Goal: Task Accomplishment & Management: Complete application form

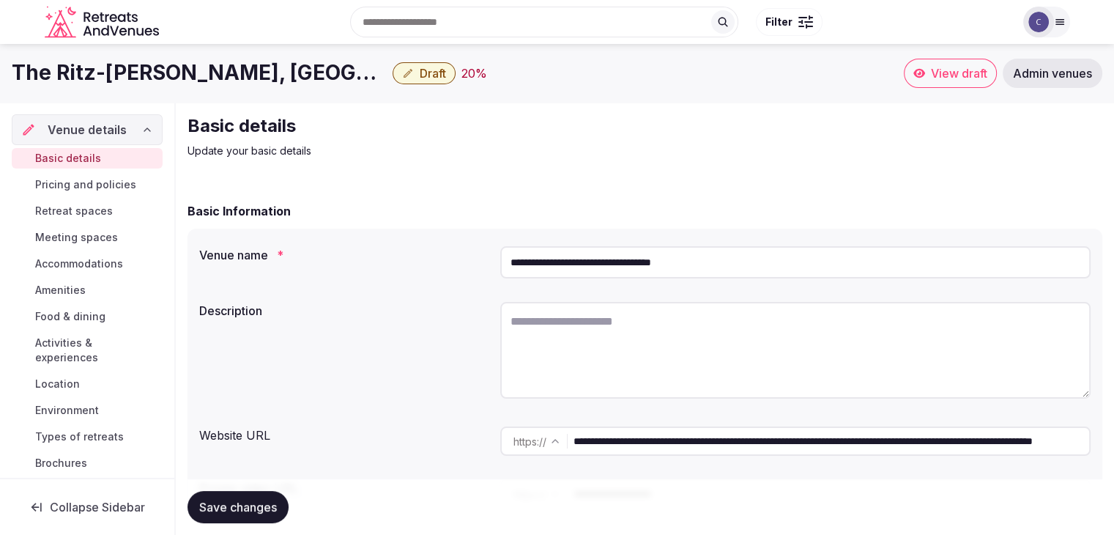
click at [768, 259] on input "**********" at bounding box center [795, 262] width 591 height 32
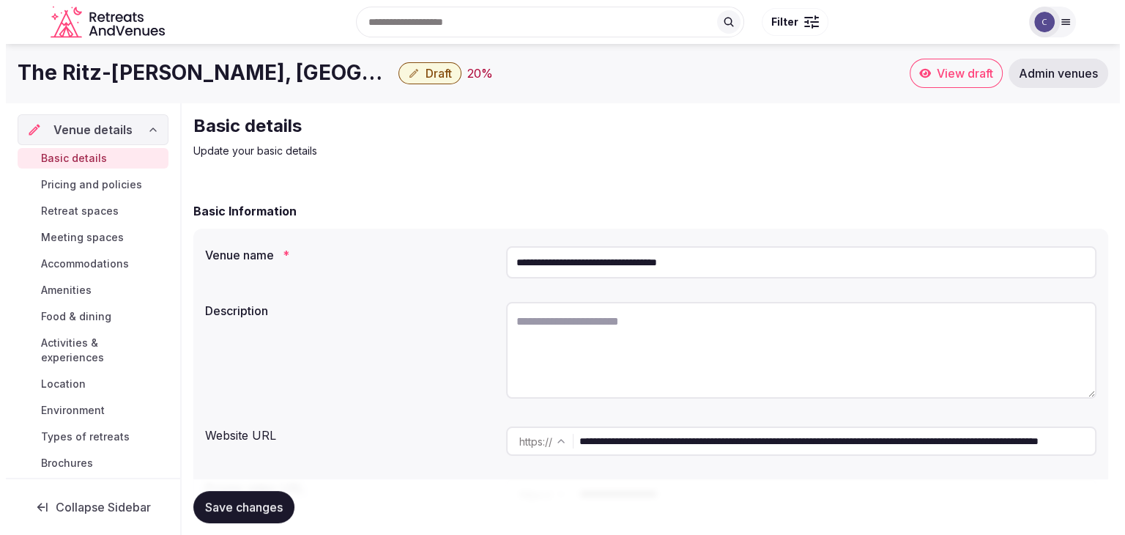
scroll to position [155, 0]
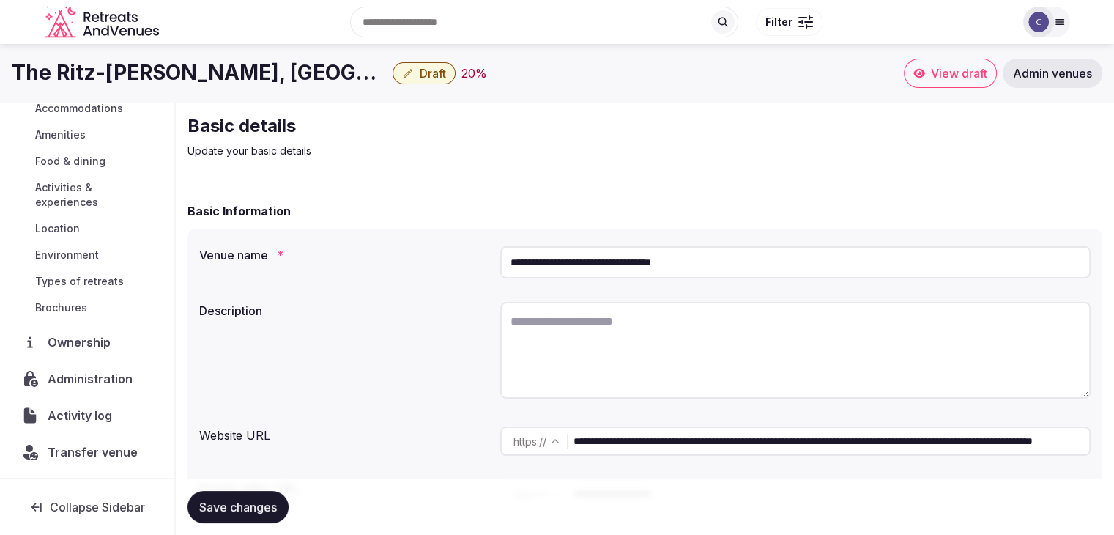
click at [95, 379] on span "Administration" at bounding box center [93, 379] width 91 height 18
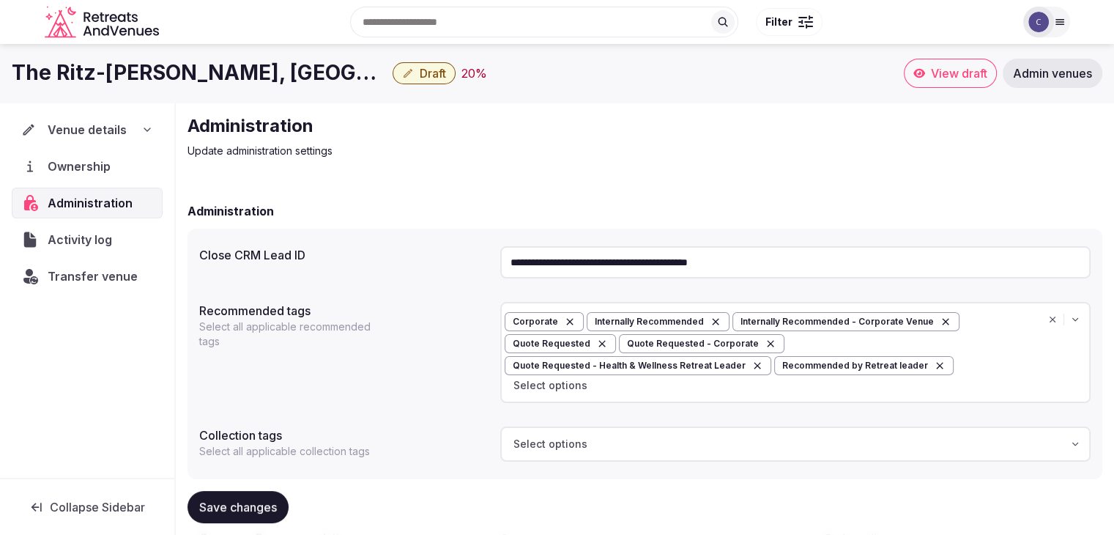
click at [144, 130] on icon at bounding box center [147, 130] width 12 height 12
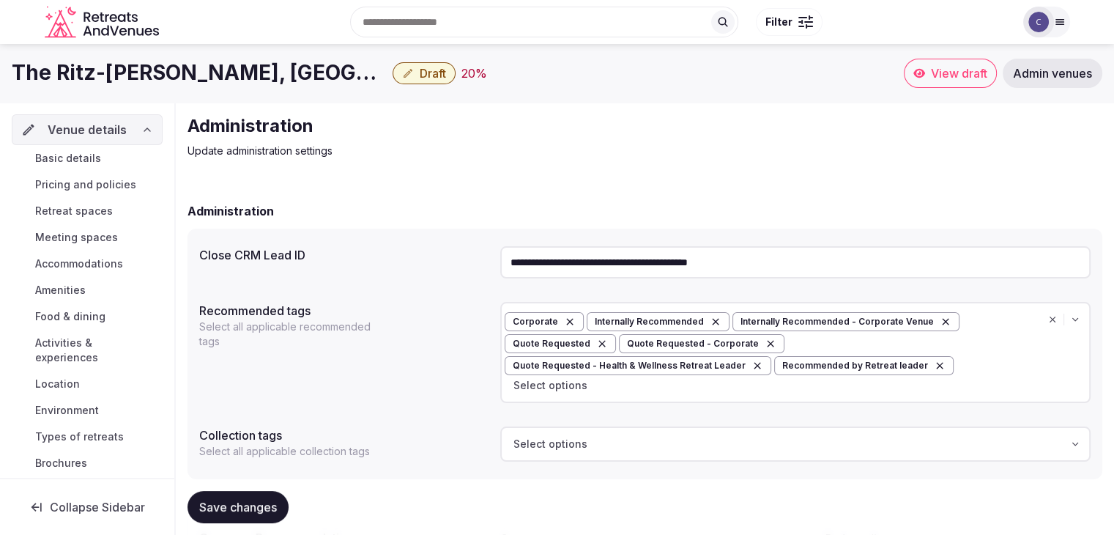
click at [98, 158] on span "Basic details" at bounding box center [68, 158] width 66 height 15
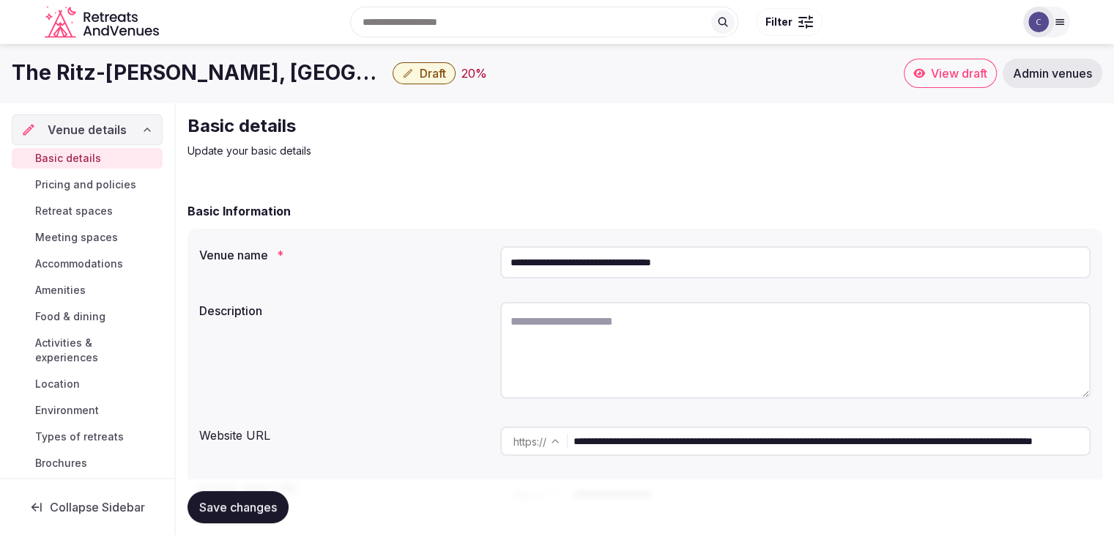
click at [774, 266] on input "**********" at bounding box center [795, 262] width 591 height 32
drag, startPoint x: 999, startPoint y: 442, endPoint x: 470, endPoint y: 456, distance: 529.9
click at [484, 443] on div "**********" at bounding box center [645, 441] width 892 height 41
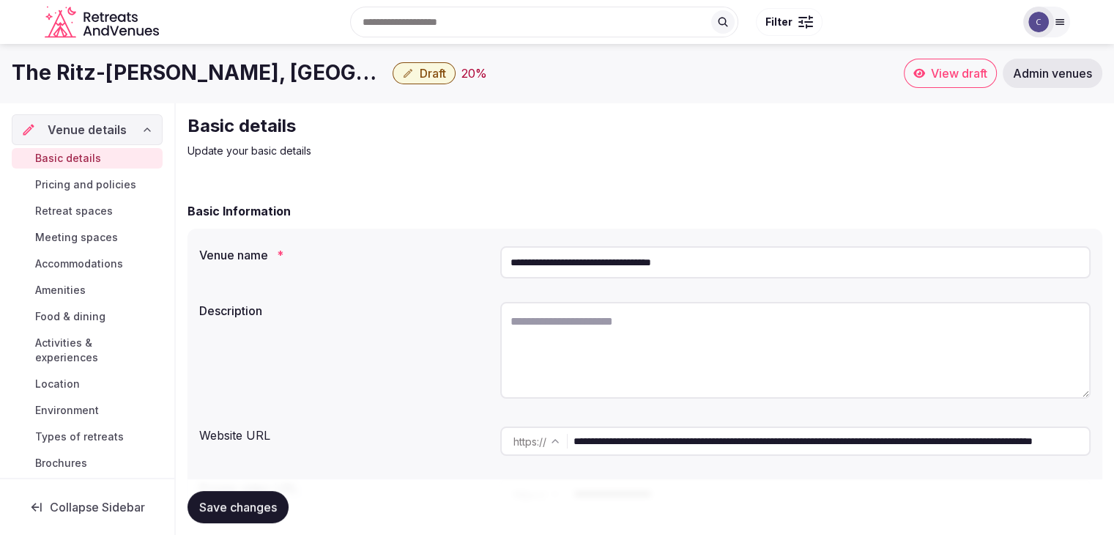
click at [94, 264] on span "Accommodations" at bounding box center [79, 263] width 88 height 15
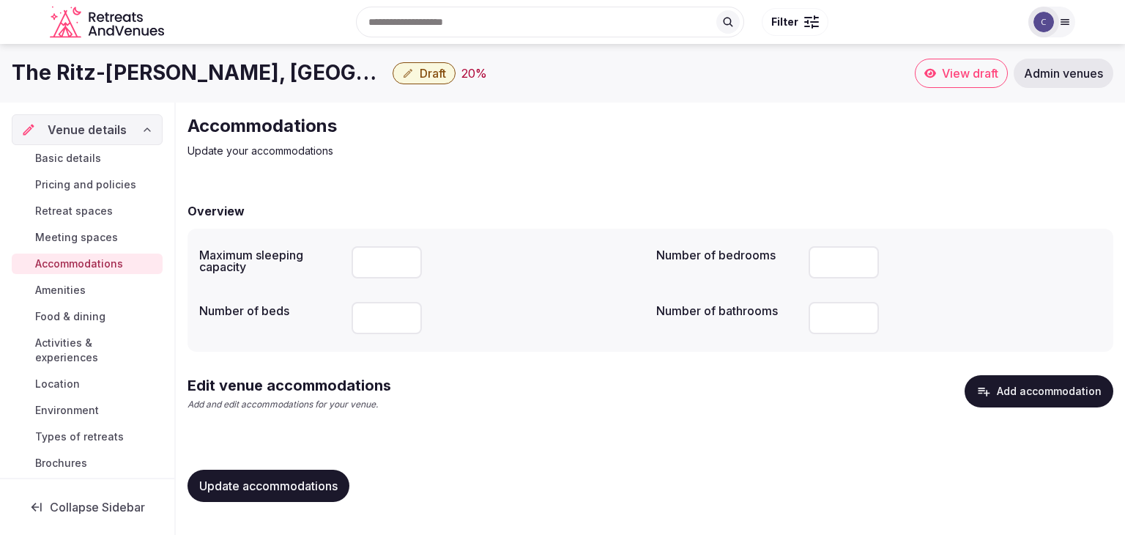
click at [1031, 393] on button "Add accommodation" at bounding box center [1039, 391] width 149 height 32
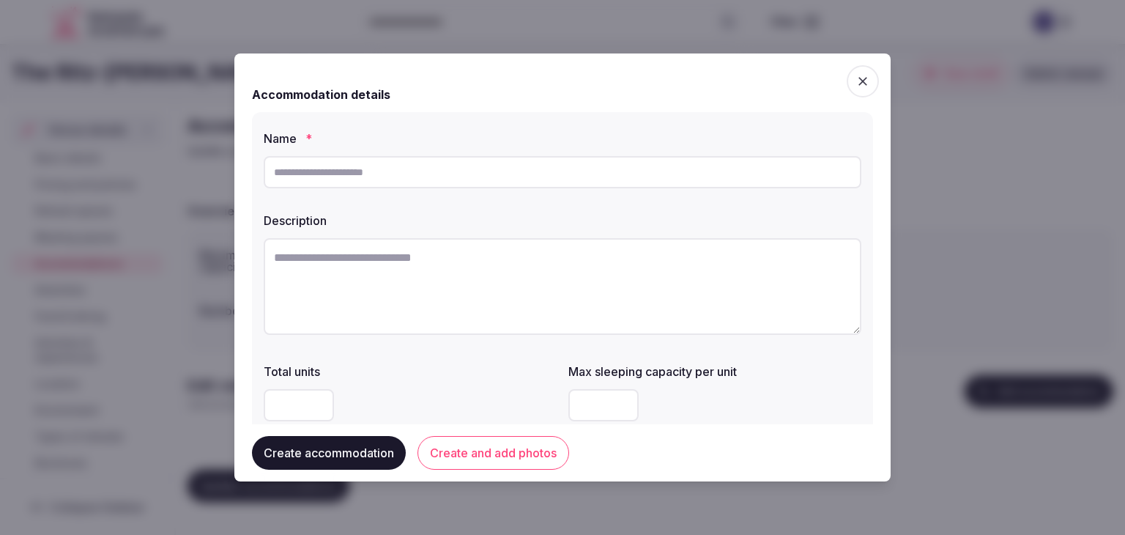
click at [434, 171] on input "text" at bounding box center [563, 172] width 598 height 32
type input "**********"
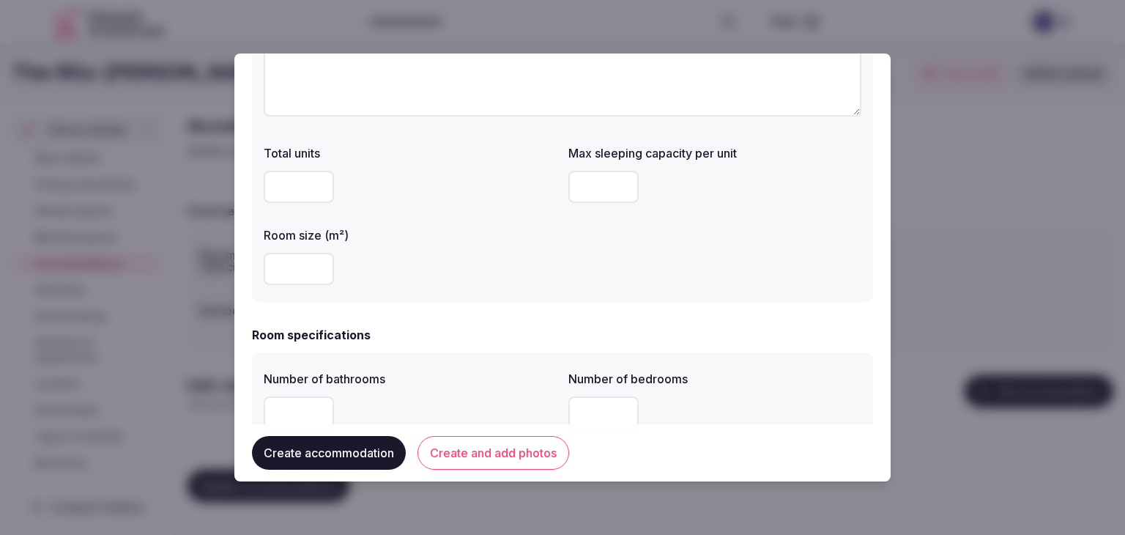
scroll to position [220, 0]
click at [292, 256] on input "number" at bounding box center [299, 267] width 70 height 32
type input "**"
click at [607, 162] on div "Max sleeping capacity per unit" at bounding box center [715, 172] width 293 height 70
click at [594, 176] on input "number" at bounding box center [604, 185] width 70 height 32
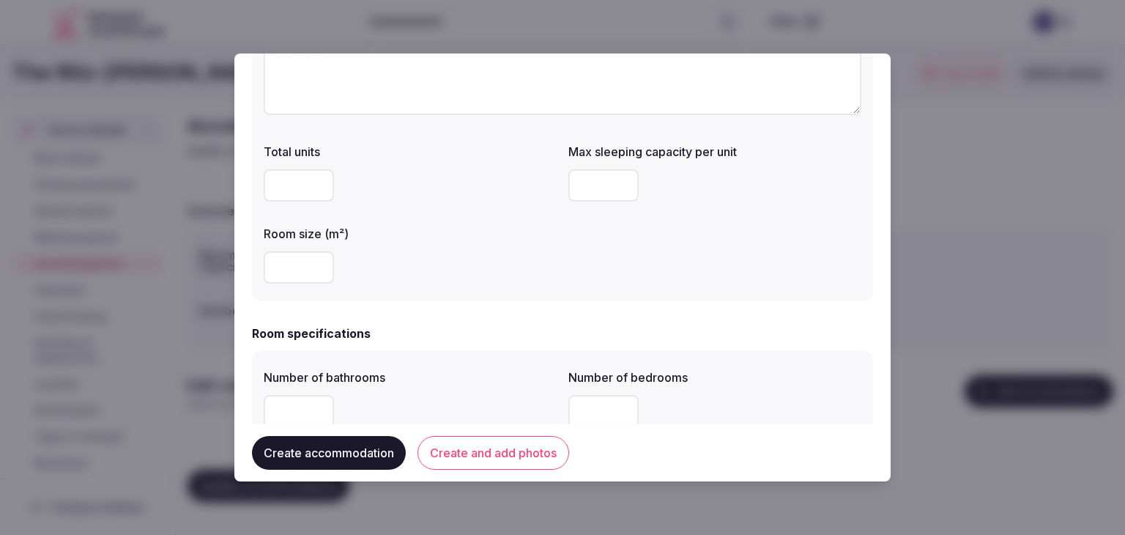
type input "*"
click at [561, 265] on div "Total units Max sleeping capacity per unit * Room size (m²) **" at bounding box center [563, 213] width 598 height 152
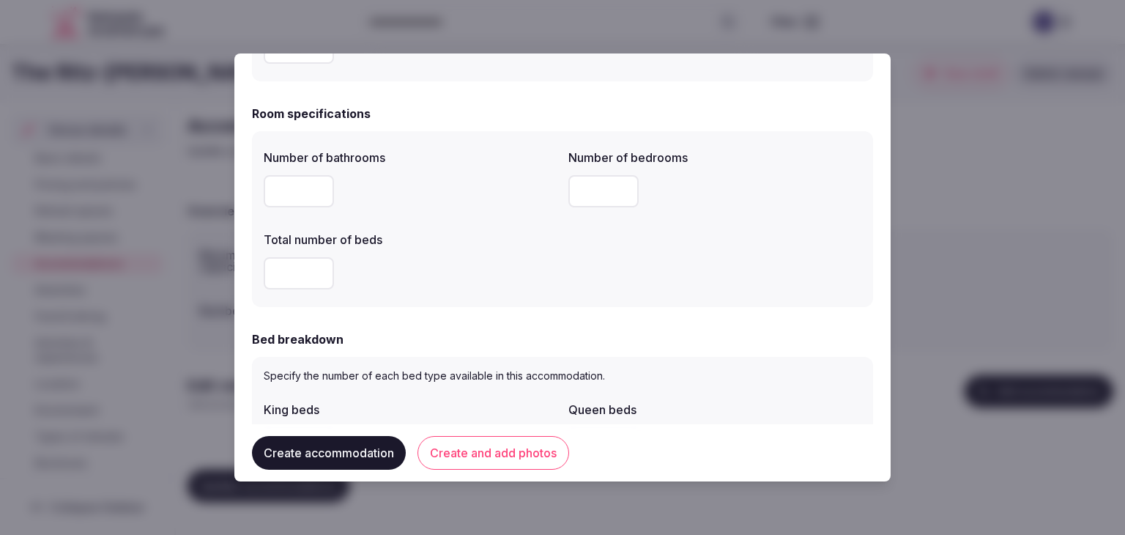
type input "*"
click at [317, 186] on input "*" at bounding box center [299, 191] width 70 height 32
drag, startPoint x: 604, startPoint y: 191, endPoint x: 596, endPoint y: 197, distance: 10.0
click at [604, 191] on input "number" at bounding box center [604, 191] width 70 height 32
type input "*"
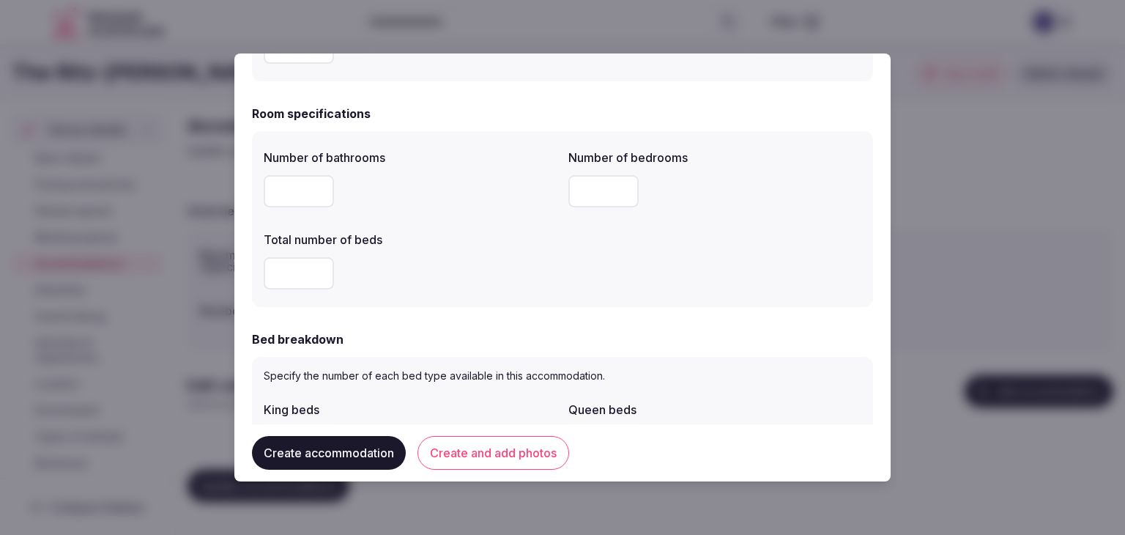
click at [308, 273] on input "number" at bounding box center [299, 273] width 70 height 32
type input "*"
click at [530, 270] on div "*" at bounding box center [410, 273] width 293 height 32
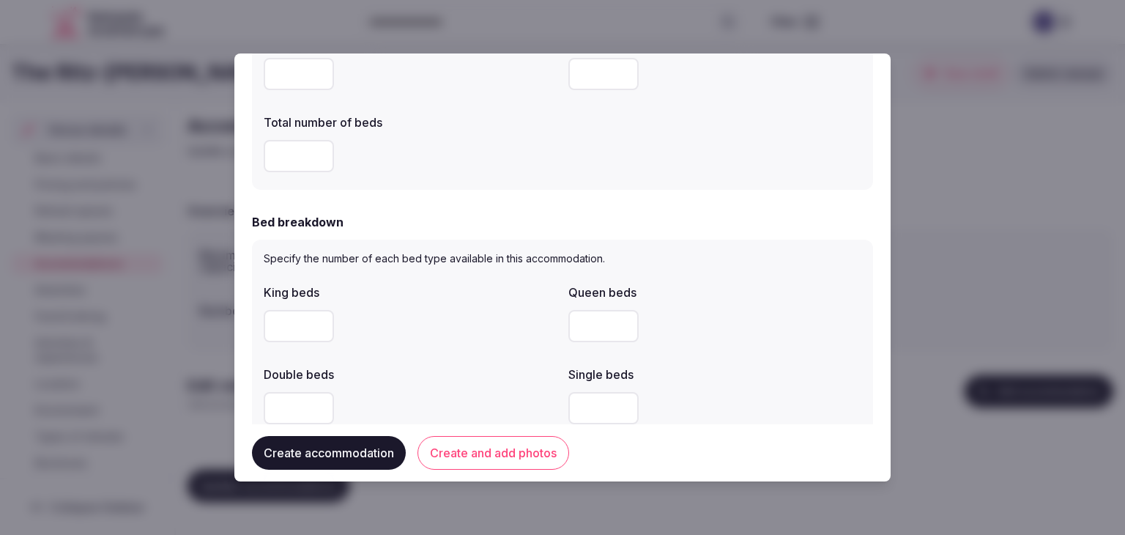
scroll to position [659, 0]
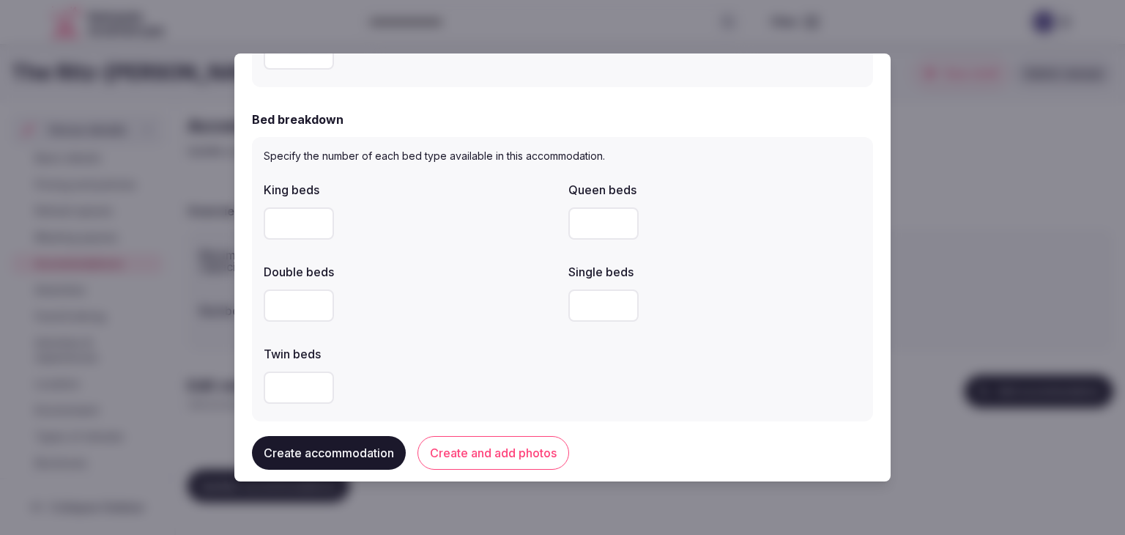
click at [507, 282] on div "Double beds" at bounding box center [410, 292] width 293 height 70
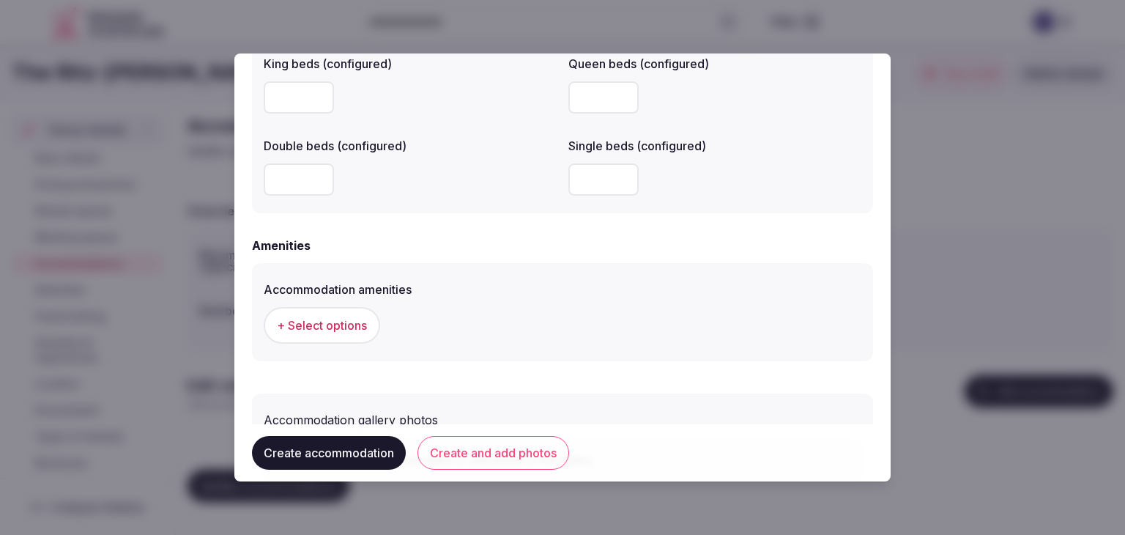
scroll to position [1345, 0]
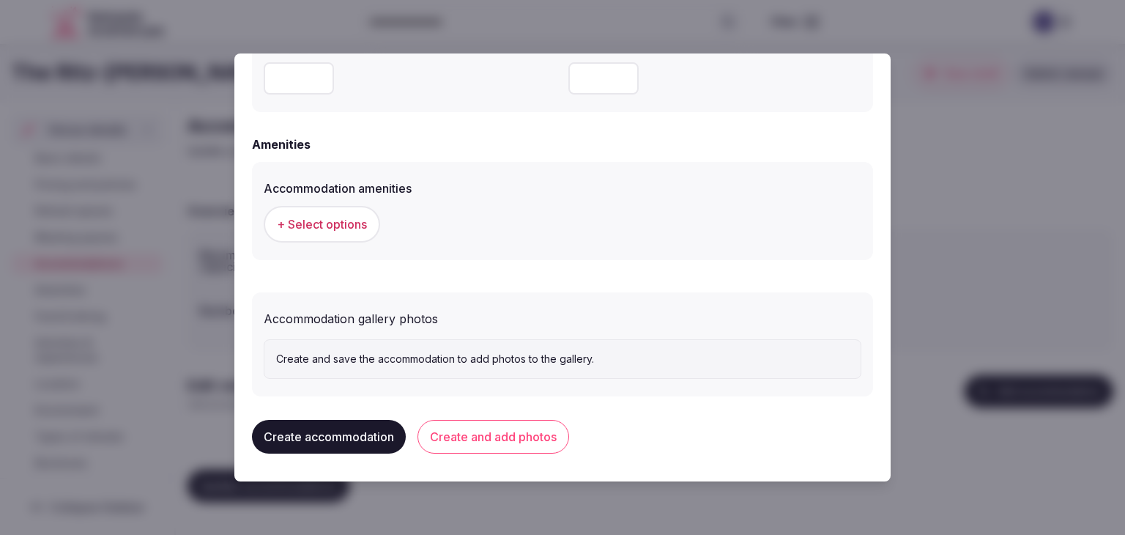
click at [349, 224] on span "+ Select options" at bounding box center [322, 224] width 90 height 16
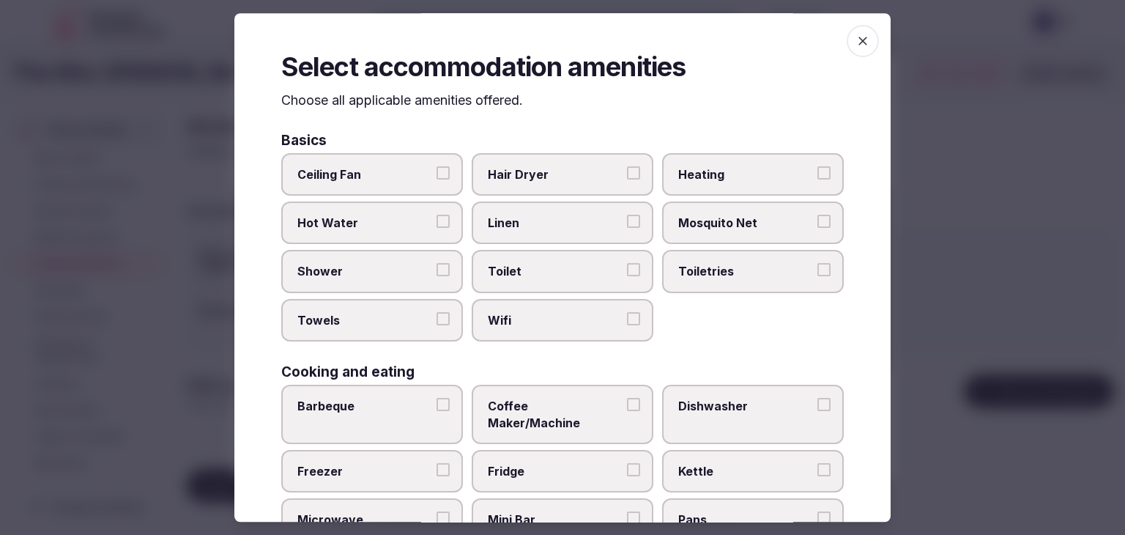
drag, startPoint x: 579, startPoint y: 338, endPoint x: 641, endPoint y: 313, distance: 67.1
click at [579, 336] on label "Wifi" at bounding box center [563, 320] width 182 height 42
click at [627, 325] on button "Wifi" at bounding box center [633, 318] width 13 height 13
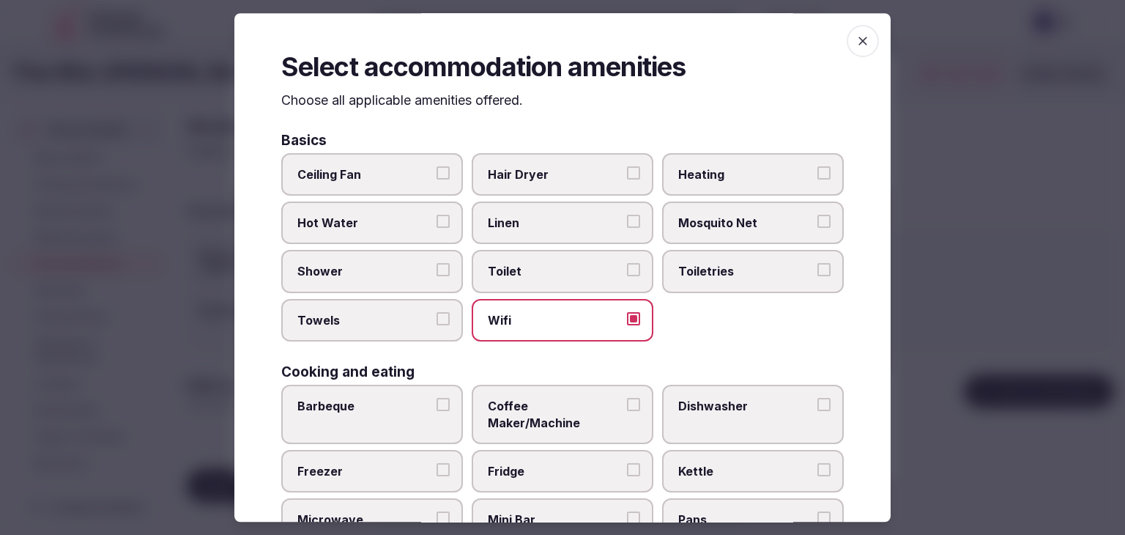
click at [758, 259] on label "Toiletries" at bounding box center [753, 272] width 182 height 42
click at [818, 264] on button "Toiletries" at bounding box center [824, 270] width 13 height 13
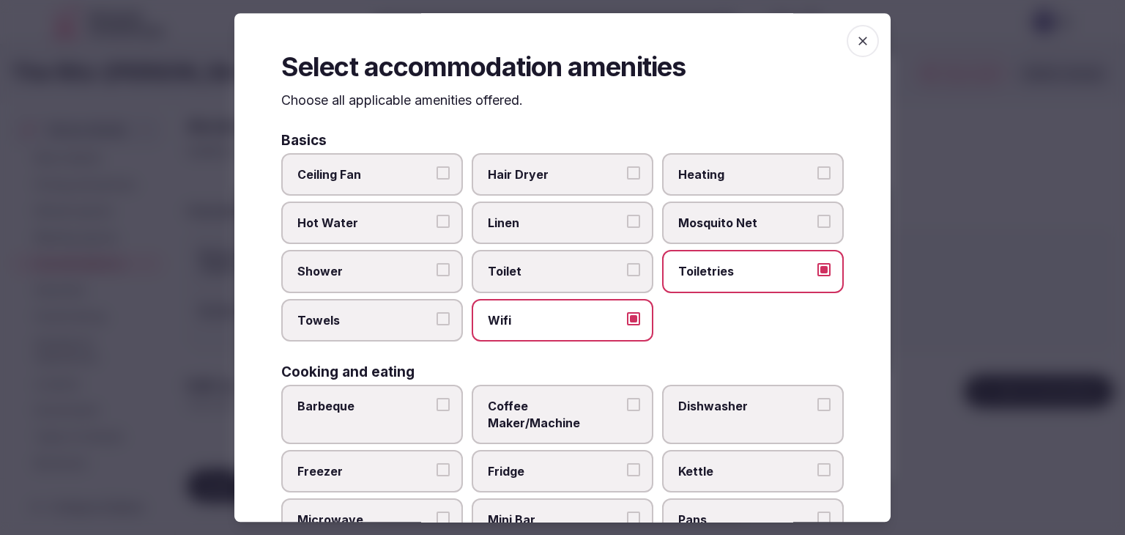
drag, startPoint x: 586, startPoint y: 182, endPoint x: 381, endPoint y: 292, distance: 233.1
click at [584, 181] on span "Hair Dryer" at bounding box center [555, 174] width 135 height 16
click at [627, 180] on button "Hair Dryer" at bounding box center [633, 172] width 13 height 13
click at [390, 277] on span "Shower" at bounding box center [364, 272] width 135 height 16
click at [437, 277] on button "Shower" at bounding box center [443, 270] width 13 height 13
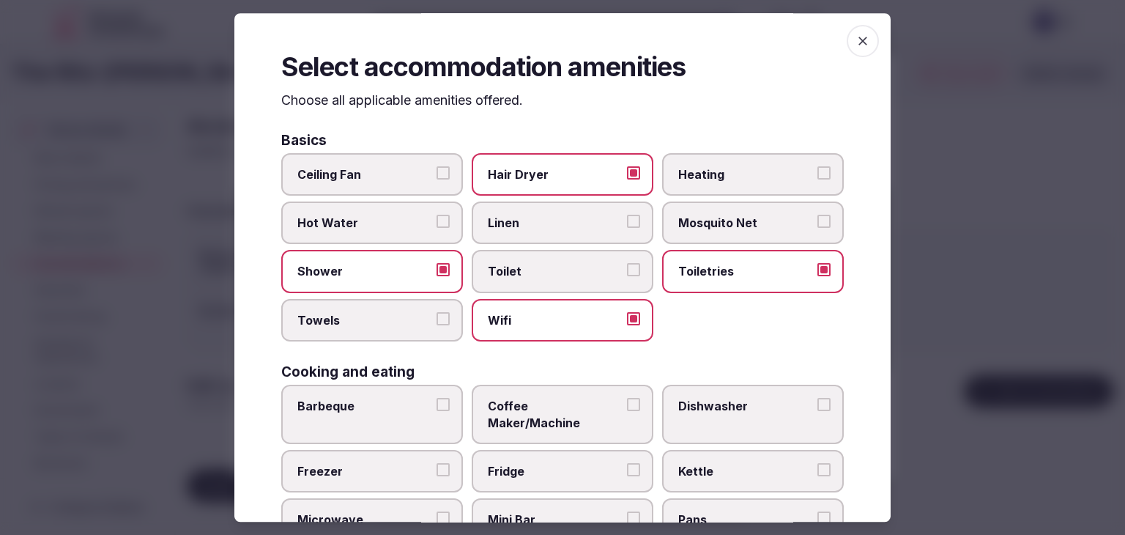
click at [380, 316] on span "Towels" at bounding box center [364, 320] width 135 height 16
click at [437, 316] on button "Towels" at bounding box center [443, 318] width 13 height 13
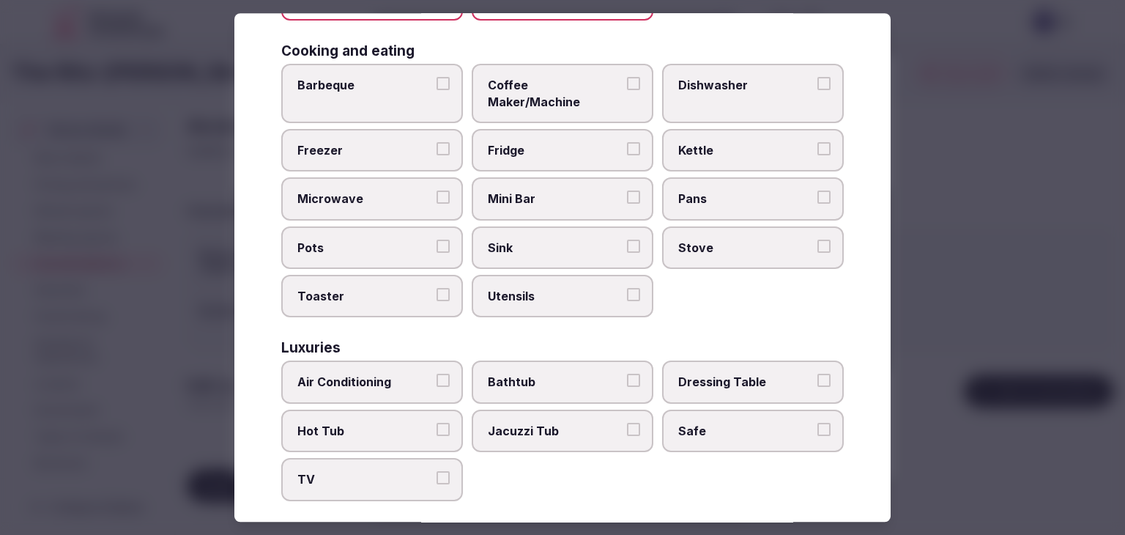
scroll to position [366, 0]
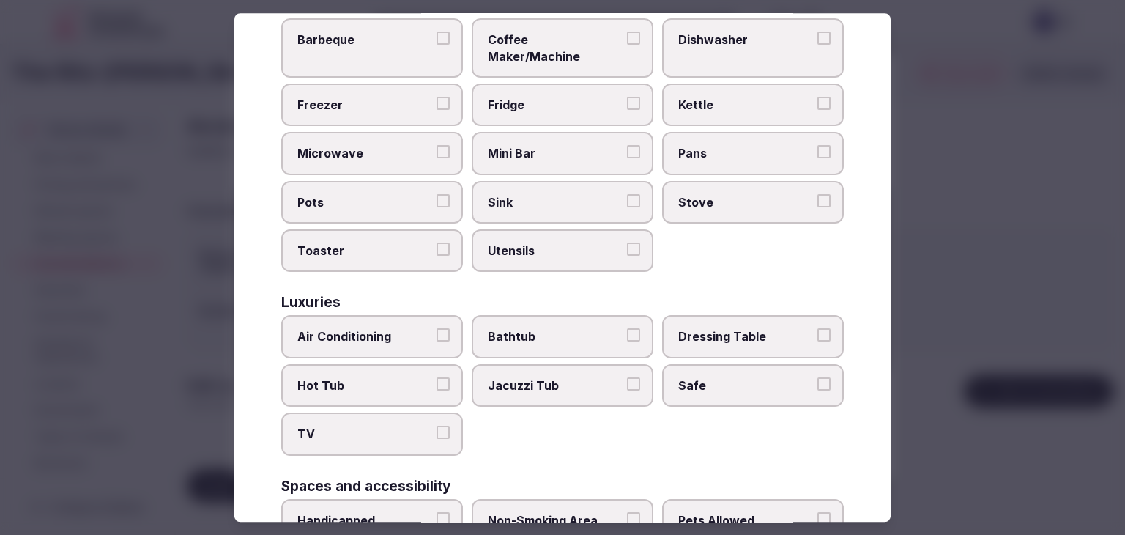
click at [392, 329] on span "Air Conditioning" at bounding box center [364, 337] width 135 height 16
click at [437, 329] on button "Air Conditioning" at bounding box center [443, 335] width 13 height 13
click at [390, 426] on span "TV" at bounding box center [364, 434] width 135 height 16
click at [437, 426] on button "TV" at bounding box center [443, 432] width 13 height 13
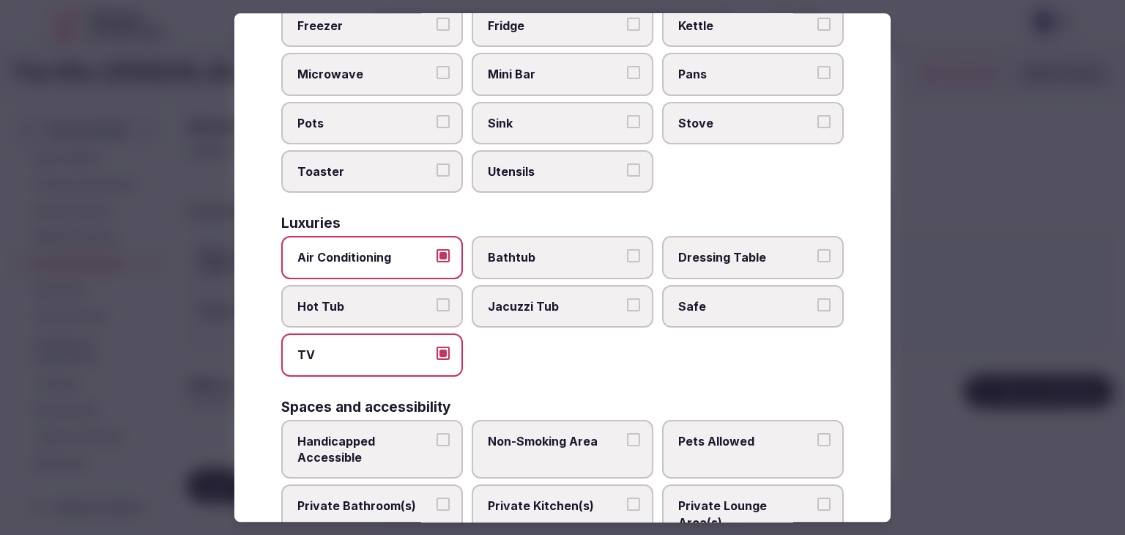
scroll to position [513, 0]
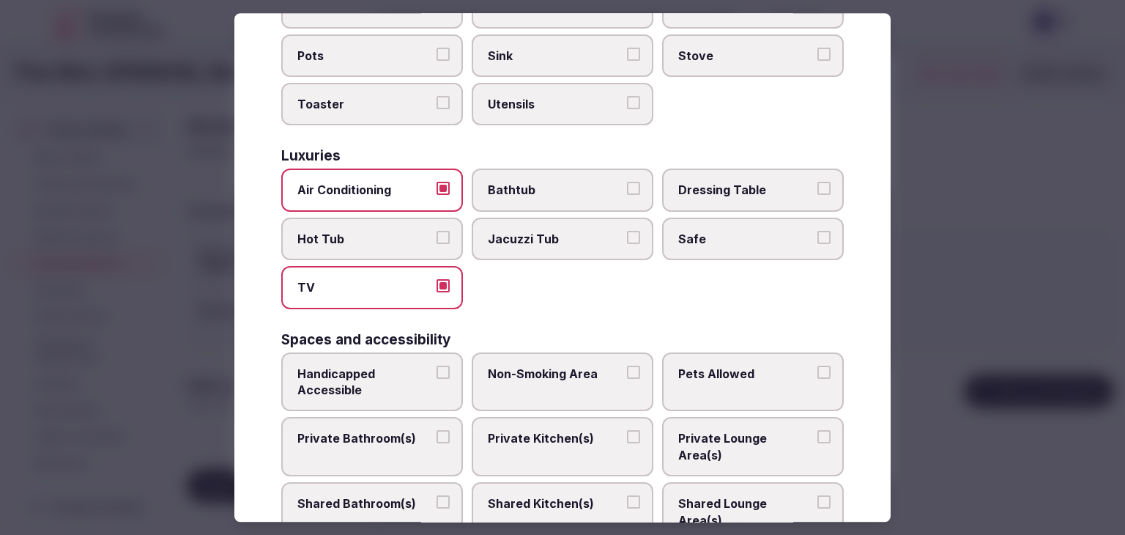
click at [391, 431] on span "Private Bathroom(s)" at bounding box center [364, 439] width 135 height 16
click at [437, 431] on button "Private Bathroom(s)" at bounding box center [443, 437] width 13 height 13
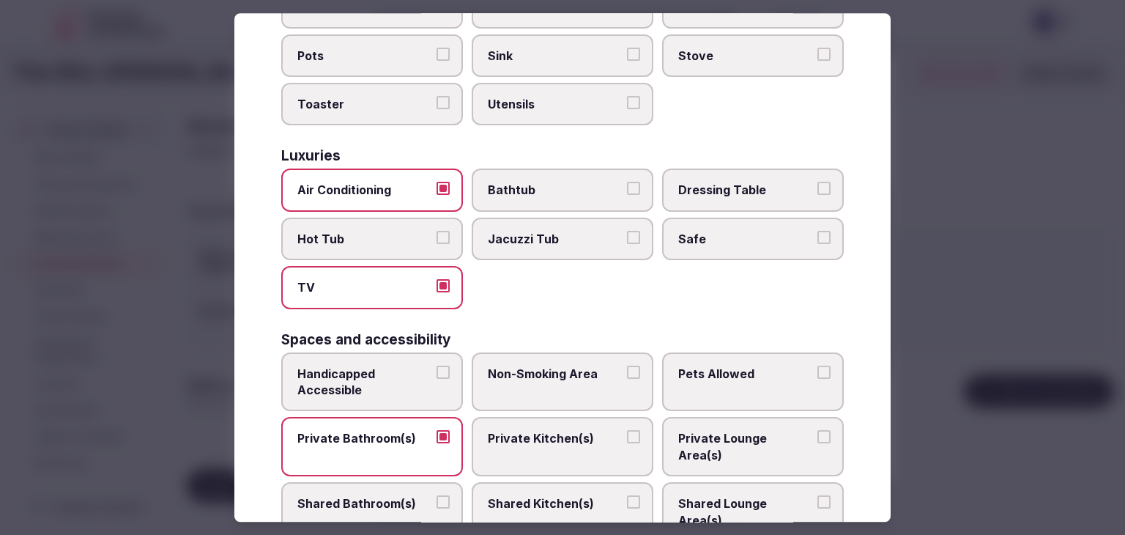
click at [731, 231] on span "Safe" at bounding box center [746, 239] width 135 height 16
click at [818, 231] on button "Safe" at bounding box center [824, 237] width 13 height 13
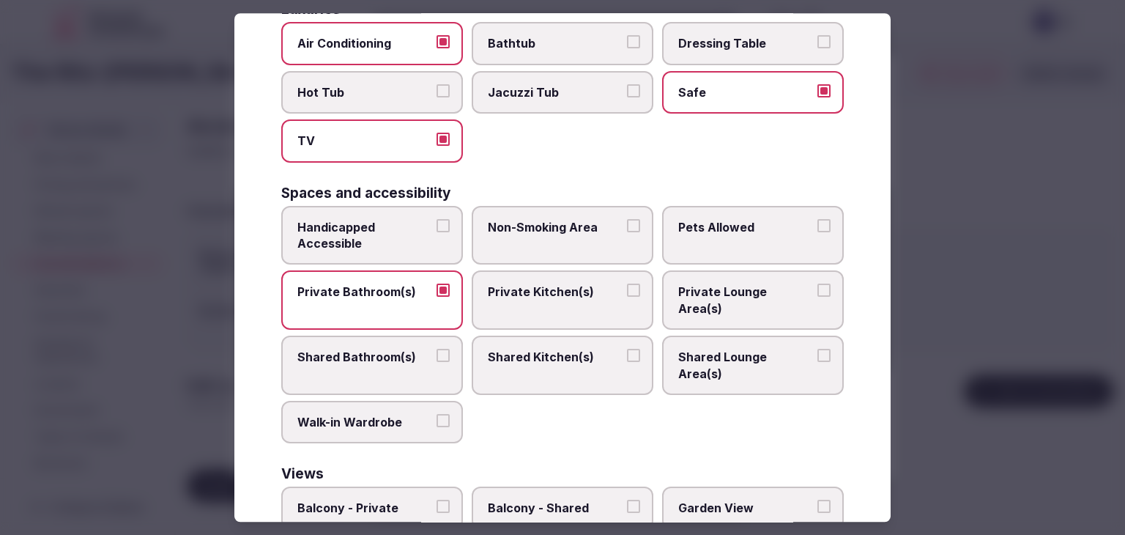
scroll to position [733, 0]
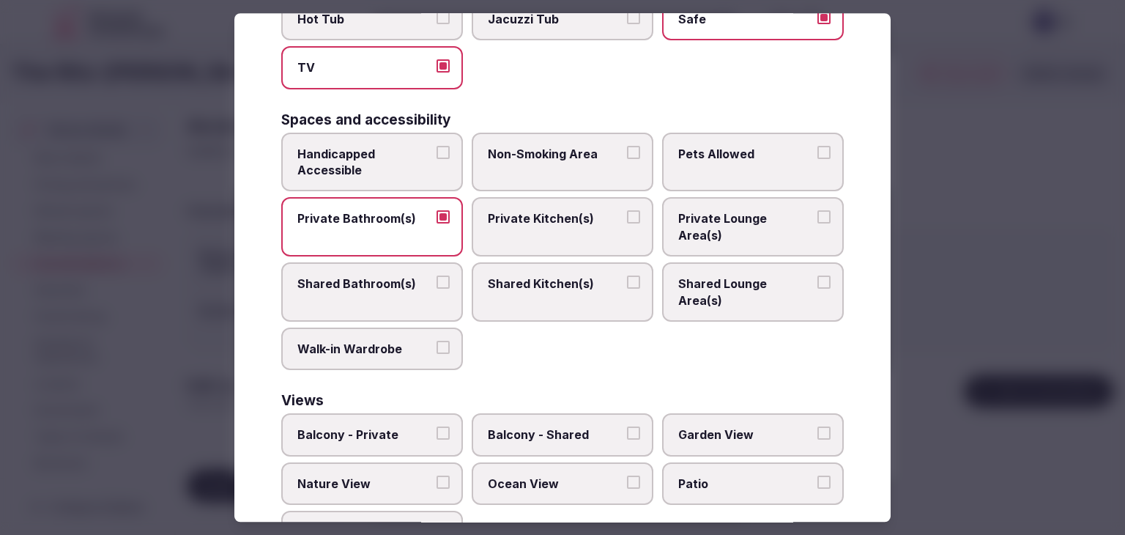
click at [365, 427] on span "Balcony - Private" at bounding box center [364, 435] width 135 height 16
click at [437, 427] on button "Balcony - Private" at bounding box center [443, 433] width 13 height 13
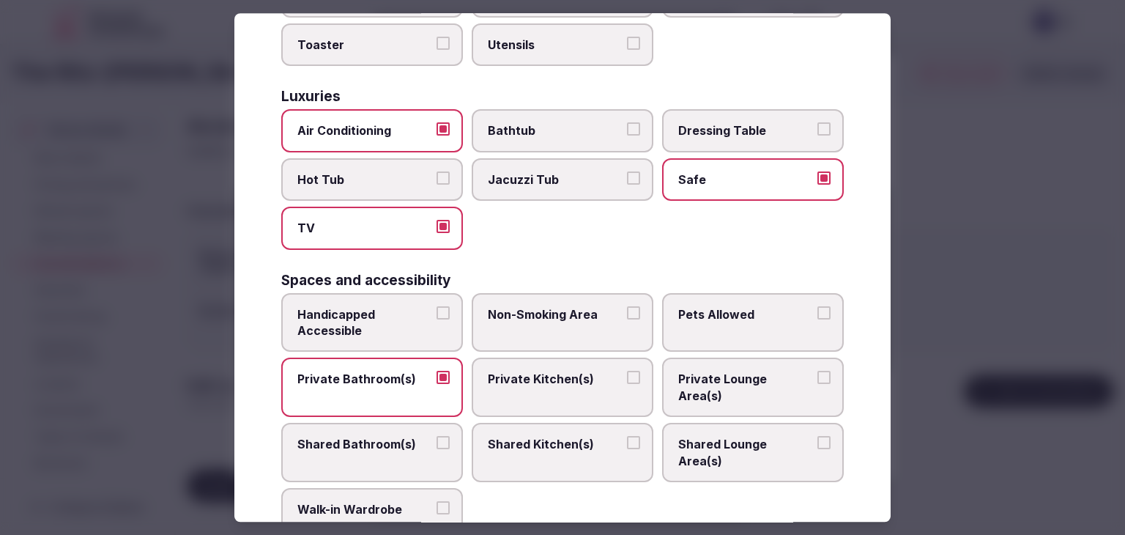
scroll to position [513, 0]
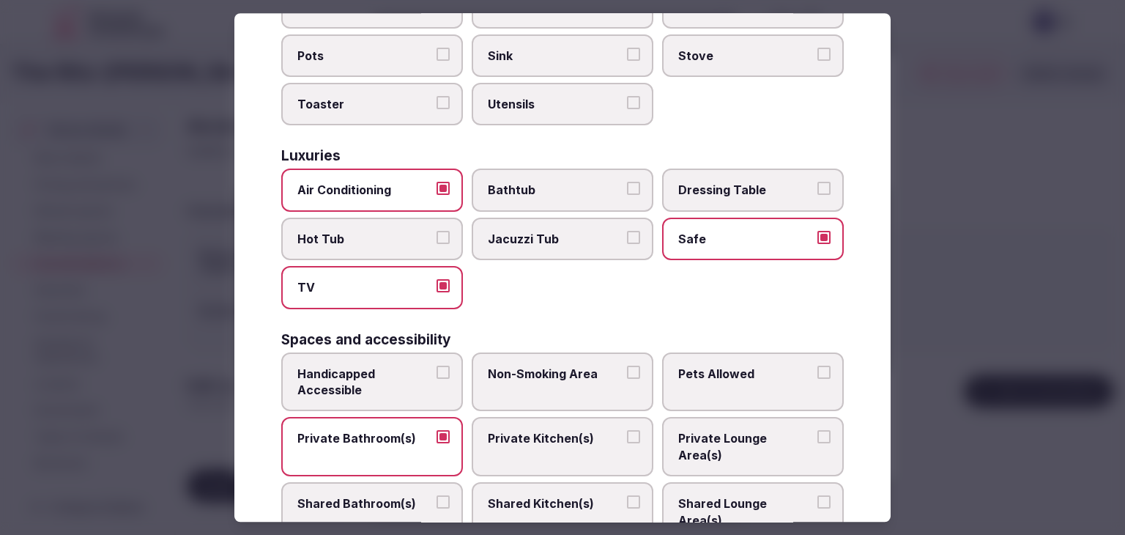
click at [543, 182] on span "Bathtub" at bounding box center [555, 190] width 135 height 16
click at [627, 182] on button "Bathtub" at bounding box center [633, 188] width 13 height 13
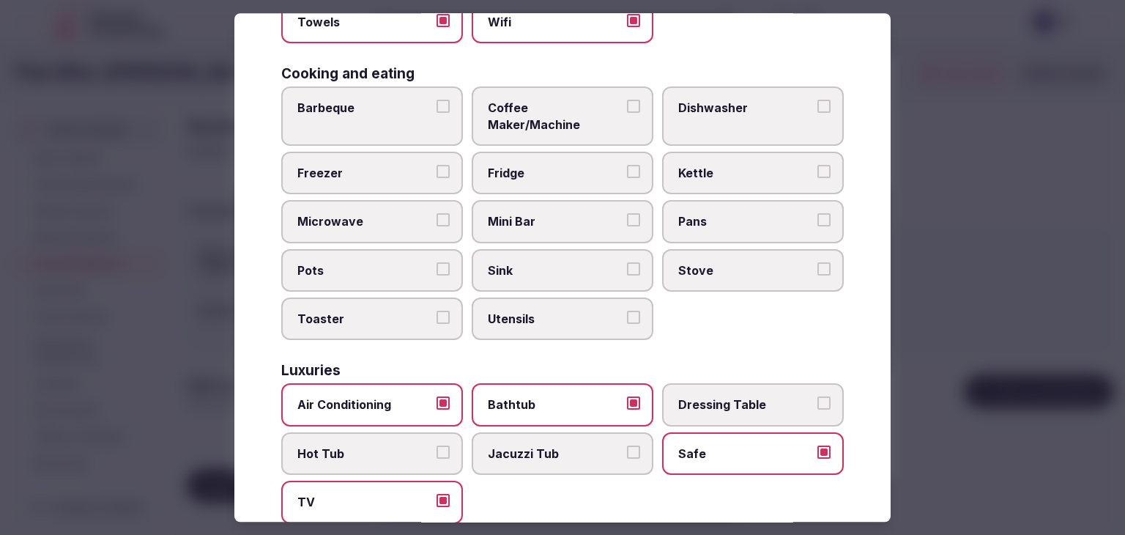
scroll to position [147, 0]
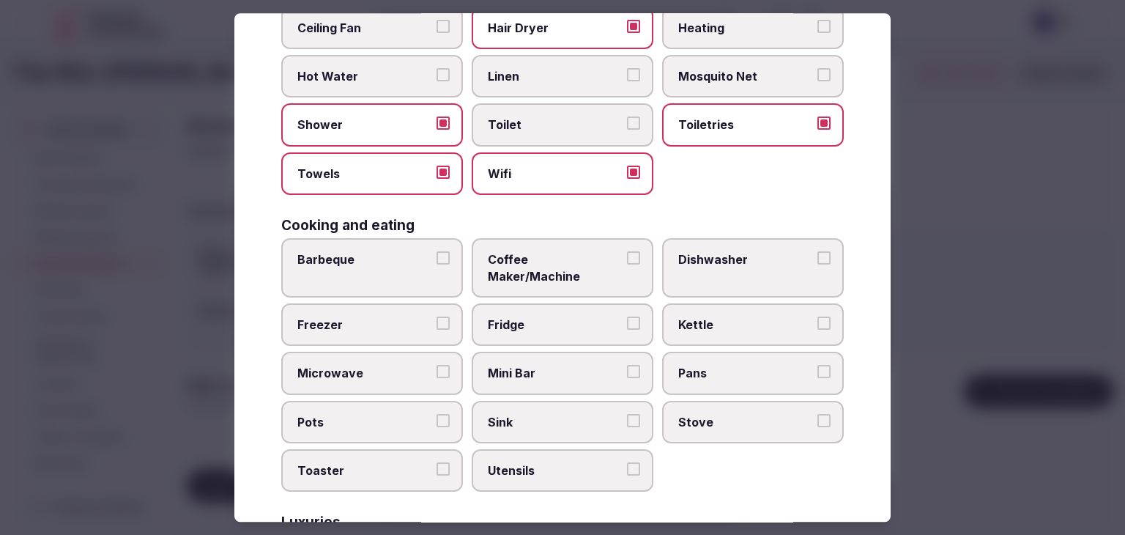
drag, startPoint x: 548, startPoint y: 256, endPoint x: 547, endPoint y: 302, distance: 46.2
click at [548, 256] on span "Coffee Maker/Machine" at bounding box center [555, 267] width 135 height 33
click at [627, 256] on button "Coffee Maker/Machine" at bounding box center [633, 257] width 13 height 13
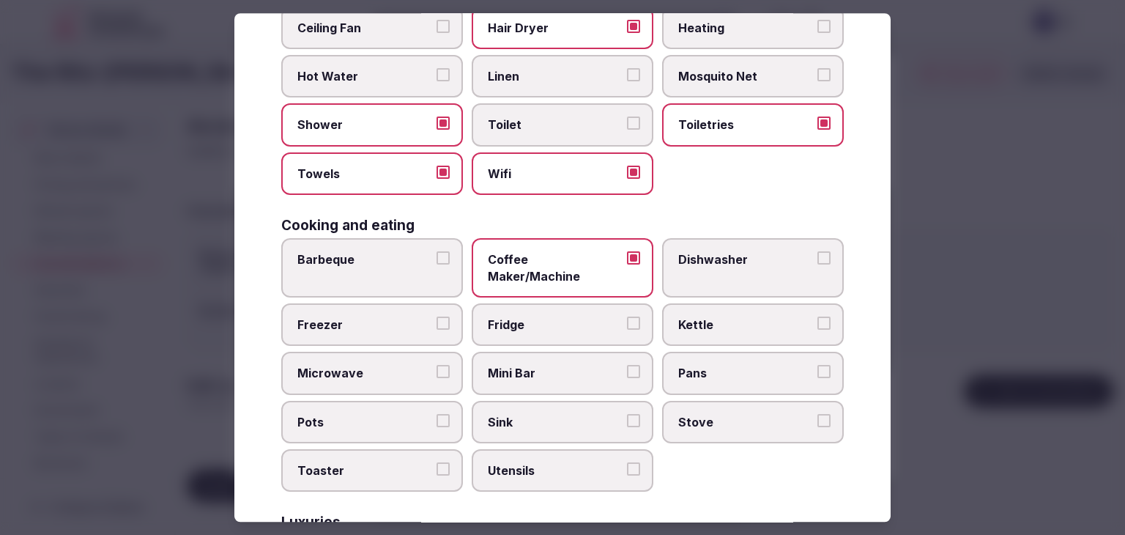
click at [540, 366] on span "Mini Bar" at bounding box center [555, 374] width 135 height 16
click at [627, 366] on button "Mini Bar" at bounding box center [633, 372] width 13 height 13
click at [577, 317] on span "Fridge" at bounding box center [555, 325] width 135 height 16
click at [627, 317] on button "Fridge" at bounding box center [633, 323] width 13 height 13
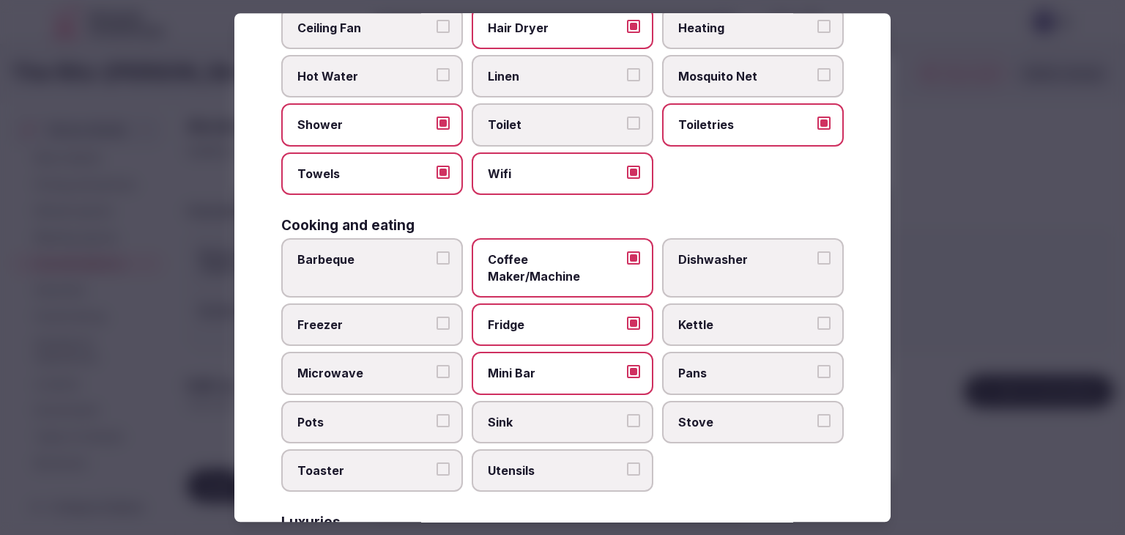
scroll to position [440, 0]
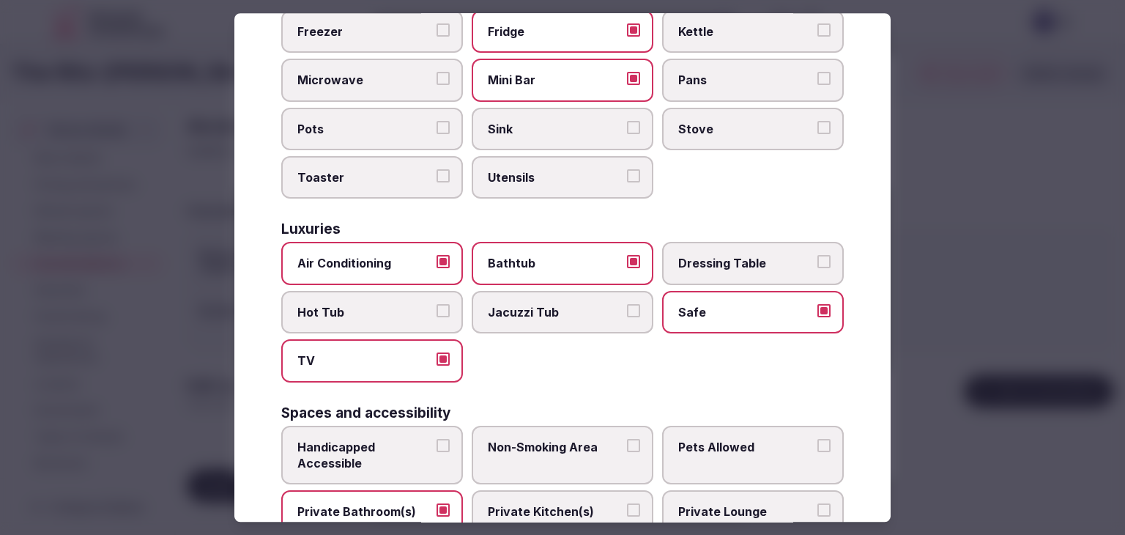
click at [402, 439] on span "Handicapped Accessible" at bounding box center [364, 455] width 135 height 33
click at [437, 439] on button "Handicapped Accessible" at bounding box center [443, 445] width 13 height 13
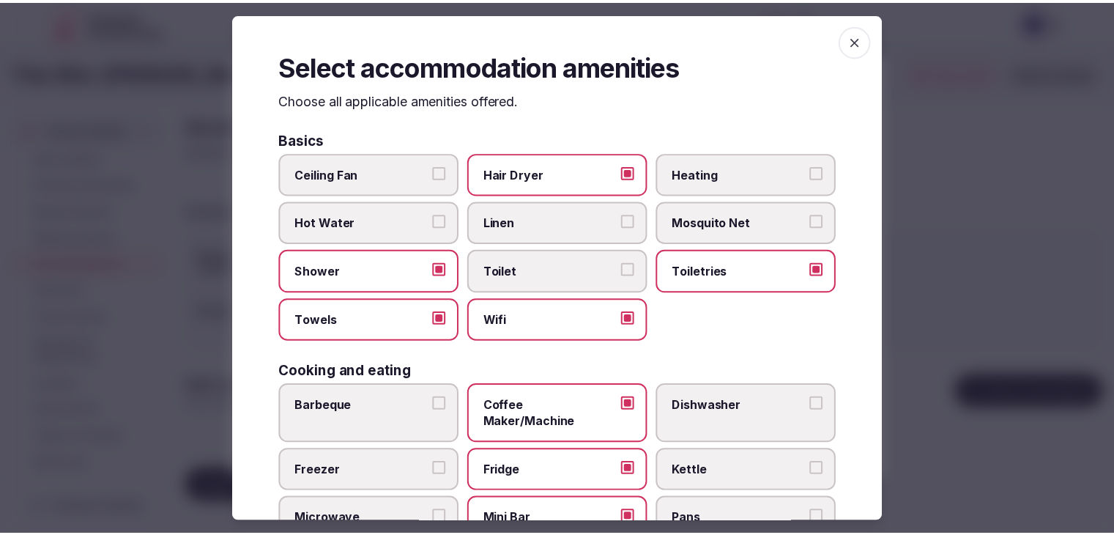
scroll to position [0, 0]
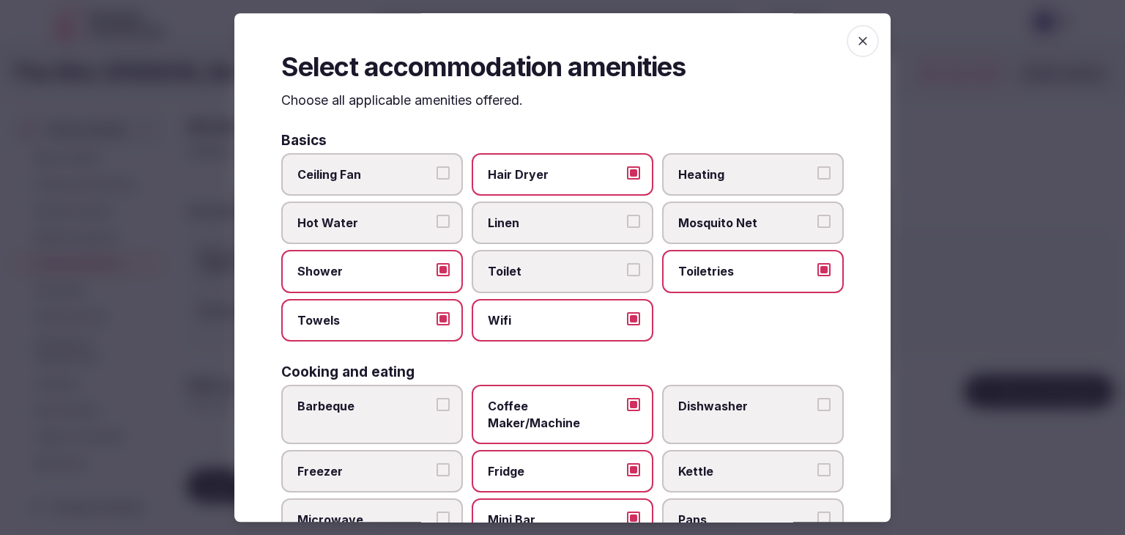
click at [856, 39] on icon "button" at bounding box center [863, 41] width 15 height 15
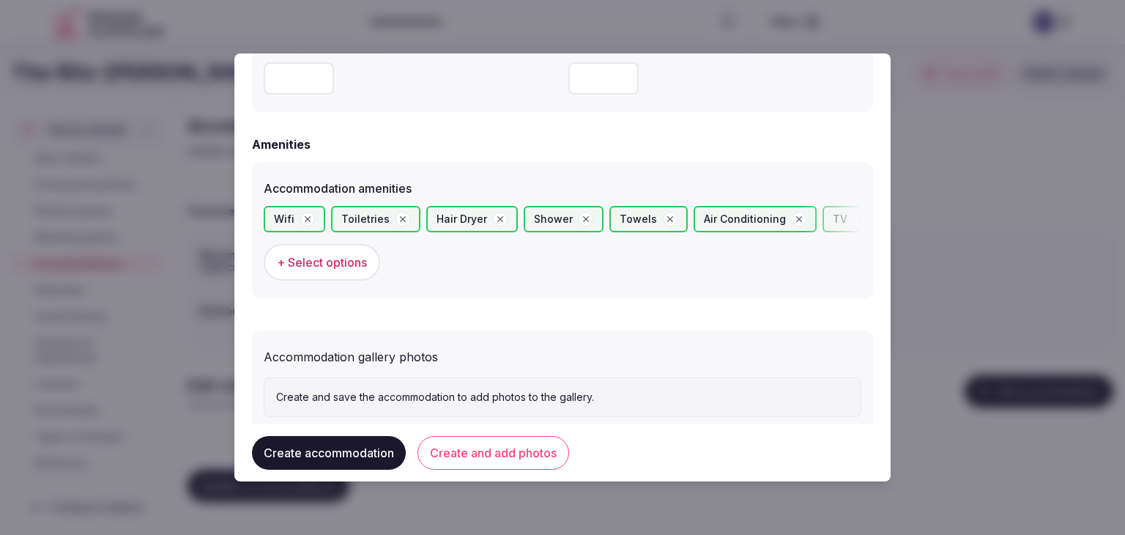
drag, startPoint x: 506, startPoint y: 455, endPoint x: 514, endPoint y: 465, distance: 12.0
click at [507, 455] on button "Create and add photos" at bounding box center [494, 453] width 152 height 34
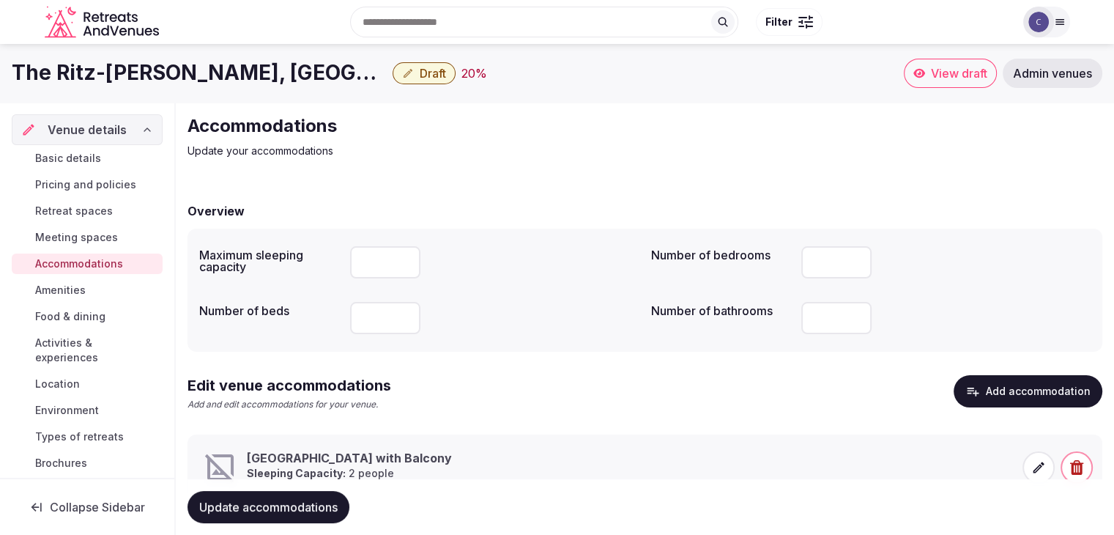
click at [332, 80] on h1 "The Ritz-[PERSON_NAME], [GEOGRAPHIC_DATA]" at bounding box center [199, 73] width 375 height 29
click at [332, 81] on h1 "The Ritz-[PERSON_NAME], [GEOGRAPHIC_DATA]" at bounding box center [199, 73] width 375 height 29
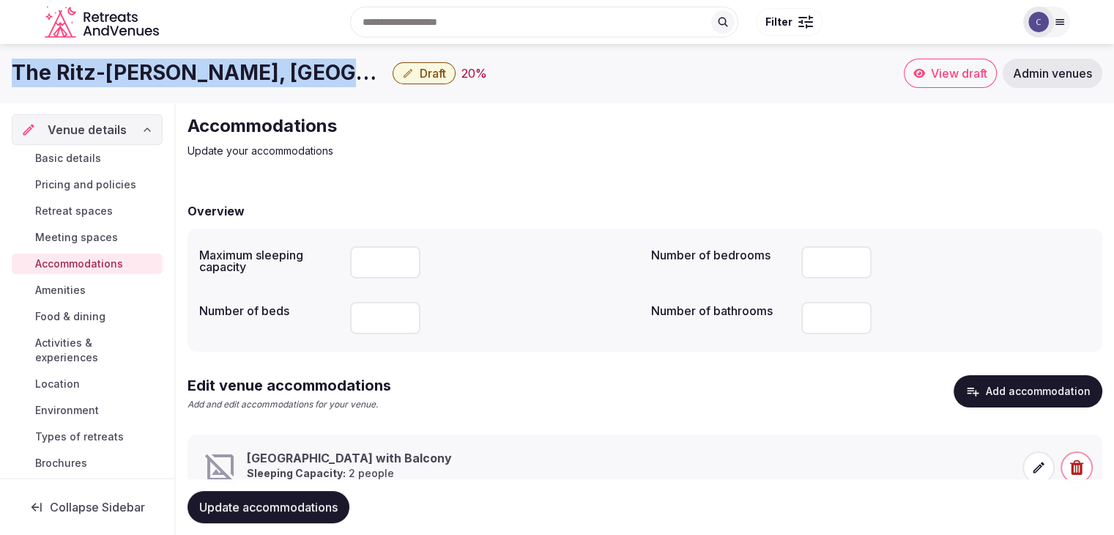
click at [333, 81] on h1 "The Ritz-[PERSON_NAME], [GEOGRAPHIC_DATA]" at bounding box center [199, 73] width 375 height 29
copy div "The Ritz-[PERSON_NAME], [GEOGRAPHIC_DATA]"
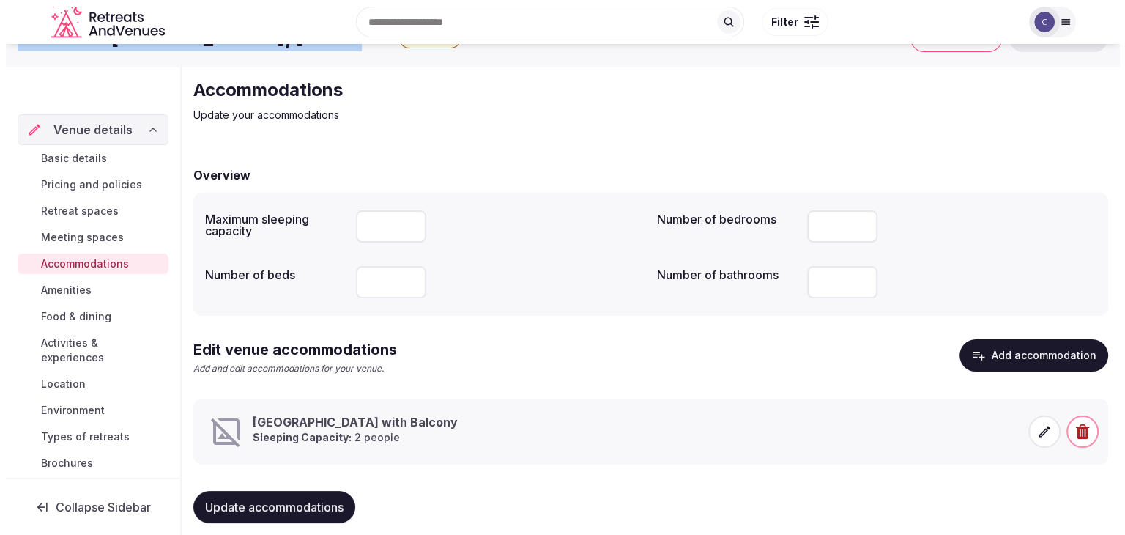
scroll to position [56, 0]
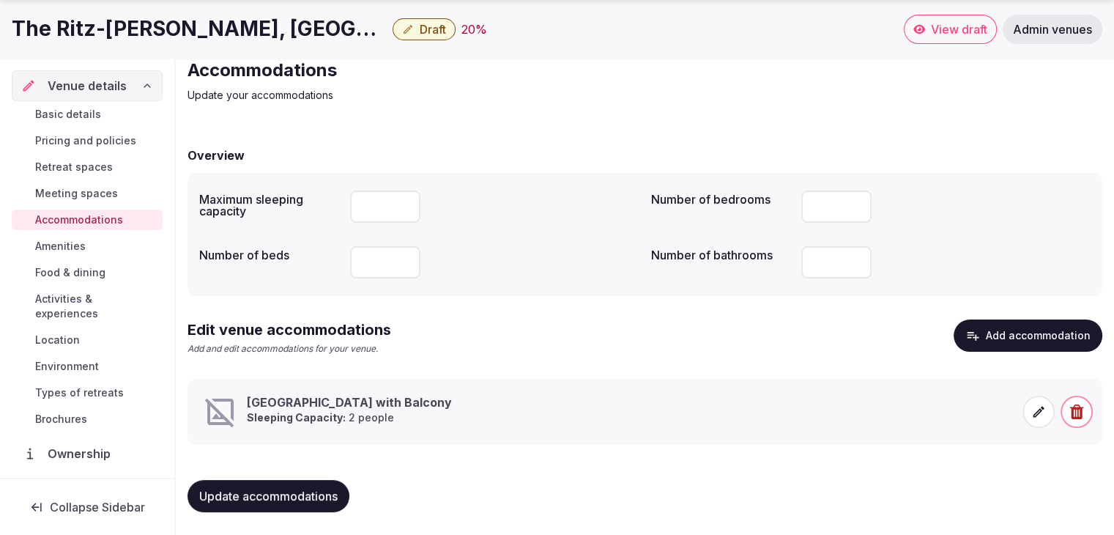
click at [1038, 410] on icon at bounding box center [1039, 411] width 11 height 11
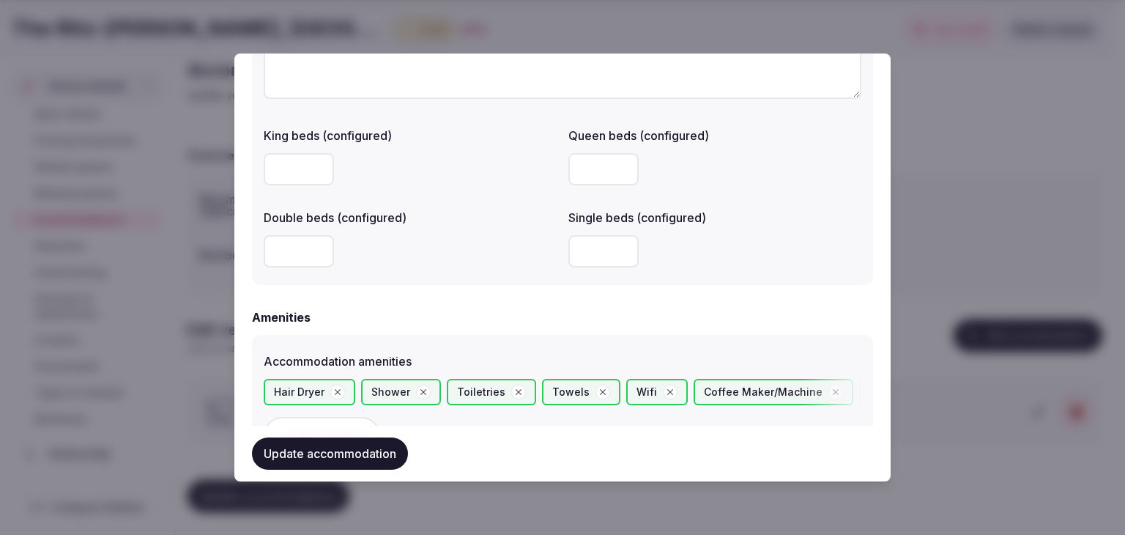
scroll to position [1517, 0]
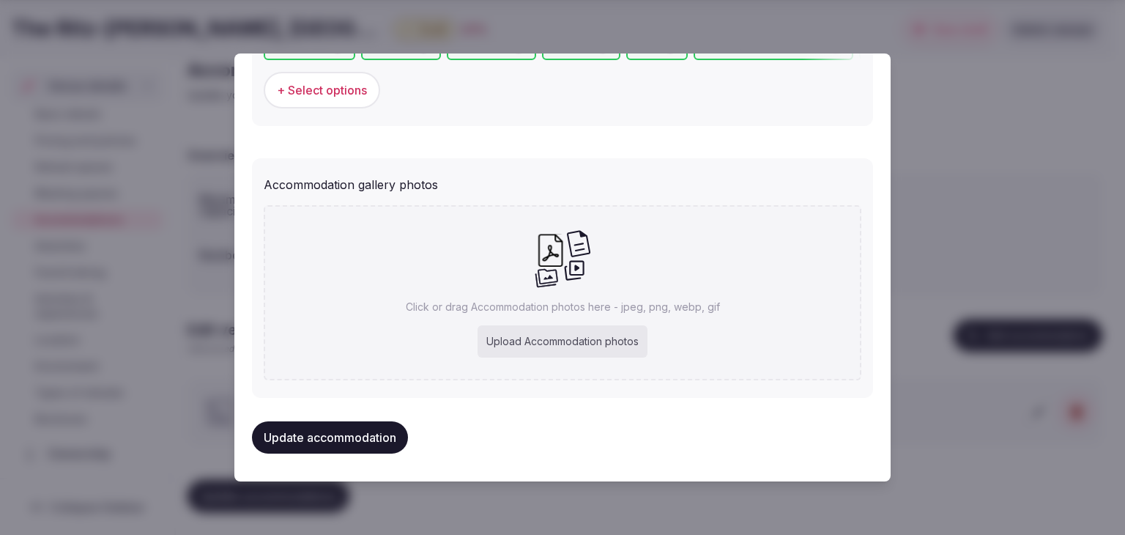
click at [618, 326] on div "Upload Accommodation photos" at bounding box center [563, 341] width 170 height 32
type input "**********"
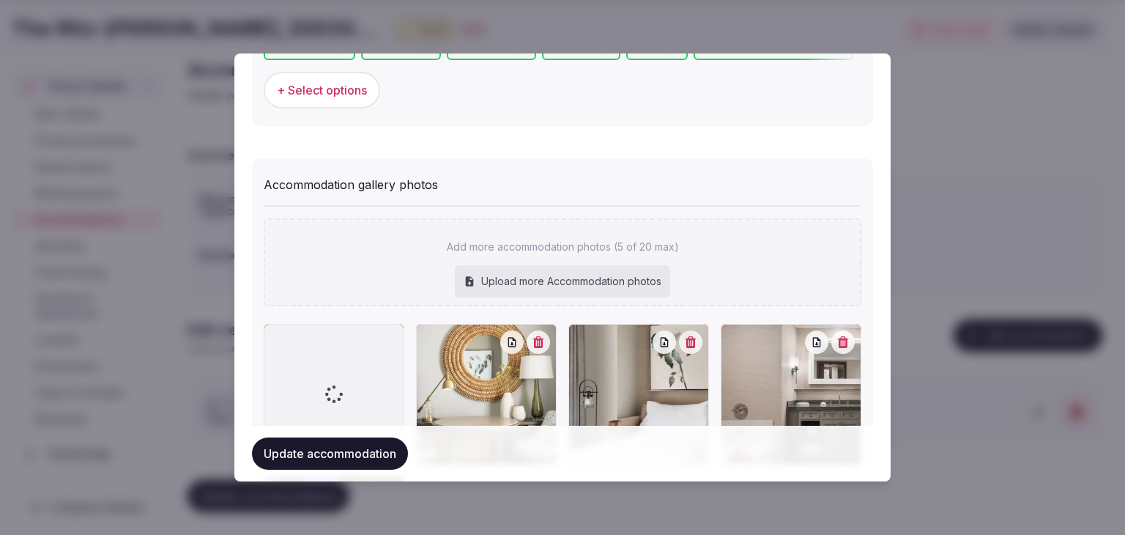
scroll to position [1737, 0]
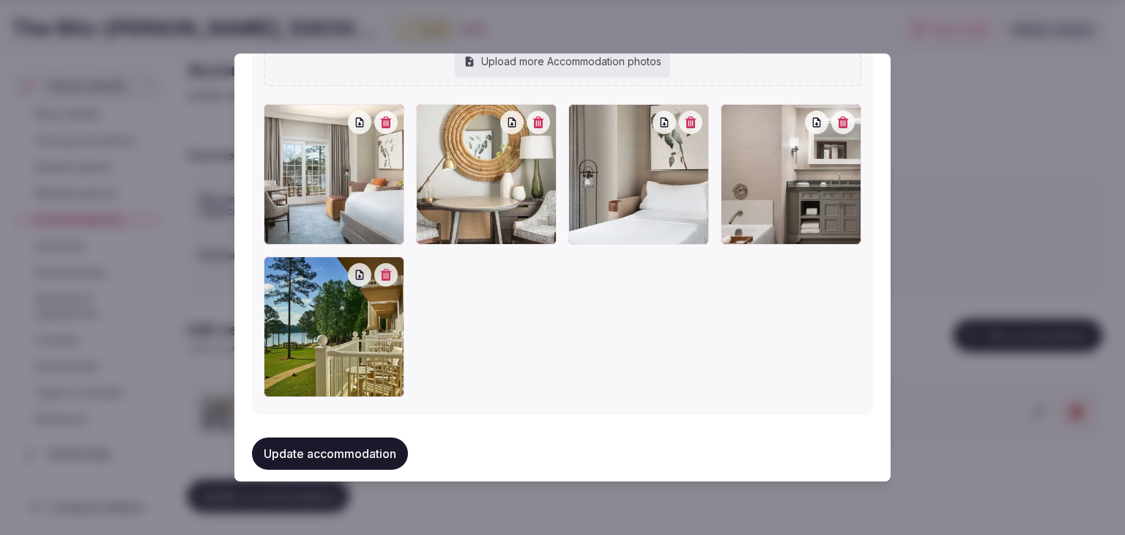
click at [375, 442] on button "Update accommodation" at bounding box center [330, 453] width 156 height 32
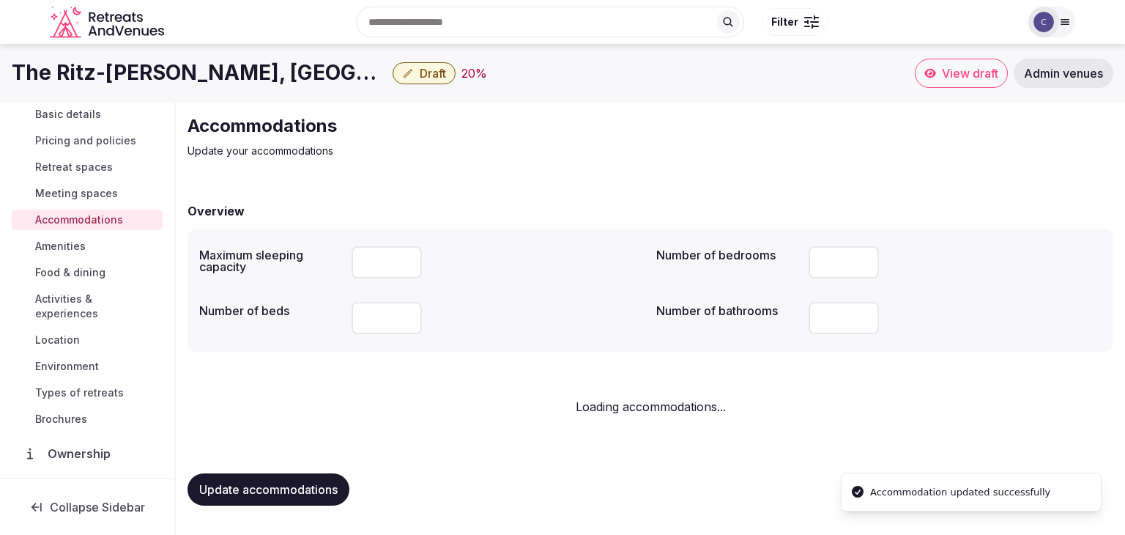
scroll to position [0, 0]
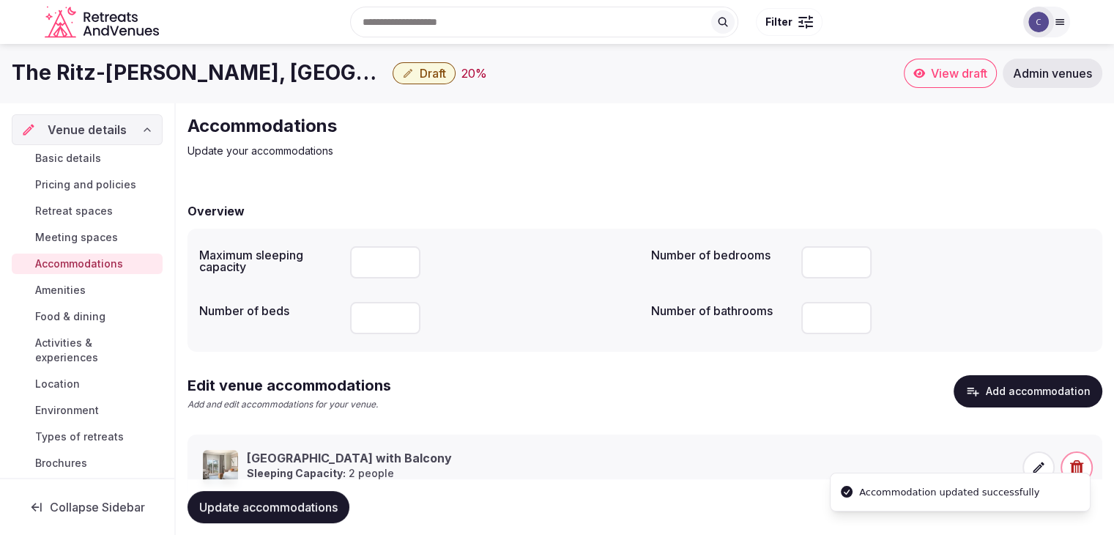
click at [75, 317] on span "Food & dining" at bounding box center [70, 316] width 70 height 15
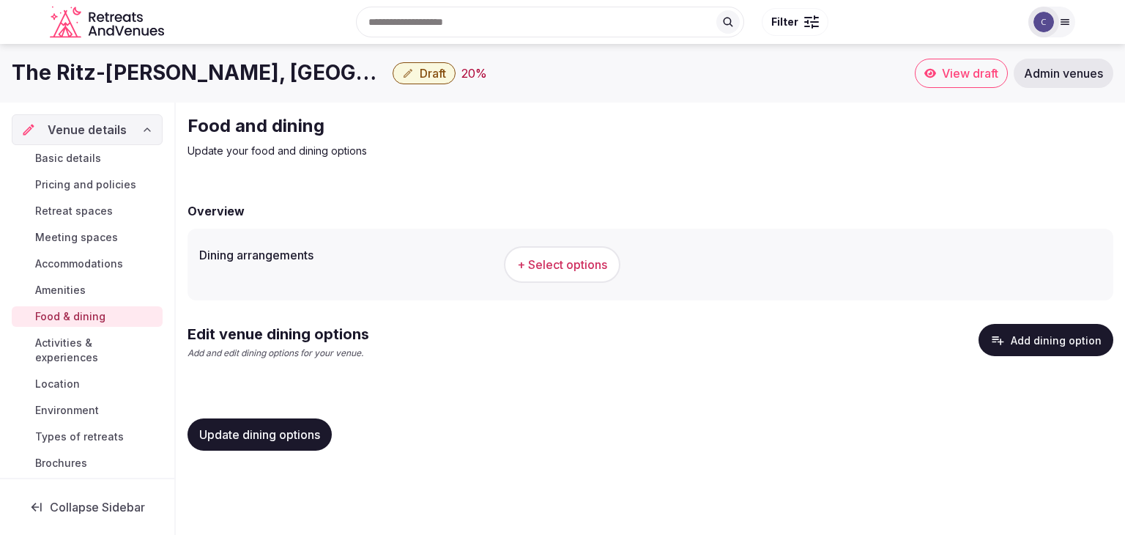
click at [592, 254] on button "+ Select options" at bounding box center [562, 264] width 117 height 37
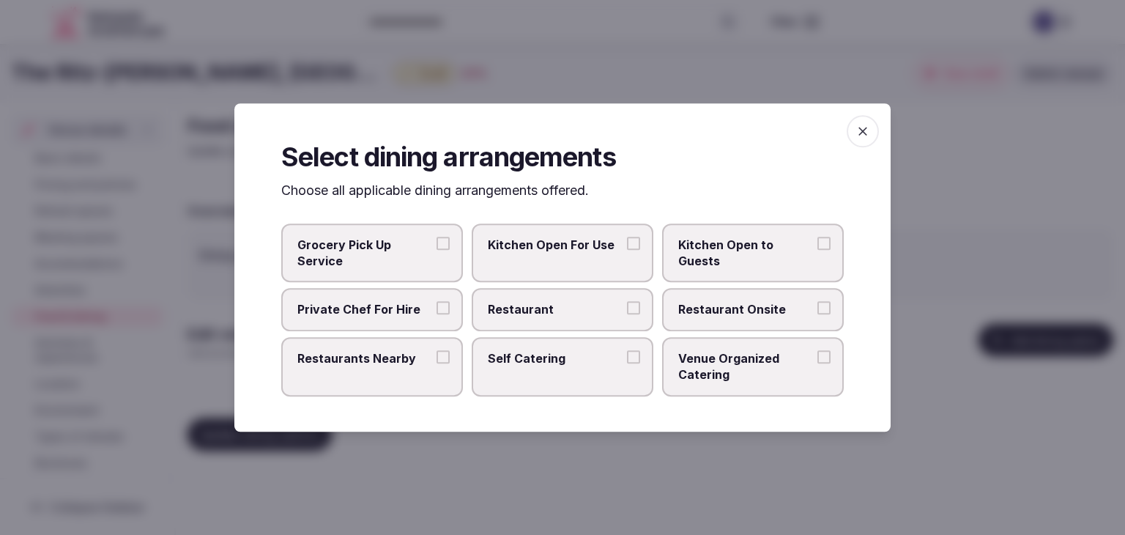
drag, startPoint x: 625, startPoint y: 307, endPoint x: 659, endPoint y: 308, distance: 33.7
click at [633, 308] on label "Restaurant" at bounding box center [563, 310] width 182 height 42
click at [725, 293] on label "Restaurant Onsite" at bounding box center [753, 310] width 182 height 42
click at [818, 302] on button "Restaurant Onsite" at bounding box center [824, 308] width 13 height 13
click at [621, 310] on span "Restaurant" at bounding box center [555, 310] width 135 height 16
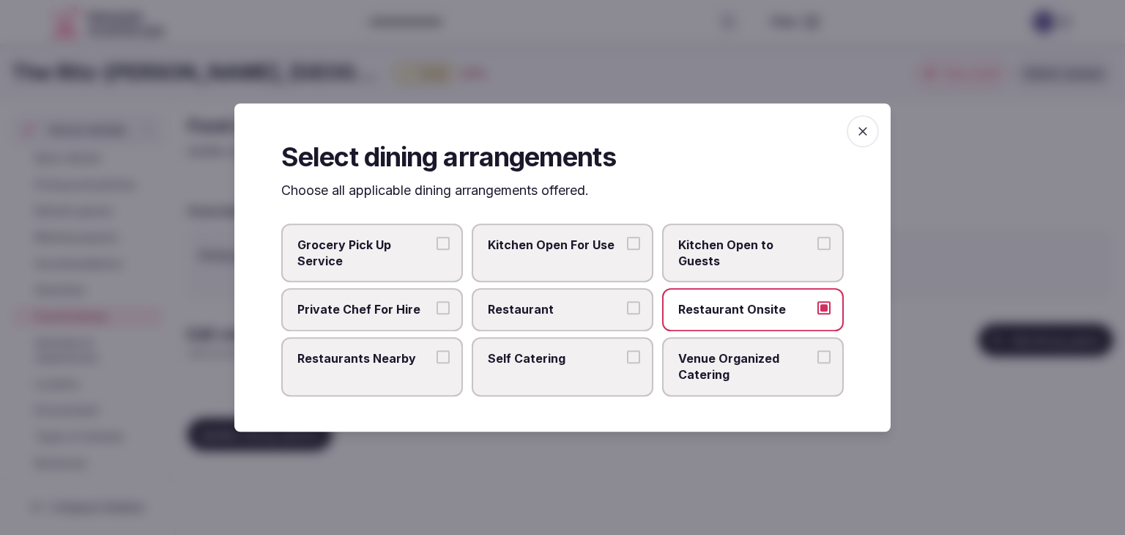
click at [627, 310] on button "Restaurant" at bounding box center [633, 308] width 13 height 13
click at [873, 128] on span "button" at bounding box center [863, 131] width 32 height 32
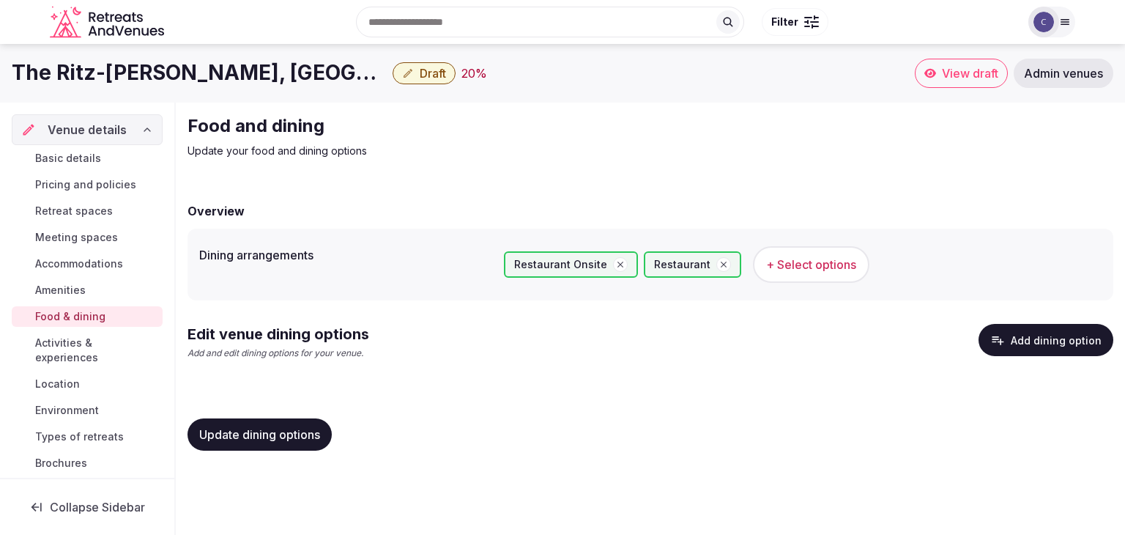
click at [295, 443] on button "Update dining options" at bounding box center [260, 434] width 144 height 32
click at [1032, 326] on button "Add dining option" at bounding box center [1046, 340] width 135 height 32
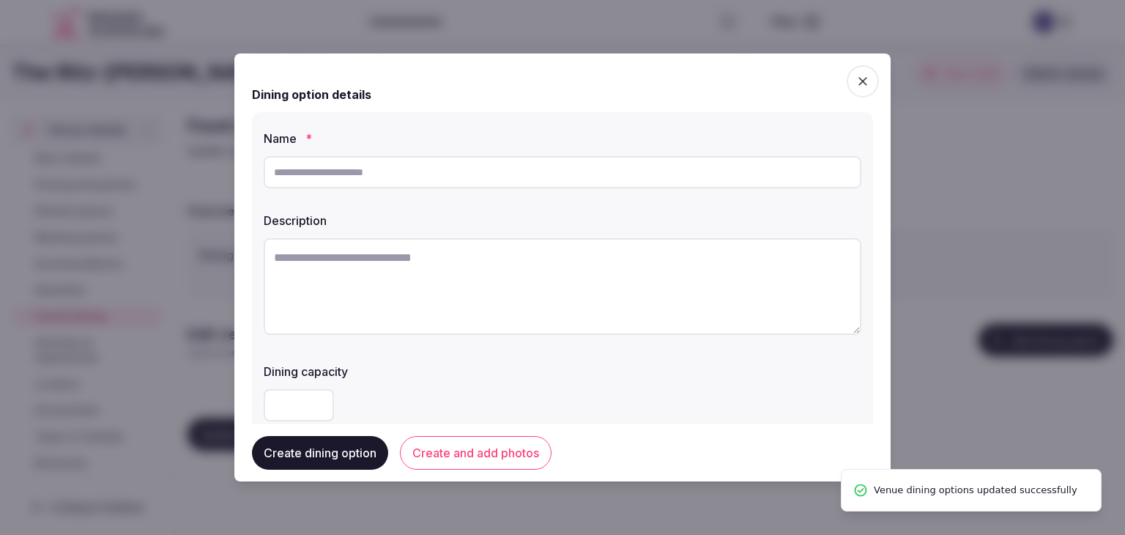
click at [492, 180] on input "text" at bounding box center [563, 172] width 598 height 32
paste input "**********"
type input "**********"
click at [548, 295] on textarea at bounding box center [563, 286] width 598 height 97
paste textarea "**********"
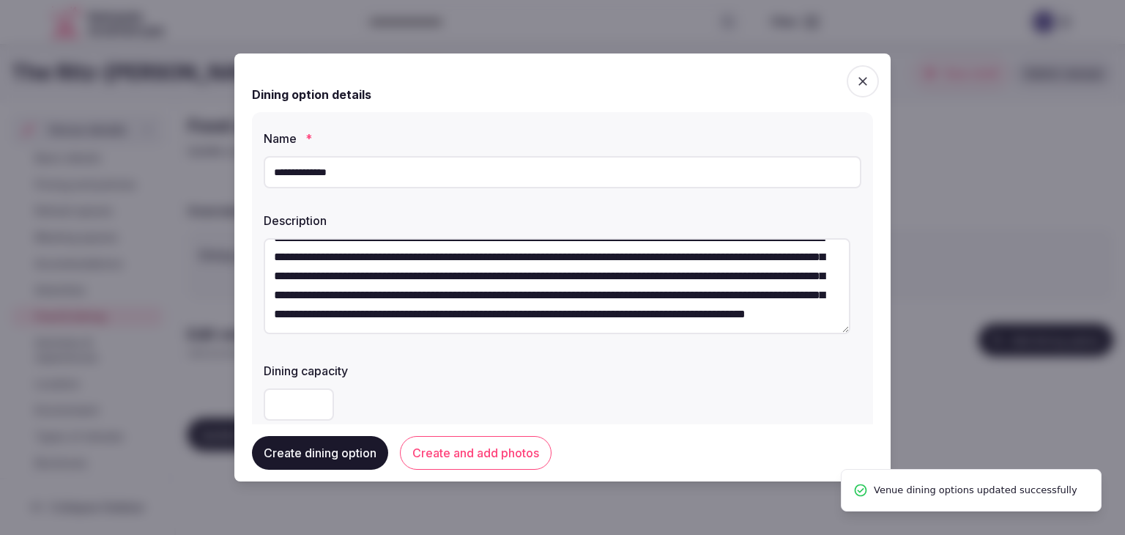
scroll to position [147, 0]
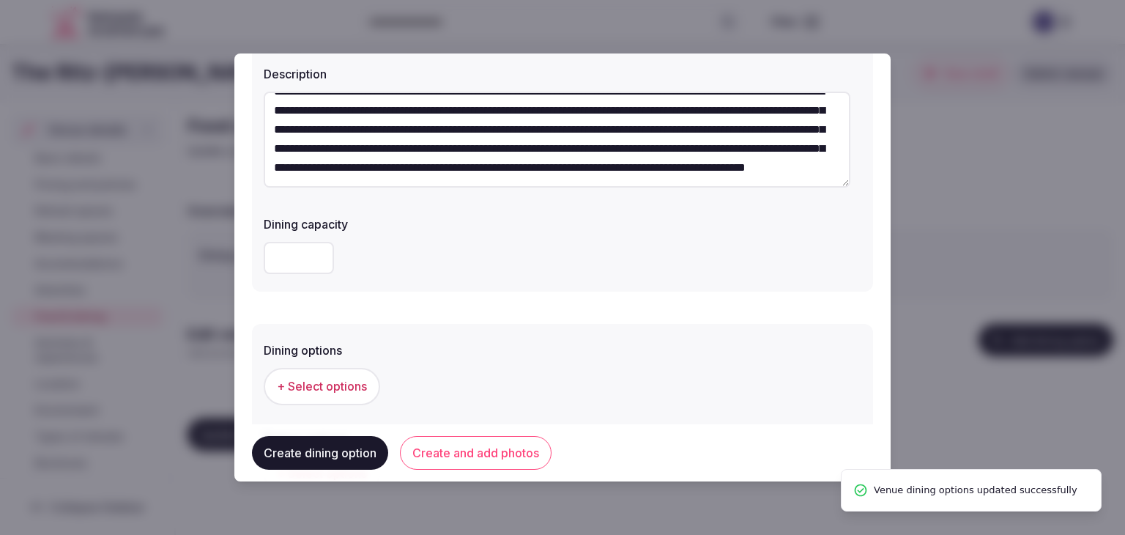
type textarea "**********"
click at [309, 386] on span "+ Select options" at bounding box center [322, 386] width 90 height 16
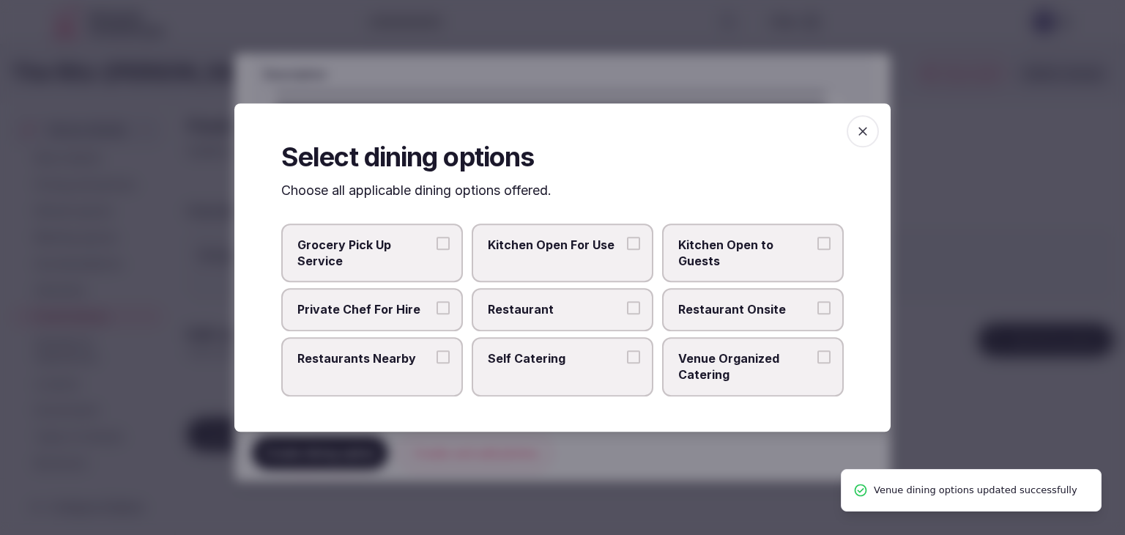
click at [569, 307] on span "Restaurant" at bounding box center [555, 310] width 135 height 16
click at [627, 307] on button "Restaurant" at bounding box center [633, 308] width 13 height 13
click at [674, 314] on label "Restaurant Onsite" at bounding box center [753, 310] width 182 height 42
click at [818, 314] on button "Restaurant Onsite" at bounding box center [824, 308] width 13 height 13
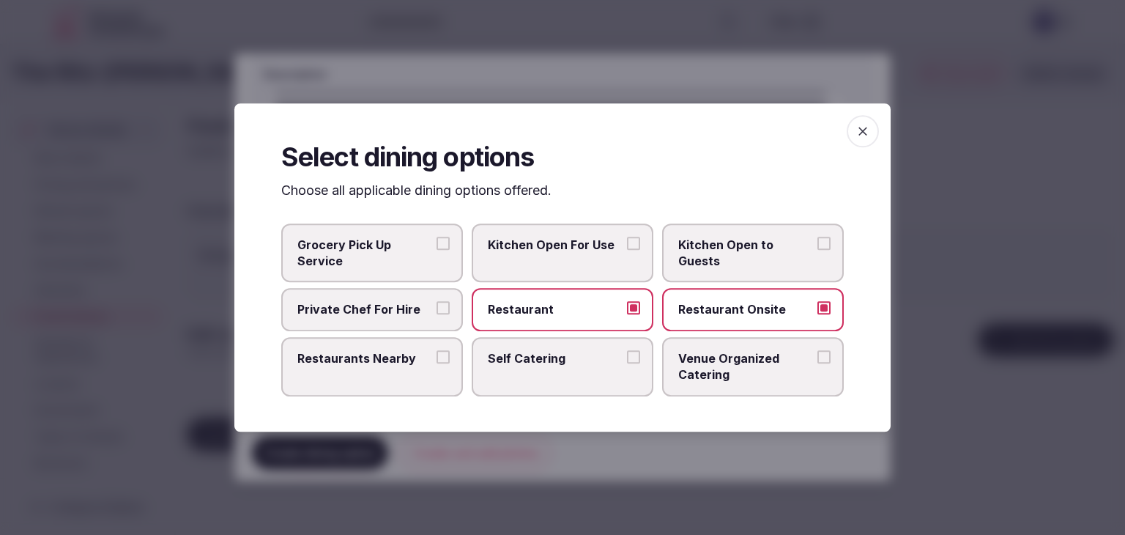
drag, startPoint x: 862, startPoint y: 136, endPoint x: 772, endPoint y: 196, distance: 108.3
click at [862, 137] on icon "button" at bounding box center [863, 131] width 15 height 15
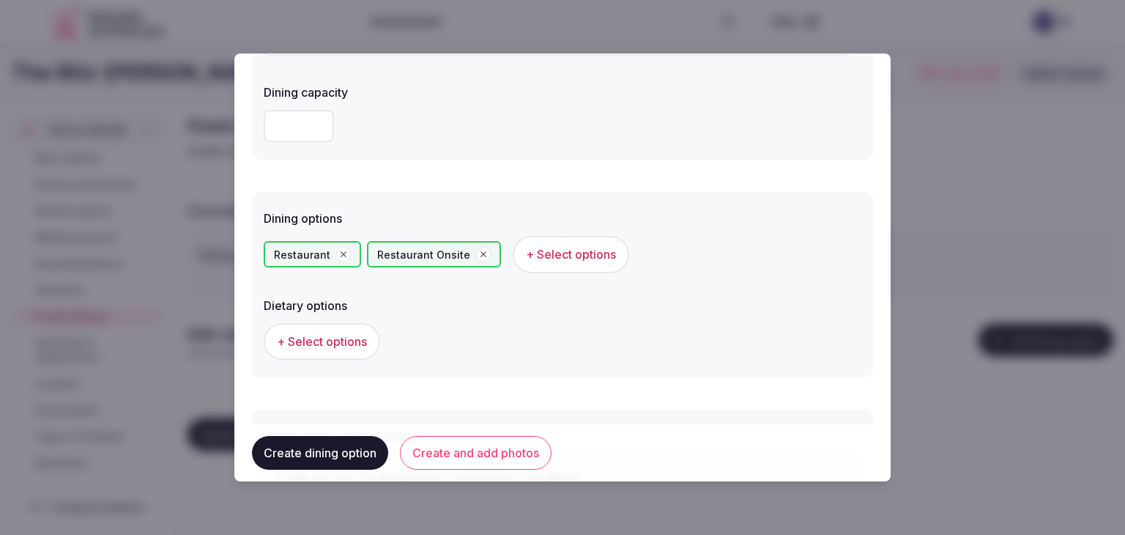
scroll to position [396, 0]
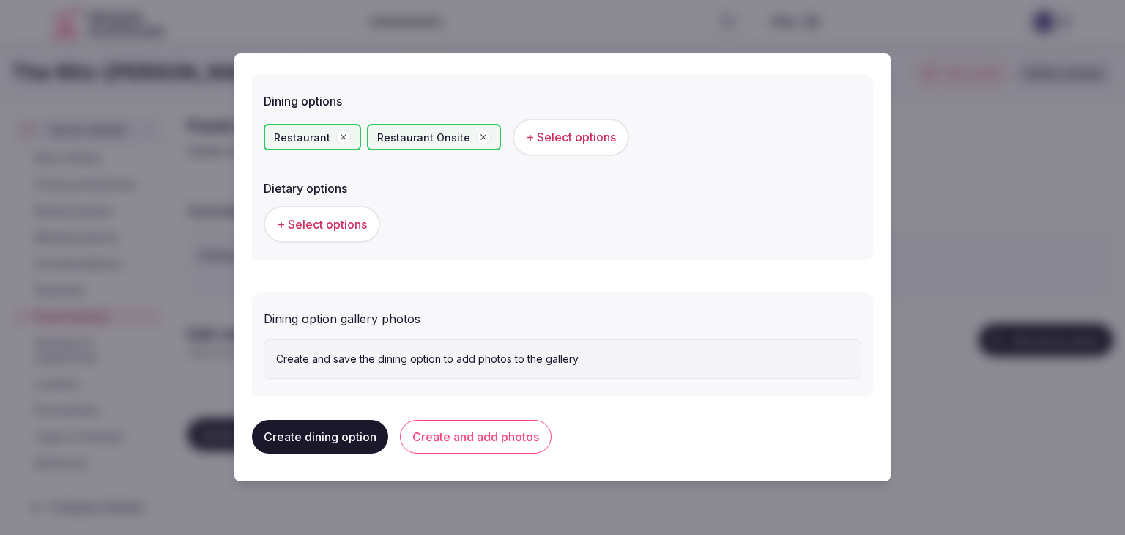
click at [524, 440] on button "Create and add photos" at bounding box center [476, 437] width 152 height 34
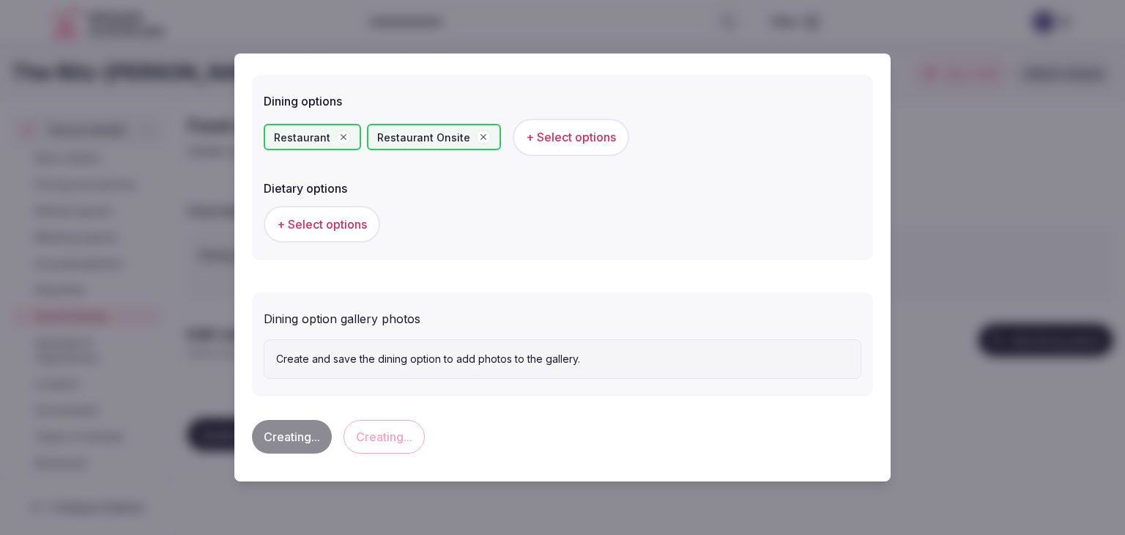
scroll to position [0, 0]
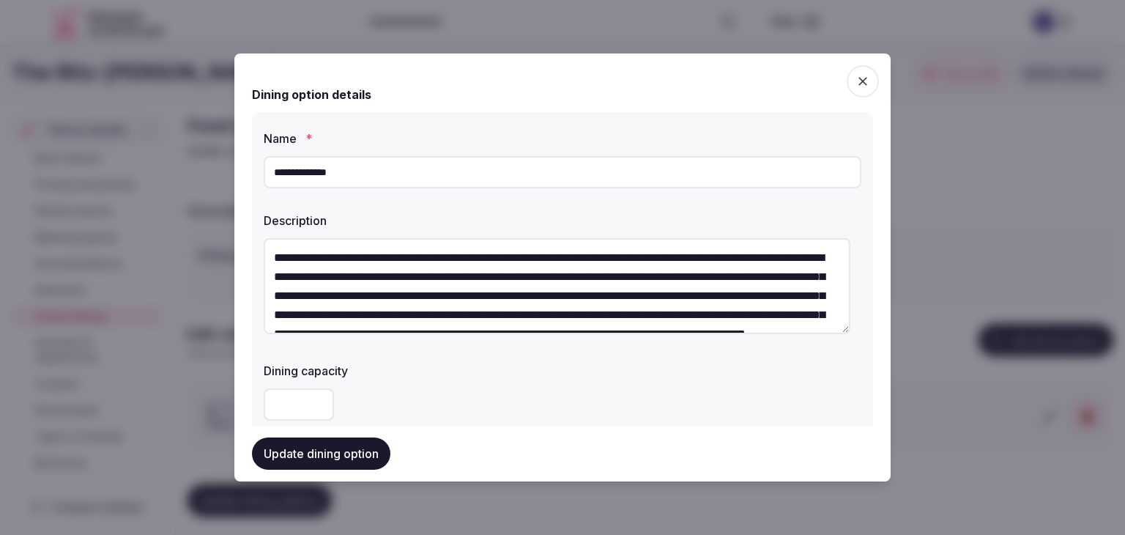
click at [377, 159] on input "**********" at bounding box center [563, 172] width 598 height 32
click at [377, 182] on input "**********" at bounding box center [563, 172] width 598 height 32
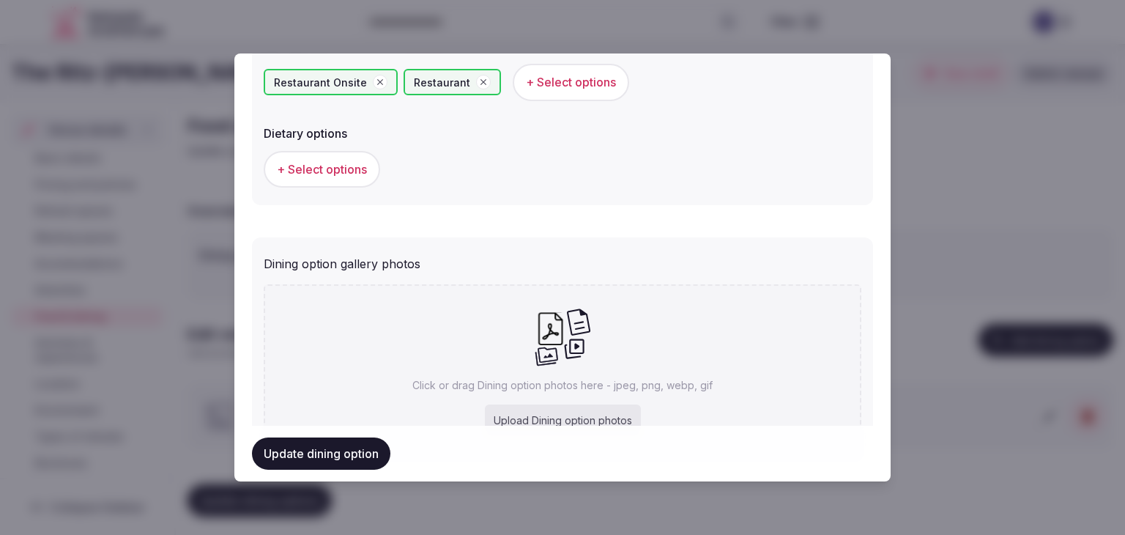
scroll to position [530, 0]
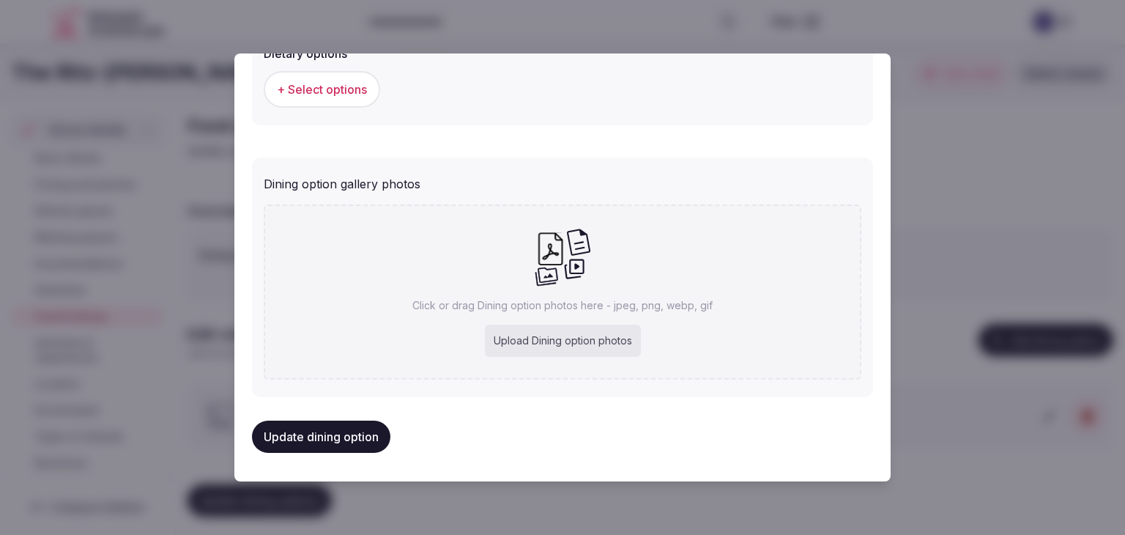
click at [592, 343] on div "Upload Dining option photos" at bounding box center [563, 341] width 156 height 32
type input "**********"
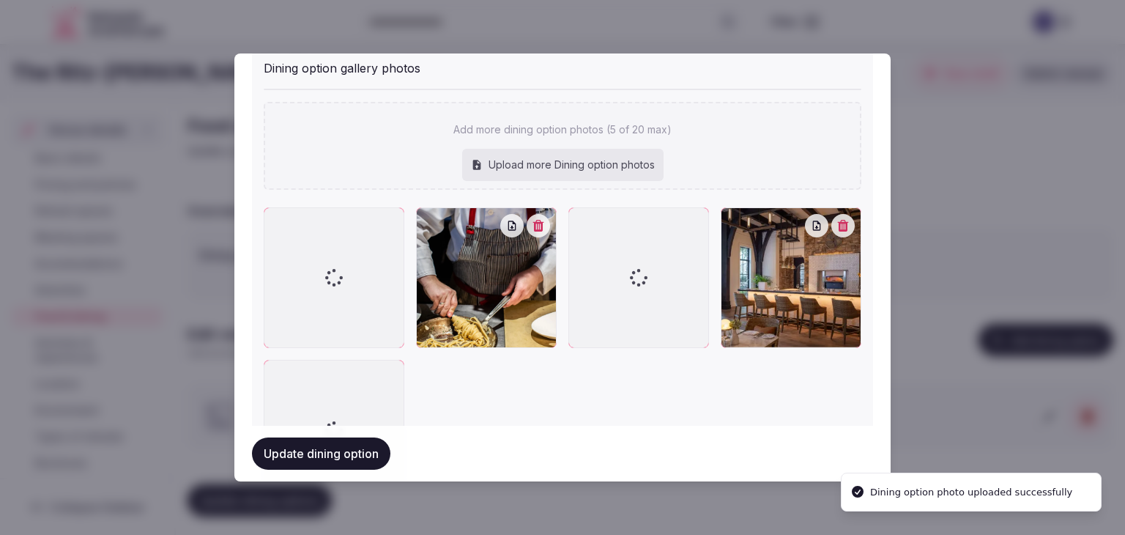
scroll to position [682, 0]
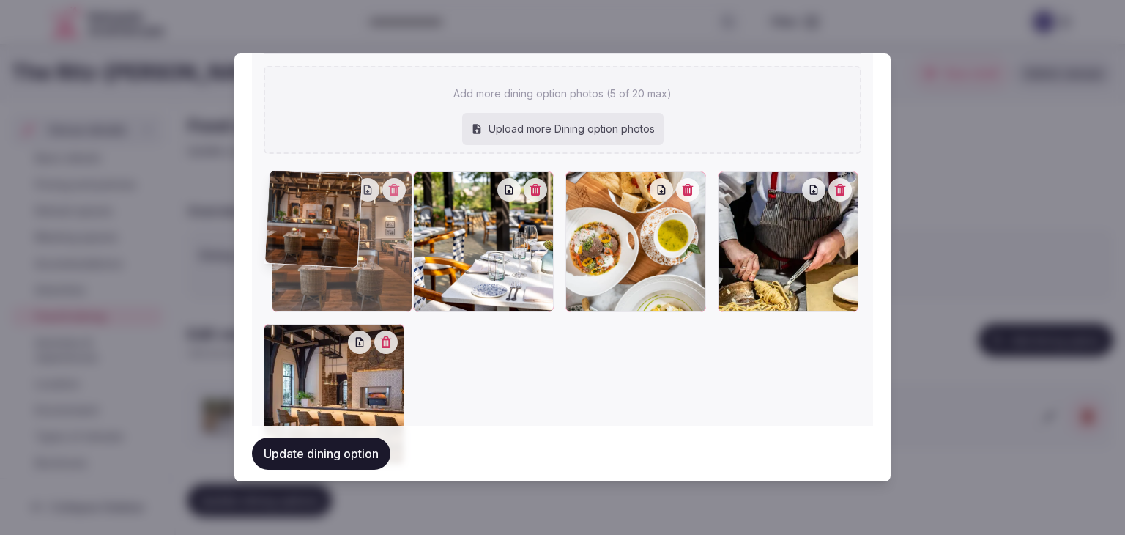
drag, startPoint x: 734, startPoint y: 187, endPoint x: 283, endPoint y: 332, distance: 474.1
click at [293, 200] on div at bounding box center [342, 241] width 141 height 141
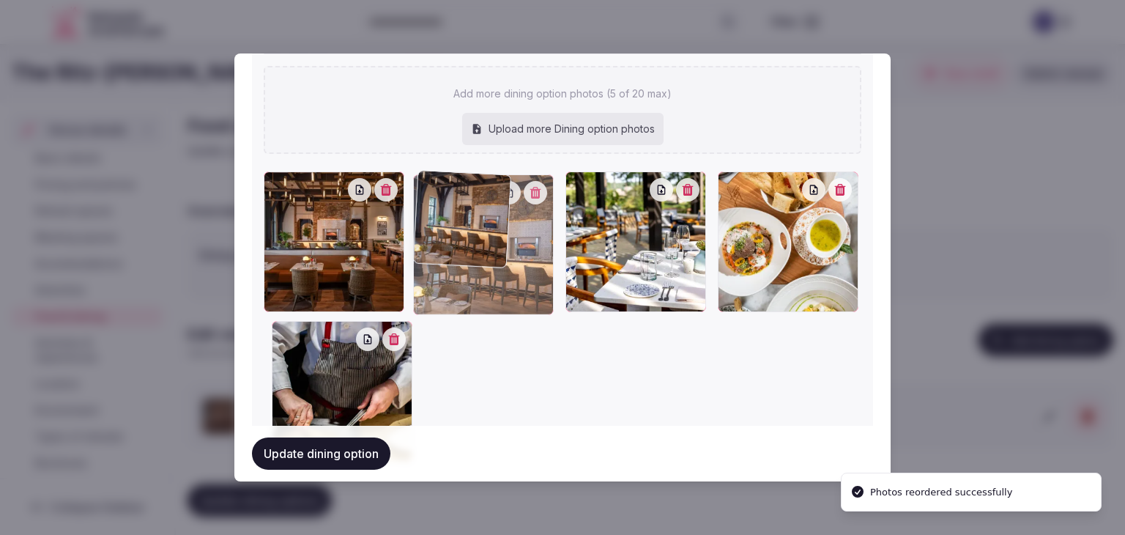
drag, startPoint x: 352, startPoint y: 292, endPoint x: 448, endPoint y: 232, distance: 112.9
click at [448, 232] on div at bounding box center [483, 244] width 141 height 141
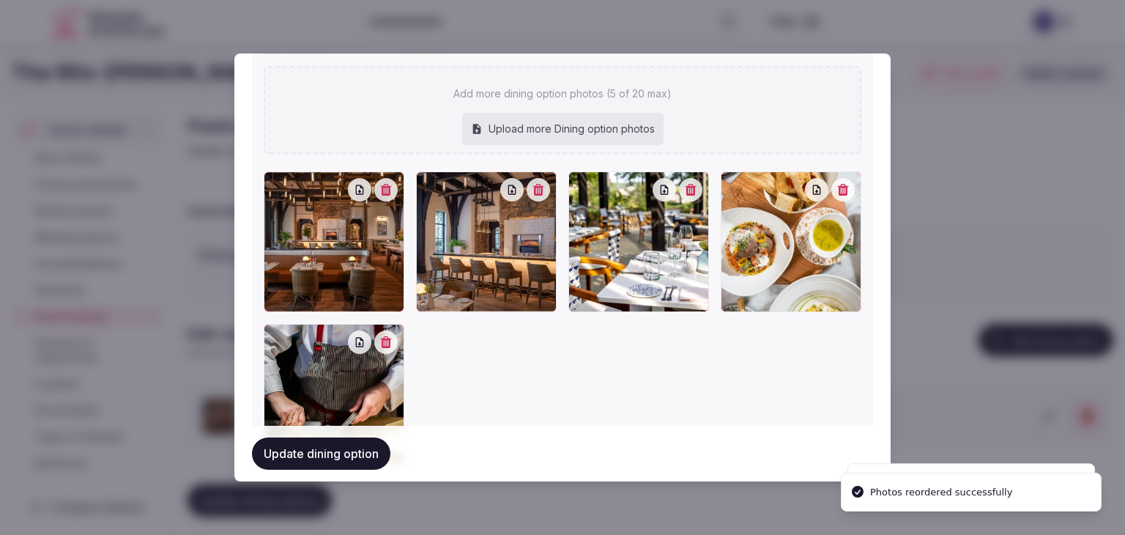
click at [331, 451] on button "Update dining option" at bounding box center [321, 453] width 138 height 32
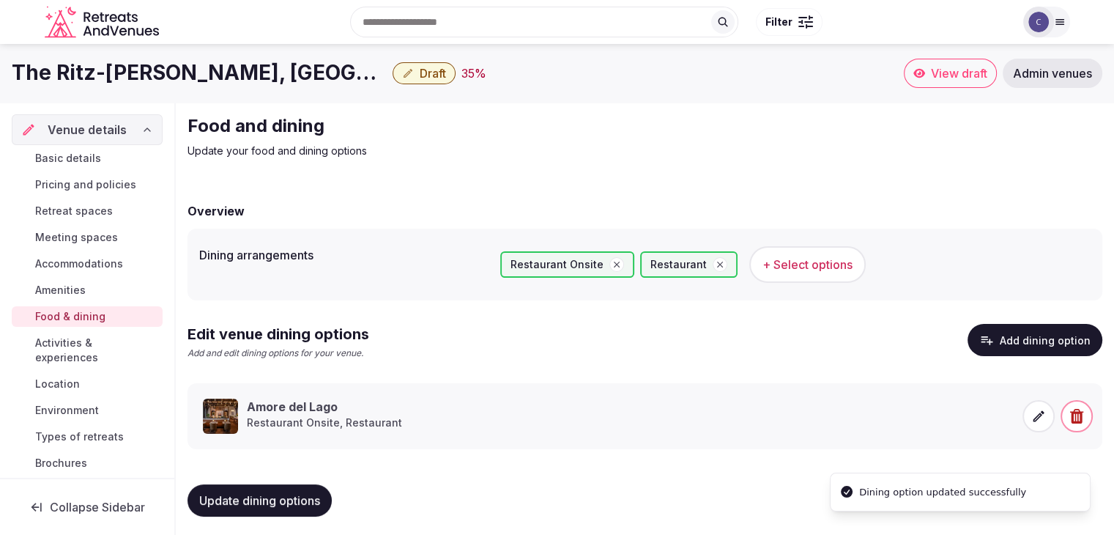
click at [261, 505] on span "Update dining options" at bounding box center [259, 500] width 121 height 15
click at [80, 235] on span "Meeting spaces" at bounding box center [76, 237] width 83 height 15
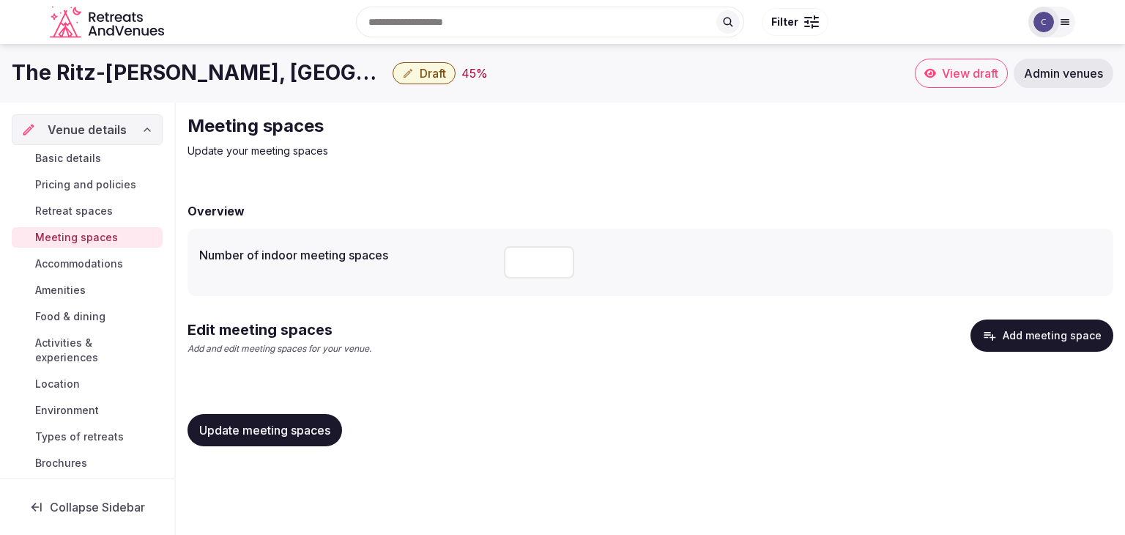
click at [536, 262] on input "number" at bounding box center [539, 262] width 70 height 32
click at [536, 265] on input "number" at bounding box center [539, 262] width 70 height 32
type input "**"
click at [289, 437] on button "Update meeting spaces" at bounding box center [265, 430] width 155 height 32
click at [1083, 326] on button "Add meeting space" at bounding box center [1042, 335] width 143 height 32
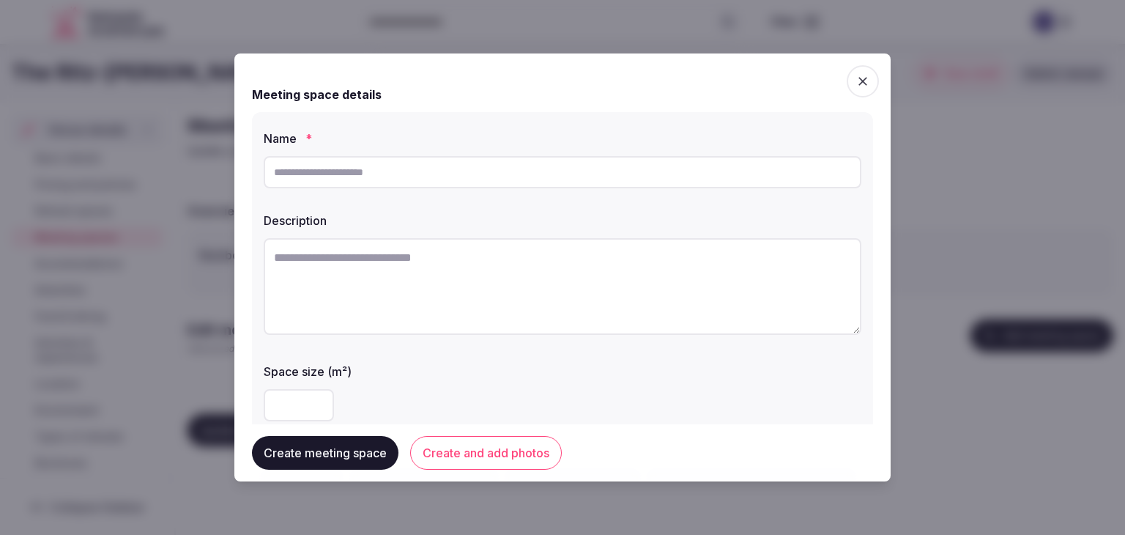
click at [463, 174] on input "text" at bounding box center [563, 172] width 598 height 32
paste input "**********"
type input "**********"
click at [643, 410] on div at bounding box center [563, 405] width 598 height 32
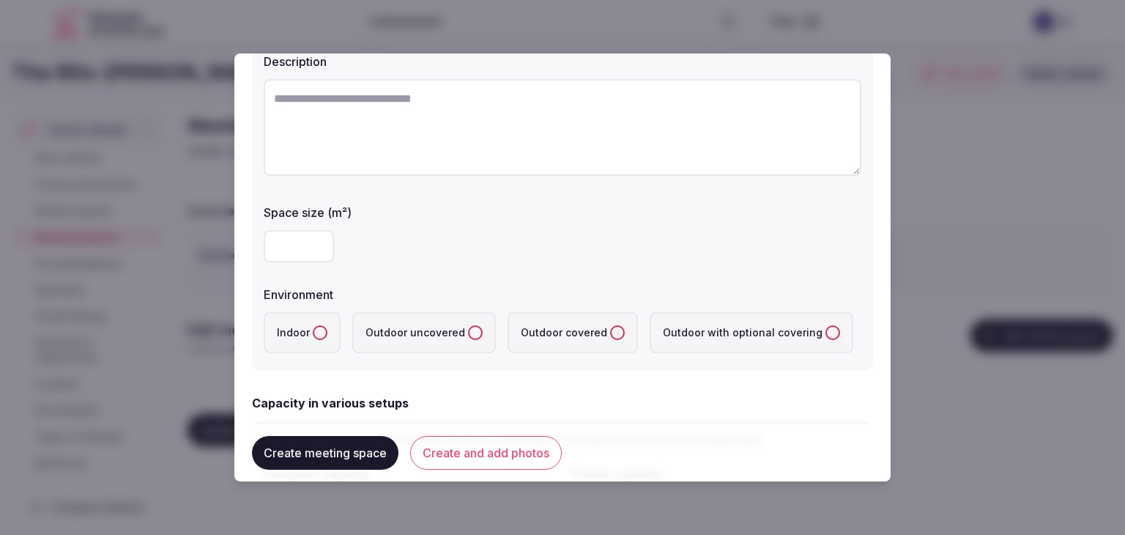
scroll to position [220, 0]
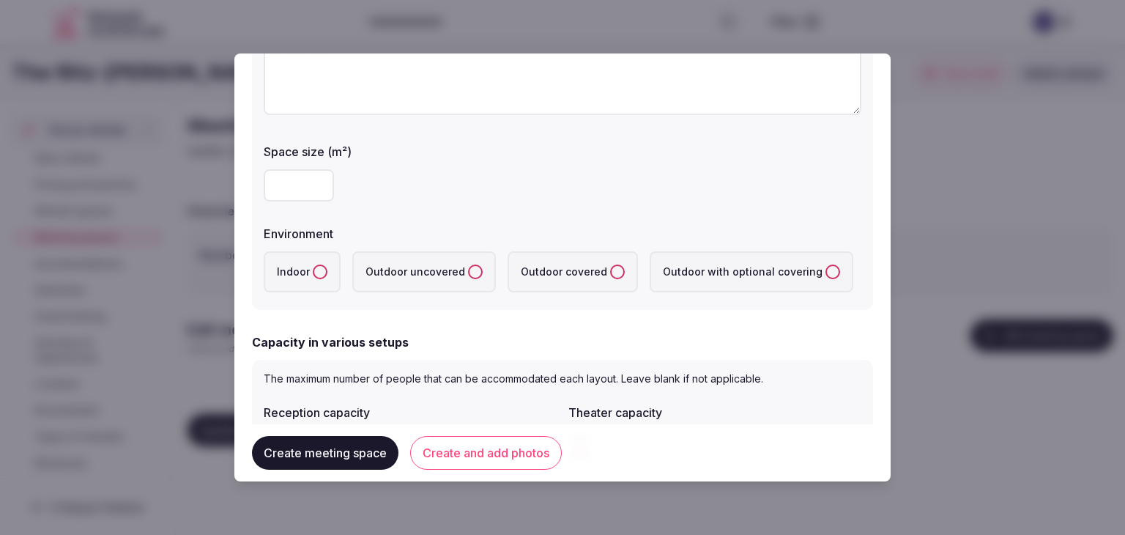
drag, startPoint x: 320, startPoint y: 266, endPoint x: 347, endPoint y: 288, distance: 34.3
click at [319, 266] on button "Indoor" at bounding box center [320, 272] width 15 height 15
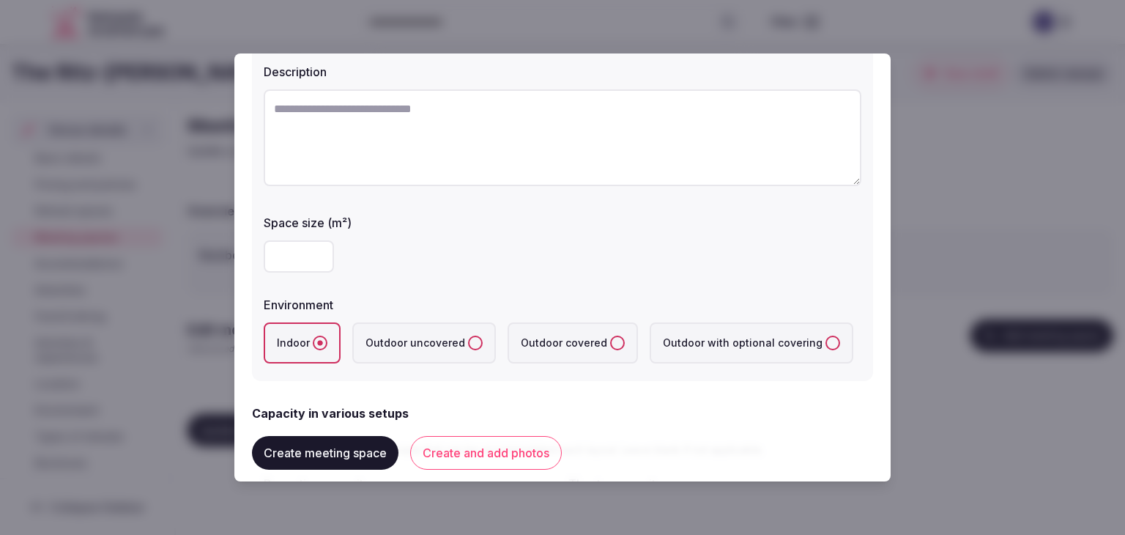
scroll to position [147, 0]
click at [306, 256] on input "number" at bounding box center [299, 259] width 70 height 32
type input "***"
click at [465, 268] on div "***" at bounding box center [563, 259] width 598 height 32
click at [633, 393] on form "**********" at bounding box center [562, 498] width 621 height 1146
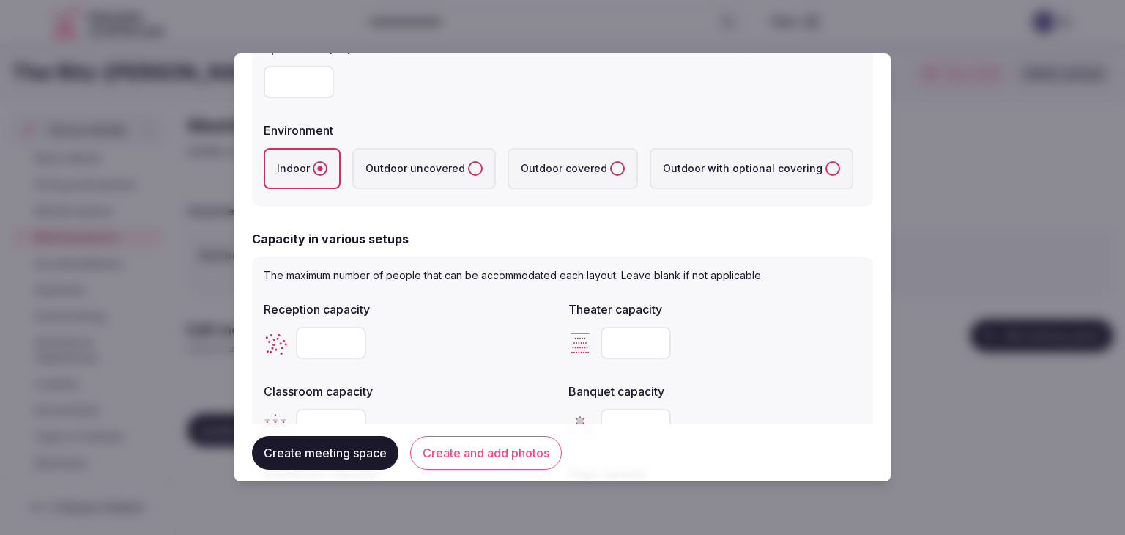
scroll to position [440, 0]
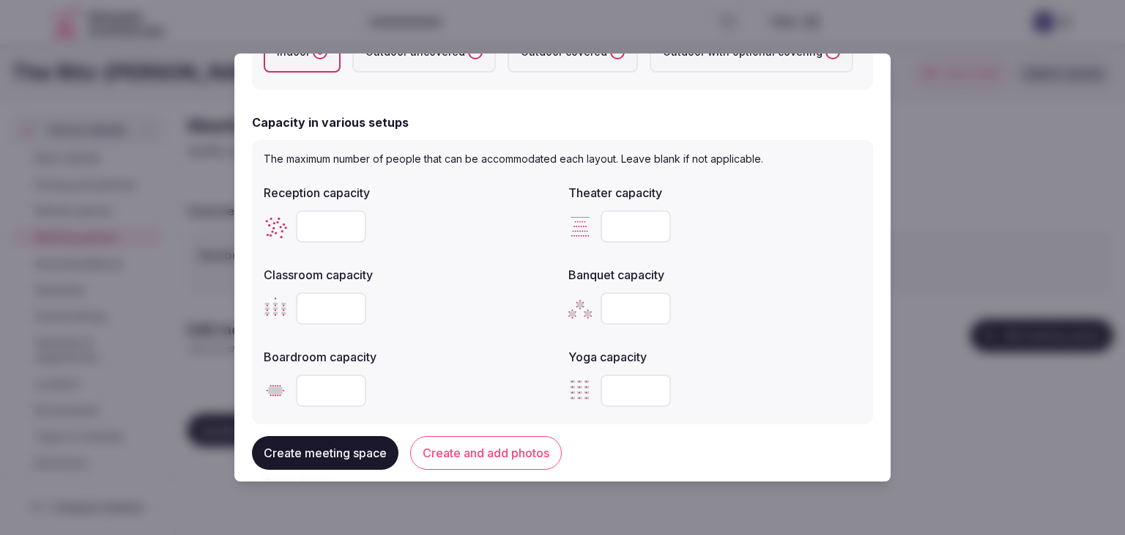
click at [601, 212] on input "number" at bounding box center [636, 226] width 70 height 32
paste input "***"
type input "***"
click at [321, 301] on input "number" at bounding box center [331, 308] width 70 height 32
paste input "***"
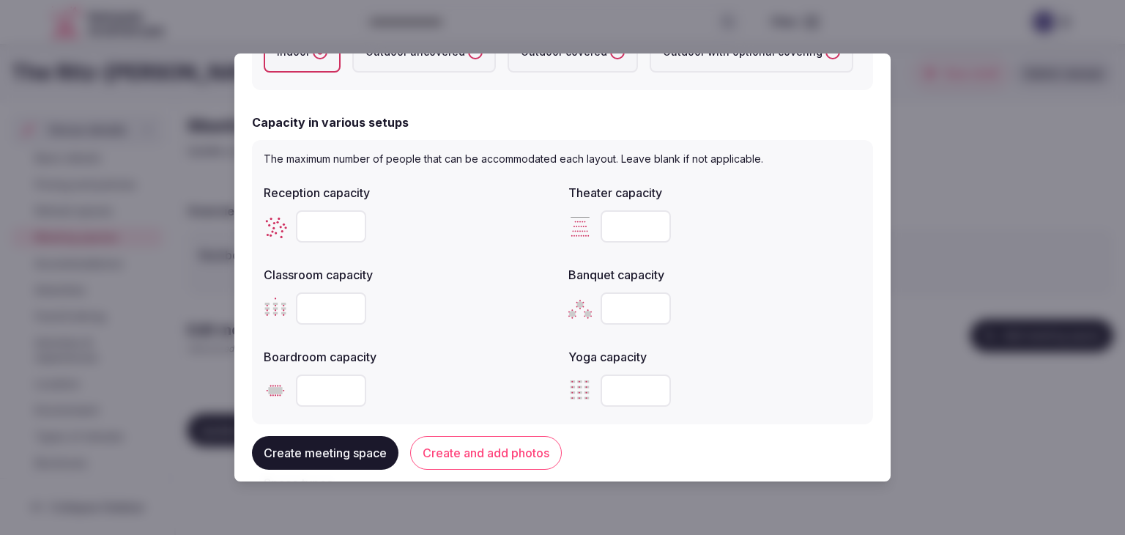
type input "***"
click at [323, 371] on div at bounding box center [410, 391] width 293 height 44
click at [322, 383] on input "number" at bounding box center [331, 390] width 70 height 32
type input "**"
click at [487, 336] on div "Reception capacity Theater capacity *** Classroom capacity *** Banquet capacity…" at bounding box center [563, 295] width 598 height 234
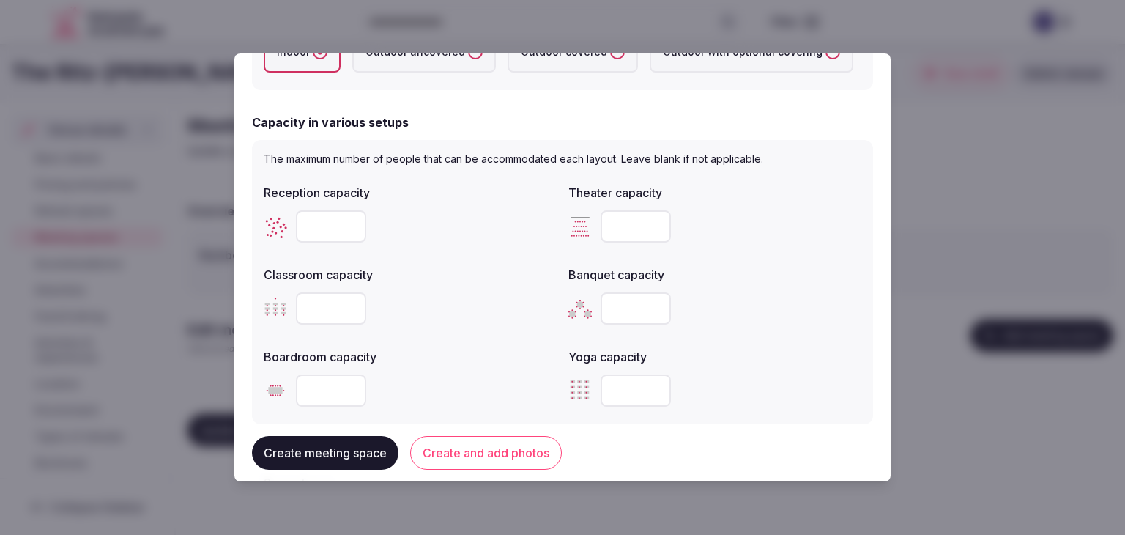
click at [335, 226] on input "number" at bounding box center [331, 226] width 70 height 32
paste input "***"
type input "***"
click at [613, 311] on input "number" at bounding box center [636, 308] width 70 height 32
drag, startPoint x: 613, startPoint y: 318, endPoint x: 615, endPoint y: 307, distance: 11.1
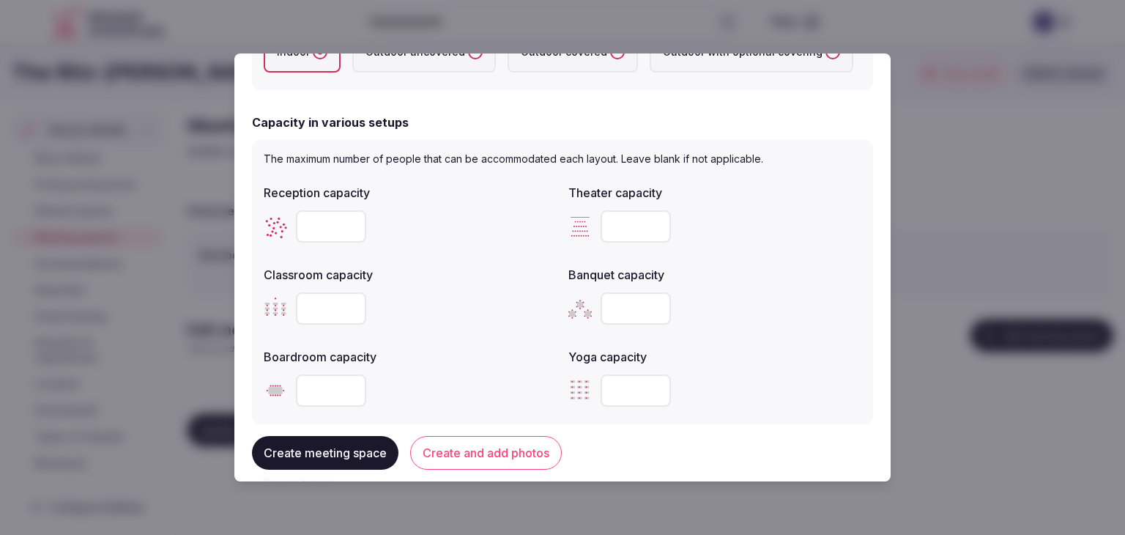
click at [615, 308] on input "number" at bounding box center [636, 308] width 70 height 32
click at [615, 307] on input "number" at bounding box center [636, 308] width 70 height 32
type input "***"
click at [772, 313] on div "***" at bounding box center [715, 308] width 293 height 32
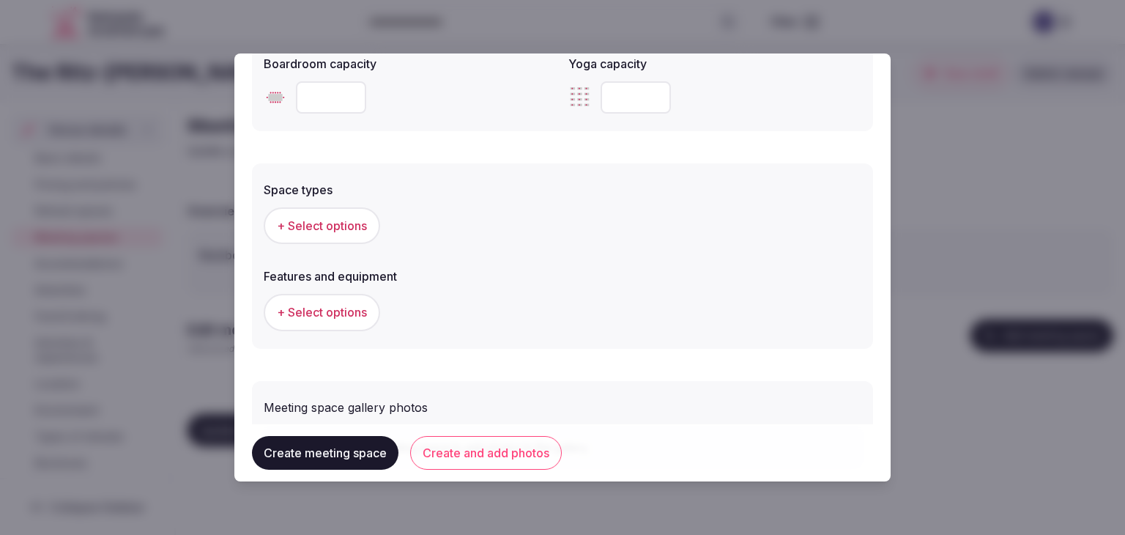
click at [308, 224] on span "+ Select options" at bounding box center [322, 226] width 90 height 16
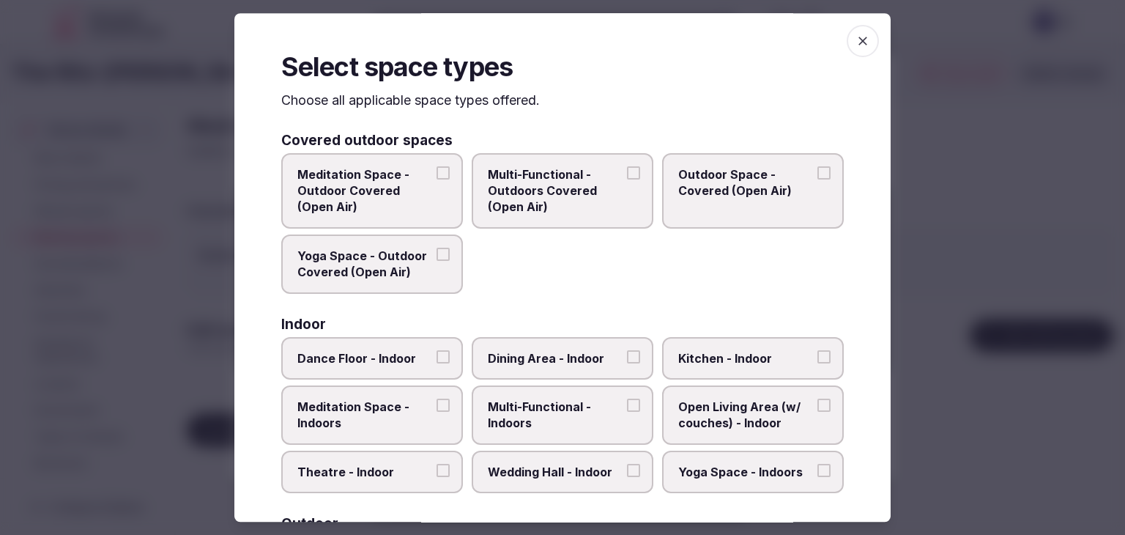
scroll to position [147, 0]
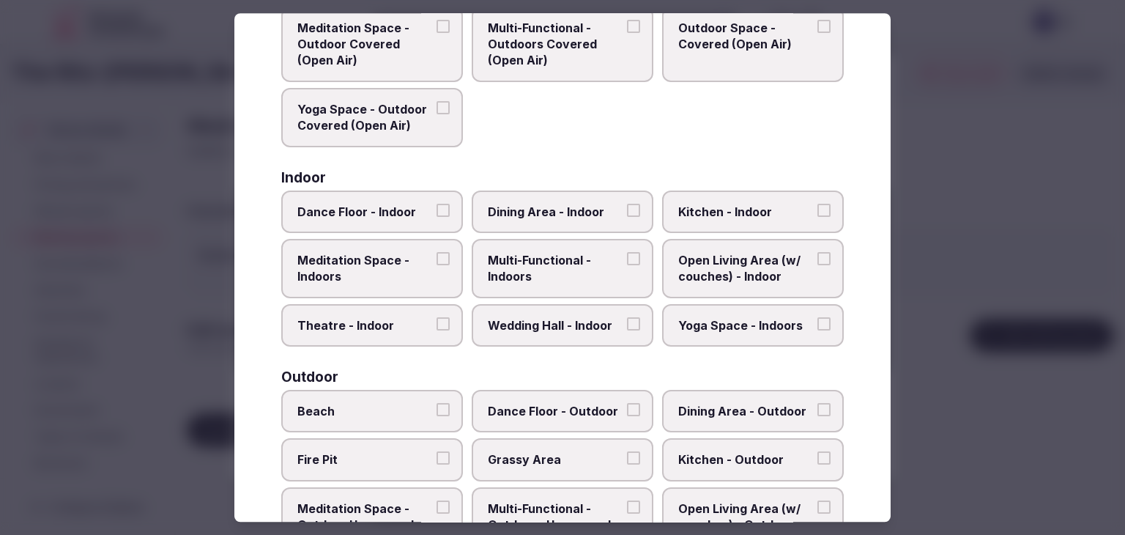
click at [560, 257] on span "Multi-Functional - Indoors" at bounding box center [555, 268] width 135 height 33
click at [627, 257] on button "Multi-Functional - Indoors" at bounding box center [633, 258] width 13 height 13
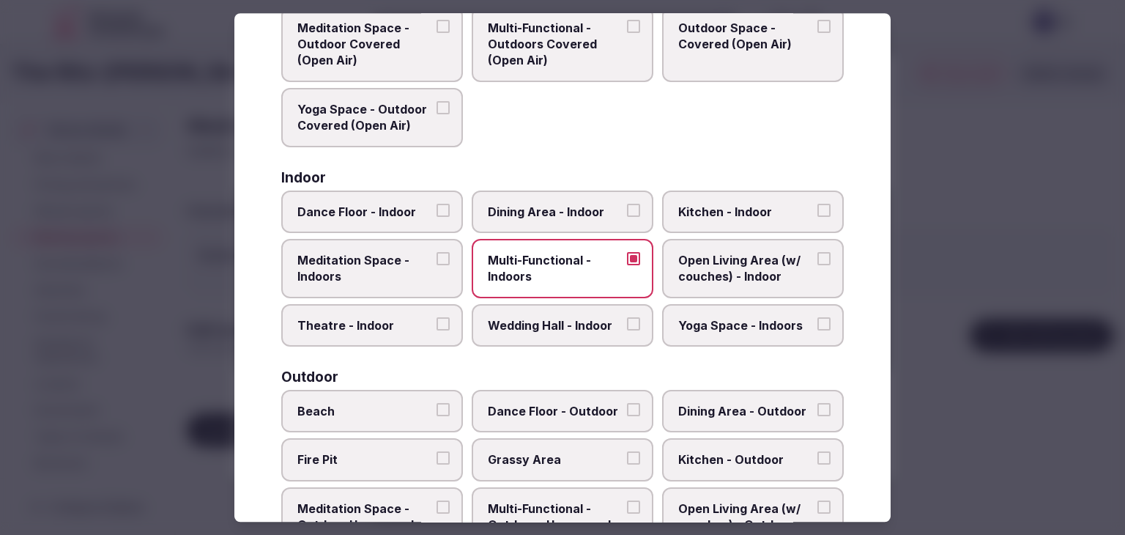
click at [552, 317] on span "Wedding Hall - Indoor" at bounding box center [555, 325] width 135 height 16
click at [627, 317] on button "Wedding Hall - Indoor" at bounding box center [633, 323] width 13 height 13
drag, startPoint x: 566, startPoint y: 218, endPoint x: 622, endPoint y: 297, distance: 97.2
click at [566, 219] on label "Dining Area - Indoor" at bounding box center [563, 212] width 182 height 42
click at [627, 217] on button "Dining Area - Indoor" at bounding box center [633, 210] width 13 height 13
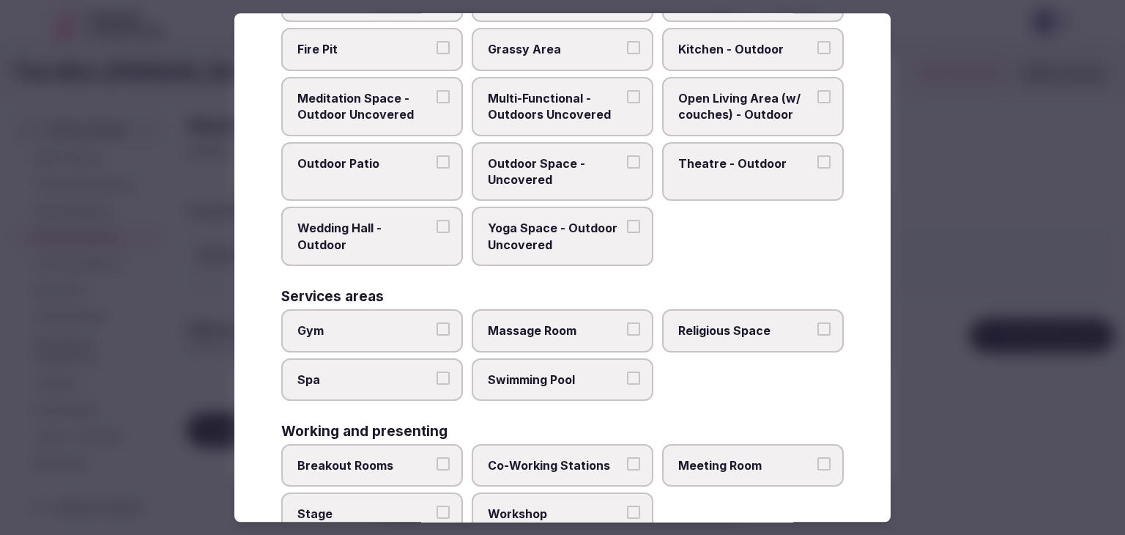
scroll to position [598, 0]
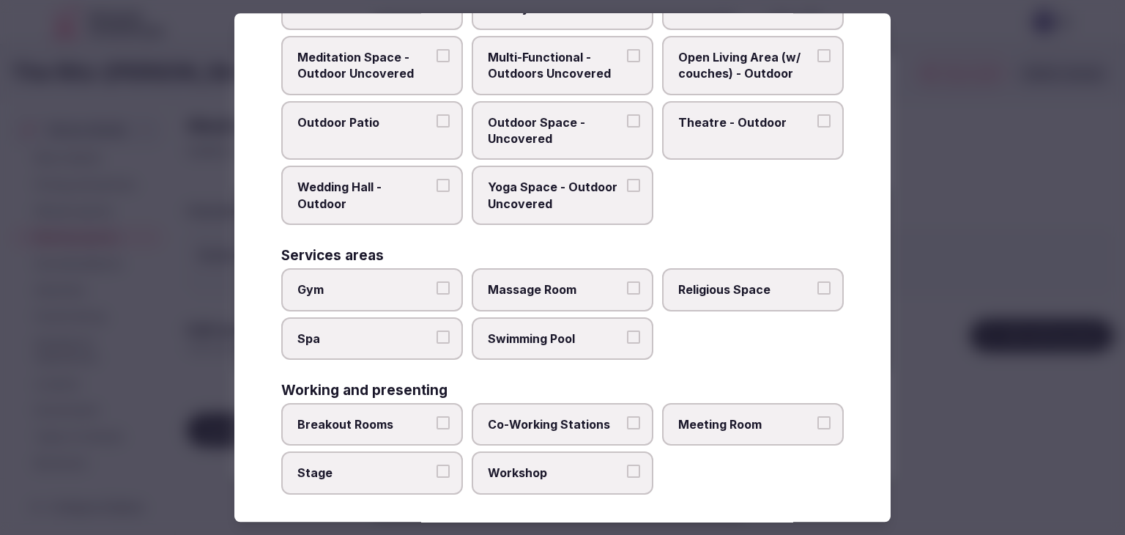
click at [715, 407] on label "Meeting Room" at bounding box center [753, 424] width 182 height 42
click at [818, 416] on button "Meeting Room" at bounding box center [824, 422] width 13 height 13
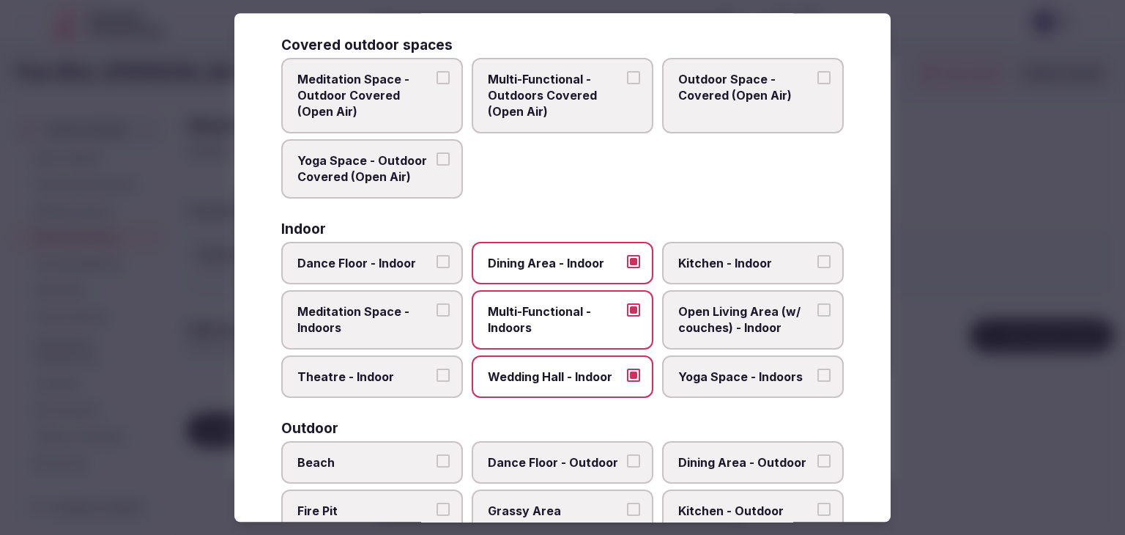
scroll to position [0, 0]
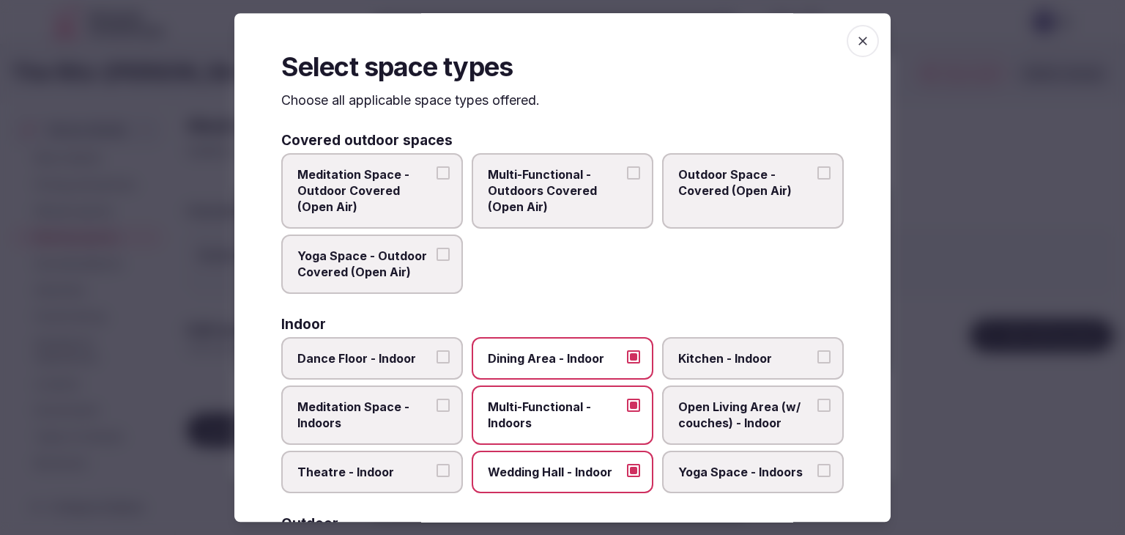
click at [859, 38] on icon "button" at bounding box center [863, 41] width 9 height 9
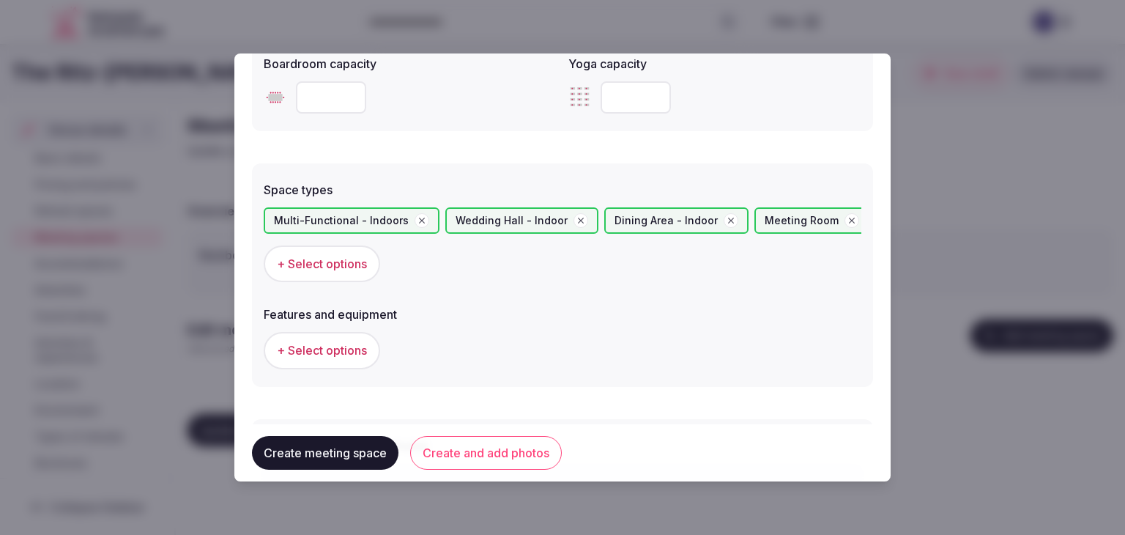
click at [348, 346] on span "+ Select options" at bounding box center [322, 350] width 90 height 16
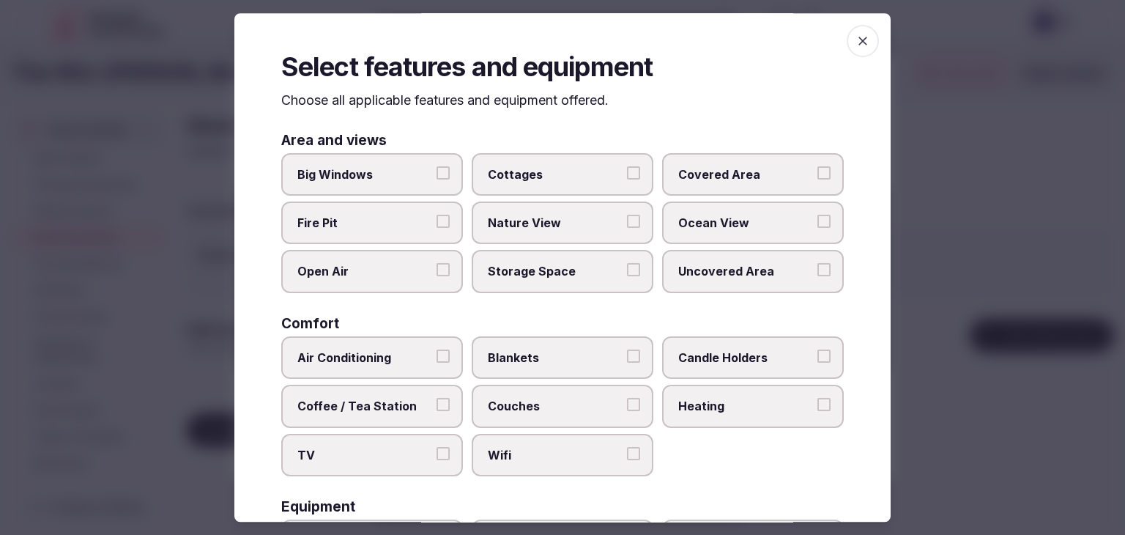
click at [528, 447] on span "Wifi" at bounding box center [555, 455] width 135 height 16
click at [627, 447] on button "Wifi" at bounding box center [633, 453] width 13 height 13
click at [365, 458] on span "TV" at bounding box center [364, 455] width 135 height 16
click at [437, 458] on button "TV" at bounding box center [443, 453] width 13 height 13
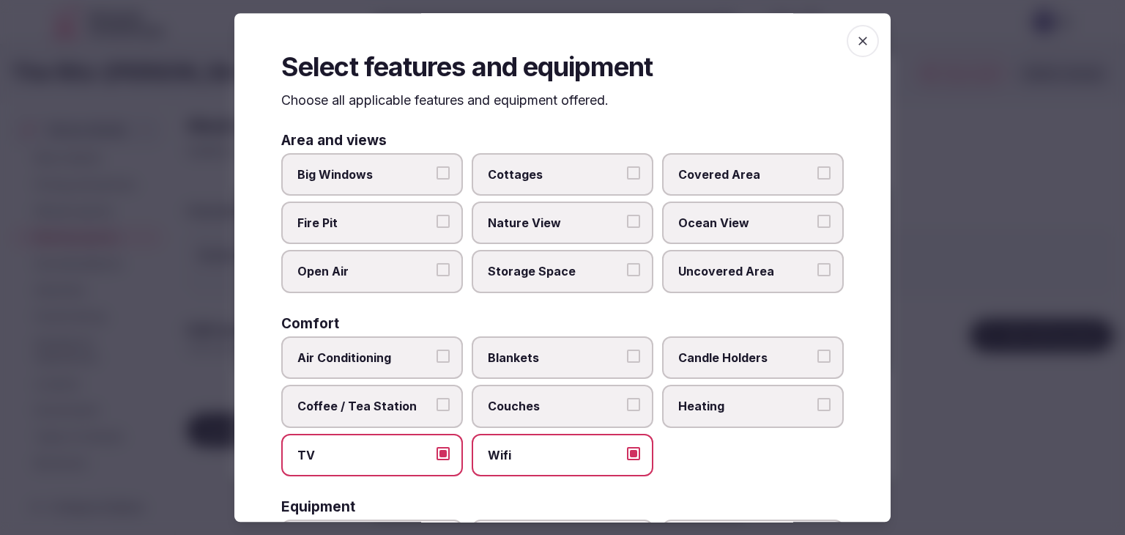
drag, startPoint x: 364, startPoint y: 404, endPoint x: 385, endPoint y: 339, distance: 67.9
click at [365, 402] on span "Coffee / Tea Station" at bounding box center [364, 406] width 135 height 16
click at [437, 402] on button "Coffee / Tea Station" at bounding box center [443, 404] width 13 height 13
click at [387, 343] on label "Air Conditioning" at bounding box center [372, 357] width 182 height 42
click at [437, 350] on button "Air Conditioning" at bounding box center [443, 356] width 13 height 13
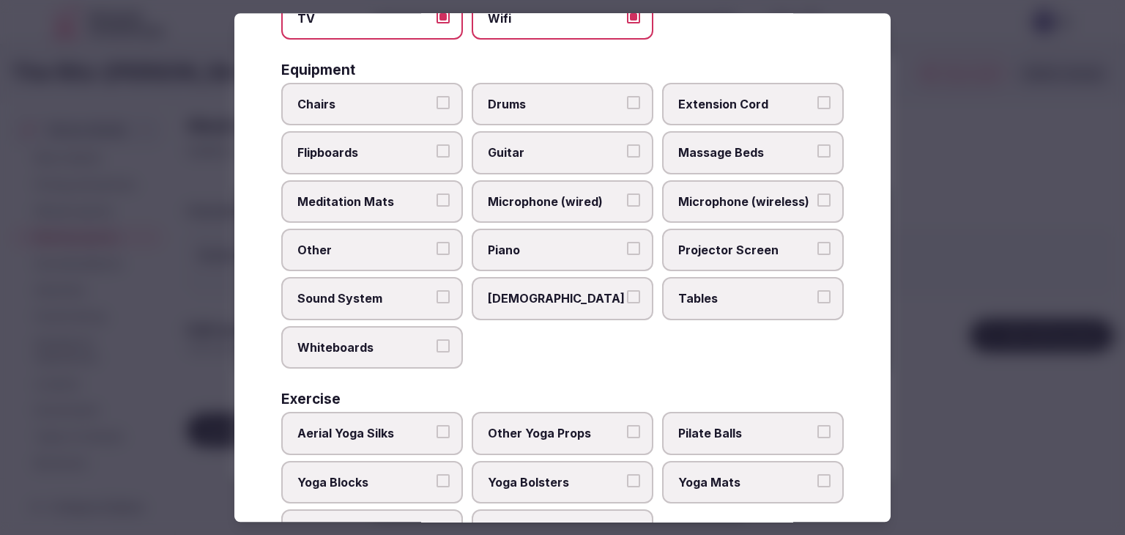
scroll to position [495, 0]
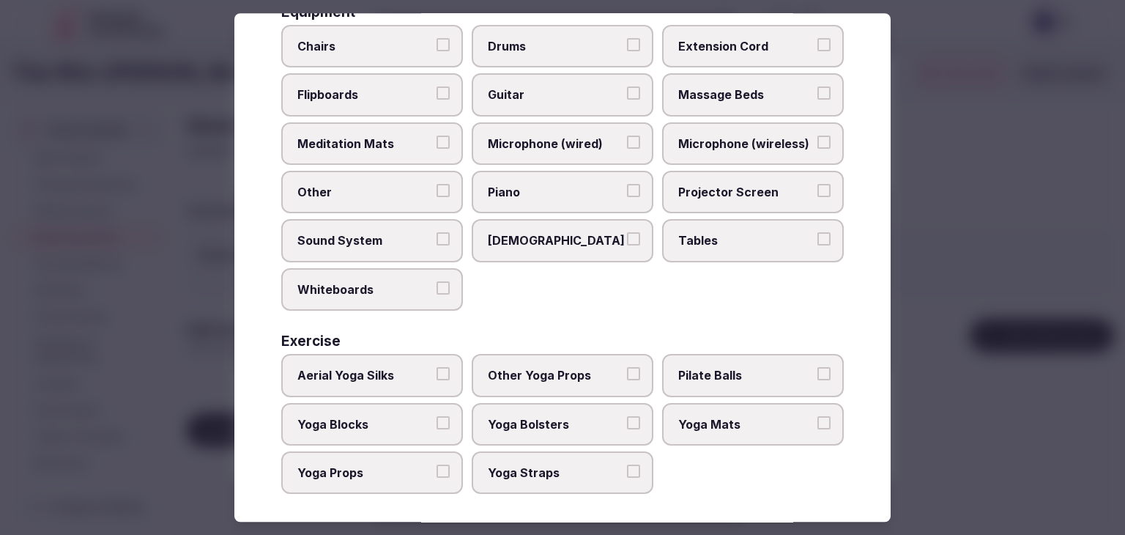
drag, startPoint x: 711, startPoint y: 224, endPoint x: 722, endPoint y: 194, distance: 32.2
click at [711, 224] on label "Tables" at bounding box center [753, 241] width 182 height 42
click at [818, 233] on button "Tables" at bounding box center [824, 239] width 13 height 13
drag, startPoint x: 722, startPoint y: 181, endPoint x: 730, endPoint y: 143, distance: 38.8
click at [722, 184] on span "Projector Screen" at bounding box center [746, 192] width 135 height 16
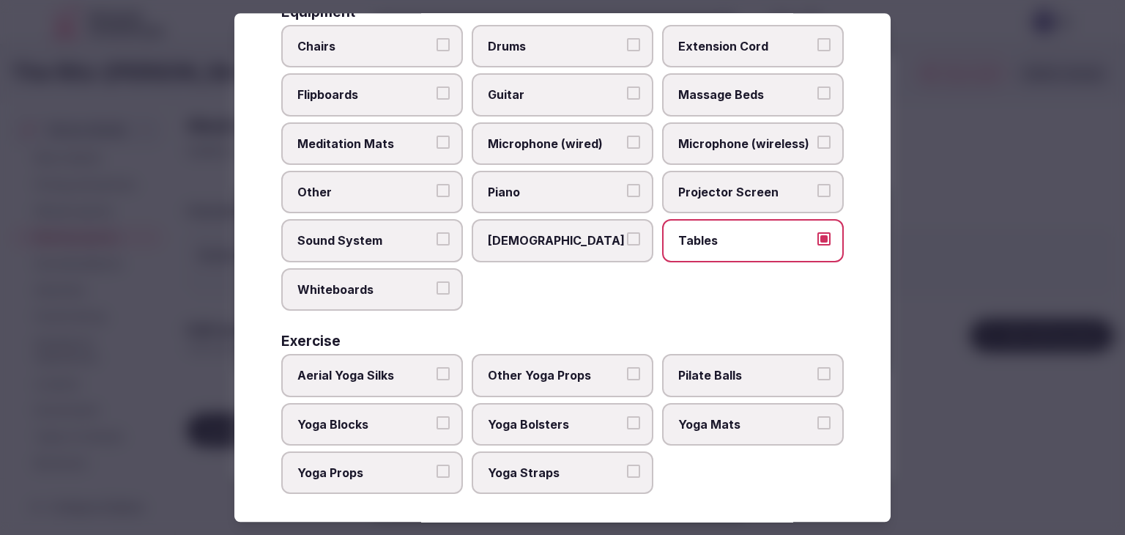
click at [818, 184] on button "Projector Screen" at bounding box center [824, 190] width 13 height 13
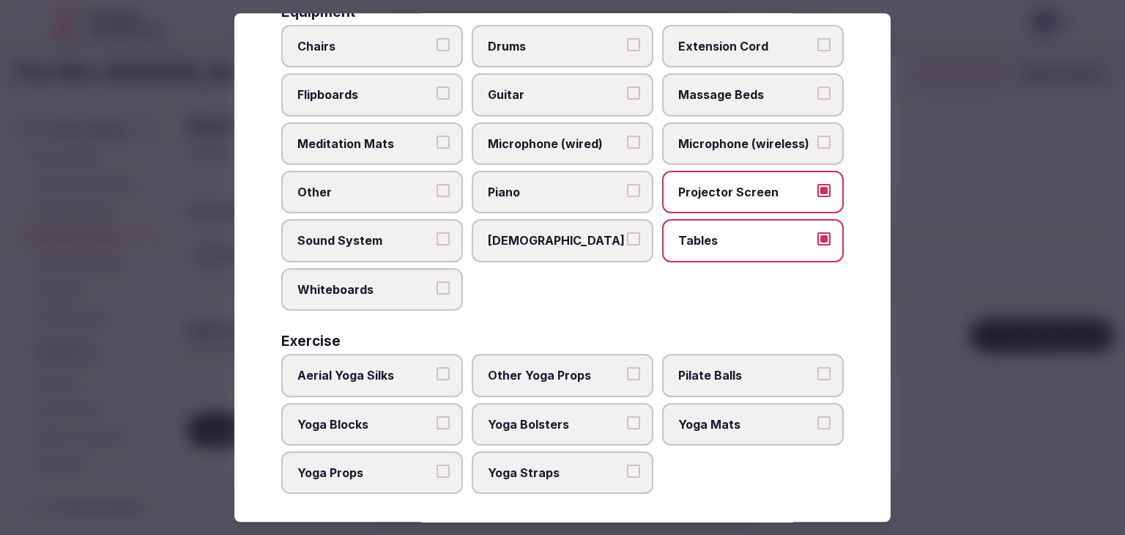
click at [728, 136] on span "Microphone (wireless)" at bounding box center [746, 144] width 135 height 16
click at [818, 136] on button "Microphone (wireless)" at bounding box center [824, 142] width 13 height 13
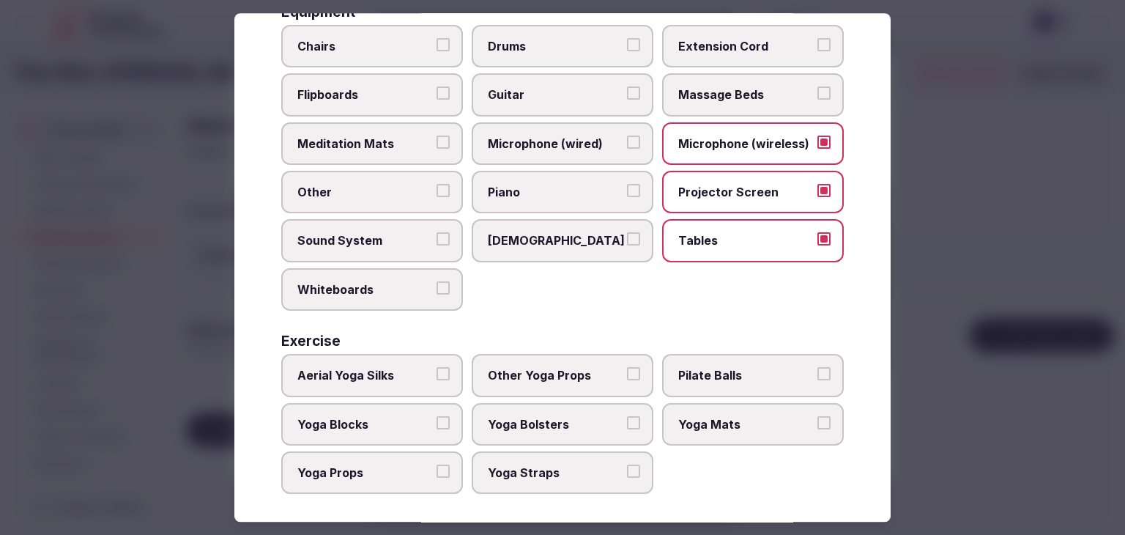
click at [350, 38] on span "Chairs" at bounding box center [364, 46] width 135 height 16
click at [437, 38] on button "Chairs" at bounding box center [443, 44] width 13 height 13
click at [347, 240] on span "Sound System" at bounding box center [364, 241] width 135 height 16
click at [437, 240] on button "Sound System" at bounding box center [443, 239] width 13 height 13
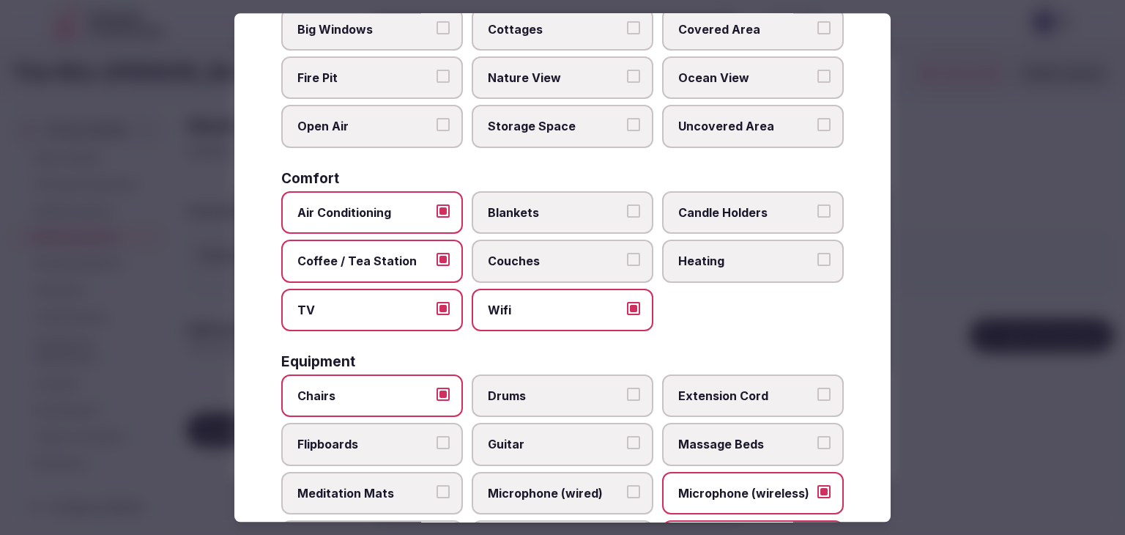
scroll to position [0, 0]
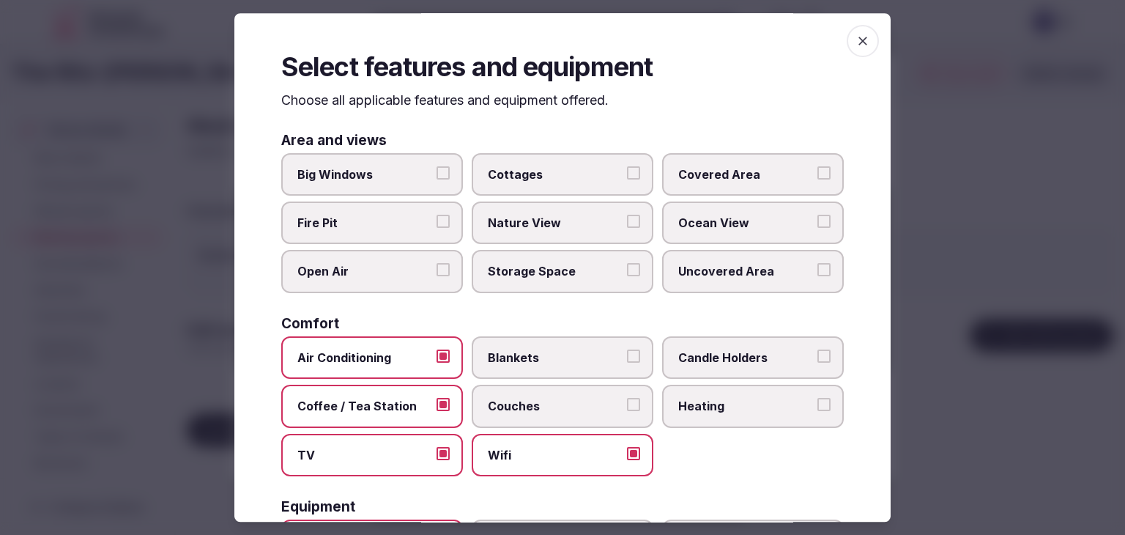
click at [867, 32] on div "Select features and equipment Choose all applicable features and equipment offe…" at bounding box center [562, 267] width 657 height 509
click at [859, 39] on span "button" at bounding box center [863, 41] width 32 height 32
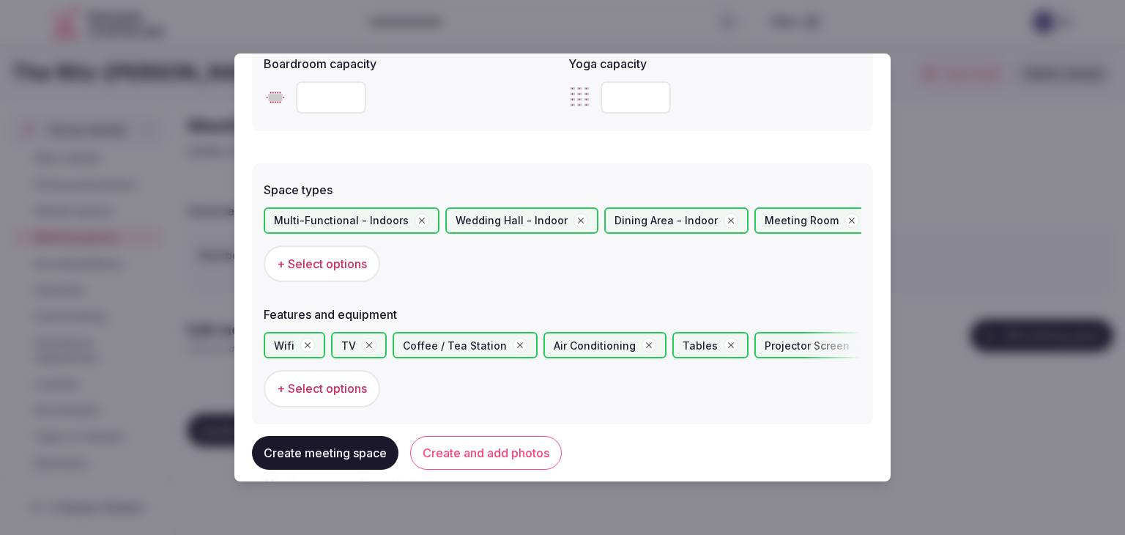
click at [478, 454] on button "Create and add photos" at bounding box center [486, 453] width 152 height 34
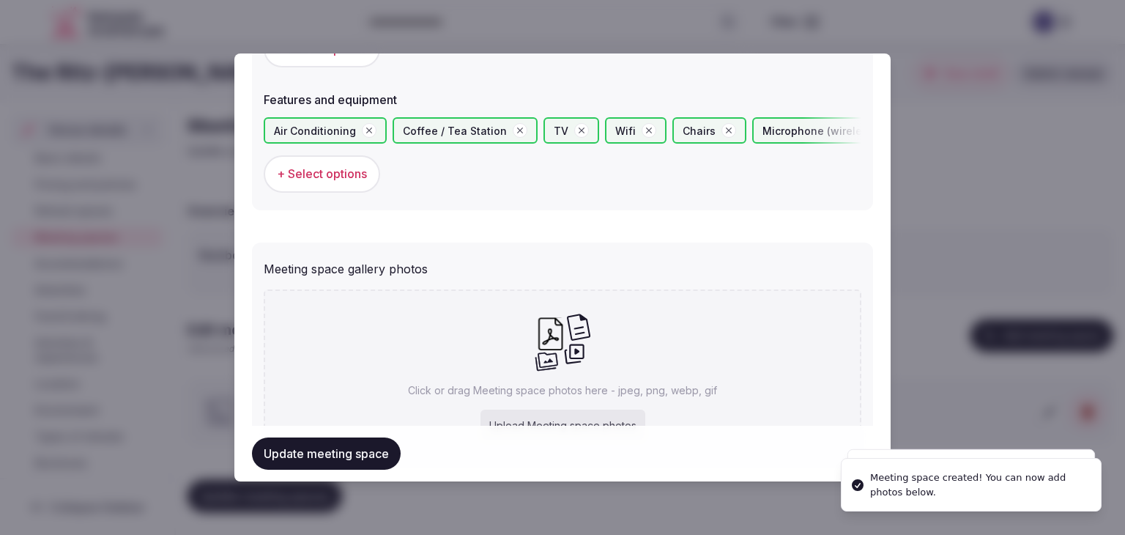
scroll to position [1029, 0]
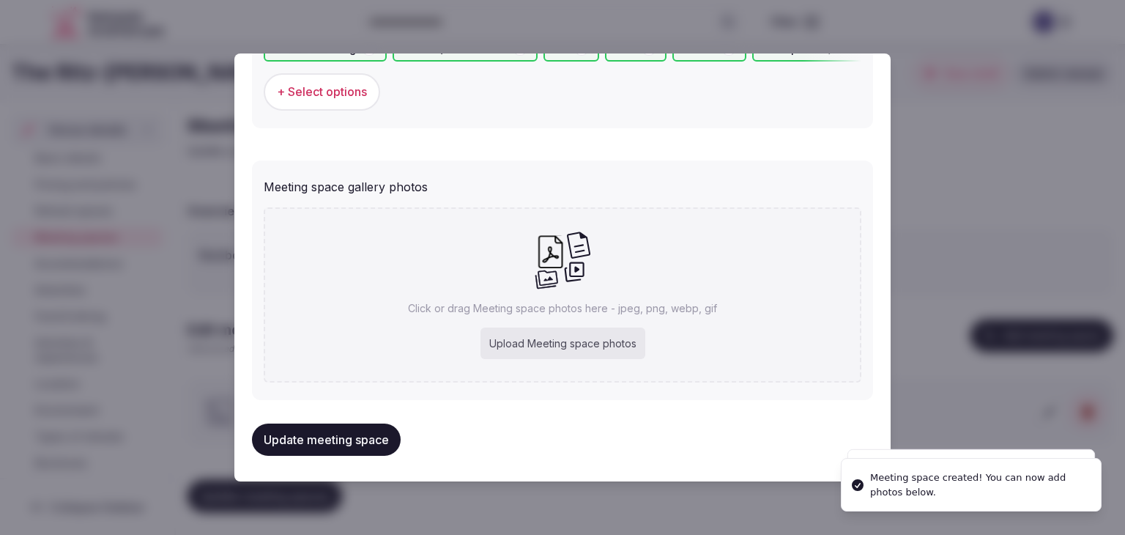
click at [574, 369] on div "Click or drag Meeting space photos here - jpeg, png, webp, gif Upload Meeting s…" at bounding box center [563, 294] width 598 height 175
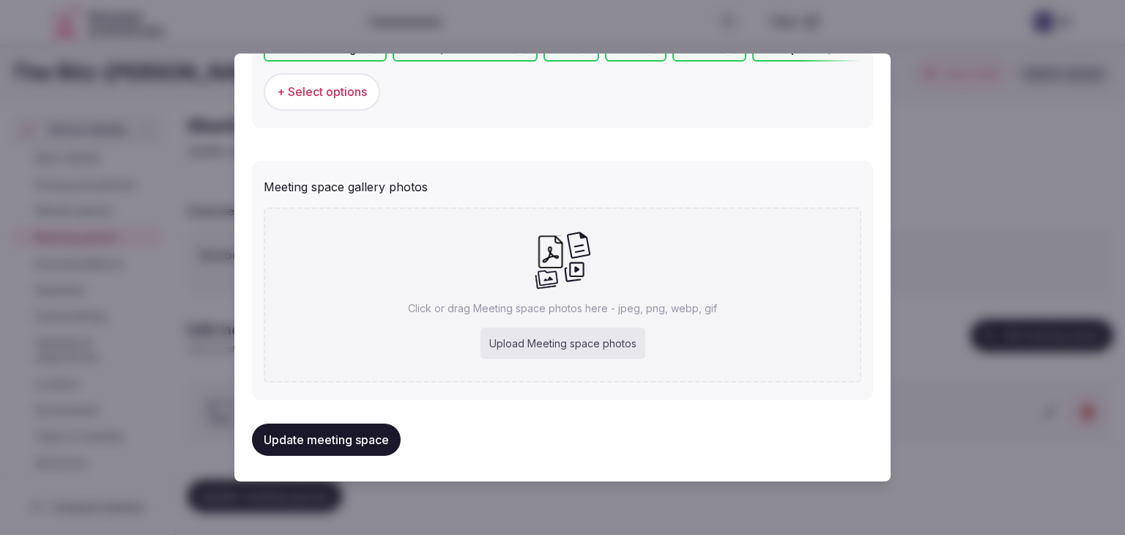
type input "**********"
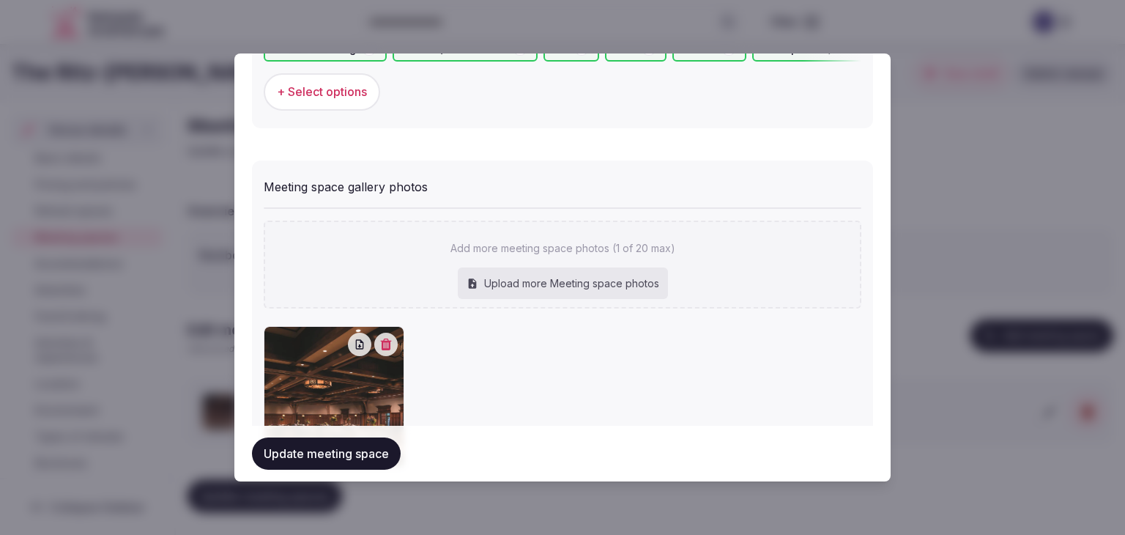
click at [363, 456] on button "Update meeting space" at bounding box center [326, 453] width 149 height 32
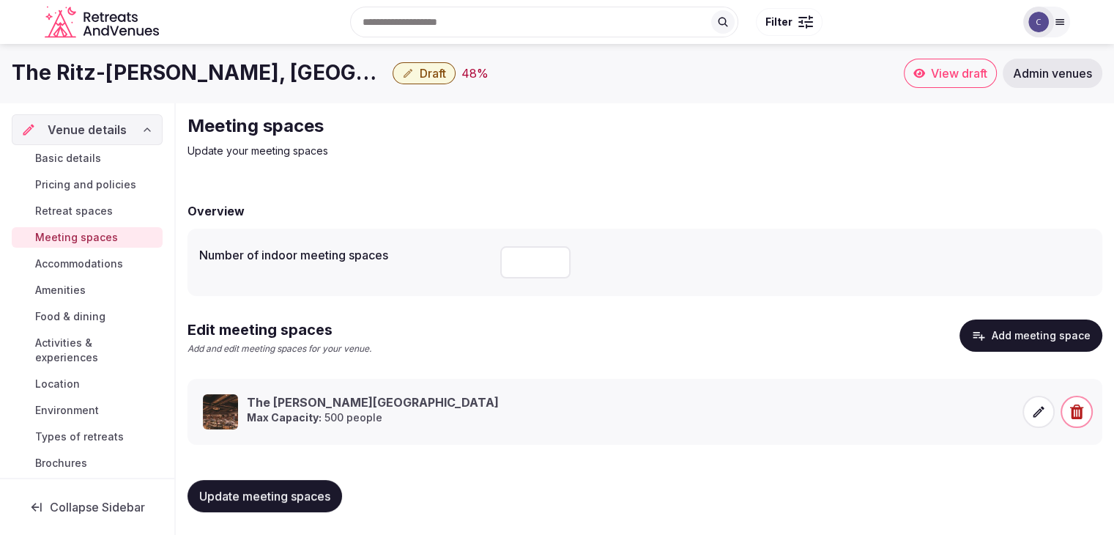
click at [70, 350] on span "Activities & experiences" at bounding box center [96, 350] width 122 height 29
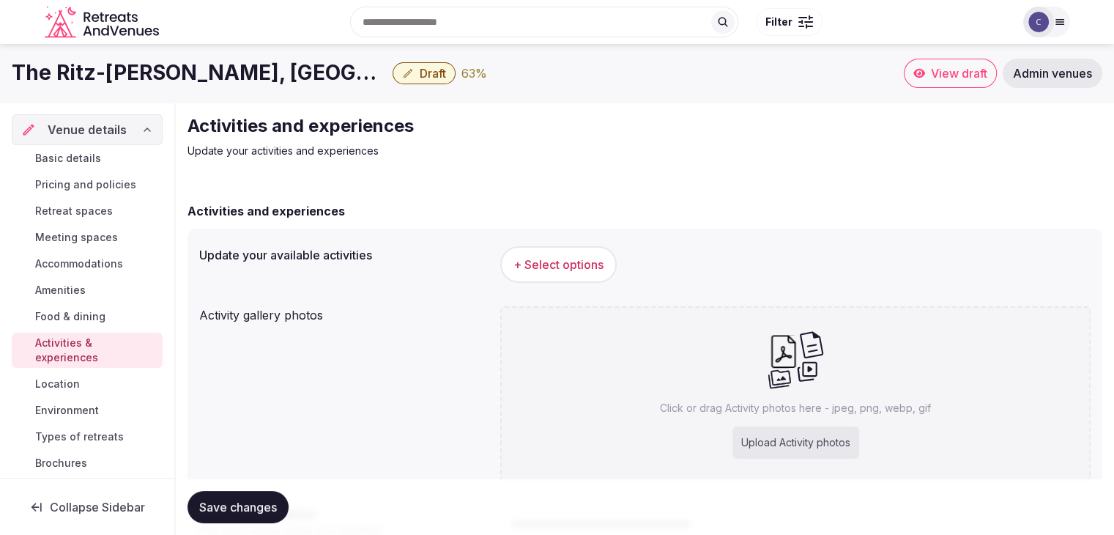
click at [774, 441] on div "Upload Activity photos" at bounding box center [796, 442] width 127 height 32
click at [849, 445] on div "Upload Activity photos" at bounding box center [796, 442] width 127 height 32
click at [788, 443] on div "Upload Activity photos" at bounding box center [796, 442] width 127 height 32
type input "**********"
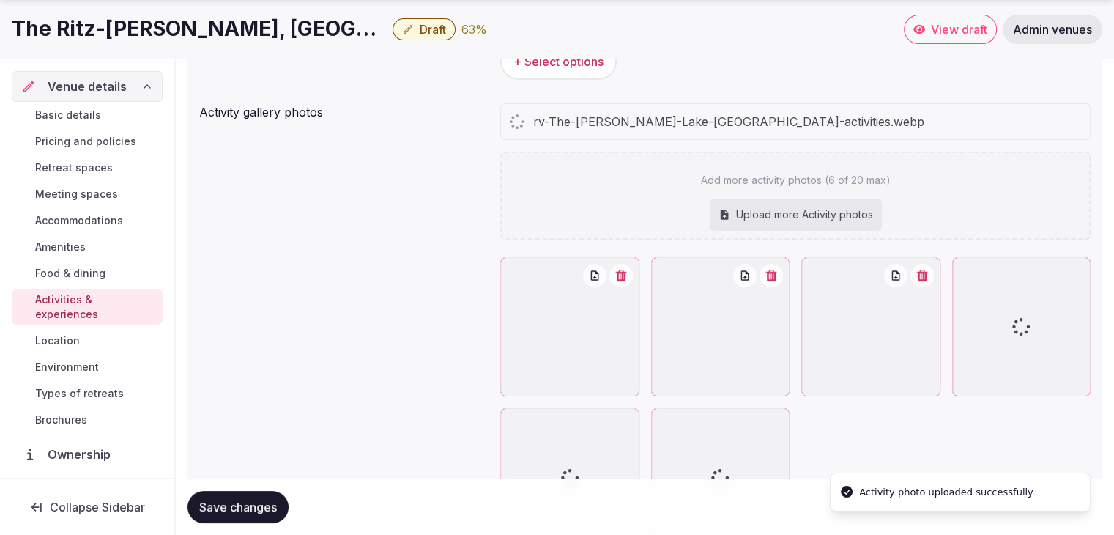
scroll to position [220, 0]
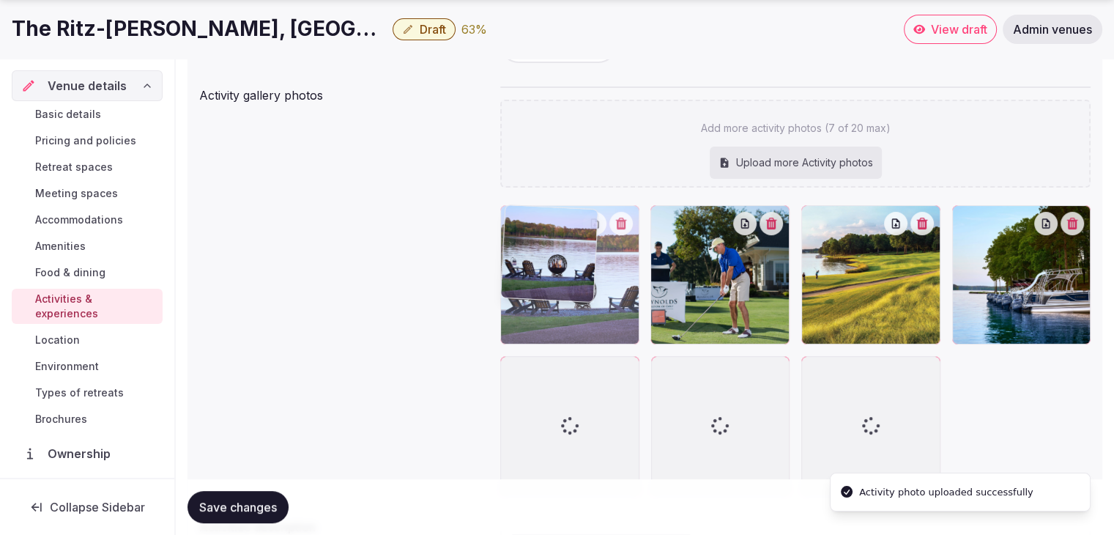
drag, startPoint x: 731, startPoint y: 213, endPoint x: 626, endPoint y: 216, distance: 105.6
click at [627, 213] on body "Search Popular Destinations Toscana, Italy Riviera Maya, Mexico Indonesia, Bali…" at bounding box center [557, 253] width 1114 height 947
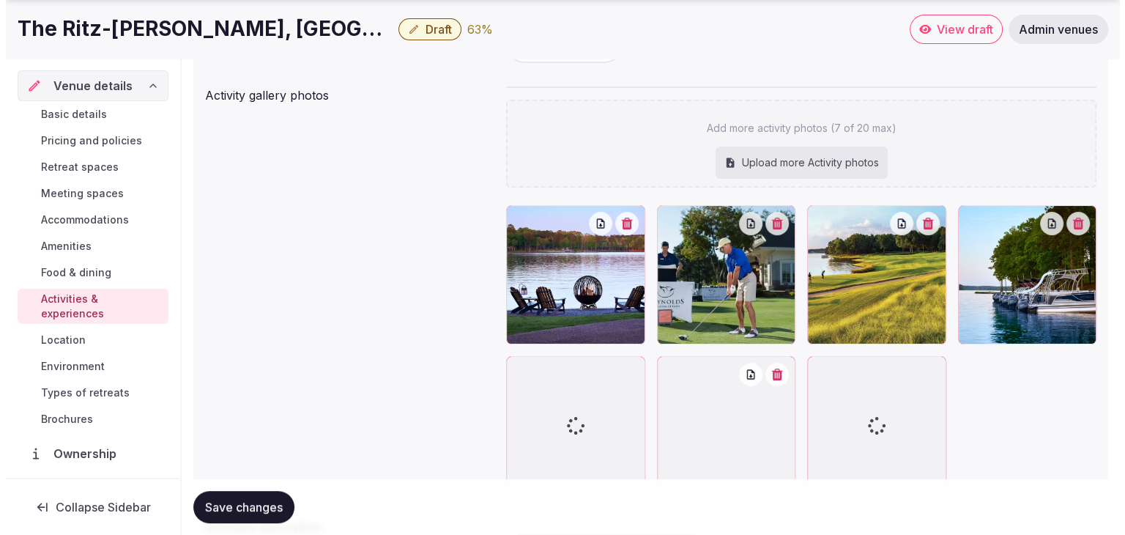
scroll to position [0, 0]
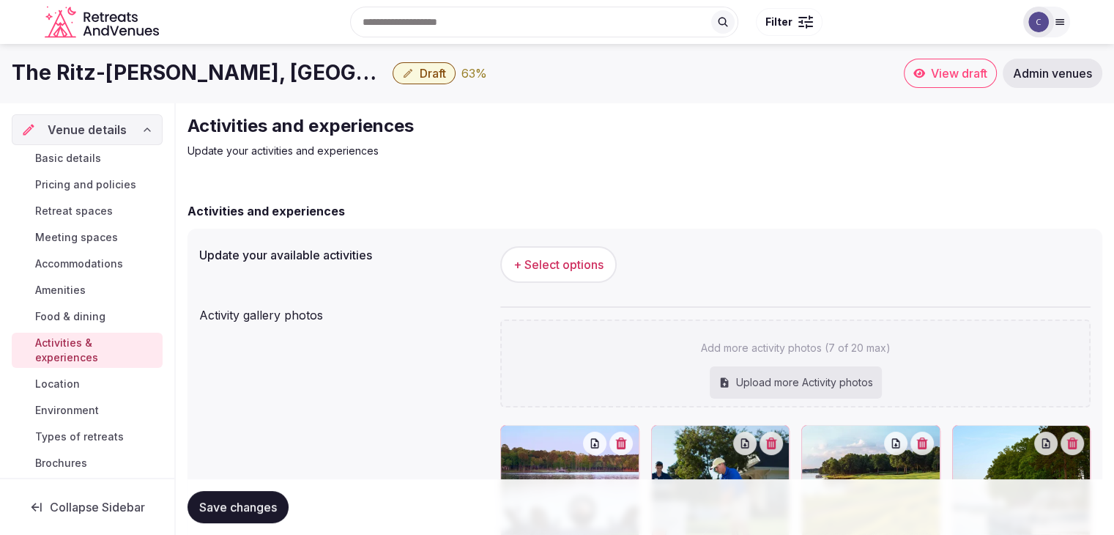
click at [604, 273] on button "+ Select options" at bounding box center [558, 264] width 117 height 37
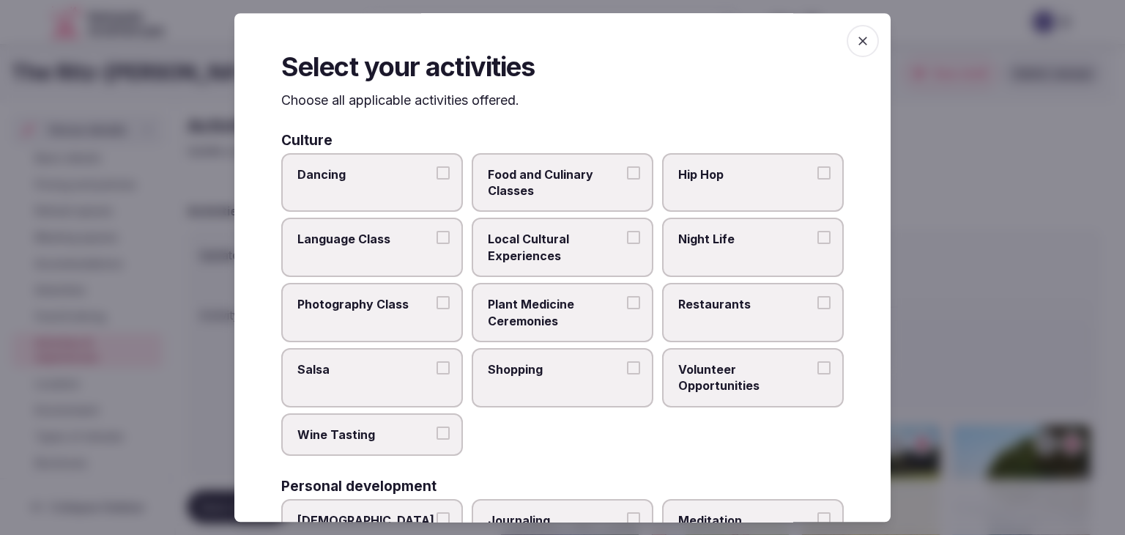
click at [593, 242] on span "Local Cultural Experiences" at bounding box center [555, 248] width 135 height 33
click at [627, 242] on button "Local Cultural Experiences" at bounding box center [633, 238] width 13 height 13
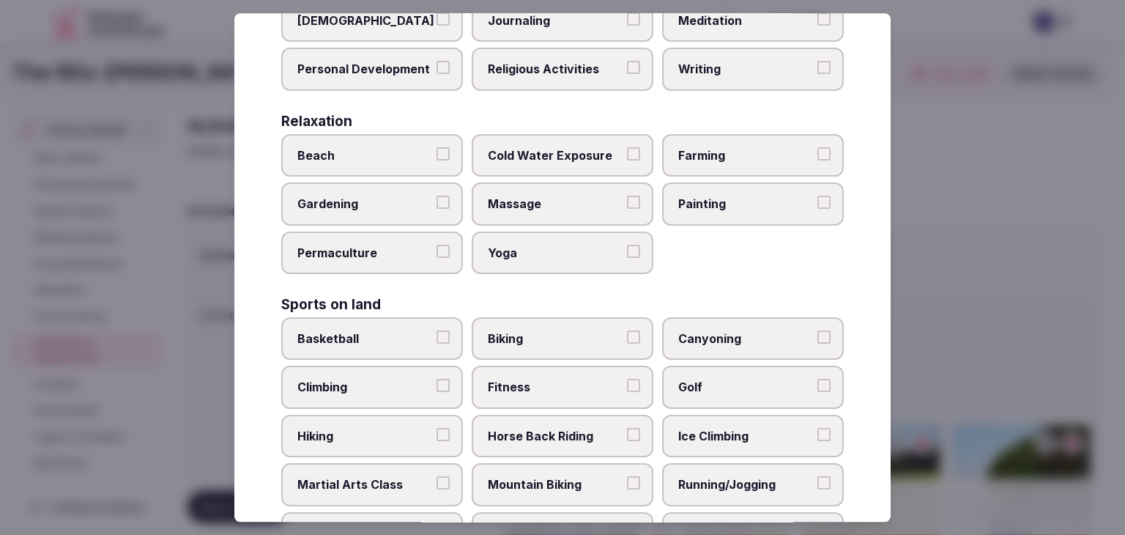
scroll to position [513, 0]
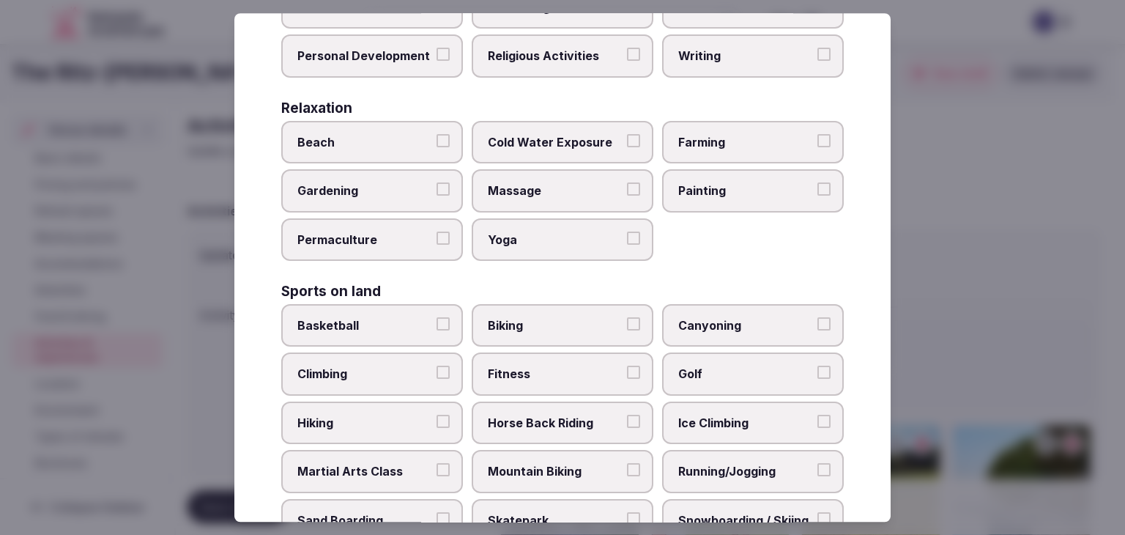
click at [706, 353] on label "Golf" at bounding box center [753, 374] width 182 height 42
click at [818, 366] on button "Golf" at bounding box center [824, 372] width 13 height 13
click at [576, 353] on label "Fitness" at bounding box center [563, 374] width 182 height 42
click at [627, 366] on button "Fitness" at bounding box center [633, 372] width 13 height 13
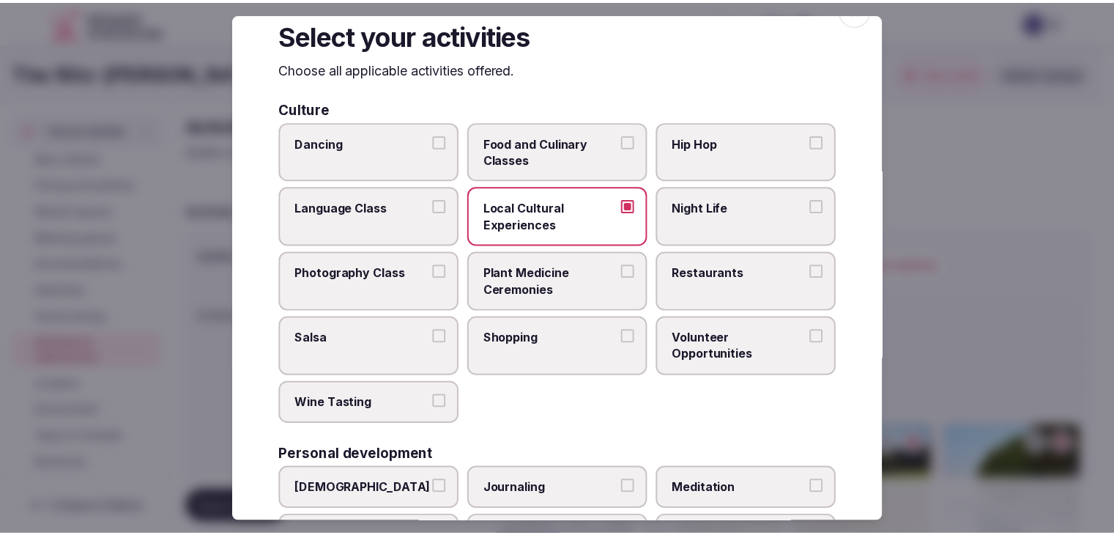
scroll to position [0, 0]
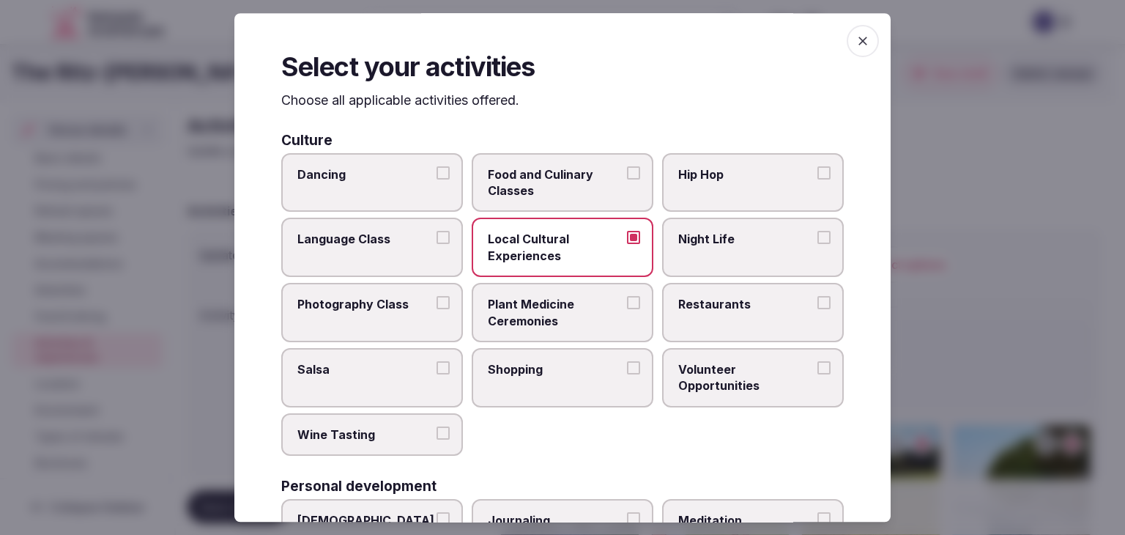
drag, startPoint x: 862, startPoint y: 42, endPoint x: 832, endPoint y: 155, distance: 117.0
click at [862, 42] on span "button" at bounding box center [863, 41] width 32 height 32
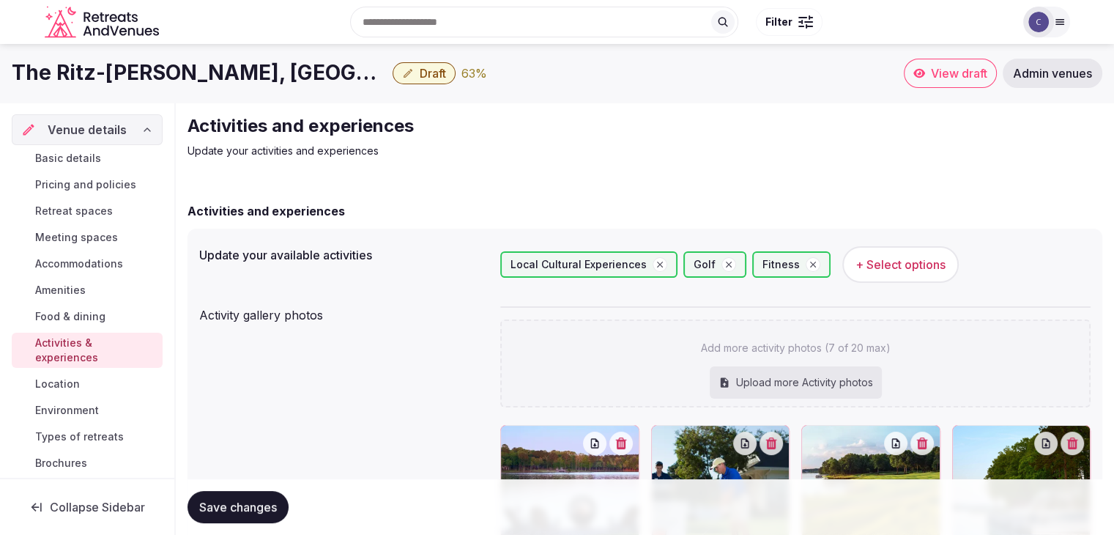
click at [888, 260] on span "+ Select options" at bounding box center [901, 264] width 90 height 16
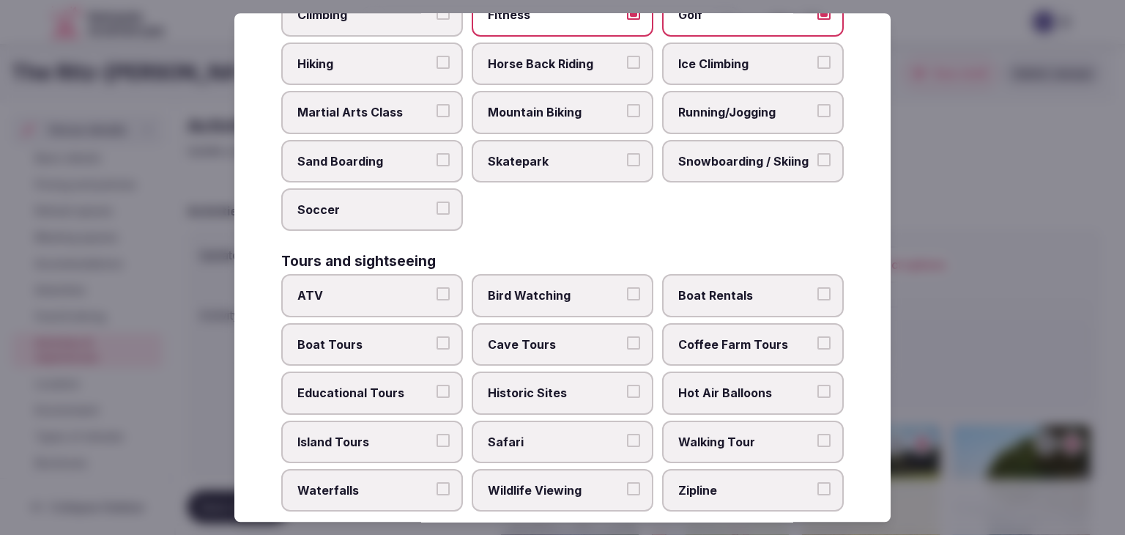
scroll to position [879, 0]
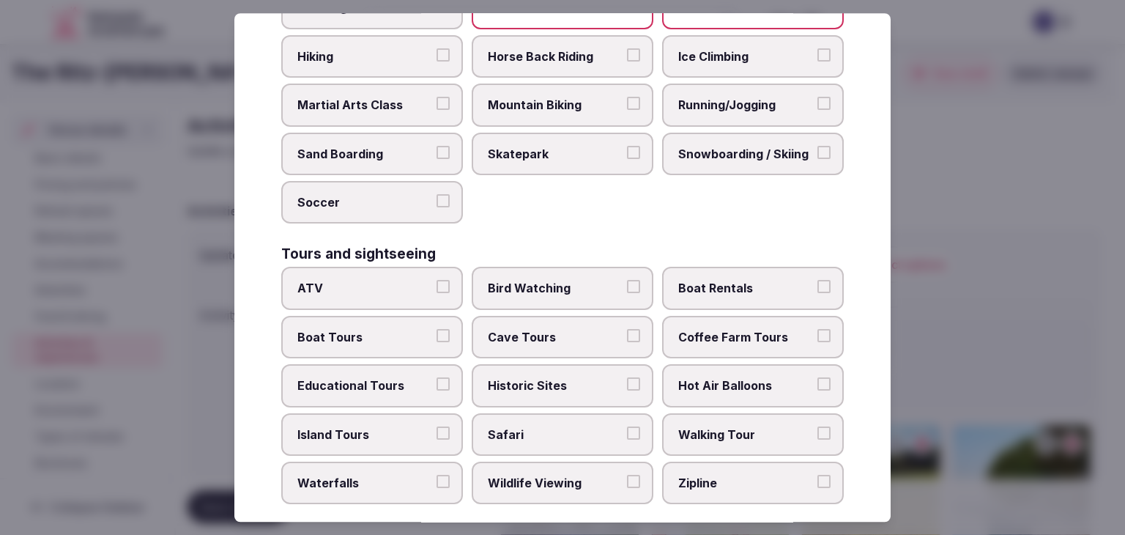
click at [545, 365] on label "Historic Sites" at bounding box center [563, 385] width 182 height 42
click at [627, 377] on button "Historic Sites" at bounding box center [633, 383] width 13 height 13
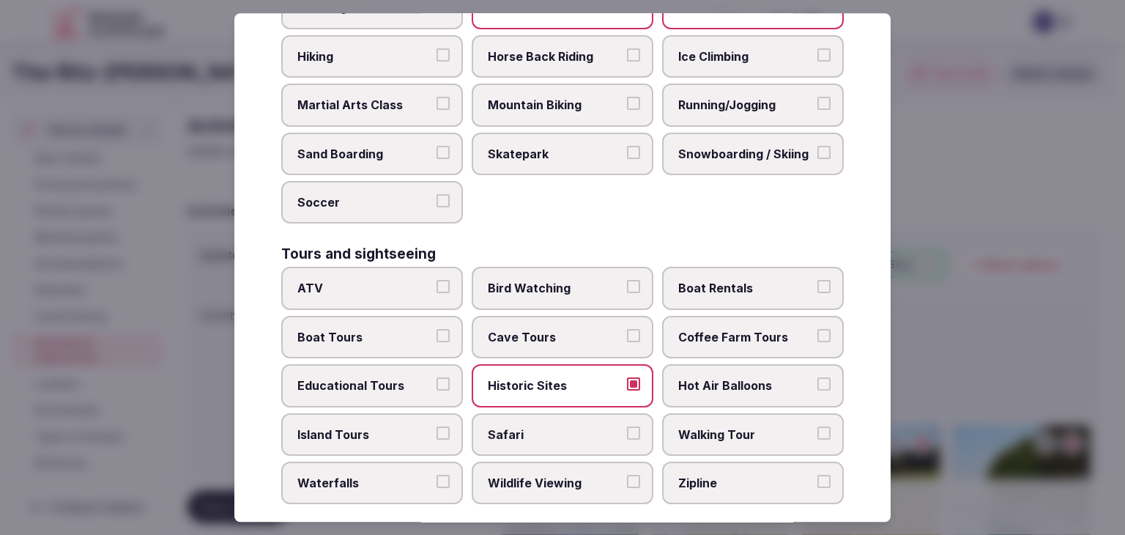
drag, startPoint x: 355, startPoint y: 332, endPoint x: 358, endPoint y: 341, distance: 10.2
click at [355, 332] on span "Boat Tours" at bounding box center [364, 337] width 135 height 16
click at [388, 329] on span "Boat Tours" at bounding box center [364, 337] width 135 height 16
click at [437, 329] on button "Boat Tours" at bounding box center [443, 335] width 13 height 13
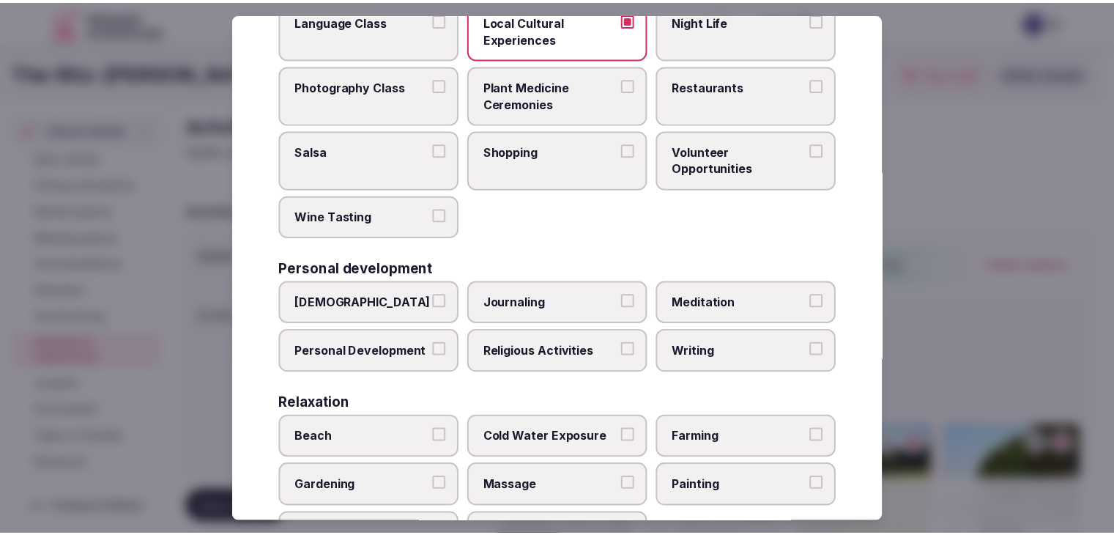
scroll to position [0, 0]
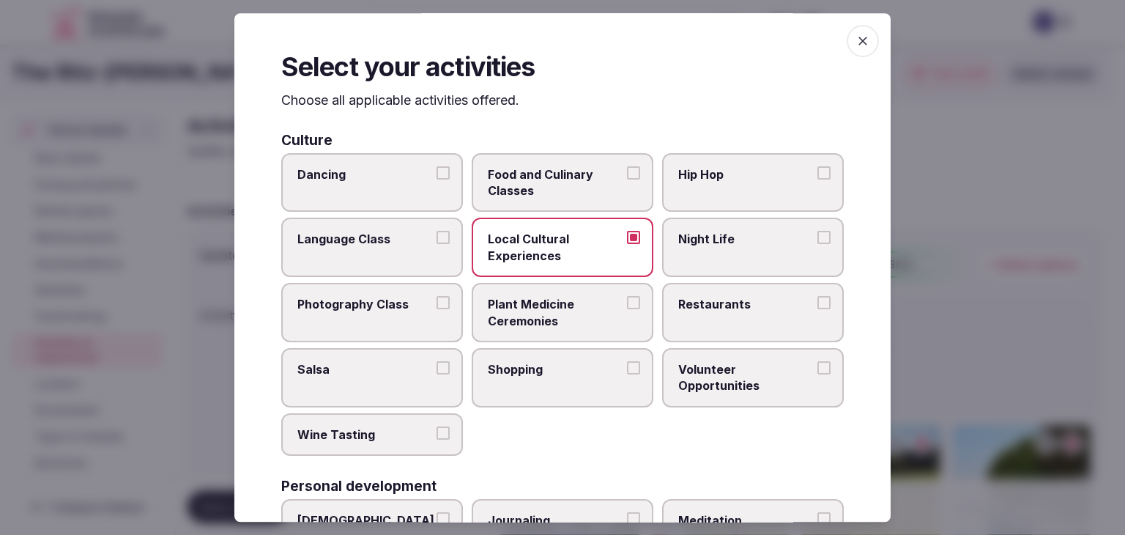
click at [854, 51] on span "button" at bounding box center [863, 41] width 32 height 32
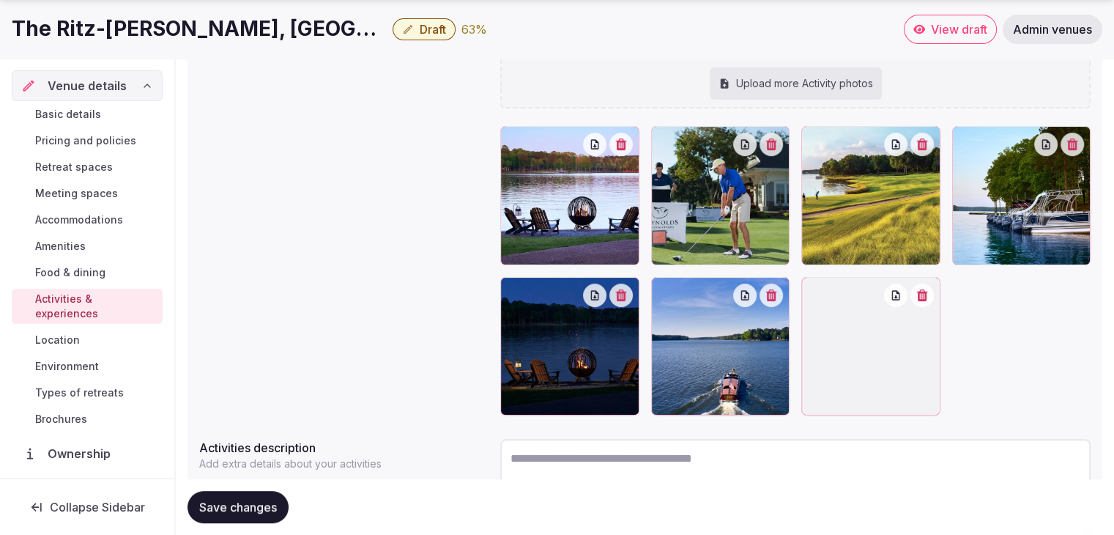
scroll to position [412, 0]
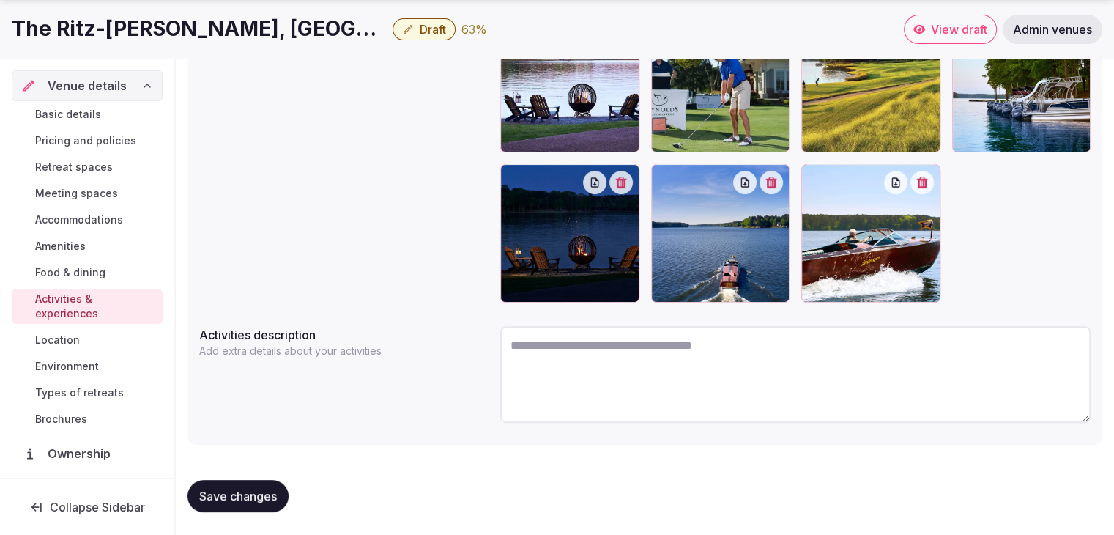
click at [223, 497] on span "Save changes" at bounding box center [238, 496] width 78 height 15
click at [126, 27] on h1 "The Ritz-Carlton Reynolds, Lake Oconee" at bounding box center [199, 29] width 375 height 29
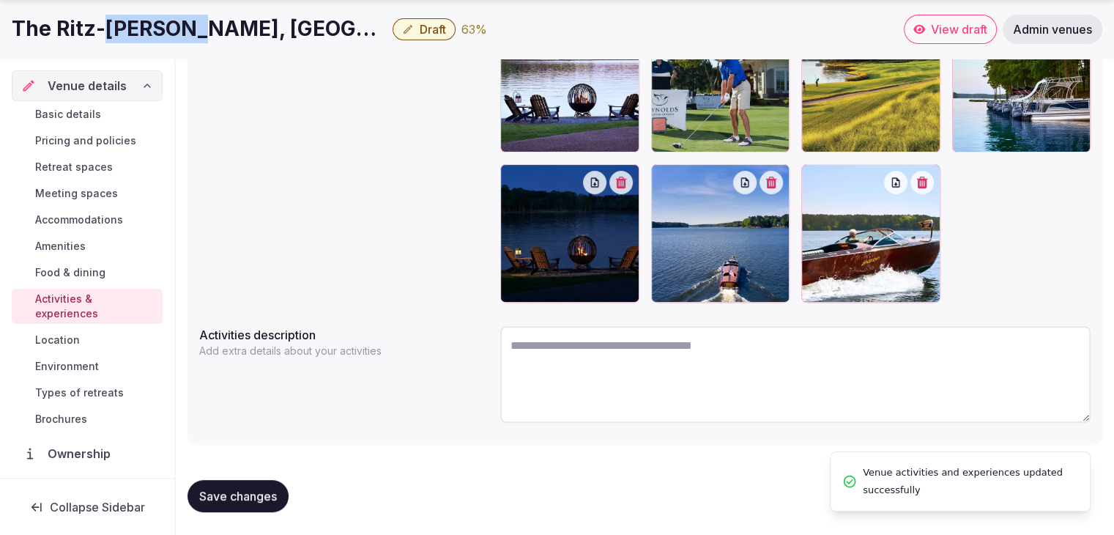
click at [126, 27] on h1 "The Ritz-Carlton Reynolds, Lake Oconee" at bounding box center [199, 29] width 375 height 29
click at [125, 27] on h1 "The Ritz-Carlton Reynolds, Lake Oconee" at bounding box center [199, 29] width 375 height 29
copy div "The Ritz-Carlton Reynolds, Lake Oconee"
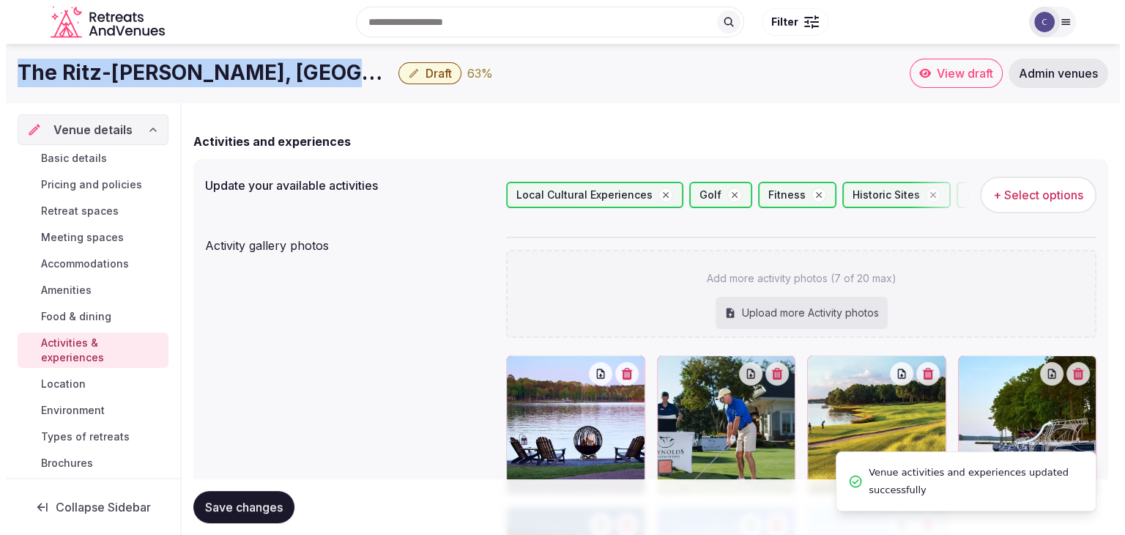
scroll to position [45, 0]
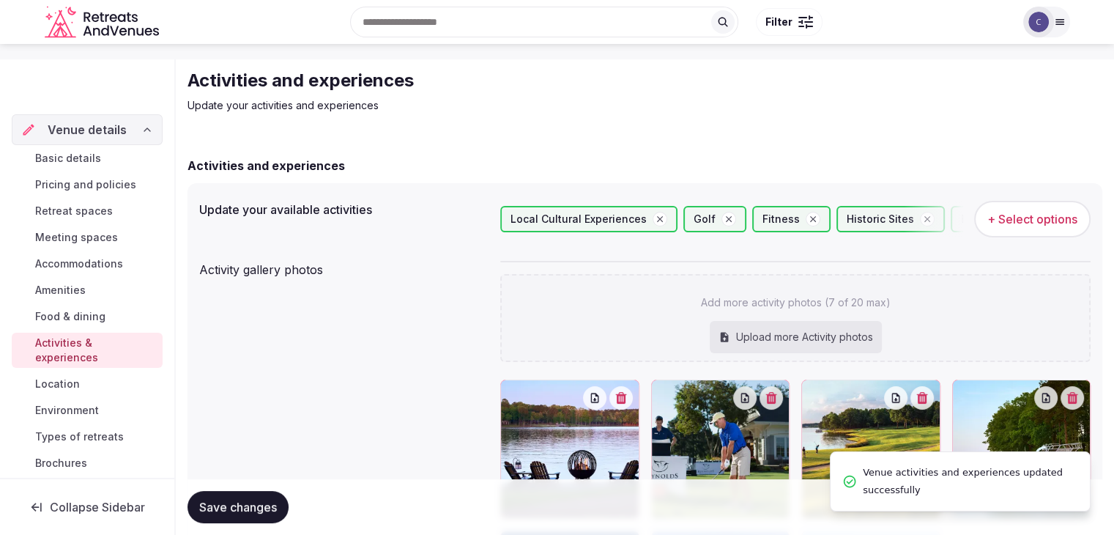
click at [1029, 218] on span "+ Select options" at bounding box center [1033, 219] width 90 height 16
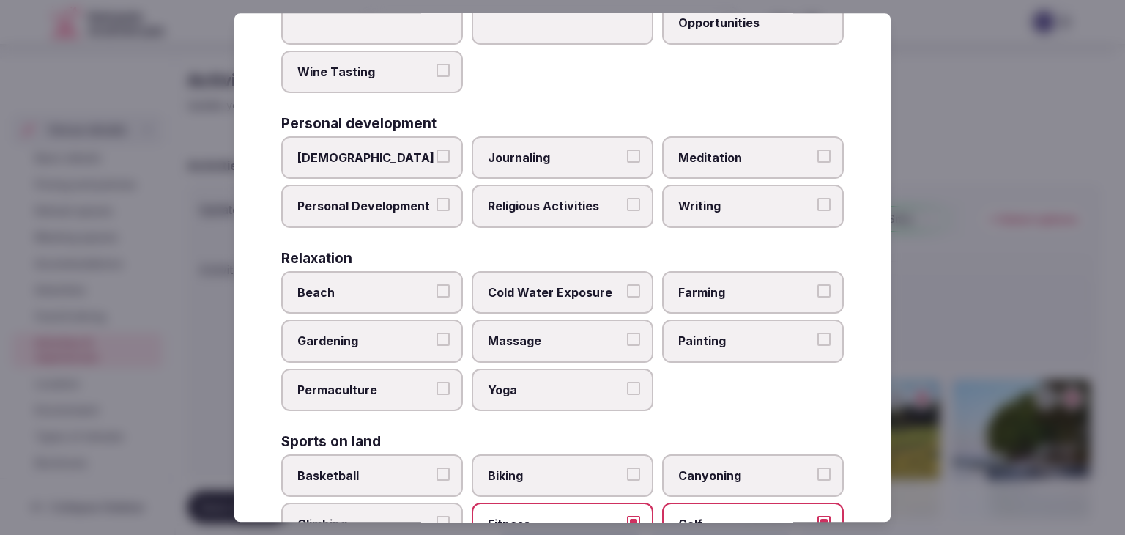
scroll to position [492, 0]
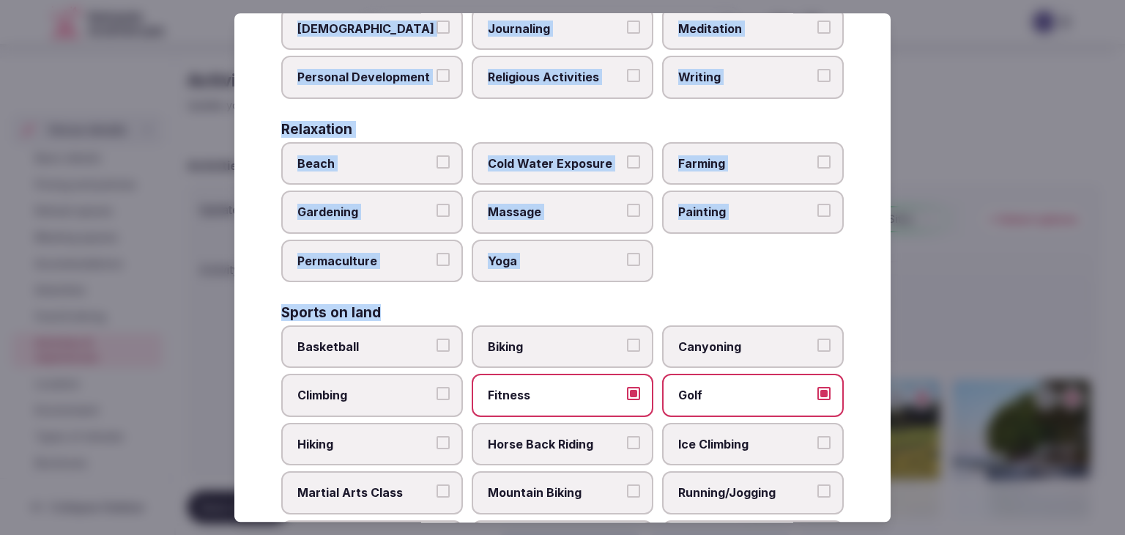
drag, startPoint x: 301, startPoint y: 149, endPoint x: 590, endPoint y: 294, distance: 322.8
click at [590, 294] on div "Select your activities Choose all applicable activities offered. Culture Dancin…" at bounding box center [562, 267] width 657 height 509
copy div "Choose all applicable activities offered. Culture Dancing Food and Culinary Cla…"
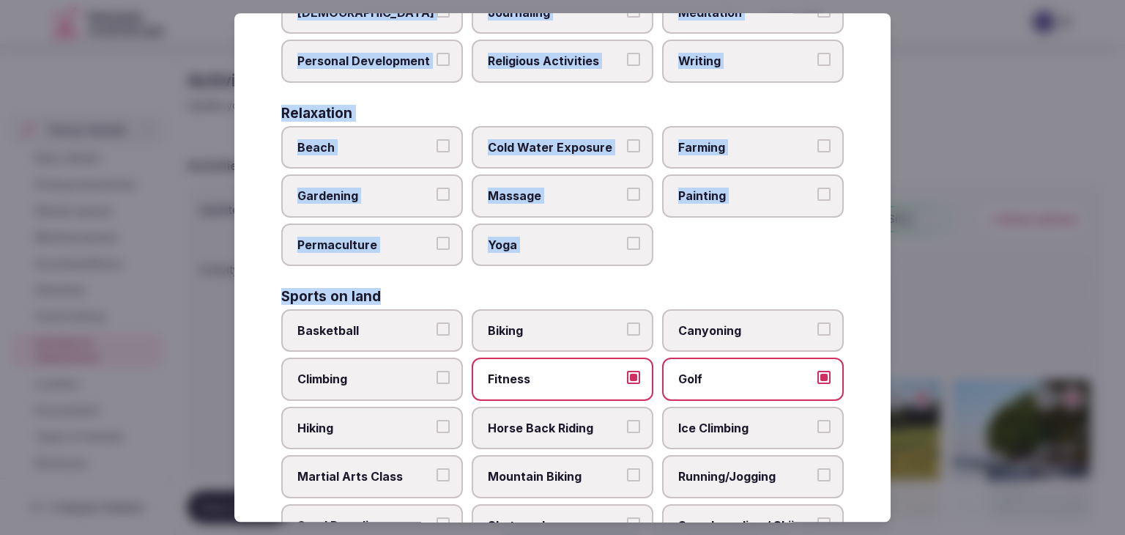
scroll to position [586, 0]
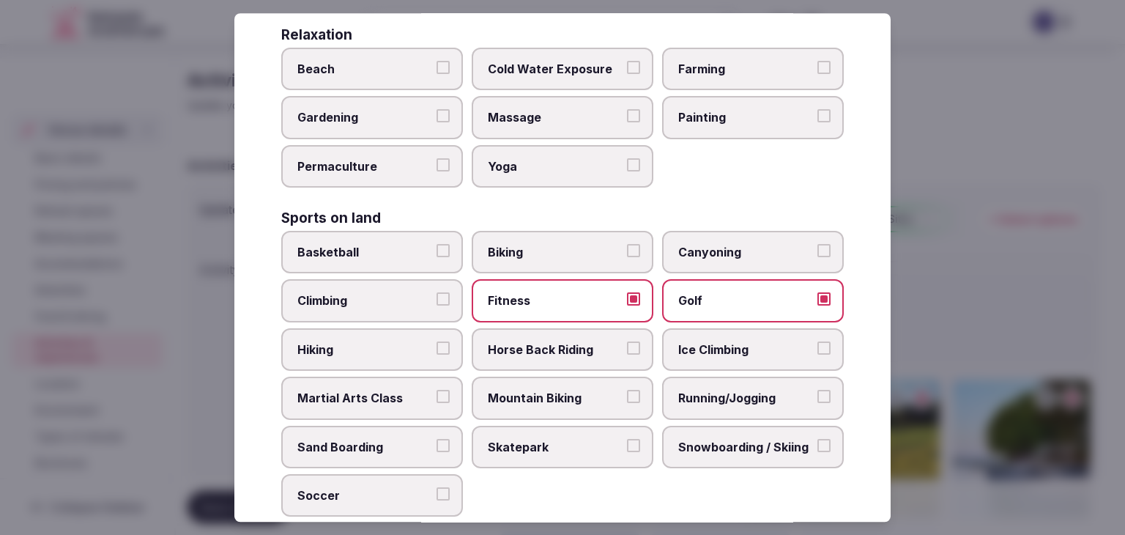
click at [583, 232] on label "Biking" at bounding box center [563, 252] width 182 height 42
click at [627, 244] on button "Biking" at bounding box center [633, 250] width 13 height 13
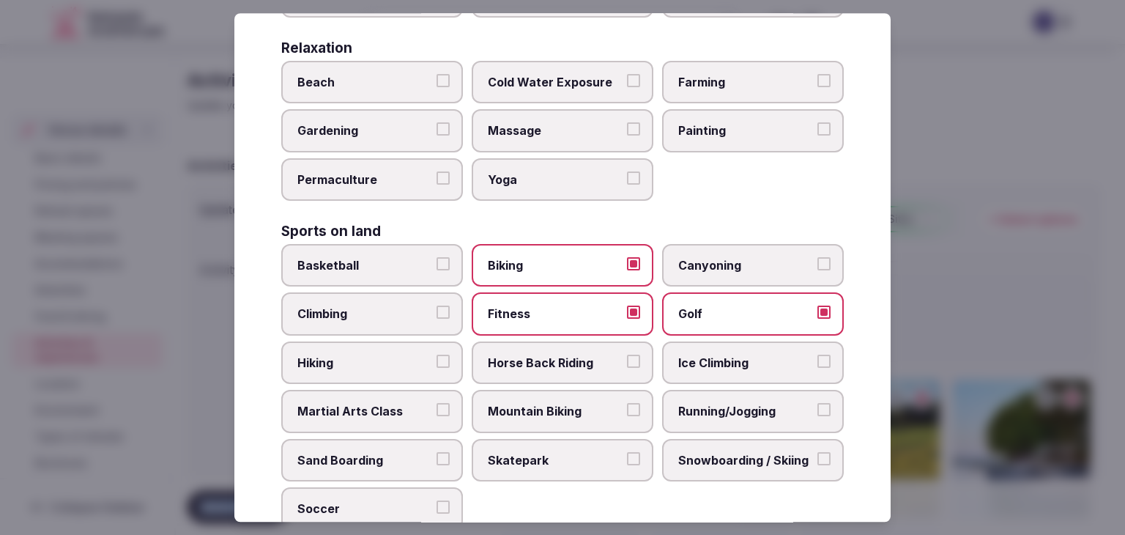
scroll to position [1084, 0]
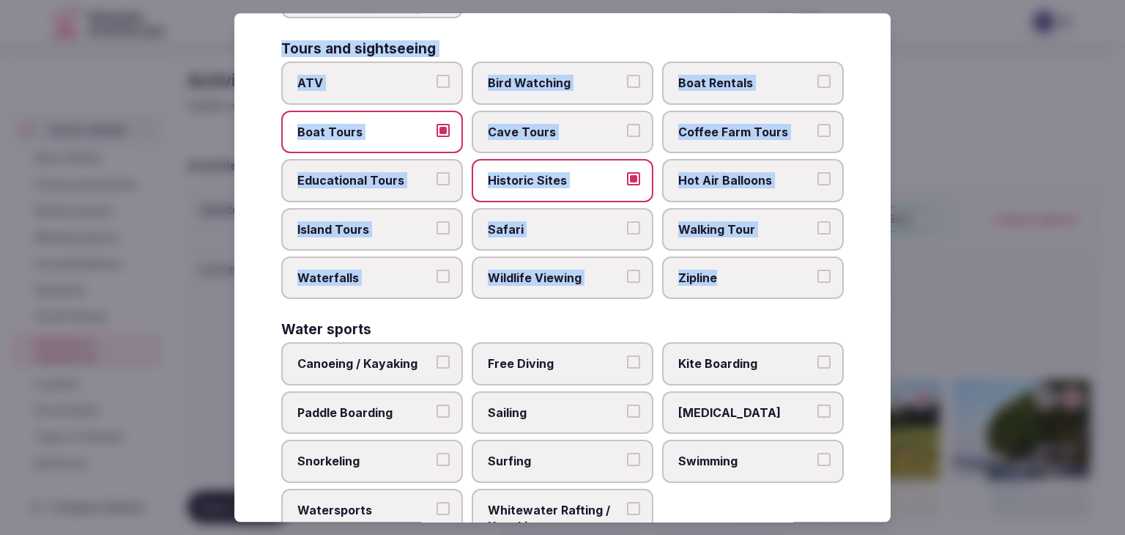
drag, startPoint x: 281, startPoint y: 97, endPoint x: 832, endPoint y: 259, distance: 573.6
click at [832, 259] on div "Select your activities Choose all applicable activities offered. Culture Dancin…" at bounding box center [562, 267] width 657 height 509
copy div "Choose all applicable activities offered. Culture Dancing Food and Culinary Cla…"
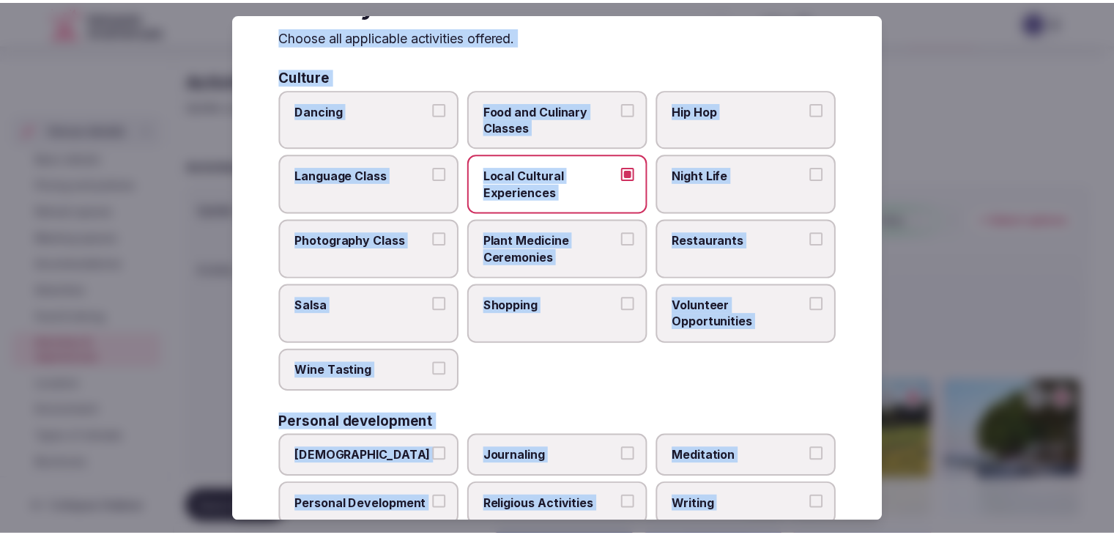
scroll to position [0, 0]
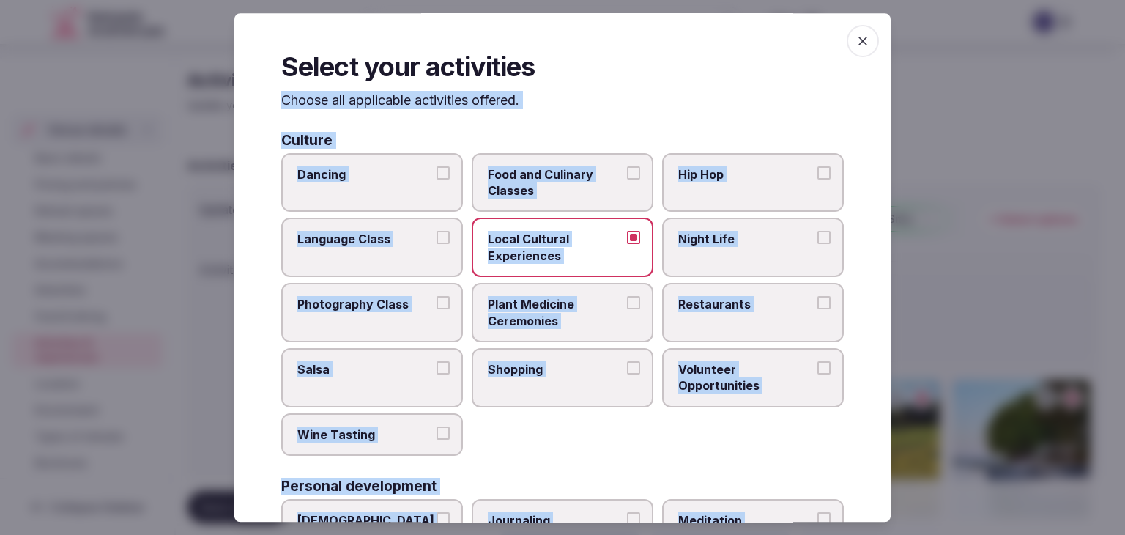
click at [860, 30] on span "button" at bounding box center [863, 41] width 32 height 32
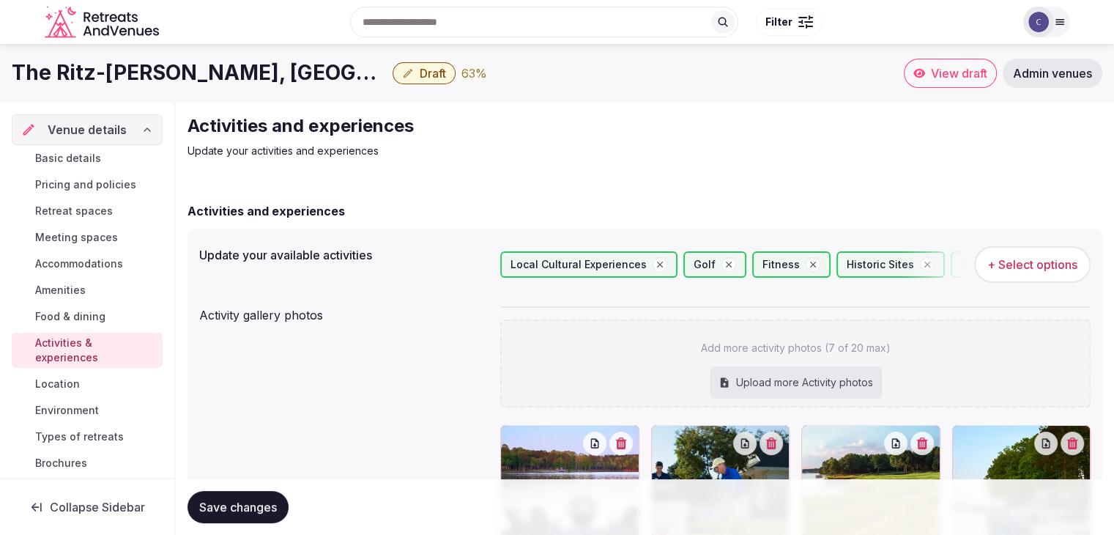
click at [185, 58] on div "Search Popular Destinations Toscana, Italy Riviera Maya, Mexico Indonesia, Bali…" at bounding box center [558, 22] width 1026 height 75
click at [191, 67] on h1 "The Ritz-Carlton Reynolds, Lake Oconee" at bounding box center [199, 73] width 375 height 29
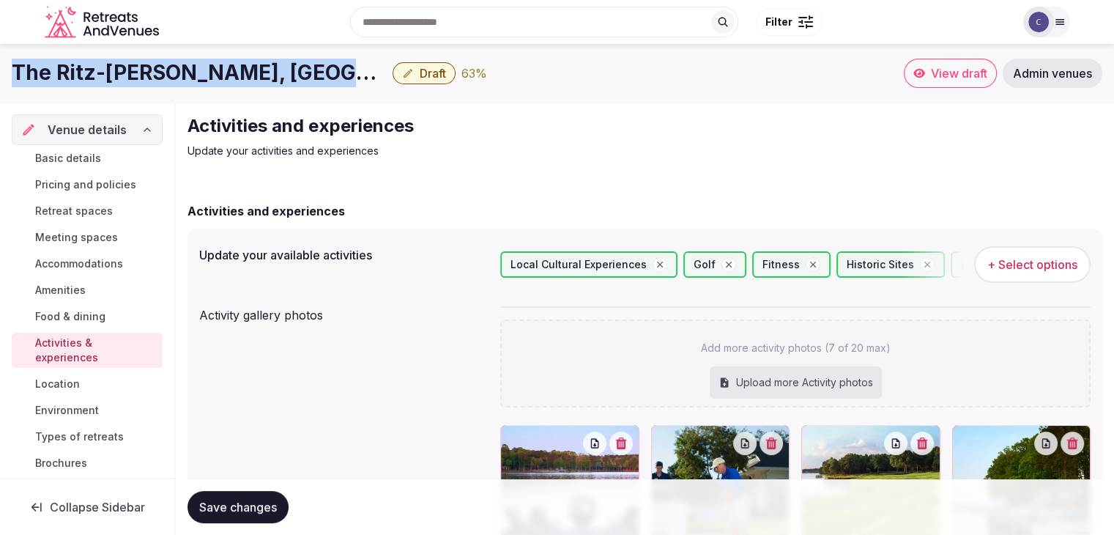
click at [191, 67] on h1 "The Ritz-Carlton Reynolds, Lake Oconee" at bounding box center [199, 73] width 375 height 29
copy div "The Ritz-Carlton Reynolds, Lake Oconee"
click at [1048, 262] on span "+ Select options" at bounding box center [1033, 264] width 90 height 16
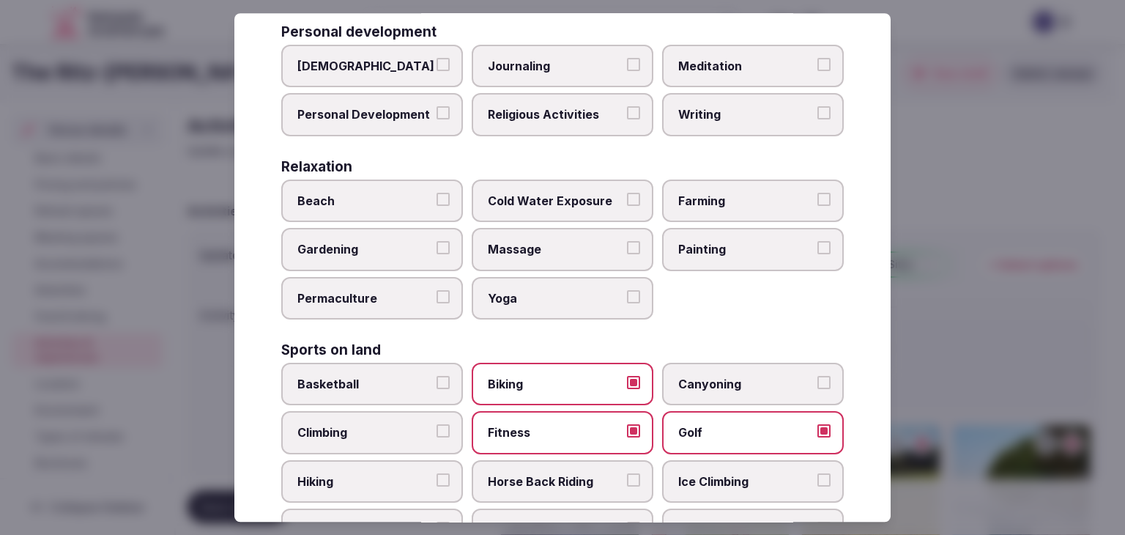
scroll to position [586, 0]
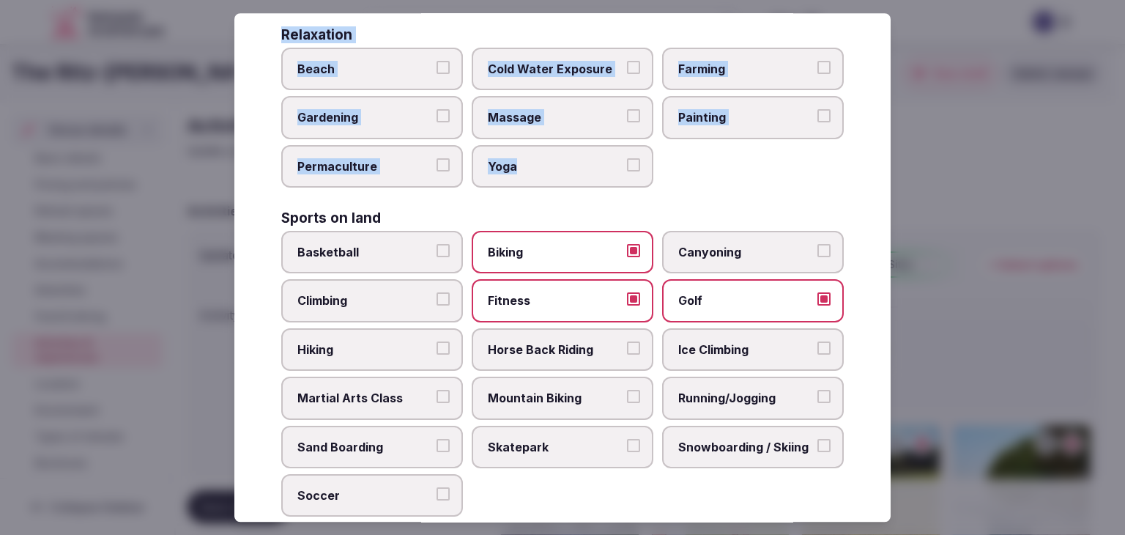
drag, startPoint x: 279, startPoint y: 94, endPoint x: 618, endPoint y: 174, distance: 348.0
click at [618, 174] on div "Select your activities Choose all applicable activities offered. Culture Dancin…" at bounding box center [562, 267] width 657 height 509
copy div "Choose all applicable activities offered. Culture Dancing Food and Culinary Cla…"
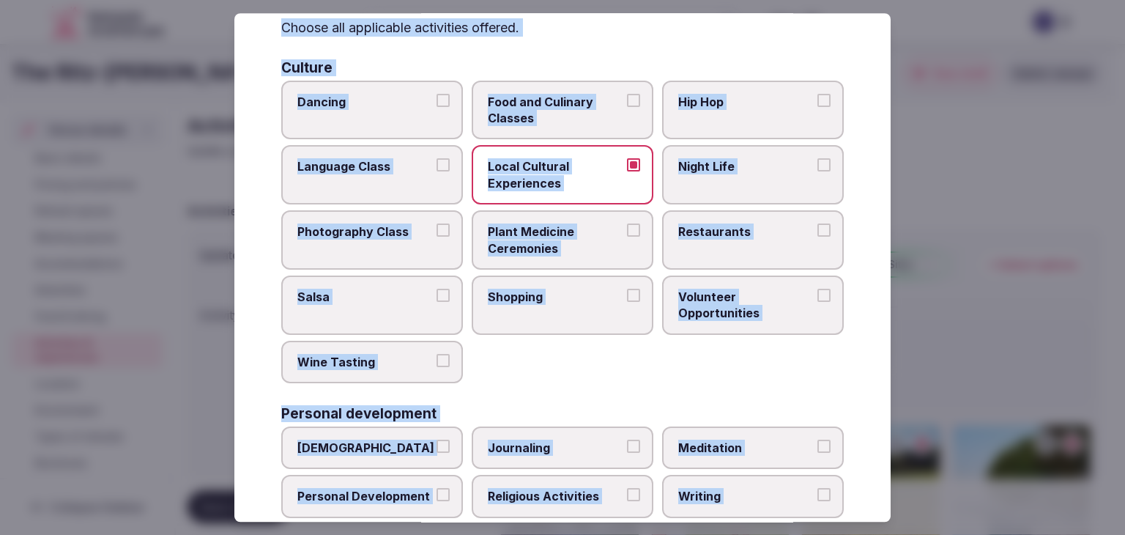
scroll to position [0, 0]
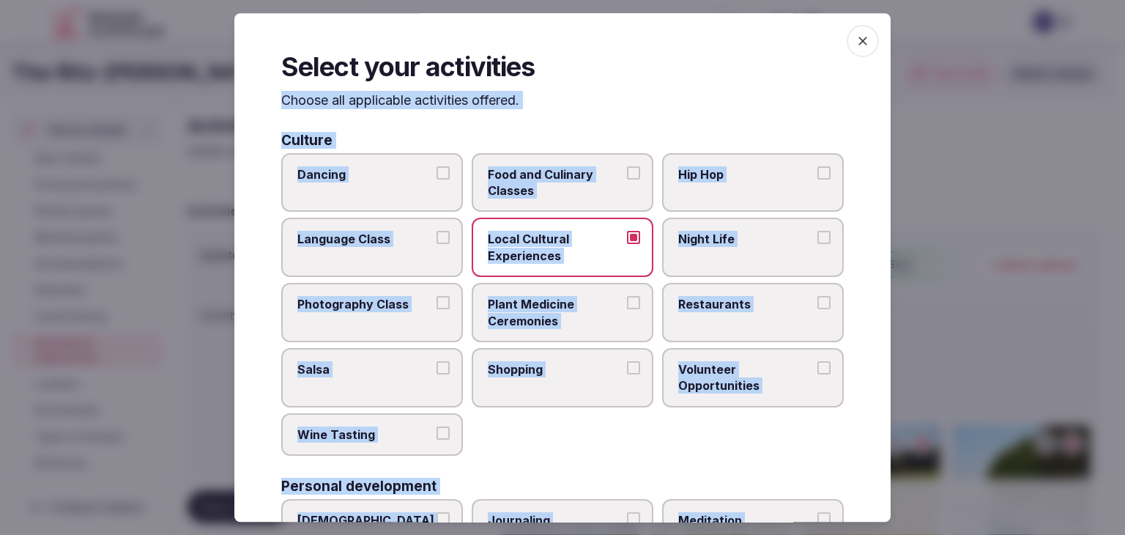
click at [722, 311] on label "Restaurants" at bounding box center [753, 312] width 182 height 59
click at [818, 309] on button "Restaurants" at bounding box center [824, 302] width 13 height 13
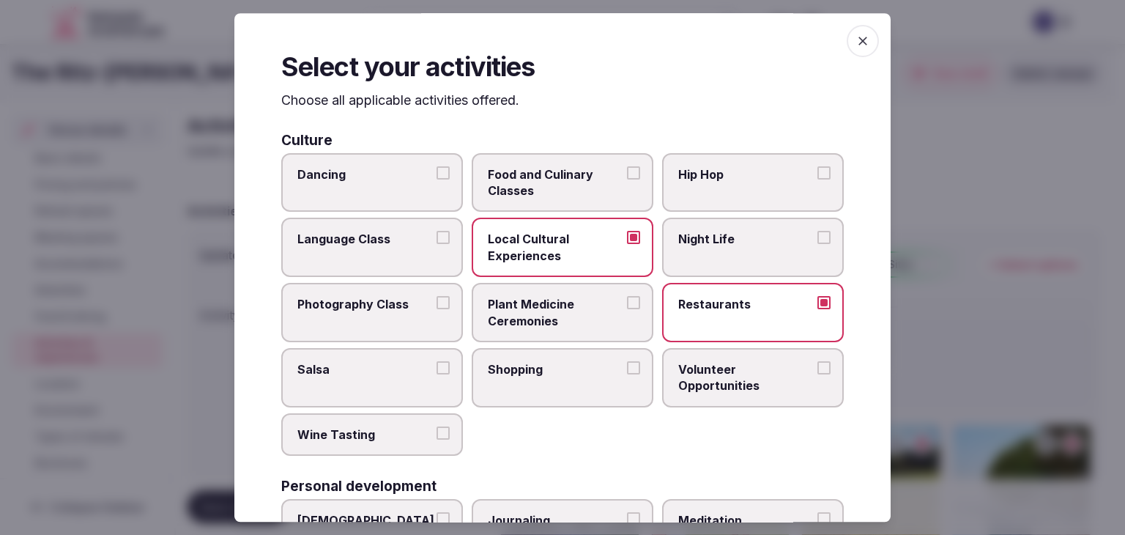
click at [595, 193] on span "Food and Culinary Classes" at bounding box center [555, 182] width 135 height 33
click at [627, 180] on button "Food and Culinary Classes" at bounding box center [633, 172] width 13 height 13
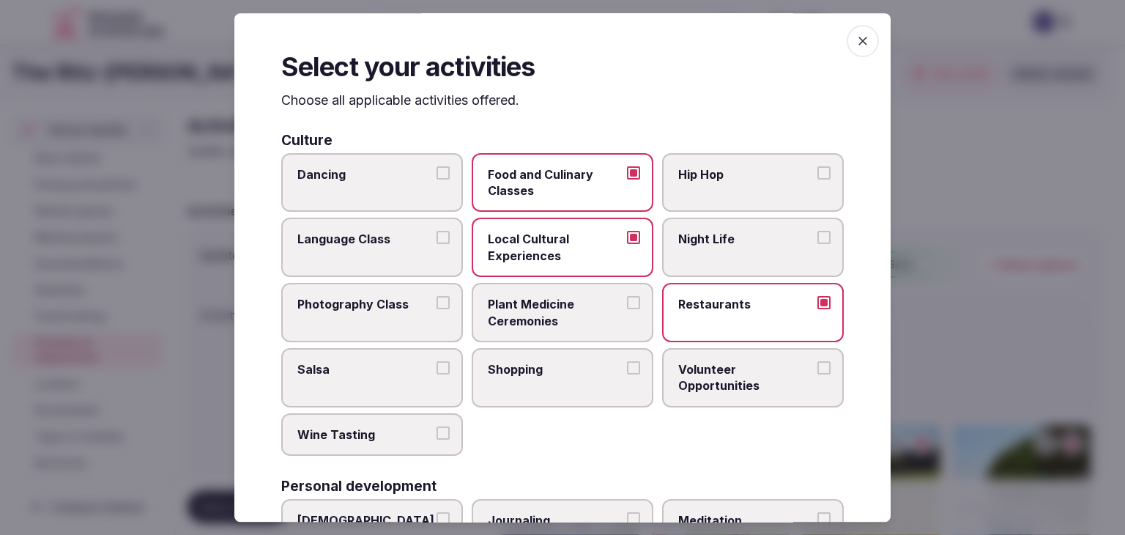
click at [399, 298] on span "Photography Class" at bounding box center [364, 304] width 135 height 16
click at [437, 298] on button "Photography Class" at bounding box center [443, 302] width 13 height 13
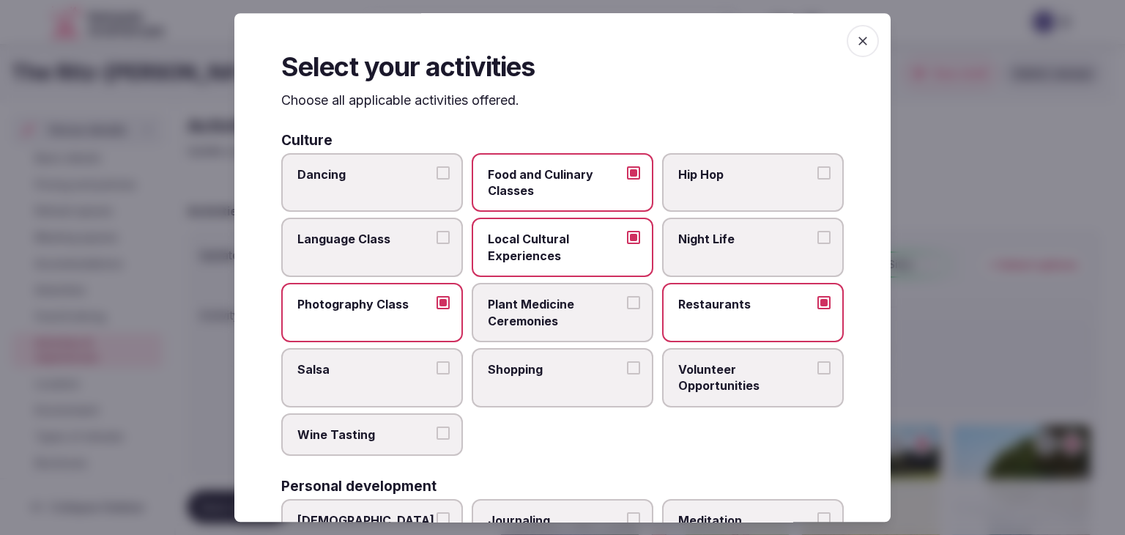
click at [565, 374] on span "Shopping" at bounding box center [555, 369] width 135 height 16
click at [627, 374] on button "Shopping" at bounding box center [633, 367] width 13 height 13
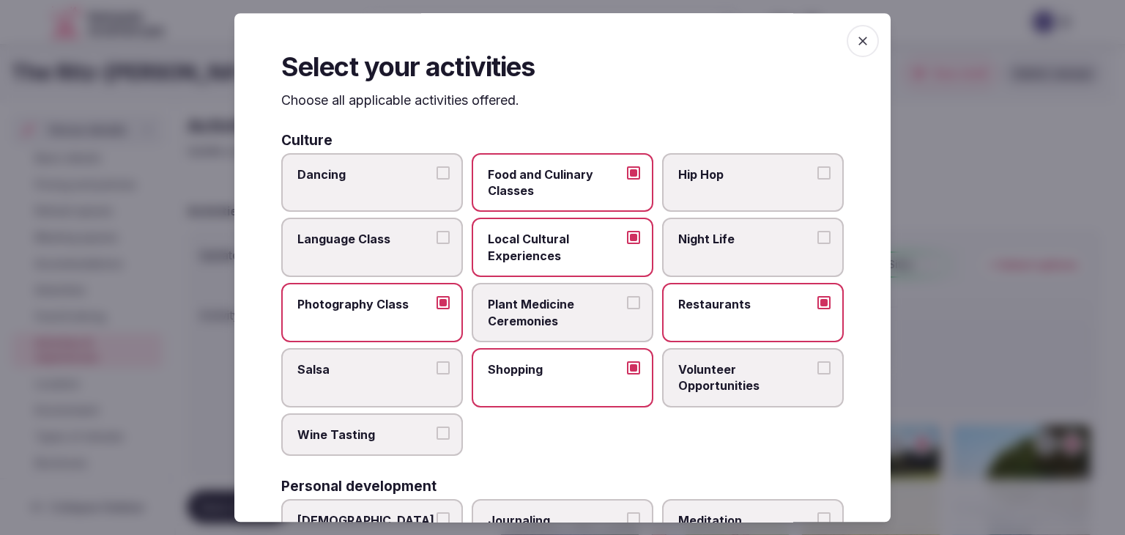
click at [426, 376] on label "Salsa" at bounding box center [372, 377] width 182 height 59
click at [437, 374] on button "Salsa" at bounding box center [443, 367] width 13 height 13
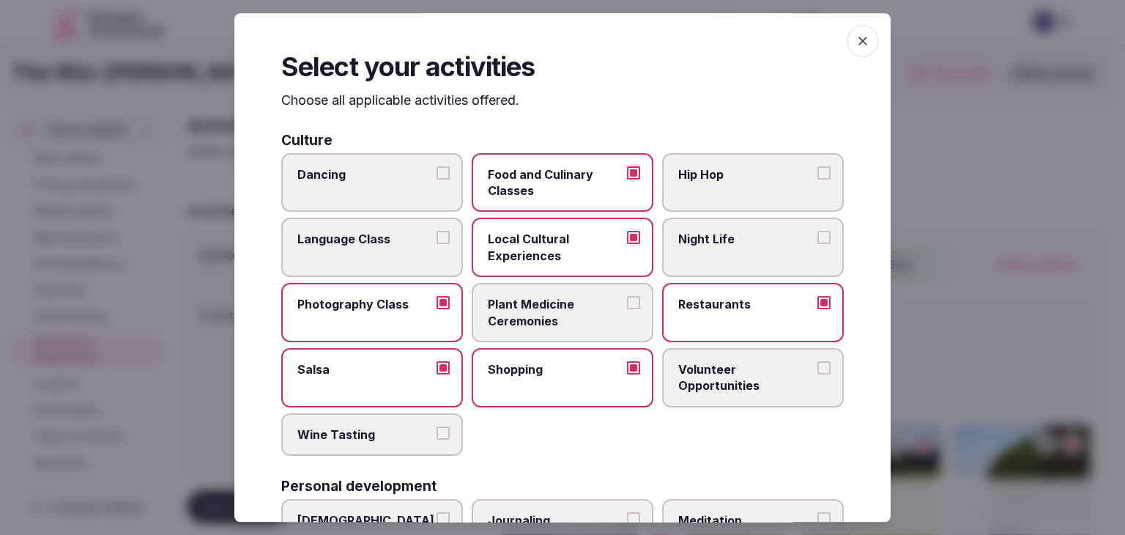
click at [425, 377] on label "Salsa" at bounding box center [372, 377] width 182 height 59
click at [437, 374] on button "Salsa" at bounding box center [443, 367] width 13 height 13
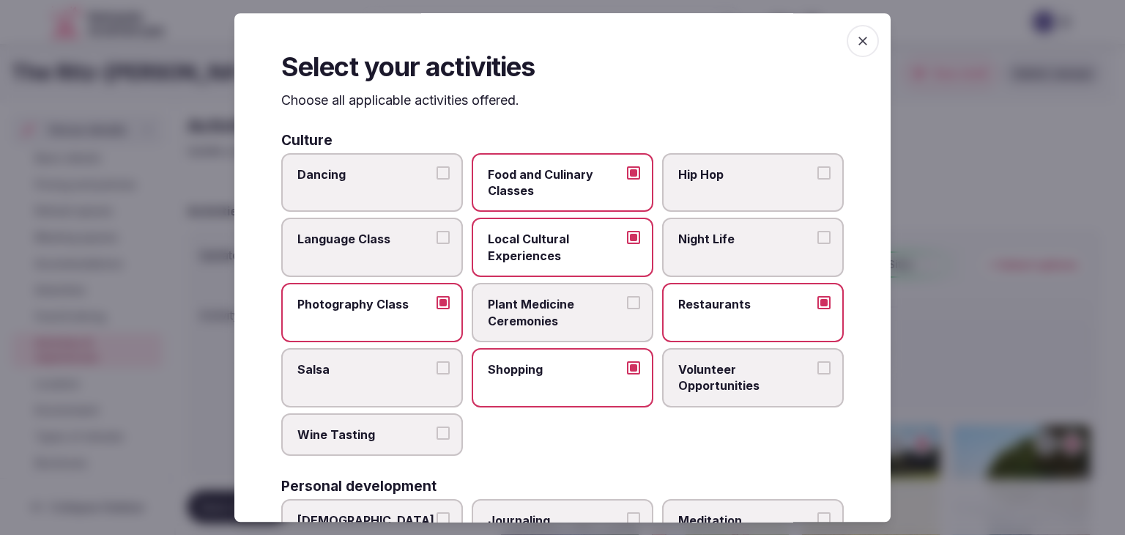
click at [410, 433] on span "Wine Tasting" at bounding box center [364, 434] width 135 height 16
click at [437, 433] on button "Wine Tasting" at bounding box center [443, 432] width 13 height 13
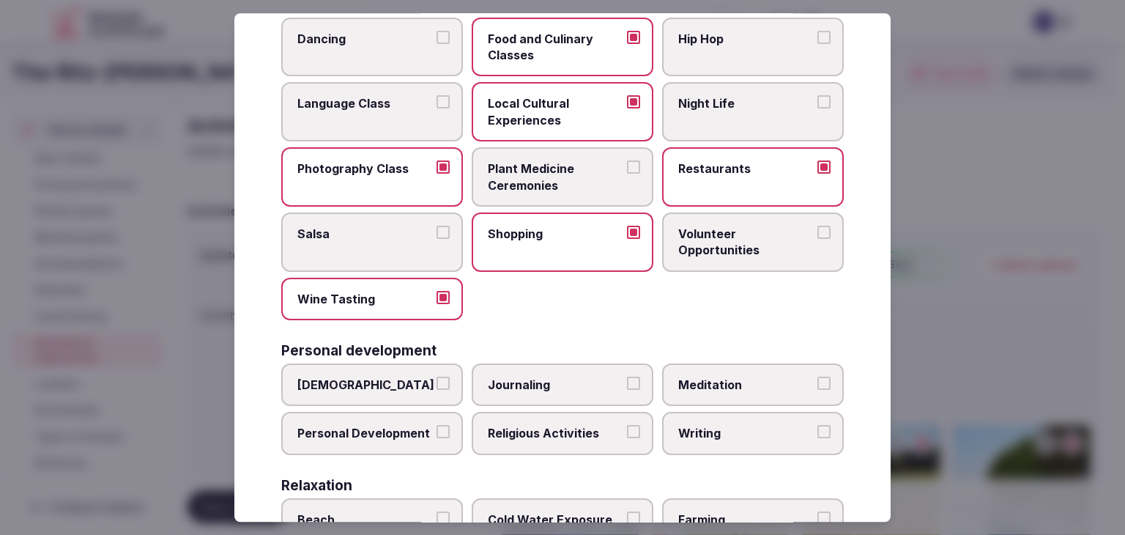
scroll to position [293, 0]
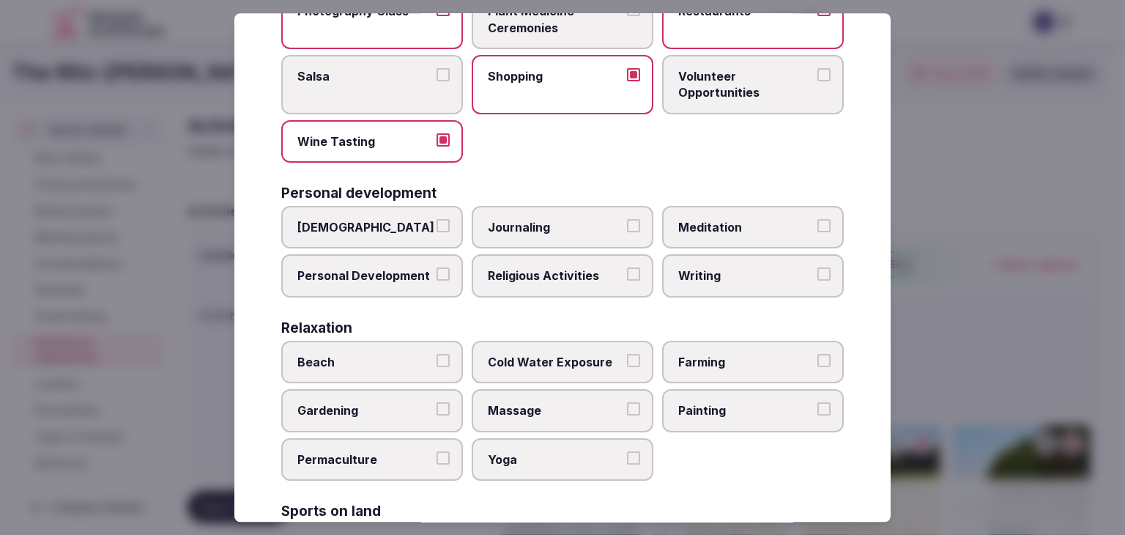
drag, startPoint x: 730, startPoint y: 223, endPoint x: 530, endPoint y: 256, distance: 202.9
click at [730, 223] on span "Meditation" at bounding box center [746, 227] width 135 height 16
click at [818, 223] on button "Meditation" at bounding box center [824, 225] width 13 height 13
click at [397, 268] on span "Personal Development" at bounding box center [364, 276] width 135 height 16
click at [437, 268] on button "Personal Development" at bounding box center [443, 274] width 13 height 13
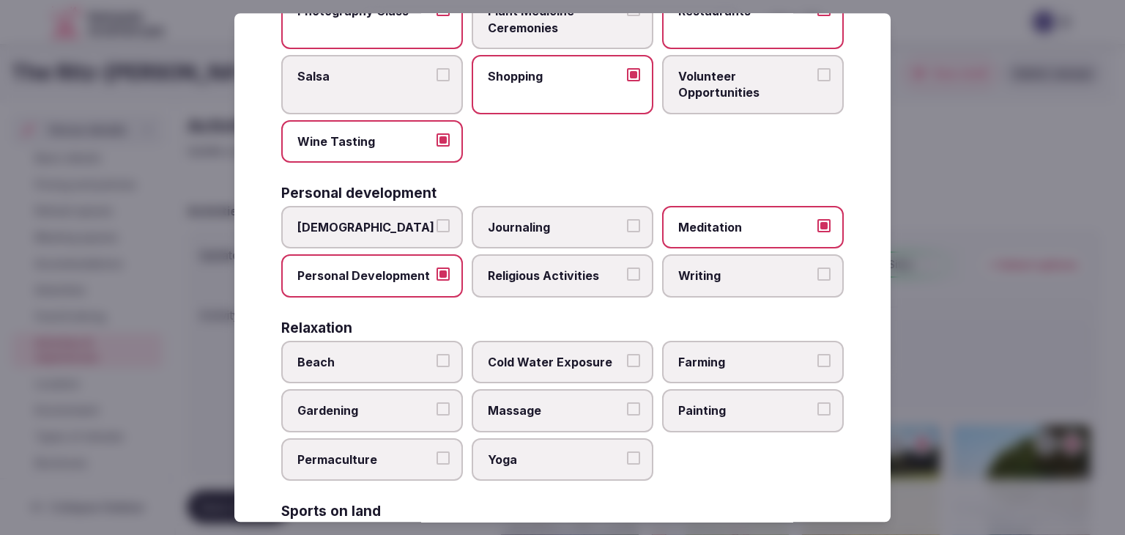
click at [698, 268] on span "Writing" at bounding box center [746, 276] width 135 height 16
click at [818, 268] on button "Writing" at bounding box center [824, 274] width 13 height 13
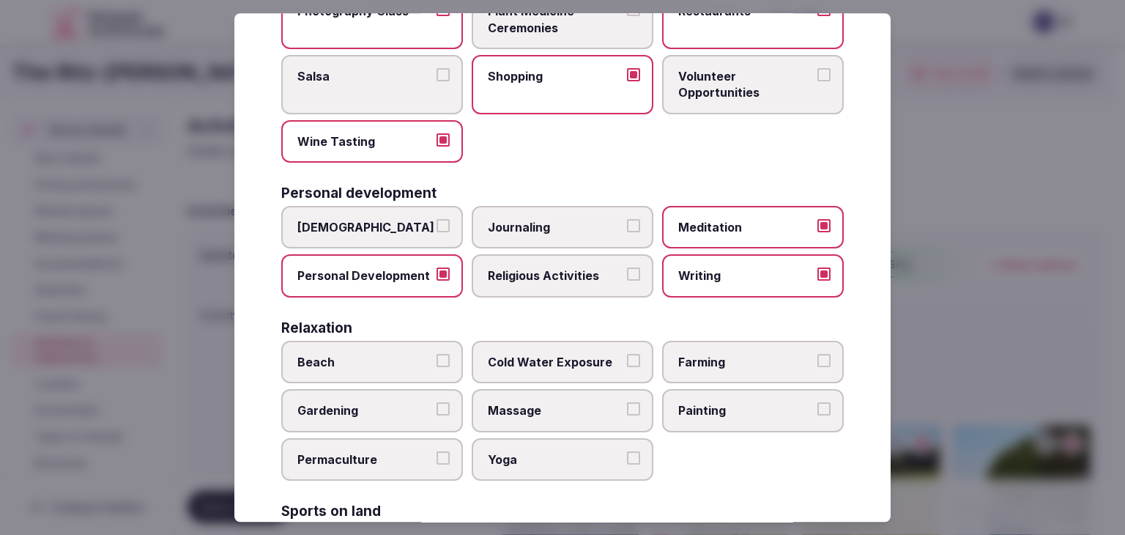
click at [530, 219] on span "Journaling" at bounding box center [555, 227] width 135 height 16
click at [627, 219] on button "Journaling" at bounding box center [633, 225] width 13 height 13
click at [688, 408] on span "Painting" at bounding box center [746, 411] width 135 height 16
click at [818, 408] on button "Painting" at bounding box center [824, 409] width 13 height 13
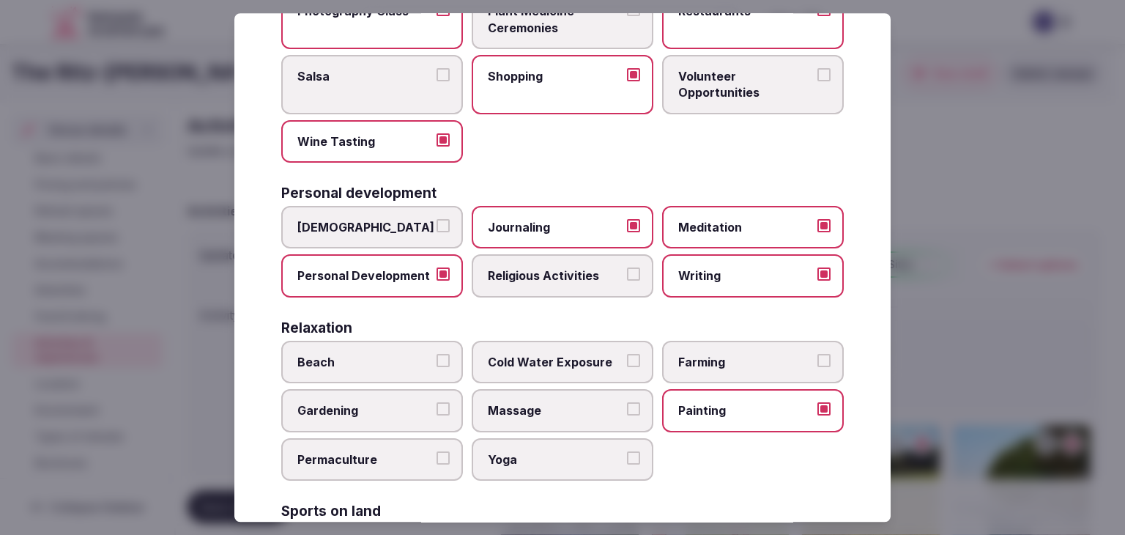
drag, startPoint x: 526, startPoint y: 453, endPoint x: 522, endPoint y: 429, distance: 23.9
click at [525, 452] on span "Yoga" at bounding box center [555, 459] width 135 height 16
click at [627, 452] on button "Yoga" at bounding box center [633, 457] width 13 height 13
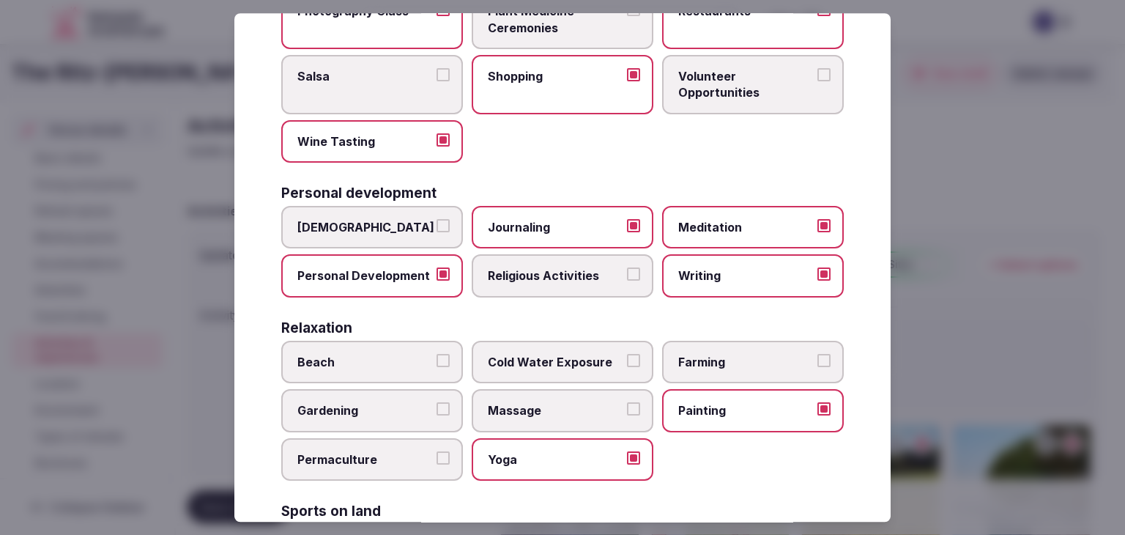
click at [525, 403] on span "Massage" at bounding box center [555, 411] width 135 height 16
click at [627, 403] on button "Massage" at bounding box center [633, 409] width 13 height 13
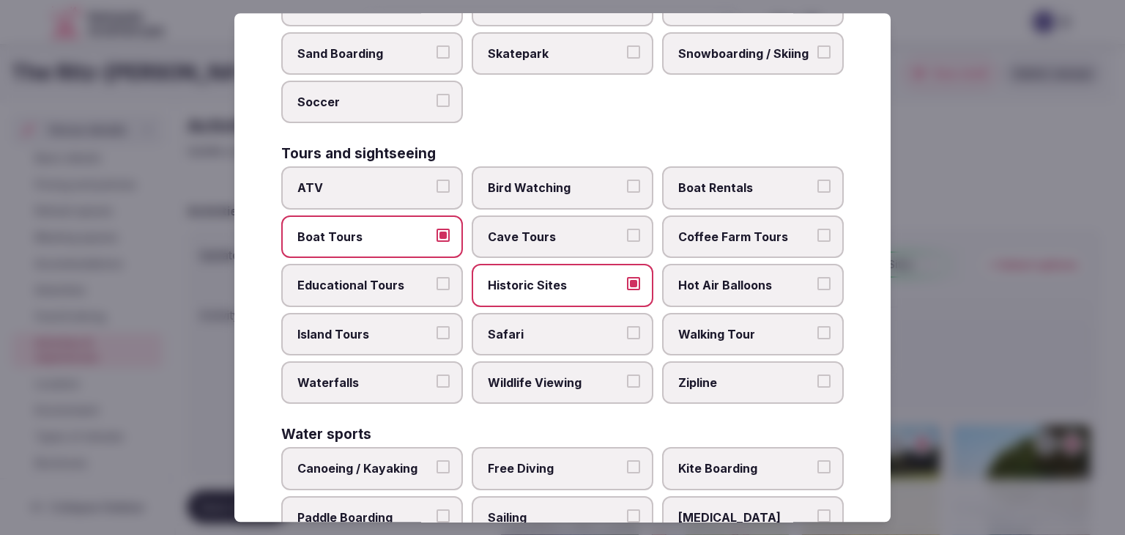
scroll to position [1131, 0]
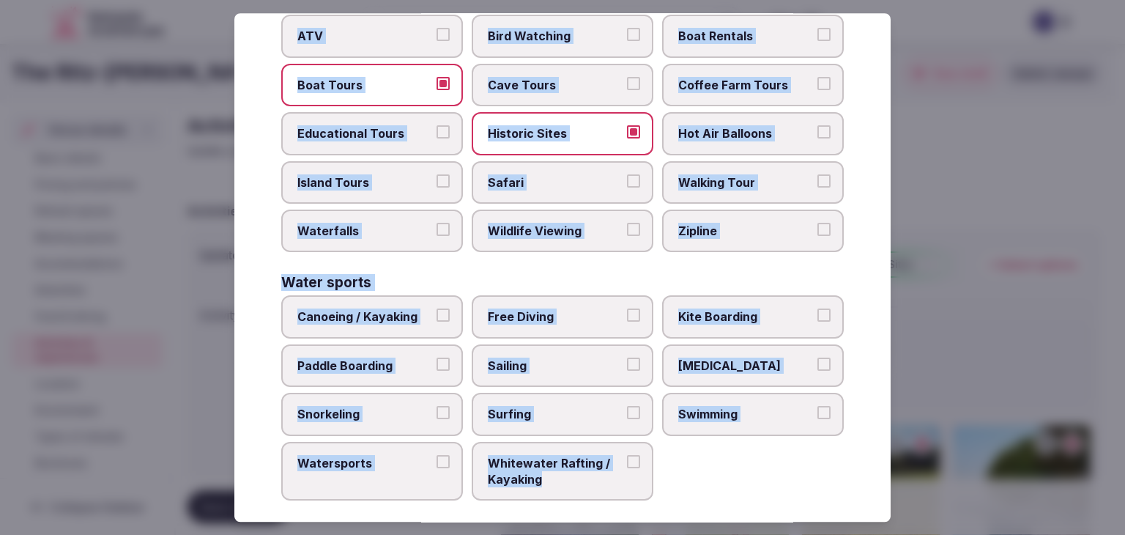
drag, startPoint x: 278, startPoint y: 284, endPoint x: 667, endPoint y: 467, distance: 429.1
click at [667, 467] on div "Select your activities Choose all applicable activities offered. Culture Dancin…" at bounding box center [562, 267] width 657 height 509
copy div "Sports on land Basketball Biking Canyoning Climbing Fitness Golf Hiking Horse B…"
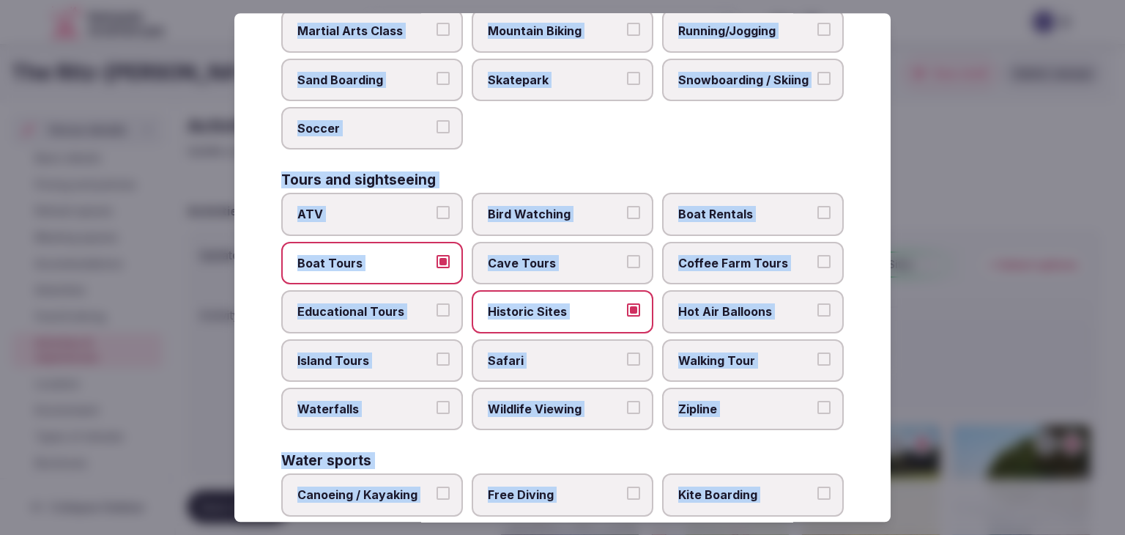
scroll to position [765, 0]
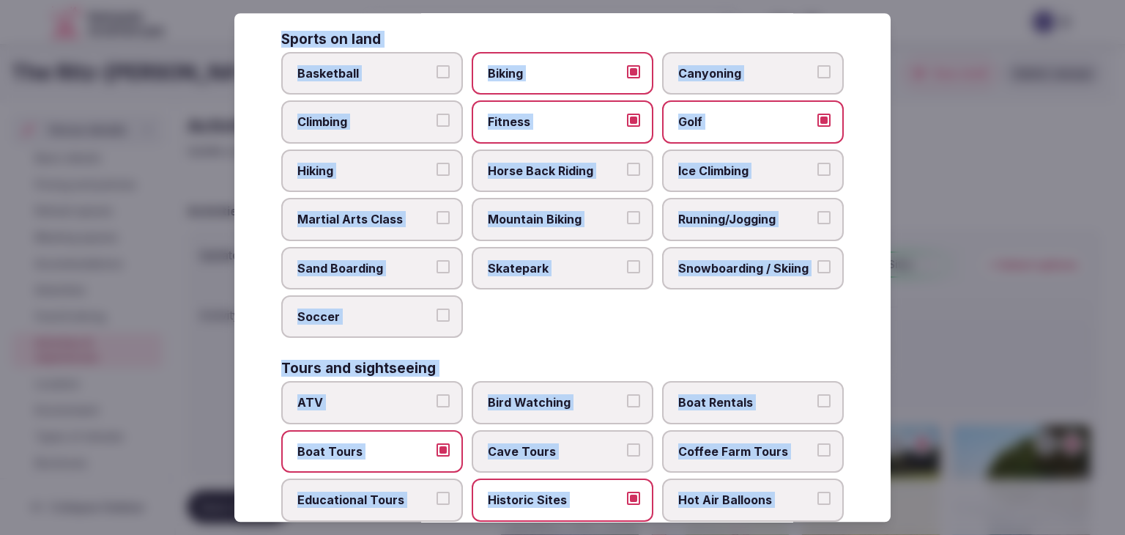
click at [744, 317] on div "Basketball Biking Canyoning Climbing Fitness Golf Hiking Horse Back Riding Ice …" at bounding box center [562, 195] width 563 height 286
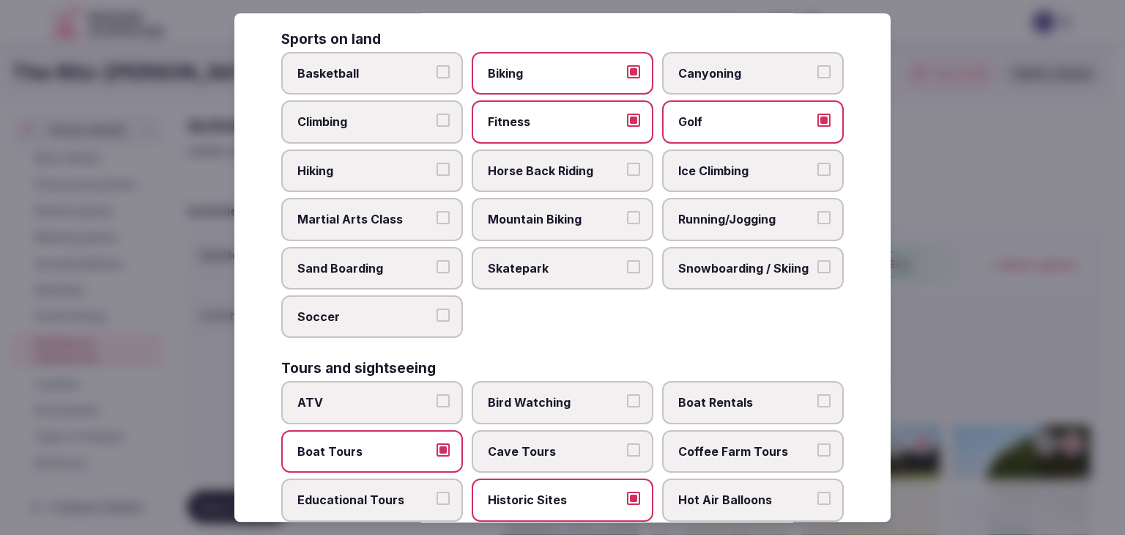
click at [718, 211] on span "Running/Jogging" at bounding box center [746, 219] width 135 height 16
click at [818, 211] on button "Running/Jogging" at bounding box center [824, 217] width 13 height 13
click at [426, 163] on span "Hiking" at bounding box center [364, 171] width 135 height 16
click at [437, 163] on button "Hiking" at bounding box center [443, 169] width 13 height 13
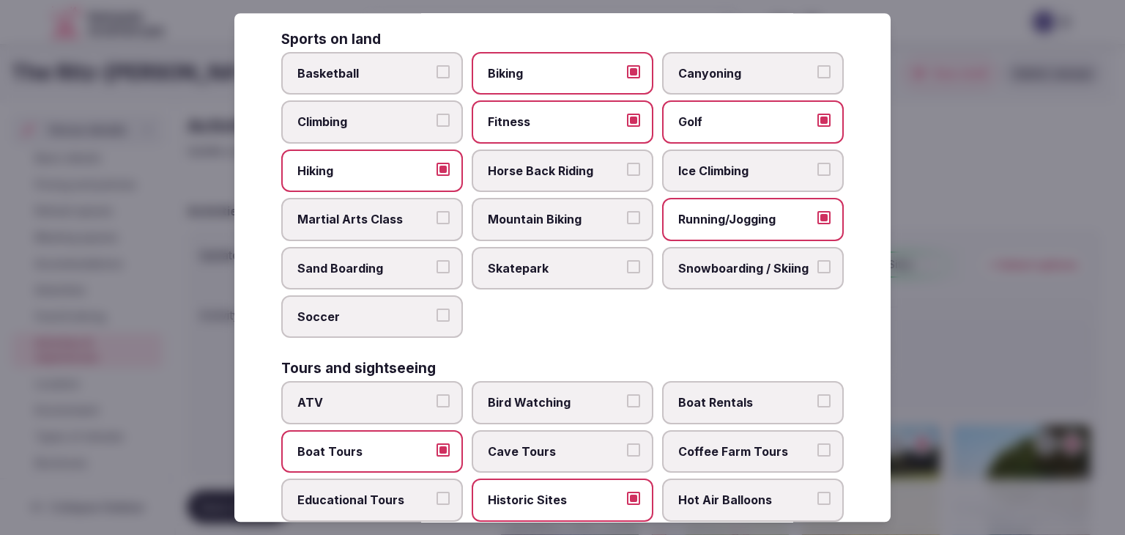
click at [567, 215] on span "Mountain Biking" at bounding box center [555, 219] width 135 height 16
click at [627, 215] on button "Mountain Biking" at bounding box center [633, 217] width 13 height 13
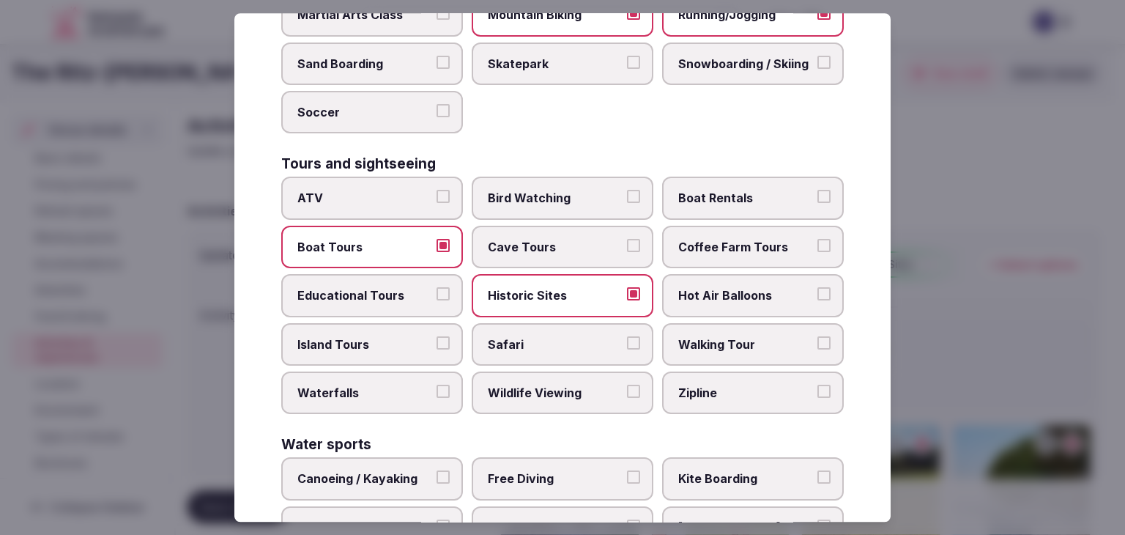
scroll to position [985, 0]
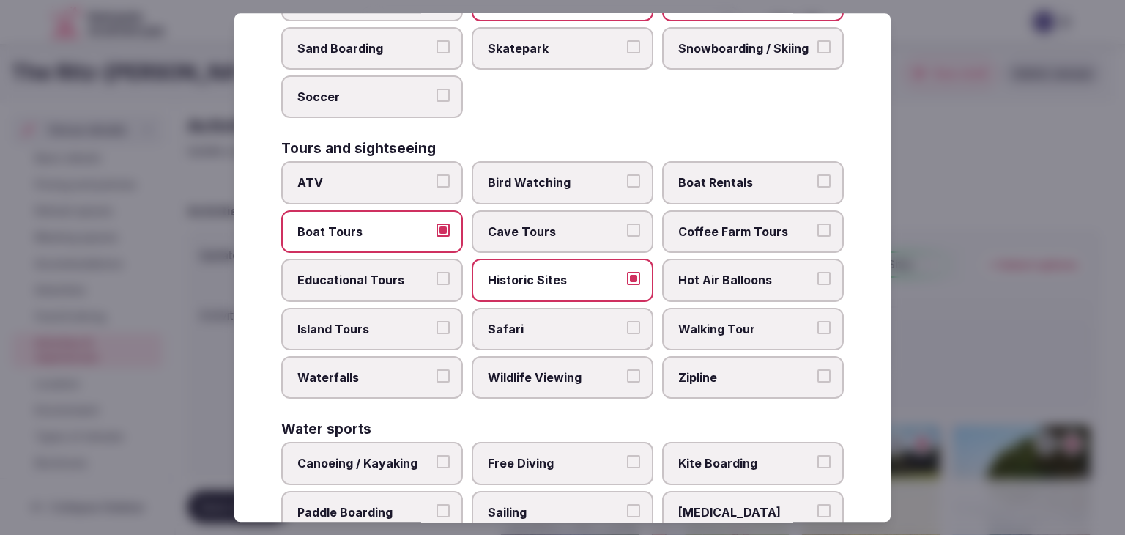
click at [561, 177] on span "Bird Watching" at bounding box center [555, 183] width 135 height 16
click at [627, 177] on button "Bird Watching" at bounding box center [633, 181] width 13 height 13
click at [730, 175] on span "Boat Rentals" at bounding box center [746, 183] width 135 height 16
click at [818, 175] on button "Boat Rentals" at bounding box center [824, 181] width 13 height 13
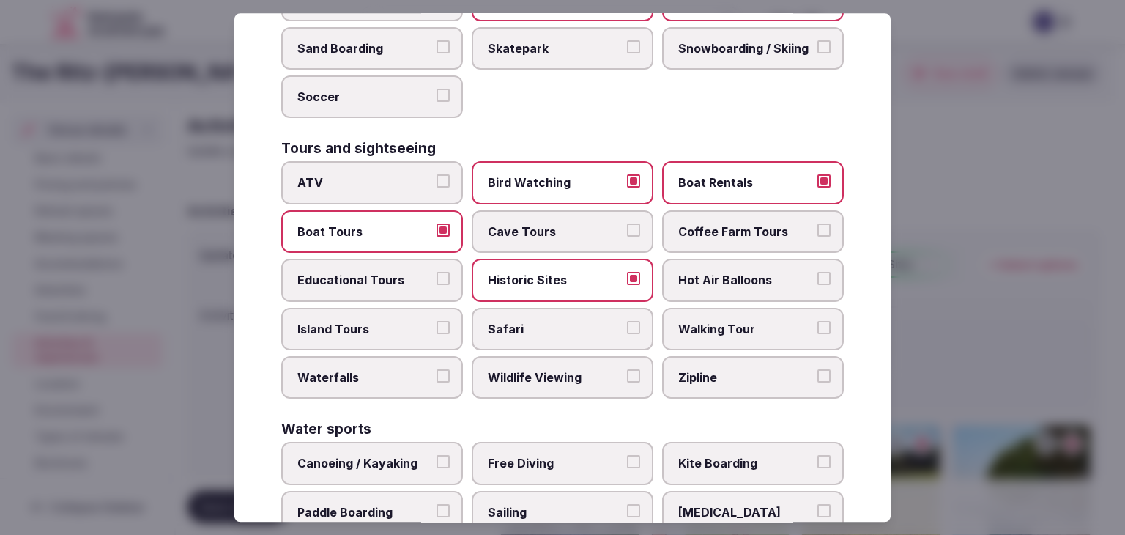
click at [720, 321] on span "Walking Tour" at bounding box center [746, 329] width 135 height 16
click at [818, 321] on button "Walking Tour" at bounding box center [824, 327] width 13 height 13
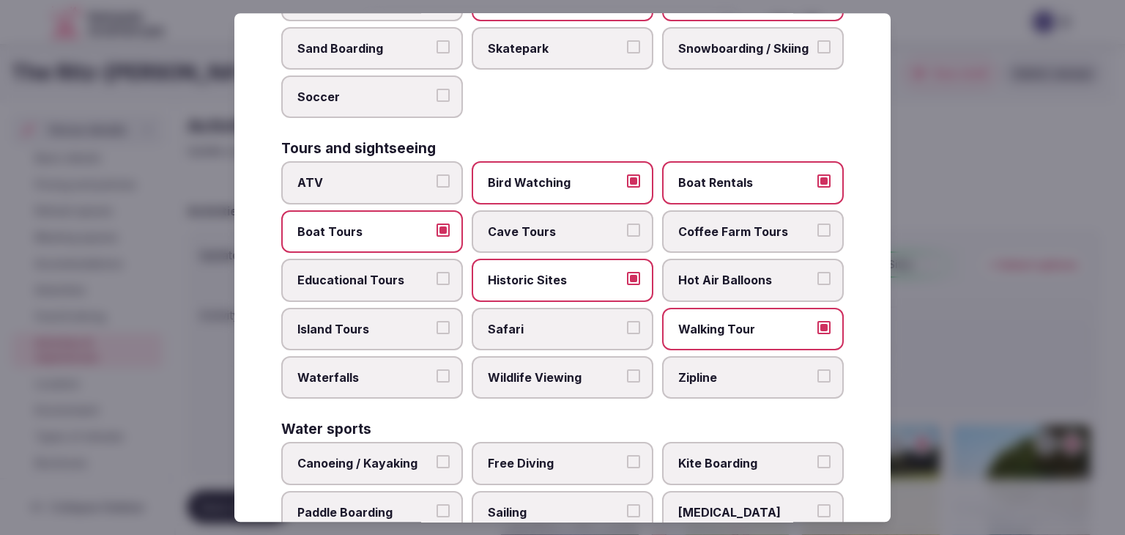
click at [595, 369] on span "Wildlife Viewing" at bounding box center [555, 377] width 135 height 16
click at [627, 369] on button "Wildlife Viewing" at bounding box center [633, 375] width 13 height 13
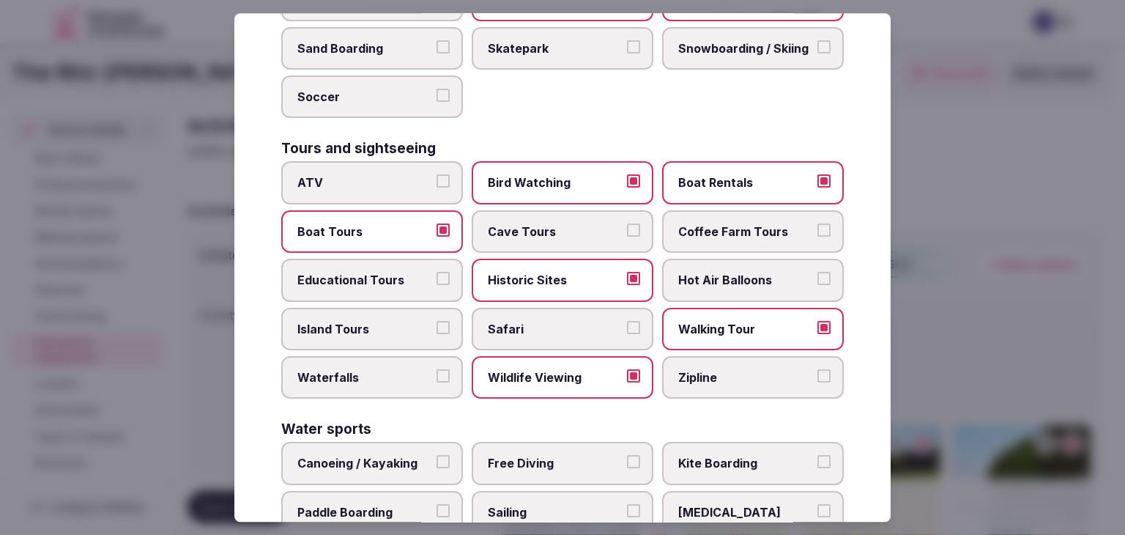
scroll to position [1131, 0]
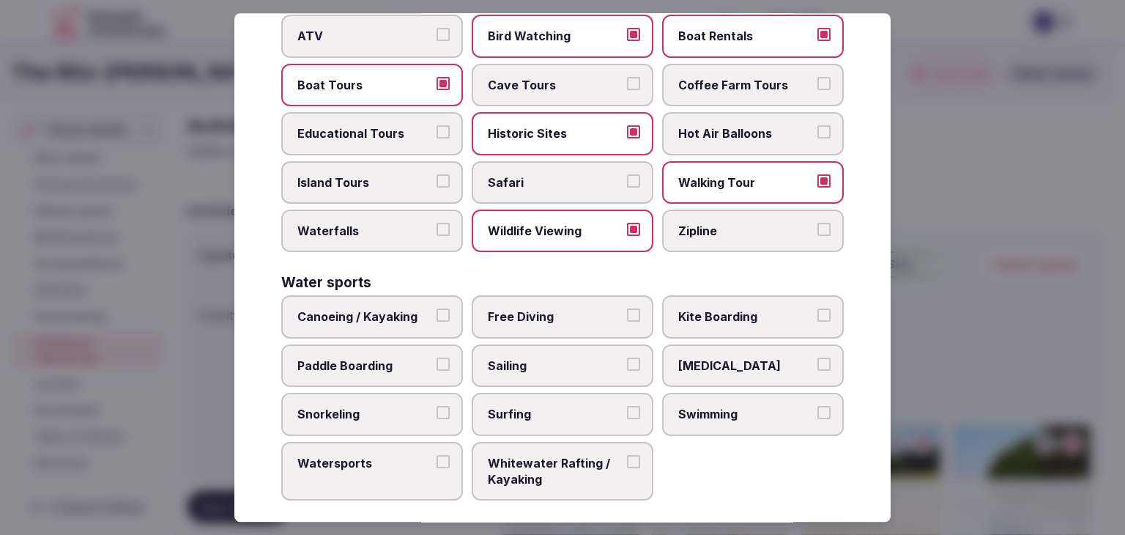
click at [359, 309] on span "Canoeing / Kayaking" at bounding box center [364, 317] width 135 height 16
click at [437, 309] on button "Canoeing / Kayaking" at bounding box center [443, 315] width 13 height 13
click at [358, 358] on span "Paddle Boarding" at bounding box center [364, 366] width 135 height 16
click at [437, 358] on button "Paddle Boarding" at bounding box center [443, 364] width 13 height 13
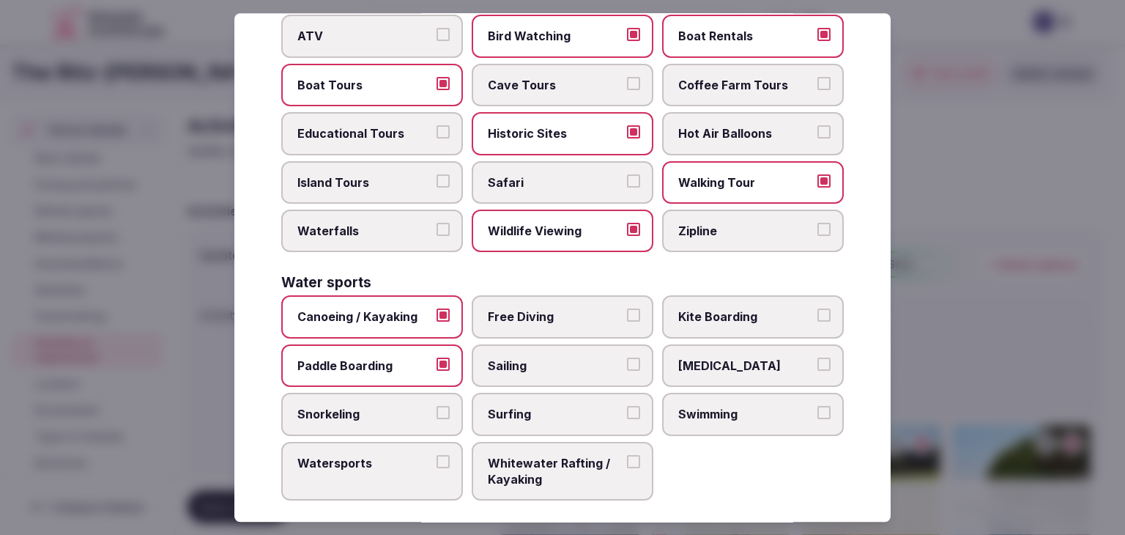
click at [569, 406] on span "Surfing" at bounding box center [555, 414] width 135 height 16
click at [627, 406] on button "Surfing" at bounding box center [633, 412] width 13 height 13
click at [572, 406] on span "Surfing" at bounding box center [555, 414] width 135 height 16
click at [627, 406] on button "Surfing" at bounding box center [633, 412] width 13 height 13
click at [573, 358] on span "Sailing" at bounding box center [555, 366] width 135 height 16
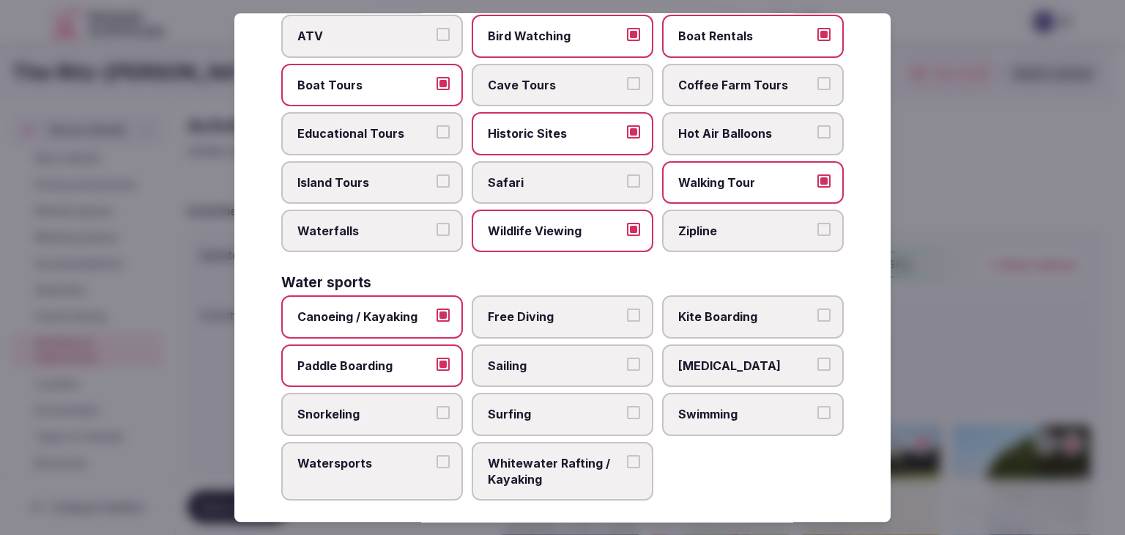
click at [627, 358] on button "Sailing" at bounding box center [633, 364] width 13 height 13
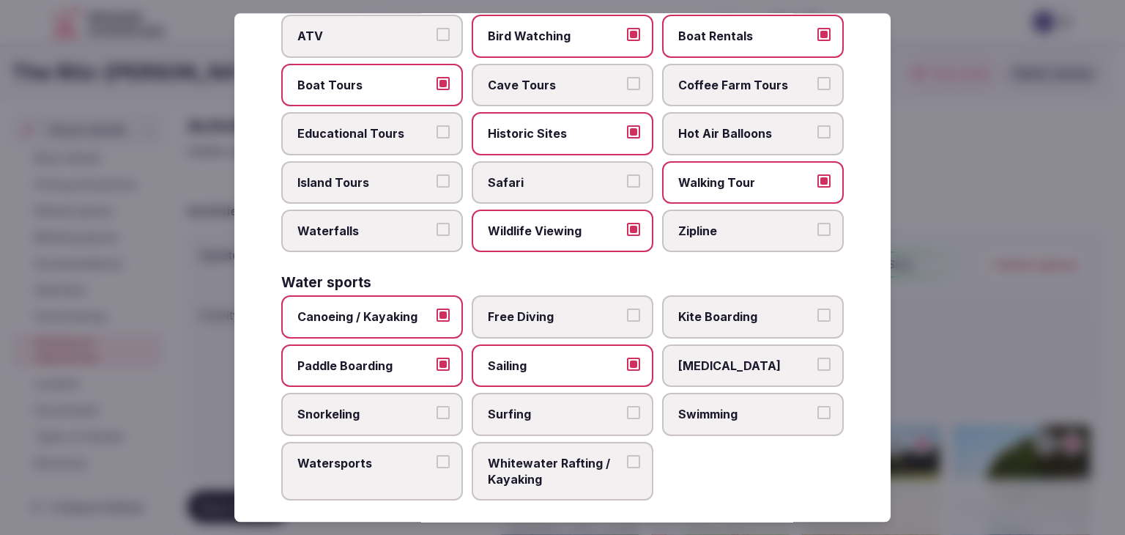
click at [717, 414] on label "Swimming" at bounding box center [753, 414] width 182 height 42
click at [818, 414] on button "Swimming" at bounding box center [824, 412] width 13 height 13
drag, startPoint x: 351, startPoint y: 461, endPoint x: 371, endPoint y: 456, distance: 20.3
click at [352, 461] on label "Watersports" at bounding box center [372, 471] width 182 height 59
click at [437, 461] on button "Watersports" at bounding box center [443, 461] width 13 height 13
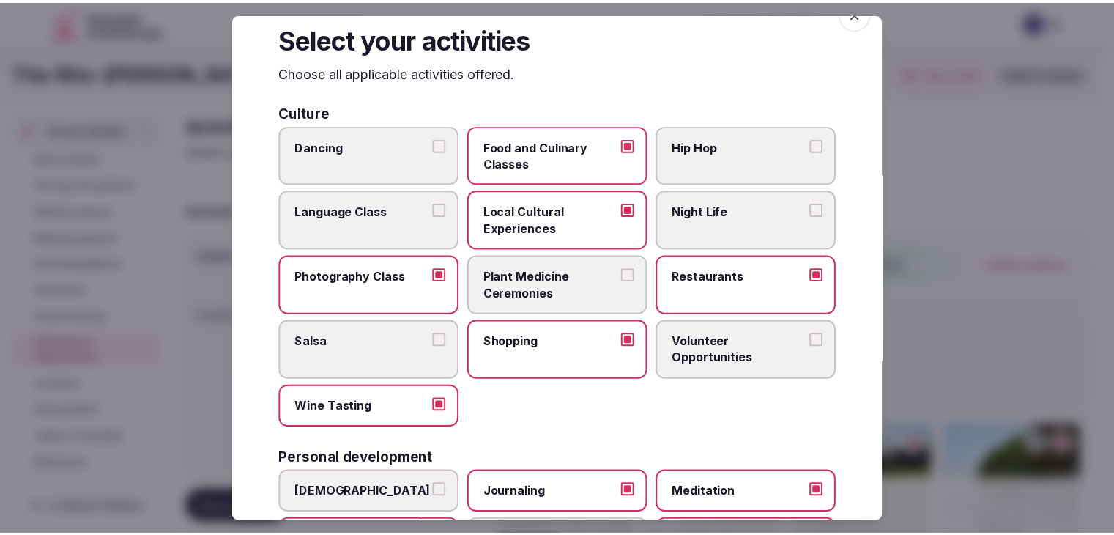
scroll to position [0, 0]
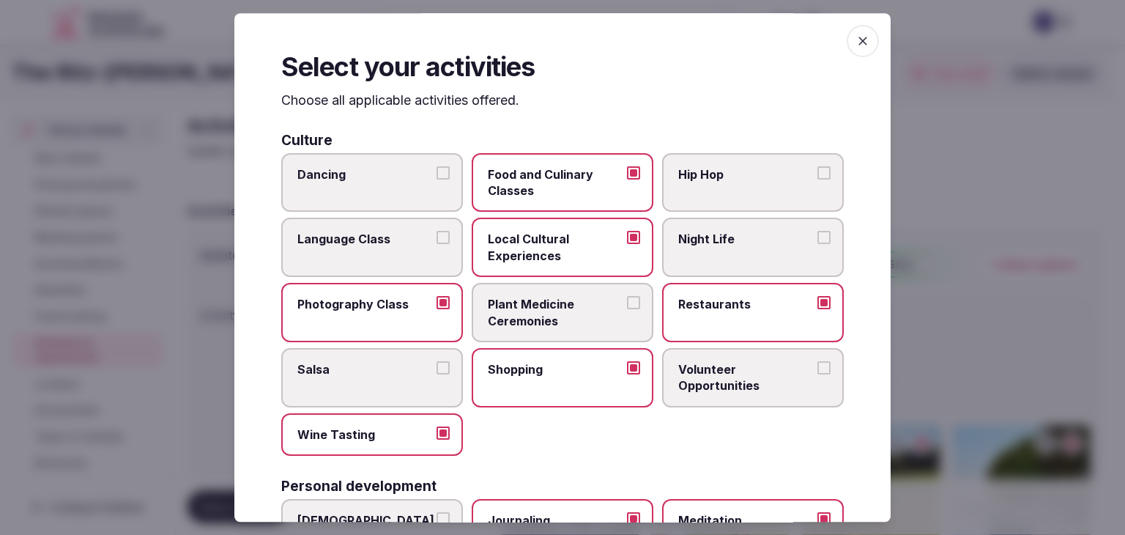
click at [856, 40] on icon "button" at bounding box center [863, 41] width 15 height 15
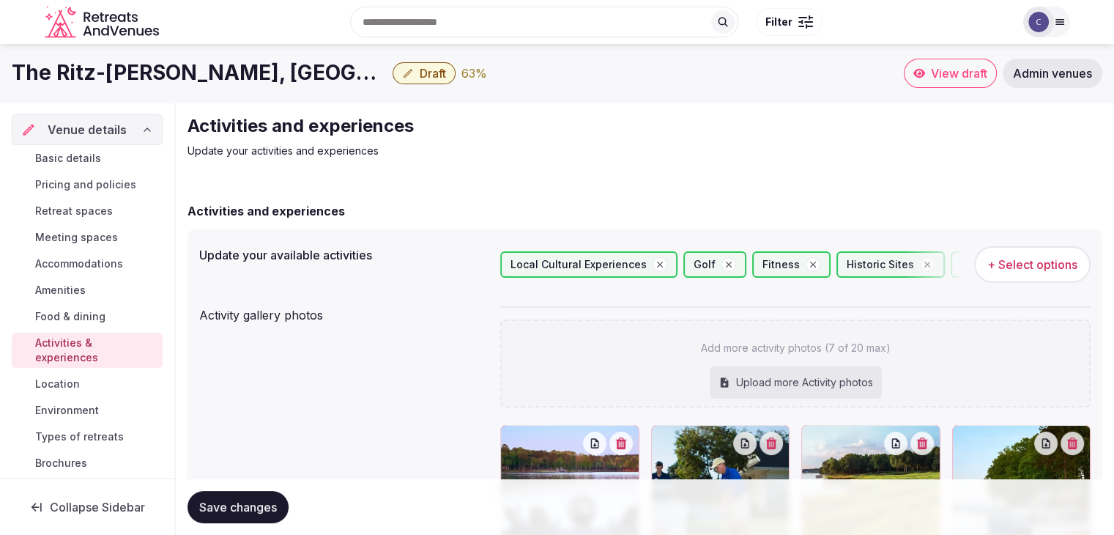
click at [243, 517] on button "Save changes" at bounding box center [238, 507] width 101 height 32
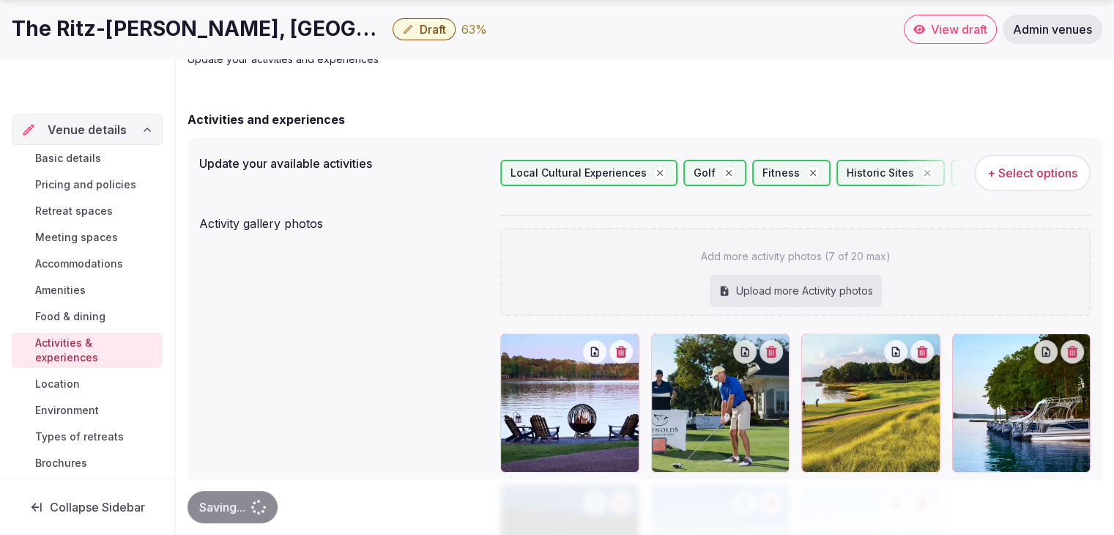
scroll to position [147, 0]
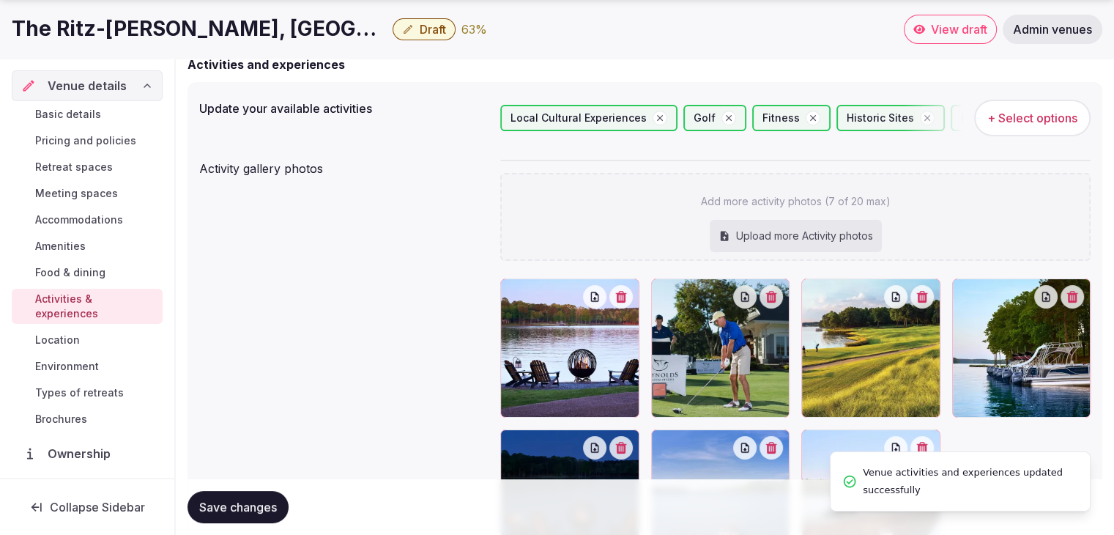
drag, startPoint x: 82, startPoint y: 363, endPoint x: 91, endPoint y: 370, distance: 11.0
click at [82, 363] on span "Environment" at bounding box center [67, 366] width 64 height 15
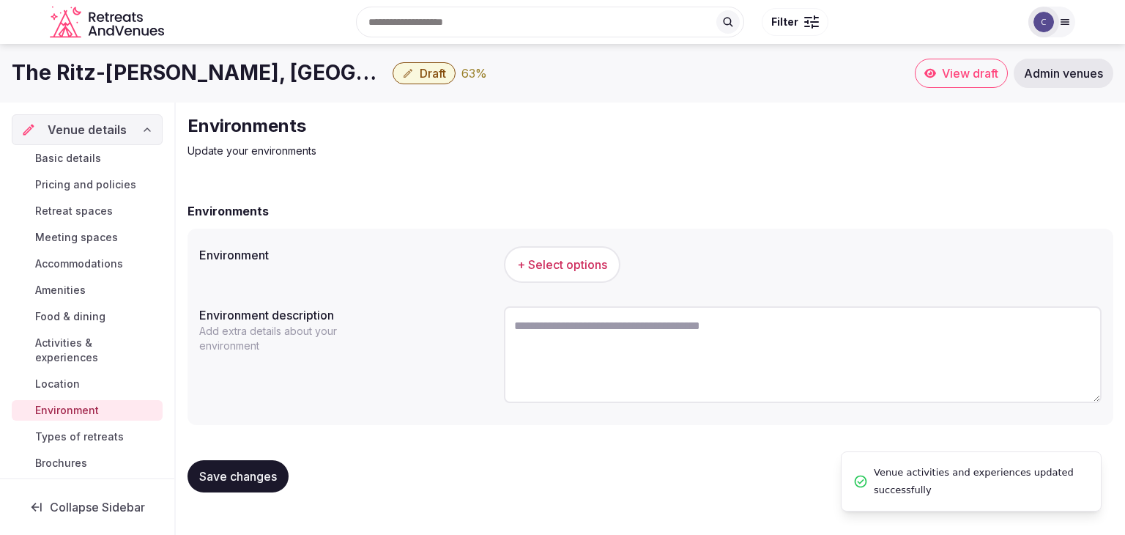
click at [583, 268] on span "+ Select options" at bounding box center [562, 264] width 90 height 16
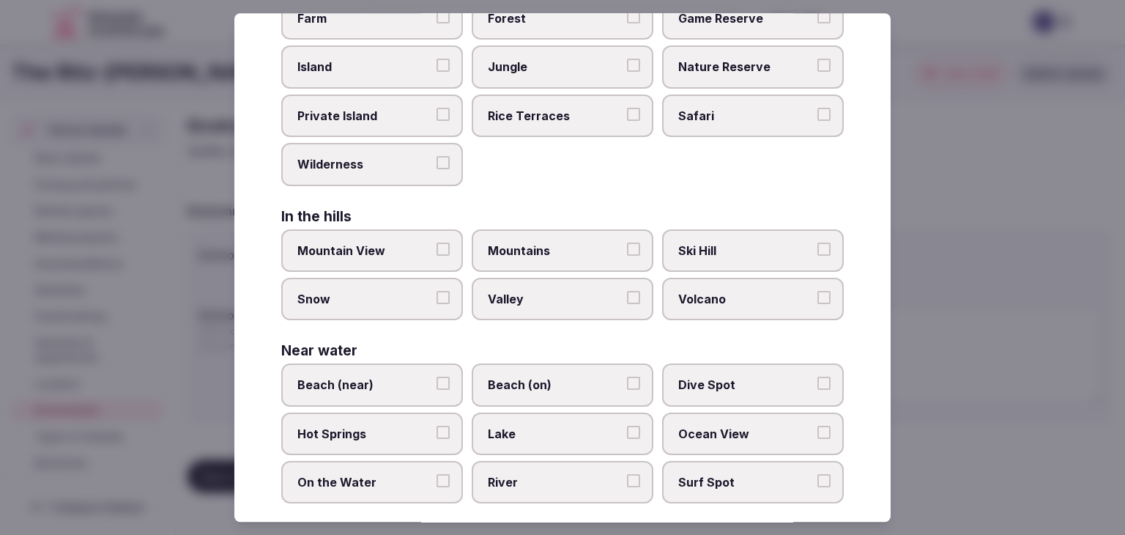
scroll to position [350, 0]
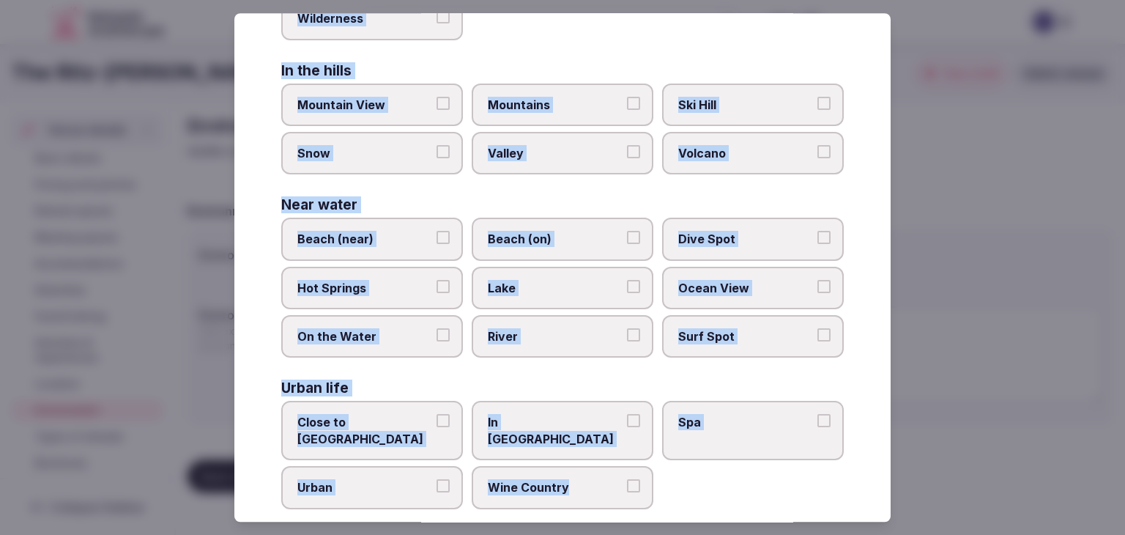
drag, startPoint x: 286, startPoint y: 100, endPoint x: 675, endPoint y: 498, distance: 556.5
click at [675, 498] on div "Select your environment Choose all applicable environments offered. In nature C…" at bounding box center [562, 267] width 657 height 509
copy div "Choose all applicable environments offered. In nature Close to Nature Countrysi…"
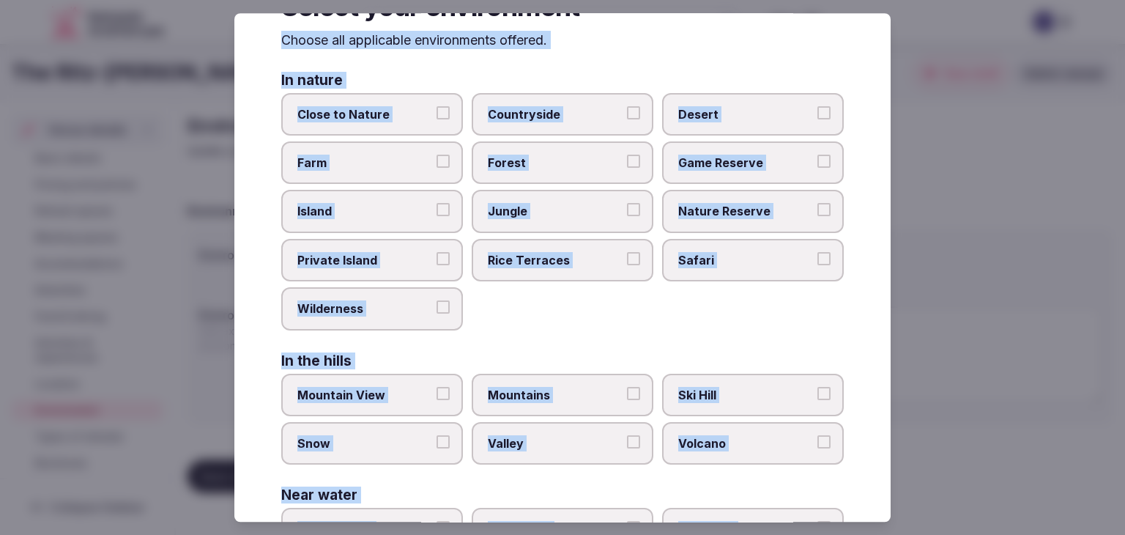
scroll to position [57, 0]
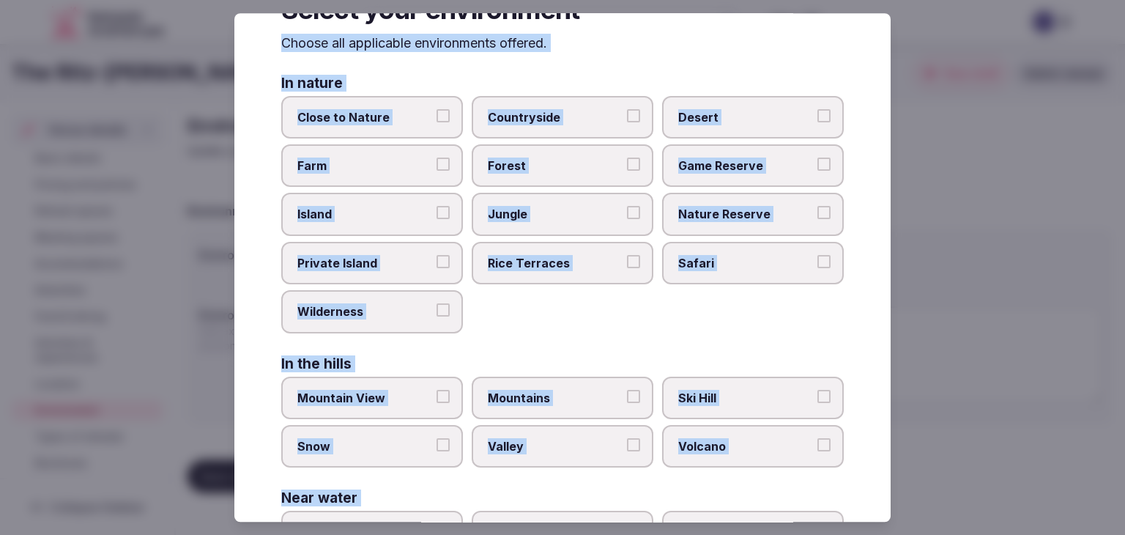
click at [531, 116] on span "Countryside" at bounding box center [555, 117] width 135 height 16
click at [627, 116] on button "Countryside" at bounding box center [633, 115] width 13 height 13
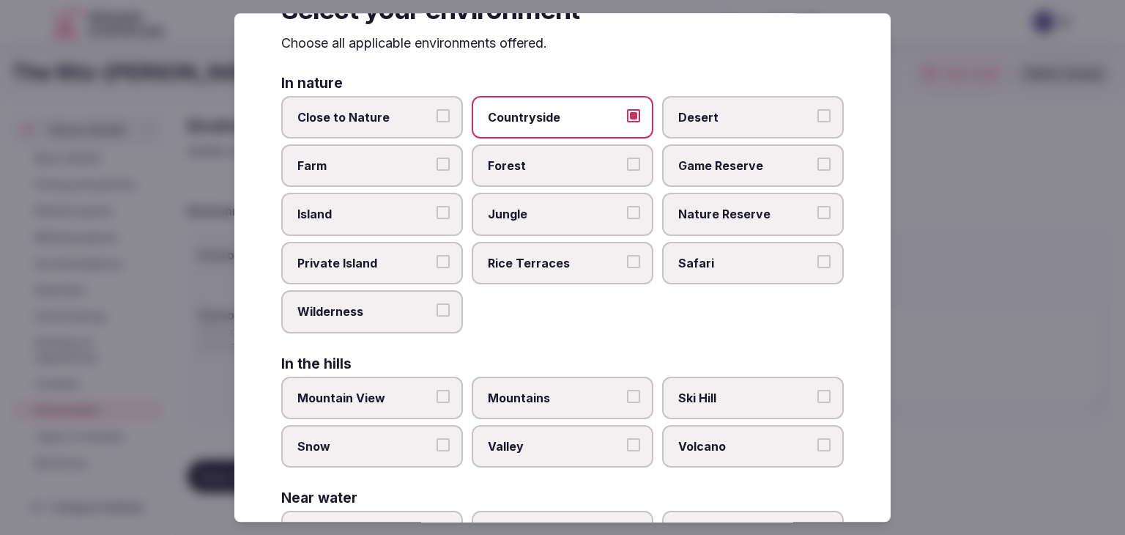
click at [386, 109] on span "Close to Nature" at bounding box center [364, 117] width 135 height 16
click at [437, 109] on button "Close to Nature" at bounding box center [443, 115] width 13 height 13
click at [513, 162] on span "Forest" at bounding box center [555, 166] width 135 height 16
click at [627, 162] on button "Forest" at bounding box center [633, 164] width 13 height 13
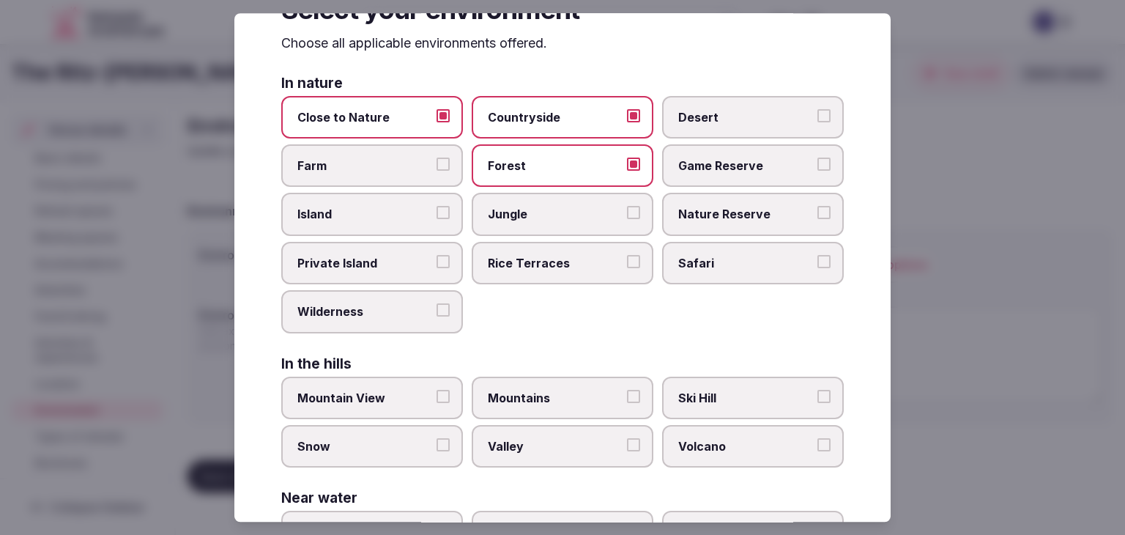
click at [347, 306] on span "Wilderness" at bounding box center [364, 311] width 135 height 16
click at [437, 306] on button "Wilderness" at bounding box center [443, 309] width 13 height 13
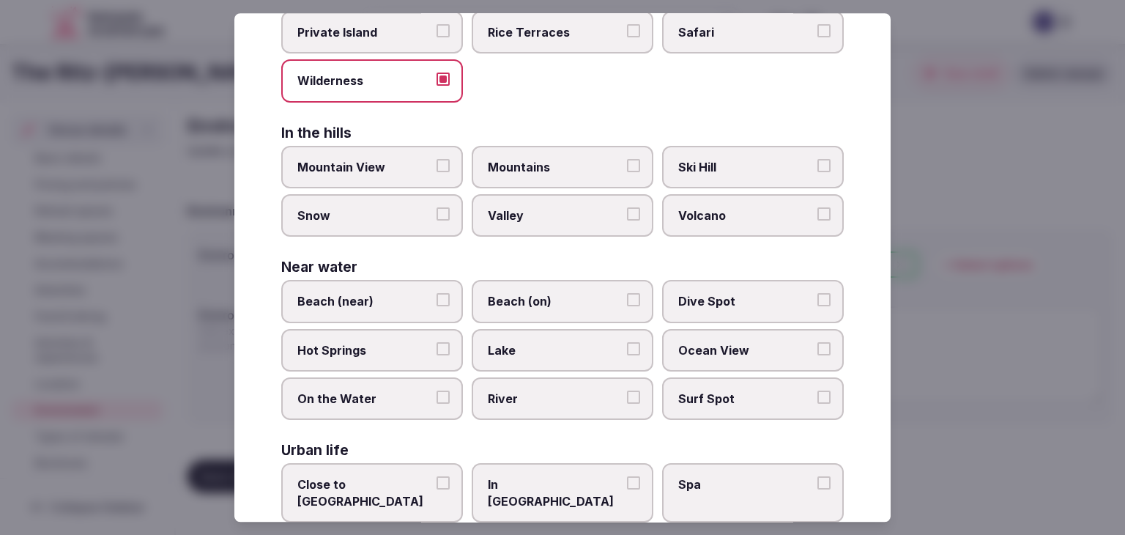
scroll to position [350, 0]
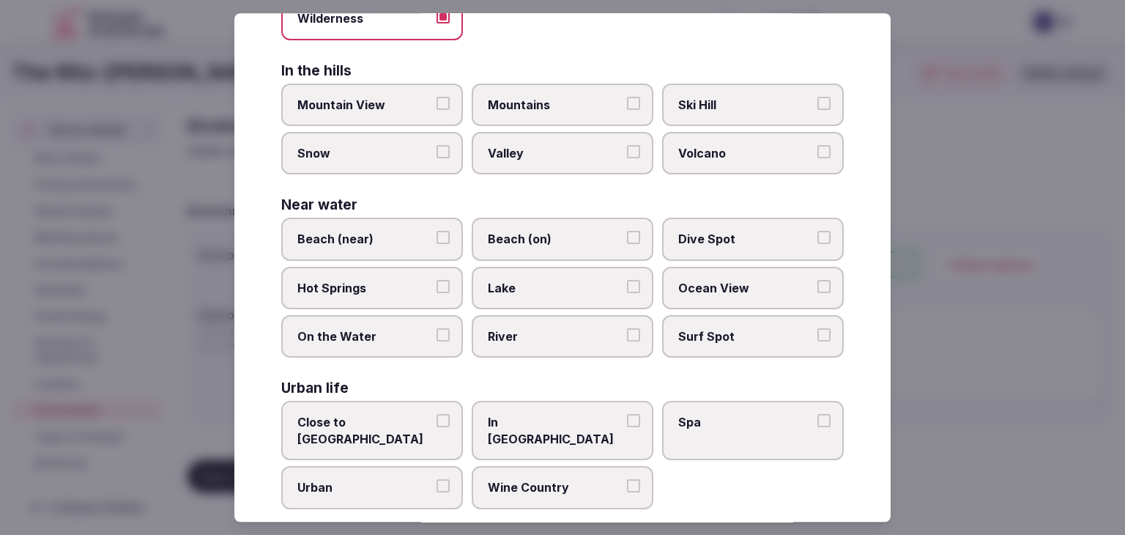
click at [554, 286] on span "Lake" at bounding box center [555, 288] width 135 height 16
click at [627, 286] on button "Lake" at bounding box center [633, 286] width 13 height 13
click at [561, 232] on span "Beach (on)" at bounding box center [555, 240] width 135 height 16
click at [627, 232] on button "Beach (on)" at bounding box center [633, 238] width 13 height 13
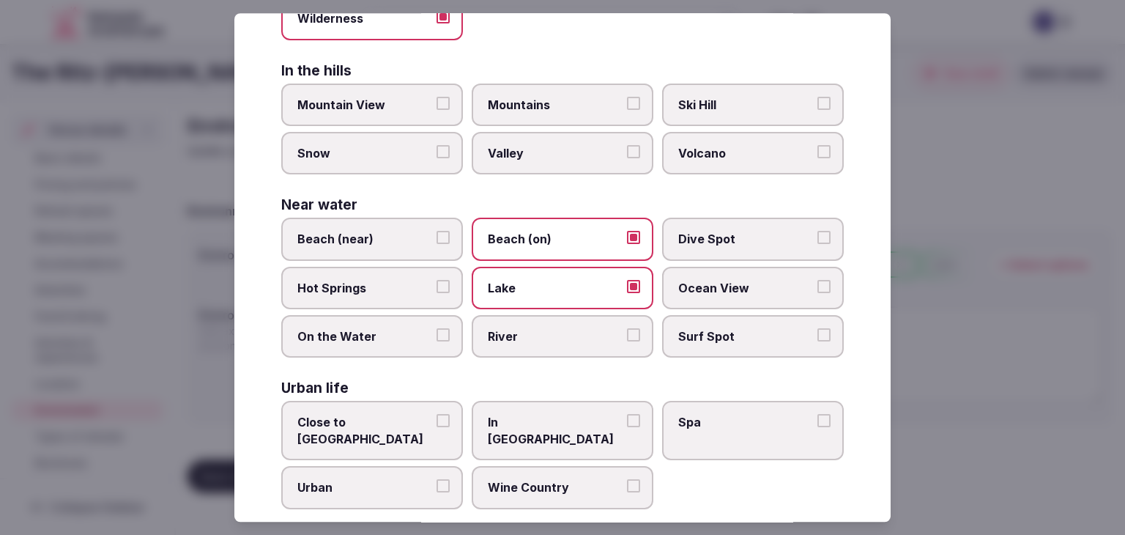
click at [571, 149] on span "Valley" at bounding box center [555, 153] width 135 height 16
click at [627, 149] on button "Valley" at bounding box center [633, 151] width 13 height 13
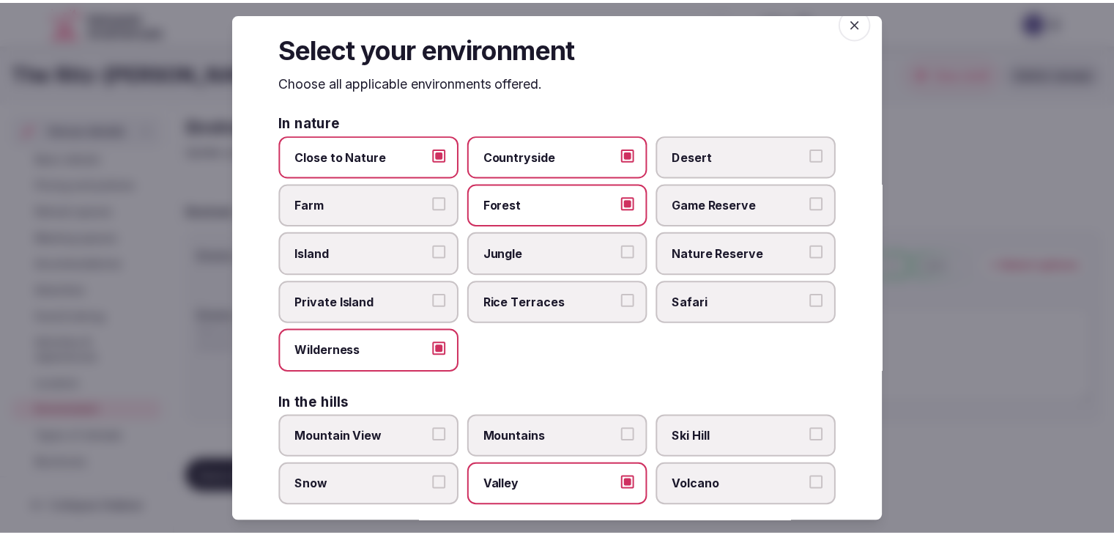
scroll to position [0, 0]
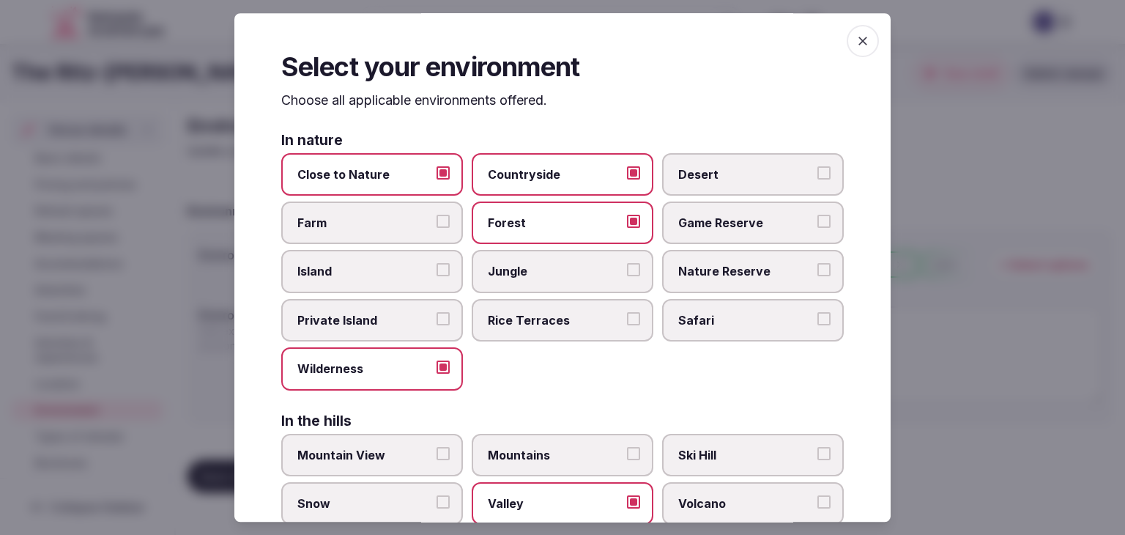
click at [856, 47] on icon "button" at bounding box center [863, 41] width 15 height 15
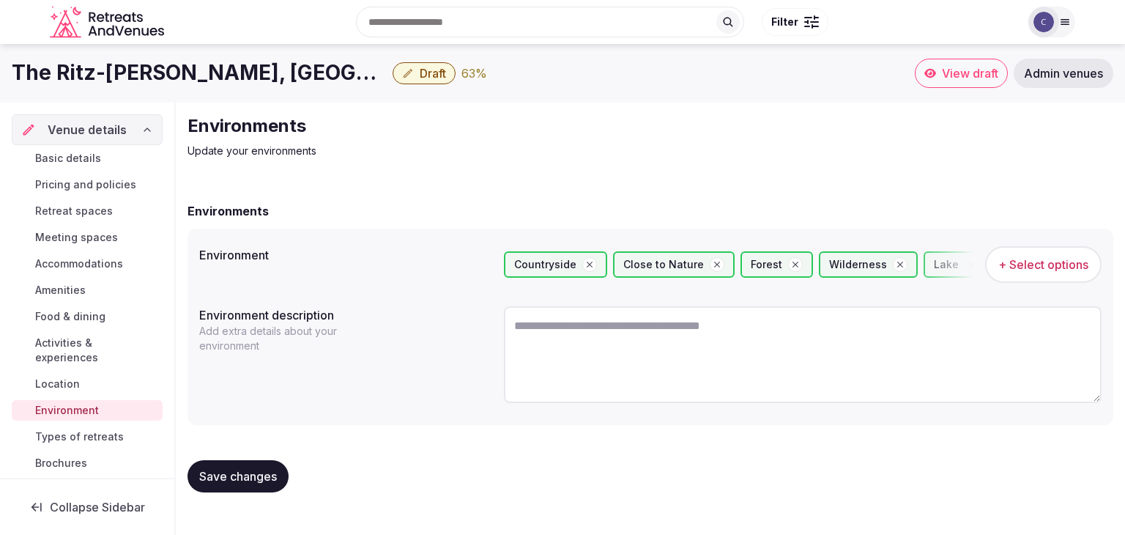
click at [254, 470] on span "Save changes" at bounding box center [238, 476] width 78 height 15
click at [229, 67] on h1 "The Ritz-Carlton Reynolds, Lake Oconee" at bounding box center [199, 73] width 375 height 29
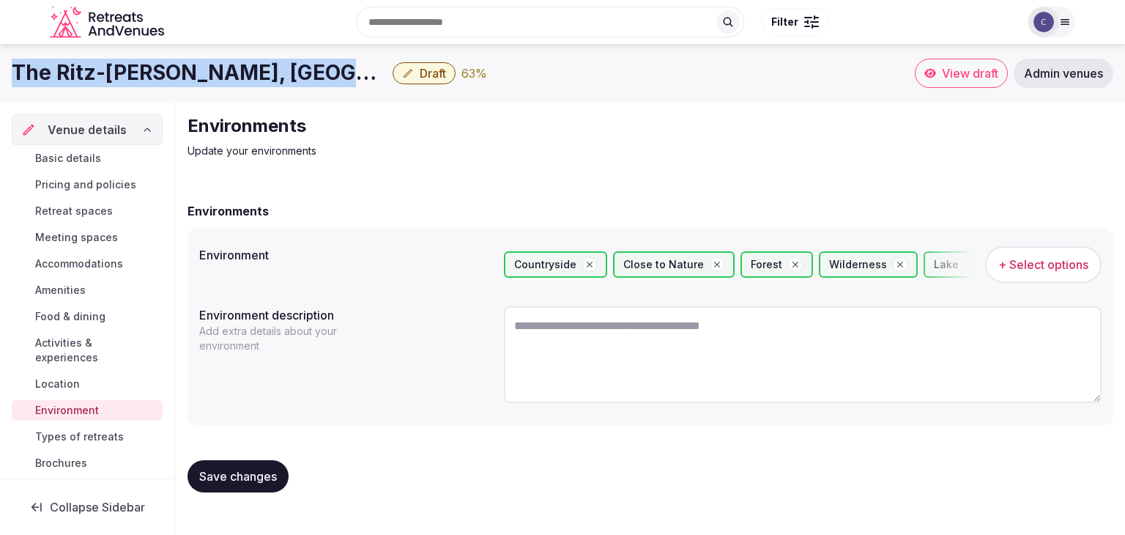
click at [229, 67] on h1 "The Ritz-Carlton Reynolds, Lake Oconee" at bounding box center [199, 73] width 375 height 29
copy div "The Ritz-Carlton Reynolds, Lake Oconee"
click at [252, 470] on span "Save changes" at bounding box center [238, 476] width 78 height 15
click at [85, 295] on span "Amenities" at bounding box center [60, 290] width 51 height 15
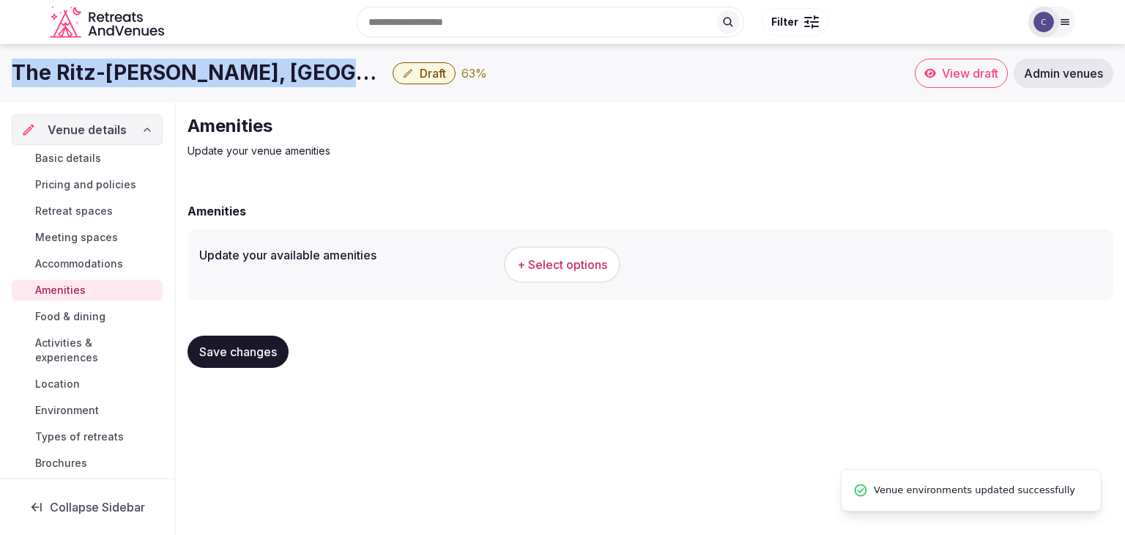
click at [67, 156] on span "Basic details" at bounding box center [68, 158] width 66 height 15
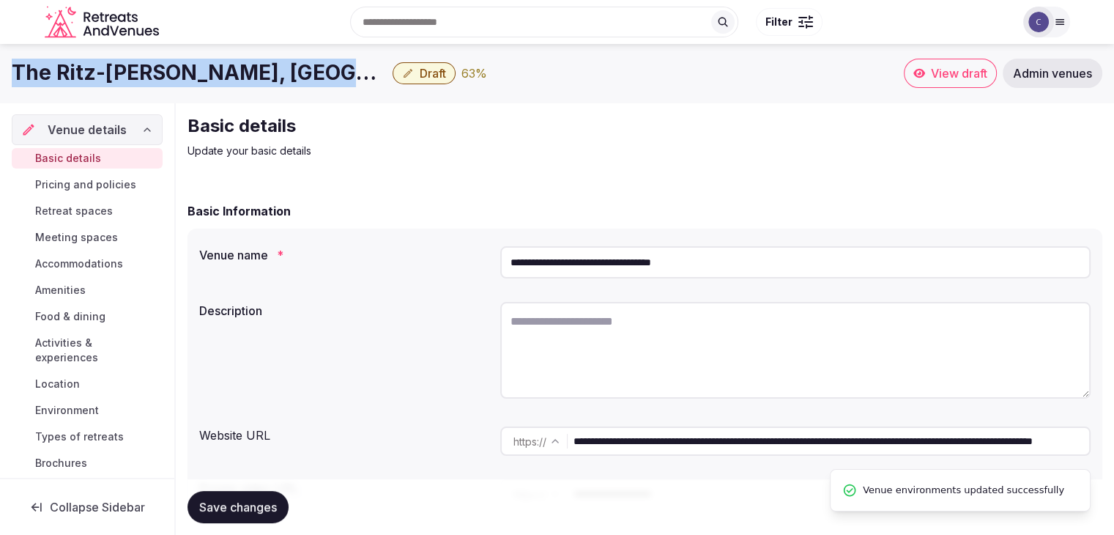
click at [700, 350] on textarea at bounding box center [795, 350] width 591 height 97
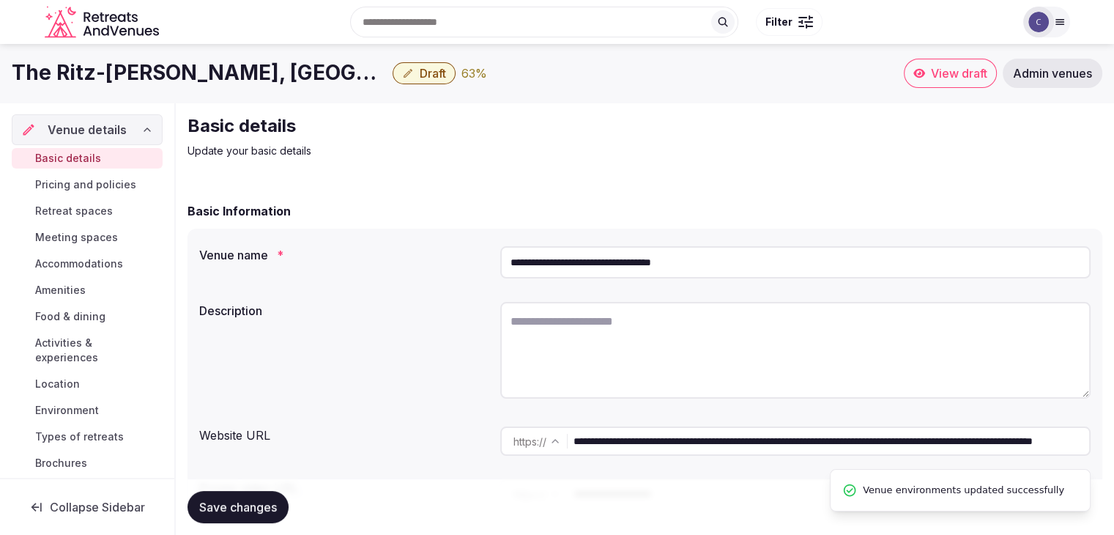
paste textarea "**********"
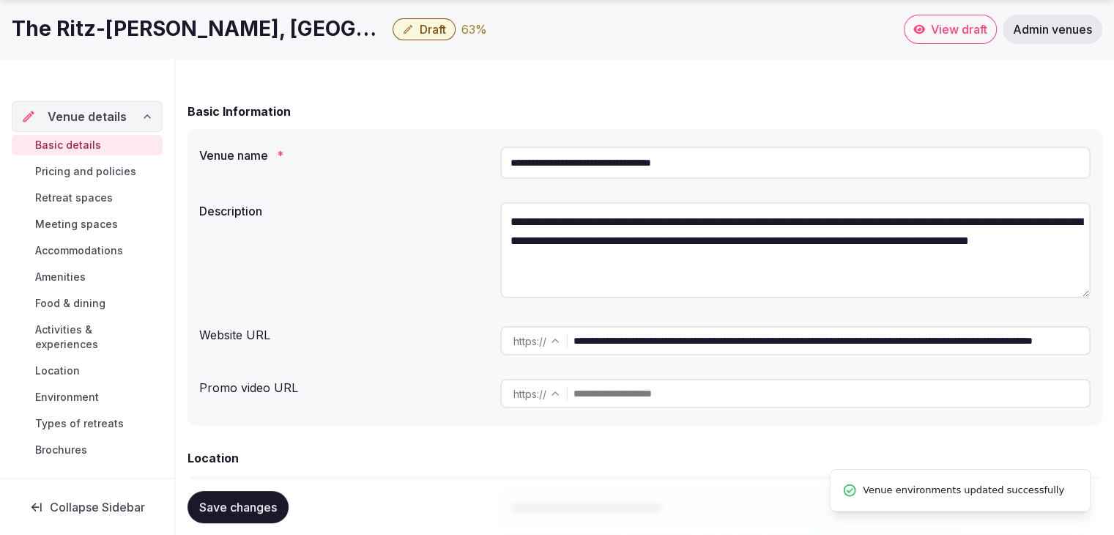
scroll to position [220, 0]
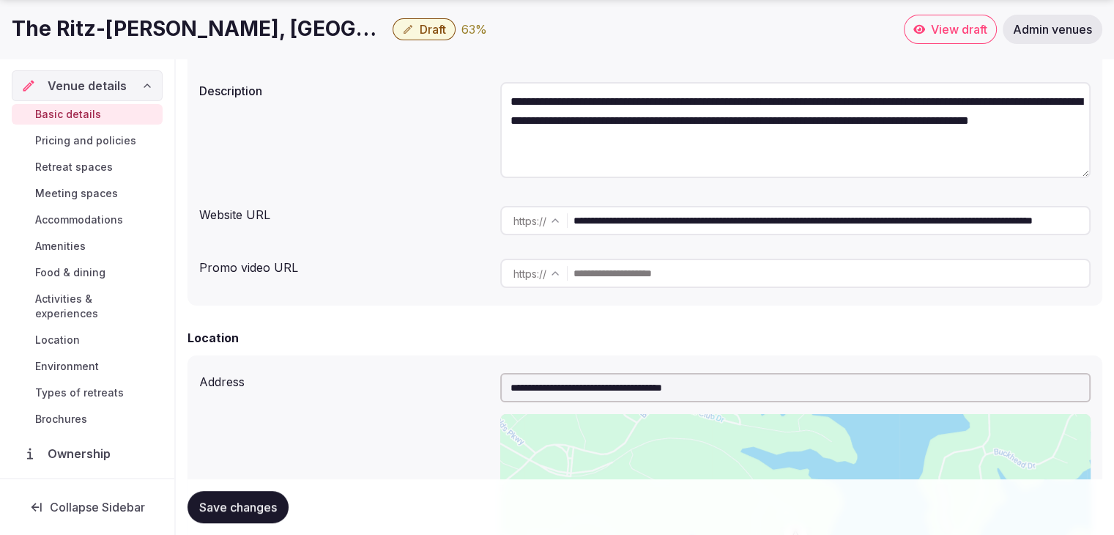
type textarea "**********"
click at [254, 504] on span "Save changes" at bounding box center [238, 507] width 78 height 15
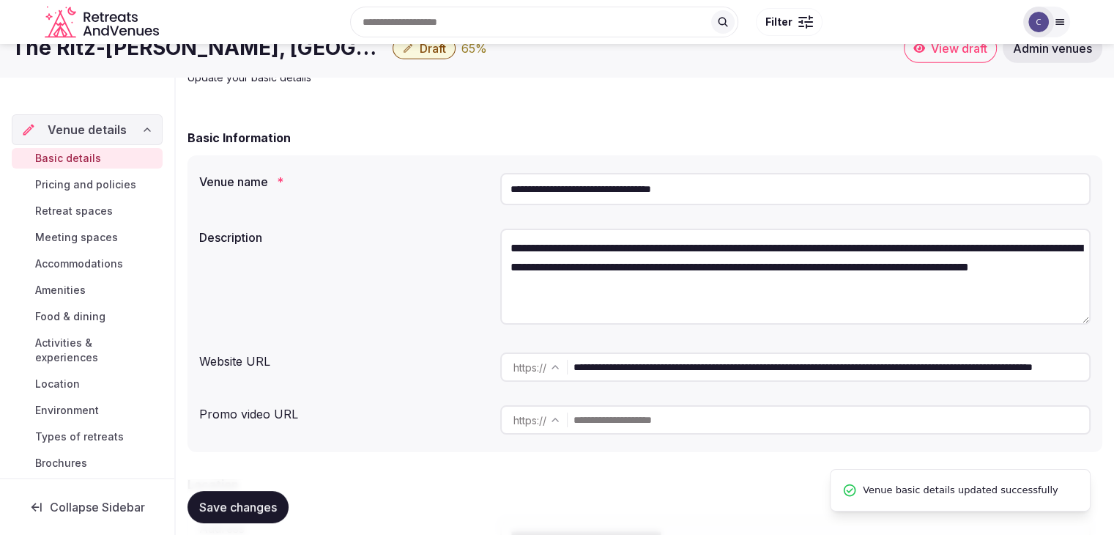
scroll to position [0, 0]
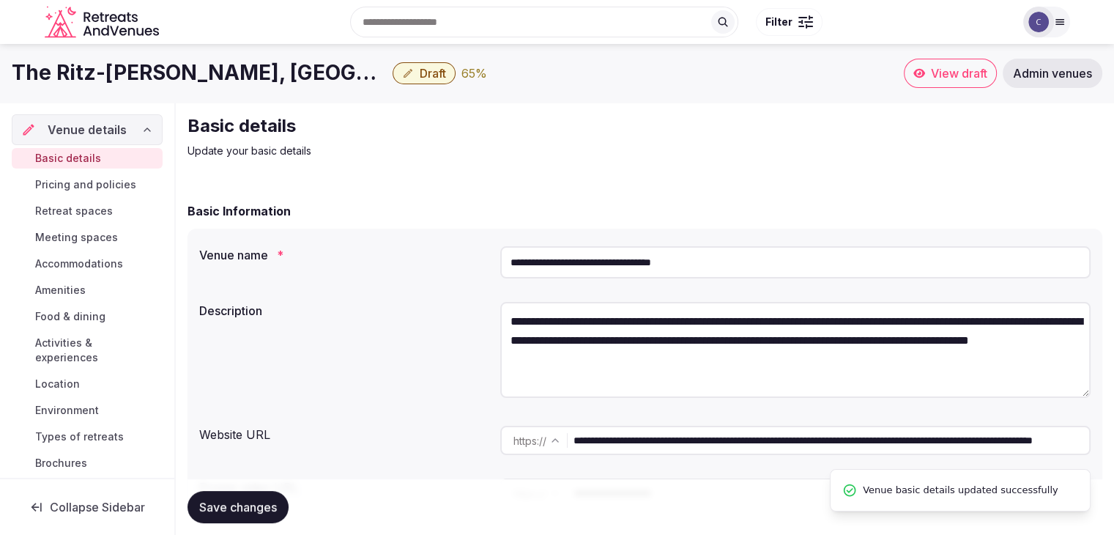
click at [201, 71] on h1 "The Ritz-Carlton Reynolds, Lake Oconee" at bounding box center [199, 73] width 375 height 29
click at [201, 75] on h1 "The Ritz-Carlton Reynolds, Lake Oconee" at bounding box center [199, 73] width 375 height 29
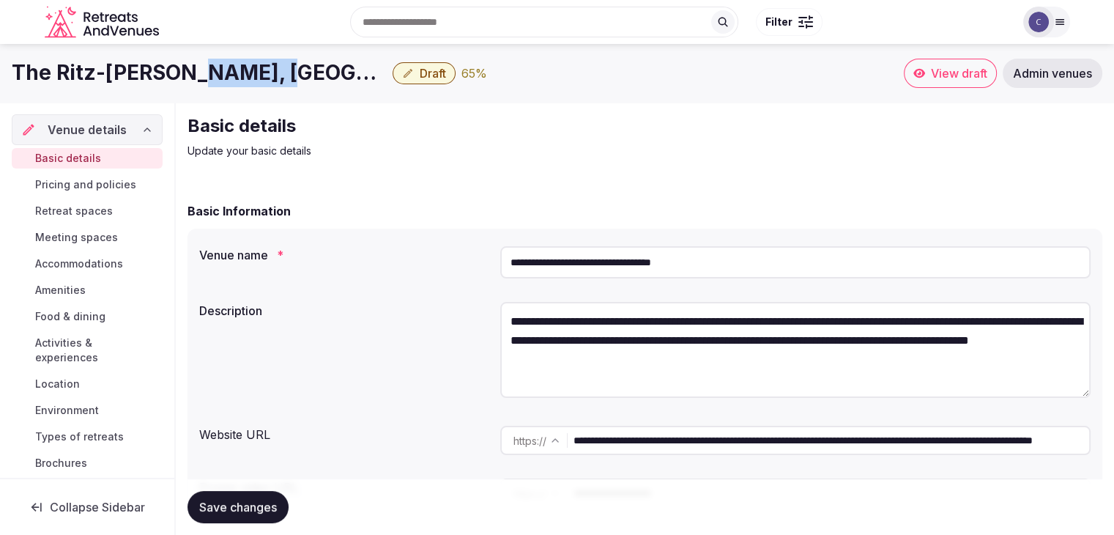
click at [201, 75] on h1 "The Ritz-Carlton Reynolds, Lake Oconee" at bounding box center [199, 73] width 375 height 29
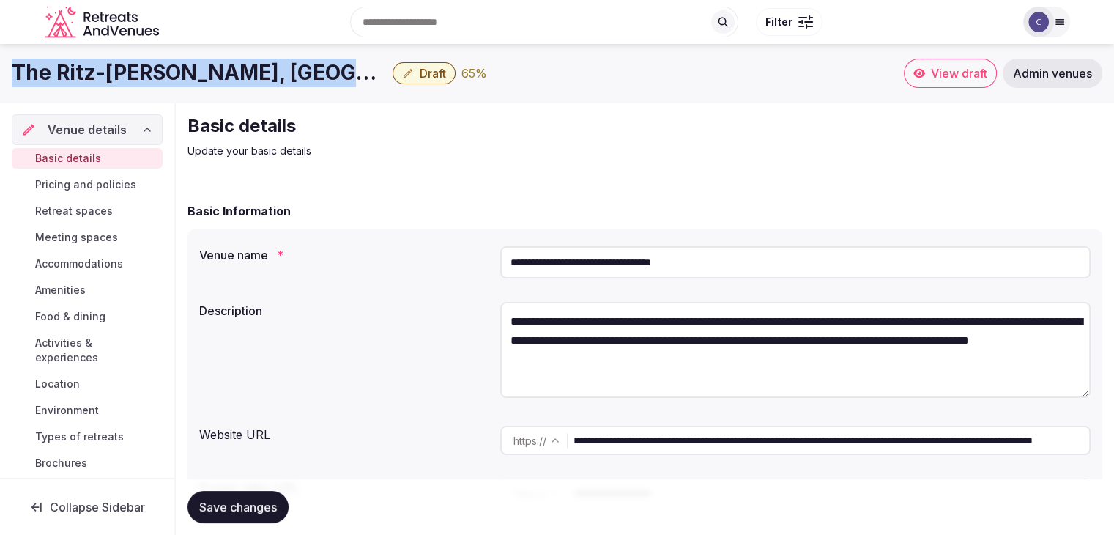
click at [201, 75] on h1 "The Ritz-Carlton Reynolds, Lake Oconee" at bounding box center [199, 73] width 375 height 29
copy div "The Ritz-Carlton Reynolds, Lake Oconee"
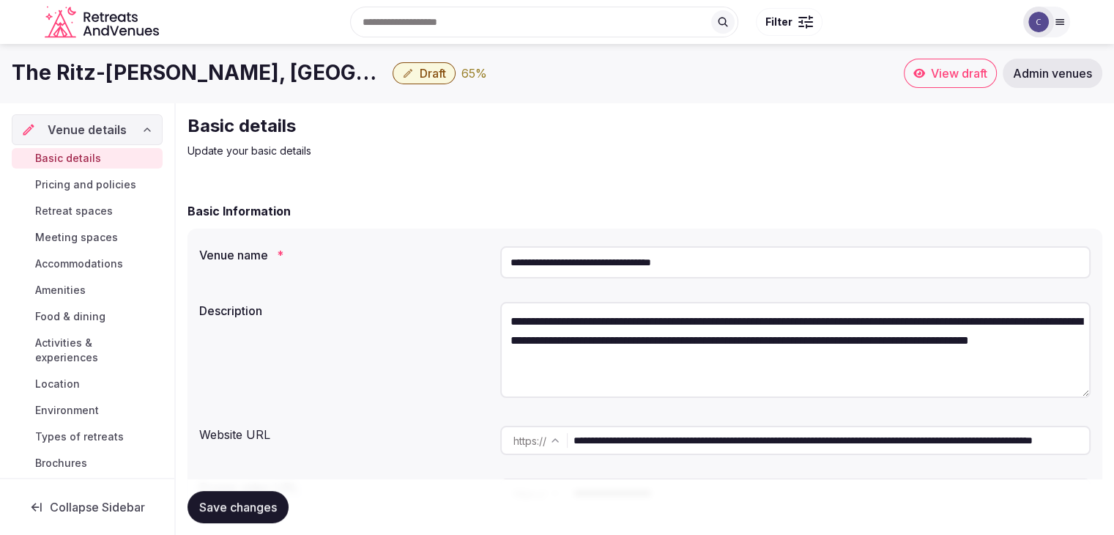
click at [446, 471] on div "**********" at bounding box center [645, 377] width 915 height 297
click at [271, 507] on span "Save changes" at bounding box center [238, 507] width 78 height 15
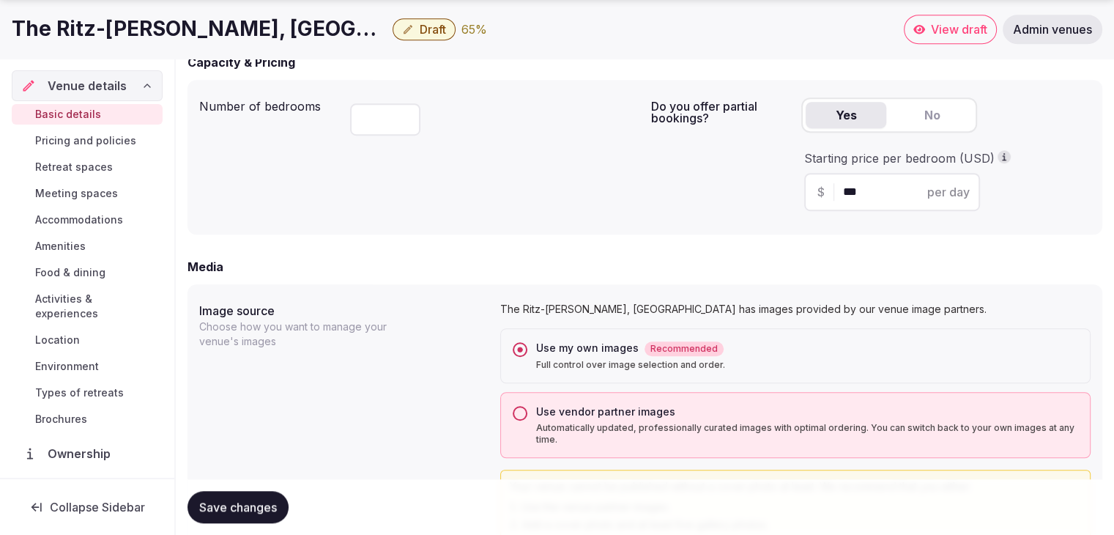
scroll to position [1246, 0]
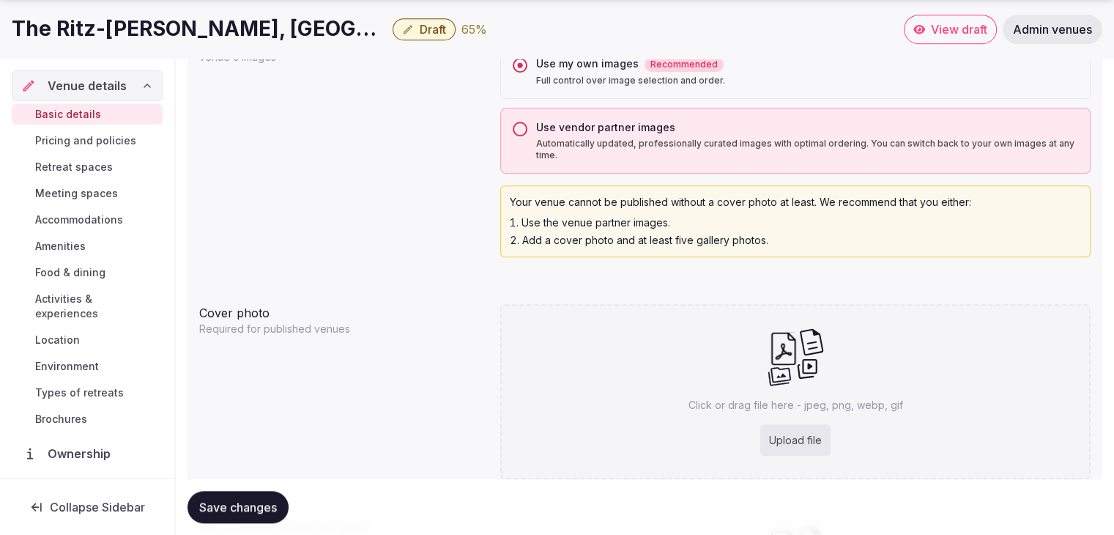
click at [791, 440] on div "Upload file" at bounding box center [796, 440] width 70 height 32
type input "**********"
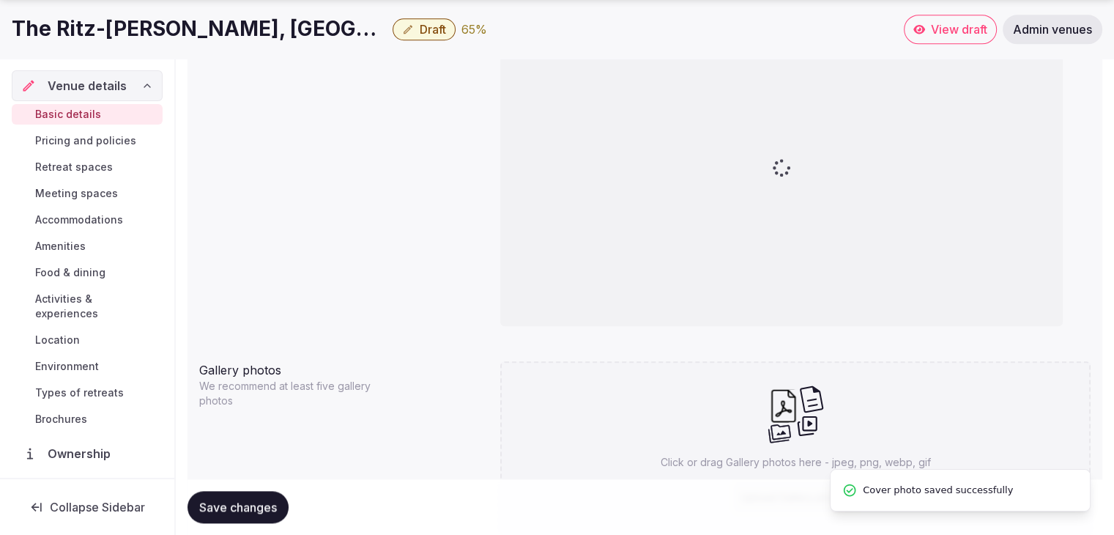
scroll to position [1566, 0]
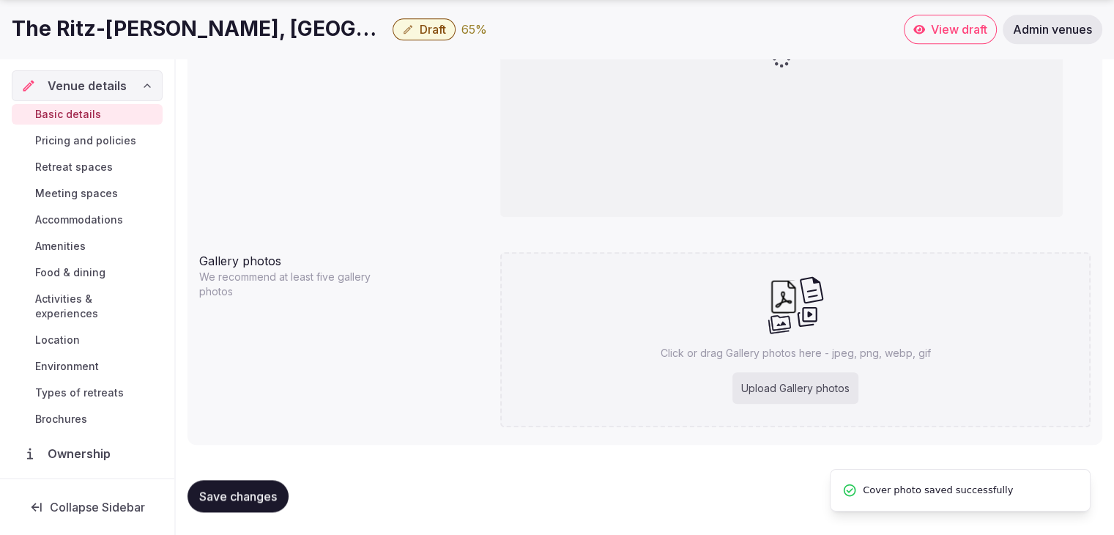
click at [773, 382] on div "Upload Gallery photos" at bounding box center [796, 388] width 126 height 32
type input "**********"
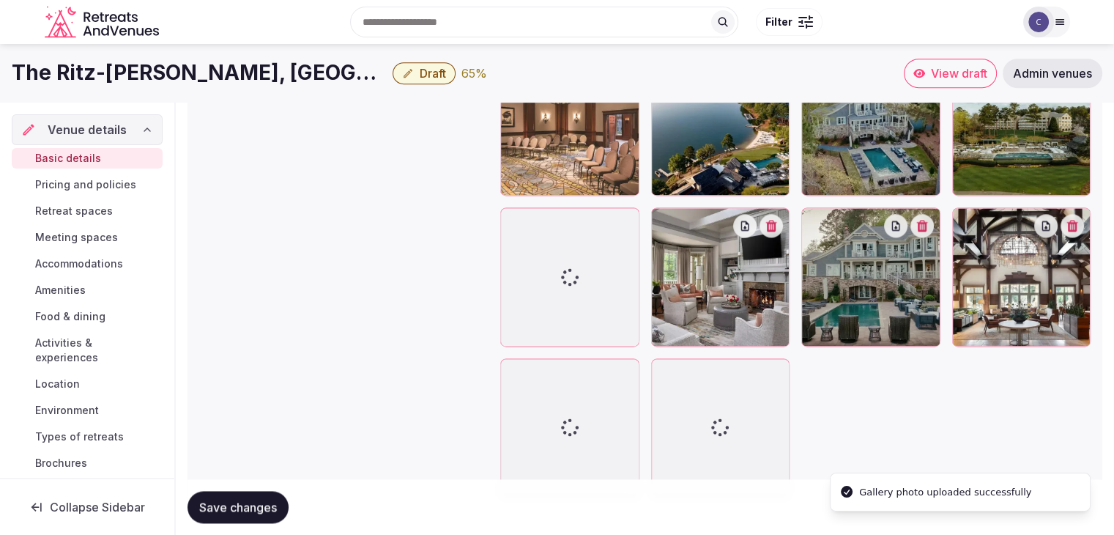
scroll to position [1838, 0]
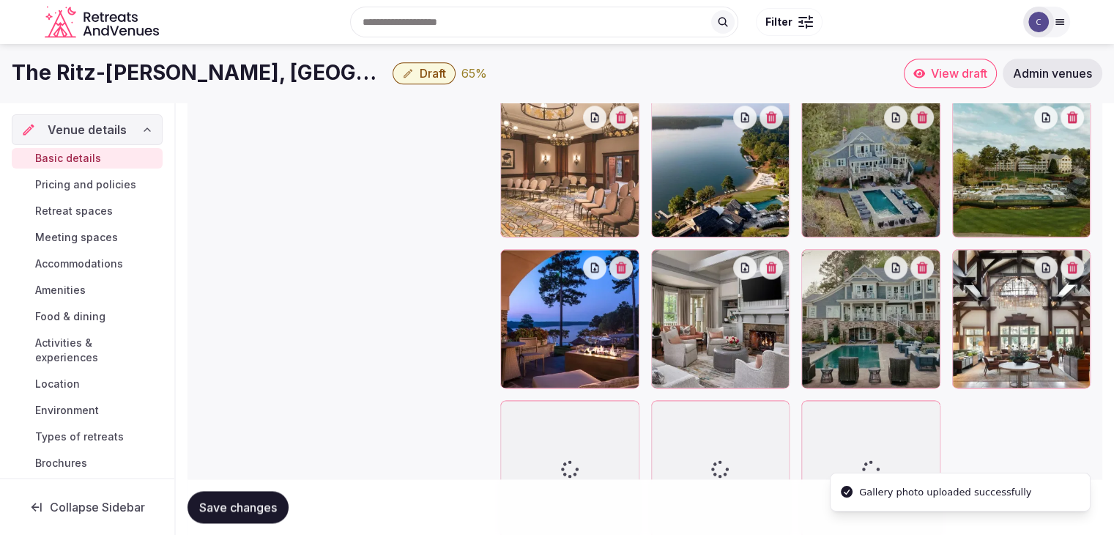
click at [820, 293] on div at bounding box center [871, 318] width 139 height 139
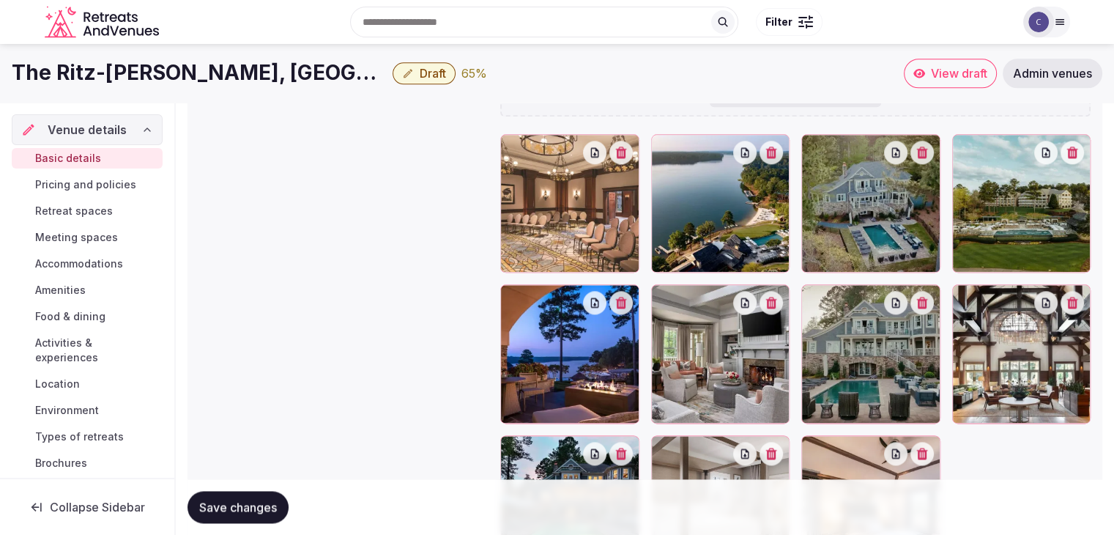
scroll to position [1803, 0]
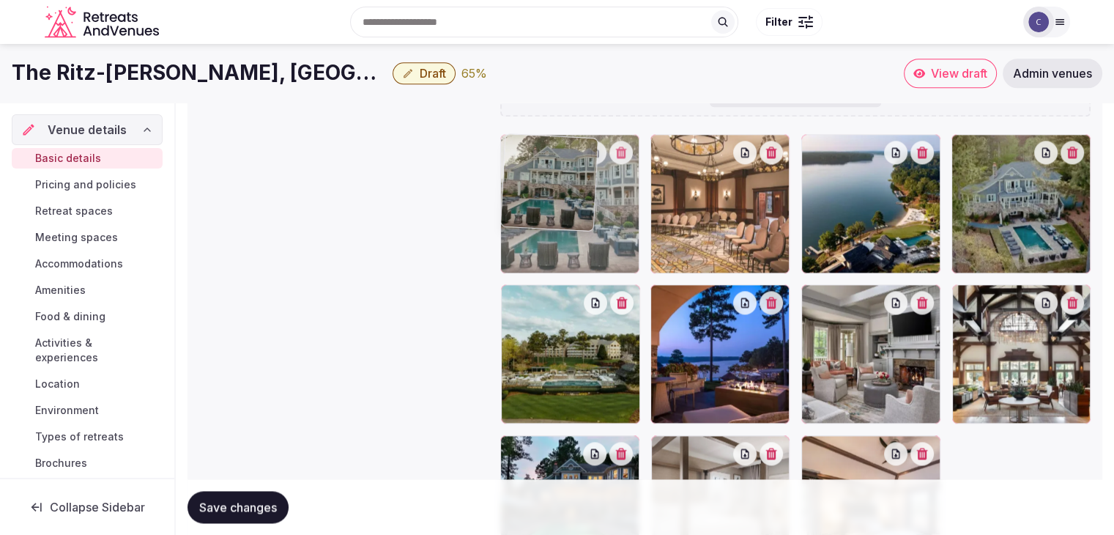
drag, startPoint x: 825, startPoint y: 289, endPoint x: 580, endPoint y: 212, distance: 256.5
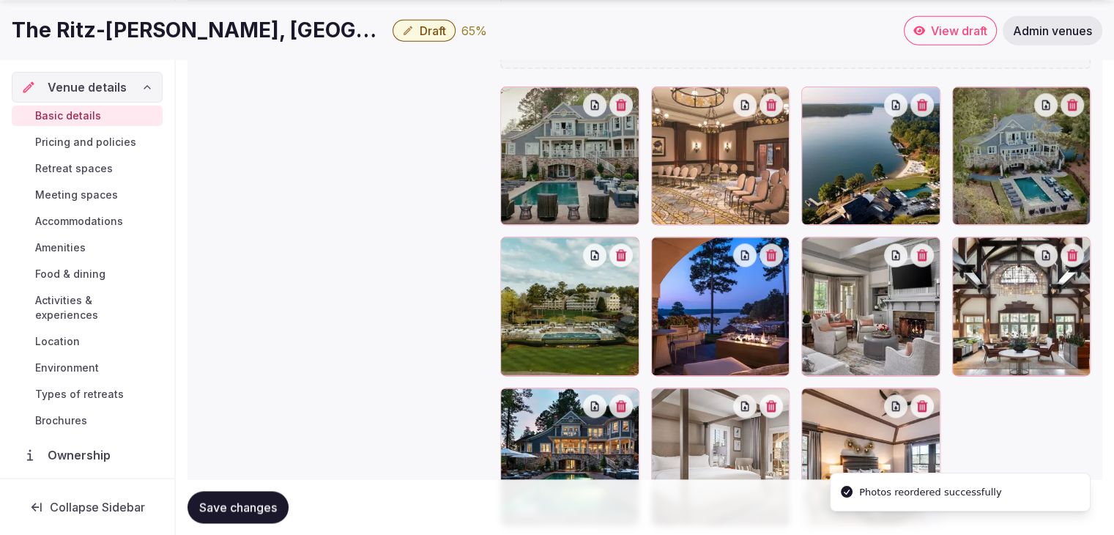
scroll to position [1876, 0]
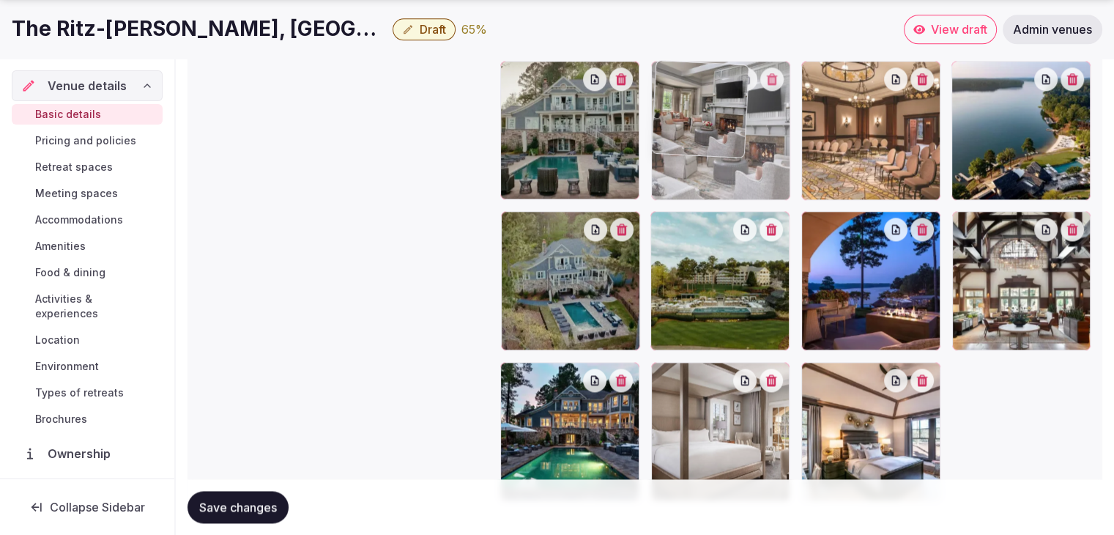
drag, startPoint x: 822, startPoint y: 221, endPoint x: 736, endPoint y: 155, distance: 108.7
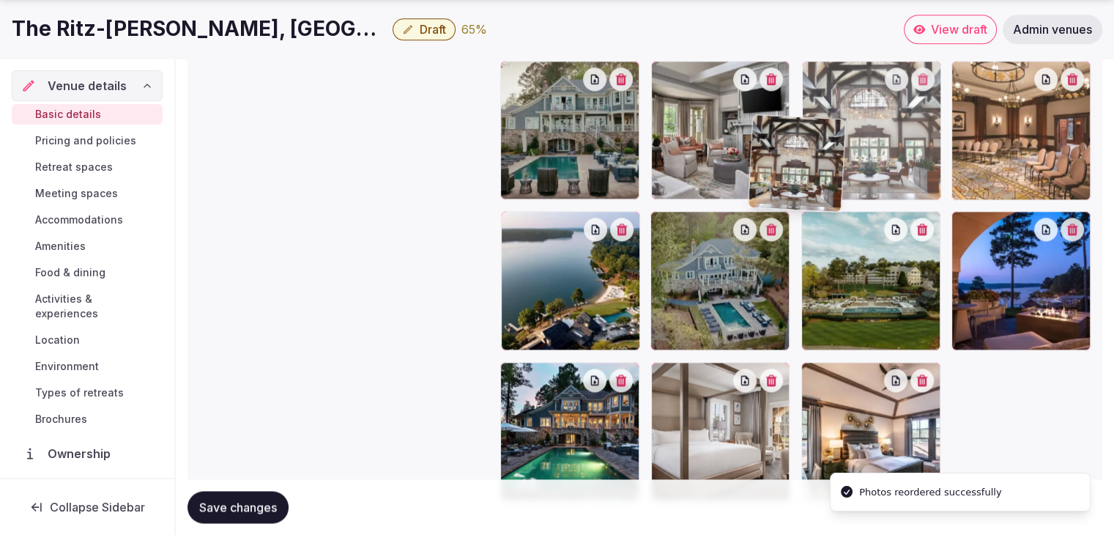
drag, startPoint x: 960, startPoint y: 227, endPoint x: 735, endPoint y: 130, distance: 245.1
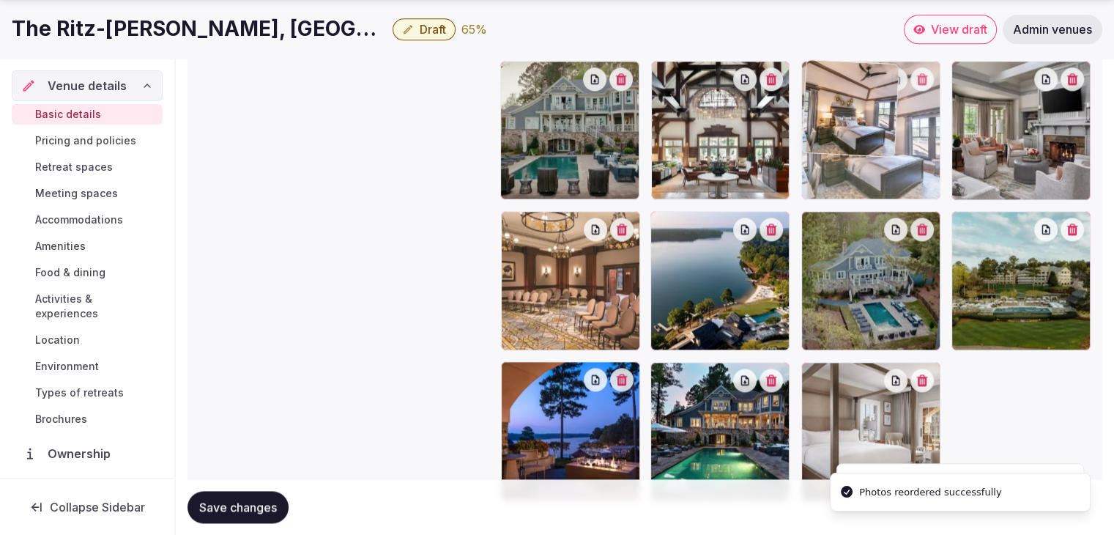
drag, startPoint x: 820, startPoint y: 368, endPoint x: 841, endPoint y: 108, distance: 261.0
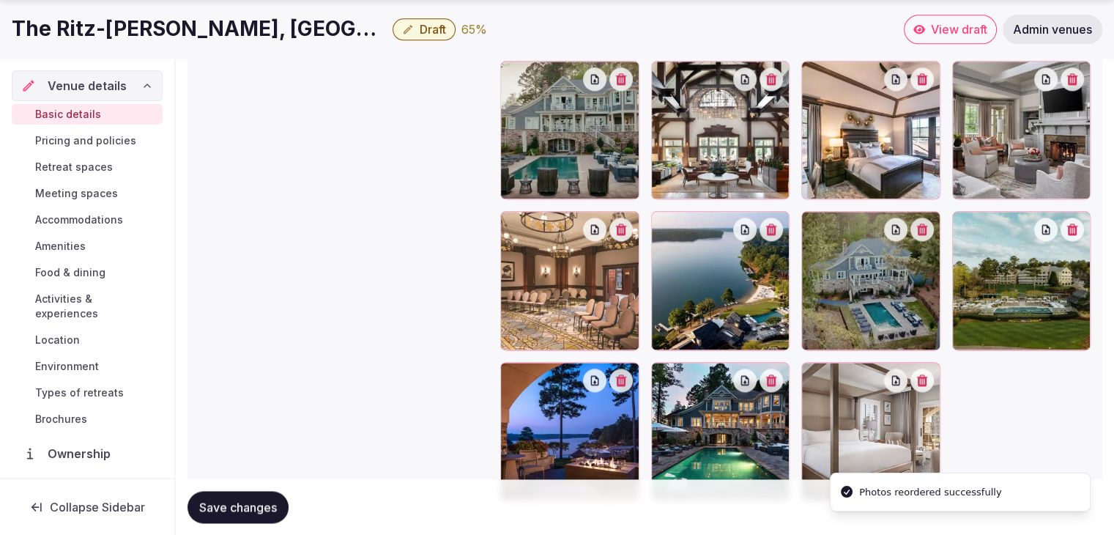
scroll to position [1949, 0]
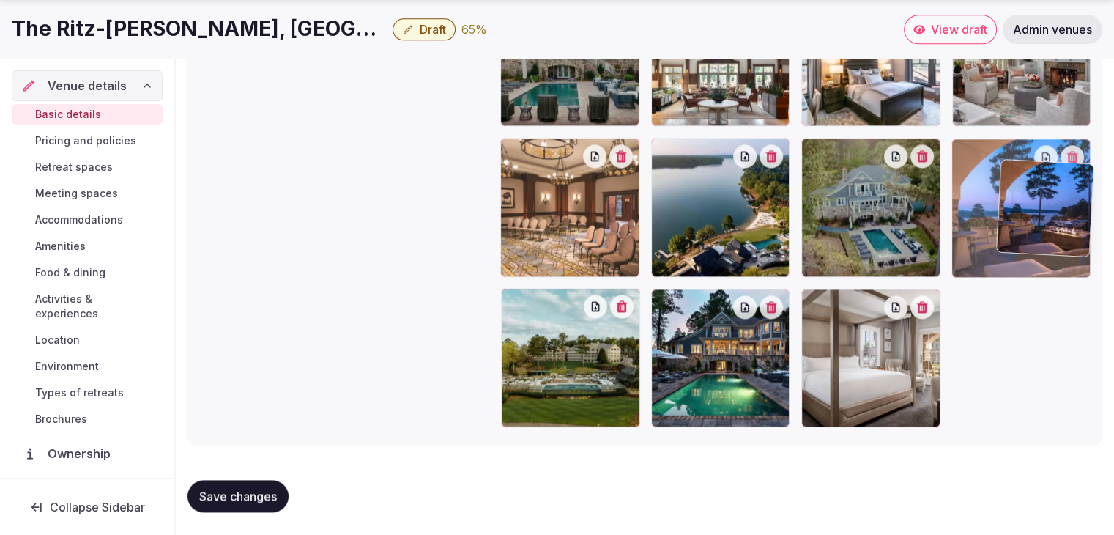
drag, startPoint x: 505, startPoint y: 297, endPoint x: 1003, endPoint y: 171, distance: 513.9
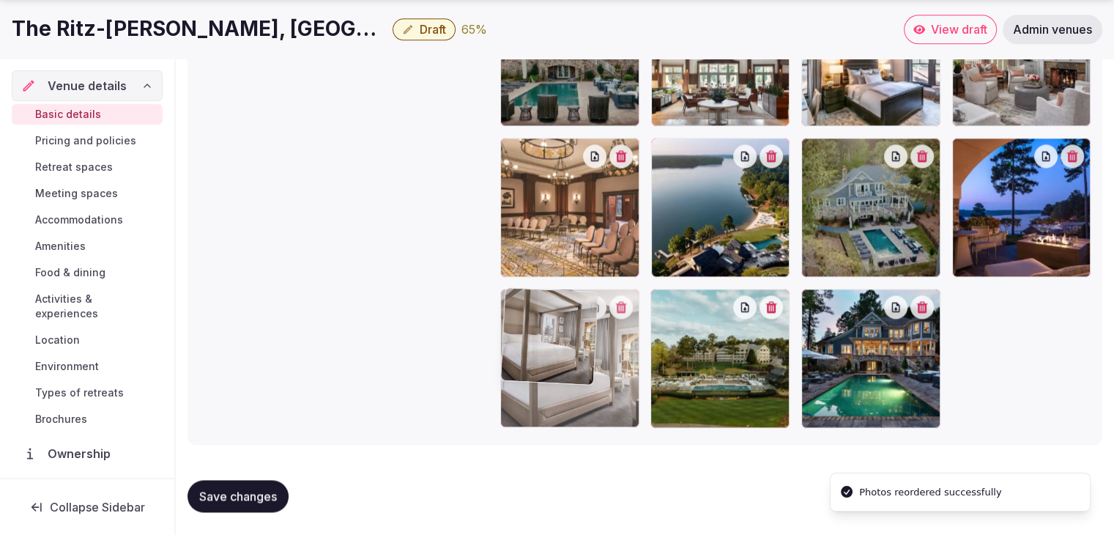
drag, startPoint x: 821, startPoint y: 304, endPoint x: 534, endPoint y: 351, distance: 290.3
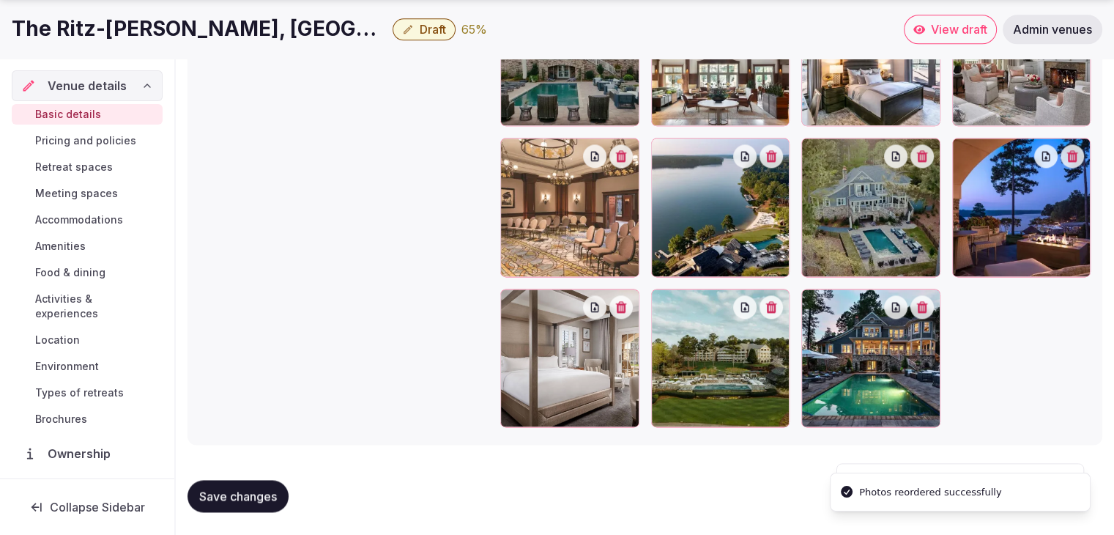
click at [241, 487] on button "Save changes" at bounding box center [238, 496] width 101 height 32
click at [47, 336] on span "Location" at bounding box center [57, 340] width 45 height 15
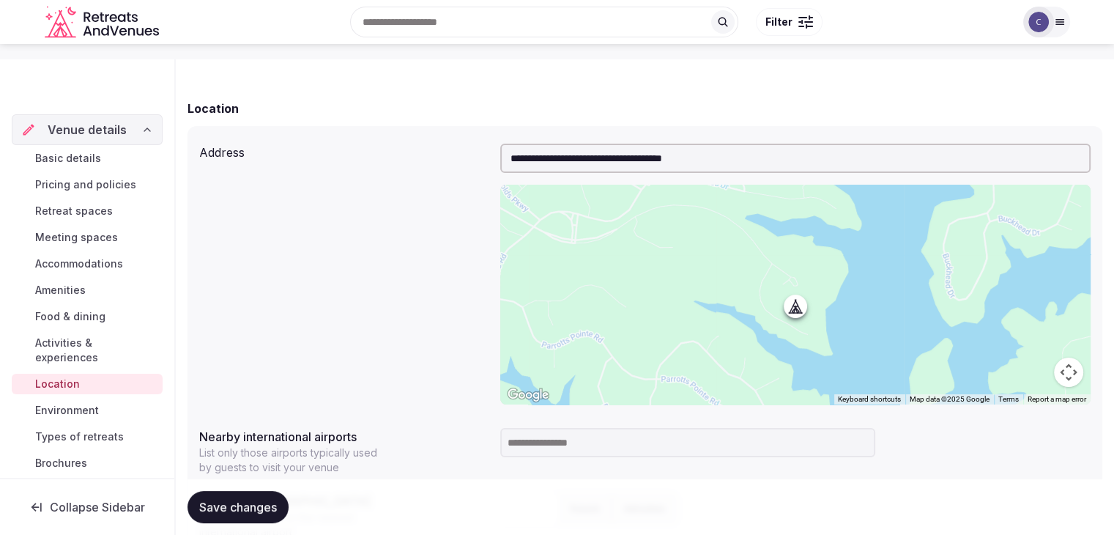
scroll to position [293, 0]
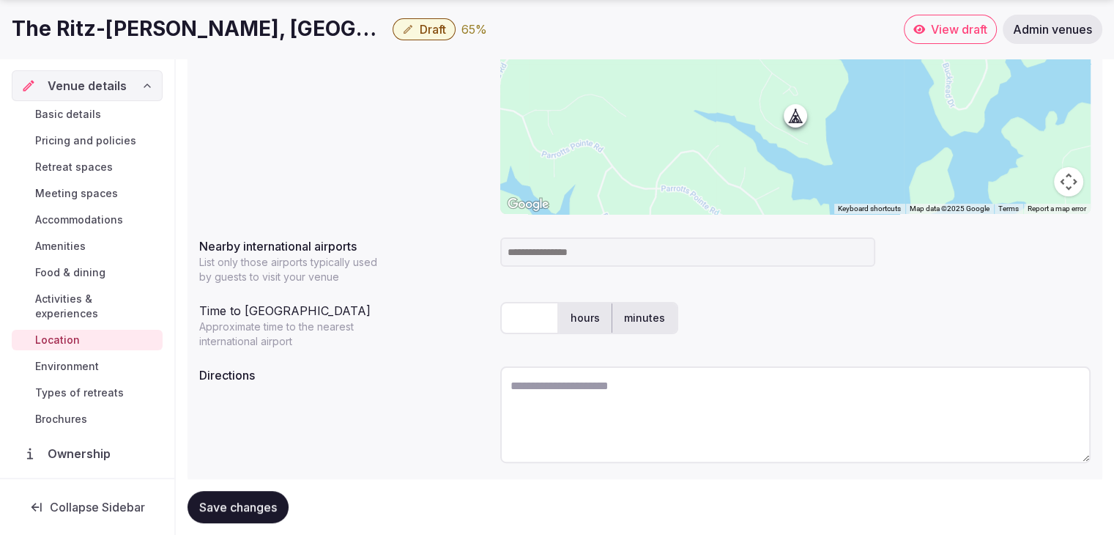
click at [547, 259] on input at bounding box center [687, 251] width 375 height 29
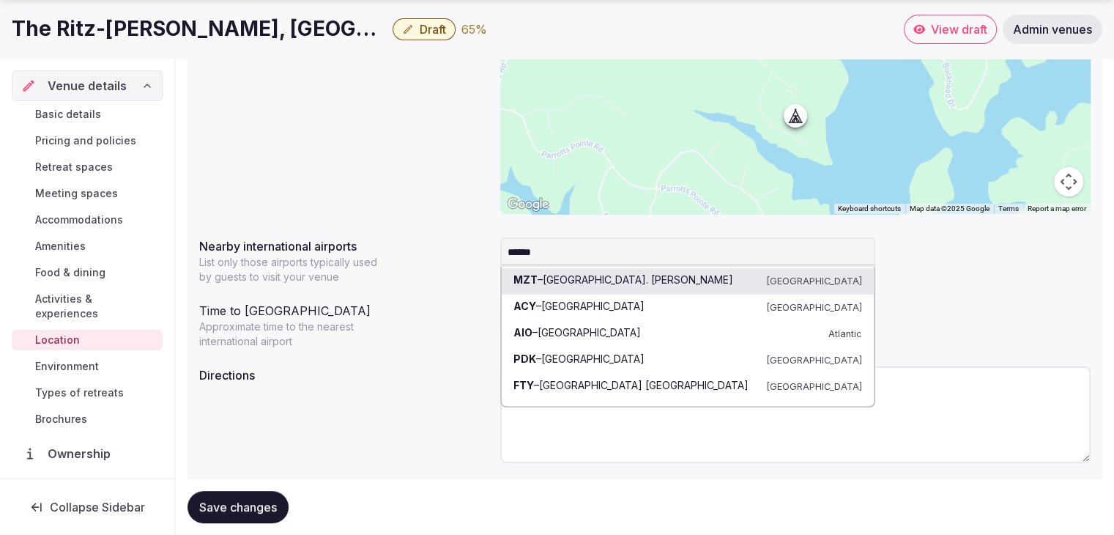
type input "*******"
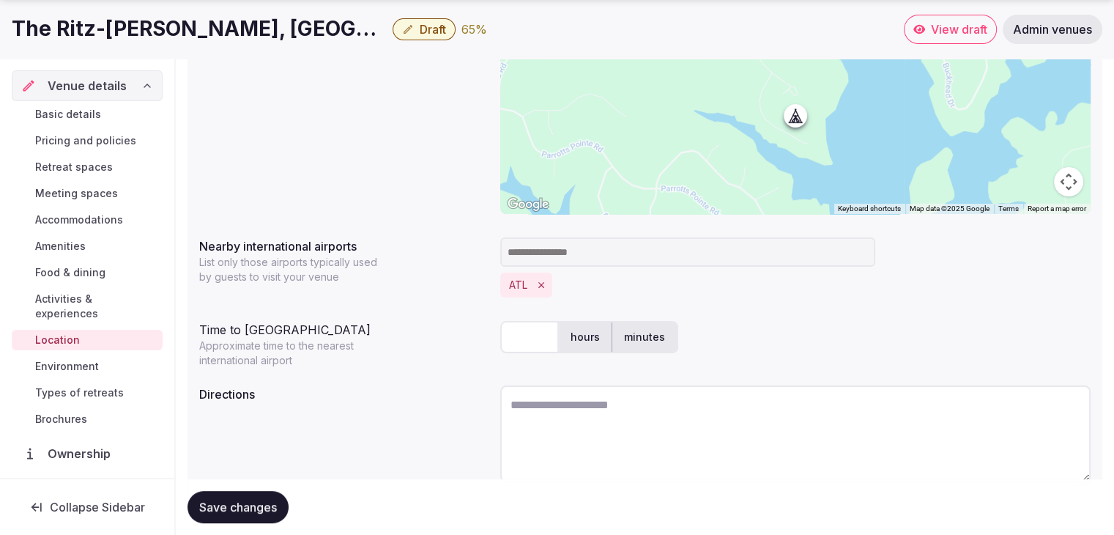
click at [526, 338] on input "text" at bounding box center [529, 337] width 59 height 32
type input "**"
click at [465, 361] on div "Time to international airport Approximate time to the nearest international air…" at bounding box center [343, 341] width 289 height 53
click at [261, 502] on span "Save changes" at bounding box center [238, 507] width 78 height 15
click at [260, 495] on button "Save changes" at bounding box center [238, 507] width 101 height 32
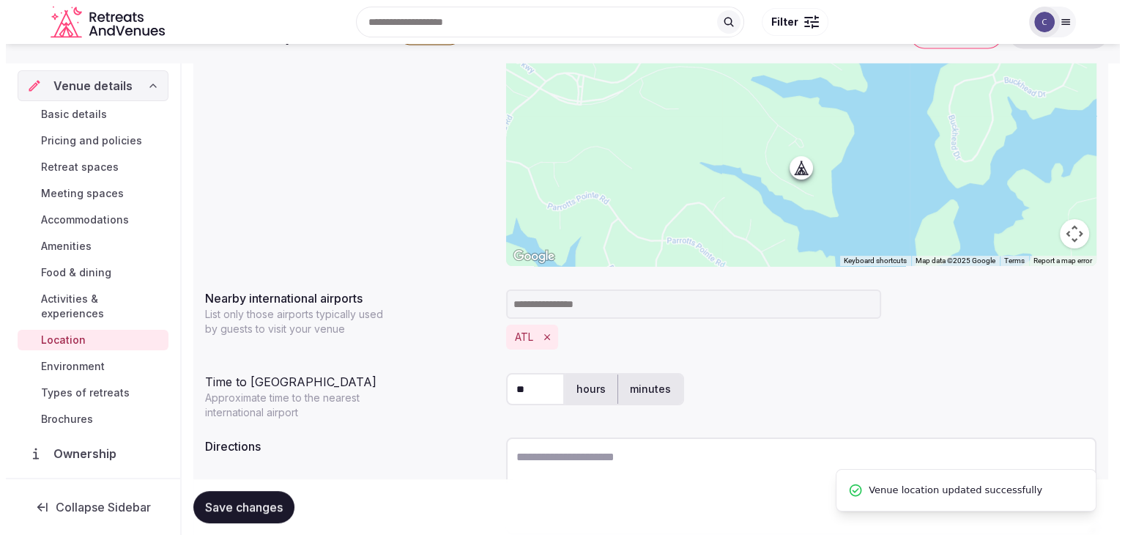
scroll to position [0, 0]
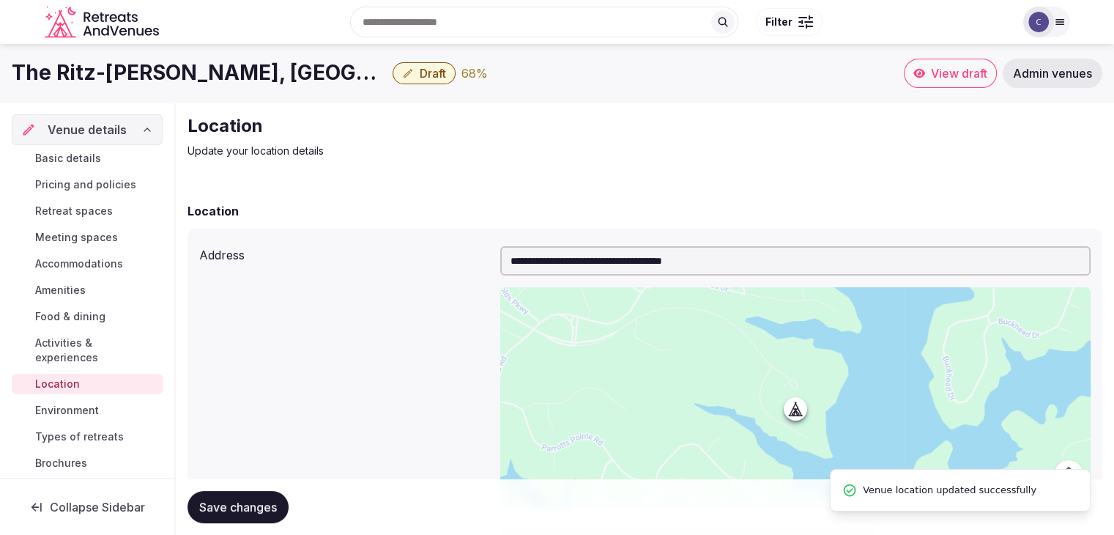
click at [70, 159] on span "Basic details" at bounding box center [68, 158] width 66 height 15
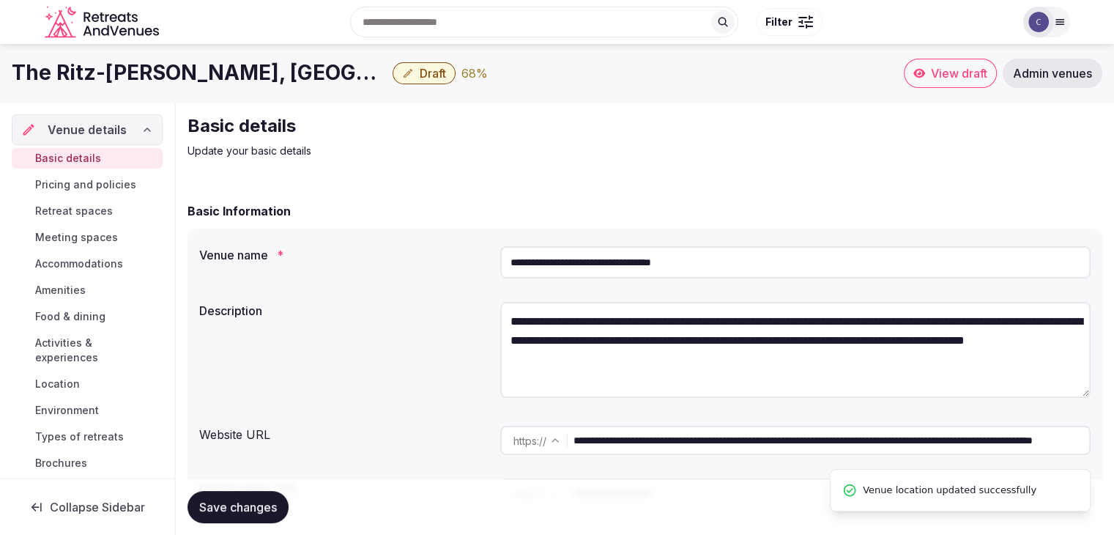
click at [70, 429] on span "Types of retreats" at bounding box center [79, 436] width 89 height 15
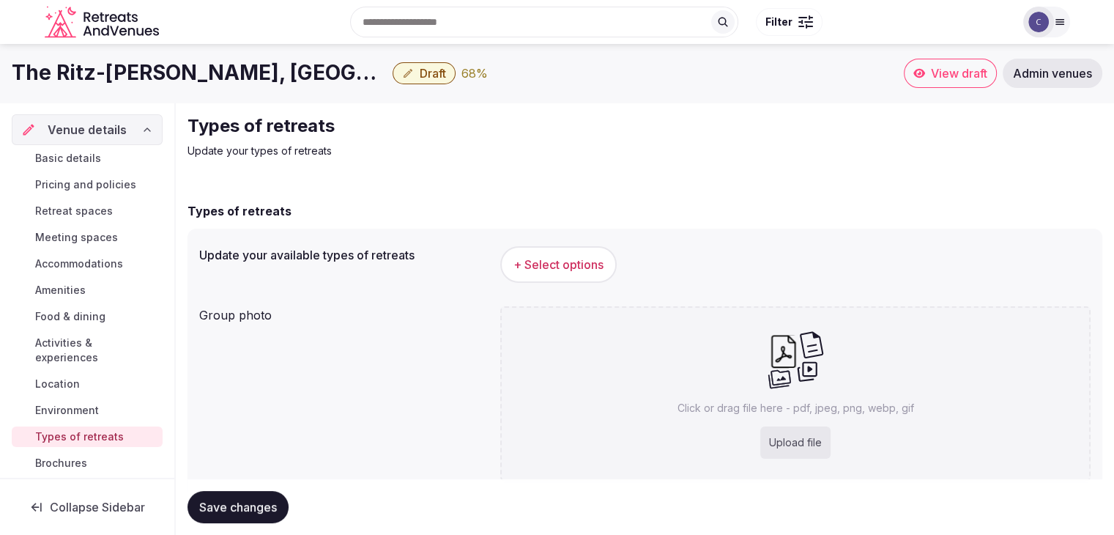
click at [588, 265] on span "+ Select options" at bounding box center [559, 264] width 90 height 16
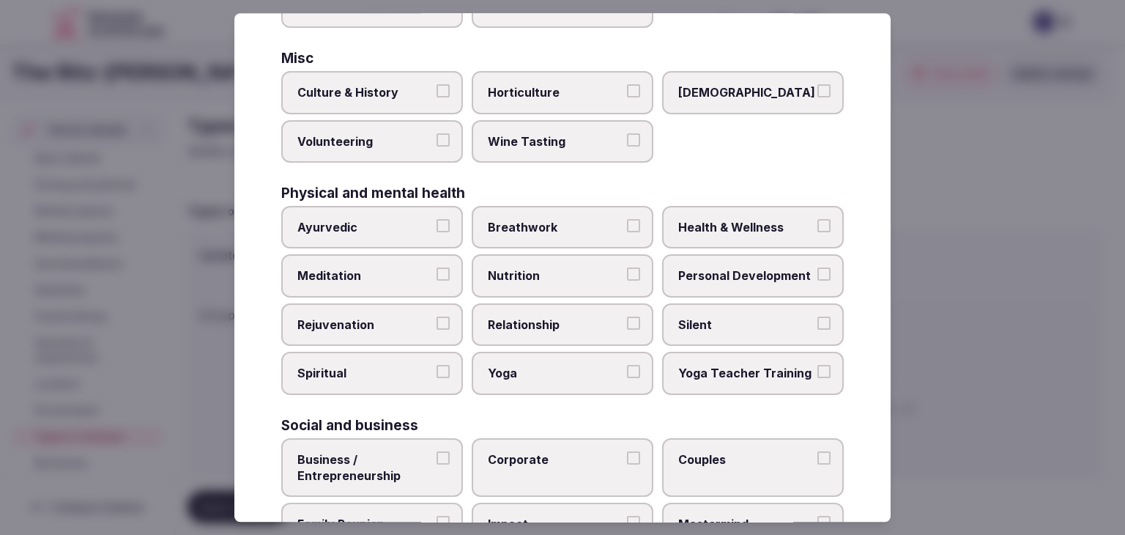
scroll to position [596, 0]
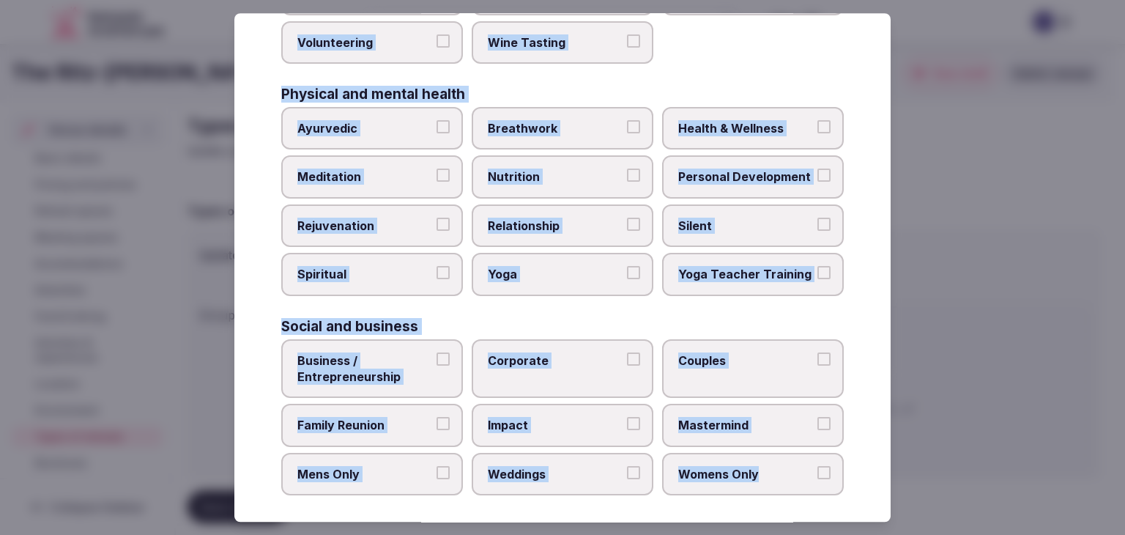
drag, startPoint x: 286, startPoint y: 95, endPoint x: 797, endPoint y: 462, distance: 630.0
click at [796, 465] on div "Select your types of retreats Choose all applicable types of retreats offered. …" at bounding box center [562, 267] width 657 height 509
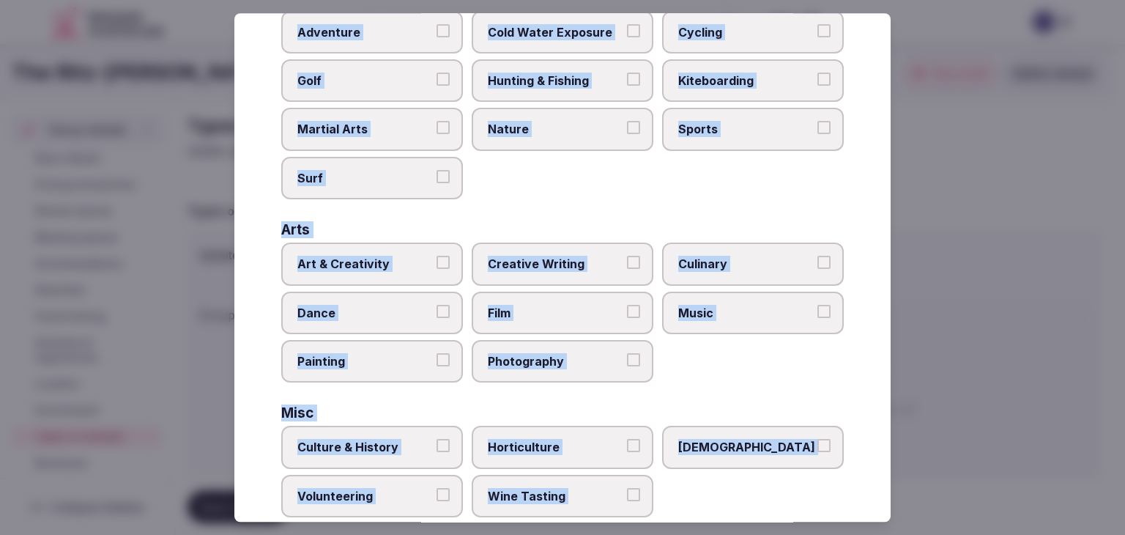
scroll to position [10, 0]
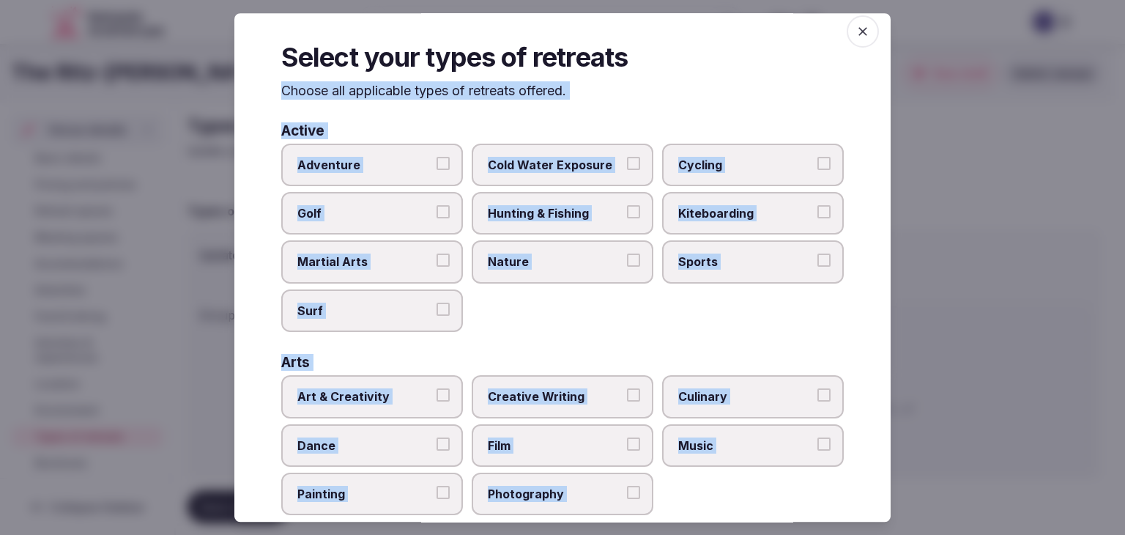
click at [591, 259] on span "Nature" at bounding box center [555, 262] width 135 height 16
click at [627, 259] on button "Nature" at bounding box center [633, 260] width 13 height 13
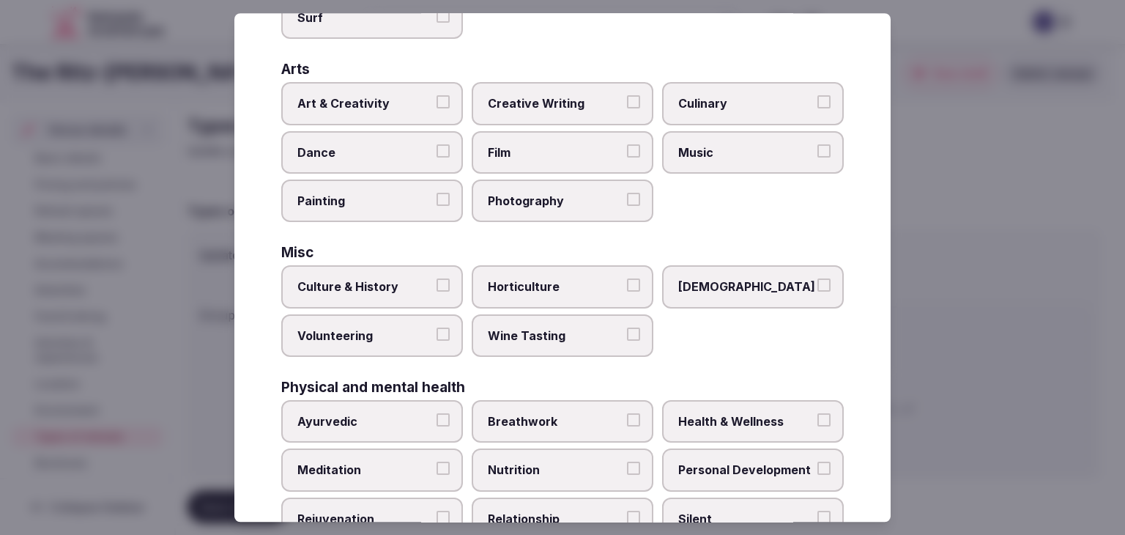
scroll to position [449, 0]
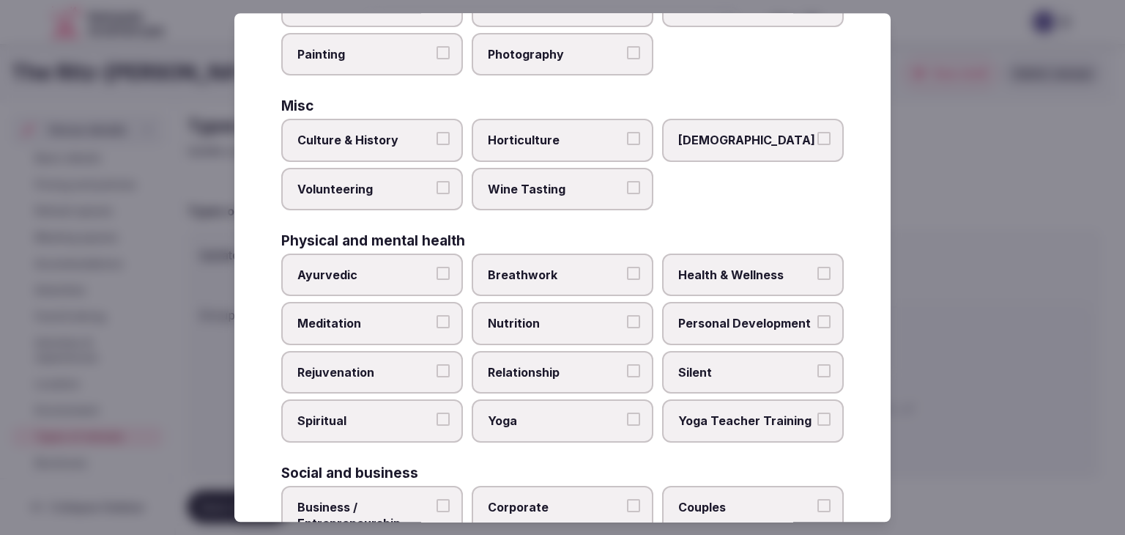
click at [762, 267] on span "Health & Wellness" at bounding box center [746, 275] width 135 height 16
click at [818, 267] on button "Health & Wellness" at bounding box center [824, 273] width 13 height 13
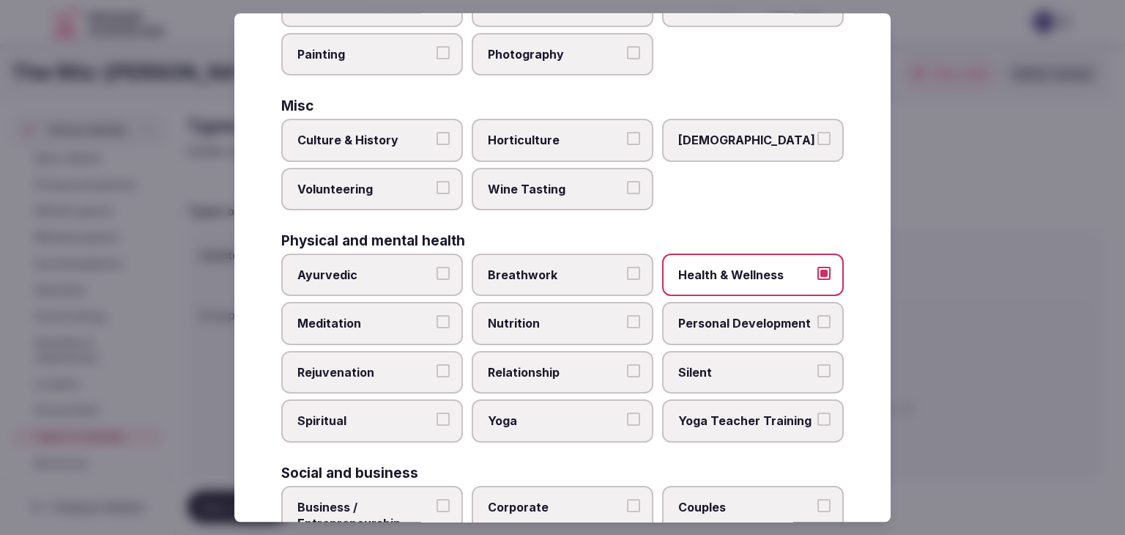
click at [539, 418] on span "Yoga" at bounding box center [555, 421] width 135 height 16
click at [627, 418] on button "Yoga" at bounding box center [633, 419] width 13 height 13
click at [403, 317] on span "Meditation" at bounding box center [364, 324] width 135 height 16
click at [437, 317] on button "Meditation" at bounding box center [443, 322] width 13 height 13
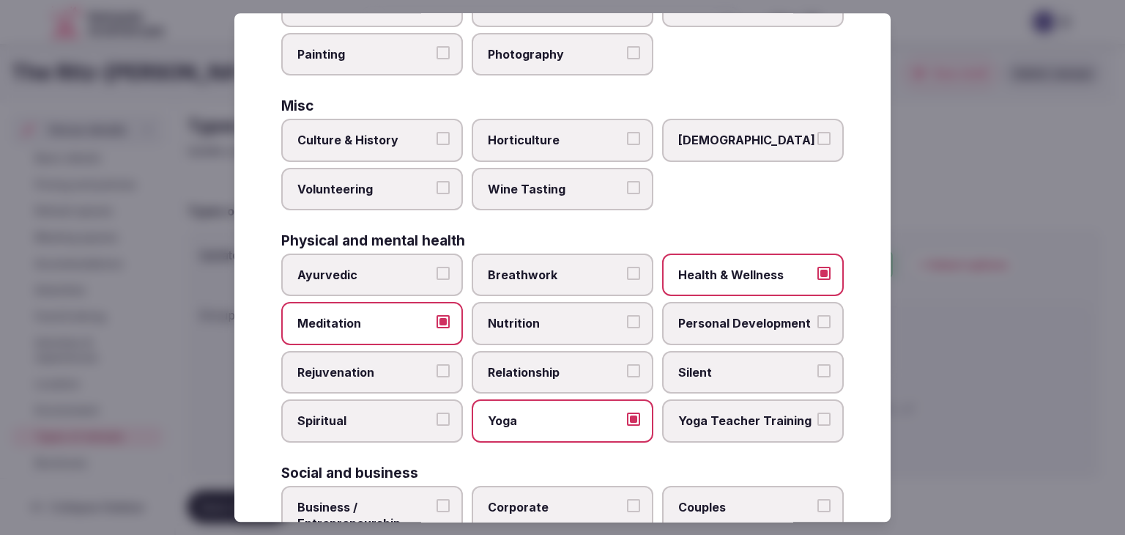
click at [375, 133] on span "Culture & History" at bounding box center [364, 141] width 135 height 16
click at [437, 133] on button "Culture & History" at bounding box center [443, 139] width 13 height 13
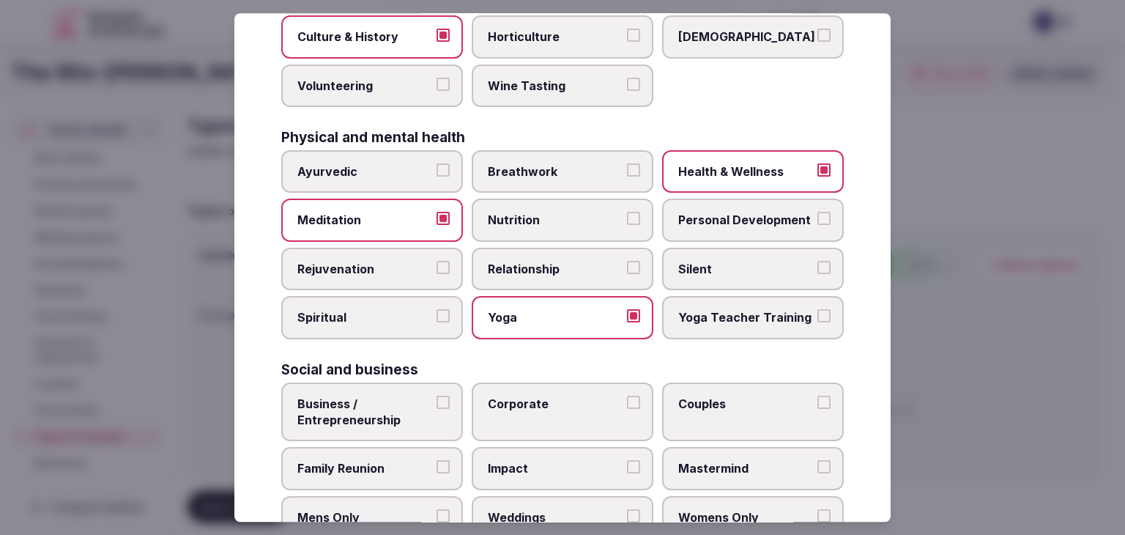
scroll to position [596, 0]
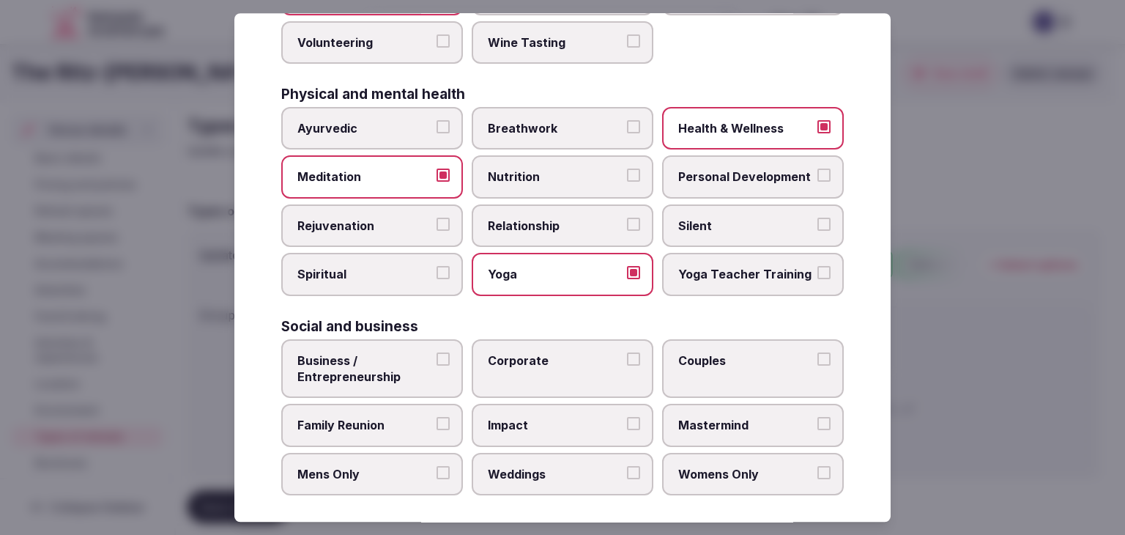
click at [544, 352] on span "Corporate" at bounding box center [555, 360] width 135 height 16
click at [627, 352] on button "Corporate" at bounding box center [633, 358] width 13 height 13
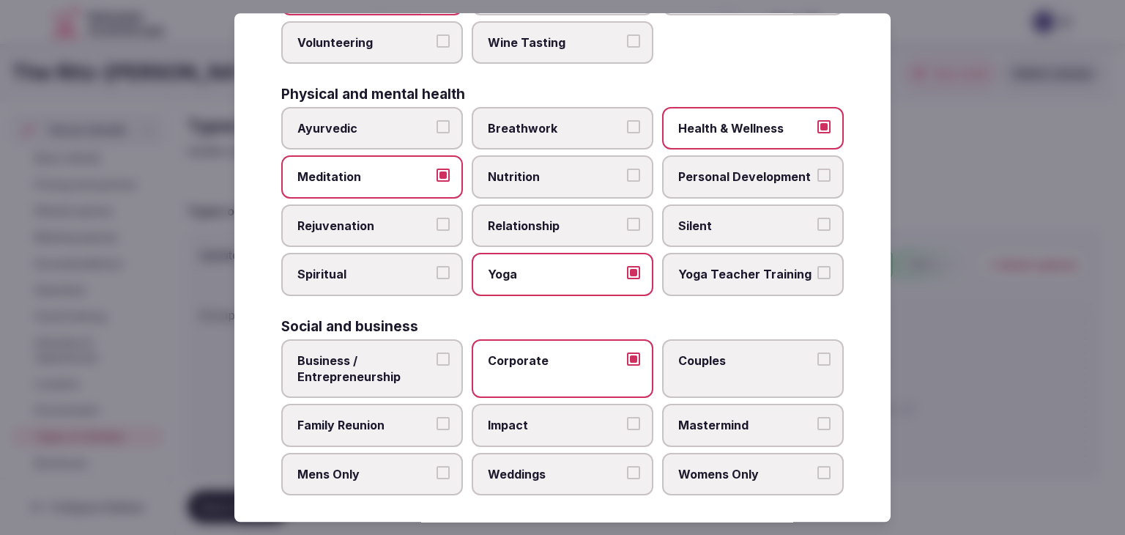
click at [712, 361] on label "Couples" at bounding box center [753, 368] width 182 height 59
click at [818, 361] on button "Couples" at bounding box center [824, 358] width 13 height 13
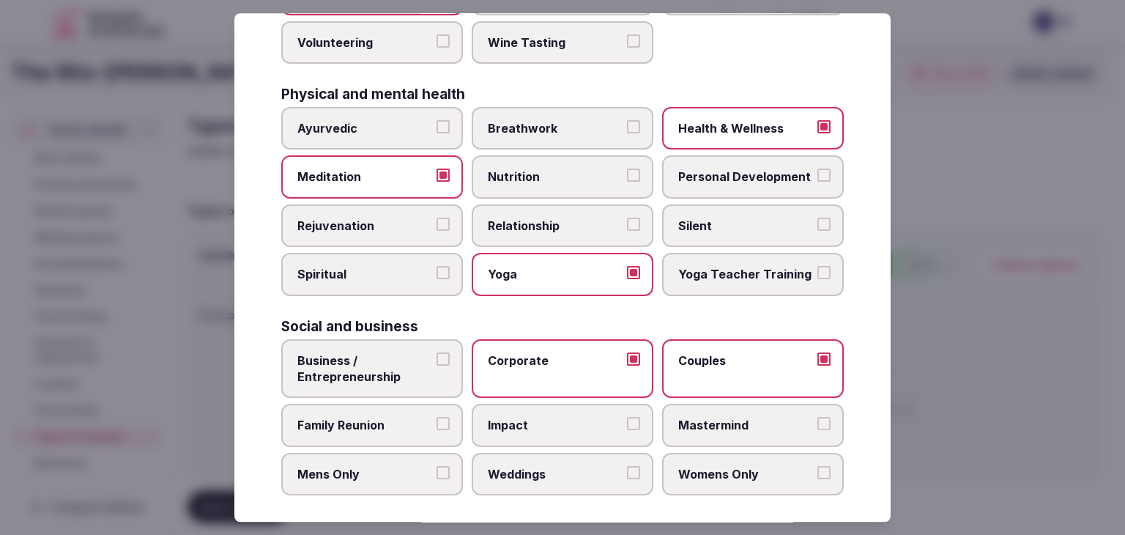
click at [359, 352] on span "Business / Entrepreneurship" at bounding box center [364, 368] width 135 height 33
click at [437, 352] on button "Business / Entrepreneurship" at bounding box center [443, 358] width 13 height 13
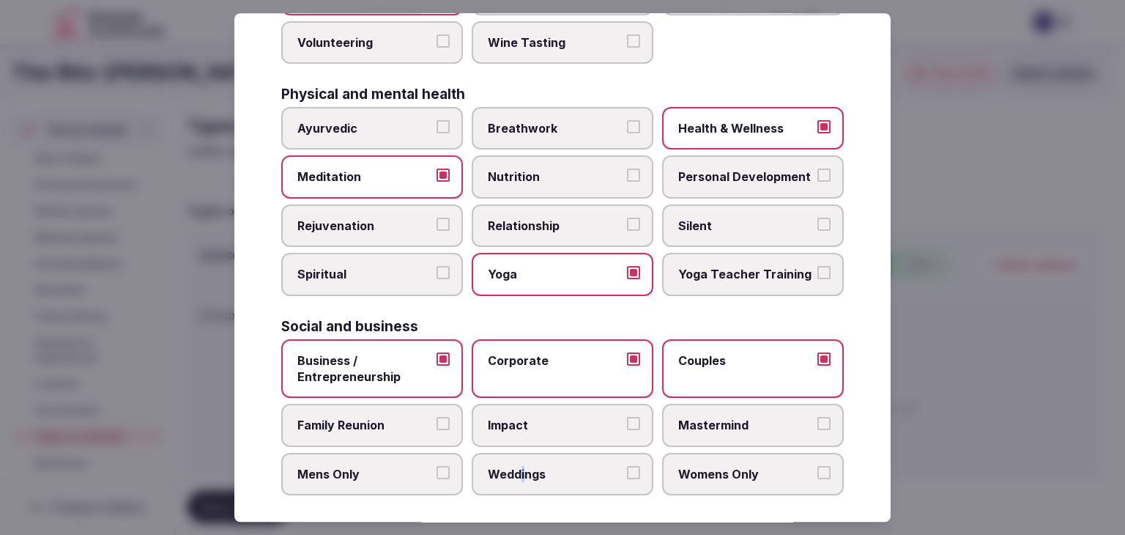
drag, startPoint x: 519, startPoint y: 461, endPoint x: 475, endPoint y: 439, distance: 49.2
click at [517, 466] on span "Weddings" at bounding box center [555, 474] width 135 height 16
click at [627, 466] on button "Weddings" at bounding box center [633, 472] width 13 height 13
click at [387, 429] on label "Family Reunion" at bounding box center [372, 425] width 182 height 42
click at [437, 429] on button "Family Reunion" at bounding box center [443, 424] width 13 height 13
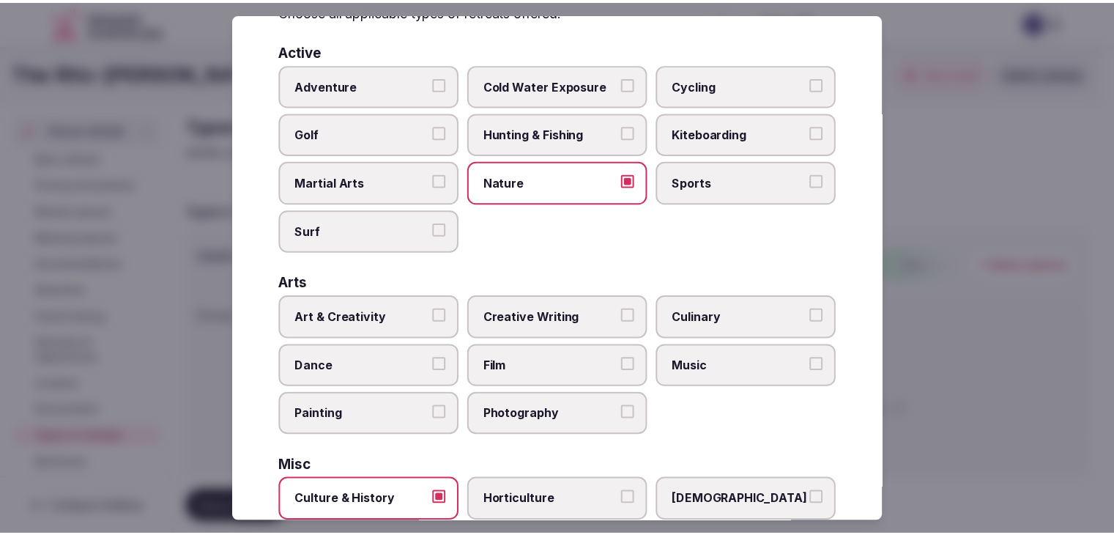
scroll to position [0, 0]
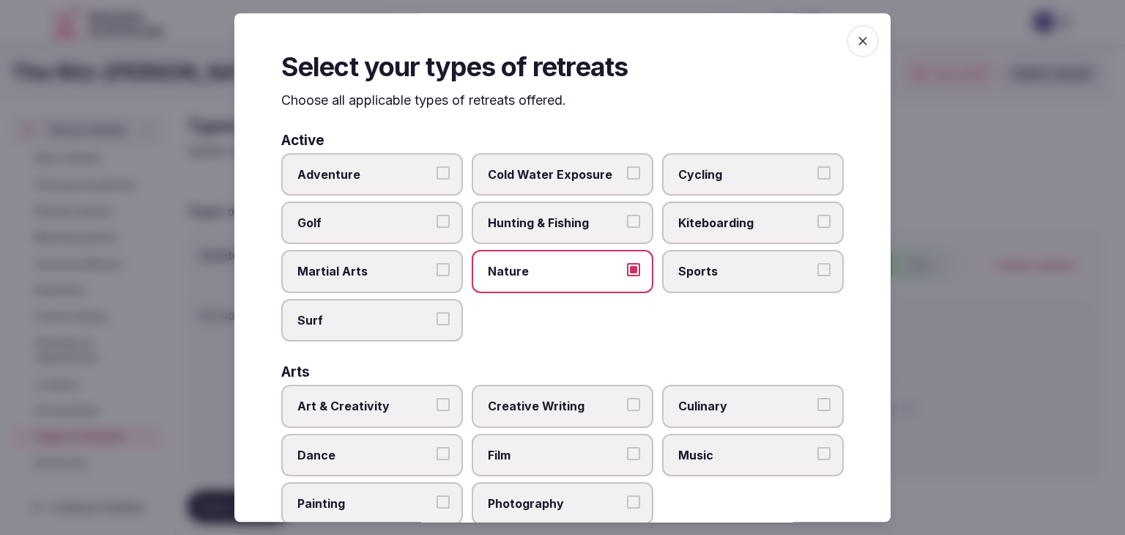
click at [847, 32] on span "button" at bounding box center [863, 41] width 32 height 32
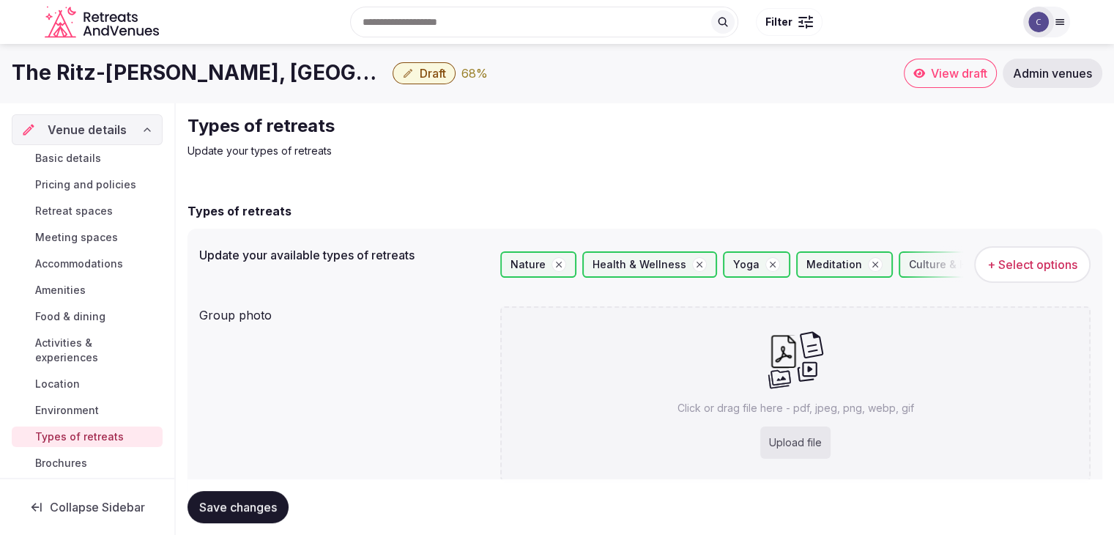
scroll to position [55, 0]
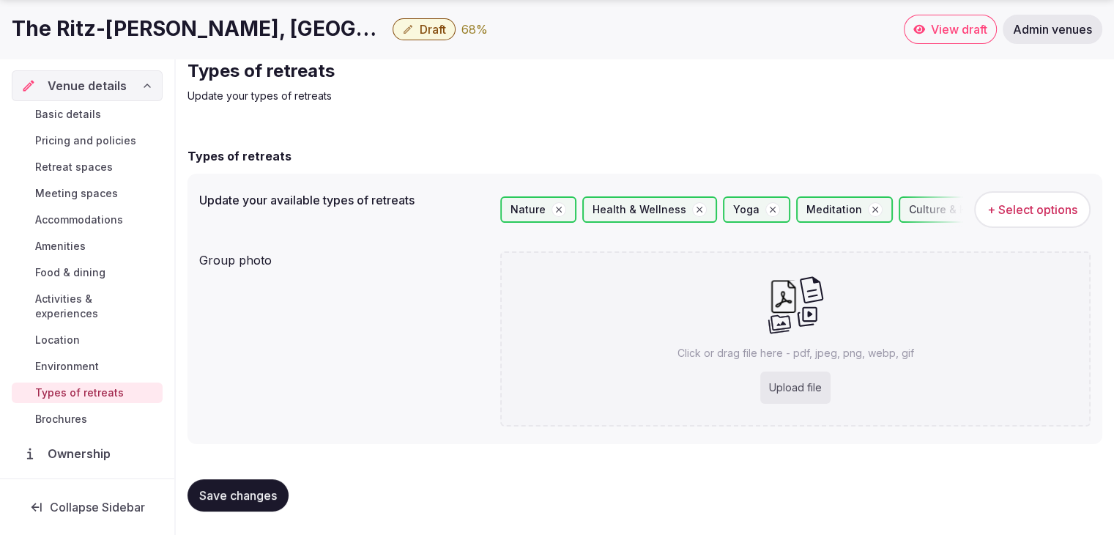
click at [791, 379] on div "Upload file" at bounding box center [796, 387] width 70 height 32
type input "**********"
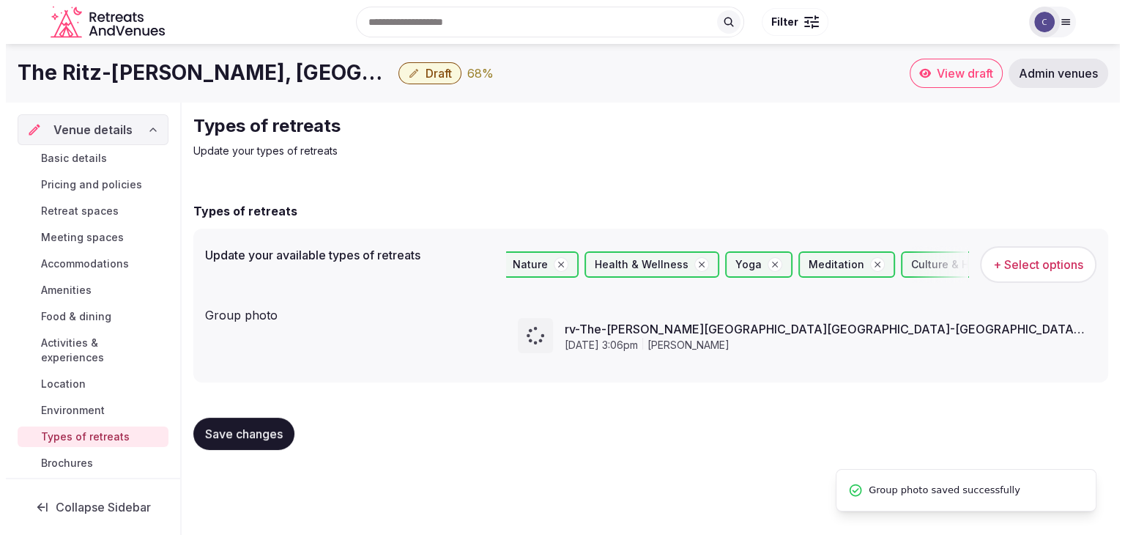
scroll to position [0, 0]
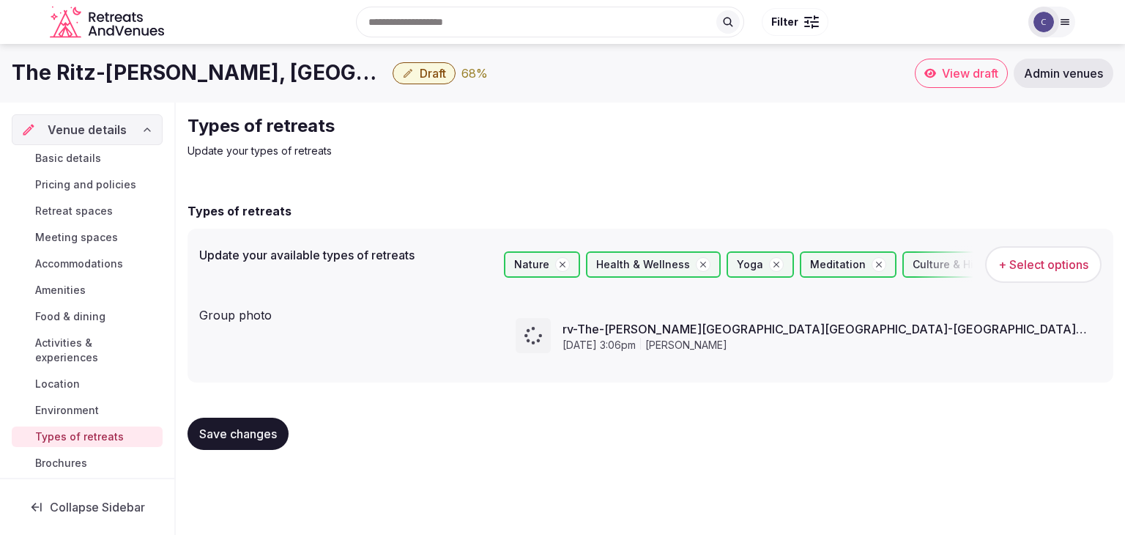
drag, startPoint x: 230, startPoint y: 434, endPoint x: 267, endPoint y: 471, distance: 52.8
click at [231, 434] on span "Save changes" at bounding box center [238, 433] width 78 height 15
click at [64, 410] on span "Environment" at bounding box center [67, 410] width 64 height 15
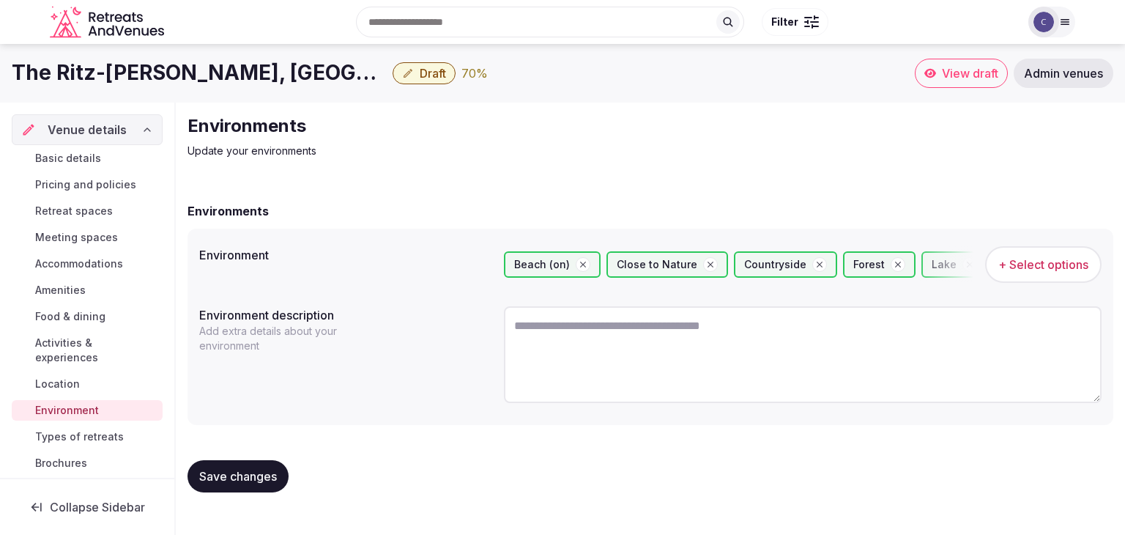
click at [67, 386] on span "Location" at bounding box center [57, 384] width 45 height 15
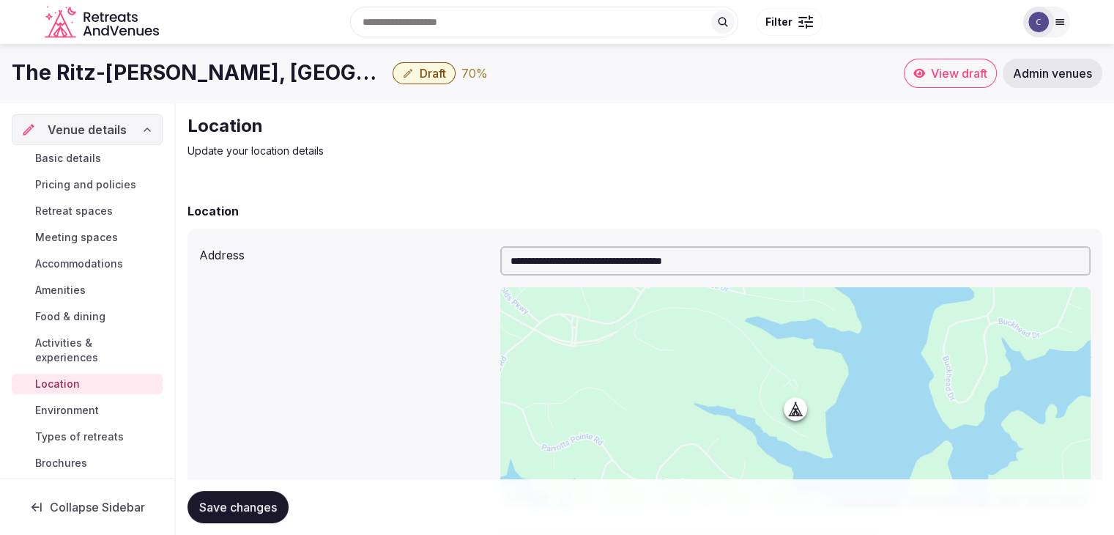
click at [69, 357] on span "Activities & experiences" at bounding box center [96, 350] width 122 height 29
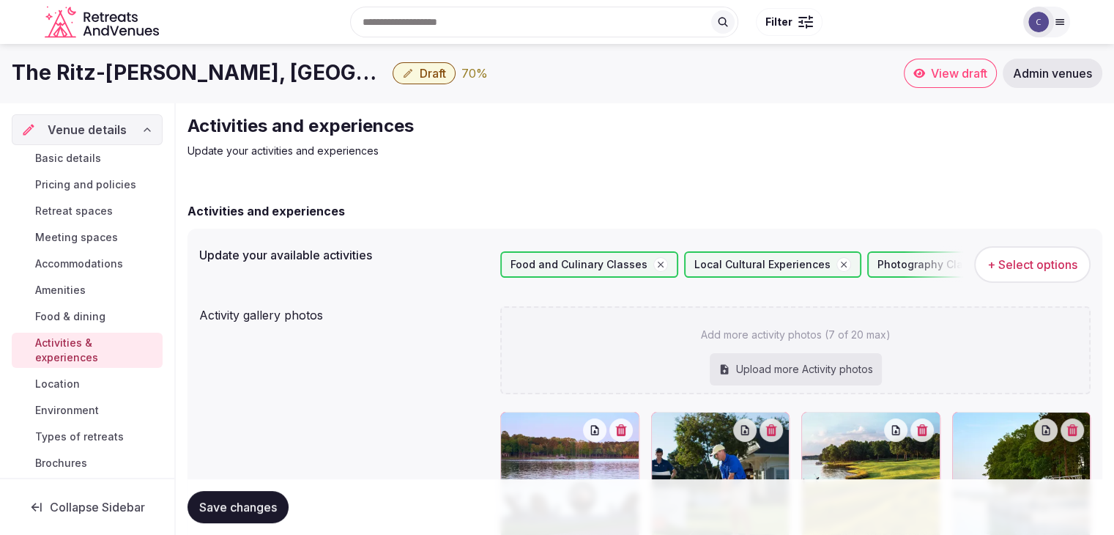
click at [78, 311] on span "Food & dining" at bounding box center [70, 316] width 70 height 15
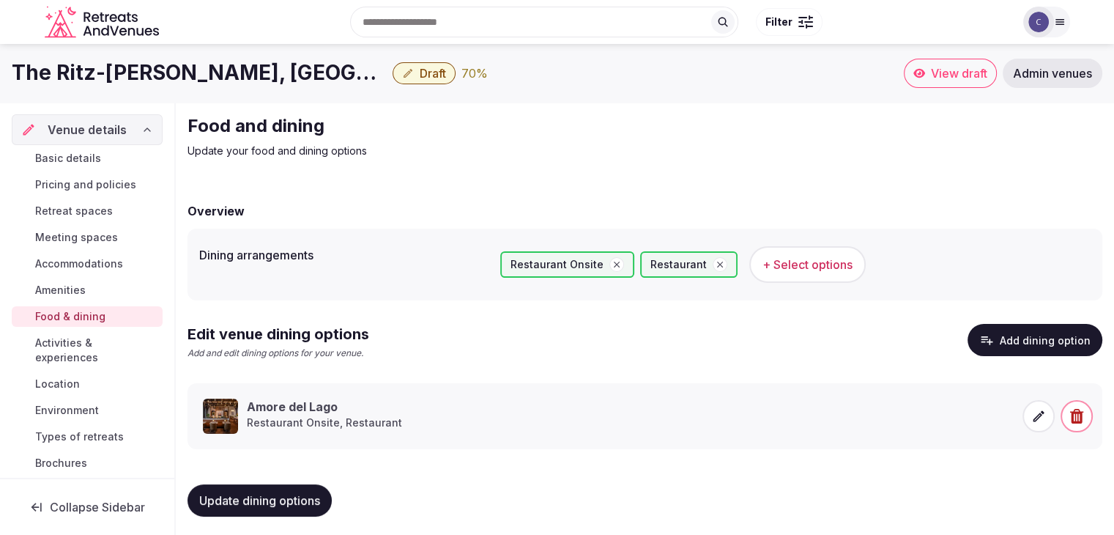
click at [81, 284] on span "Amenities" at bounding box center [60, 290] width 51 height 15
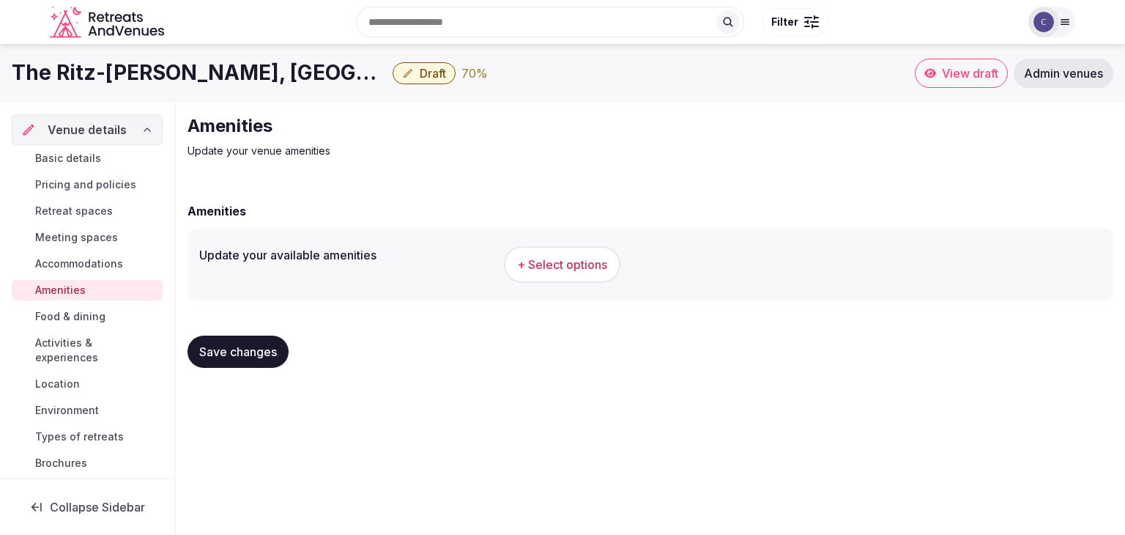
click at [583, 259] on span "+ Select options" at bounding box center [562, 264] width 90 height 16
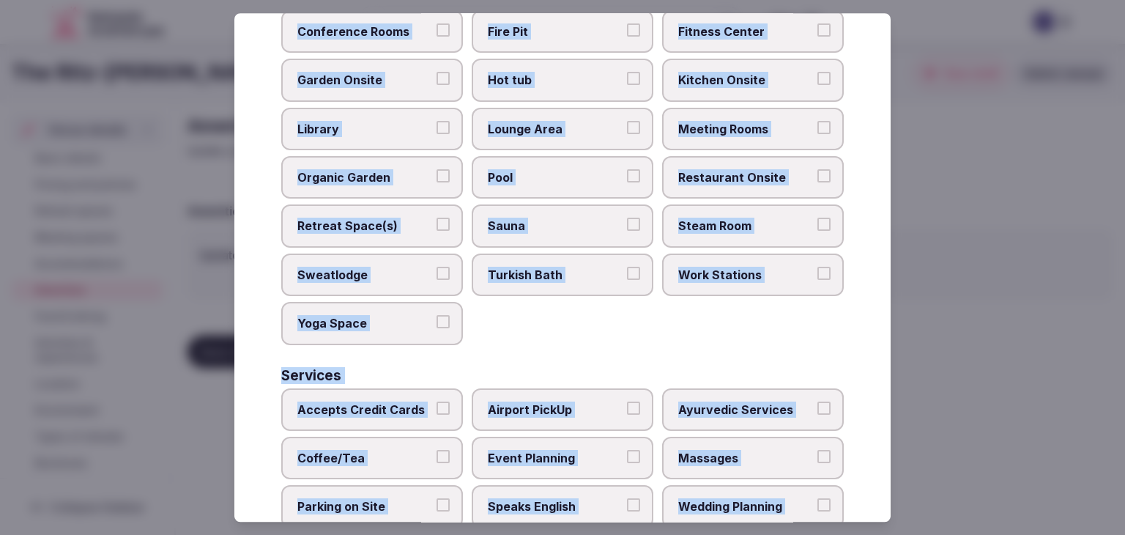
scroll to position [789, 0]
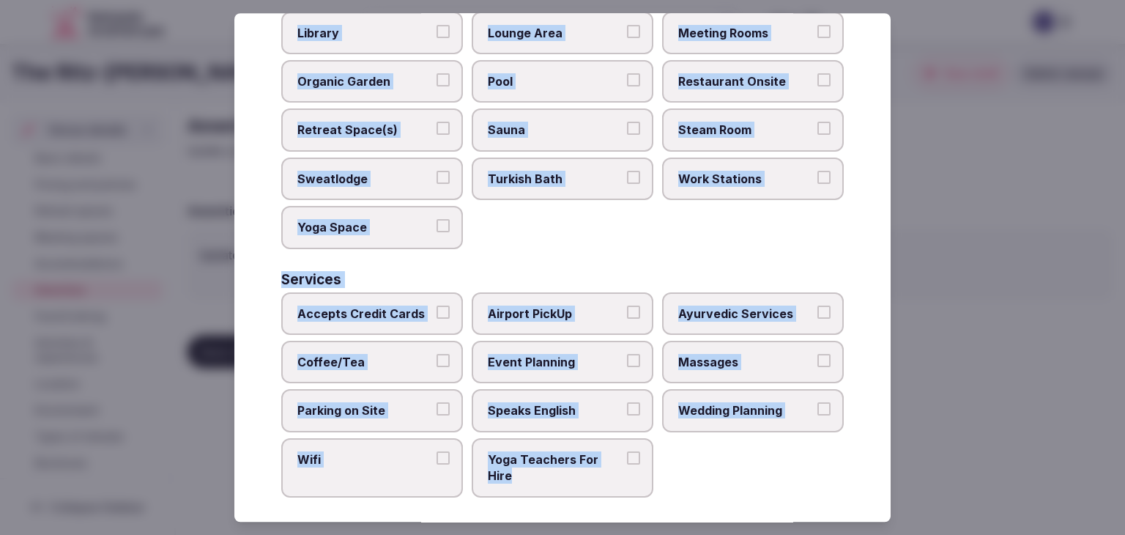
drag, startPoint x: 281, startPoint y: 100, endPoint x: 666, endPoint y: 467, distance: 531.7
click at [666, 467] on div "Select your venue amenities Choose all applicable amenities offered. Activities…" at bounding box center [562, 267] width 657 height 509
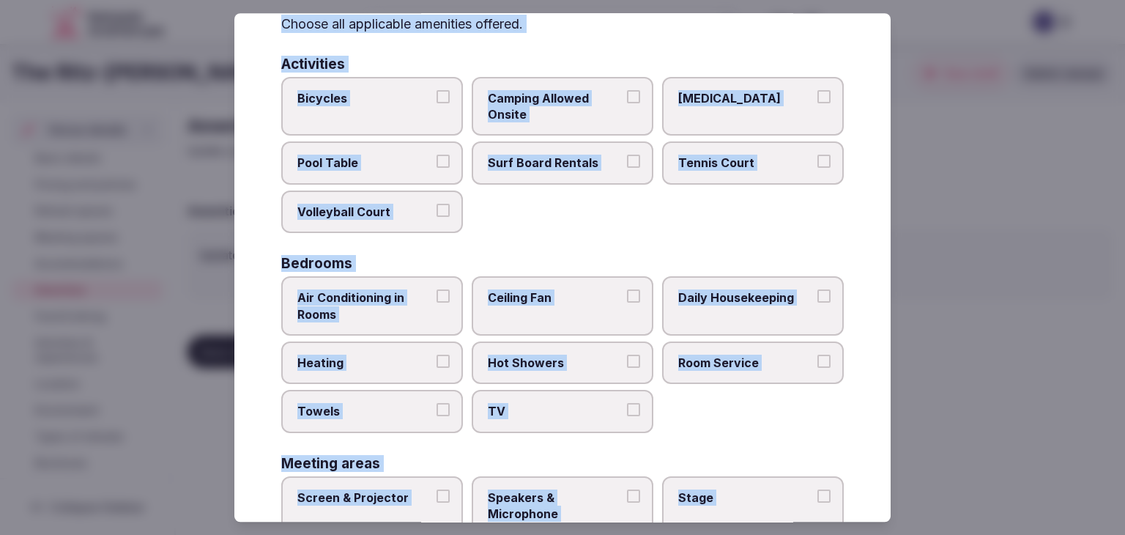
scroll to position [56, 0]
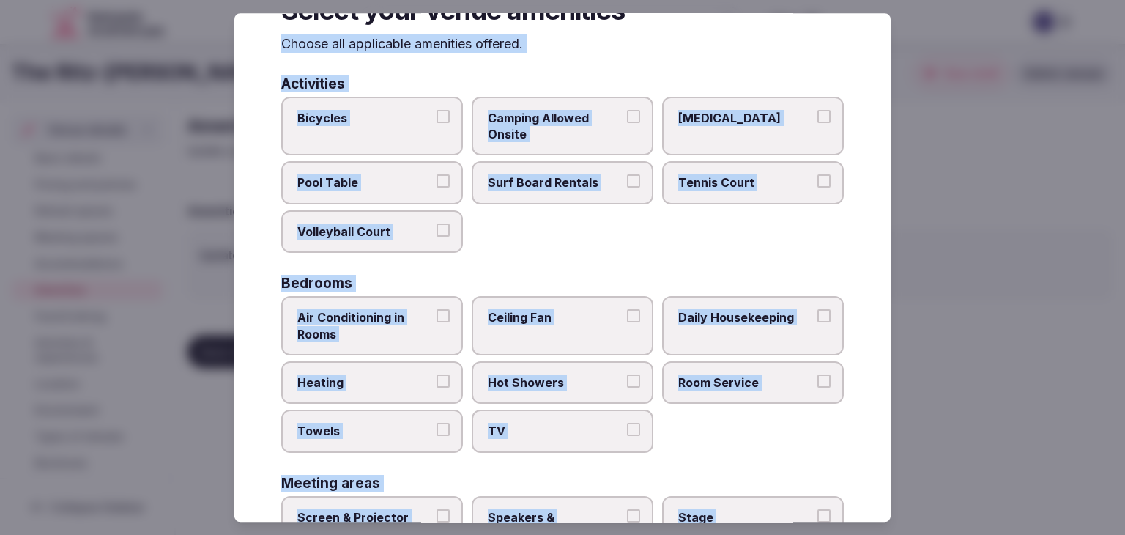
click at [352, 127] on label "Bicycles" at bounding box center [372, 126] width 182 height 59
click at [437, 123] on button "Bicycles" at bounding box center [443, 116] width 13 height 13
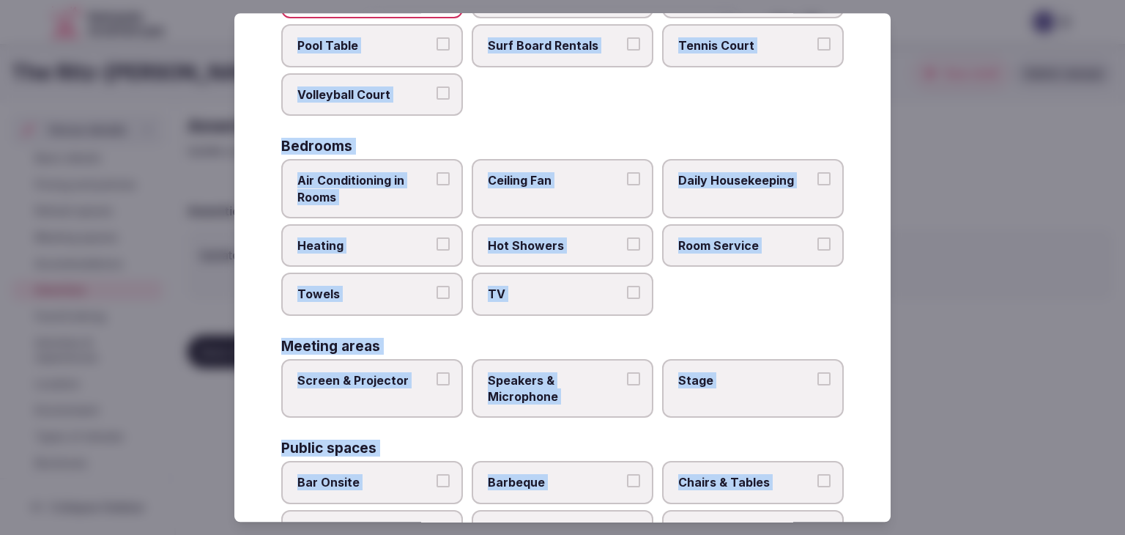
scroll to position [203, 0]
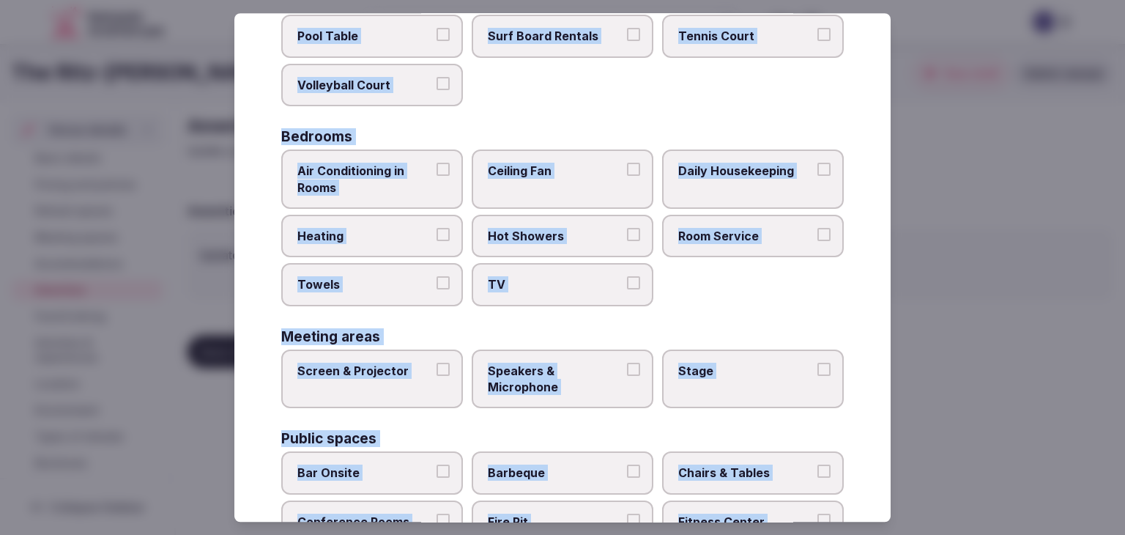
click at [363, 177] on span "Air Conditioning in Rooms" at bounding box center [364, 179] width 135 height 33
click at [437, 176] on button "Air Conditioning in Rooms" at bounding box center [443, 169] width 13 height 13
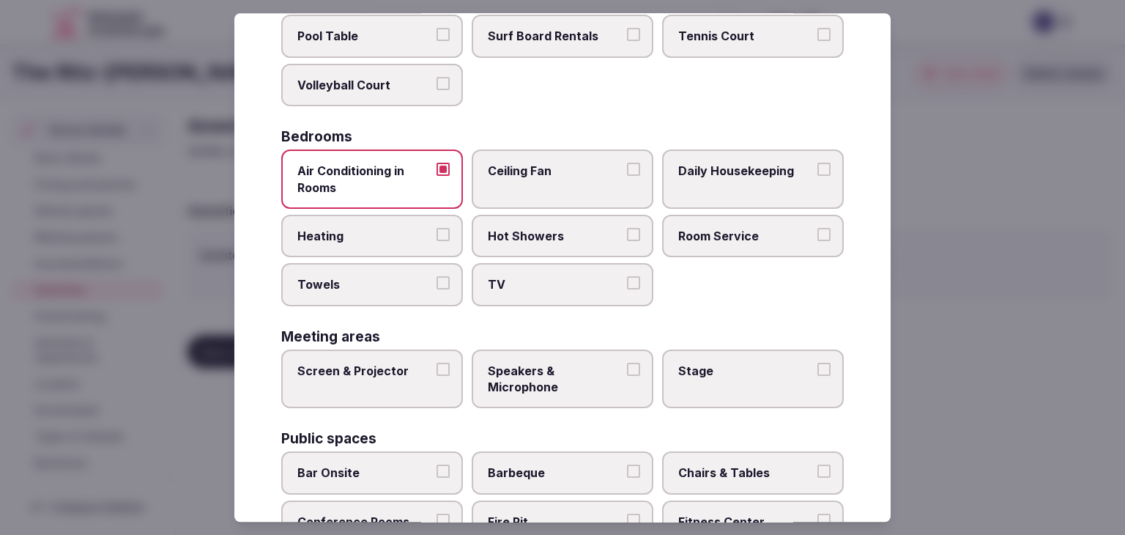
click at [375, 238] on span "Heating" at bounding box center [364, 236] width 135 height 16
click at [437, 238] on button "Heating" at bounding box center [443, 234] width 13 height 13
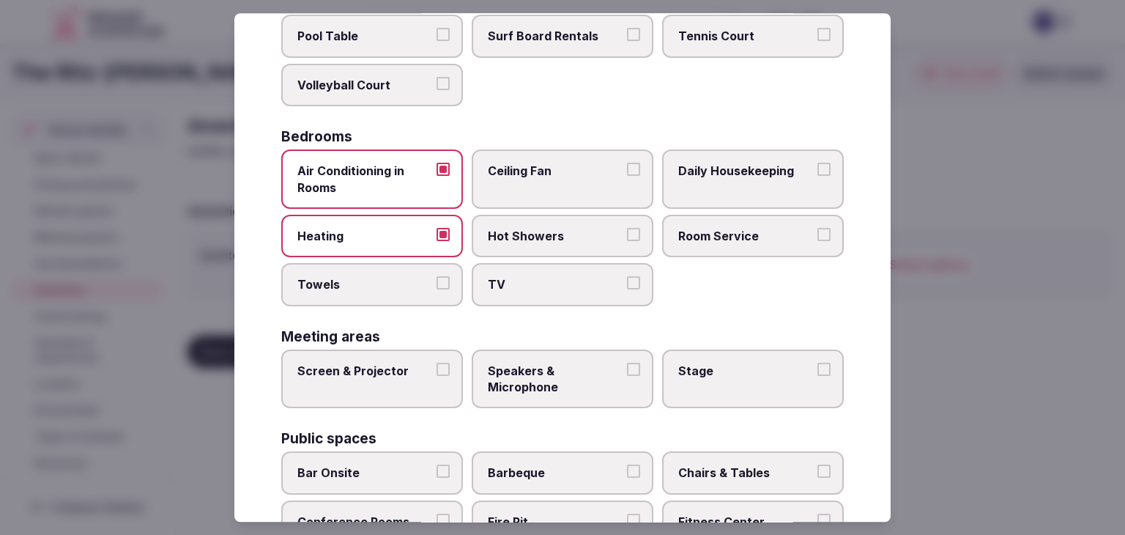
click at [364, 288] on span "Towels" at bounding box center [364, 285] width 135 height 16
click at [437, 288] on button "Towels" at bounding box center [443, 283] width 13 height 13
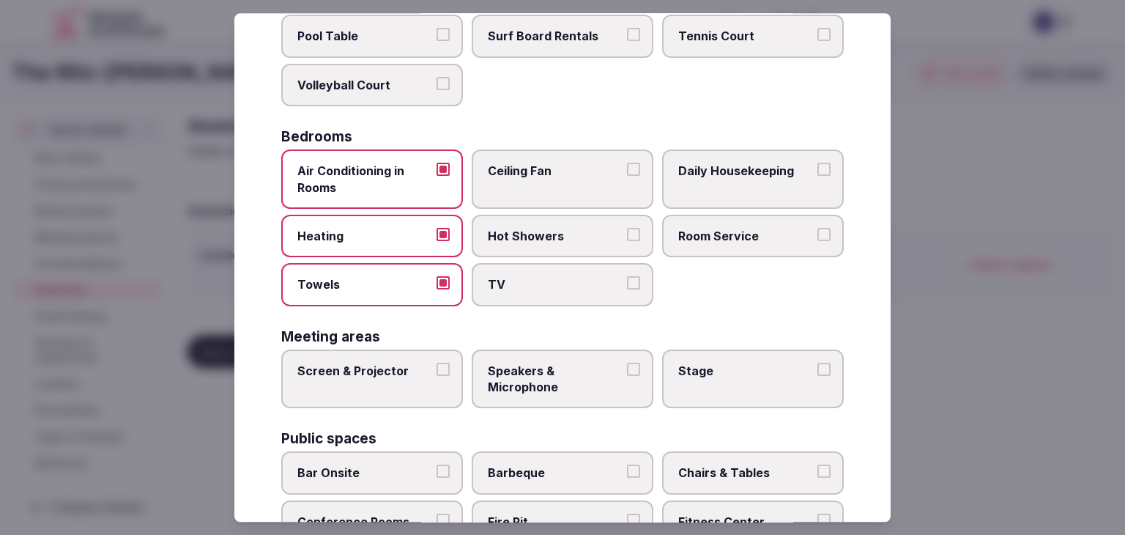
click at [548, 285] on span "TV" at bounding box center [555, 285] width 135 height 16
click at [627, 285] on button "TV" at bounding box center [633, 283] width 13 height 13
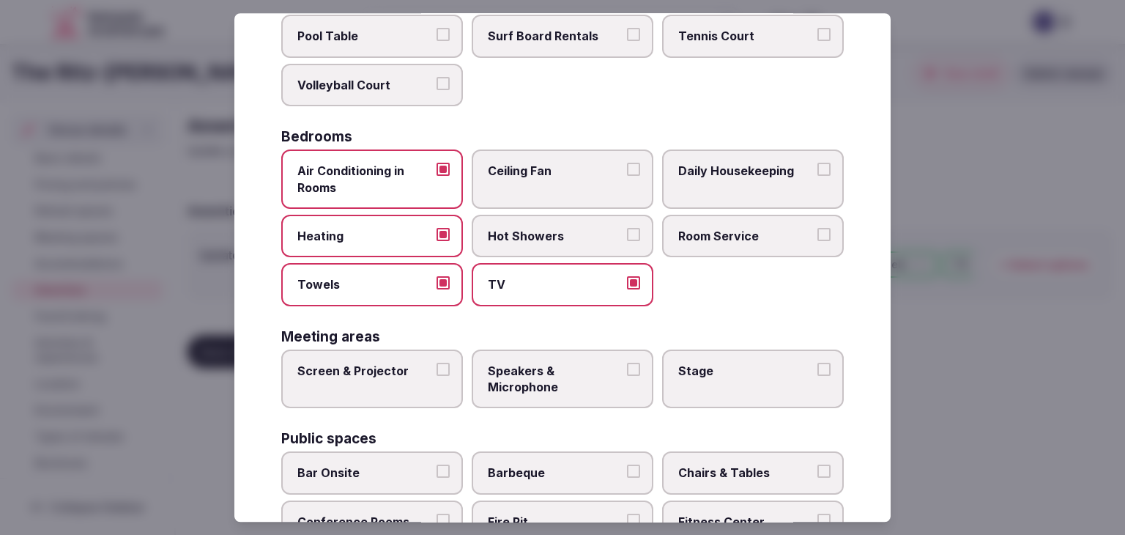
click at [554, 243] on label "Hot Showers" at bounding box center [563, 236] width 182 height 42
click at [627, 241] on button "Hot Showers" at bounding box center [633, 234] width 13 height 13
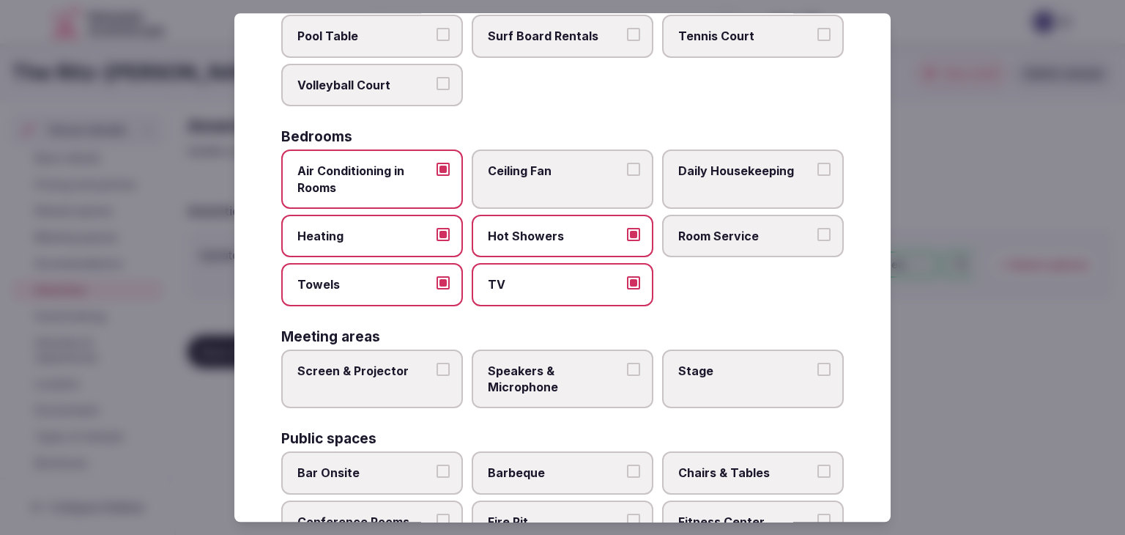
drag, startPoint x: 728, startPoint y: 238, endPoint x: 737, endPoint y: 171, distance: 68.0
click at [728, 237] on span "Room Service" at bounding box center [746, 236] width 135 height 16
click at [818, 237] on button "Room Service" at bounding box center [824, 234] width 13 height 13
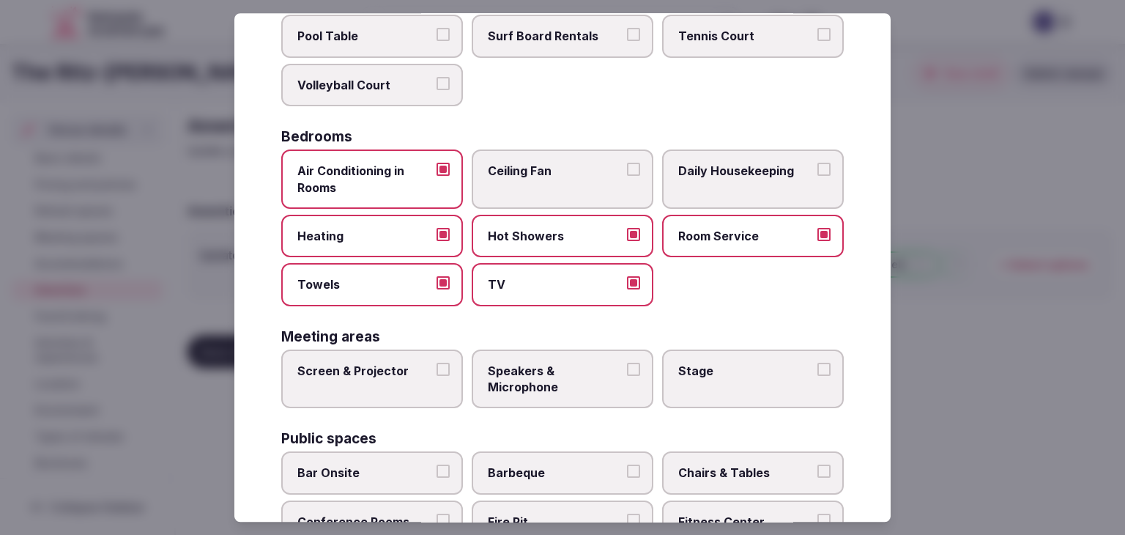
click at [737, 170] on span "Daily Housekeeping" at bounding box center [746, 171] width 135 height 16
click at [818, 170] on button "Daily Housekeeping" at bounding box center [824, 169] width 13 height 13
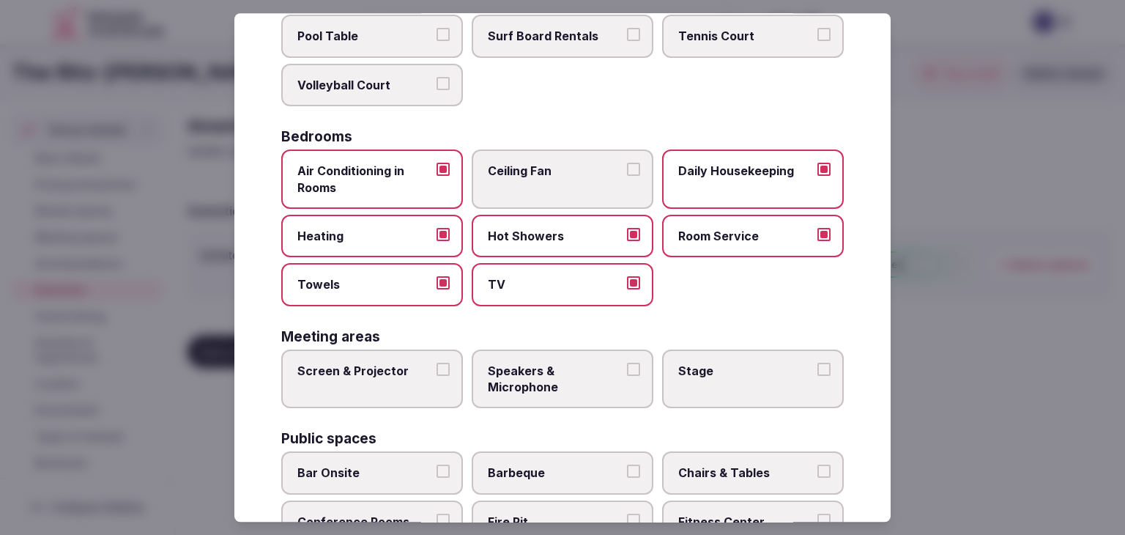
click at [372, 386] on label "Screen & Projector" at bounding box center [372, 379] width 182 height 59
click at [437, 376] on button "Screen & Projector" at bounding box center [443, 369] width 13 height 13
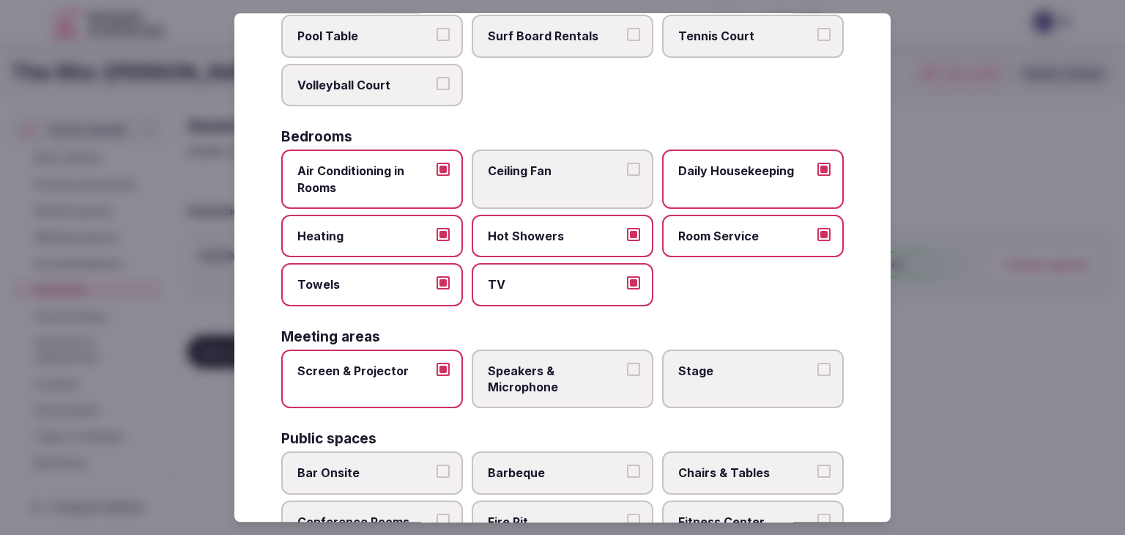
click at [556, 366] on span "Speakers & Microphone" at bounding box center [555, 379] width 135 height 33
click at [627, 366] on button "Speakers & Microphone" at bounding box center [633, 369] width 13 height 13
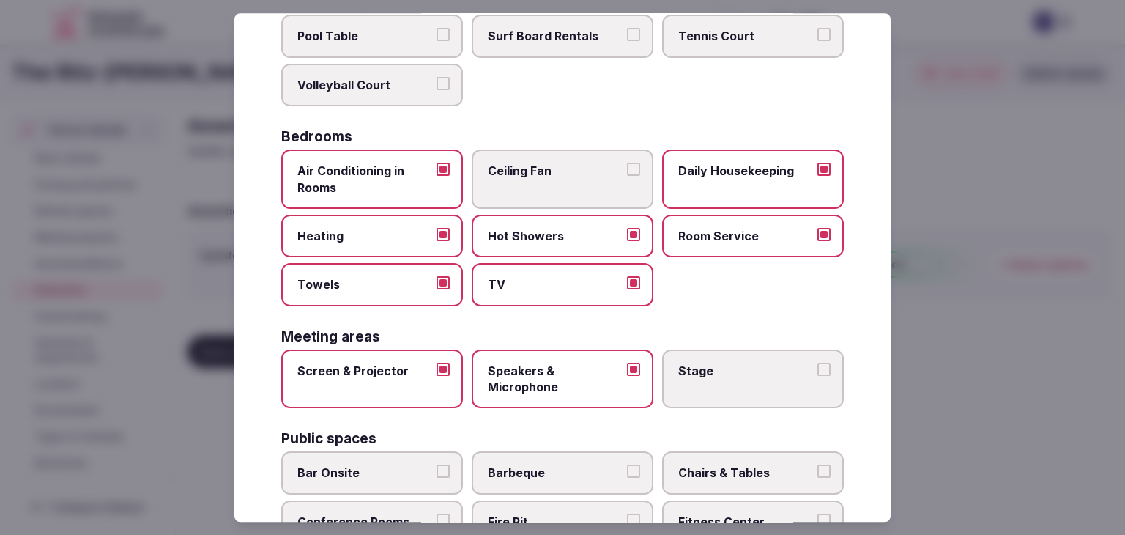
click at [727, 378] on label "Stage" at bounding box center [753, 379] width 182 height 59
click at [818, 376] on button "Stage" at bounding box center [824, 369] width 13 height 13
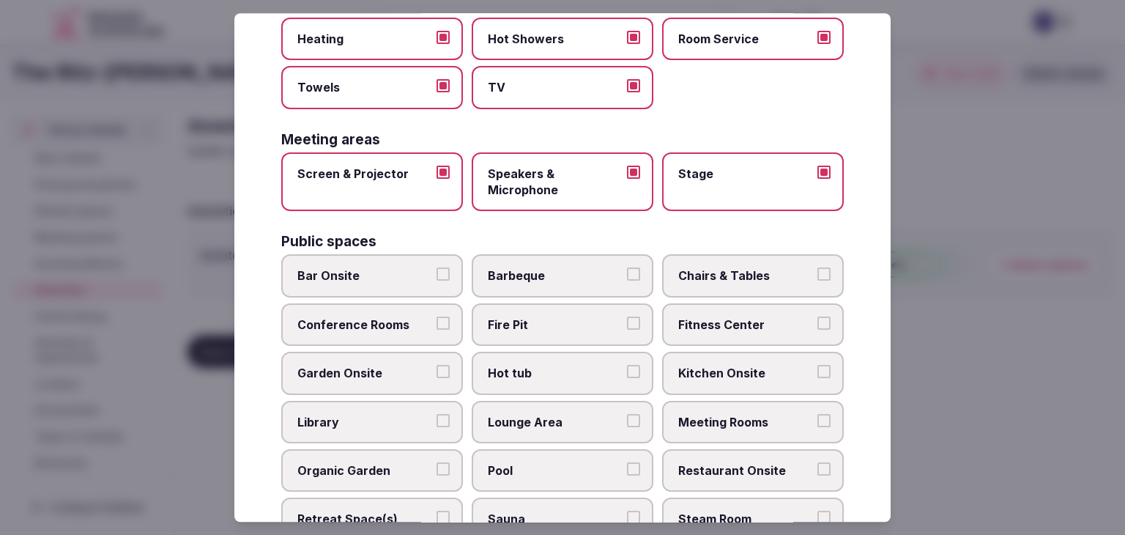
scroll to position [423, 0]
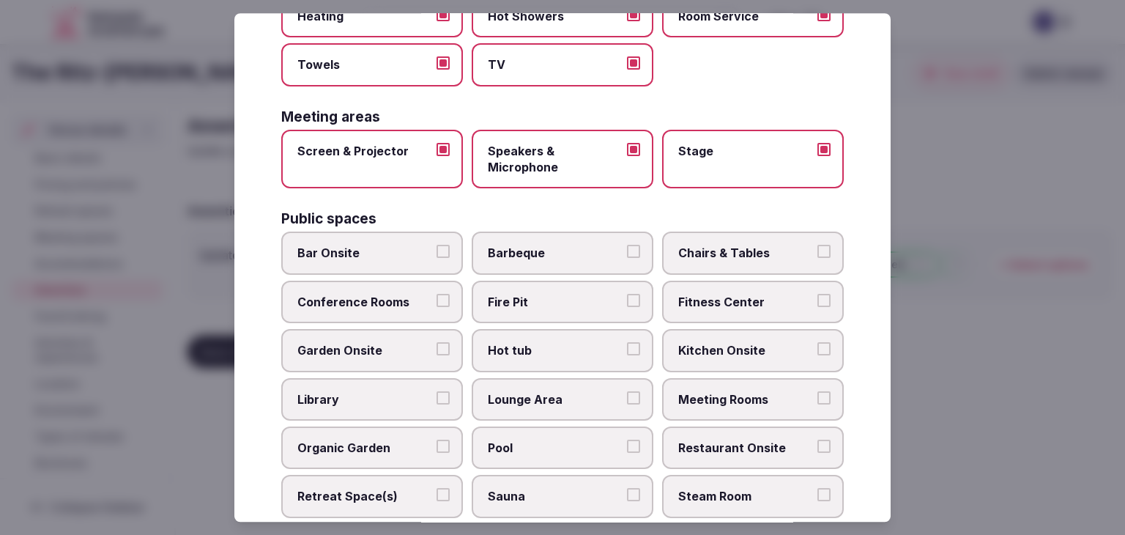
click at [393, 262] on label "Bar Onsite" at bounding box center [372, 253] width 182 height 42
click at [437, 259] on button "Bar Onsite" at bounding box center [443, 251] width 13 height 13
click at [722, 251] on span "Chairs & Tables" at bounding box center [746, 253] width 135 height 16
click at [818, 251] on button "Chairs & Tables" at bounding box center [824, 251] width 13 height 13
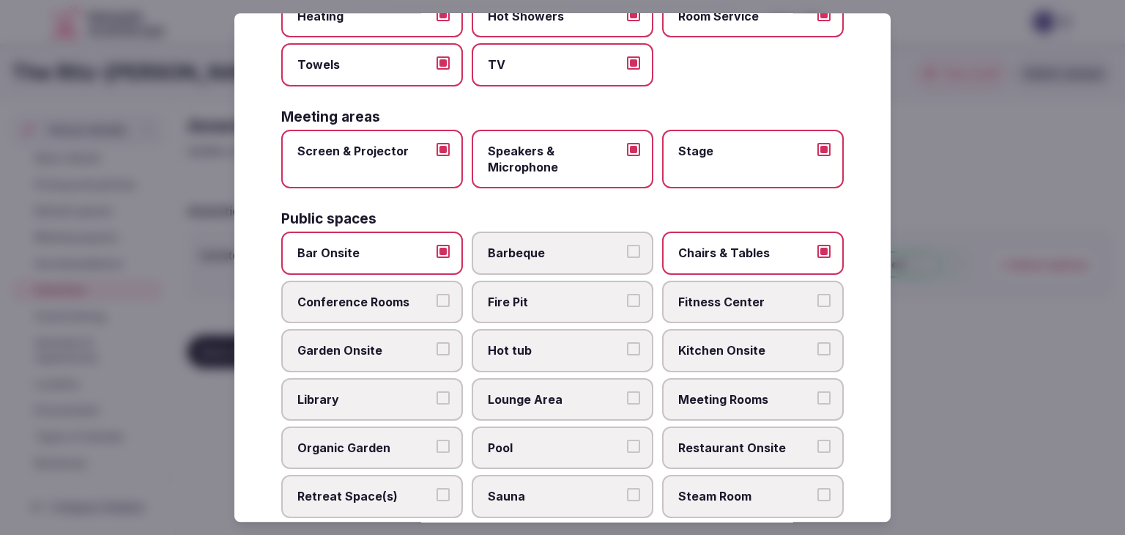
click at [724, 294] on span "Fitness Center" at bounding box center [746, 302] width 135 height 16
click at [818, 294] on button "Fitness Center" at bounding box center [824, 300] width 13 height 13
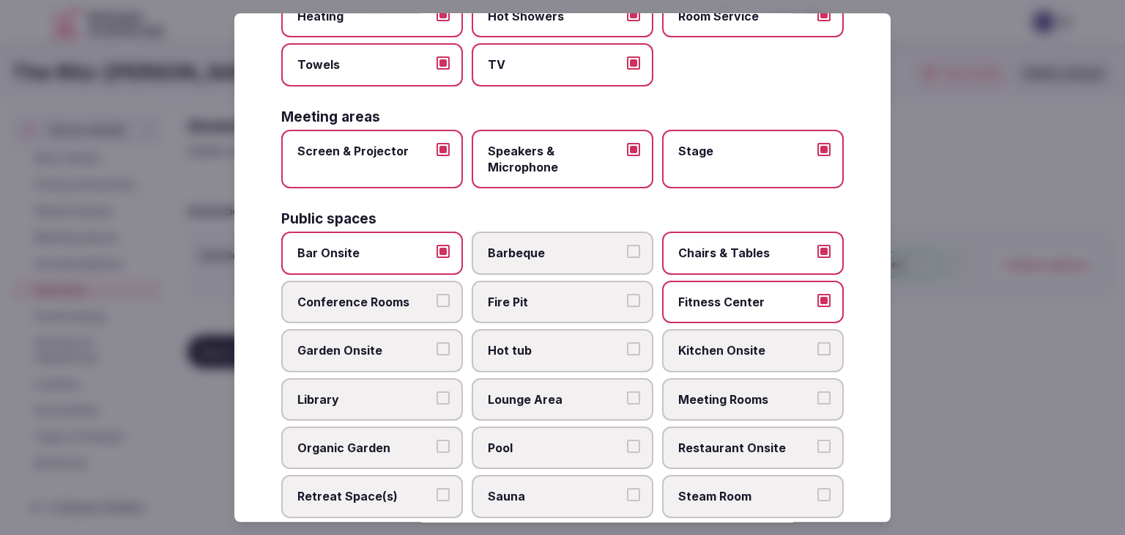
click at [723, 378] on label "Meeting Rooms" at bounding box center [753, 399] width 182 height 42
click at [818, 391] on button "Meeting Rooms" at bounding box center [824, 397] width 13 height 13
click at [720, 440] on span "Restaurant Onsite" at bounding box center [746, 448] width 135 height 16
click at [818, 440] on button "Restaurant Onsite" at bounding box center [824, 446] width 13 height 13
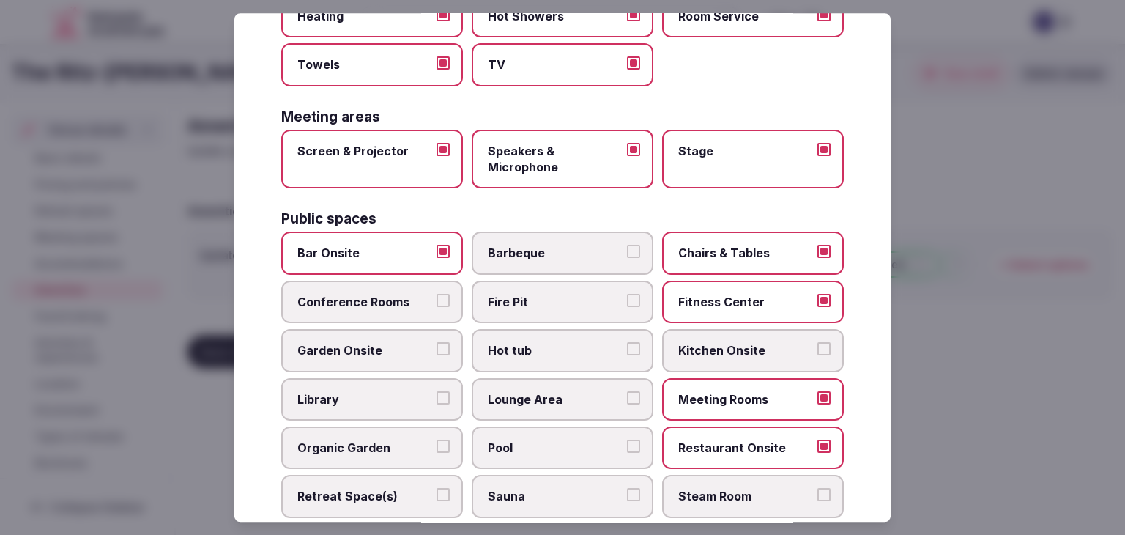
click at [401, 297] on span "Conference Rooms" at bounding box center [364, 302] width 135 height 16
click at [437, 297] on button "Conference Rooms" at bounding box center [443, 300] width 13 height 13
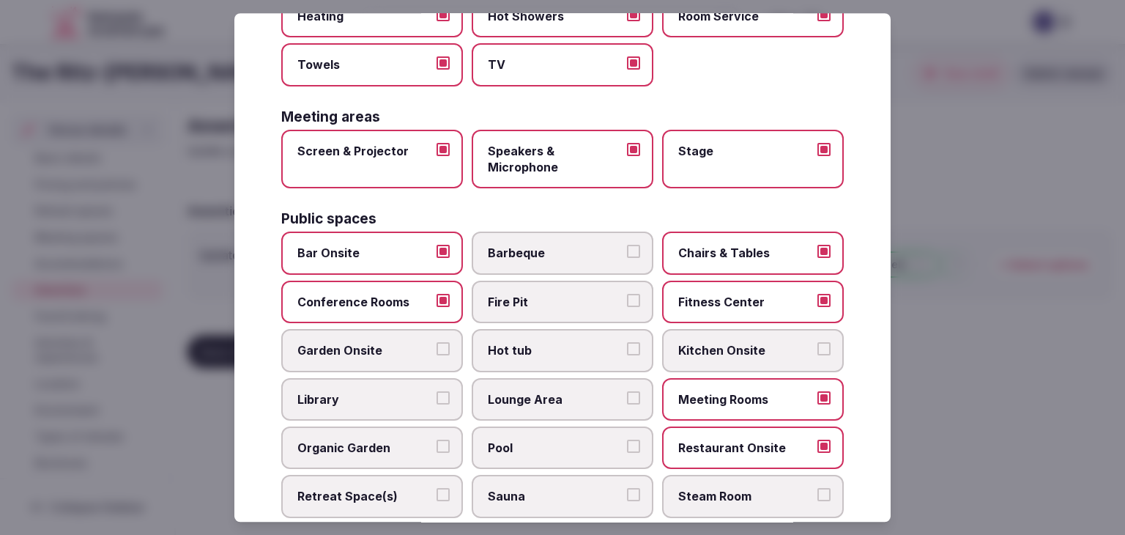
click at [488, 345] on span "Hot tub" at bounding box center [555, 351] width 135 height 16
click at [627, 345] on button "Hot tub" at bounding box center [633, 349] width 13 height 13
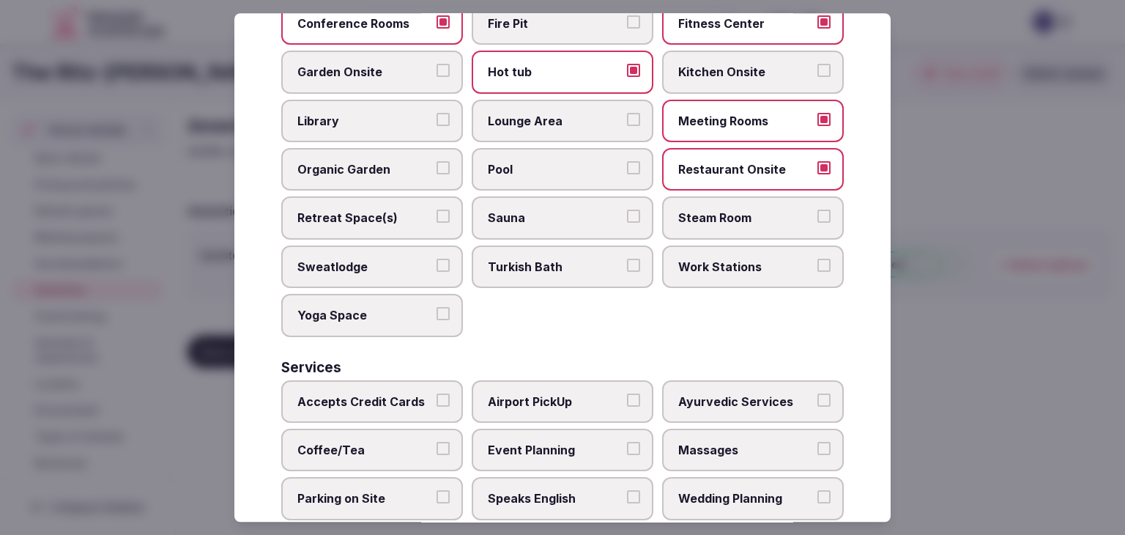
scroll to position [789, 0]
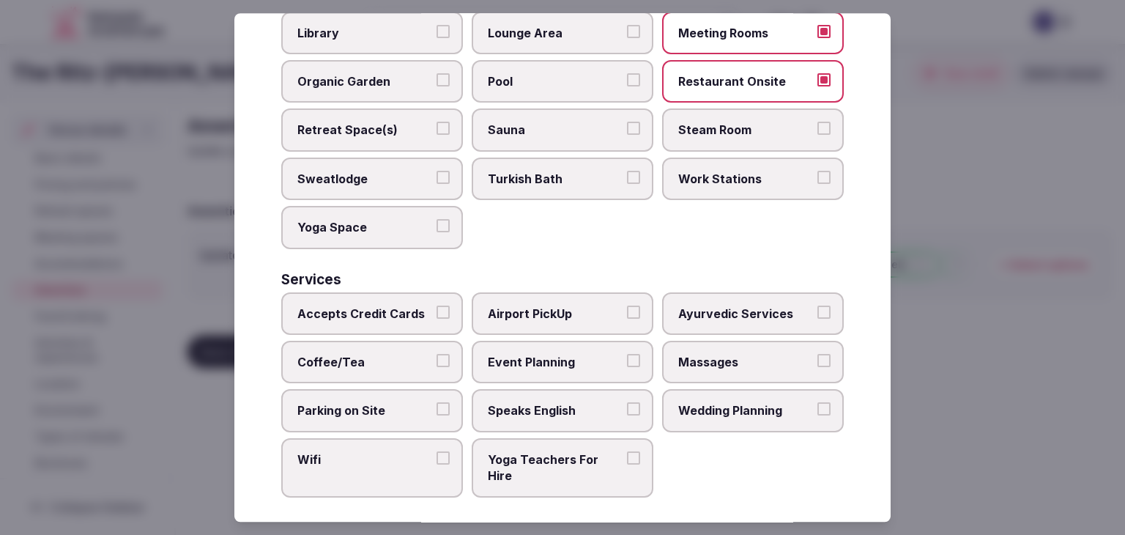
click at [390, 308] on span "Accepts Credit Cards" at bounding box center [364, 314] width 135 height 16
click at [437, 308] on button "Accepts Credit Cards" at bounding box center [443, 312] width 13 height 13
click at [384, 354] on span "Coffee/Tea" at bounding box center [364, 362] width 135 height 16
click at [437, 354] on button "Coffee/Tea" at bounding box center [443, 360] width 13 height 13
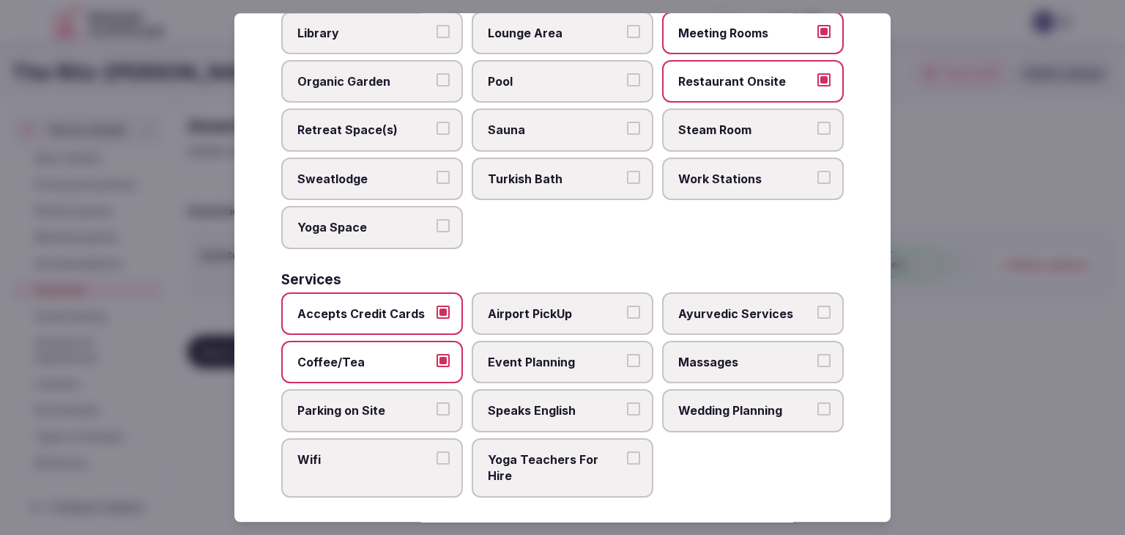
click at [384, 370] on label "Coffee/Tea" at bounding box center [372, 362] width 182 height 42
click at [437, 367] on button "Coffee/Tea" at bounding box center [443, 360] width 13 height 13
click at [372, 413] on label "Parking on Site" at bounding box center [372, 411] width 182 height 42
click at [437, 413] on button "Parking on Site" at bounding box center [443, 409] width 13 height 13
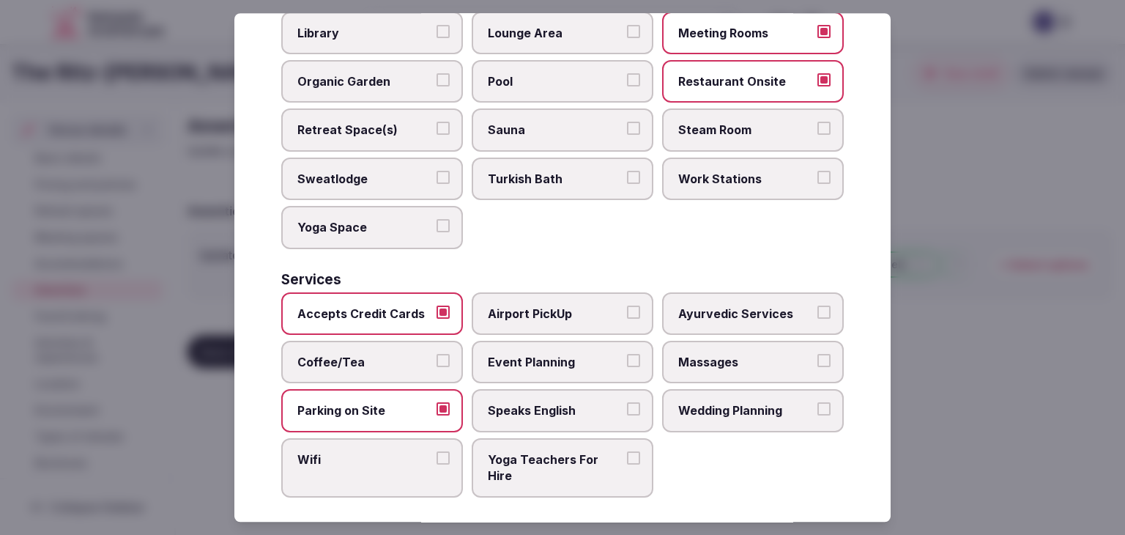
drag, startPoint x: 361, startPoint y: 467, endPoint x: 363, endPoint y: 362, distance: 104.8
click at [361, 464] on label "Wifi" at bounding box center [372, 467] width 182 height 59
click at [437, 464] on button "Wifi" at bounding box center [443, 457] width 13 height 13
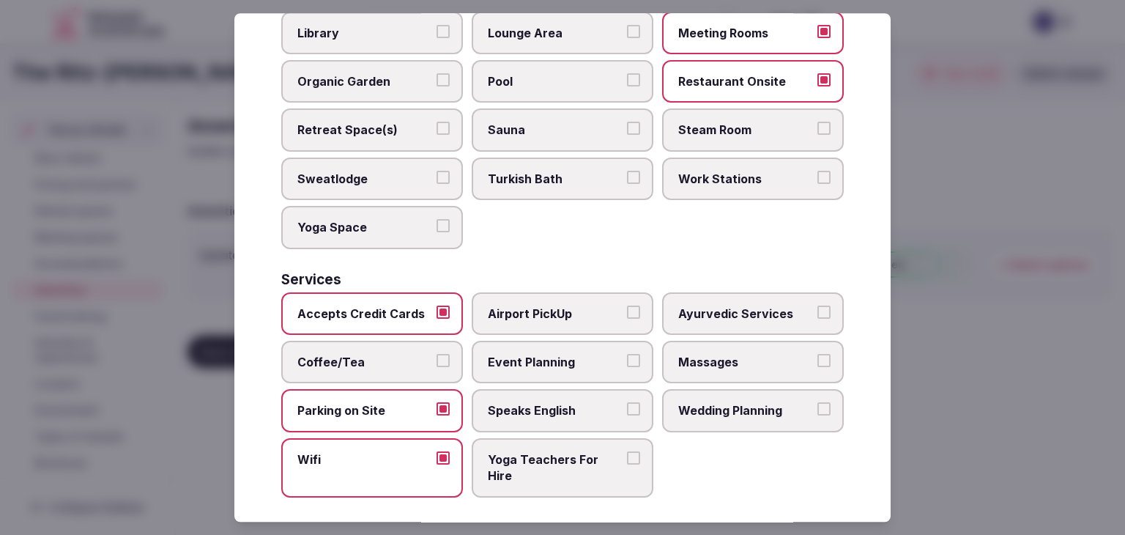
click at [365, 355] on span "Coffee/Tea" at bounding box center [364, 362] width 135 height 16
click at [437, 355] on button "Coffee/Tea" at bounding box center [443, 360] width 13 height 13
click at [566, 354] on span "Event Planning" at bounding box center [555, 362] width 135 height 16
click at [627, 354] on button "Event Planning" at bounding box center [633, 360] width 13 height 13
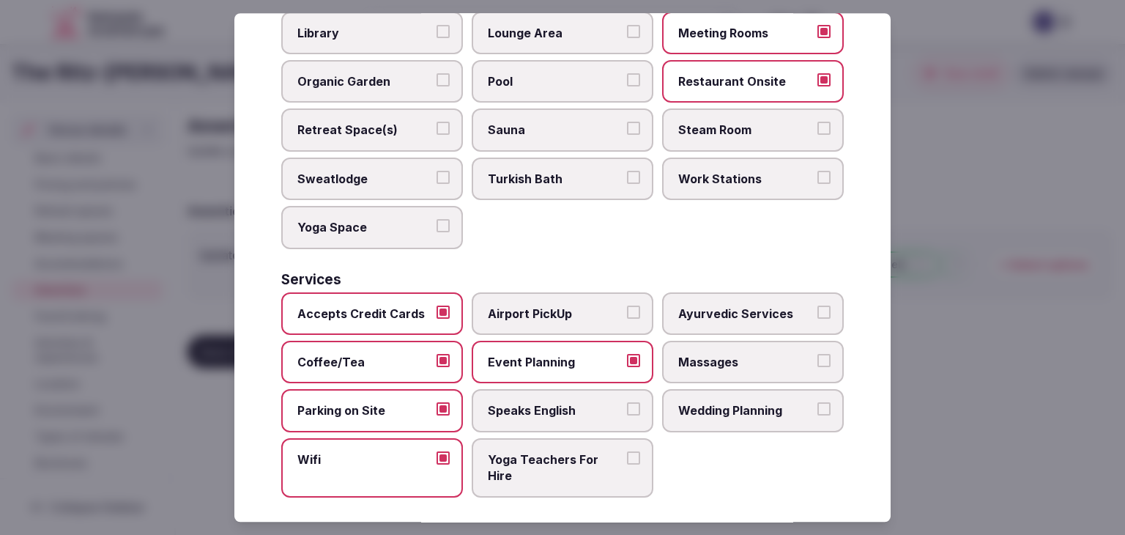
click at [554, 410] on label "Speaks English" at bounding box center [563, 411] width 182 height 42
click at [627, 410] on button "Speaks English" at bounding box center [633, 409] width 13 height 13
click at [679, 408] on span "Wedding Planning" at bounding box center [746, 411] width 135 height 16
click at [818, 408] on button "Wedding Planning" at bounding box center [824, 409] width 13 height 13
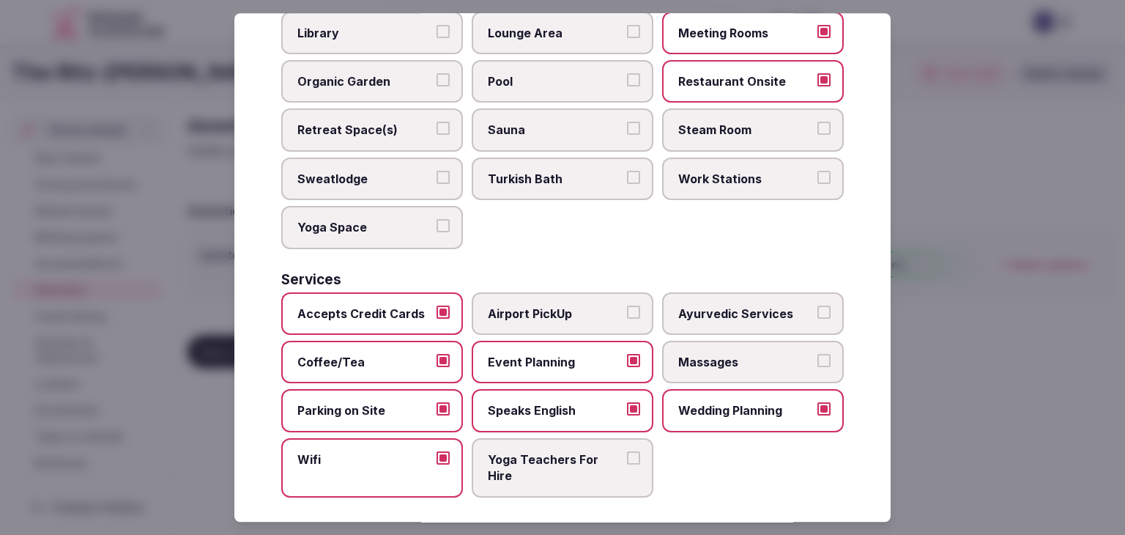
click at [710, 354] on span "Massages" at bounding box center [746, 362] width 135 height 16
click at [818, 354] on button "Massages" at bounding box center [824, 360] width 13 height 13
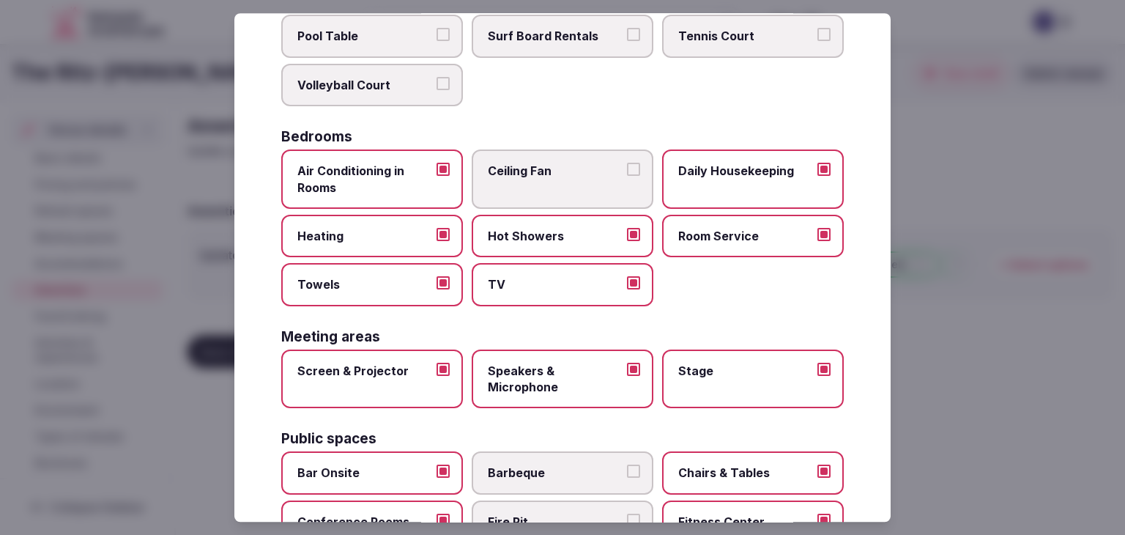
scroll to position [0, 0]
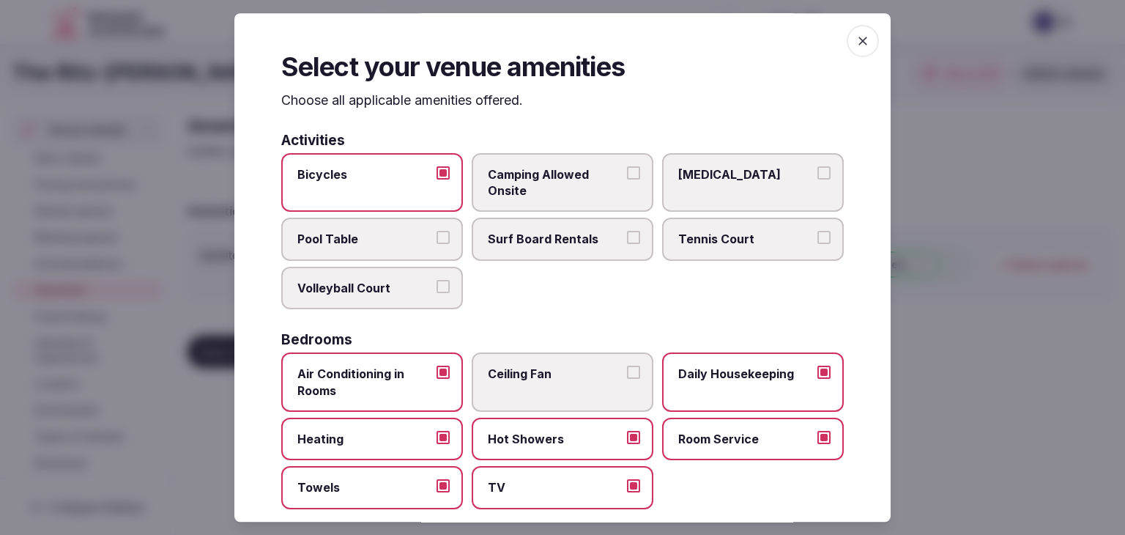
click at [856, 45] on icon "button" at bounding box center [863, 41] width 15 height 15
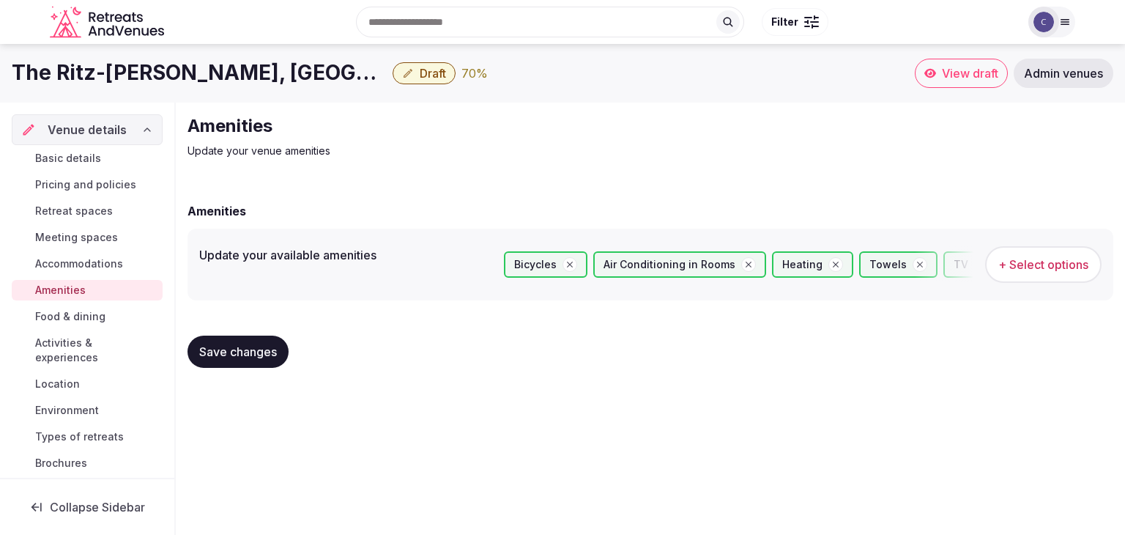
click at [237, 345] on span "Save changes" at bounding box center [238, 351] width 78 height 15
click at [85, 213] on span "Retreat spaces" at bounding box center [74, 211] width 78 height 15
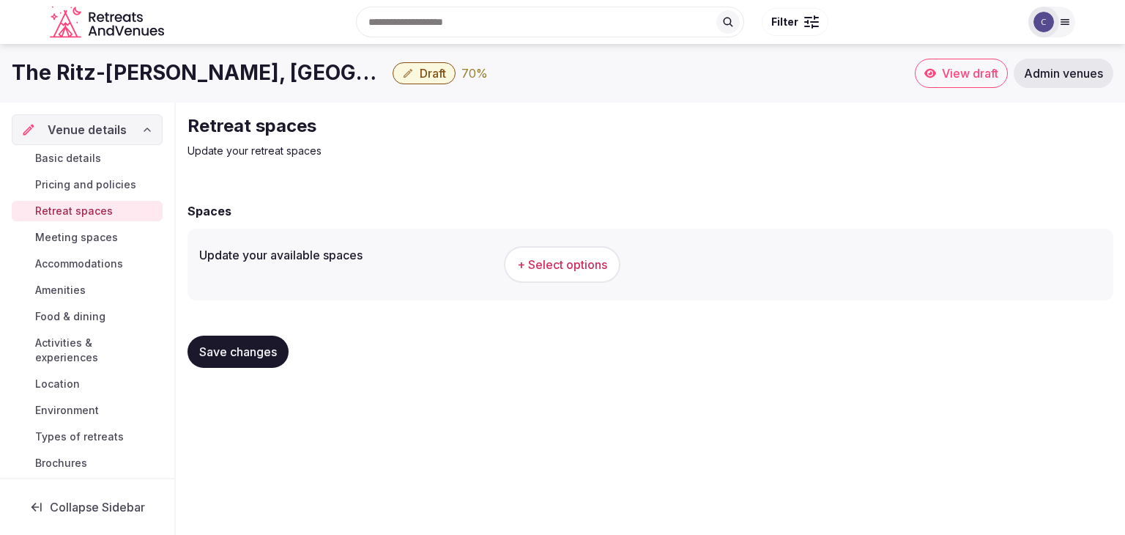
click at [583, 256] on span "+ Select options" at bounding box center [562, 264] width 90 height 16
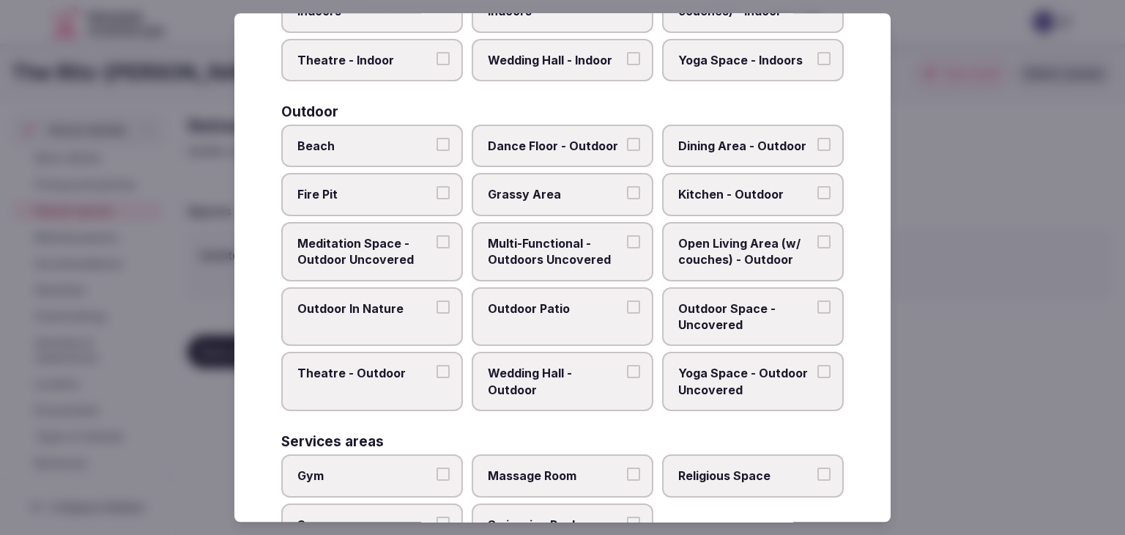
scroll to position [662, 0]
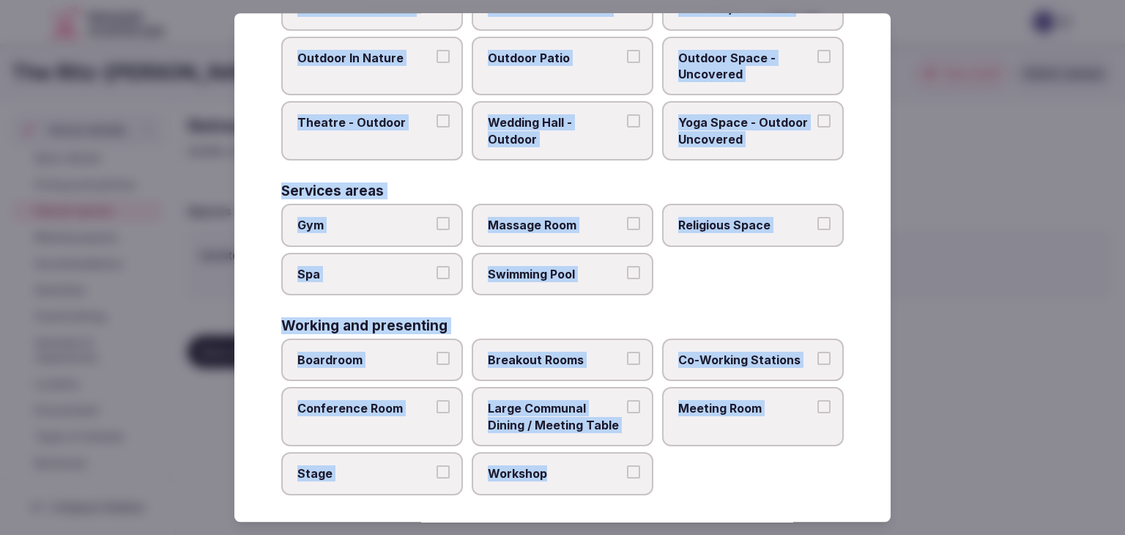
drag, startPoint x: 282, startPoint y: 104, endPoint x: 642, endPoint y: 491, distance: 528.3
click at [642, 491] on div "Select your retreat spaces Choose all applicable retreat spaces offered. Covere…" at bounding box center [562, 267] width 657 height 509
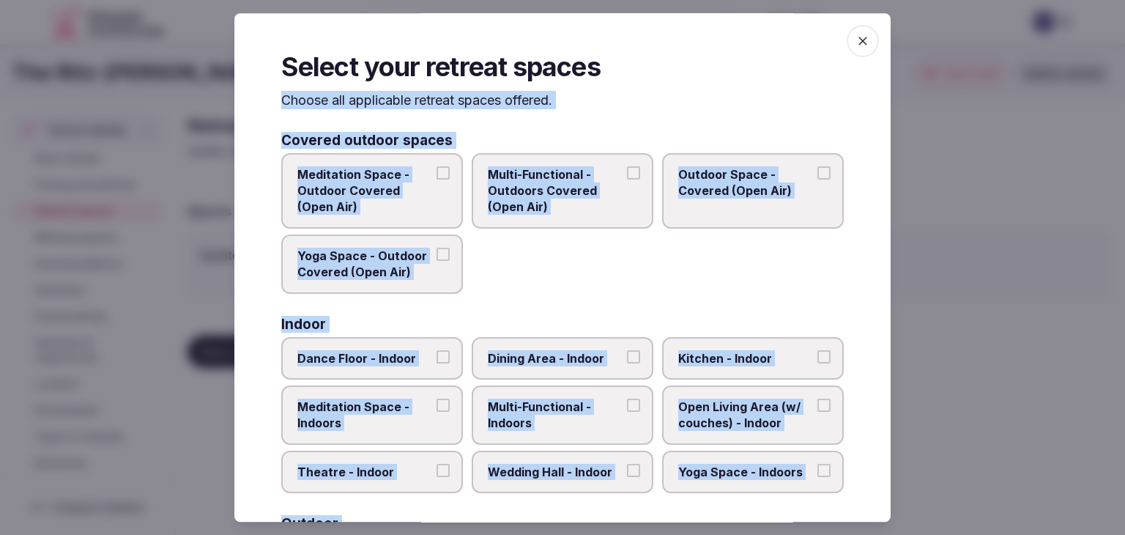
scroll to position [0, 0]
click at [654, 289] on div "Meditation Space - Outdoor Covered (Open Air) Multi-Functional - Outdoors Cover…" at bounding box center [562, 223] width 563 height 141
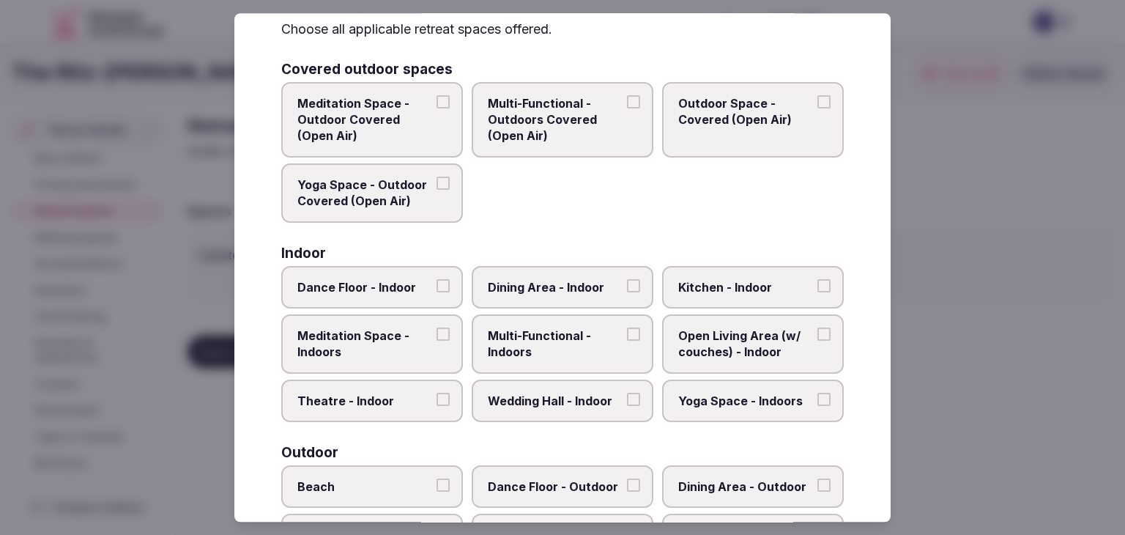
scroll to position [147, 0]
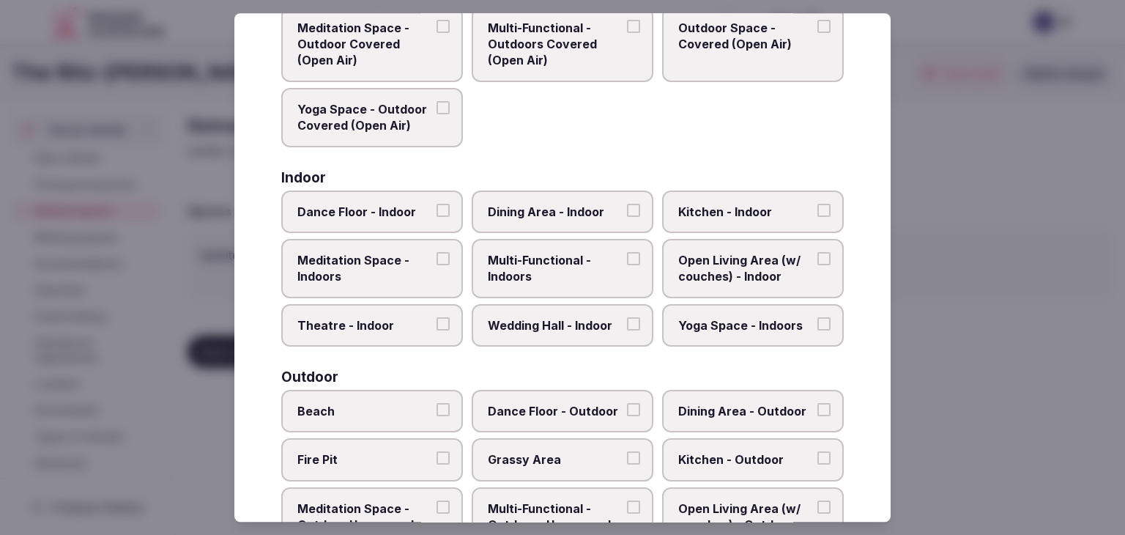
click at [591, 267] on span "Multi-Functional - Indoors" at bounding box center [555, 268] width 135 height 33
click at [627, 265] on button "Multi-Functional - Indoors" at bounding box center [633, 258] width 13 height 13
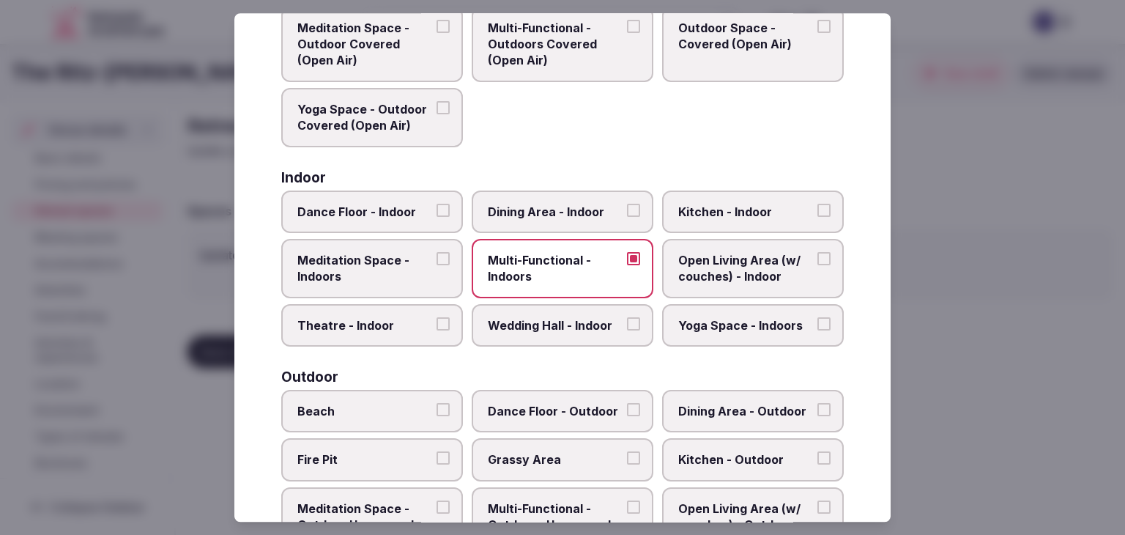
click at [563, 198] on label "Dining Area - Indoor" at bounding box center [563, 212] width 182 height 42
click at [627, 204] on button "Dining Area - Indoor" at bounding box center [633, 210] width 13 height 13
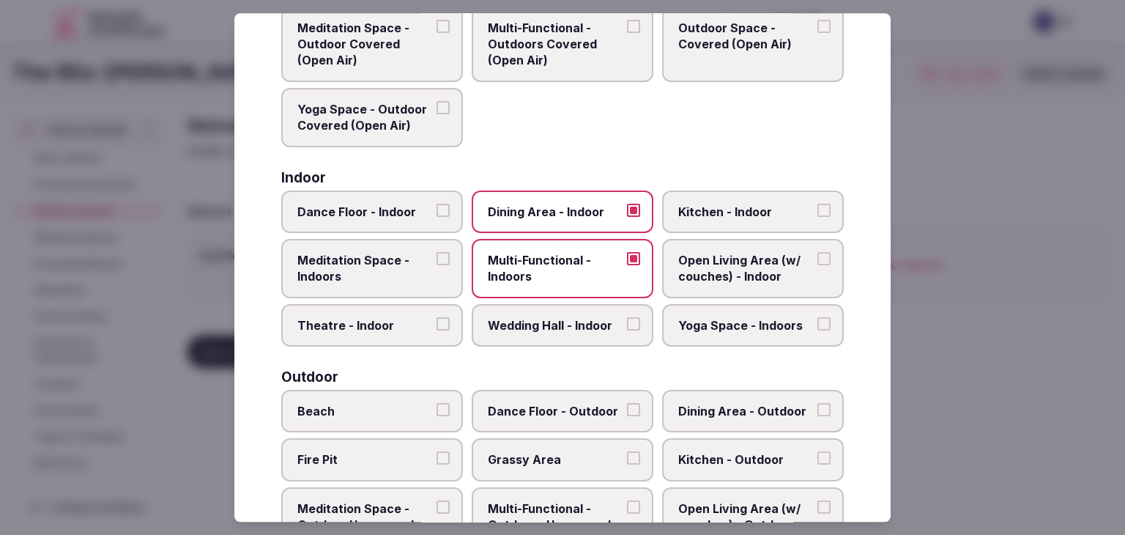
click at [561, 321] on span "Wedding Hall - Indoor" at bounding box center [555, 325] width 135 height 16
click at [627, 321] on button "Wedding Hall - Indoor" at bounding box center [633, 323] width 13 height 13
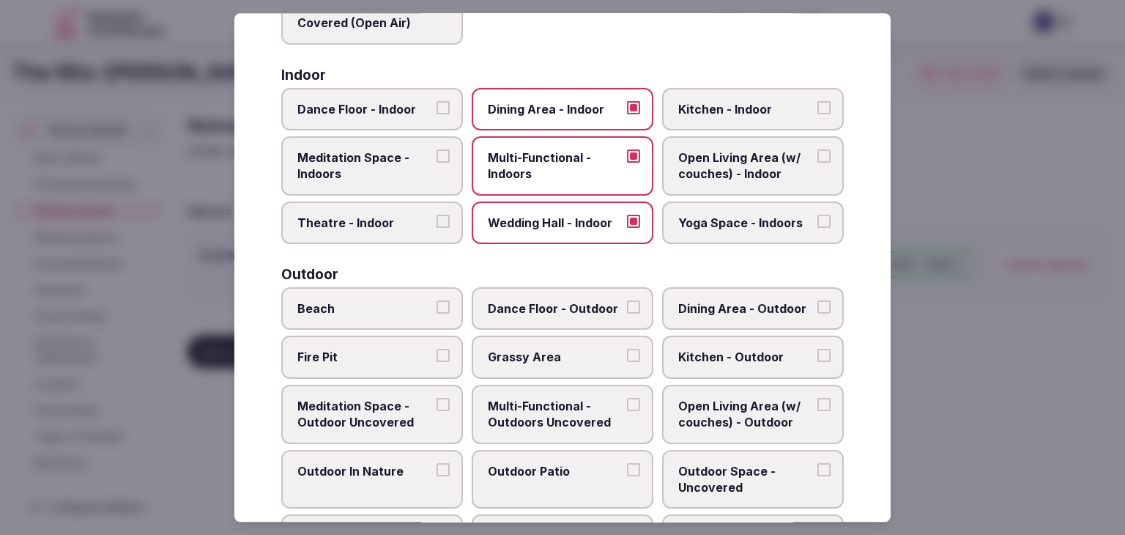
scroll to position [293, 0]
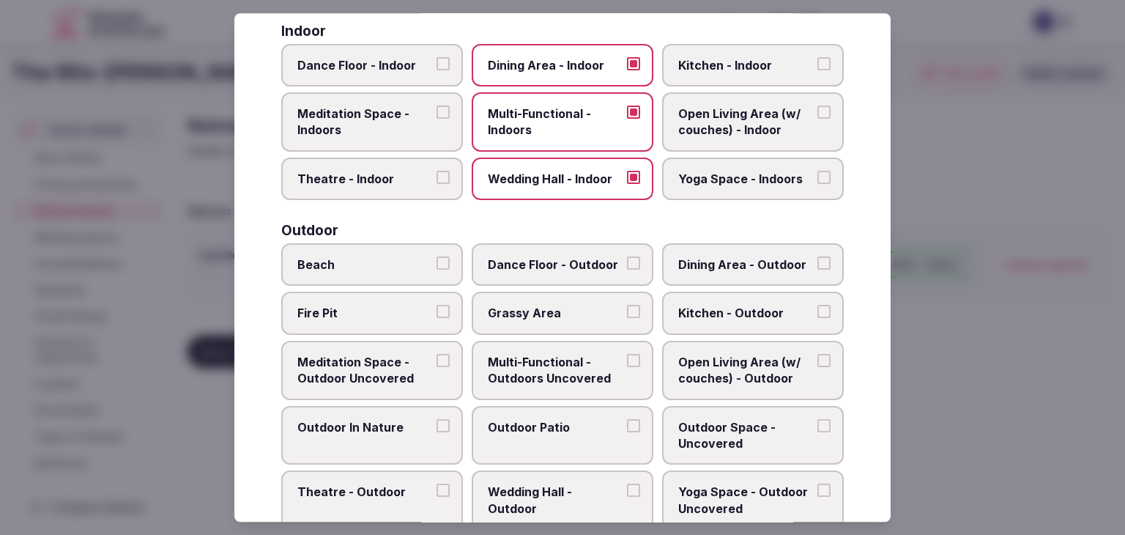
click at [588, 361] on span "Multi-Functional - Outdoors Uncovered" at bounding box center [555, 370] width 135 height 33
click at [627, 361] on button "Multi-Functional - Outdoors Uncovered" at bounding box center [633, 360] width 13 height 13
click at [577, 419] on span "Outdoor Patio" at bounding box center [555, 427] width 135 height 16
click at [627, 419] on button "Outdoor Patio" at bounding box center [633, 425] width 13 height 13
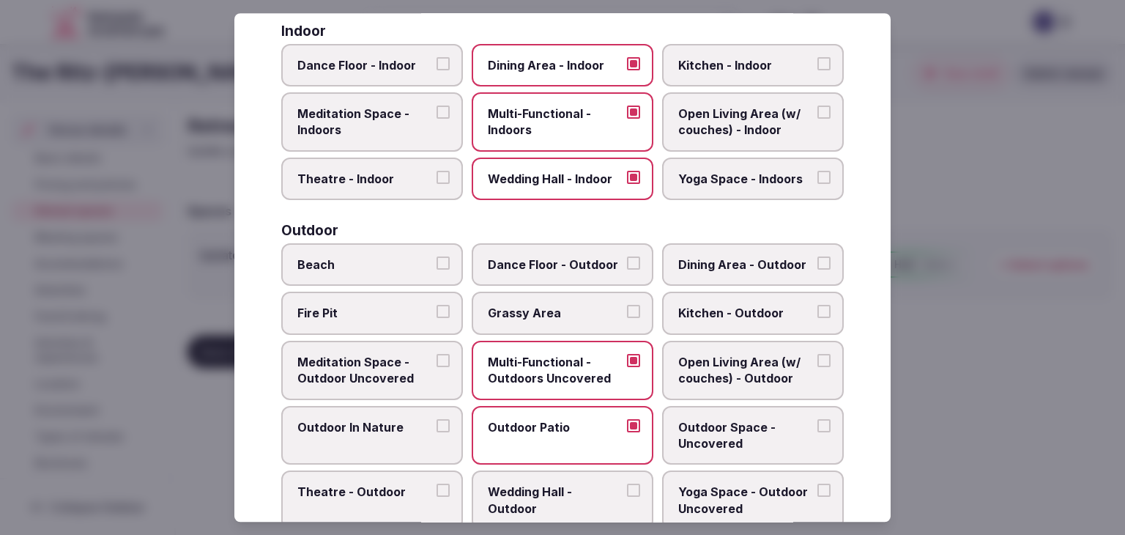
click at [753, 419] on span "Outdoor Space - Uncovered" at bounding box center [746, 435] width 135 height 33
click at [818, 419] on button "Outdoor Space - Uncovered" at bounding box center [824, 425] width 13 height 13
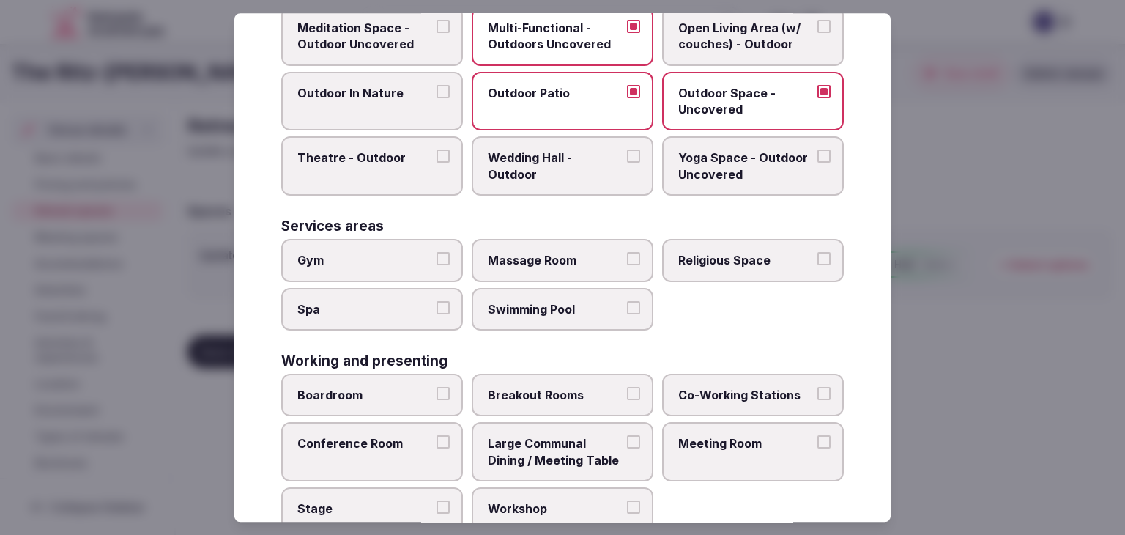
scroll to position [662, 0]
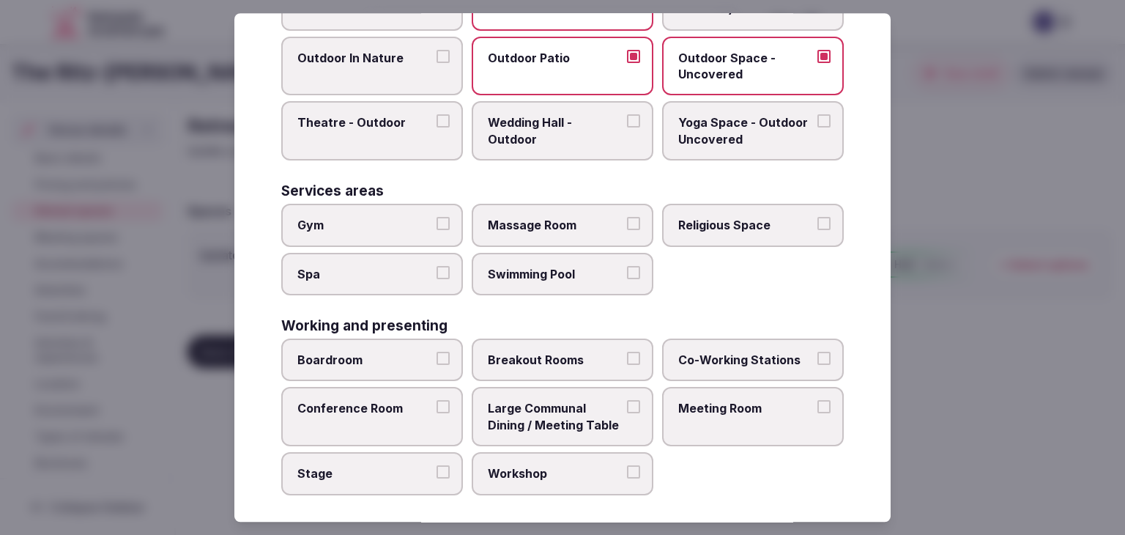
click at [744, 424] on label "Meeting Room" at bounding box center [753, 417] width 182 height 59
click at [818, 414] on button "Meeting Room" at bounding box center [824, 407] width 13 height 13
click at [380, 412] on label "Conference Room" at bounding box center [372, 417] width 182 height 59
click at [437, 412] on button "Conference Room" at bounding box center [443, 407] width 13 height 13
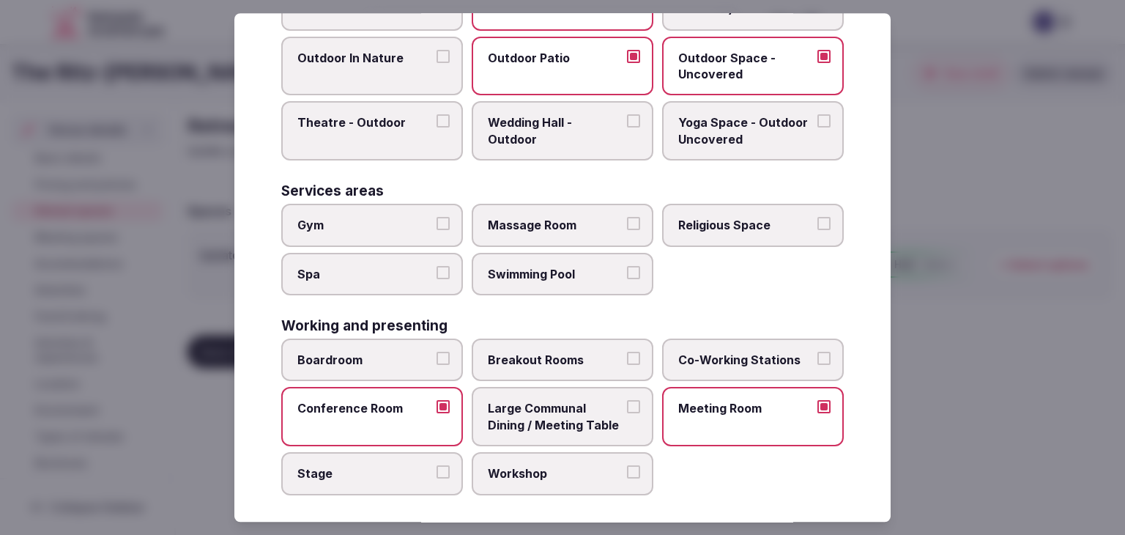
click at [517, 410] on span "Large Communal Dining / Meeting Table" at bounding box center [555, 417] width 135 height 33
click at [627, 410] on button "Large Communal Dining / Meeting Table" at bounding box center [633, 407] width 13 height 13
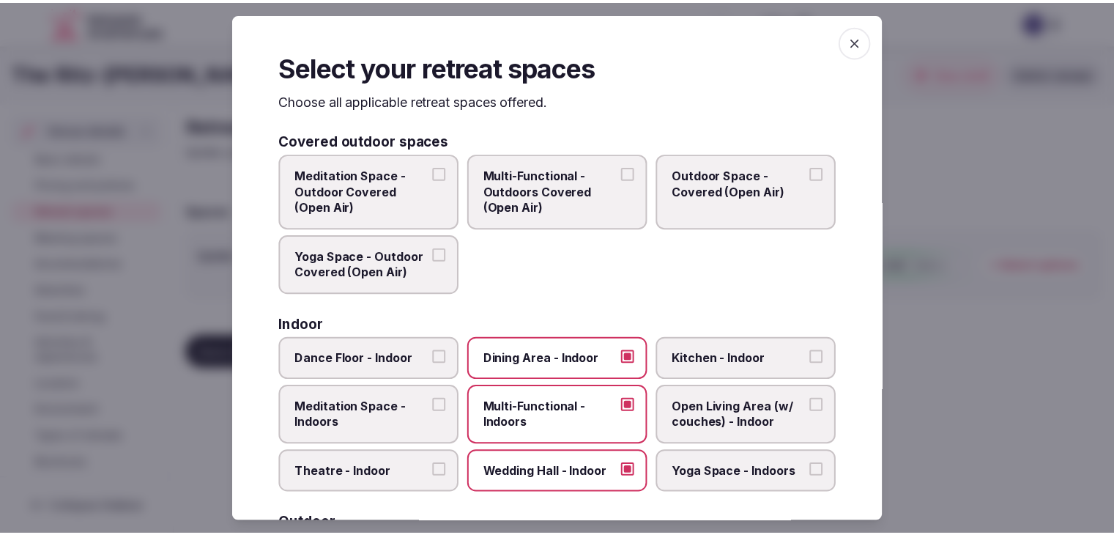
scroll to position [0, 0]
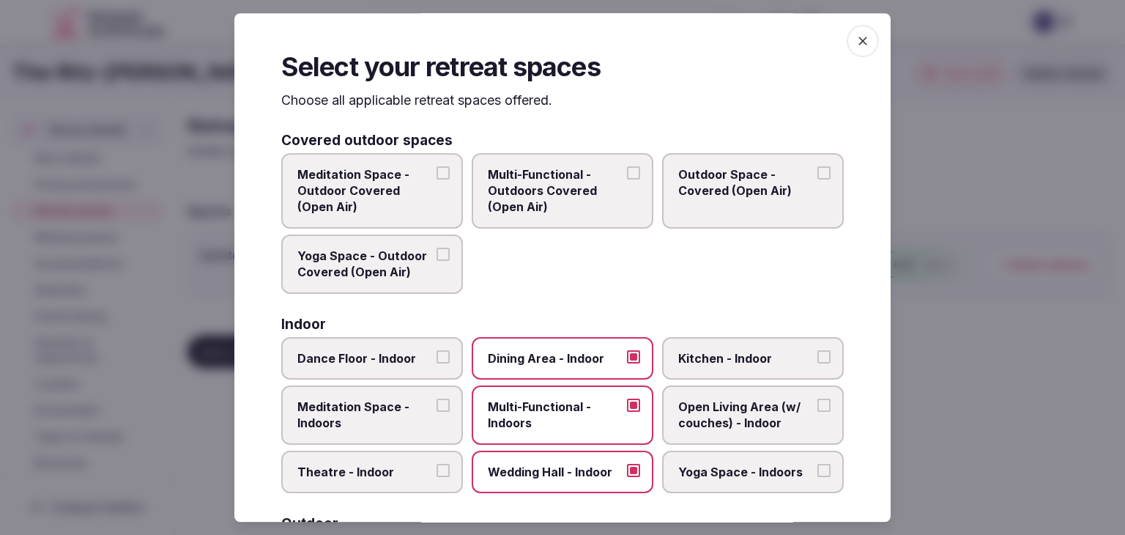
drag, startPoint x: 856, startPoint y: 48, endPoint x: 749, endPoint y: 165, distance: 158.7
click at [856, 49] on span "button" at bounding box center [863, 41] width 32 height 32
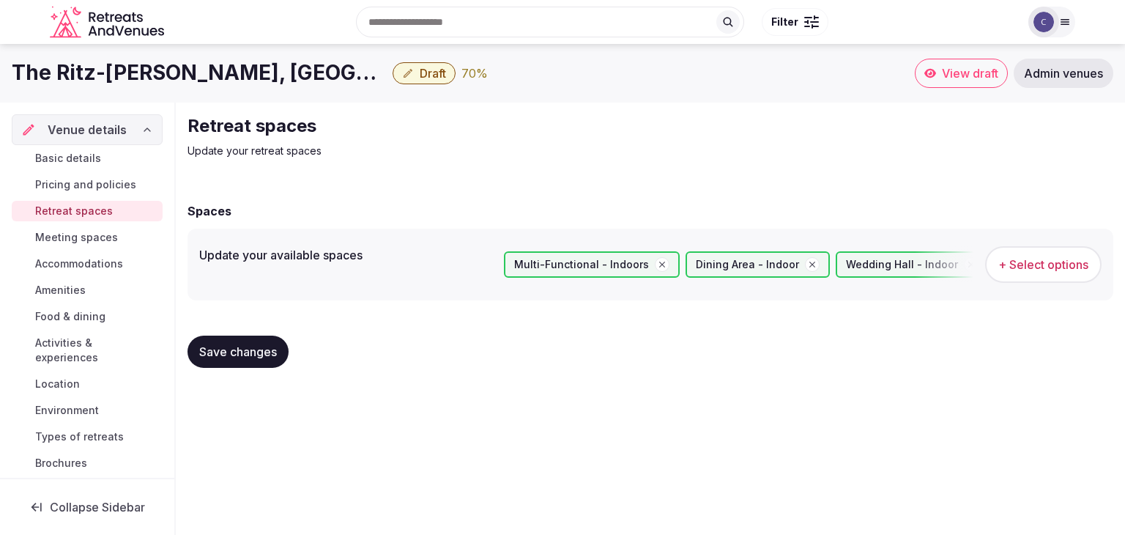
click at [262, 355] on span "Save changes" at bounding box center [238, 351] width 78 height 15
drag, startPoint x: 106, startPoint y: 186, endPoint x: 109, endPoint y: 200, distance: 14.4
click at [105, 186] on span "Pricing and policies" at bounding box center [85, 184] width 101 height 15
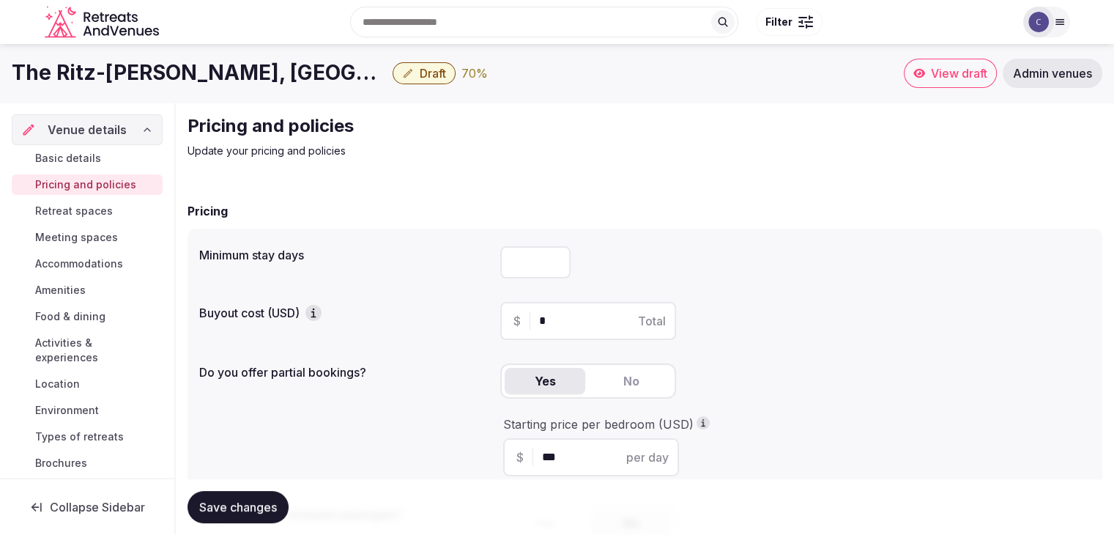
click at [519, 270] on input "number" at bounding box center [535, 262] width 70 height 32
type input "*"
click at [267, 500] on span "Save changes" at bounding box center [238, 507] width 78 height 15
click at [62, 153] on span "Basic details" at bounding box center [68, 158] width 66 height 15
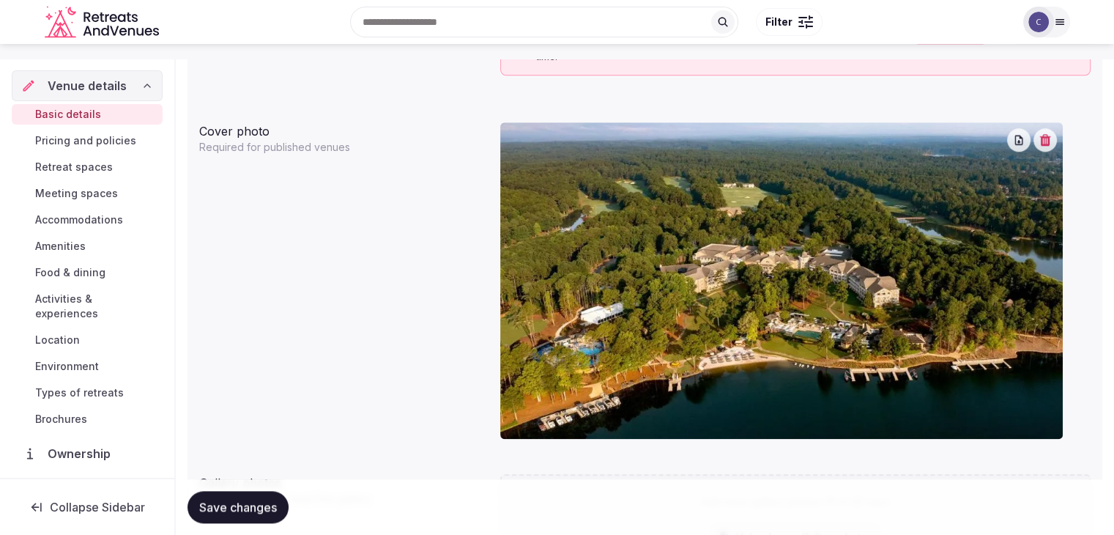
scroll to position [1246, 0]
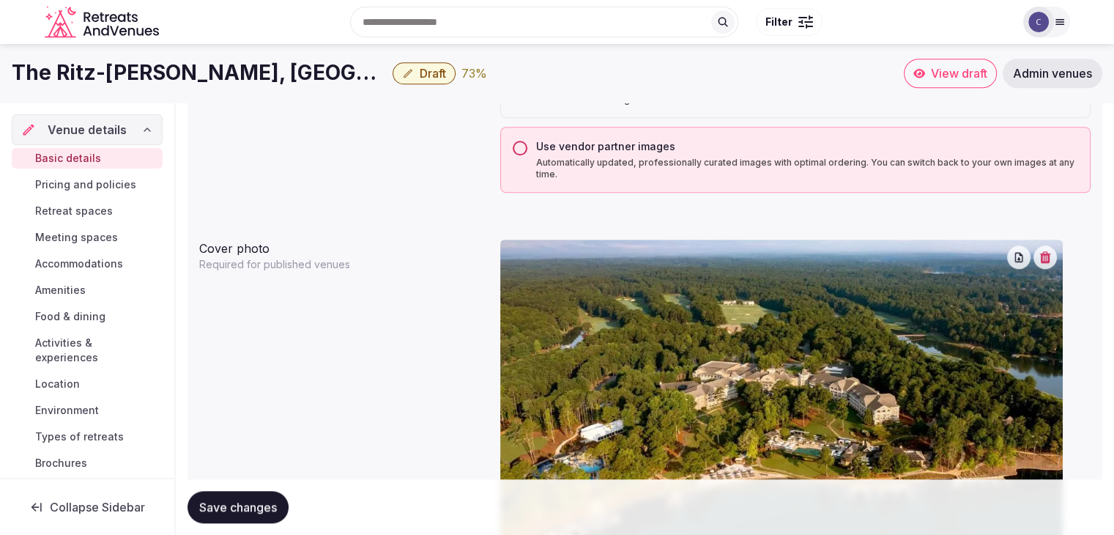
click at [100, 182] on span "Pricing and policies" at bounding box center [85, 184] width 101 height 15
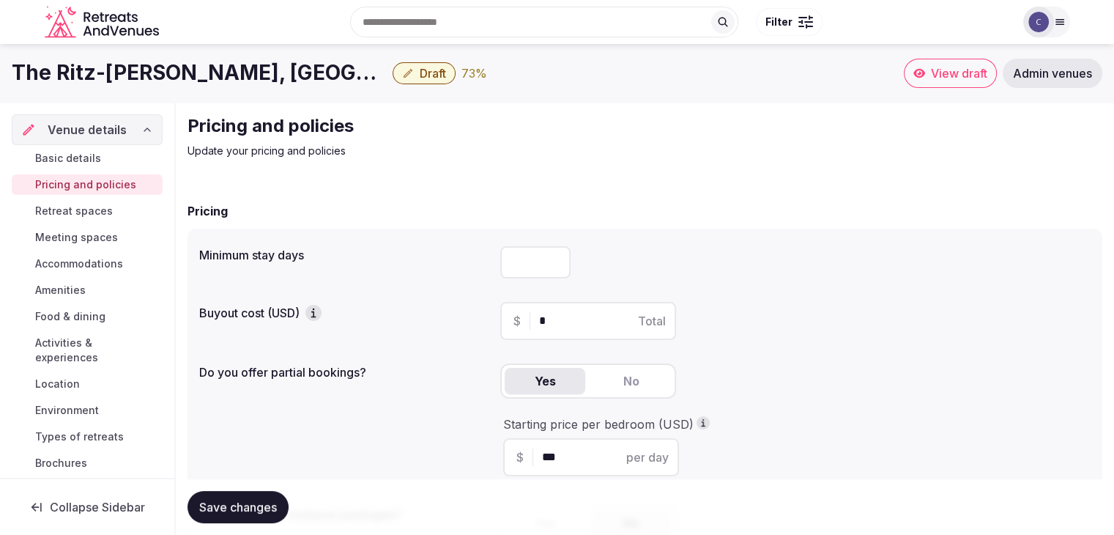
click at [94, 211] on span "Retreat spaces" at bounding box center [74, 211] width 78 height 15
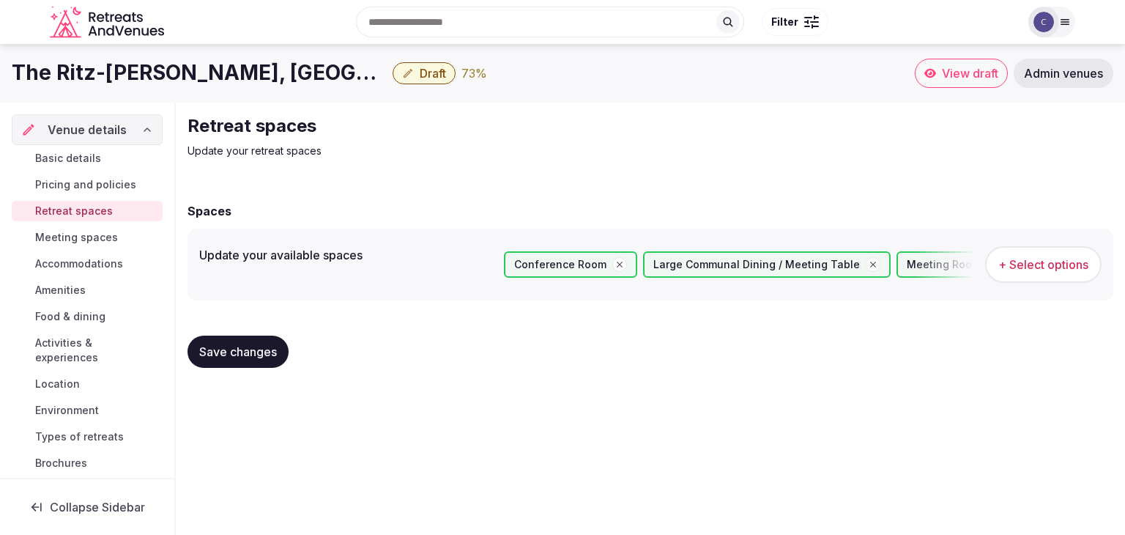
click at [89, 235] on span "Meeting spaces" at bounding box center [76, 237] width 83 height 15
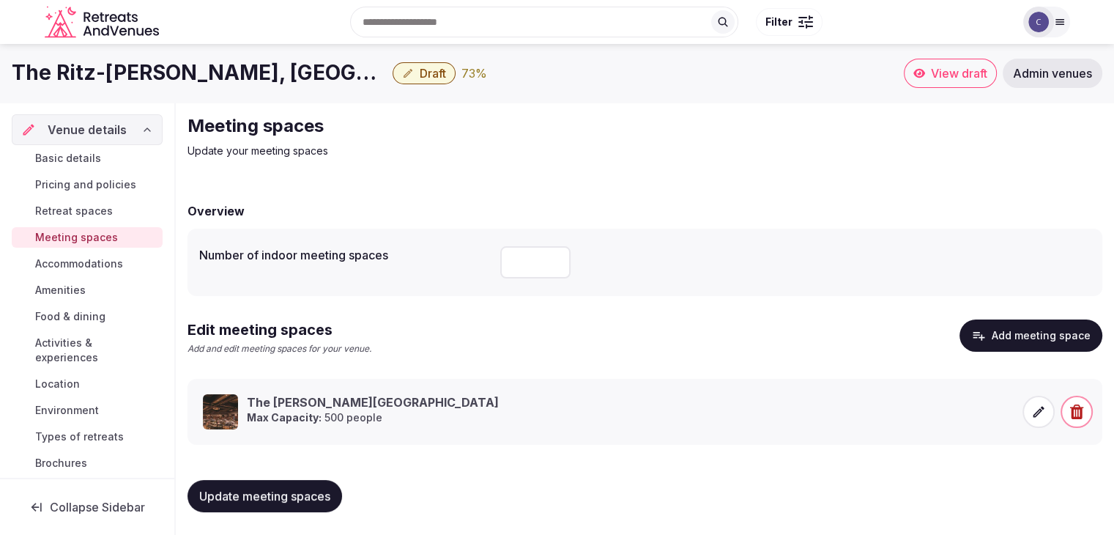
click at [92, 264] on span "Accommodations" at bounding box center [79, 263] width 88 height 15
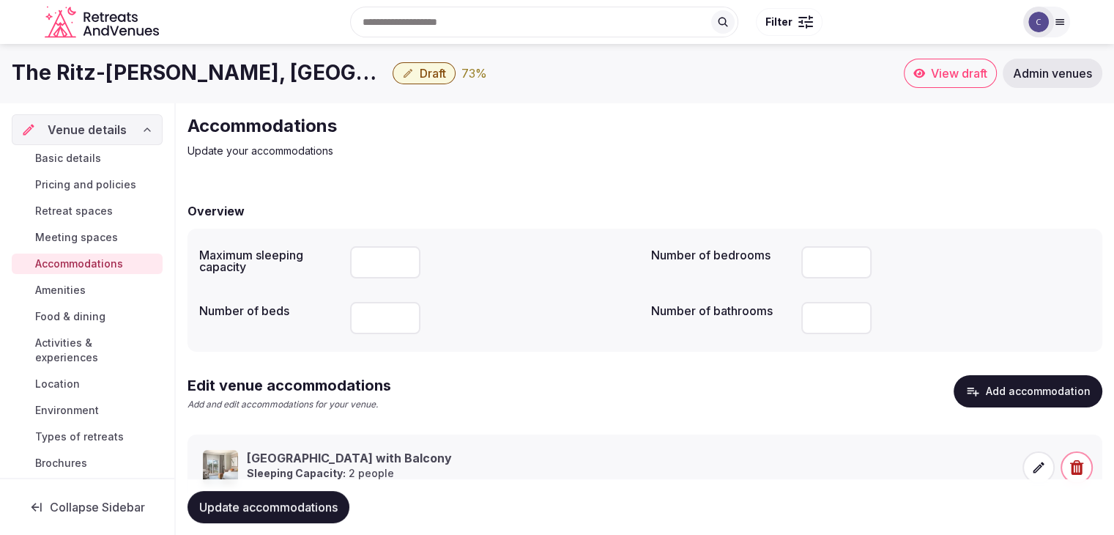
click at [80, 291] on span "Amenities" at bounding box center [60, 290] width 51 height 15
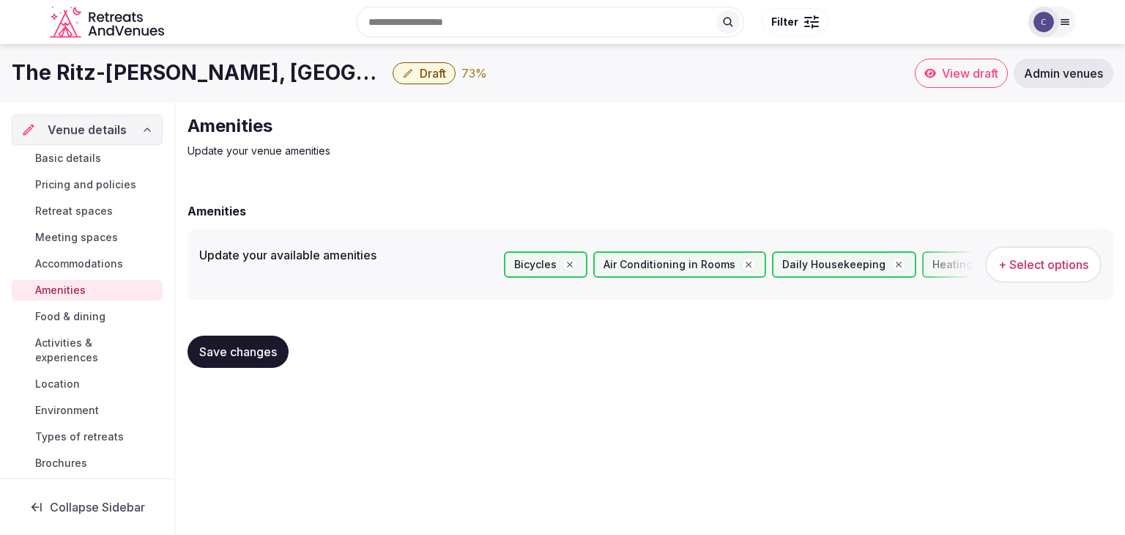
click at [81, 319] on span "Food & dining" at bounding box center [70, 316] width 70 height 15
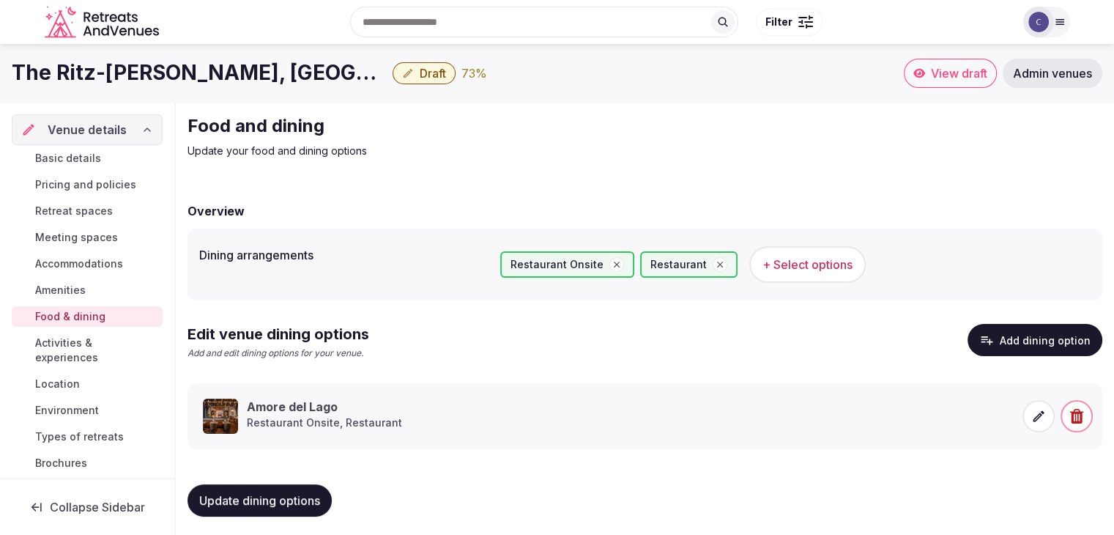
click at [79, 343] on span "Activities & experiences" at bounding box center [96, 350] width 122 height 29
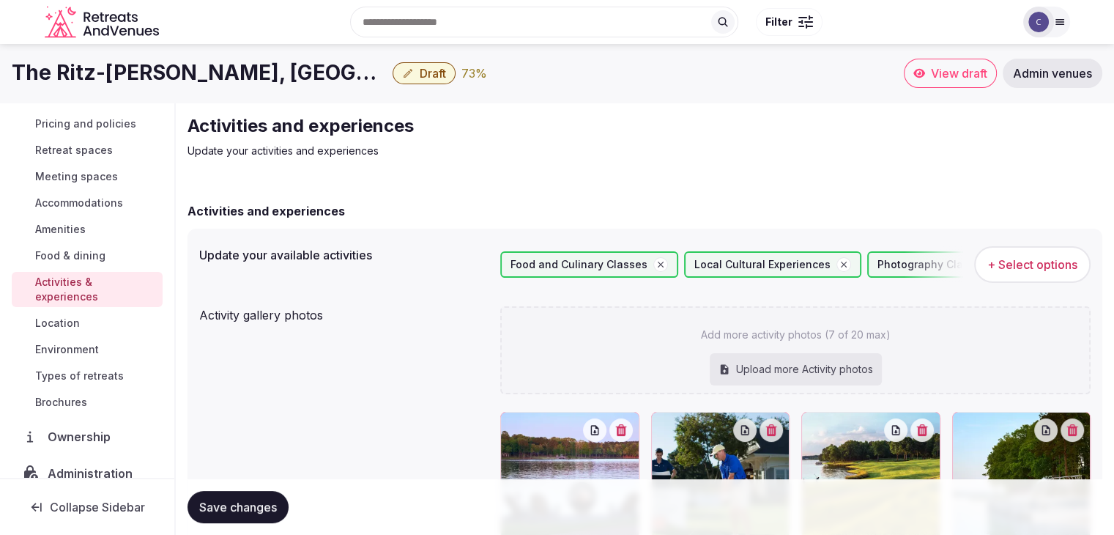
scroll to position [147, 0]
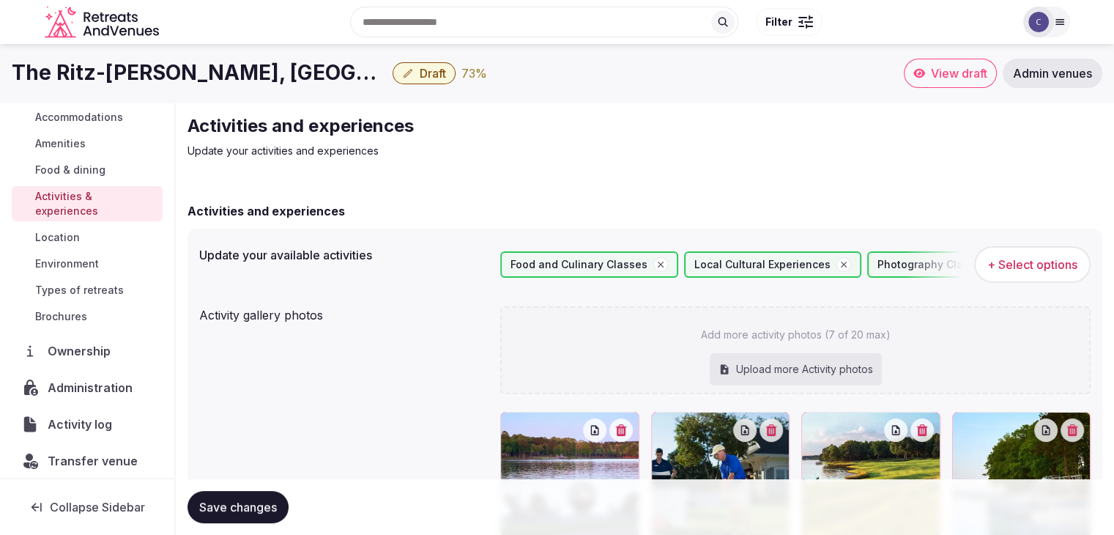
click at [62, 242] on span "Location" at bounding box center [57, 237] width 45 height 15
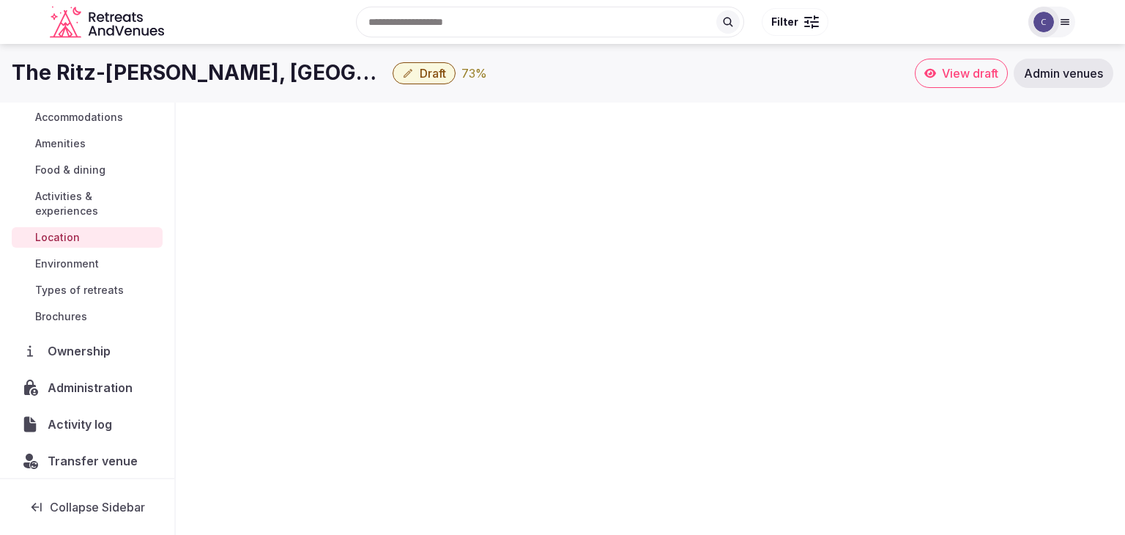
click at [70, 261] on span "Environment" at bounding box center [67, 263] width 64 height 15
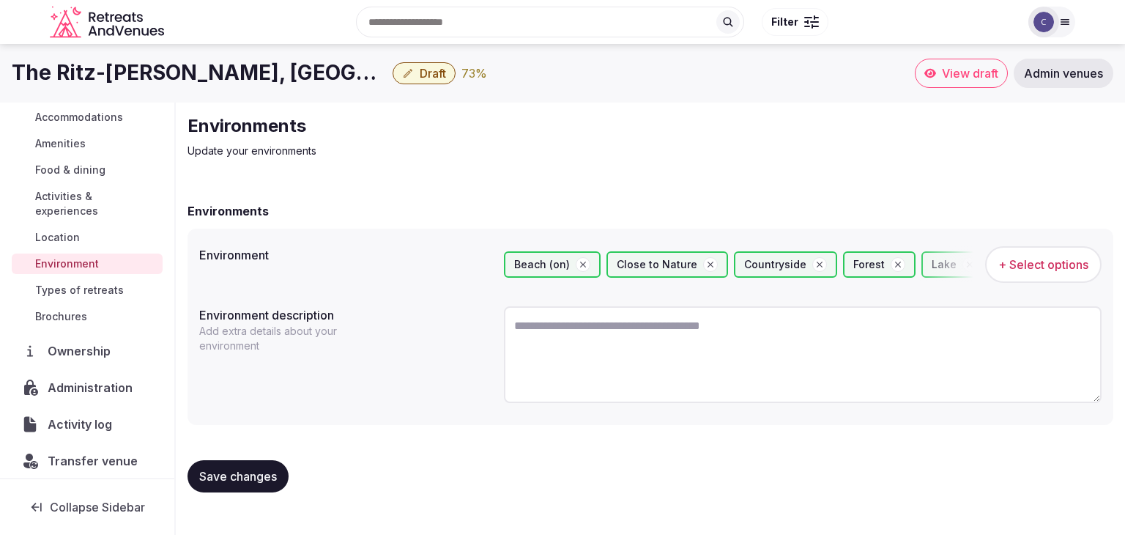
click at [75, 287] on span "Types of retreats" at bounding box center [79, 290] width 89 height 15
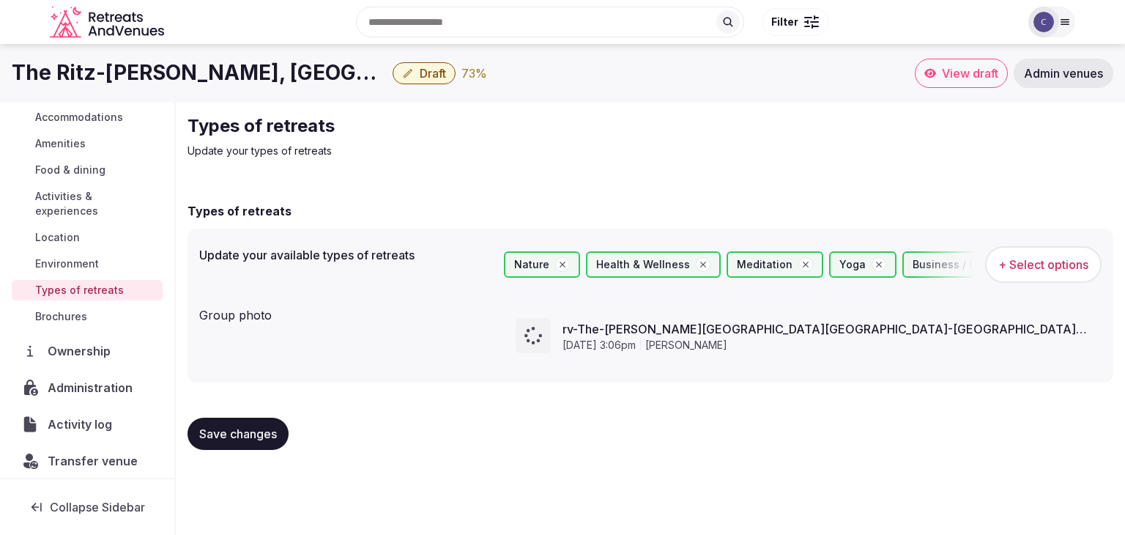
click at [539, 330] on icon at bounding box center [533, 335] width 25 height 25
click at [426, 85] on div "The Ritz-Carlton Reynolds, Lake Oconee Draft 73 %" at bounding box center [463, 73] width 903 height 29
click at [427, 75] on span "Draft" at bounding box center [433, 73] width 26 height 15
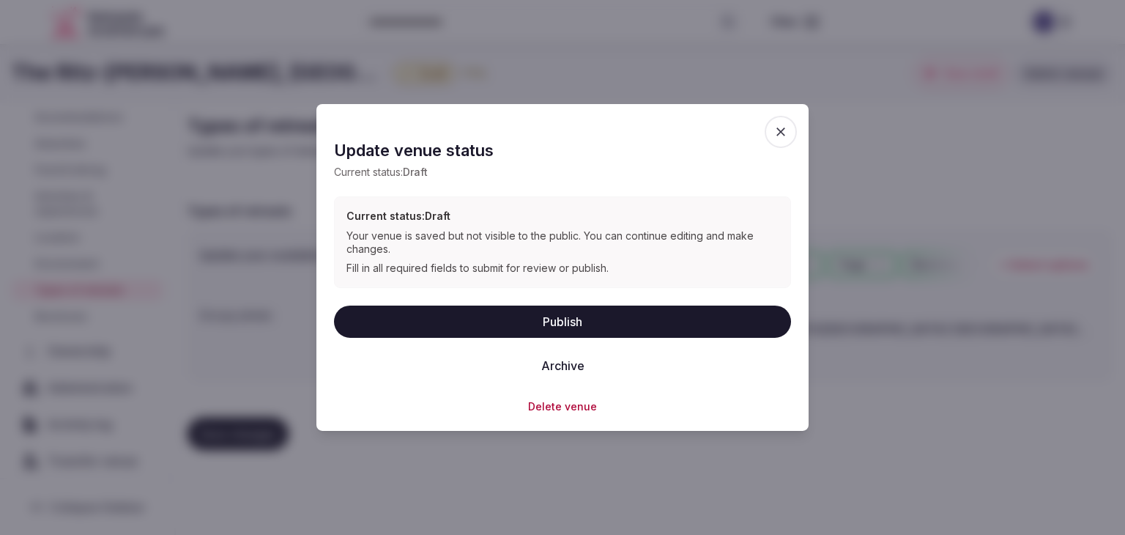
click at [574, 322] on button "Publish" at bounding box center [562, 321] width 457 height 32
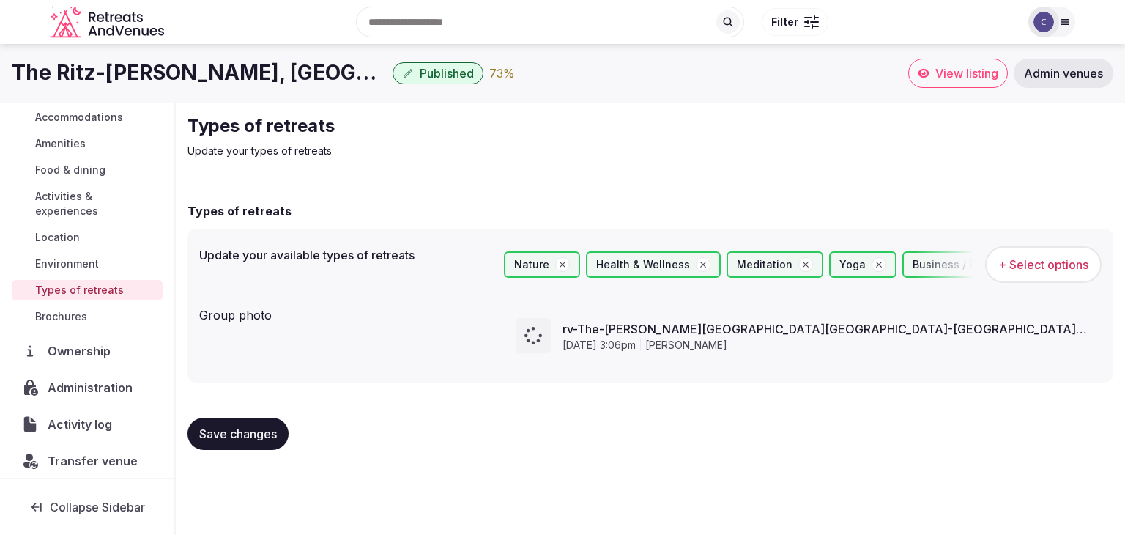
click at [82, 391] on span "Administration" at bounding box center [93, 388] width 91 height 18
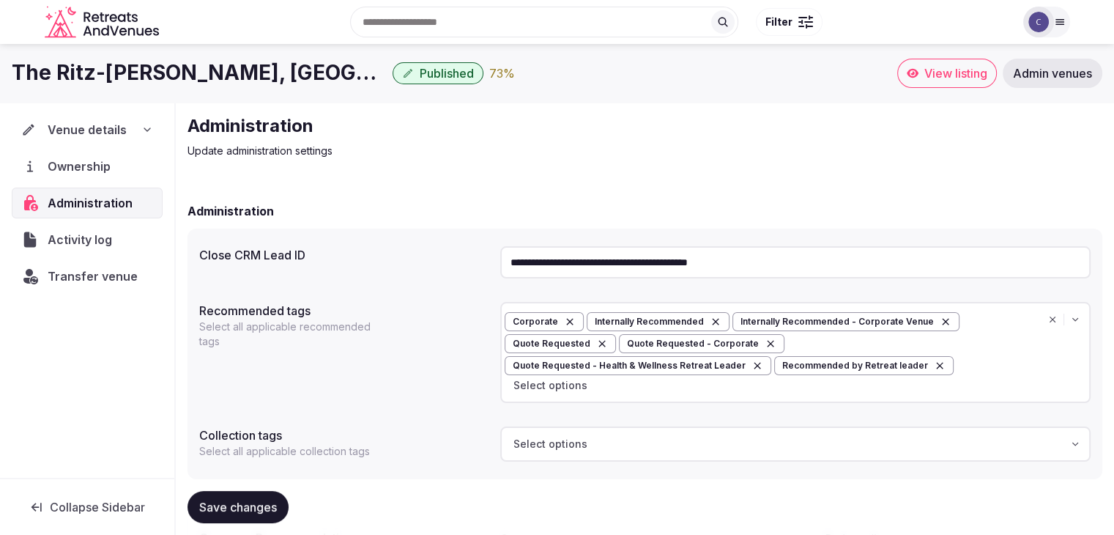
click at [141, 132] on icon at bounding box center [147, 130] width 12 height 12
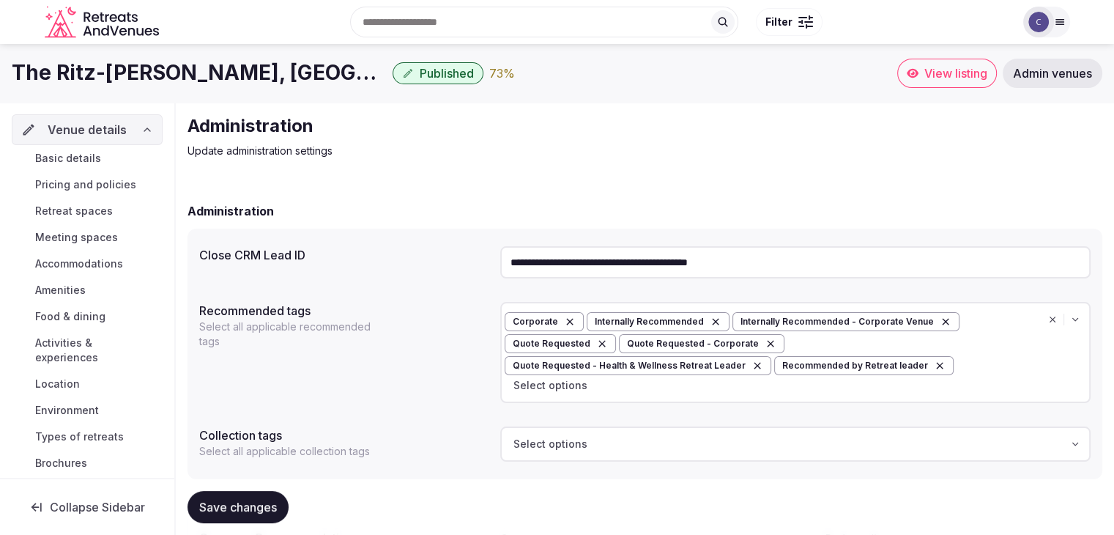
click at [103, 164] on link "Basic details" at bounding box center [87, 158] width 151 height 21
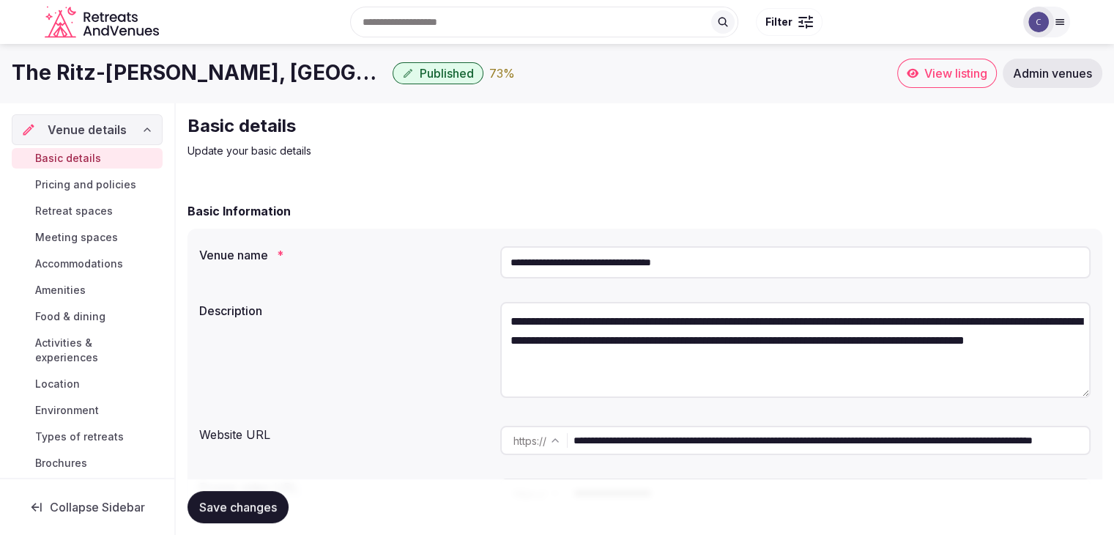
drag, startPoint x: 999, startPoint y: 440, endPoint x: 414, endPoint y: 437, distance: 584.7
click at [415, 438] on div "**********" at bounding box center [645, 440] width 892 height 41
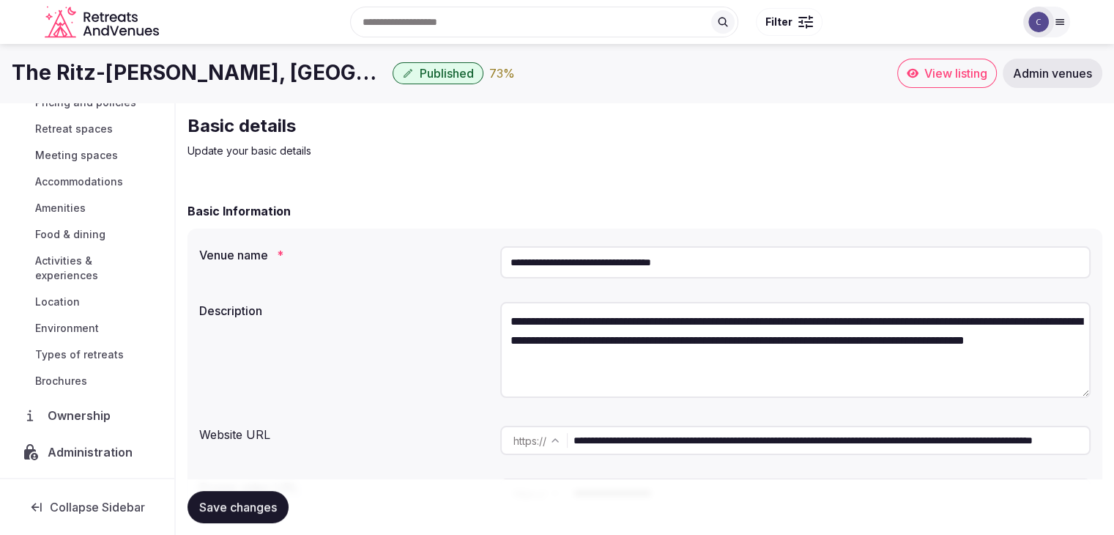
scroll to position [155, 0]
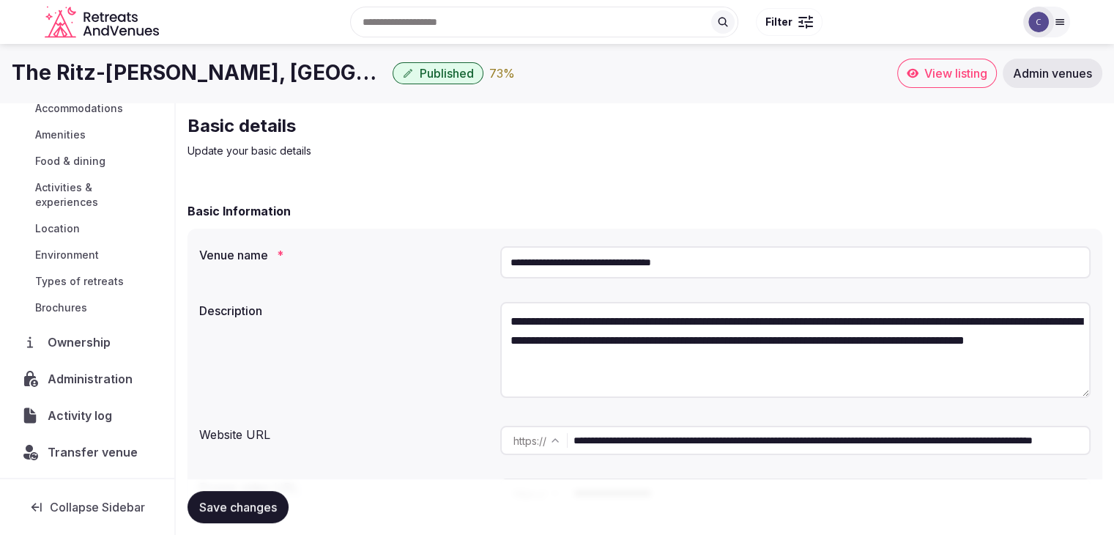
click at [81, 375] on span "Administration" at bounding box center [93, 379] width 91 height 18
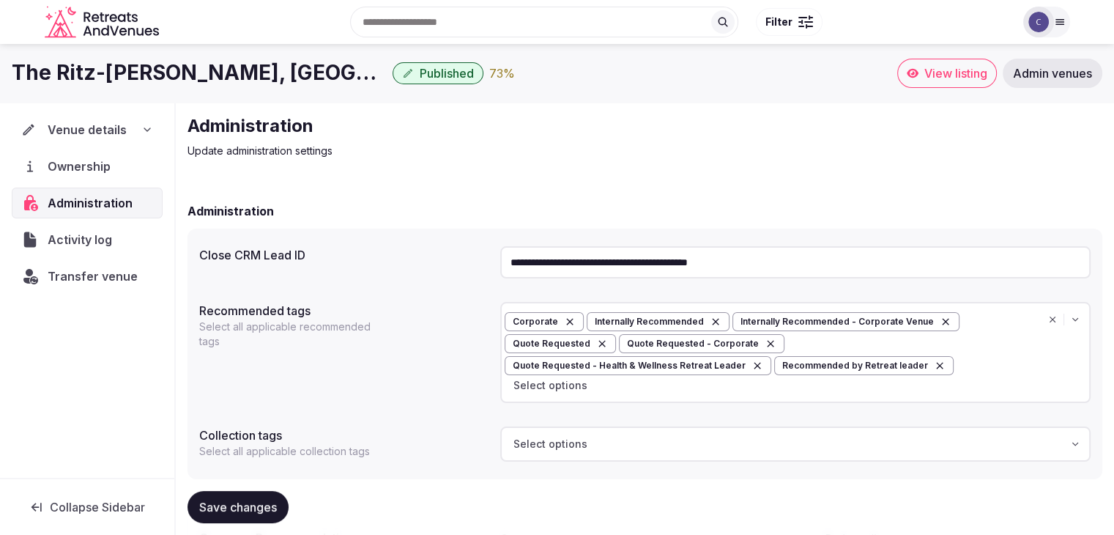
click at [819, 254] on input "**********" at bounding box center [795, 262] width 591 height 32
click at [114, 274] on span "Transfer venue" at bounding box center [92, 276] width 89 height 18
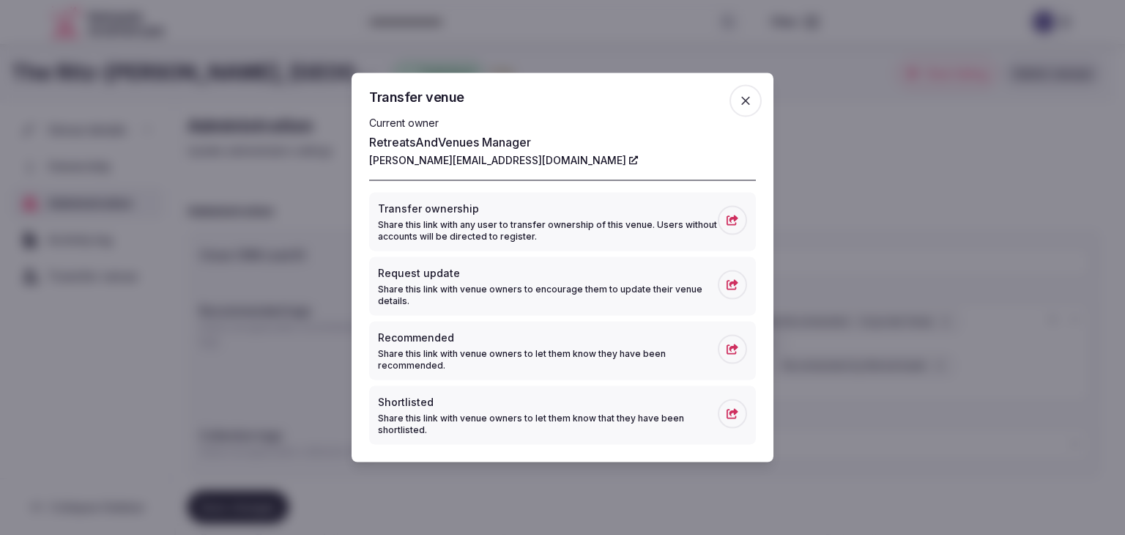
click at [744, 98] on icon "button" at bounding box center [746, 101] width 9 height 9
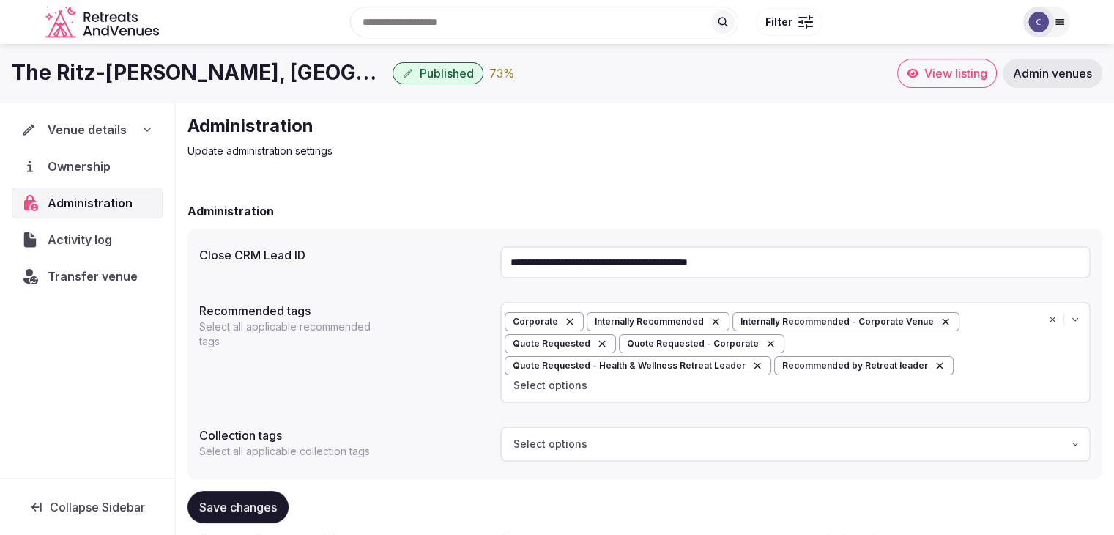
click at [533, 167] on div "**********" at bounding box center [645, 402] width 939 height 599
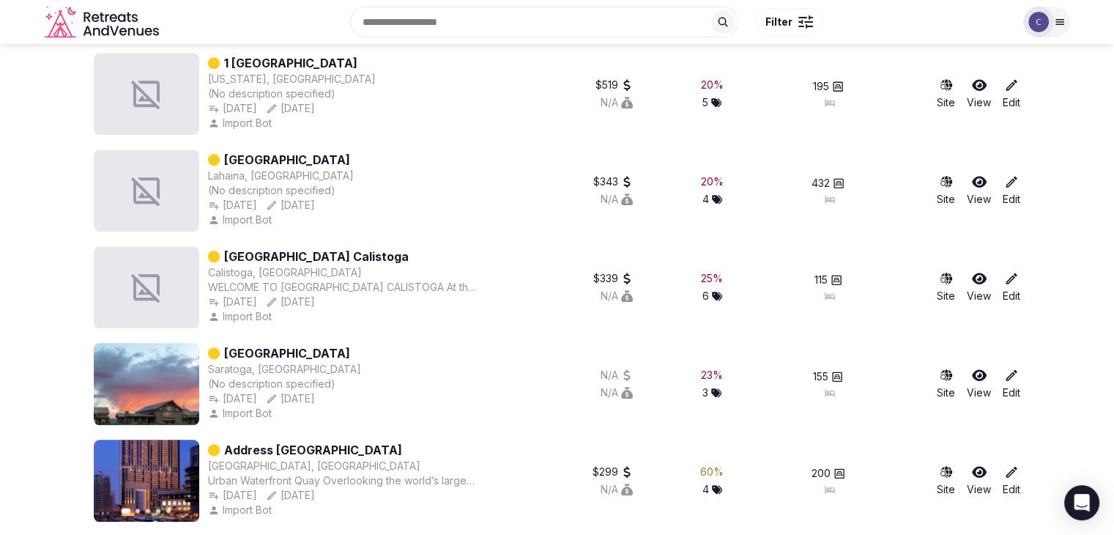
scroll to position [1172, 0]
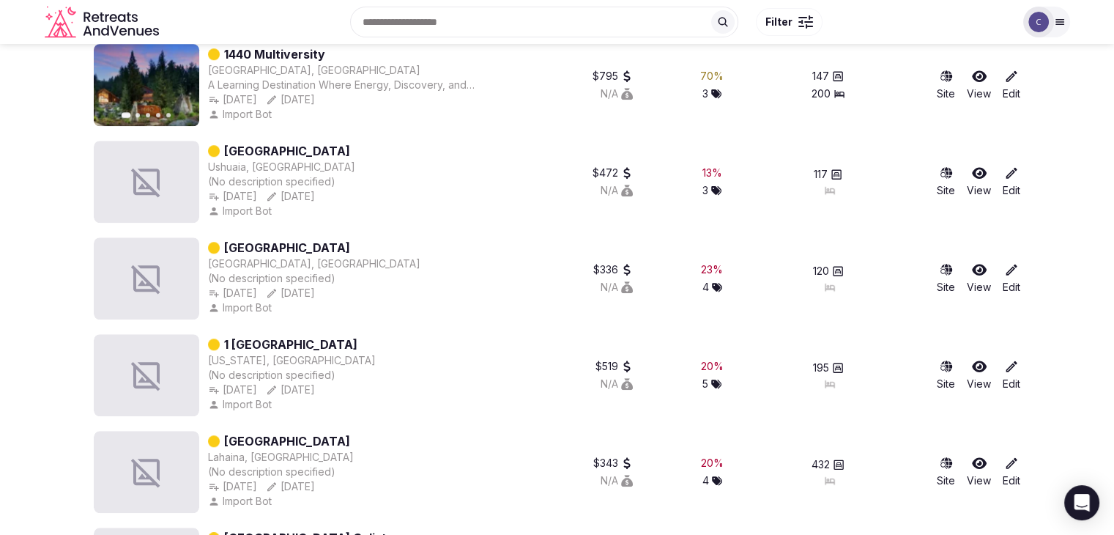
click at [1045, 27] on img at bounding box center [1039, 22] width 21 height 21
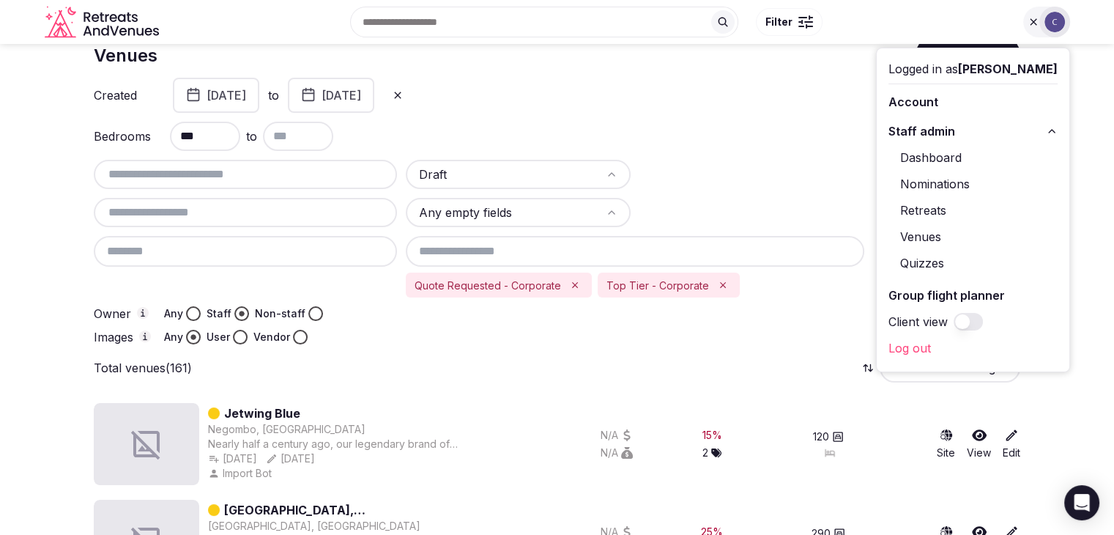
scroll to position [0, 0]
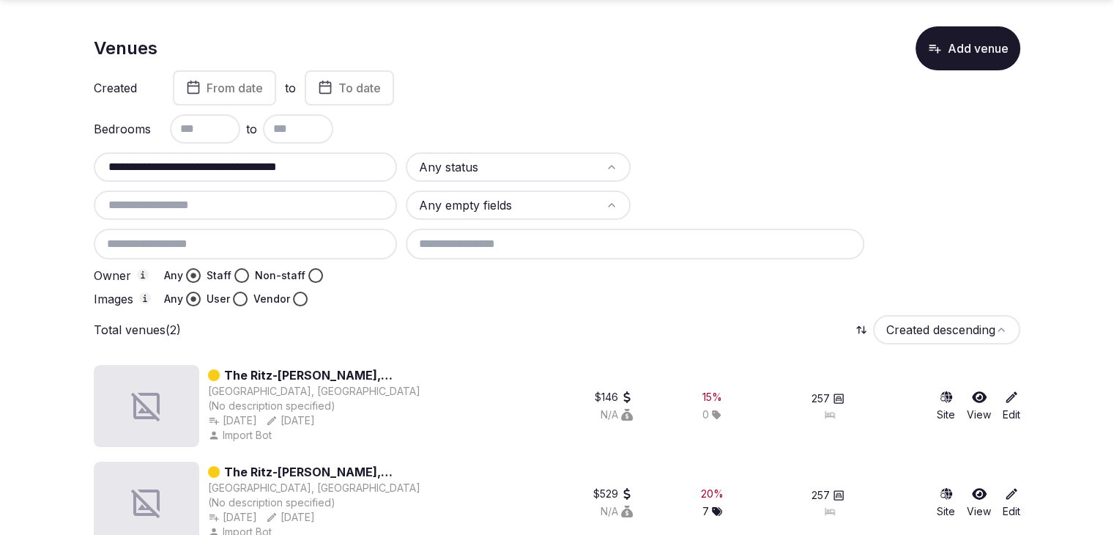
scroll to position [73, 0]
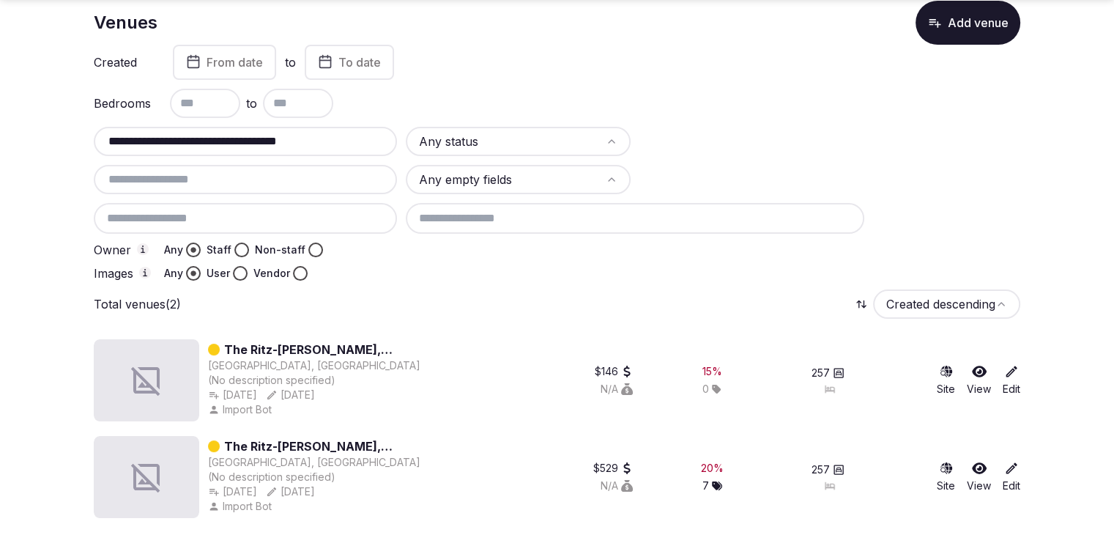
click at [363, 138] on input "**********" at bounding box center [246, 142] width 292 height 18
paste input "text"
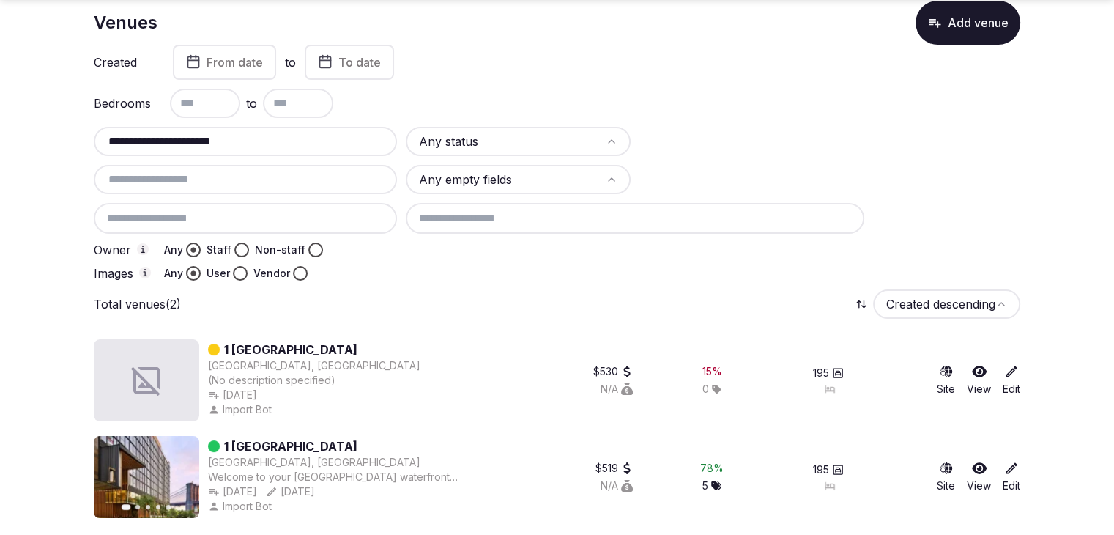
type input "**********"
click at [276, 141] on input "**********" at bounding box center [246, 142] width 292 height 18
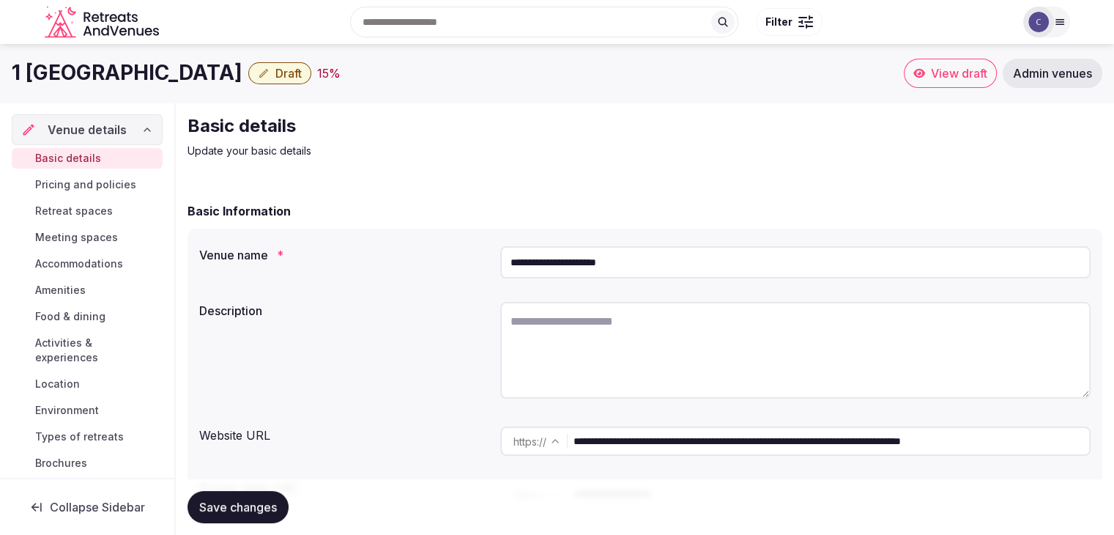
click at [304, 72] on button "Draft" at bounding box center [279, 73] width 63 height 22
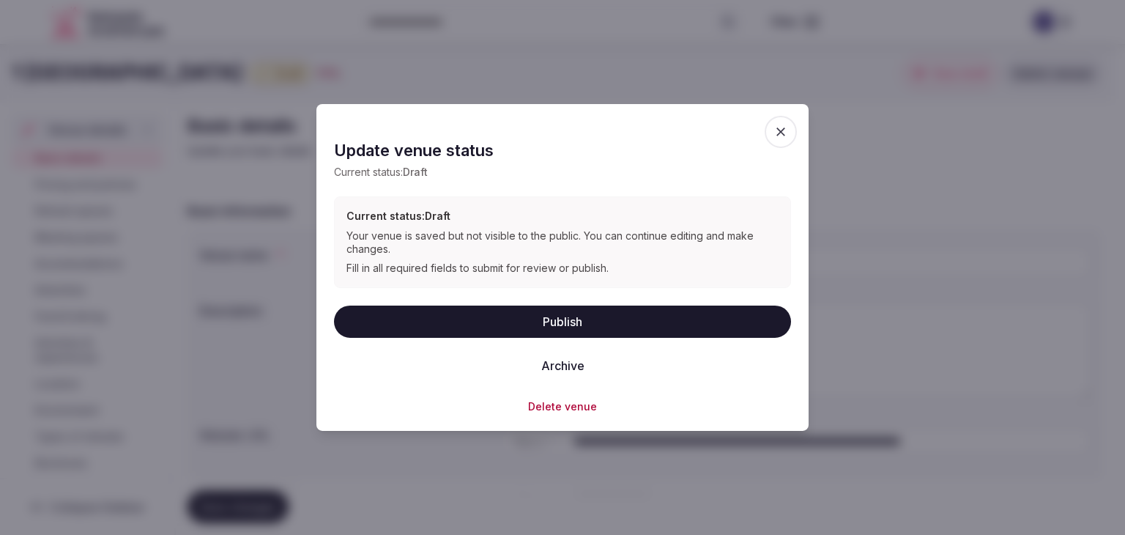
click at [555, 362] on button "Archive" at bounding box center [563, 365] width 67 height 32
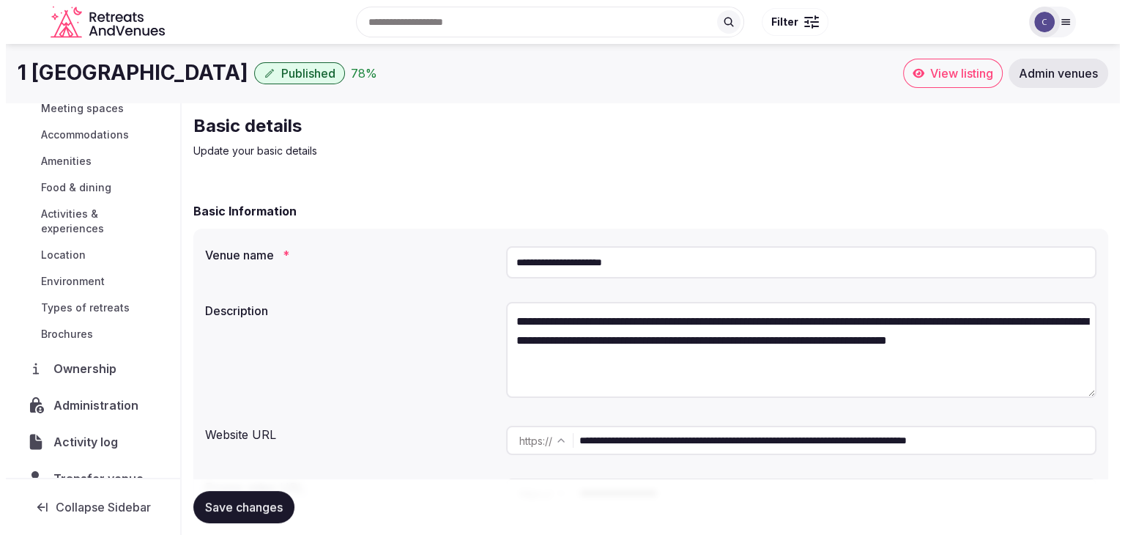
scroll to position [155, 0]
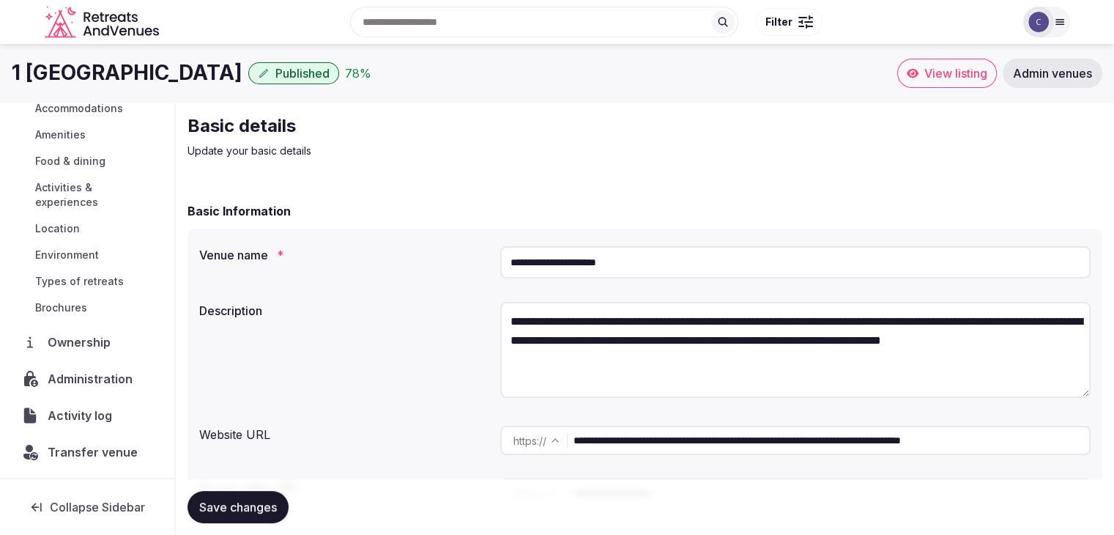
click at [91, 373] on span "Administration" at bounding box center [93, 379] width 91 height 18
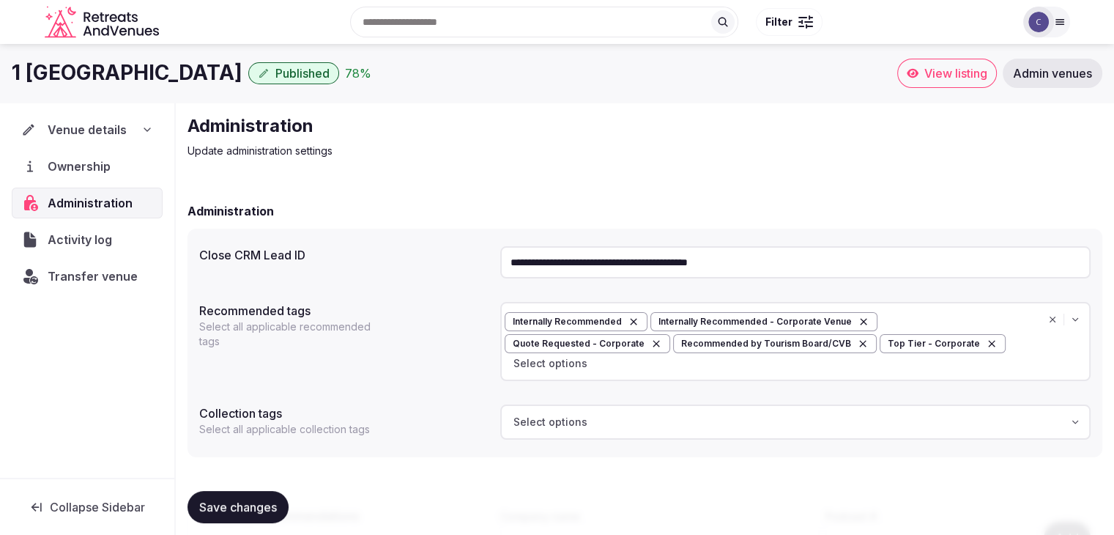
click at [137, 128] on div "Venue details" at bounding box center [87, 130] width 132 height 18
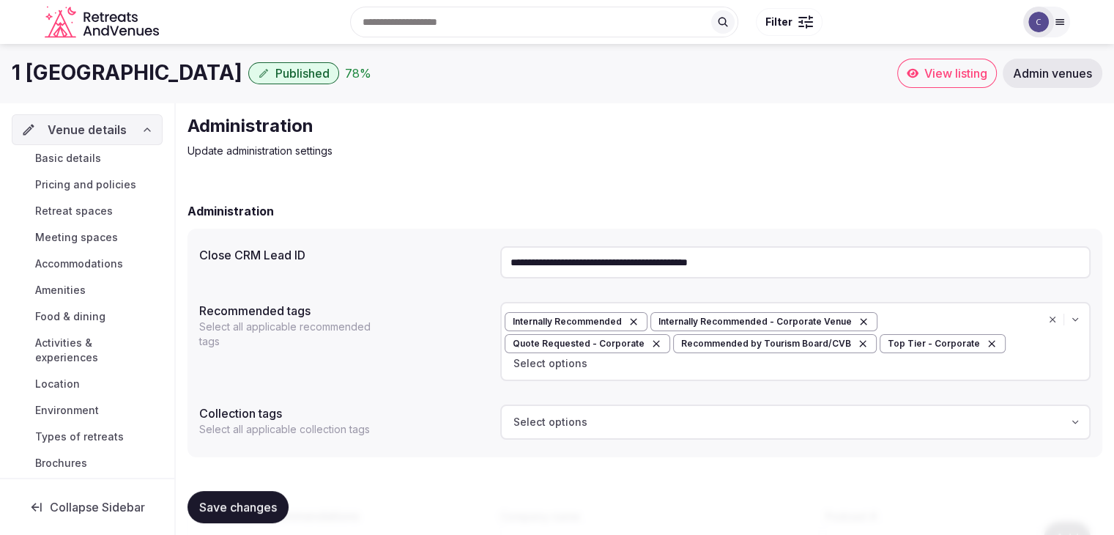
click at [92, 156] on span "Basic details" at bounding box center [68, 158] width 66 height 15
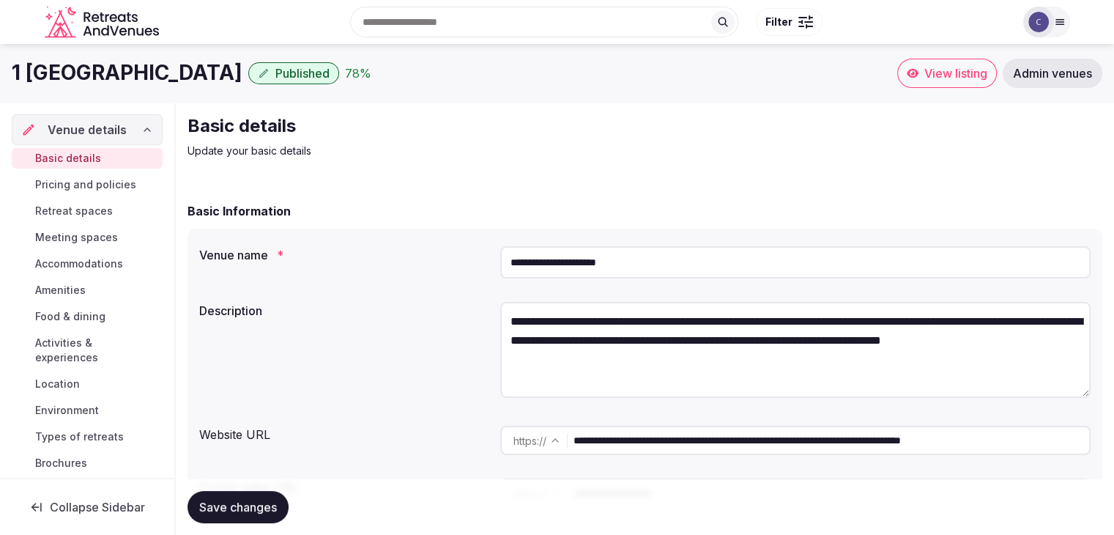
drag, startPoint x: 740, startPoint y: 443, endPoint x: 504, endPoint y: 434, distance: 236.1
click at [504, 434] on div "**********" at bounding box center [795, 440] width 591 height 29
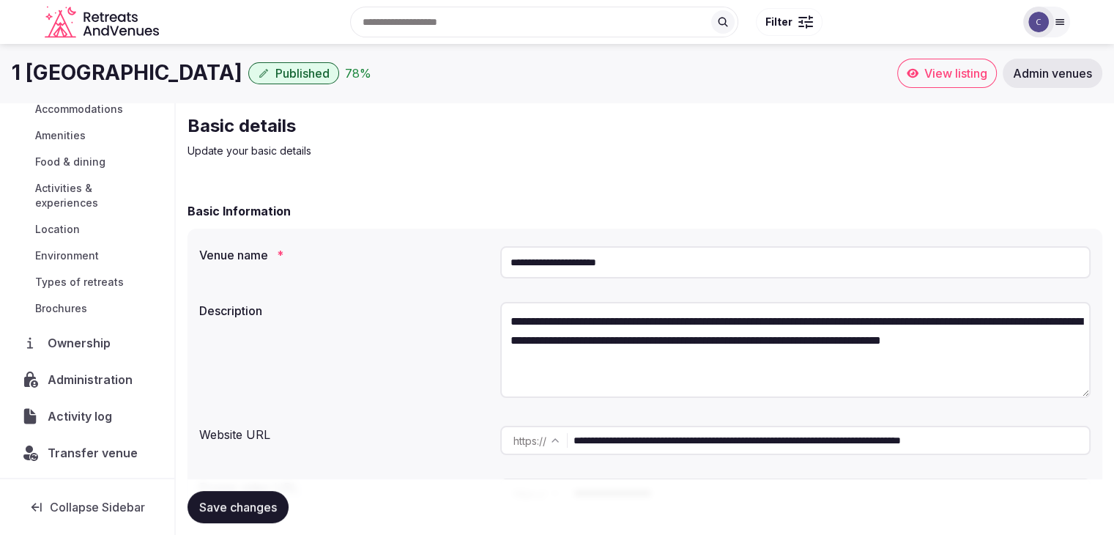
scroll to position [155, 0]
click at [103, 443] on span "Transfer venue" at bounding box center [93, 452] width 90 height 18
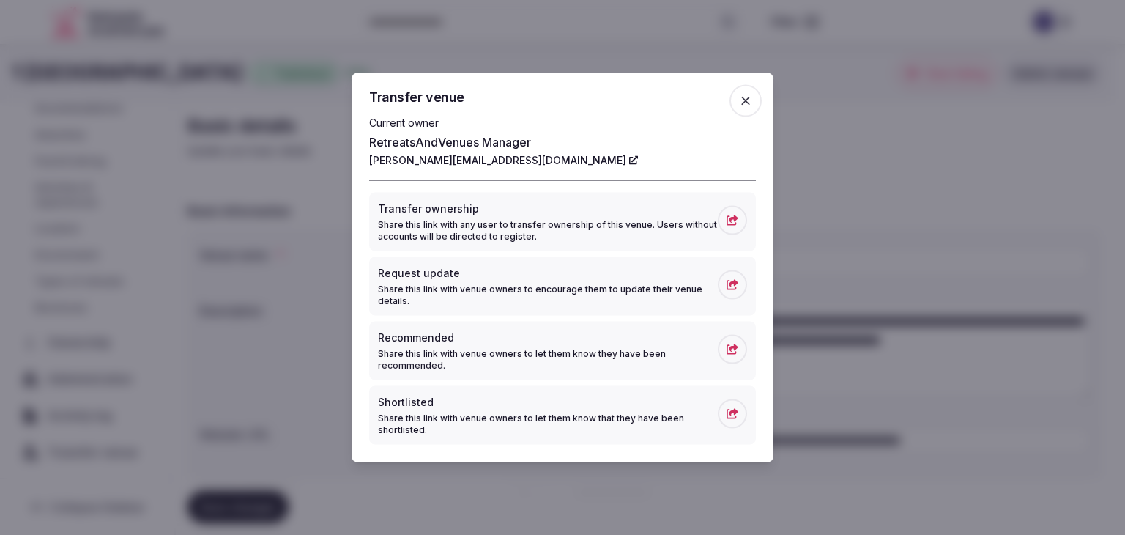
drag, startPoint x: 339, startPoint y: 393, endPoint x: 375, endPoint y: 357, distance: 50.8
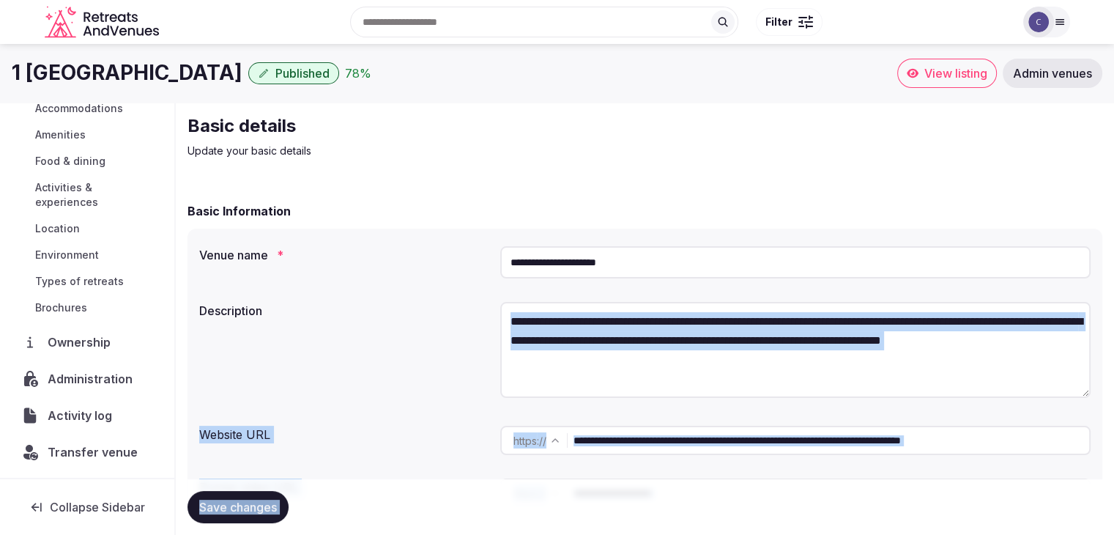
click at [106, 450] on span "Transfer venue" at bounding box center [93, 452] width 90 height 18
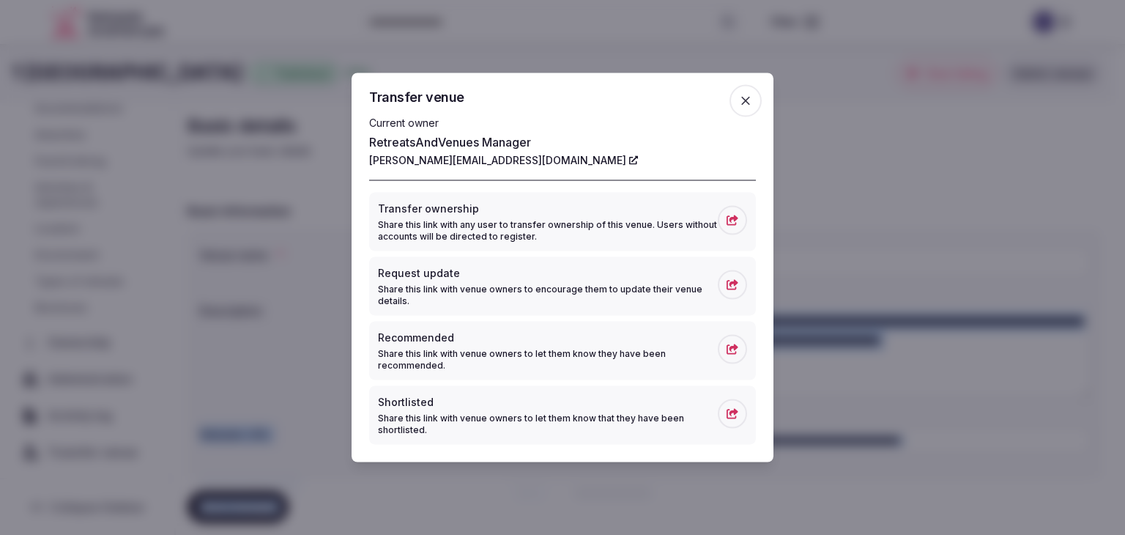
click at [750, 104] on icon "button" at bounding box center [746, 101] width 15 height 15
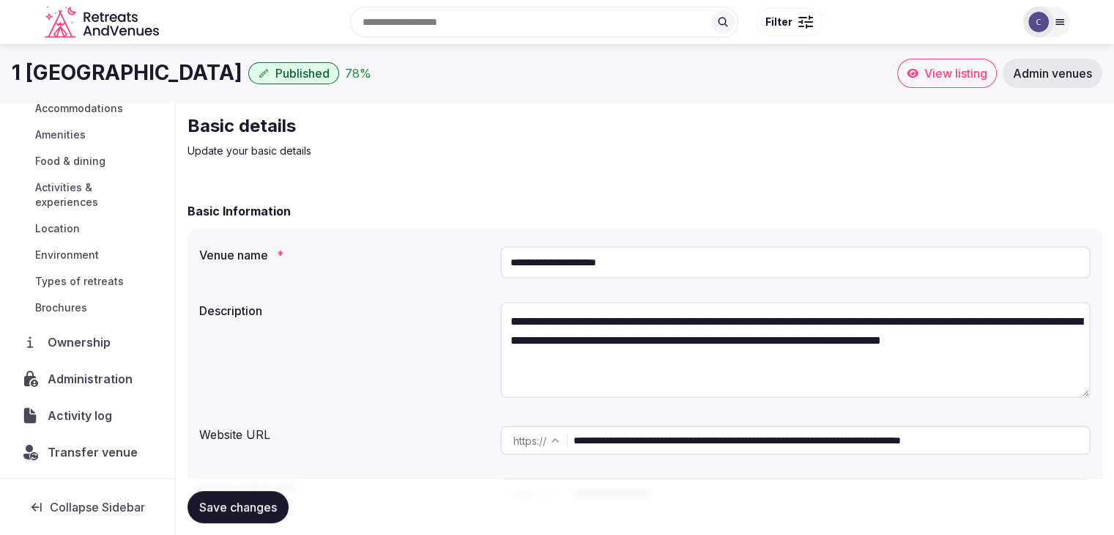
click at [780, 121] on div "Basic details Update your basic details" at bounding box center [645, 136] width 915 height 44
click at [120, 74] on h1 "1 [GEOGRAPHIC_DATA]" at bounding box center [127, 73] width 231 height 29
copy div "1 [GEOGRAPHIC_DATA]"
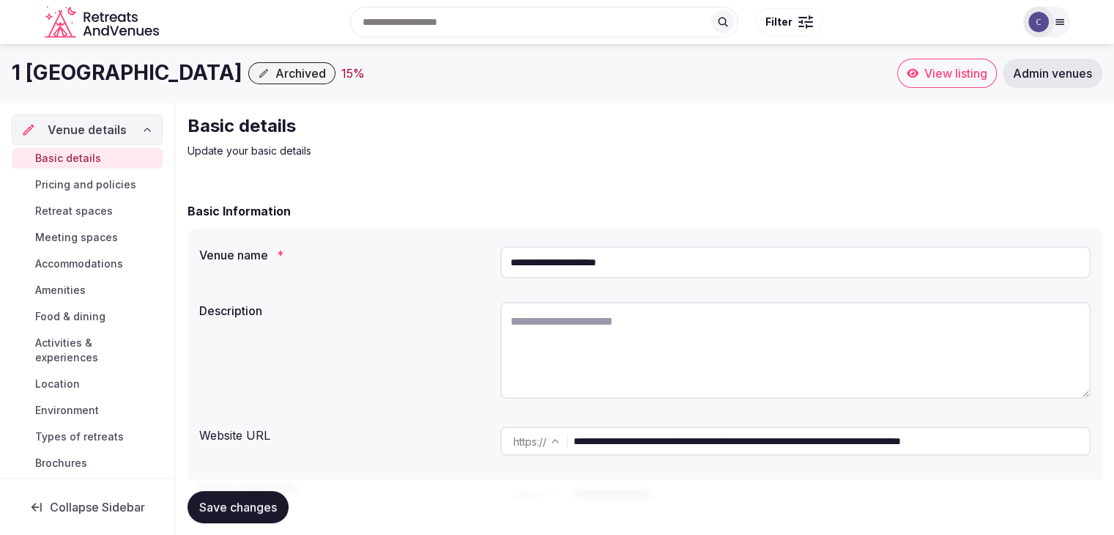
click at [295, 75] on span "Archived" at bounding box center [301, 73] width 51 height 15
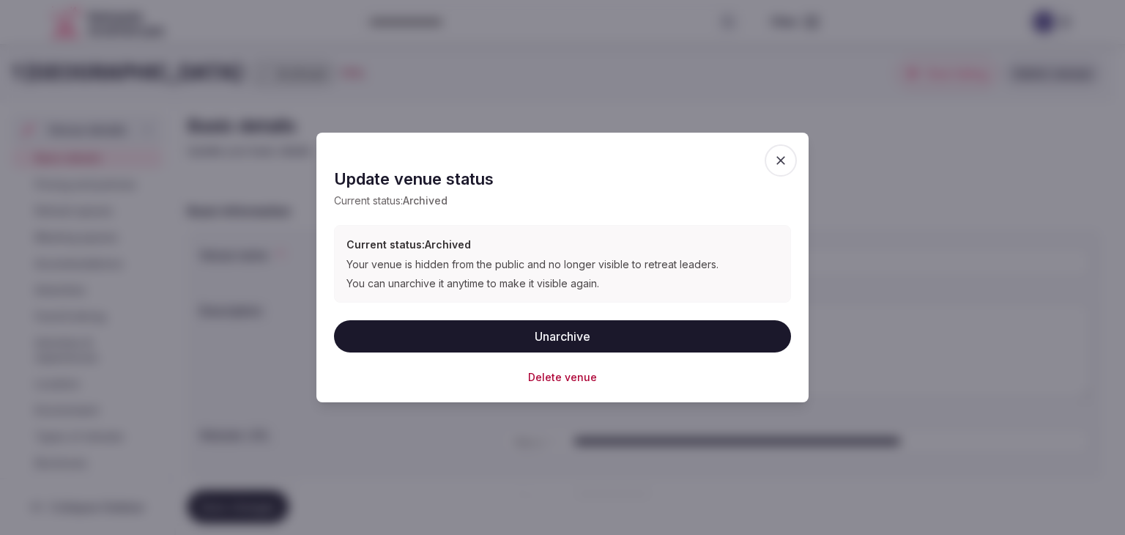
click at [588, 374] on button "Delete venue" at bounding box center [562, 377] width 69 height 15
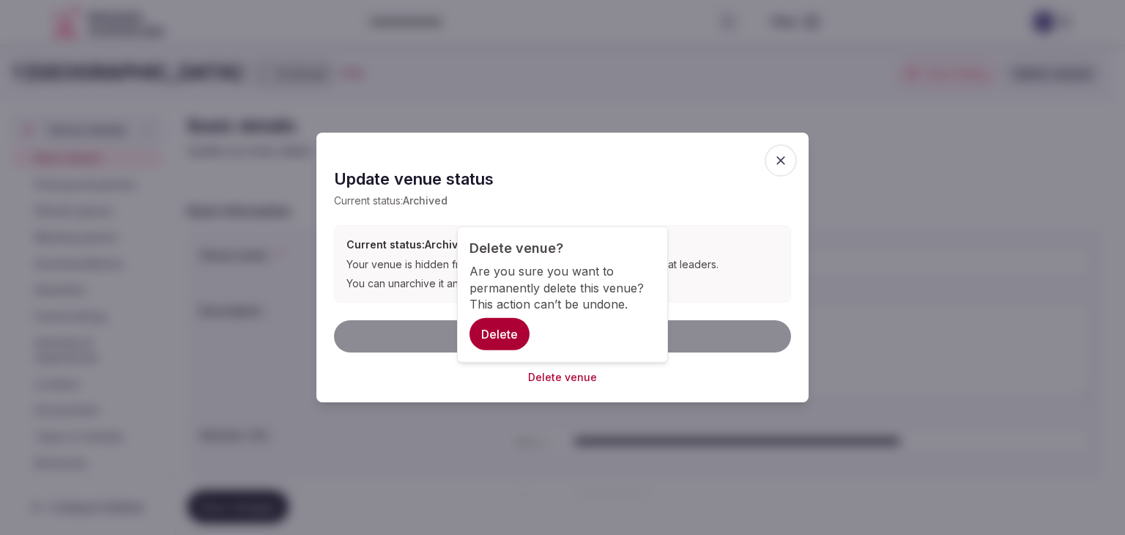
click at [517, 337] on button "Delete" at bounding box center [500, 334] width 60 height 32
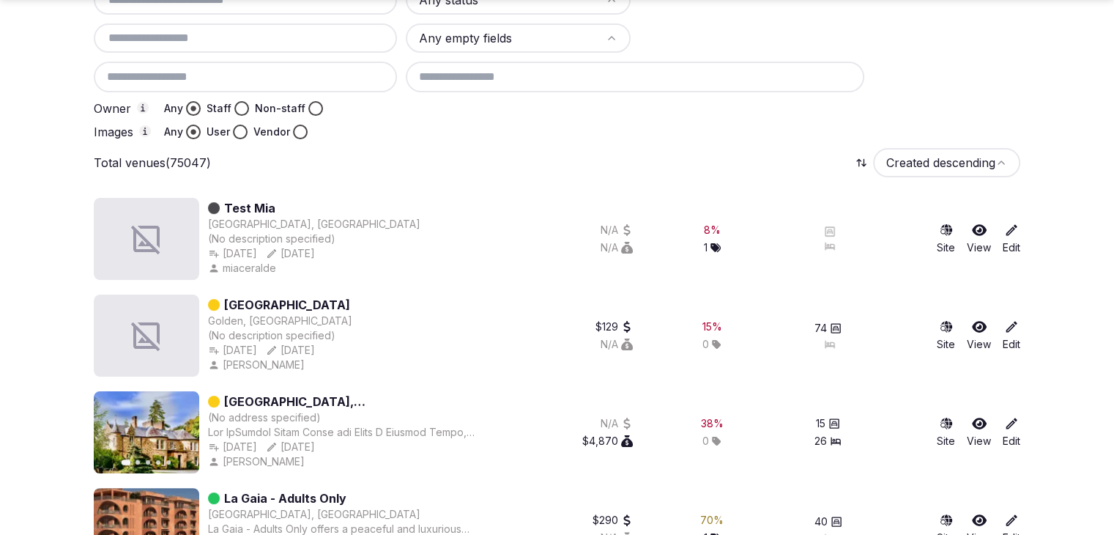
scroll to position [220, 0]
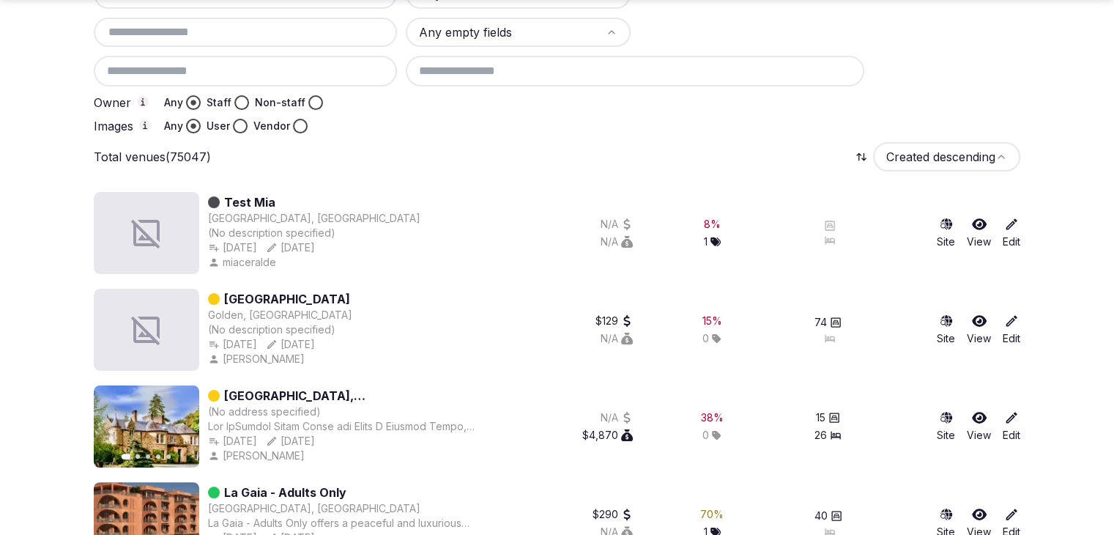
click at [333, 26] on input "text" at bounding box center [246, 32] width 292 height 18
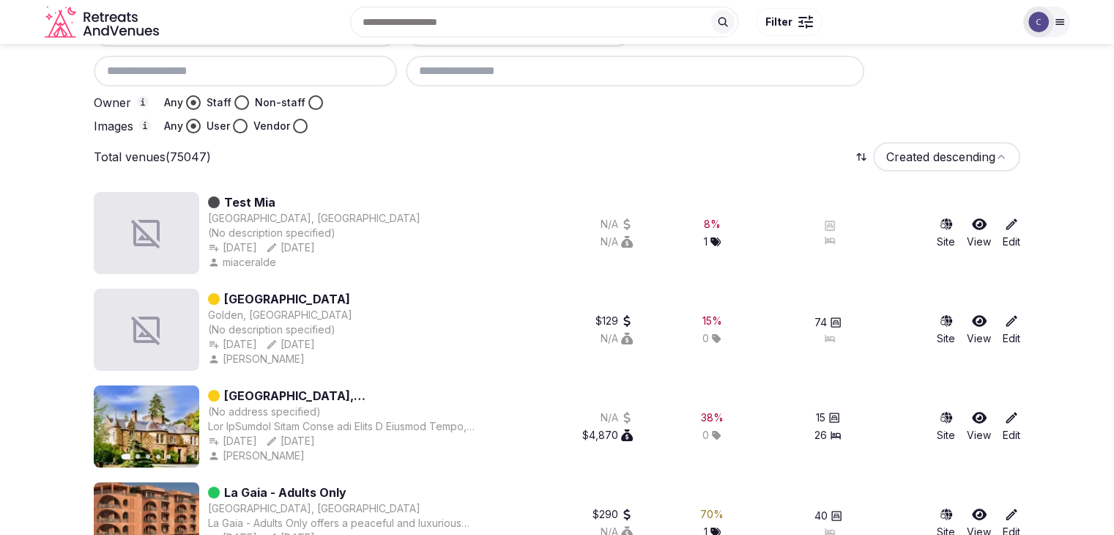
scroll to position [73, 0]
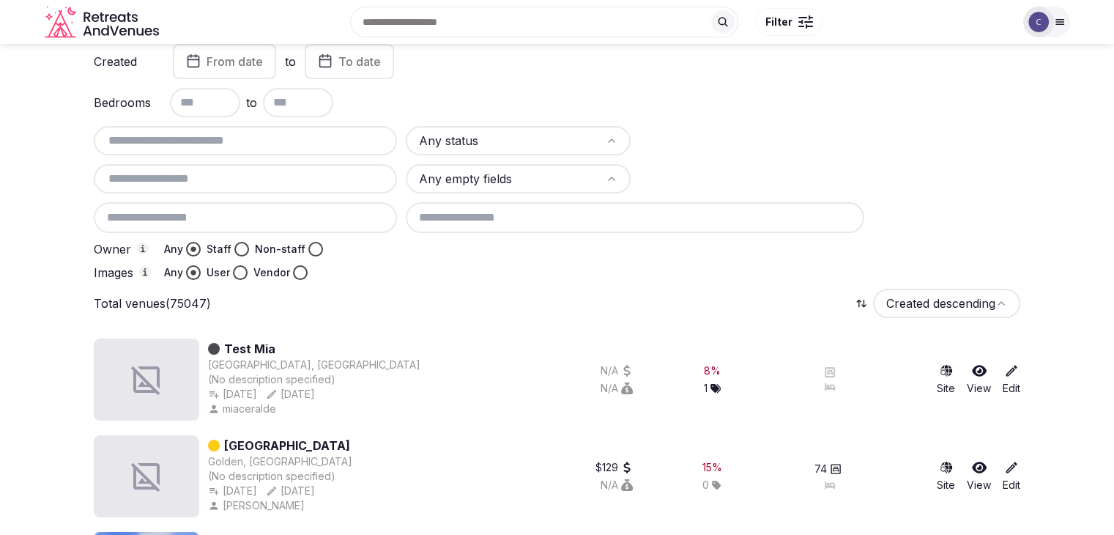
click at [322, 136] on input "text" at bounding box center [246, 141] width 292 height 18
paste input "**********"
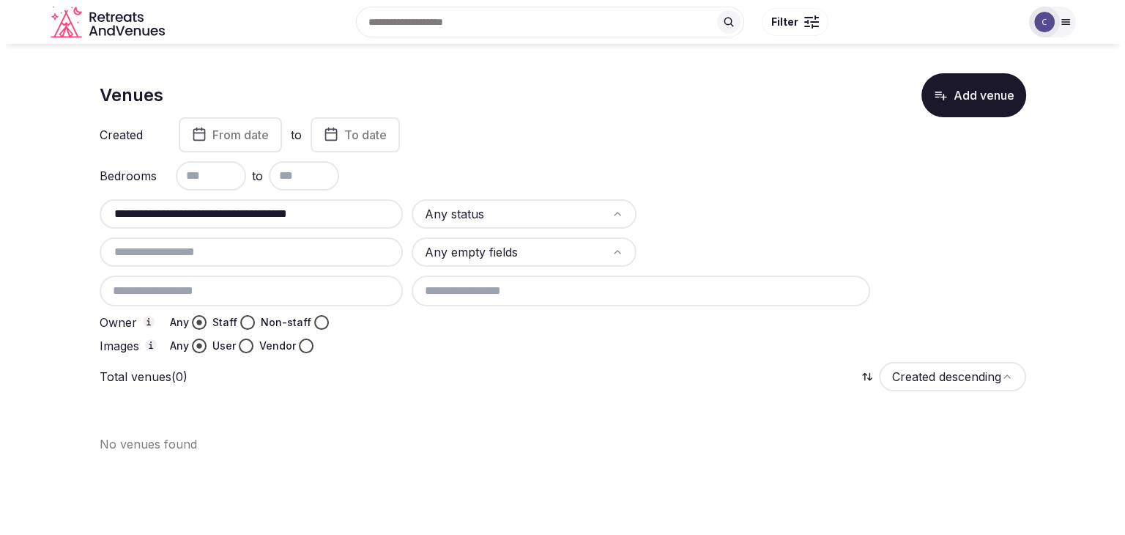
scroll to position [0, 0]
click at [341, 210] on input "**********" at bounding box center [247, 214] width 295 height 18
paste input "text"
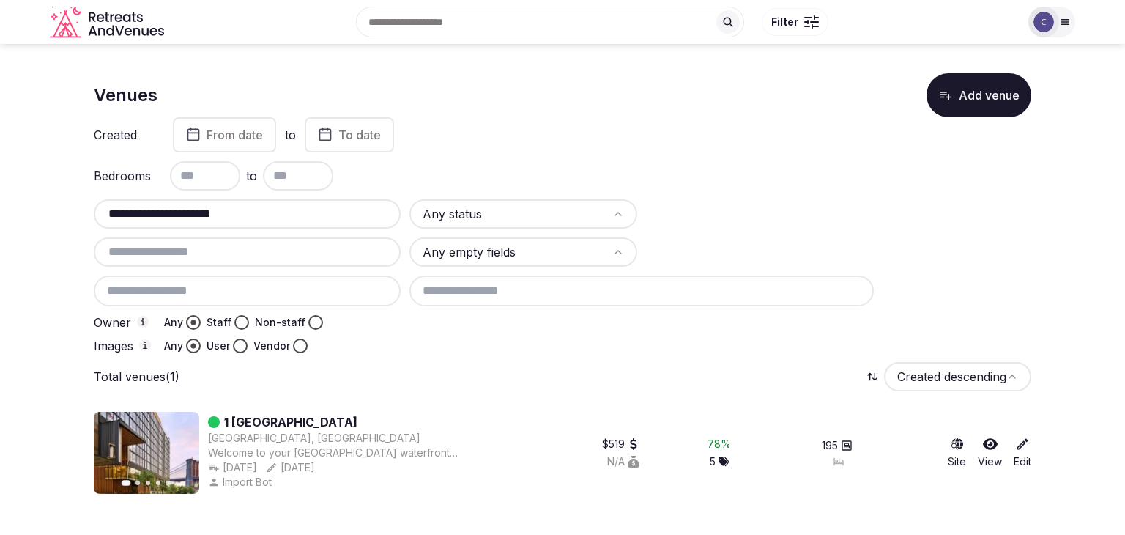
type input "**********"
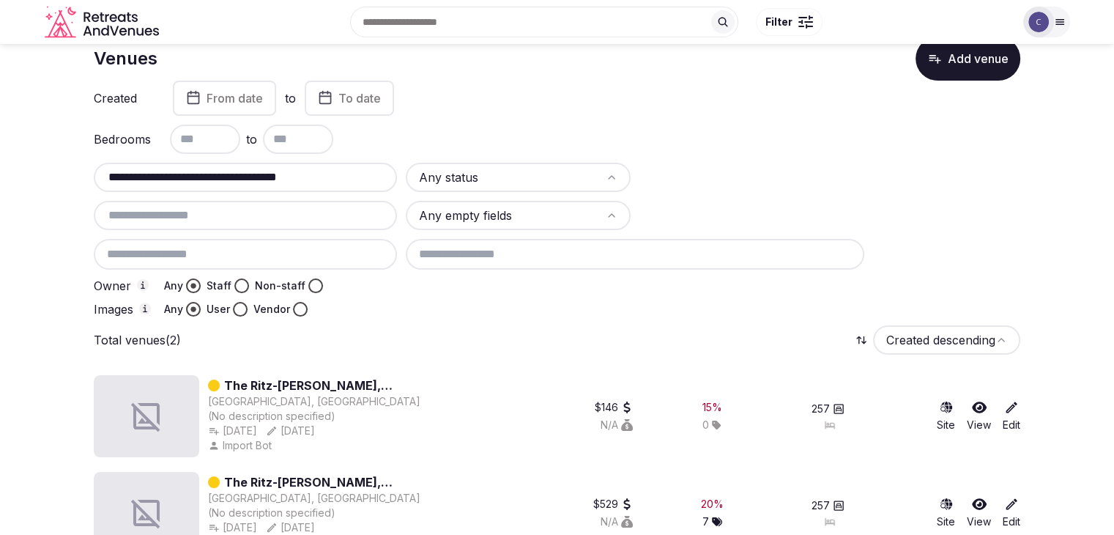
scroll to position [73, 0]
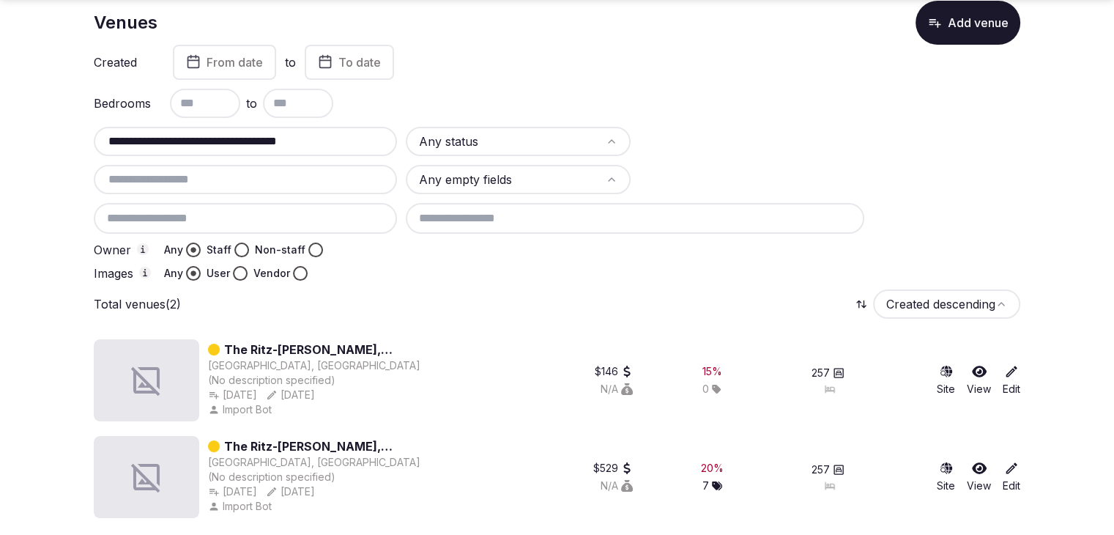
type input "**********"
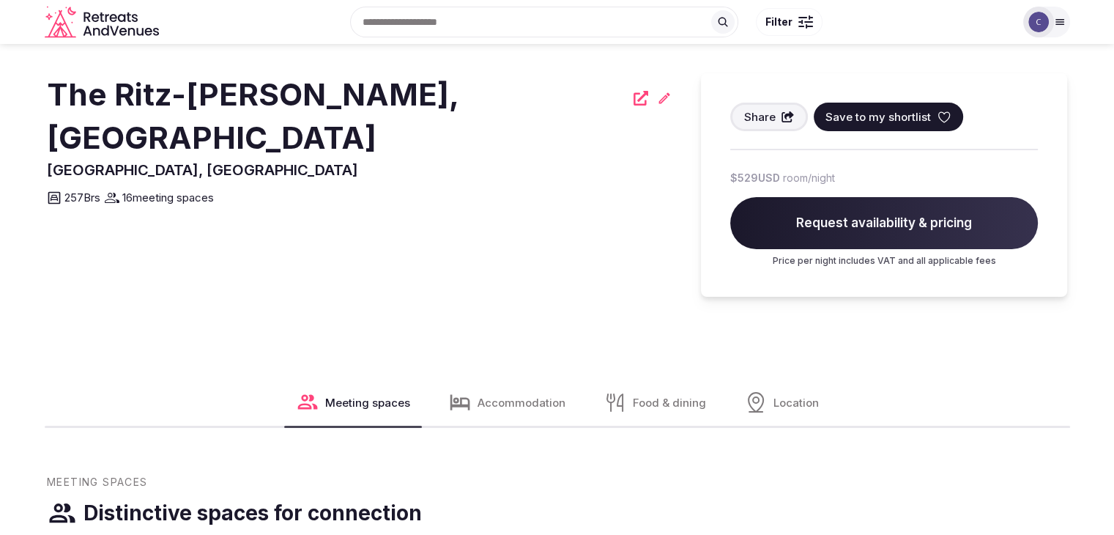
click at [309, 95] on h2 "The Ritz-[PERSON_NAME], [GEOGRAPHIC_DATA]" at bounding box center [336, 116] width 578 height 86
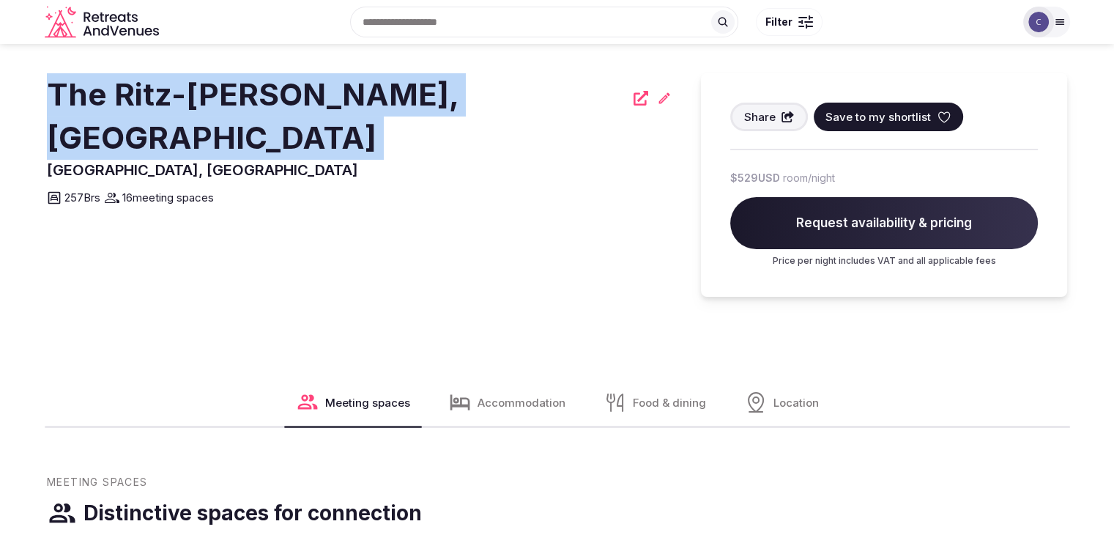
click at [309, 95] on h2 "The Ritz-[PERSON_NAME], [GEOGRAPHIC_DATA]" at bounding box center [336, 116] width 578 height 86
copy div "The Ritz-[PERSON_NAME], [GEOGRAPHIC_DATA]"
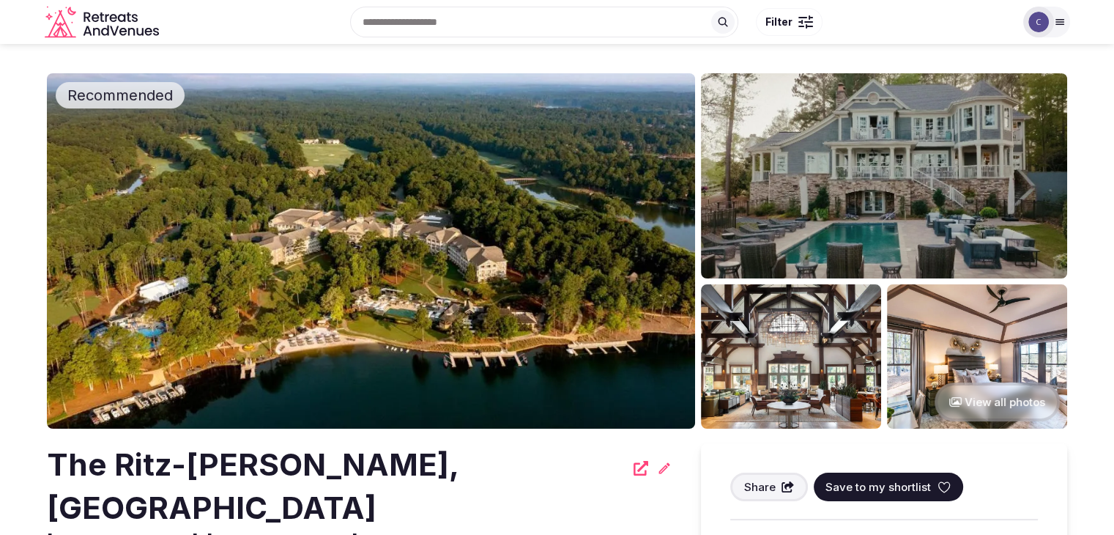
scroll to position [366, 0]
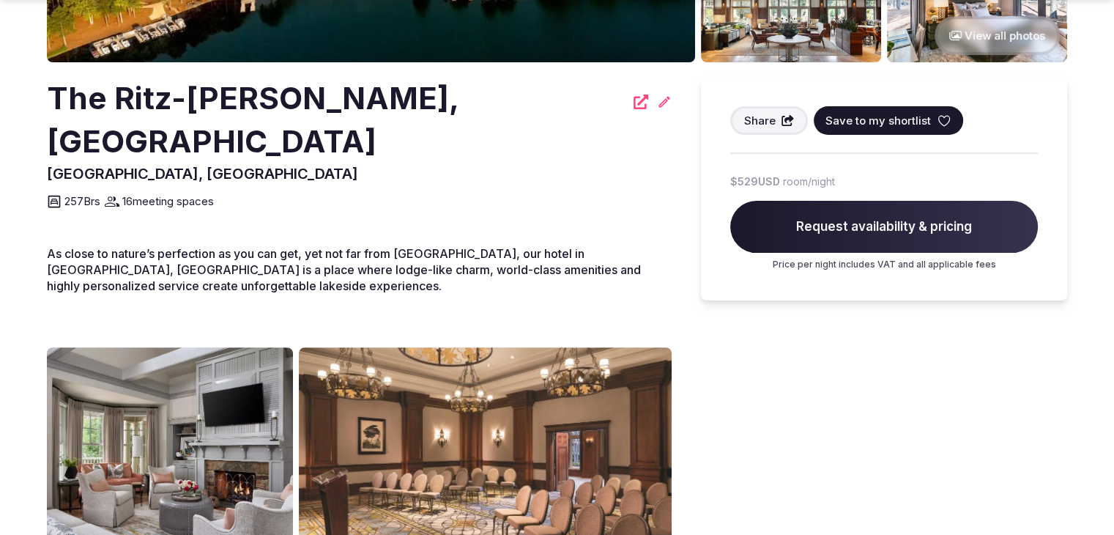
click at [328, 95] on h2 "The Ritz-[PERSON_NAME], [GEOGRAPHIC_DATA]" at bounding box center [336, 120] width 578 height 86
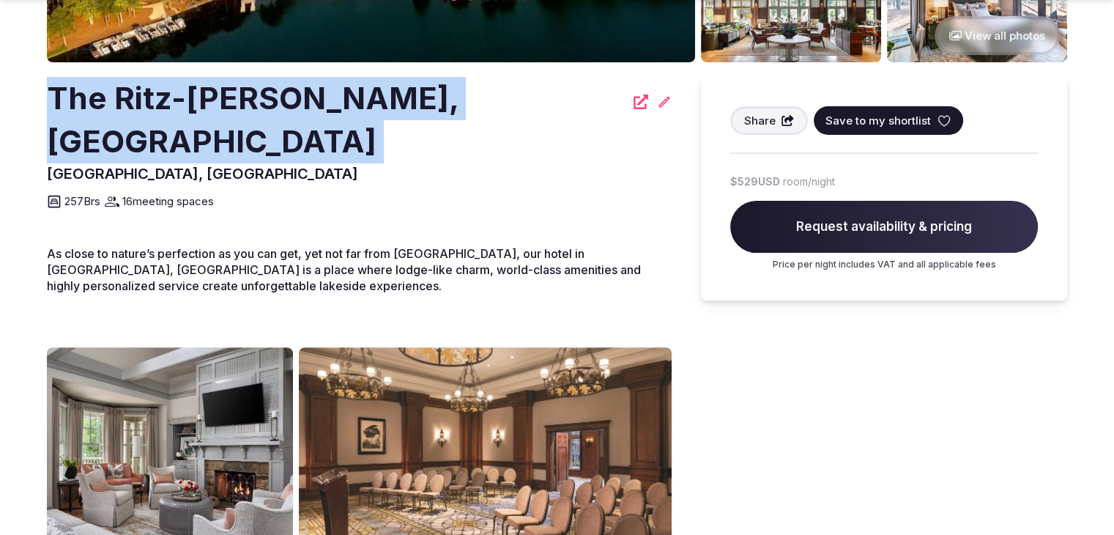
click at [328, 95] on h2 "The Ritz-[PERSON_NAME], [GEOGRAPHIC_DATA]" at bounding box center [336, 120] width 578 height 86
copy div "The Ritz-[PERSON_NAME], [GEOGRAPHIC_DATA]"
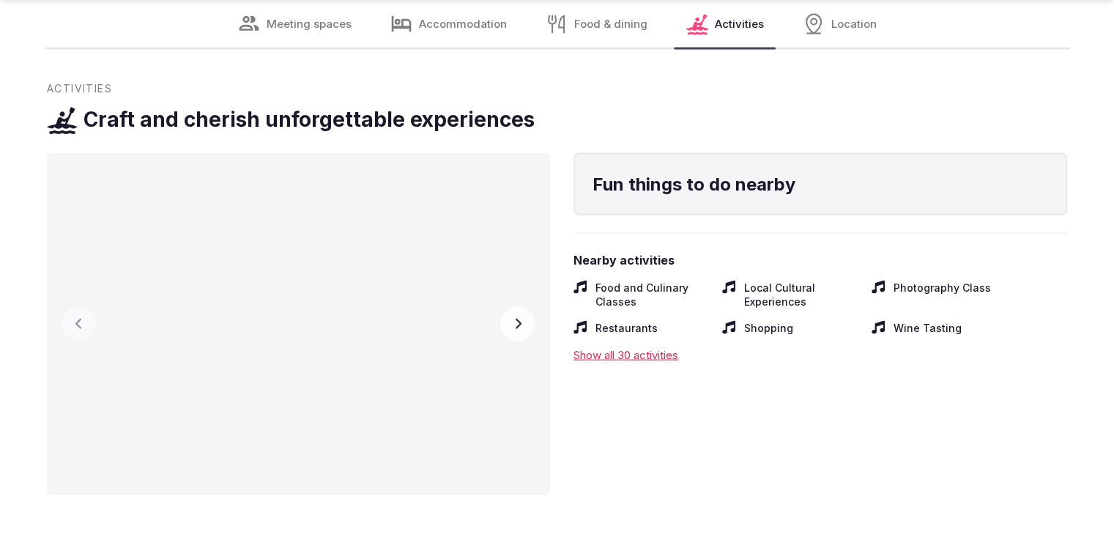
scroll to position [2784, 0]
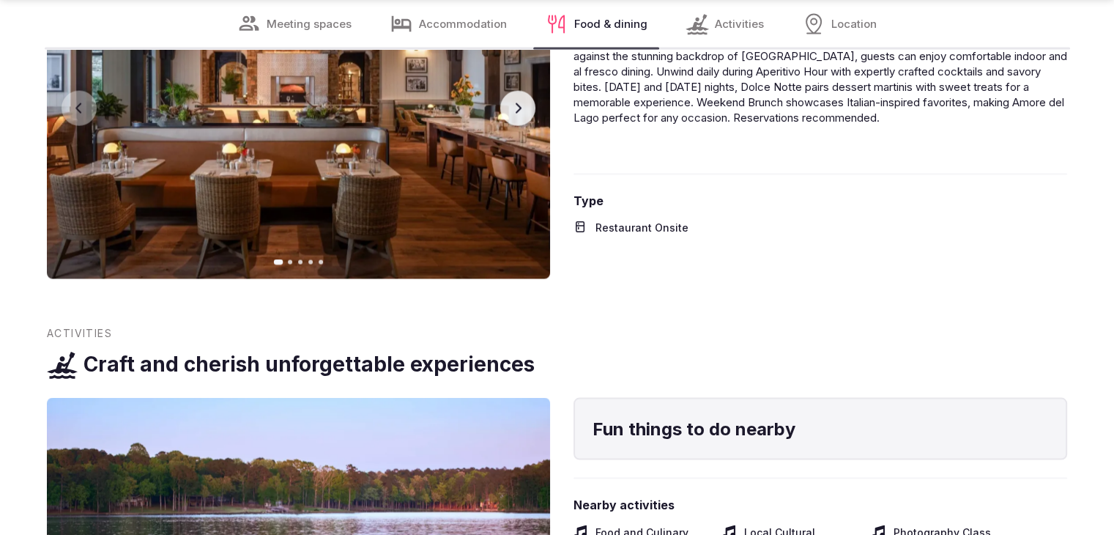
scroll to position [2784, 0]
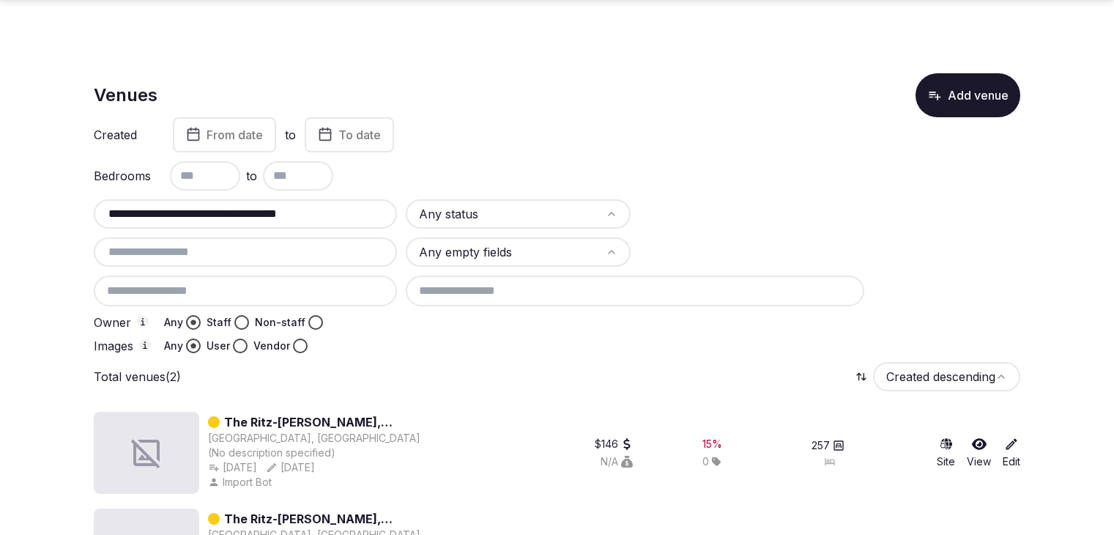
scroll to position [73, 0]
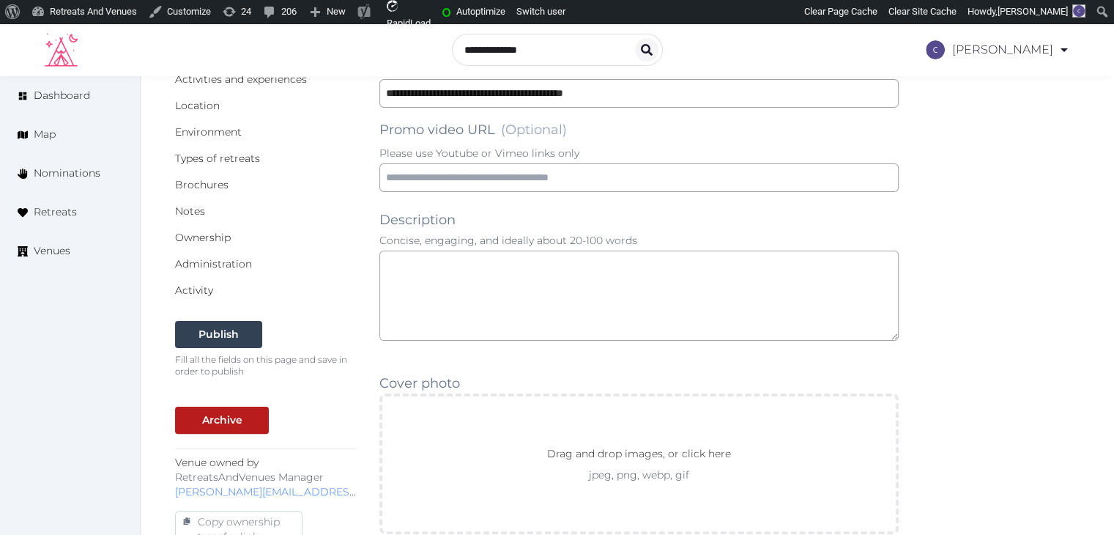
scroll to position [293, 0]
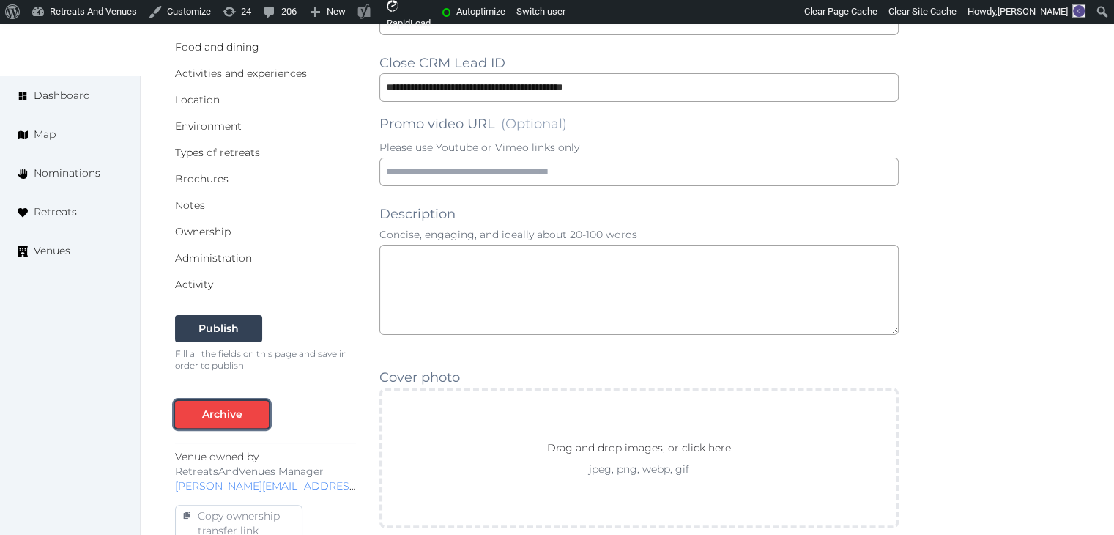
click at [260, 424] on button "Archive" at bounding box center [222, 414] width 94 height 27
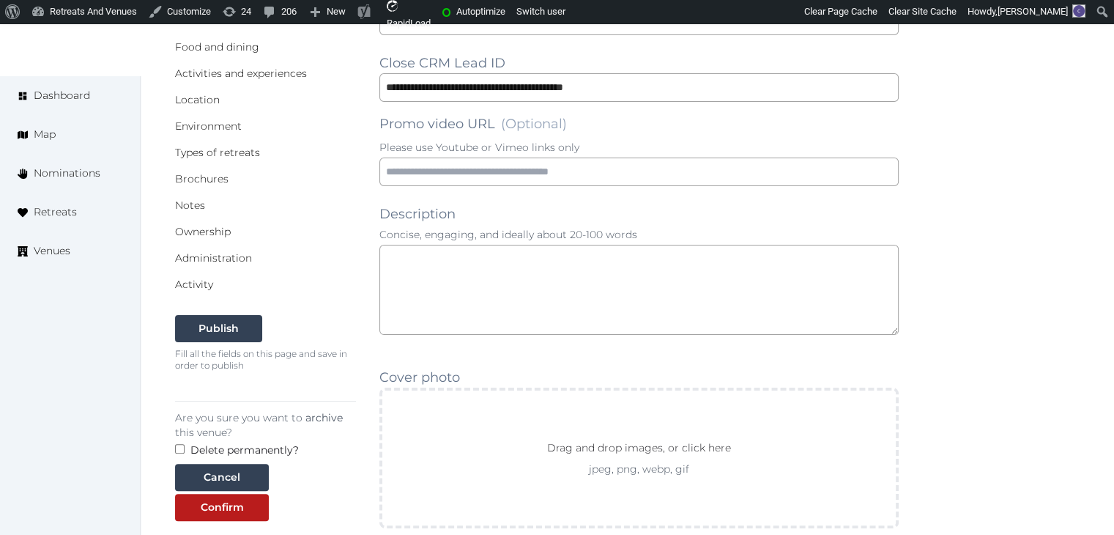
click at [259, 448] on label "Delete permanently?" at bounding box center [245, 450] width 108 height 15
click at [235, 511] on div "Confirm" at bounding box center [222, 507] width 43 height 15
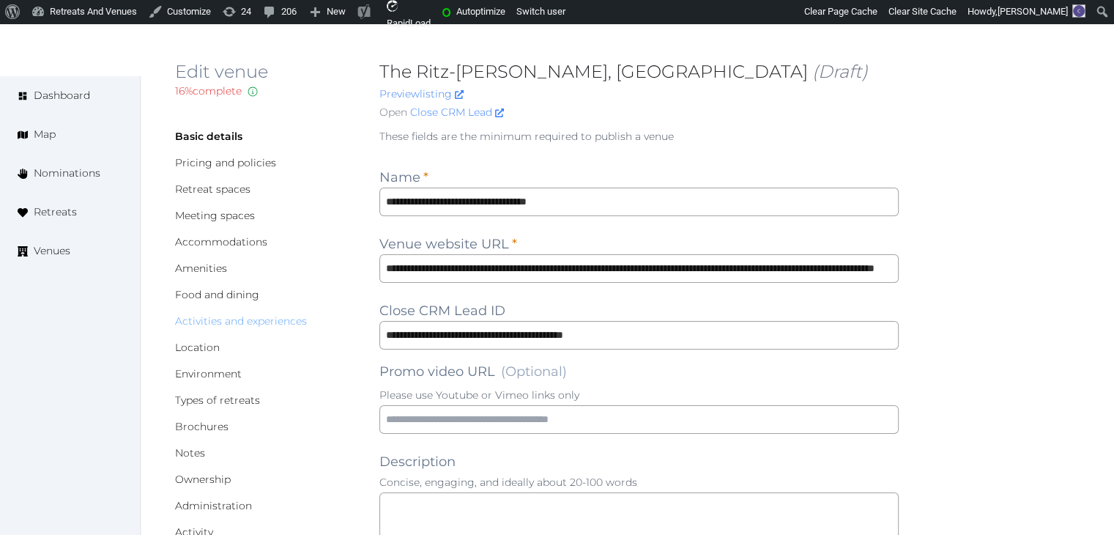
scroll to position [0, 0]
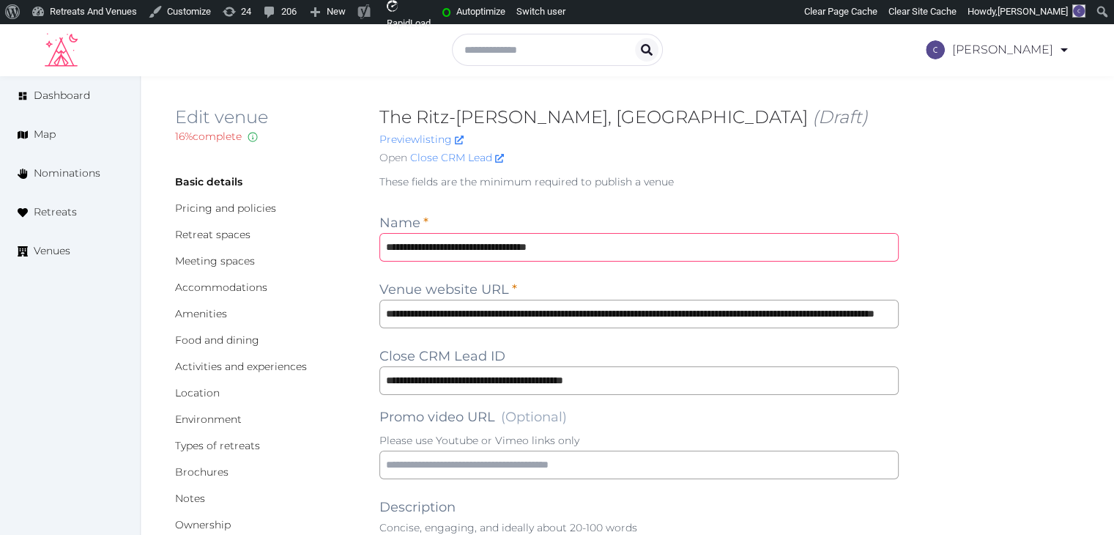
click at [608, 252] on input "**********" at bounding box center [640, 247] width 520 height 29
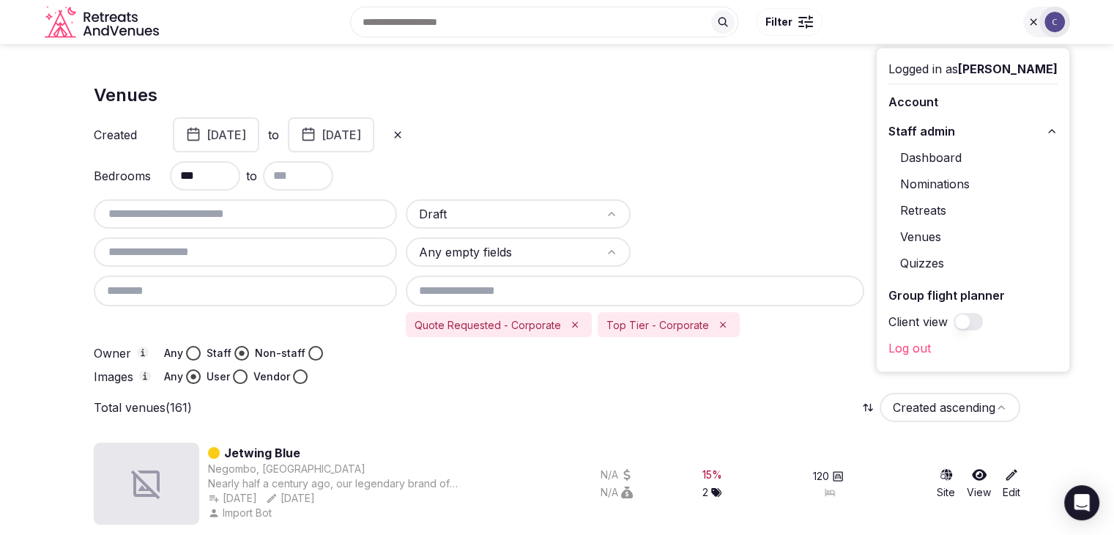
click at [1029, 21] on icon at bounding box center [1034, 22] width 12 height 12
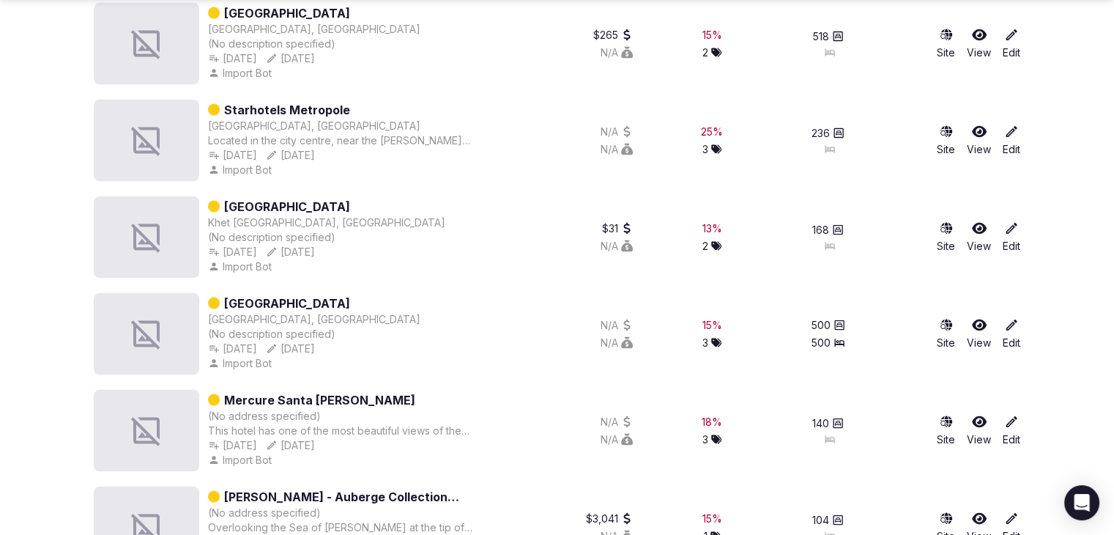
scroll to position [2931, 0]
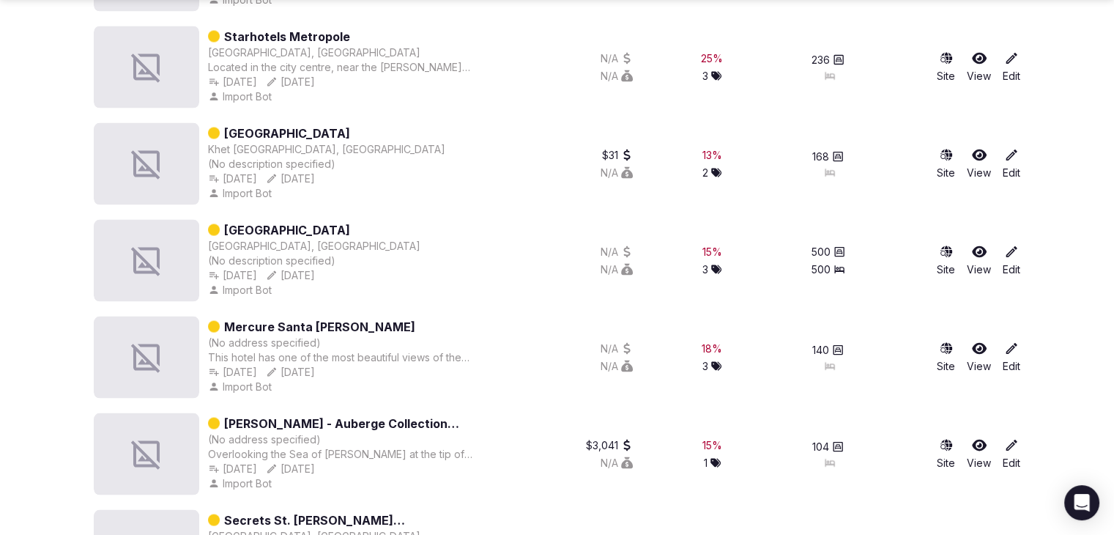
drag, startPoint x: 343, startPoint y: 329, endPoint x: 708, endPoint y: 364, distance: 366.6
click at [708, 364] on div "3" at bounding box center [712, 366] width 19 height 15
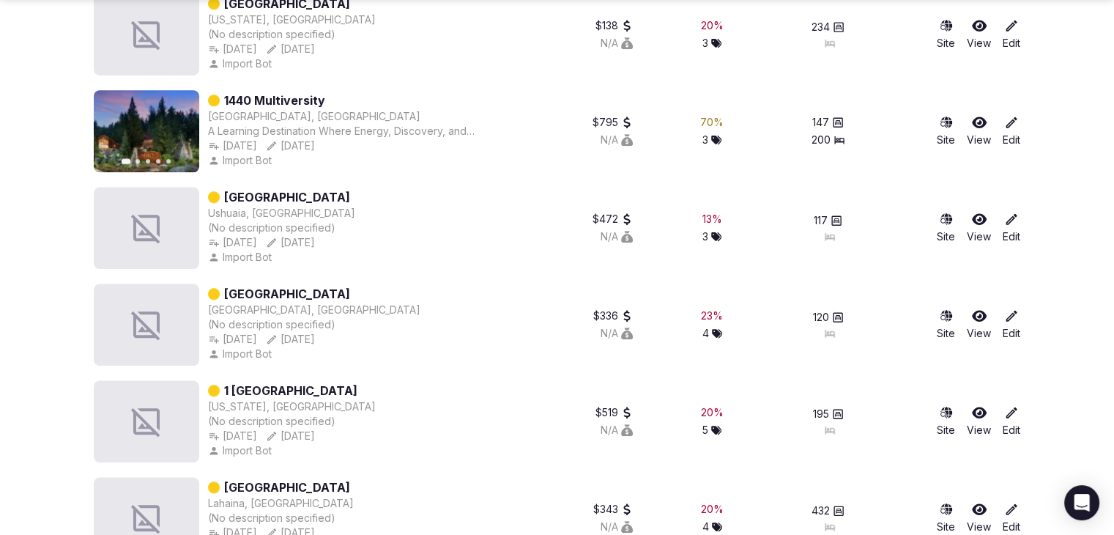
scroll to position [1319, 0]
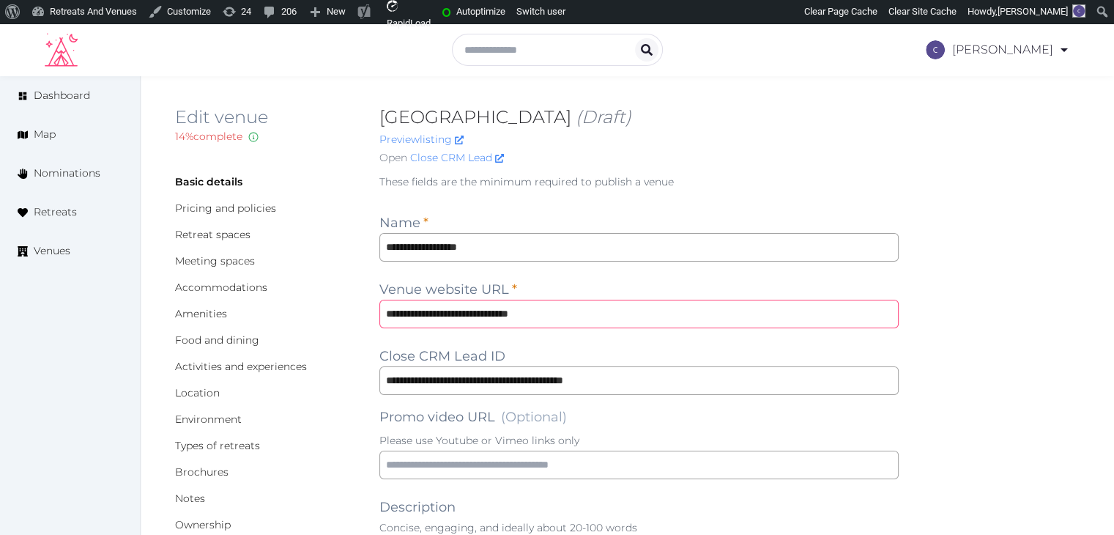
click at [575, 314] on input "**********" at bounding box center [640, 314] width 520 height 29
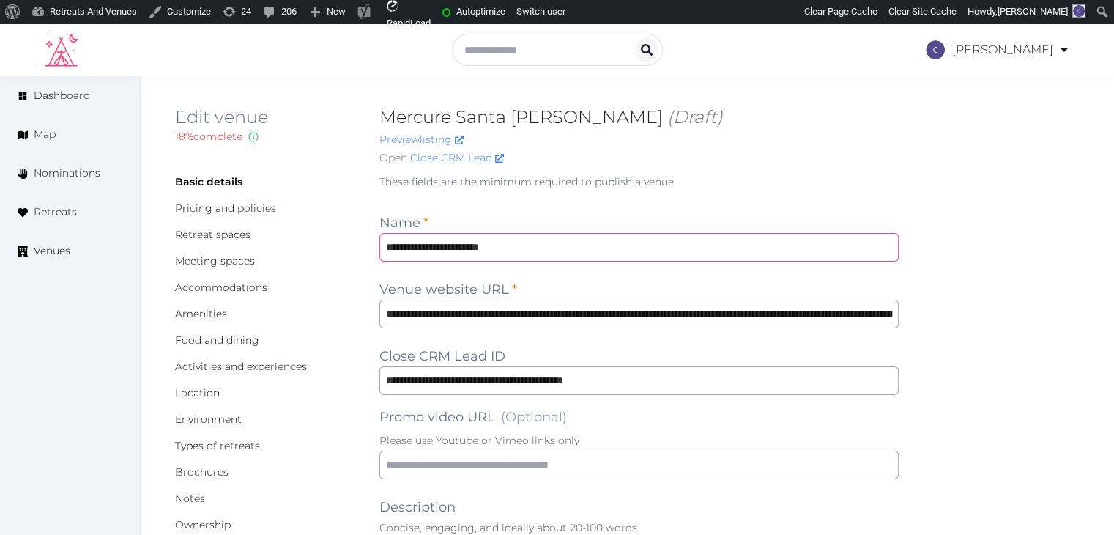
click at [570, 251] on input "**********" at bounding box center [640, 247] width 520 height 29
drag, startPoint x: 241, startPoint y: 284, endPoint x: 255, endPoint y: 326, distance: 44.0
click at [241, 284] on link "Accommodations" at bounding box center [221, 287] width 92 height 13
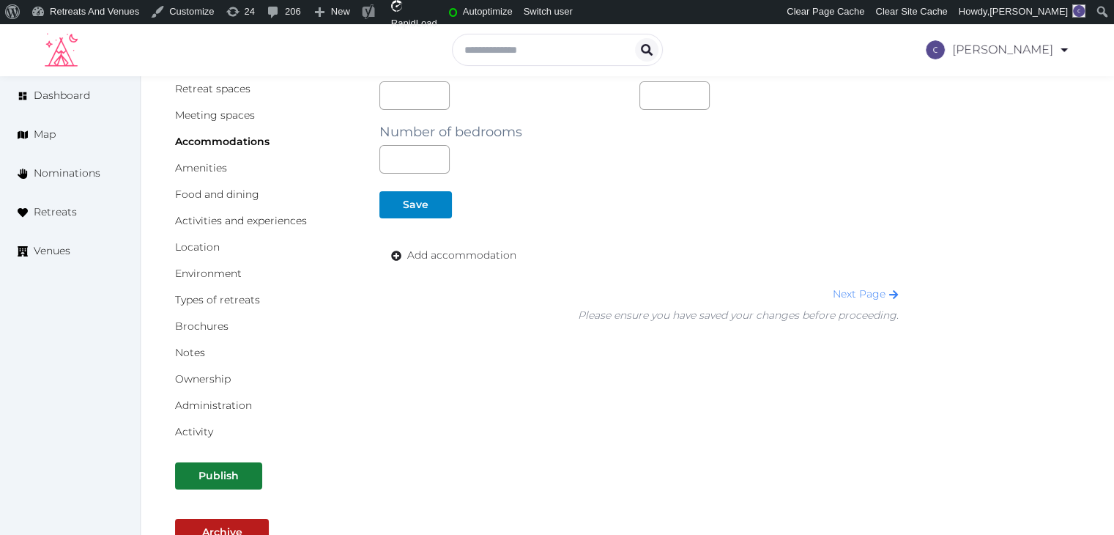
scroll to position [147, 0]
click at [431, 247] on span "Add accommodation" at bounding box center [461, 254] width 109 height 15
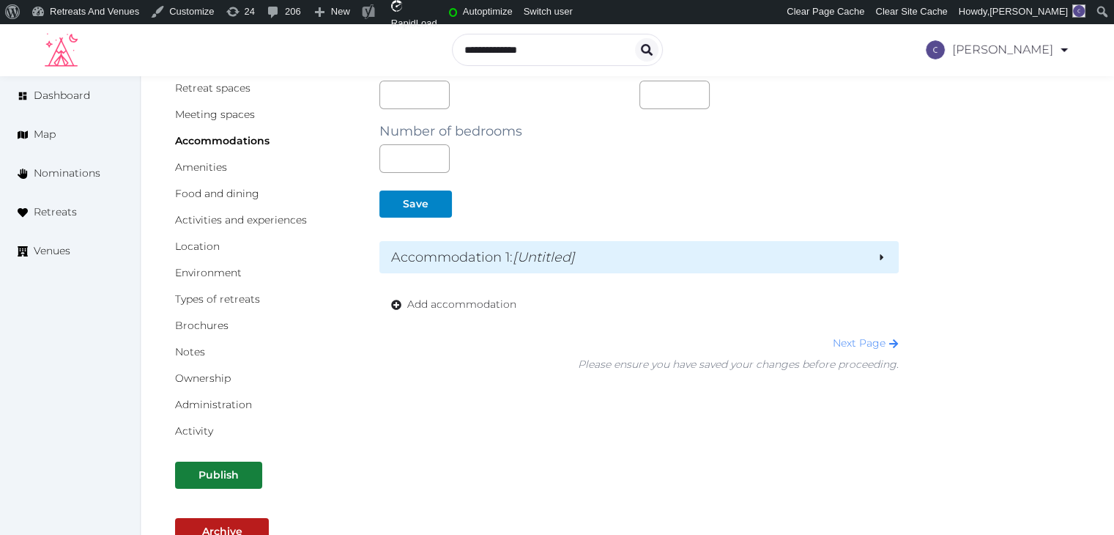
click at [476, 253] on h2 "Accommodation 1 : [Untitled]" at bounding box center [628, 257] width 474 height 21
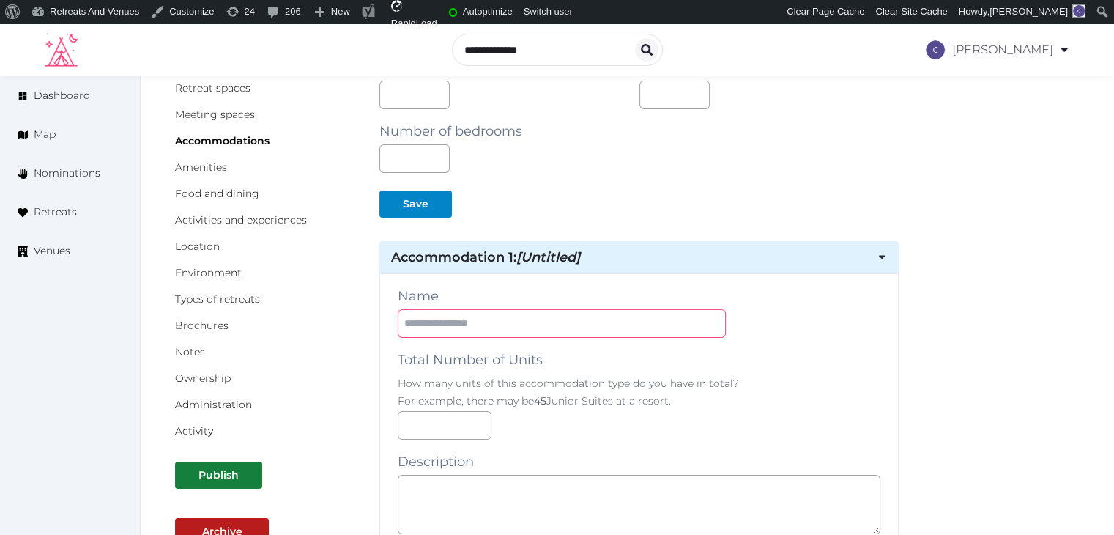
click at [492, 320] on input "text" at bounding box center [562, 323] width 328 height 29
type input "**********"
click at [821, 380] on p "How many units of this accommodation type do you have in total?" at bounding box center [639, 383] width 483 height 15
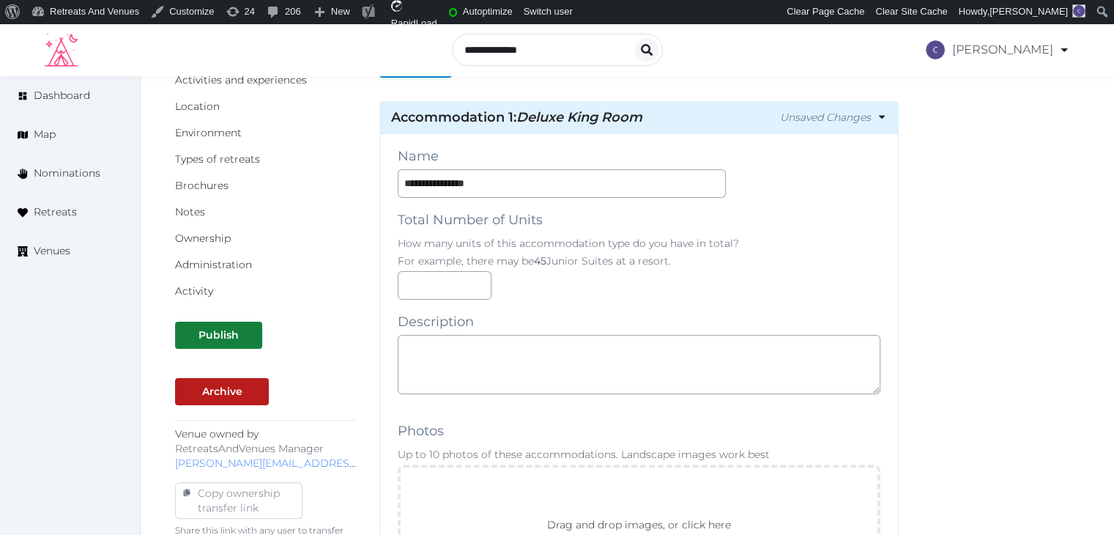
scroll to position [293, 0]
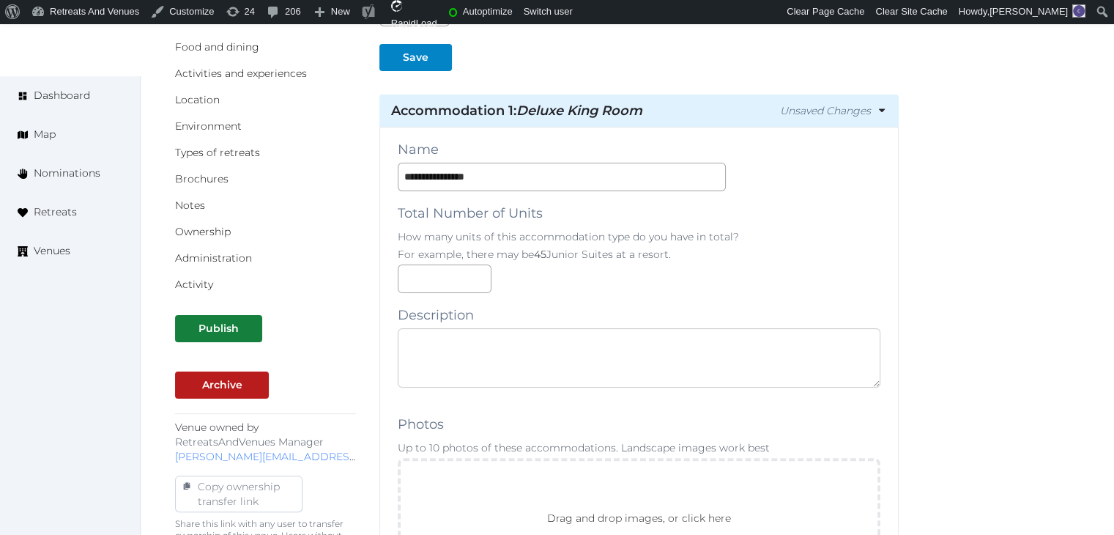
click at [495, 376] on textarea at bounding box center [639, 357] width 483 height 59
paste textarea "**********"
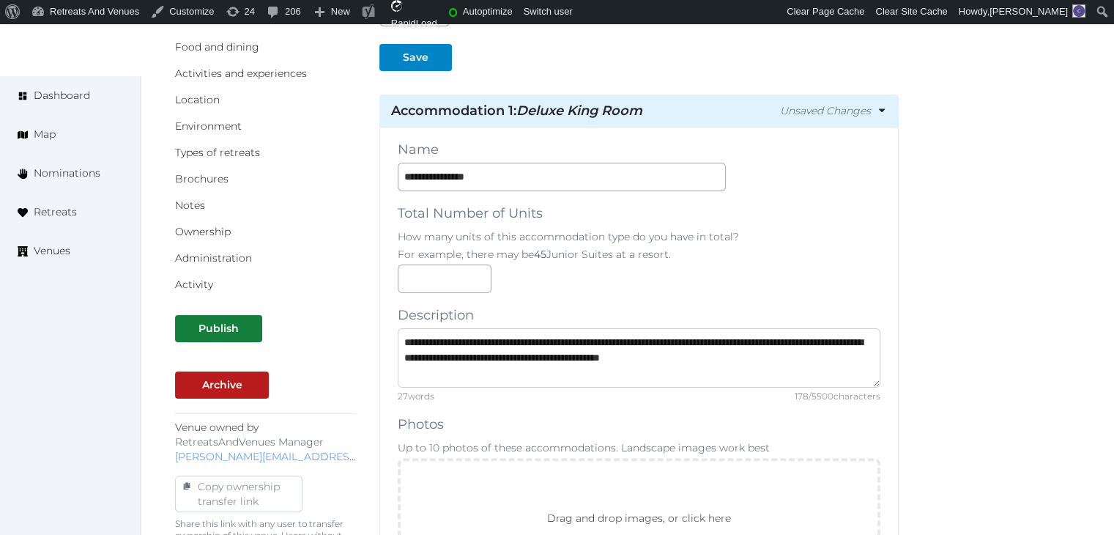
scroll to position [0, 0]
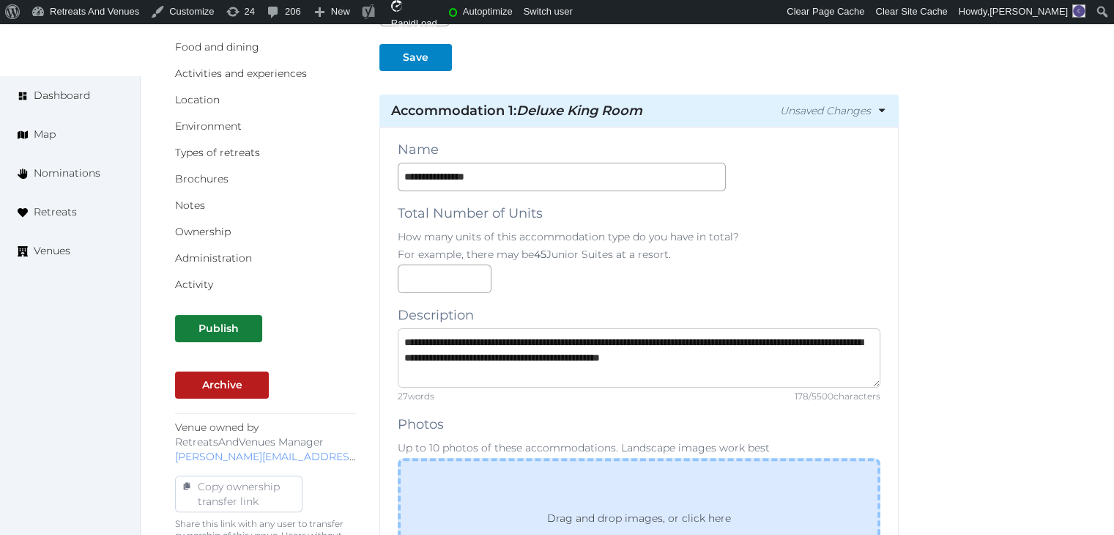
type textarea "**********"
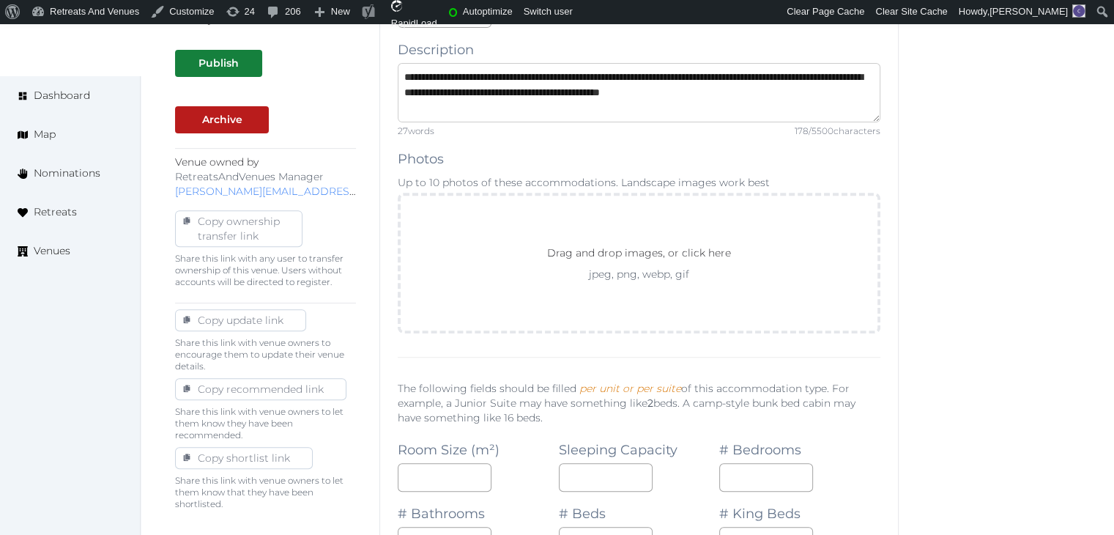
scroll to position [659, 0]
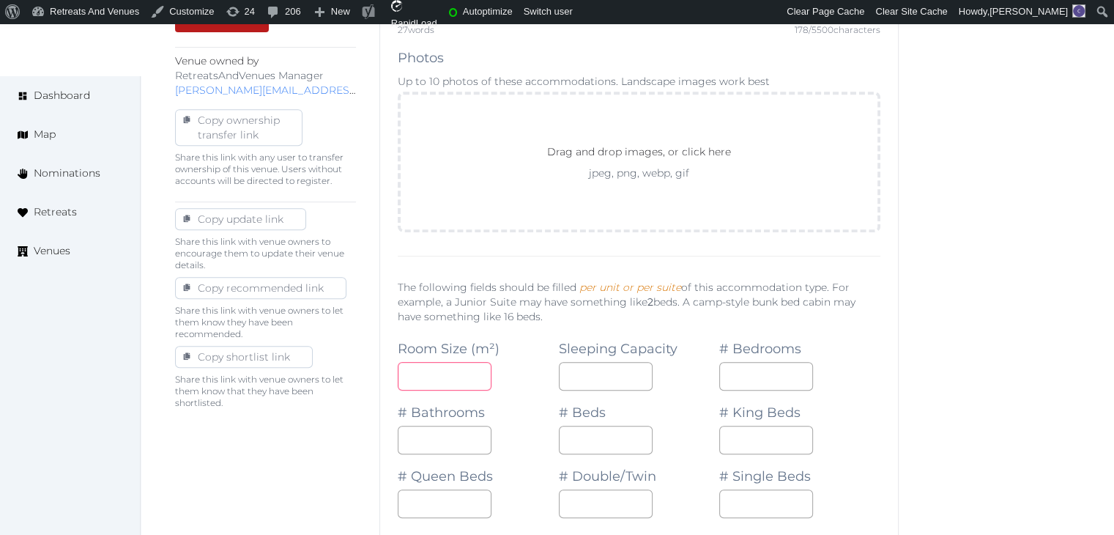
click at [446, 380] on input "number" at bounding box center [445, 376] width 94 height 29
type input "**"
click at [586, 385] on input "number" at bounding box center [606, 376] width 94 height 29
type input "*"
click at [736, 386] on input "number" at bounding box center [767, 376] width 94 height 29
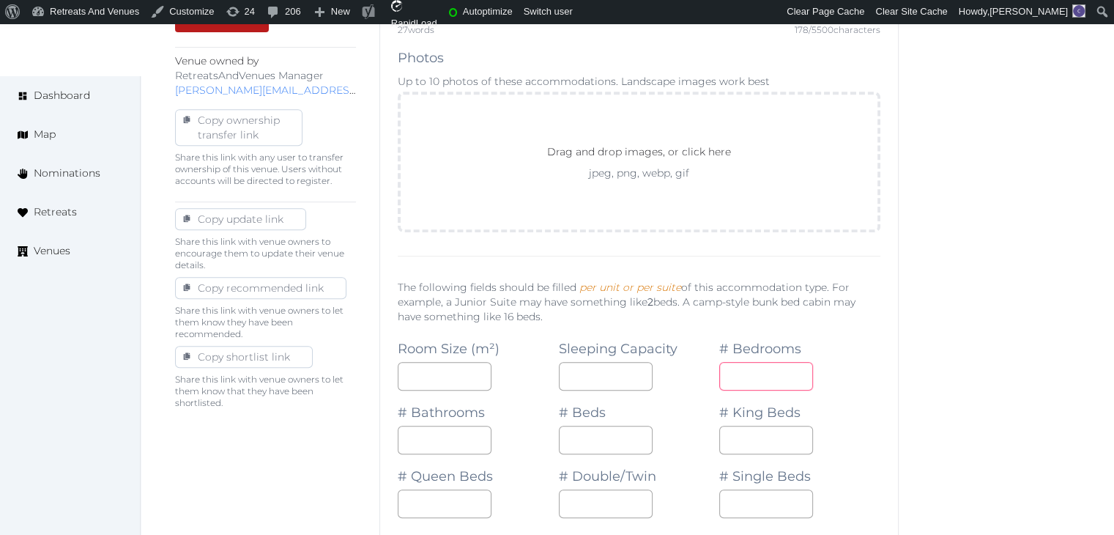
type input "*"
click at [419, 428] on input "number" at bounding box center [445, 440] width 94 height 29
type input "*"
click at [594, 429] on input "number" at bounding box center [606, 440] width 94 height 29
type input "*"
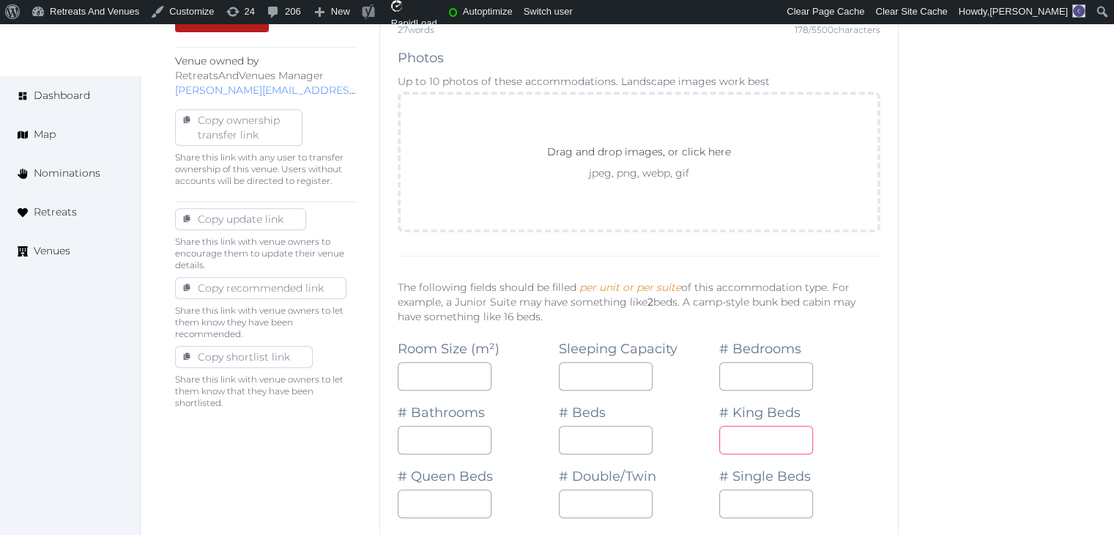
click at [770, 436] on input "number" at bounding box center [767, 440] width 94 height 29
type input "*"
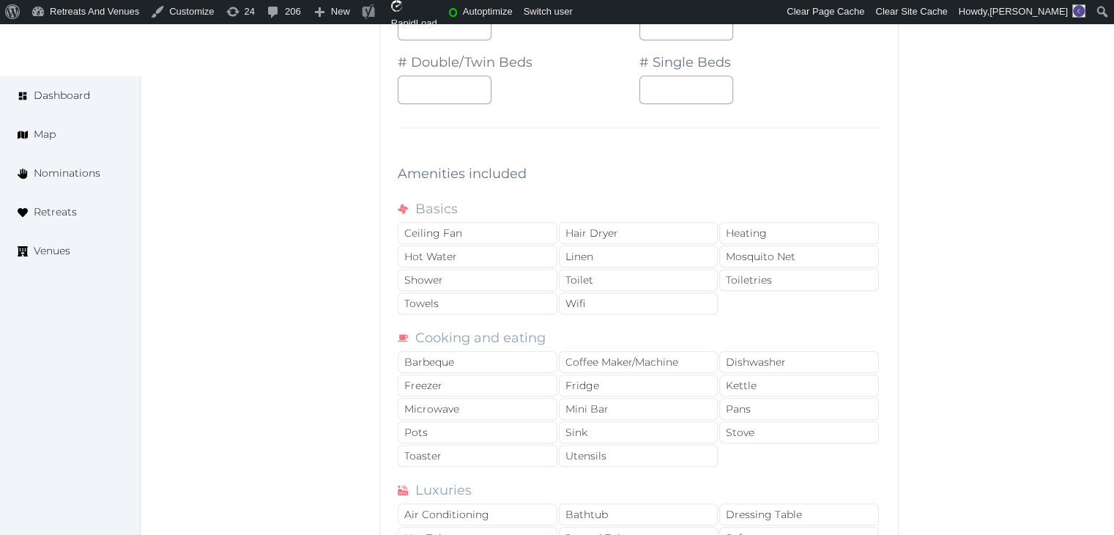
scroll to position [1539, 0]
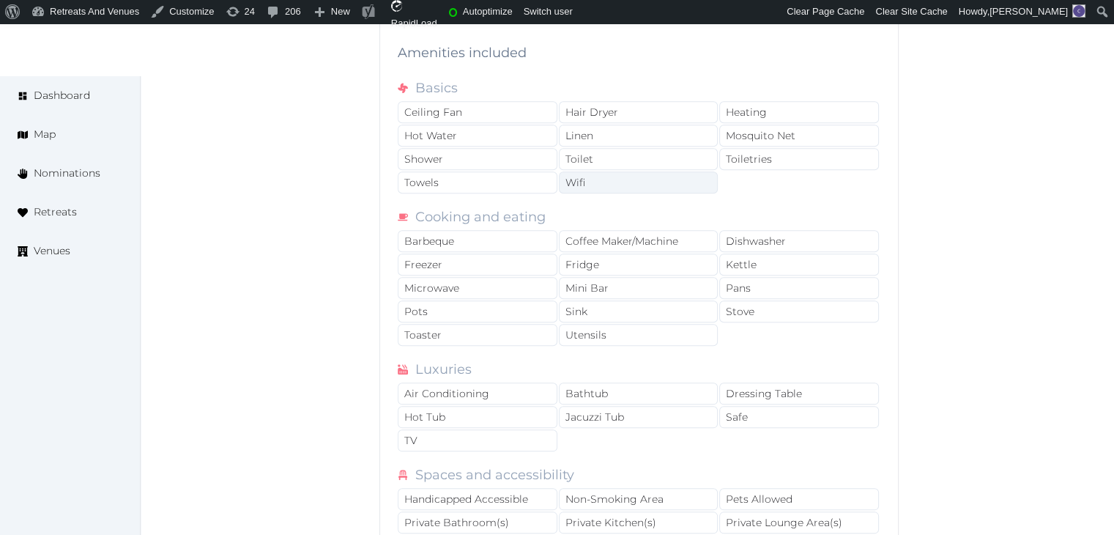
click at [662, 182] on div "Wifi" at bounding box center [639, 182] width 160 height 22
click at [770, 159] on div "Toiletries" at bounding box center [800, 159] width 160 height 22
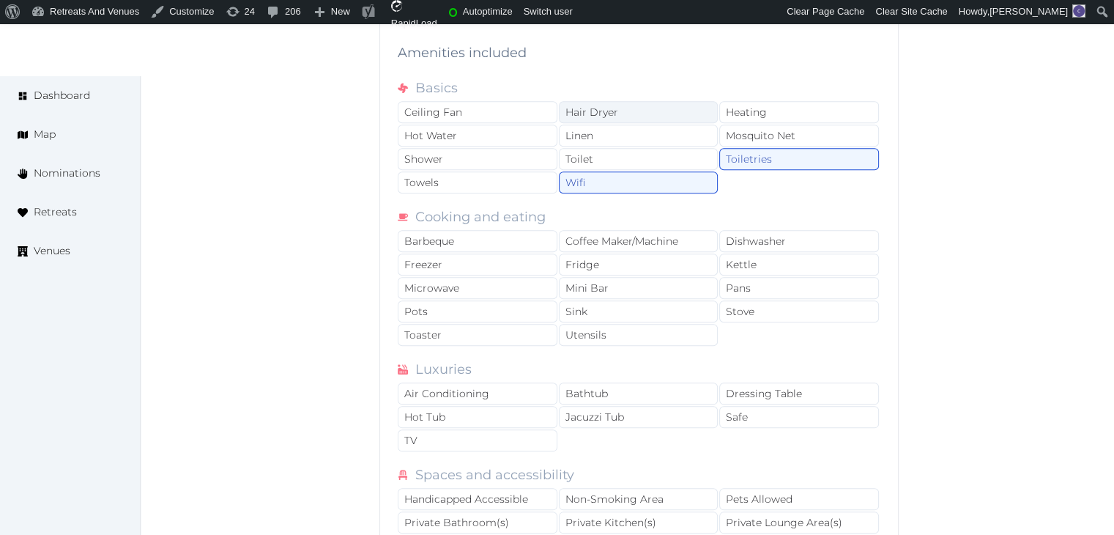
click at [648, 109] on div "Hair Dryer" at bounding box center [639, 112] width 160 height 22
click at [500, 174] on div "Towels" at bounding box center [478, 182] width 160 height 22
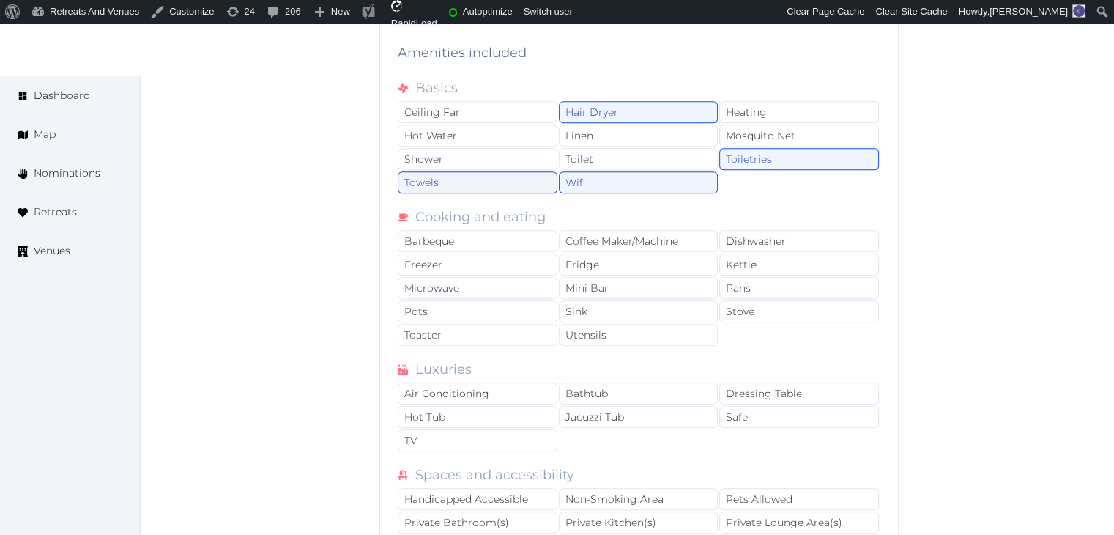
click at [498, 171] on div "Towels" at bounding box center [478, 182] width 160 height 22
click at [498, 155] on div "Shower" at bounding box center [478, 159] width 160 height 22
click at [489, 185] on div "Towels" at bounding box center [478, 182] width 160 height 22
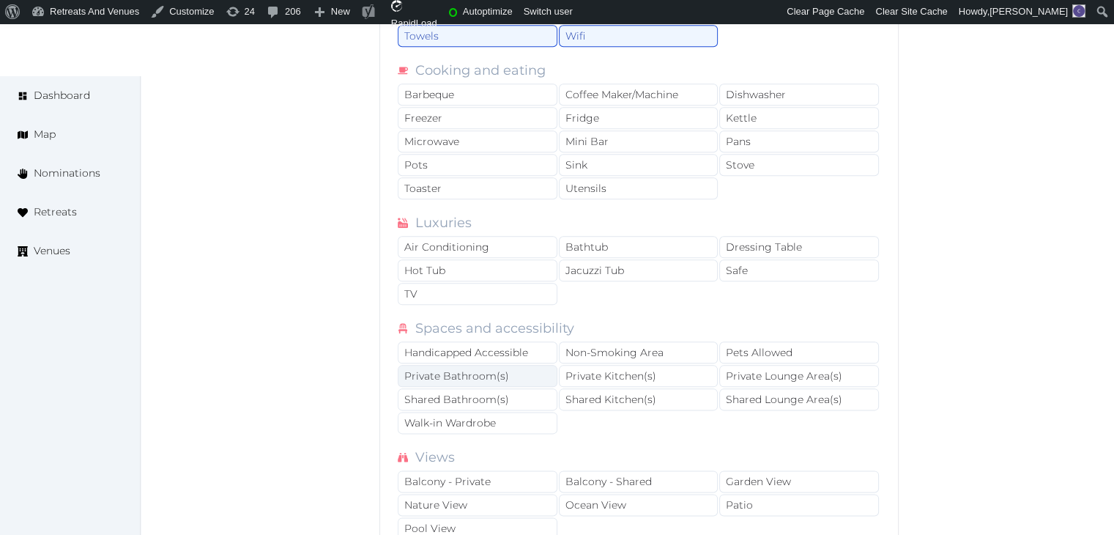
click at [492, 365] on div "Private Bathroom(s)" at bounding box center [478, 376] width 160 height 22
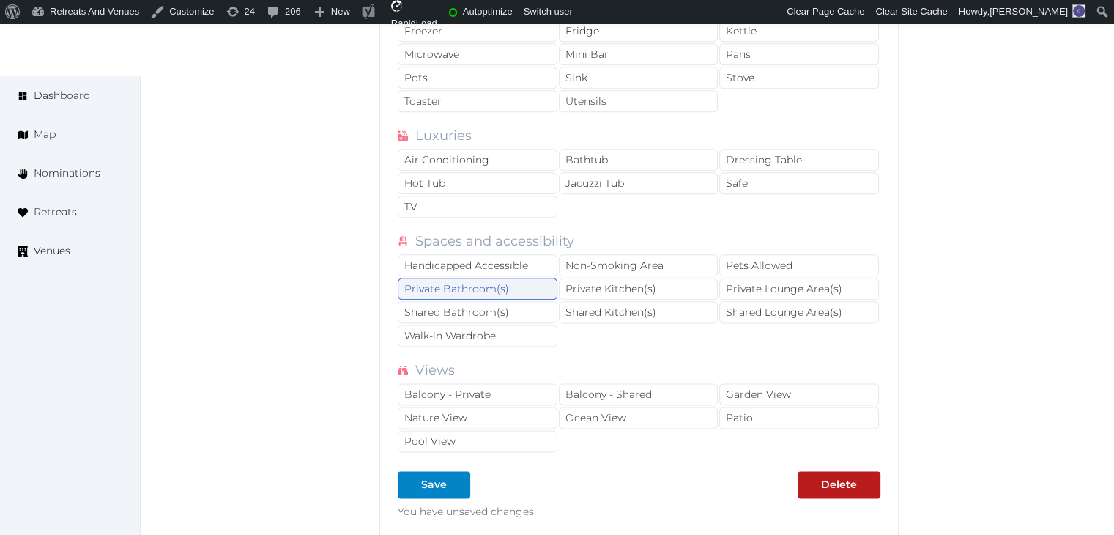
scroll to position [1832, 0]
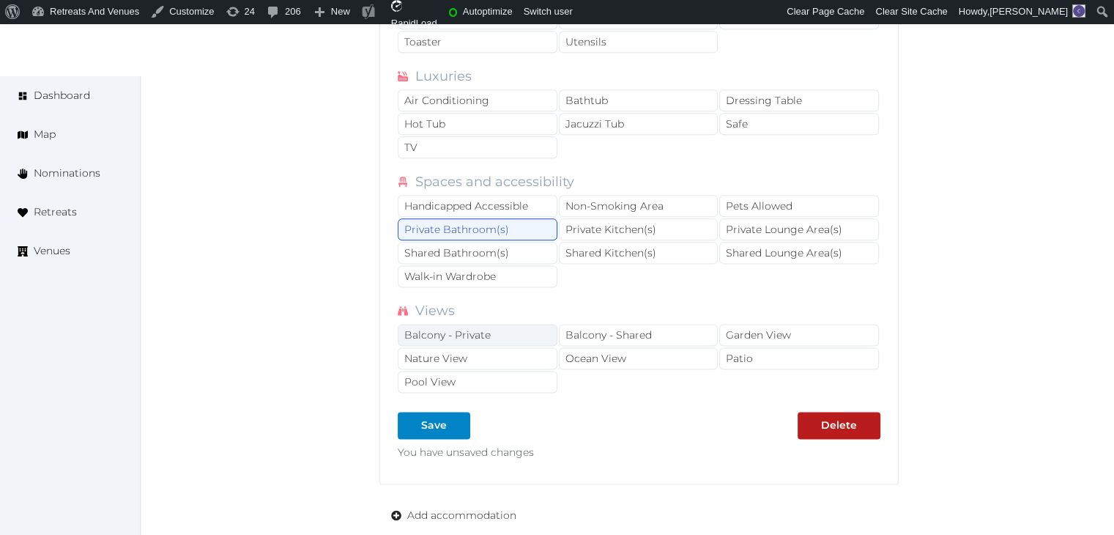
click at [498, 330] on div "Balcony - Private" at bounding box center [478, 335] width 160 height 22
click at [483, 195] on div "Handicapped Accessible" at bounding box center [478, 206] width 160 height 22
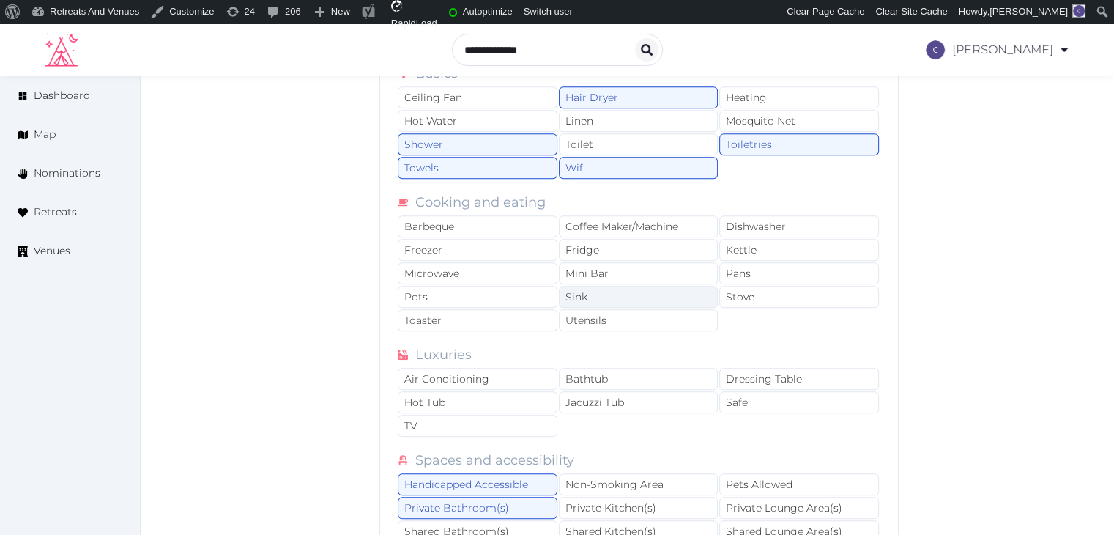
scroll to position [1539, 0]
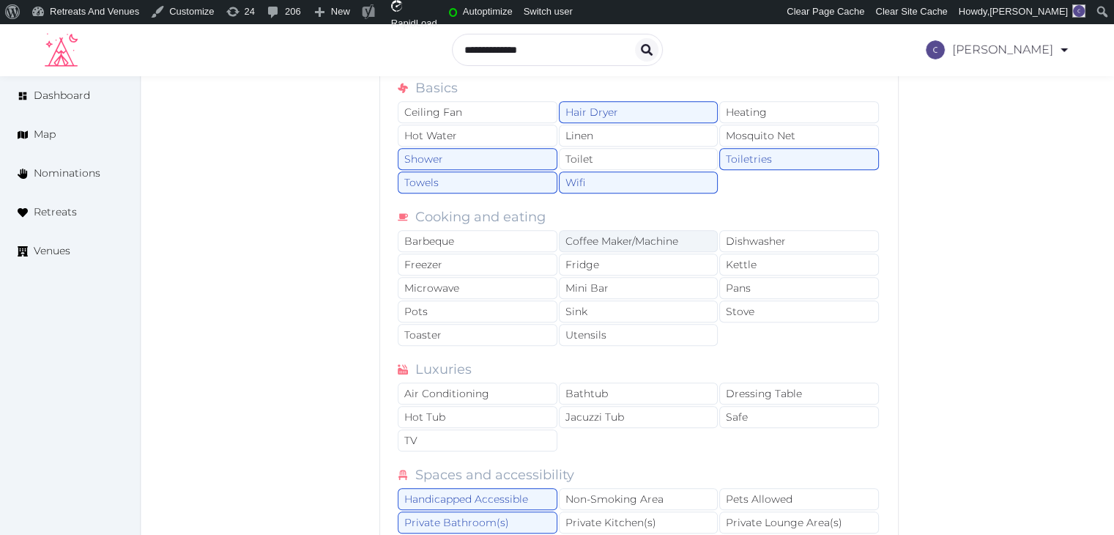
click at [613, 235] on div "Coffee Maker/Machine" at bounding box center [639, 241] width 160 height 22
click at [606, 279] on div "Mini Bar" at bounding box center [639, 288] width 160 height 22
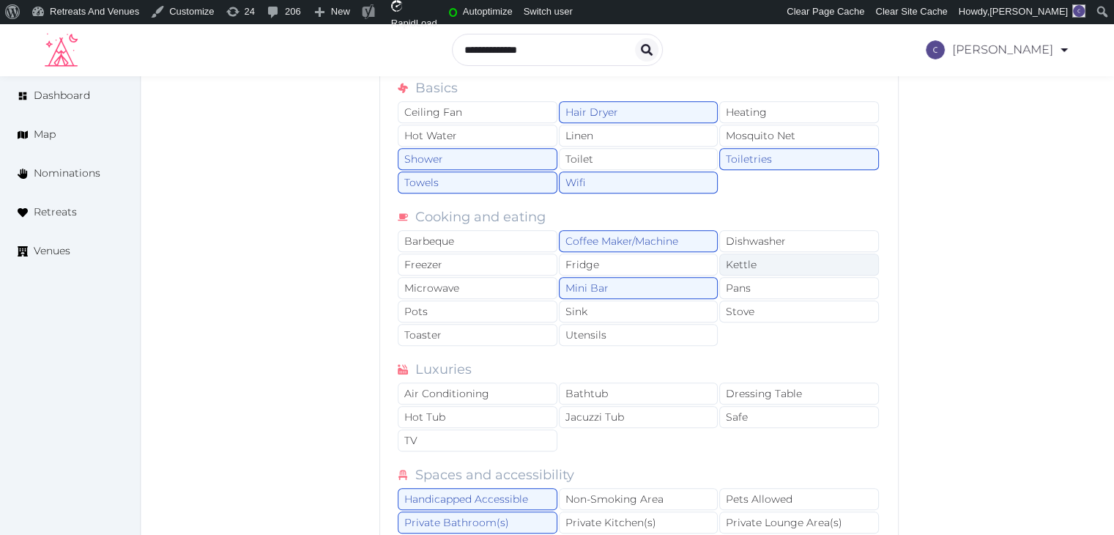
click at [753, 255] on div "Kettle" at bounding box center [800, 265] width 160 height 22
click at [647, 254] on div "Fridge" at bounding box center [639, 265] width 160 height 22
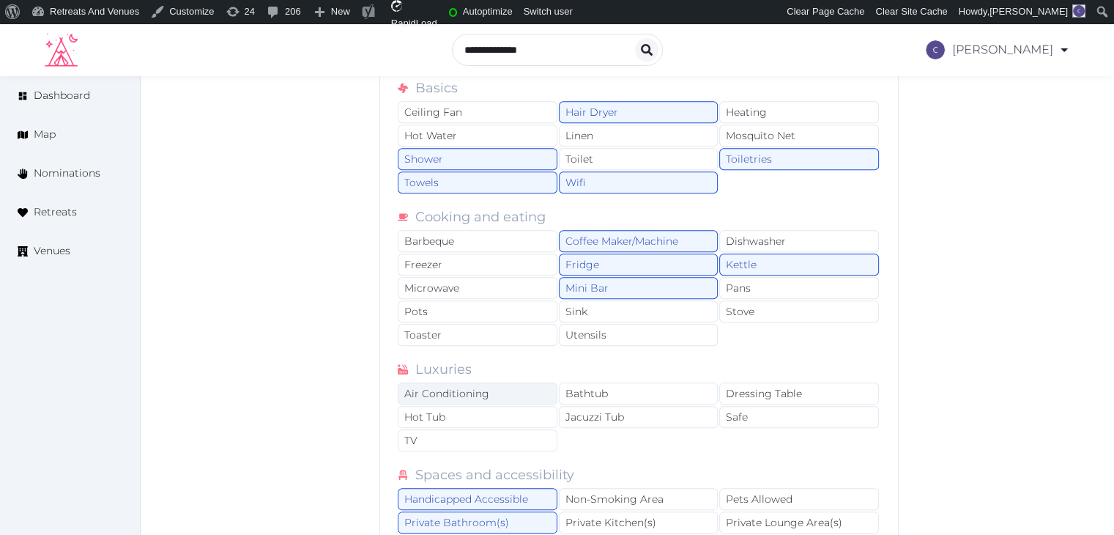
click at [490, 388] on div "Air Conditioning" at bounding box center [478, 393] width 160 height 22
click at [481, 444] on div "Air Conditioning Bathtub Dressing Table Hot Tub Jacuzzi Tub Safe TV" at bounding box center [639, 417] width 483 height 70
click at [485, 438] on div "TV" at bounding box center [478, 440] width 160 height 22
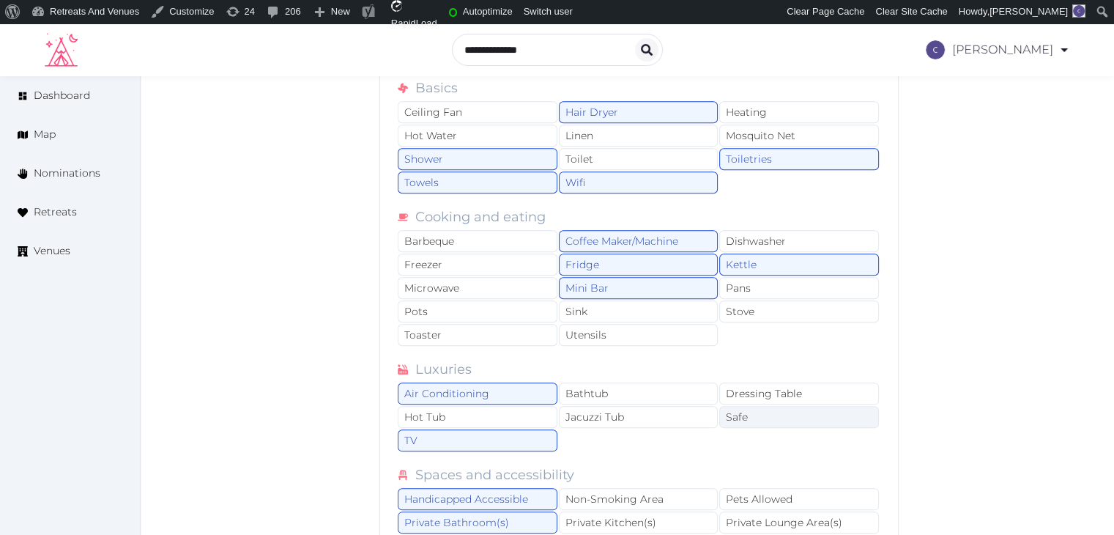
click at [783, 411] on div "Safe" at bounding box center [800, 417] width 160 height 22
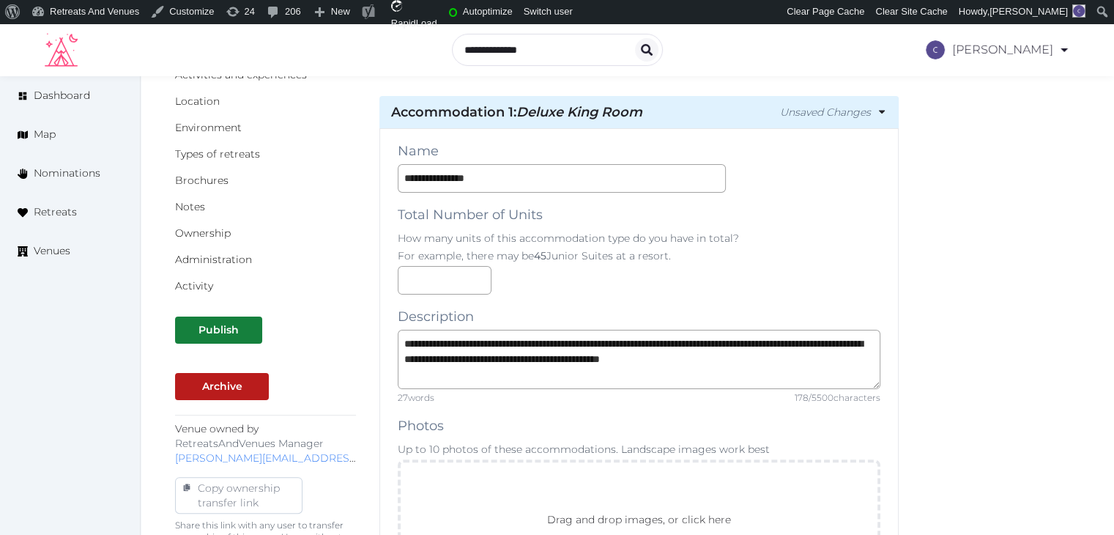
scroll to position [0, 0]
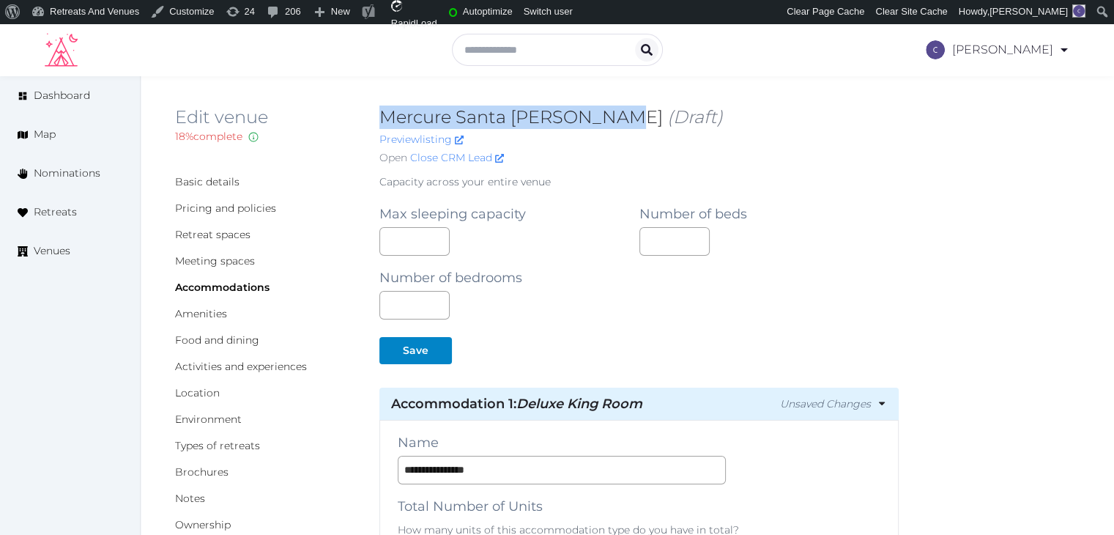
drag, startPoint x: 378, startPoint y: 117, endPoint x: 615, endPoint y: 109, distance: 236.8
click at [615, 109] on div "Edit venue 18 % complete Fill out all the fields in your listing to increase it…" at bounding box center [627, 139] width 905 height 66
copy h2 "Mercure Santa [PERSON_NAME]"
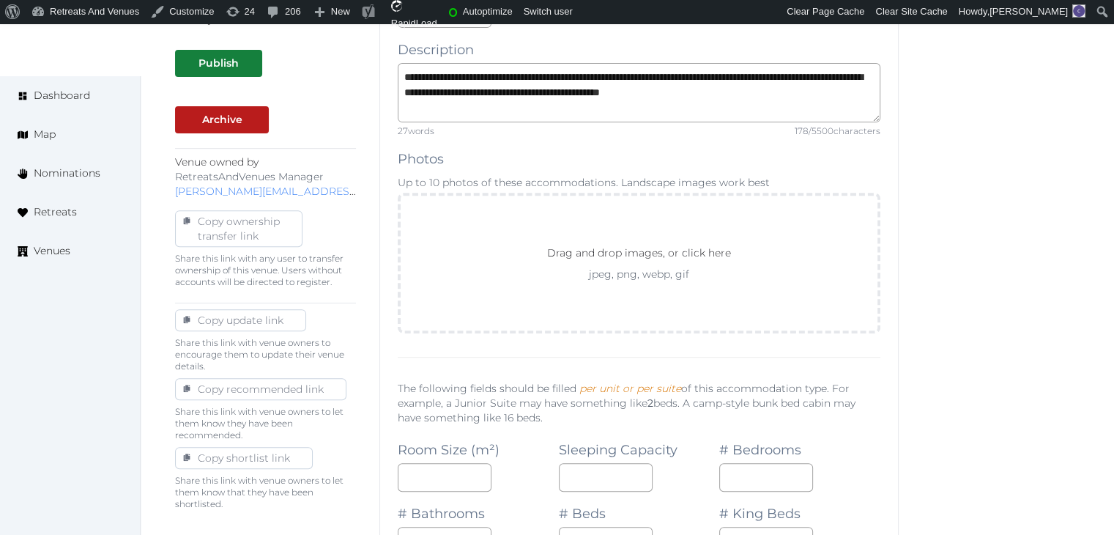
scroll to position [733, 0]
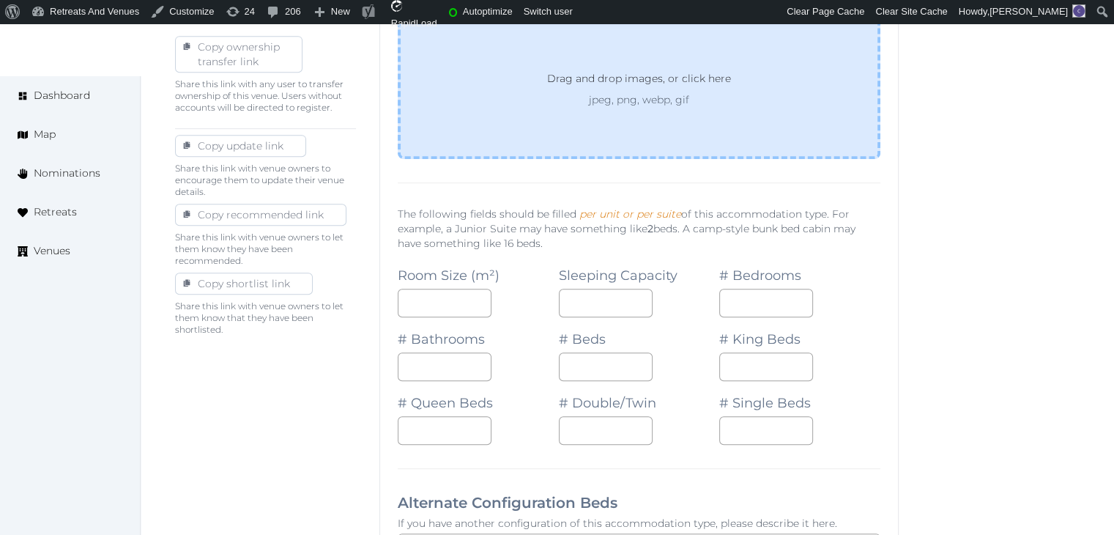
click at [642, 130] on div "Drag and drop images, or click here jpeg, png, webp, gif" at bounding box center [639, 88] width 483 height 141
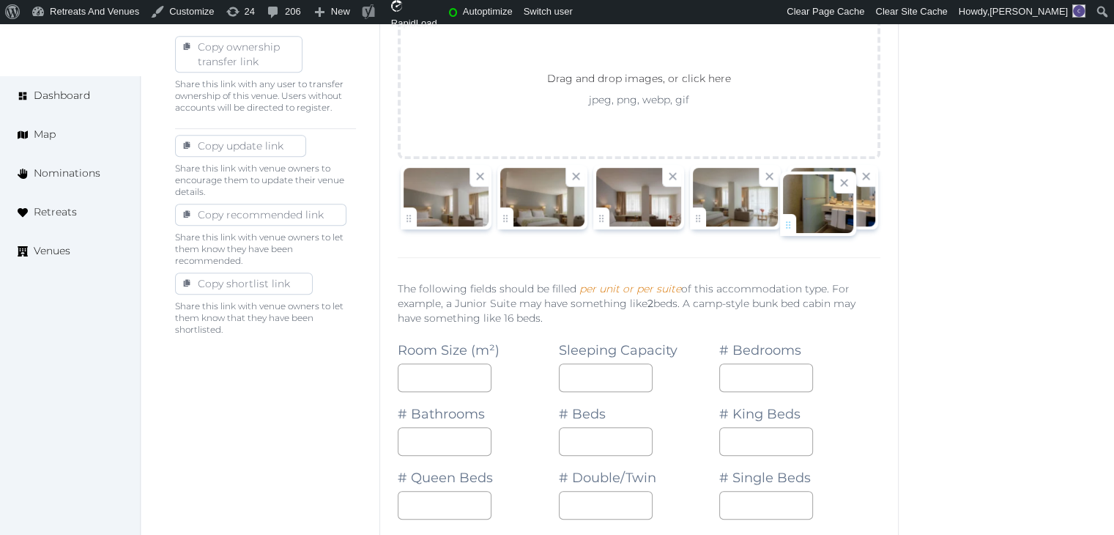
drag, startPoint x: 508, startPoint y: 222, endPoint x: 791, endPoint y: 230, distance: 283.7
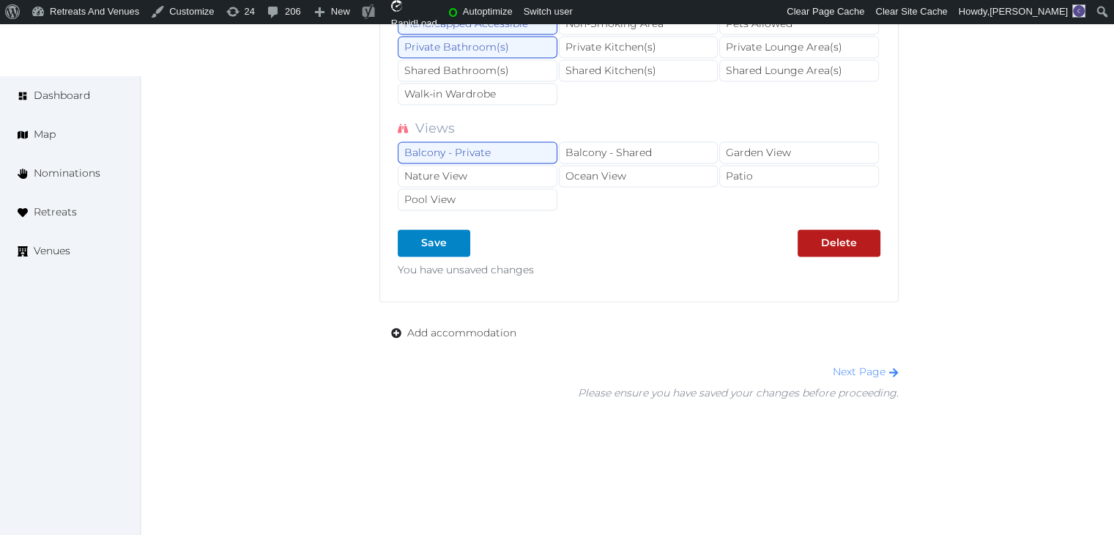
scroll to position [2110, 0]
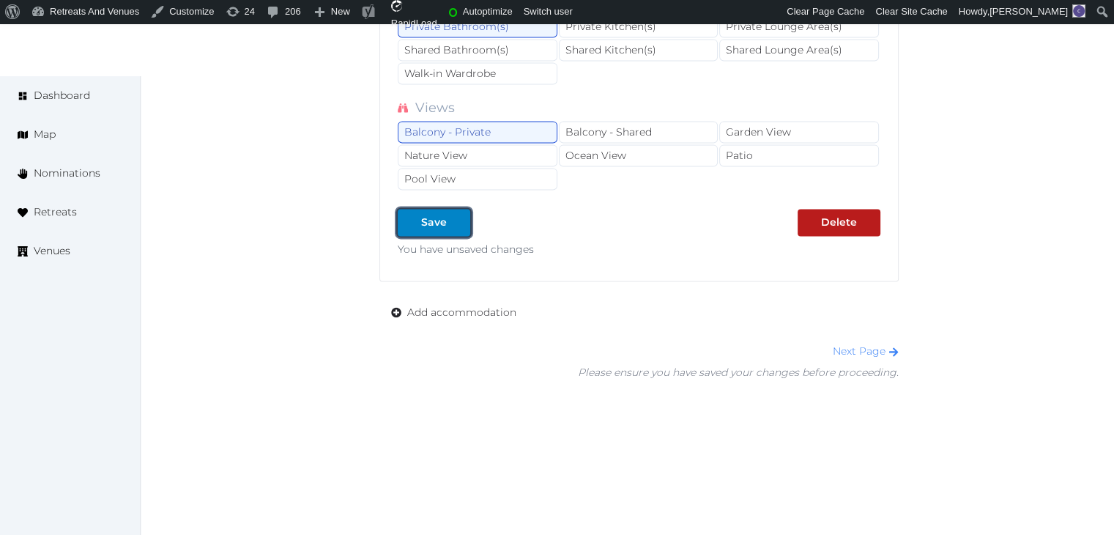
drag, startPoint x: 436, startPoint y: 201, endPoint x: 457, endPoint y: 258, distance: 61.0
click at [436, 209] on button "Save" at bounding box center [434, 222] width 73 height 27
type input "*"
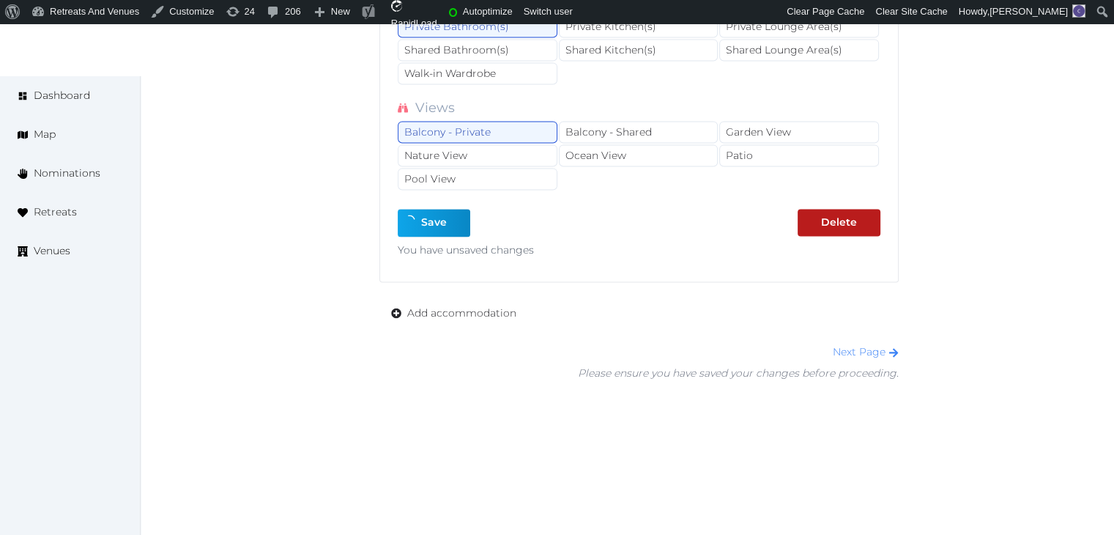
type input "*"
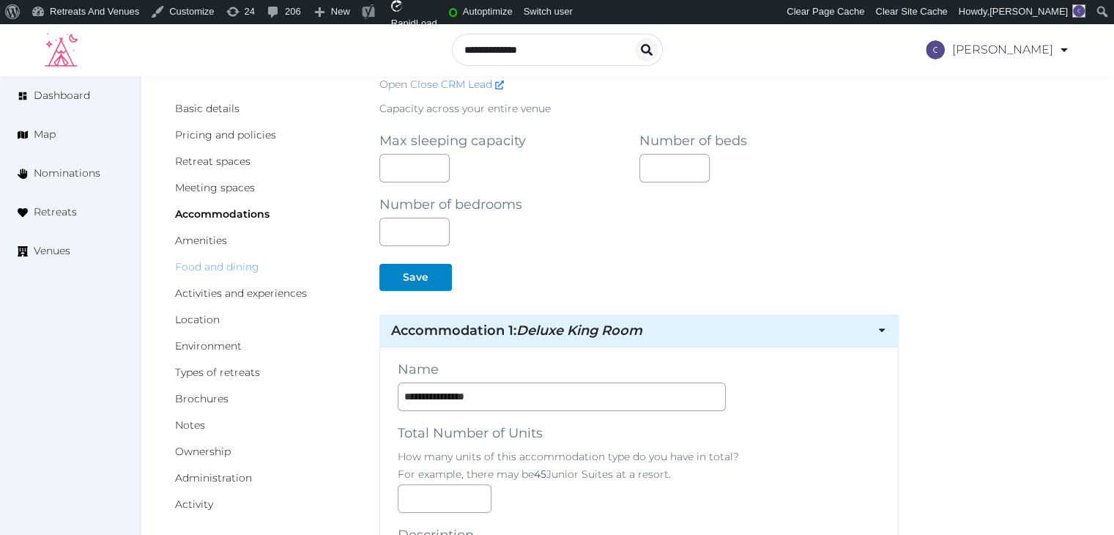
scroll to position [73, 0]
click at [249, 262] on link "Food and dining" at bounding box center [217, 266] width 84 height 13
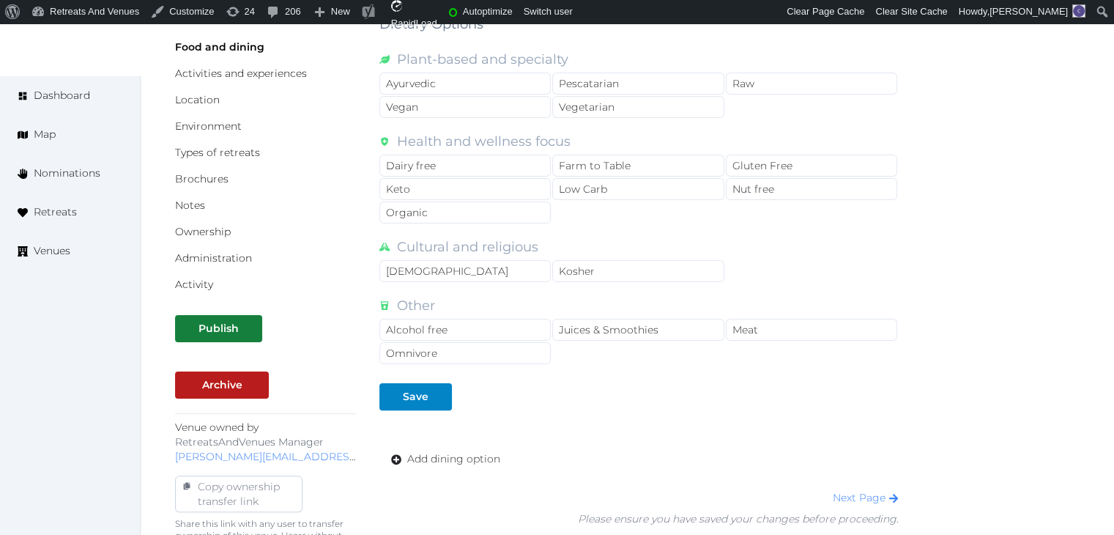
scroll to position [440, 0]
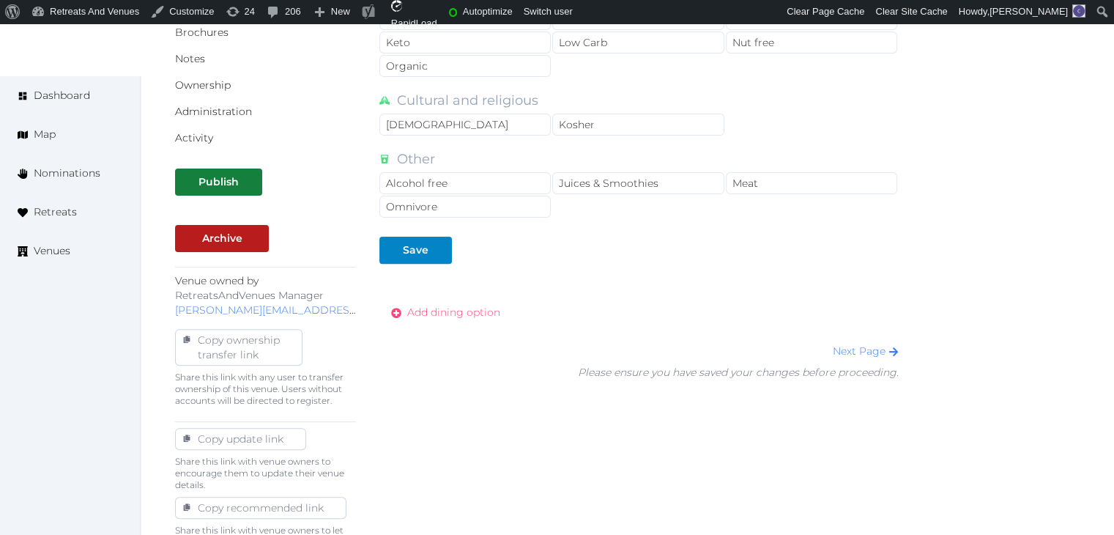
click at [479, 305] on span "Add dining option" at bounding box center [453, 312] width 93 height 15
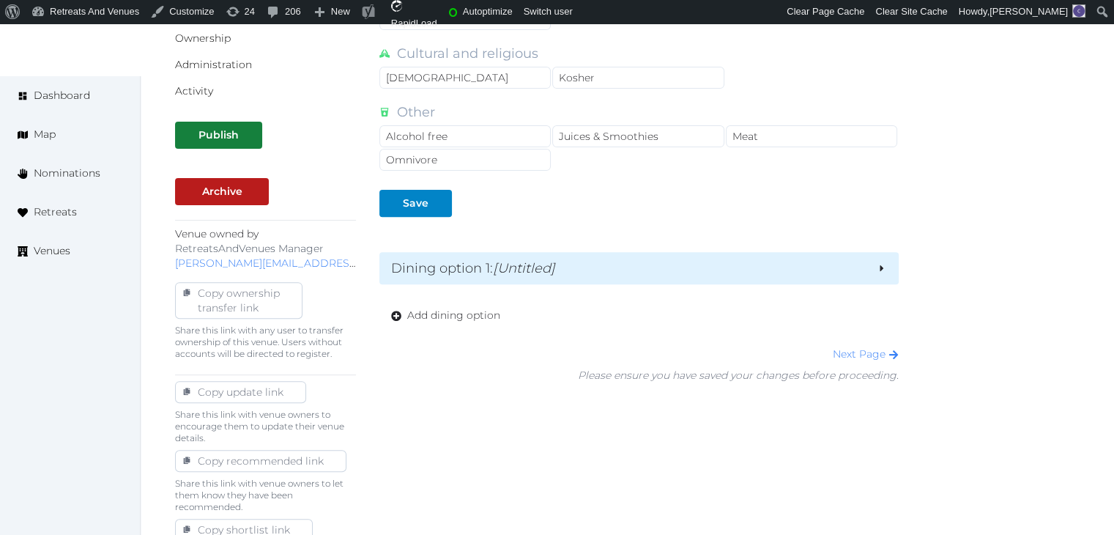
scroll to position [513, 0]
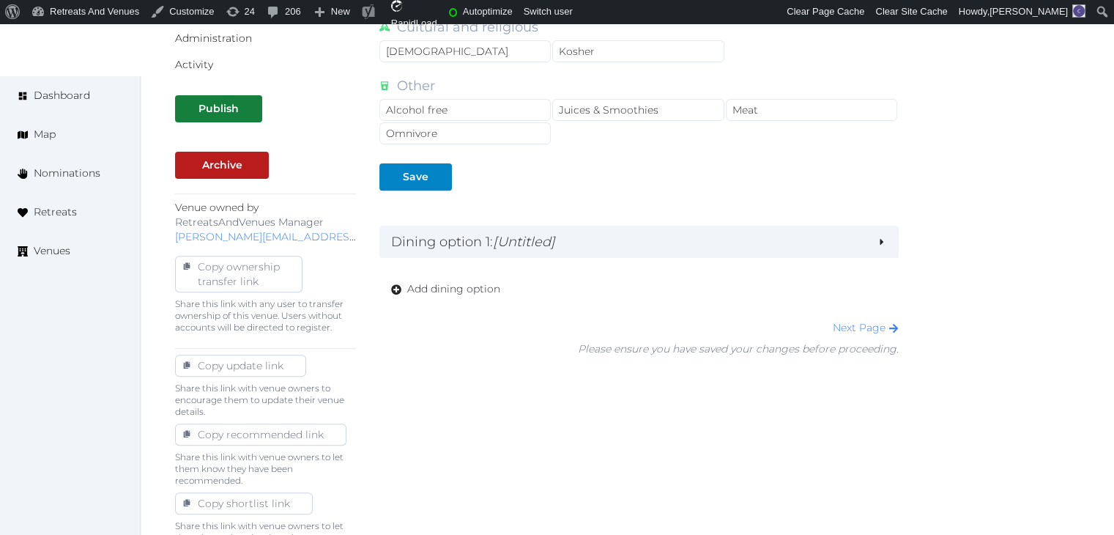
drag, startPoint x: 512, startPoint y: 242, endPoint x: 524, endPoint y: 260, distance: 21.7
click at [513, 242] on em "[Untitled]" at bounding box center [524, 242] width 62 height 16
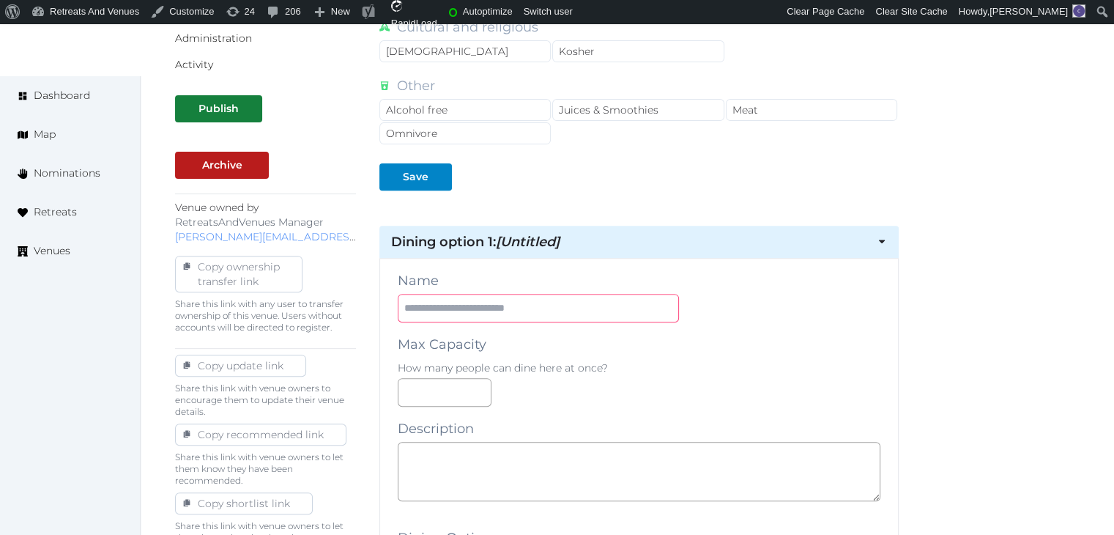
click at [529, 317] on input "text" at bounding box center [538, 308] width 281 height 29
paste input "**********"
click at [414, 303] on input "**********" at bounding box center [538, 308] width 281 height 29
type input "**********"
click at [539, 466] on textarea at bounding box center [639, 471] width 483 height 59
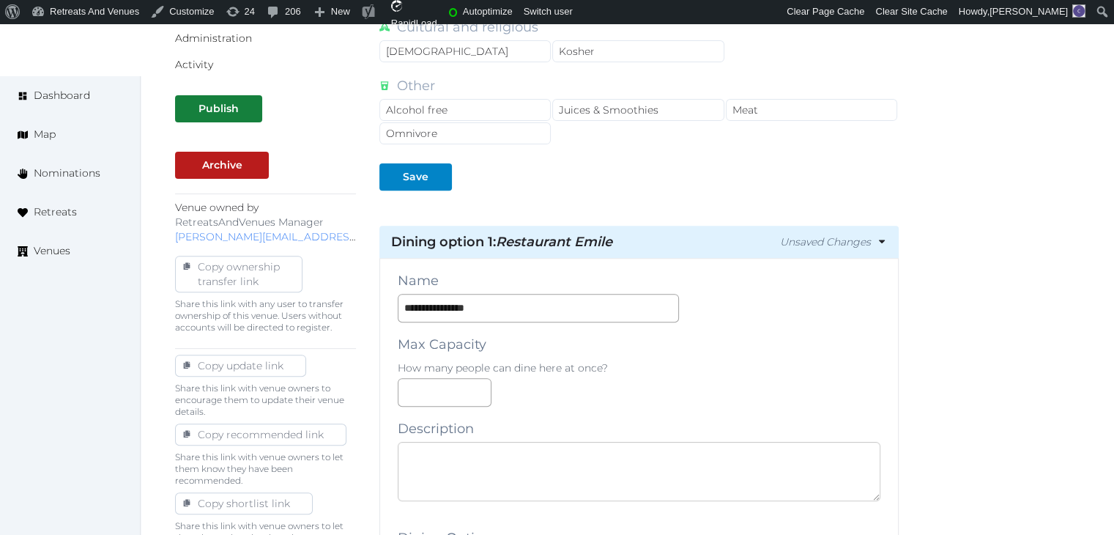
paste textarea "**********"
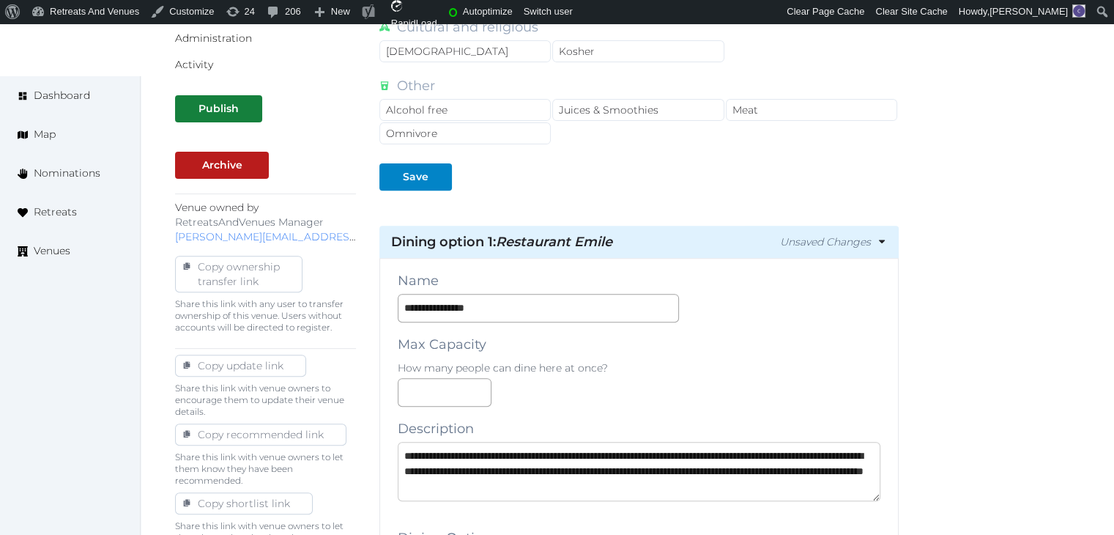
scroll to position [23, 0]
type textarea "**********"
click at [447, 390] on input "number" at bounding box center [445, 392] width 94 height 29
type input "**"
click at [563, 388] on div "**" at bounding box center [639, 392] width 483 height 29
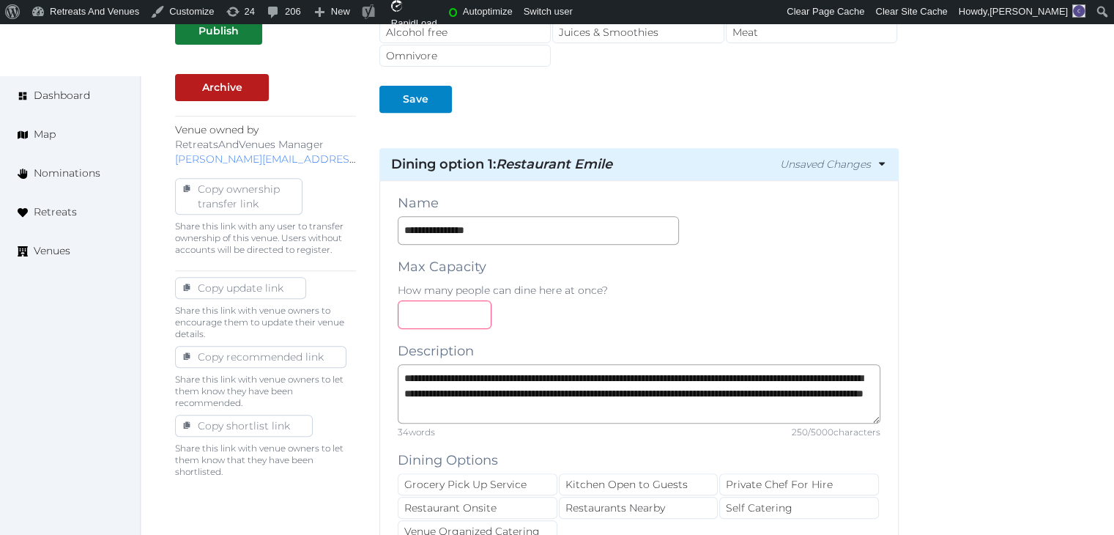
scroll to position [733, 0]
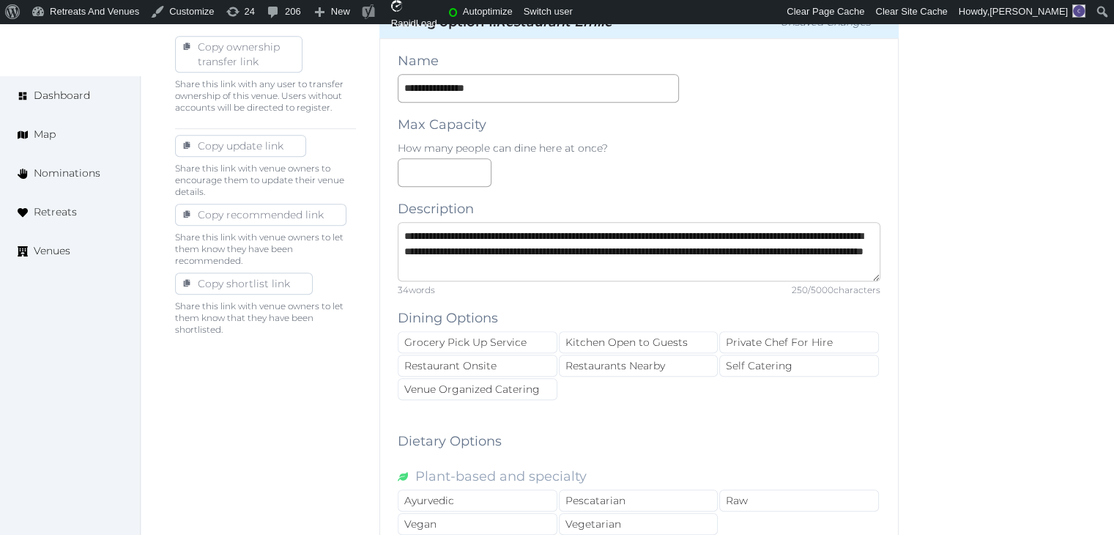
click at [542, 262] on textarea "**********" at bounding box center [639, 251] width 483 height 59
type textarea "**********"
click at [545, 355] on div "Restaurant Onsite" at bounding box center [478, 366] width 160 height 22
click at [527, 79] on input "**********" at bounding box center [538, 88] width 281 height 29
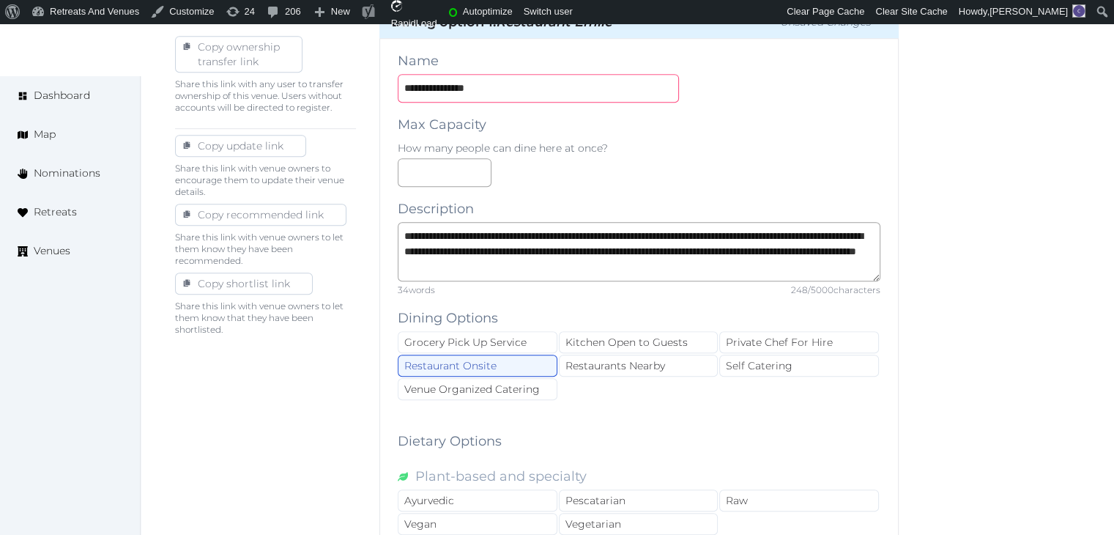
click at [527, 79] on input "**********" at bounding box center [538, 88] width 281 height 29
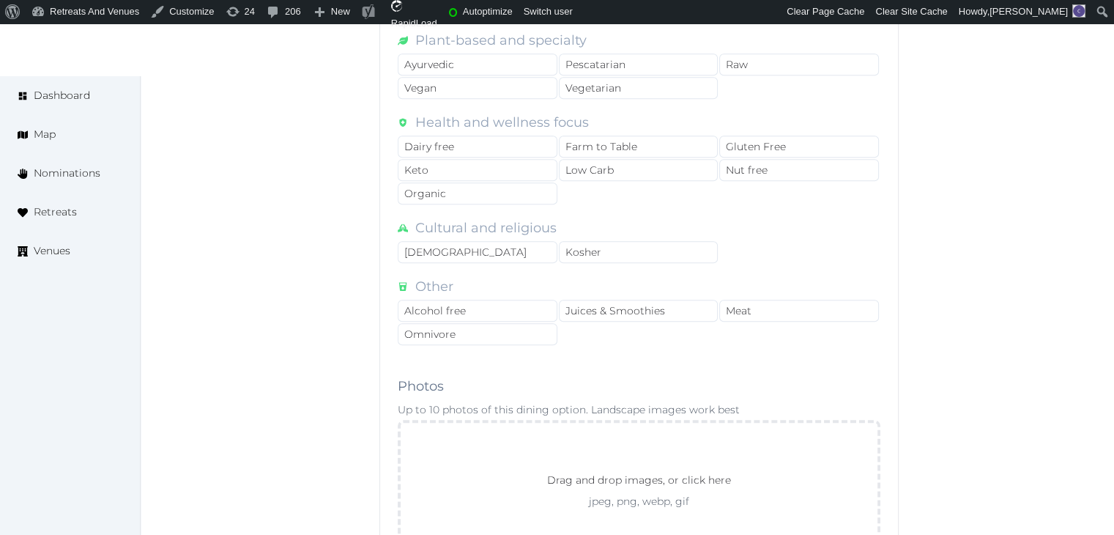
scroll to position [1319, 0]
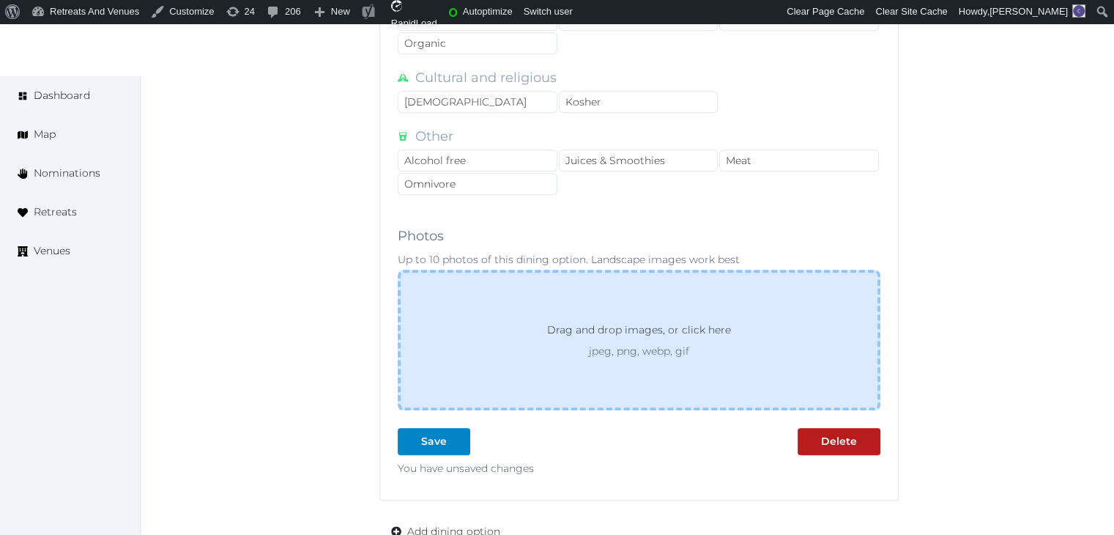
click at [554, 361] on div "Drag and drop images, or click here jpeg, png, webp, gif" at bounding box center [639, 340] width 483 height 141
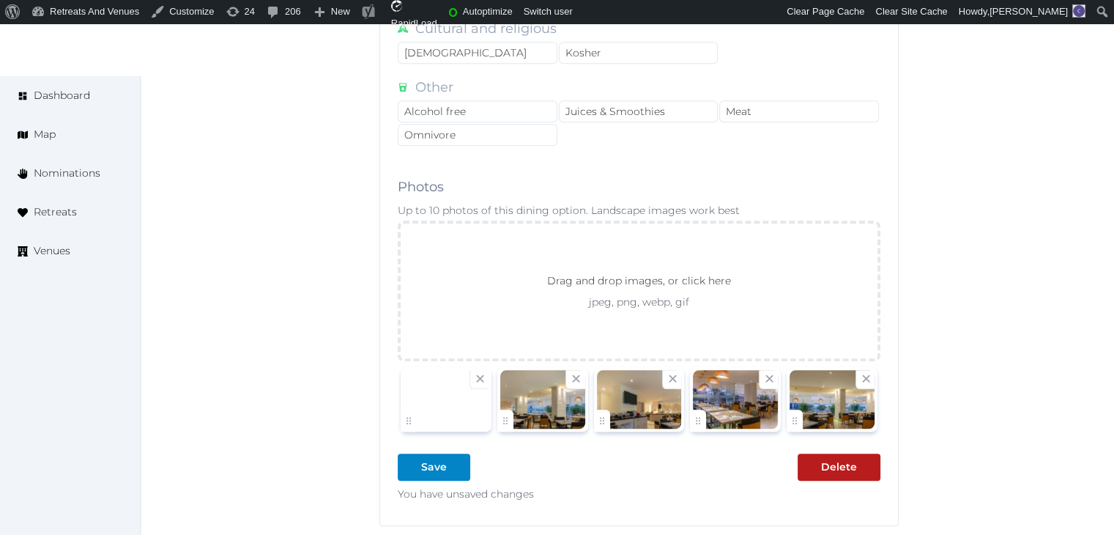
scroll to position [1392, 0]
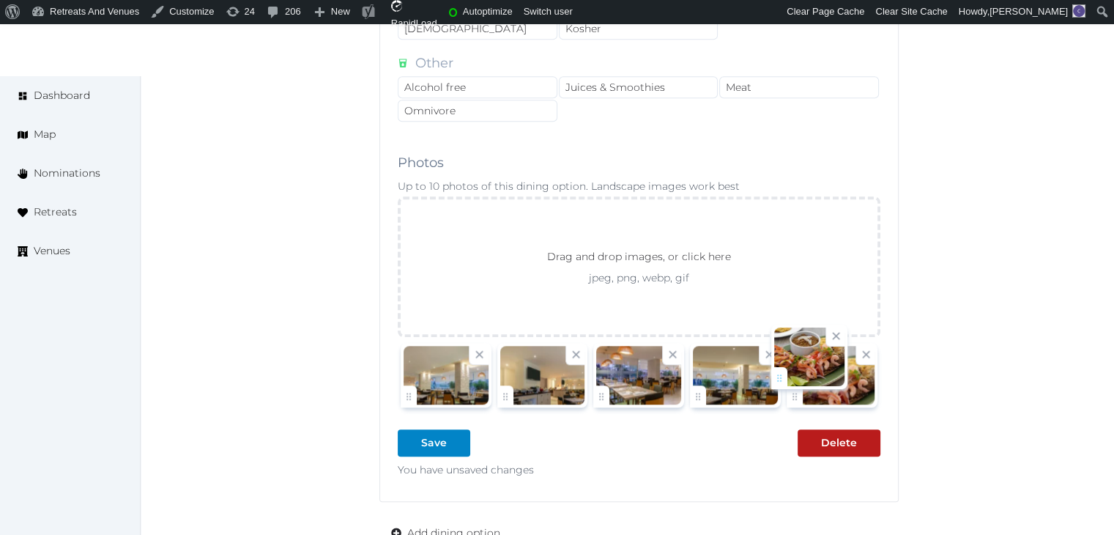
drag, startPoint x: 406, startPoint y: 396, endPoint x: 796, endPoint y: 389, distance: 390.6
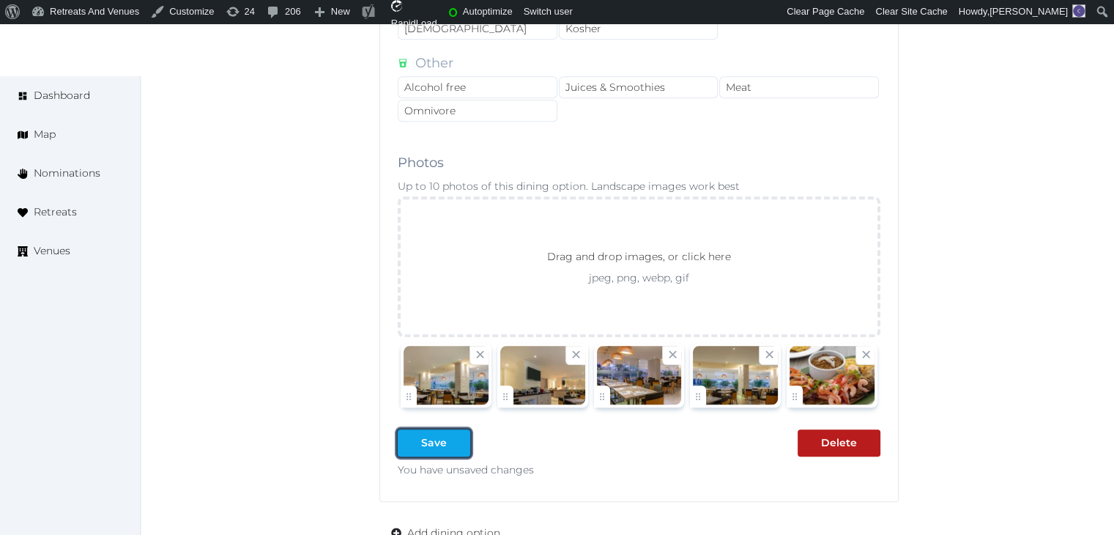
click at [454, 438] on div at bounding box center [459, 442] width 18 height 15
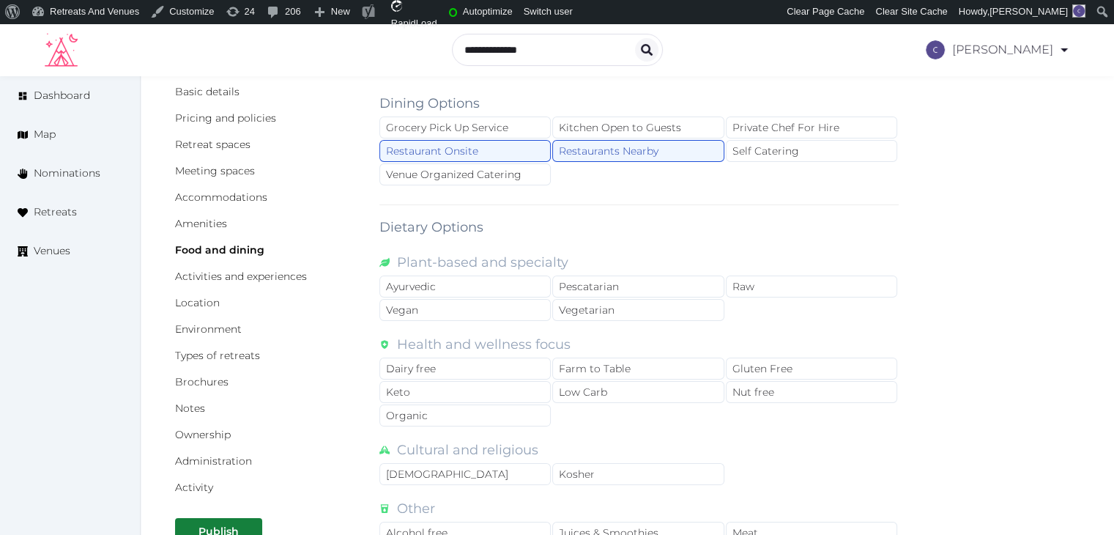
scroll to position [73, 0]
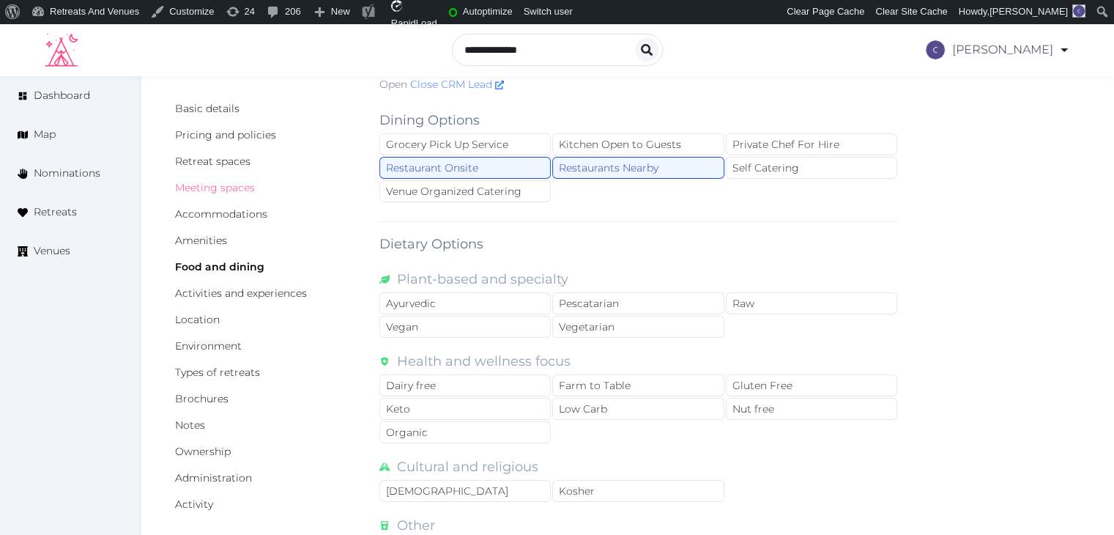
drag, startPoint x: 243, startPoint y: 187, endPoint x: 244, endPoint y: 201, distance: 14.7
click at [243, 187] on link "Meeting spaces" at bounding box center [215, 187] width 80 height 13
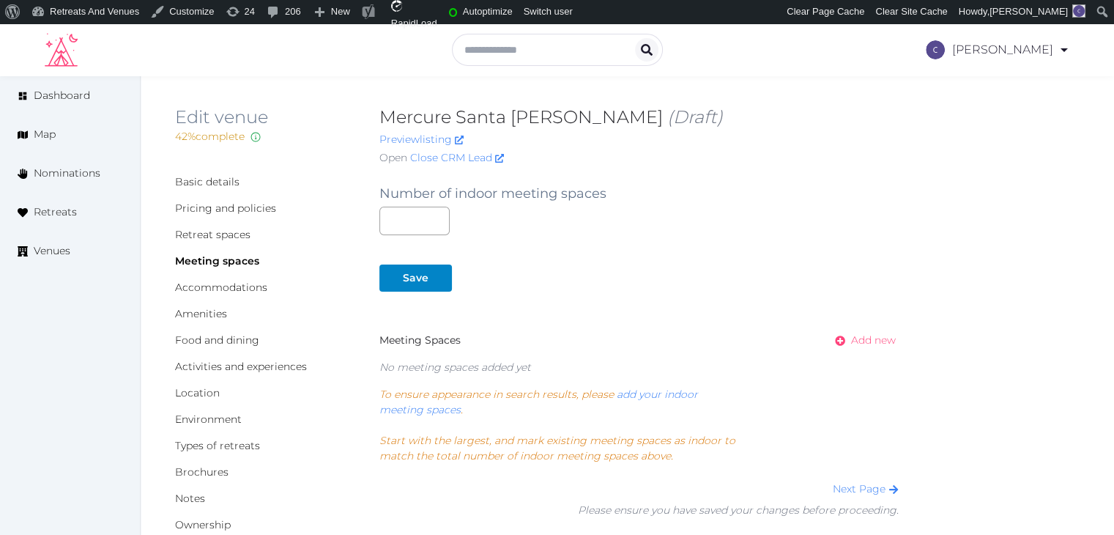
drag, startPoint x: 865, startPoint y: 333, endPoint x: 832, endPoint y: 476, distance: 145.8
click at [865, 335] on span "Add new" at bounding box center [873, 340] width 45 height 15
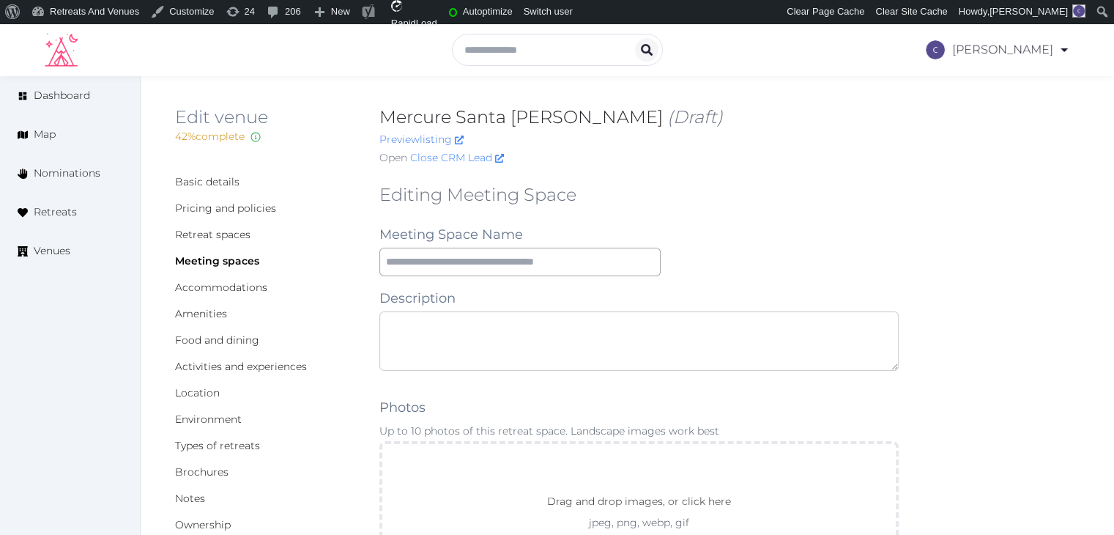
click at [577, 347] on textarea at bounding box center [640, 340] width 520 height 59
paste textarea "**********"
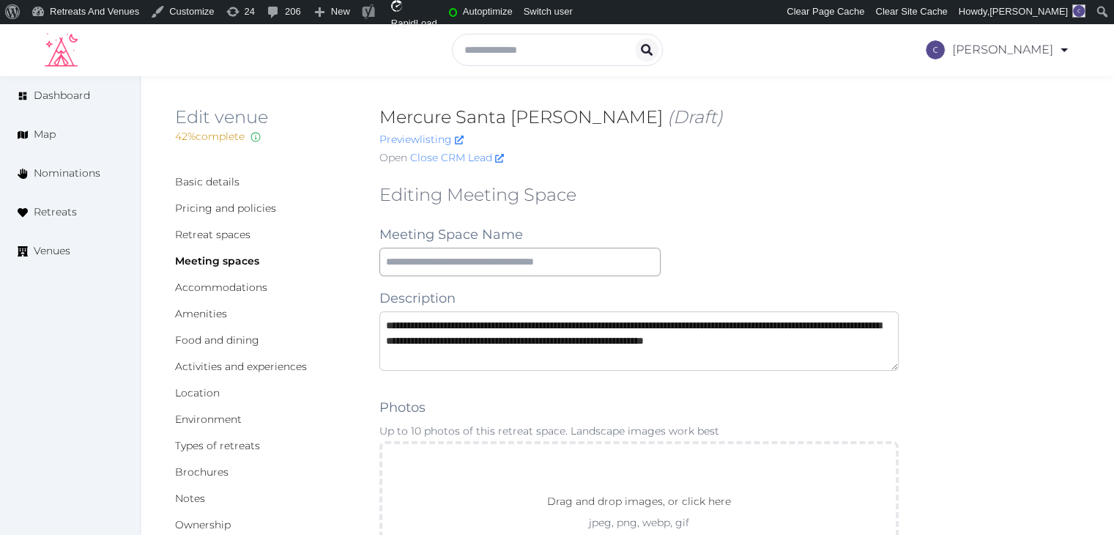
scroll to position [23, 0]
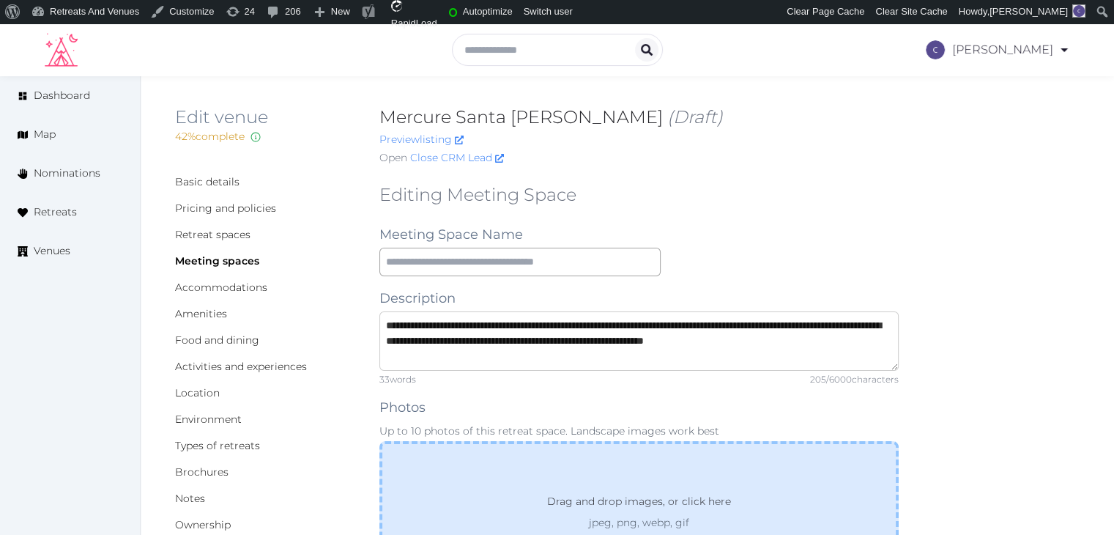
type textarea "**********"
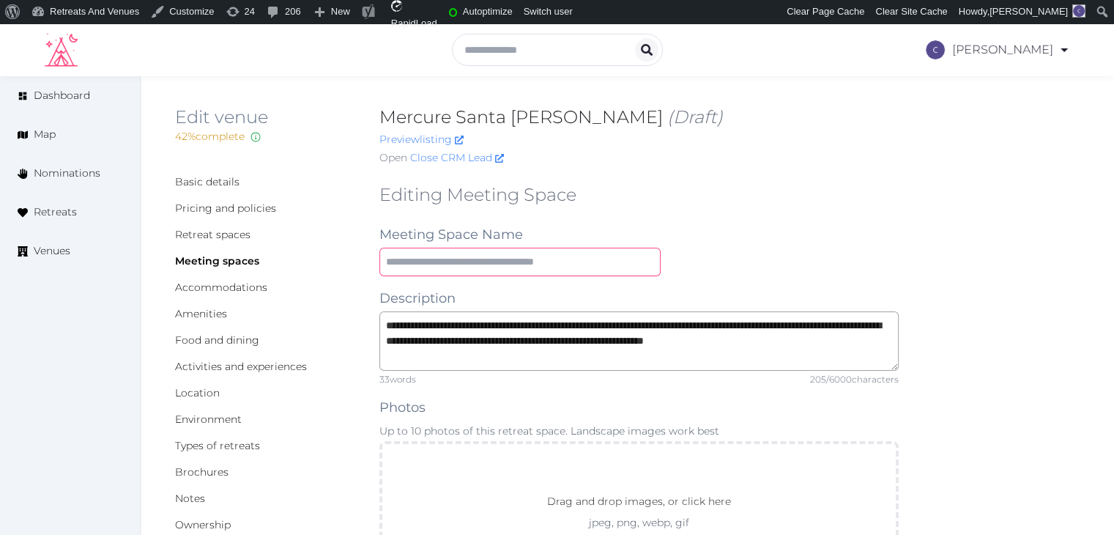
click at [517, 264] on input "text" at bounding box center [520, 262] width 281 height 29
paste input "**********"
click at [392, 256] on input "**********" at bounding box center [520, 262] width 281 height 29
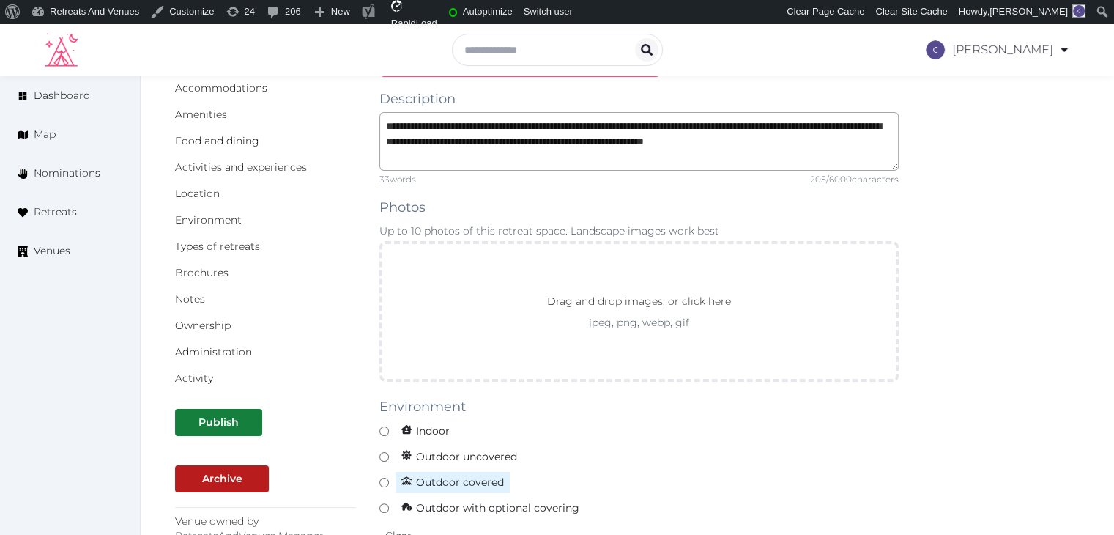
scroll to position [293, 0]
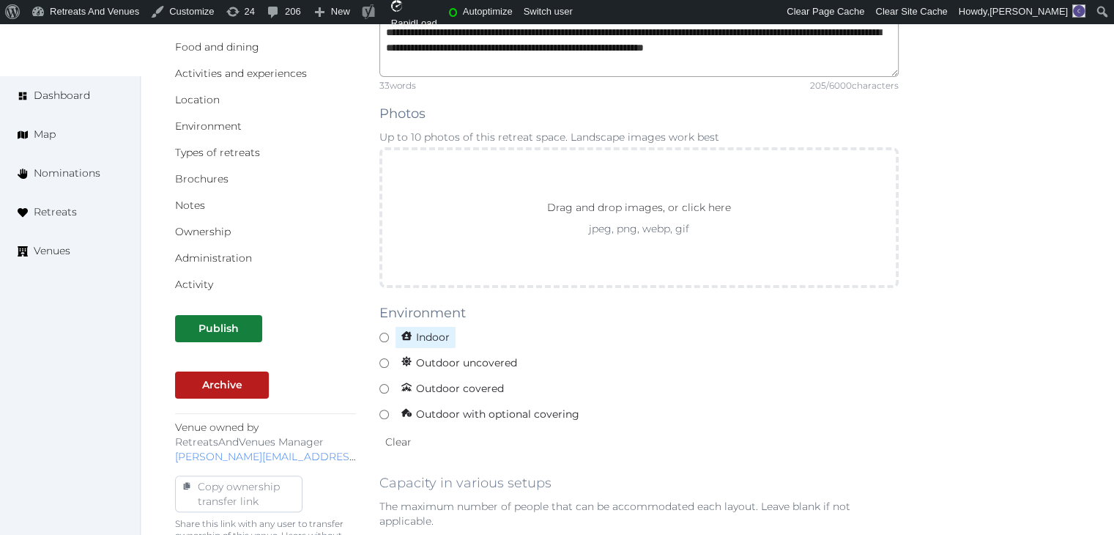
type input "**********"
click at [443, 334] on span "Indoor" at bounding box center [426, 337] width 62 height 23
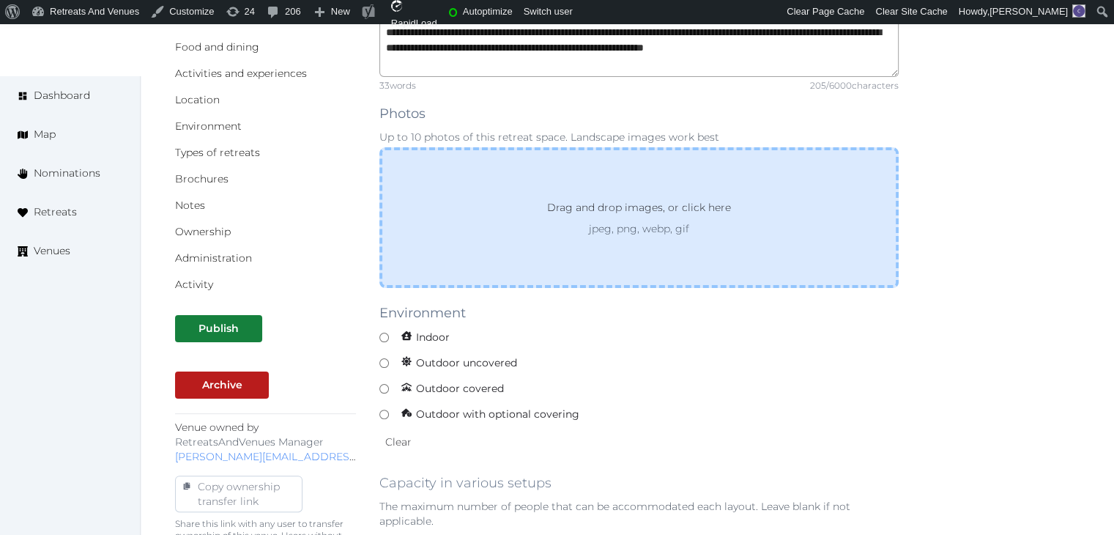
click at [706, 223] on p "jpeg, png, webp, gif" at bounding box center [639, 228] width 237 height 15
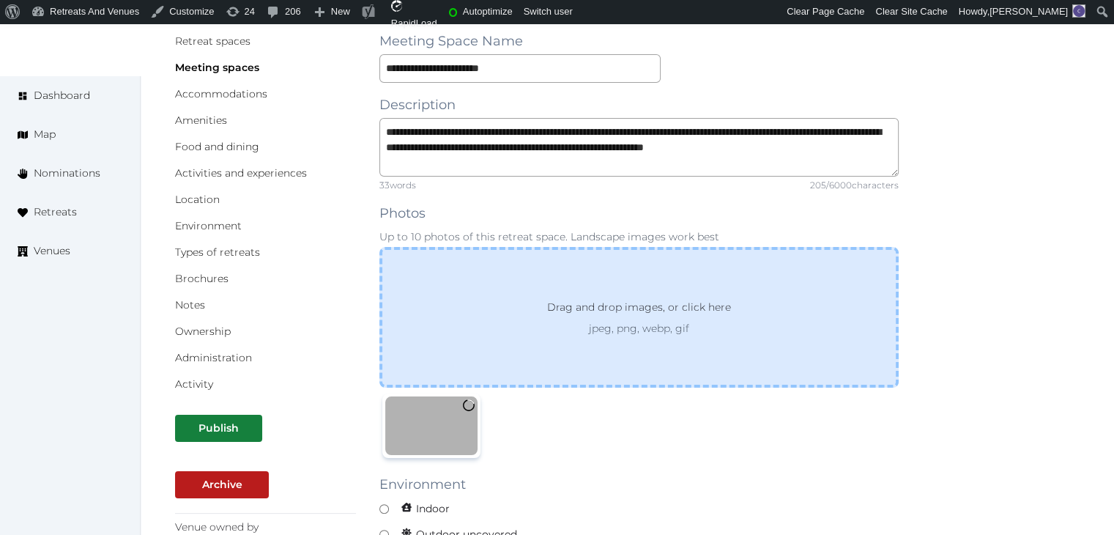
scroll to position [0, 0]
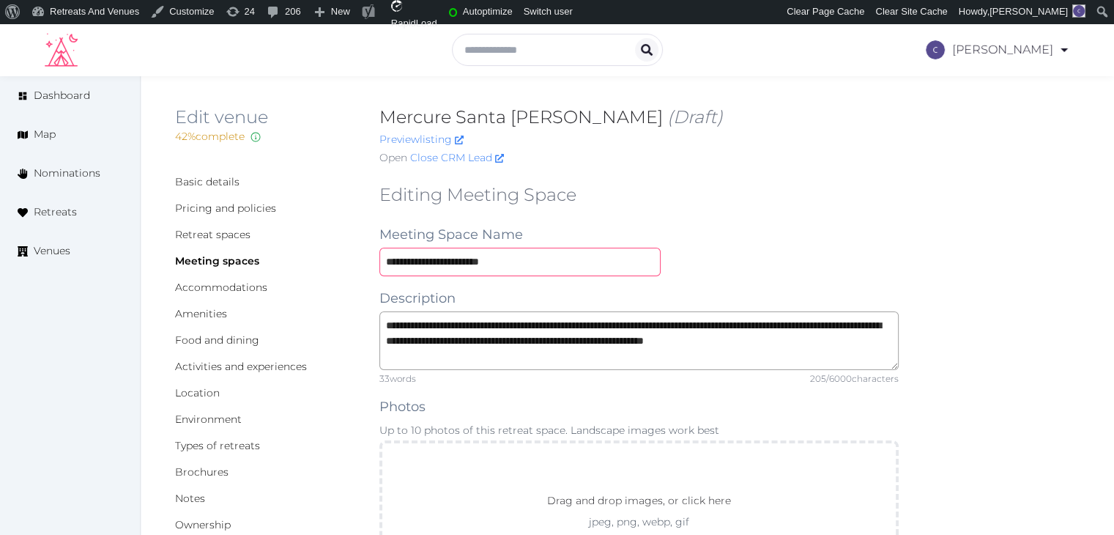
click at [553, 262] on input "**********" at bounding box center [520, 262] width 281 height 29
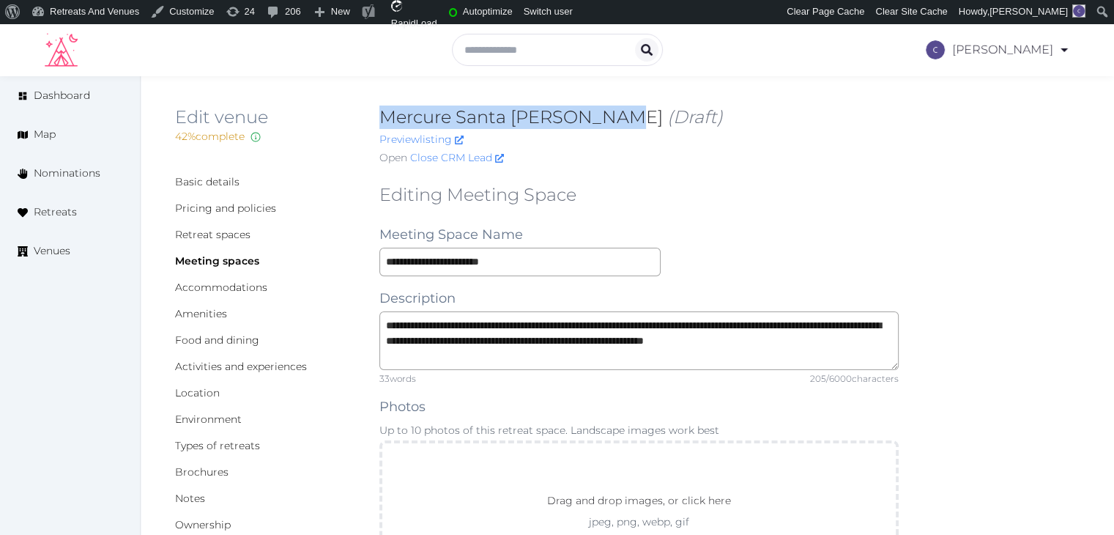
drag, startPoint x: 375, startPoint y: 122, endPoint x: 618, endPoint y: 121, distance: 243.3
click at [618, 121] on div "Edit venue 42 % complete Fill out all the fields in your listing to increase it…" at bounding box center [627, 139] width 905 height 66
copy h2 "Mercure Santa [PERSON_NAME]"
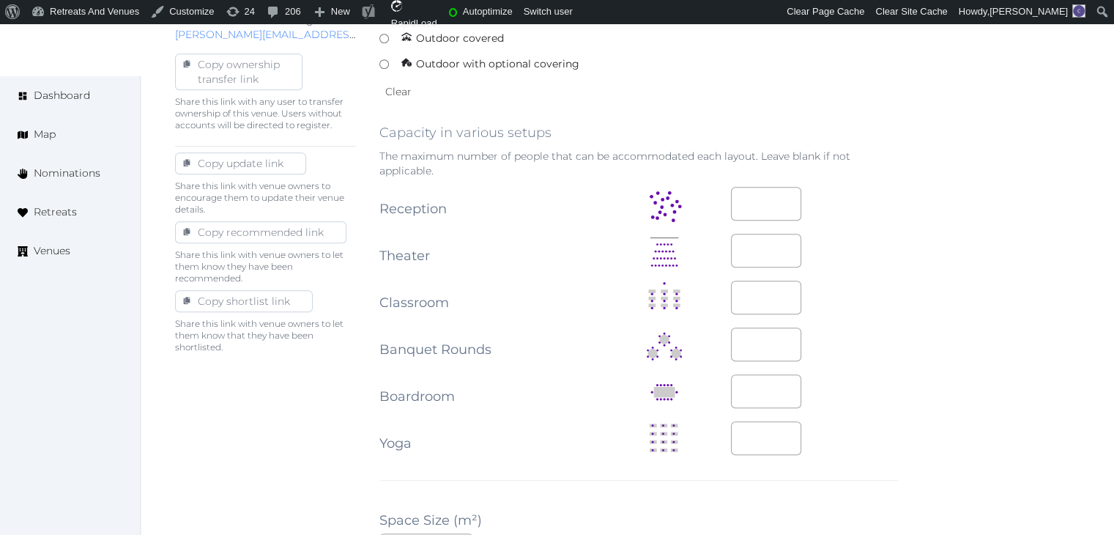
scroll to position [879, 0]
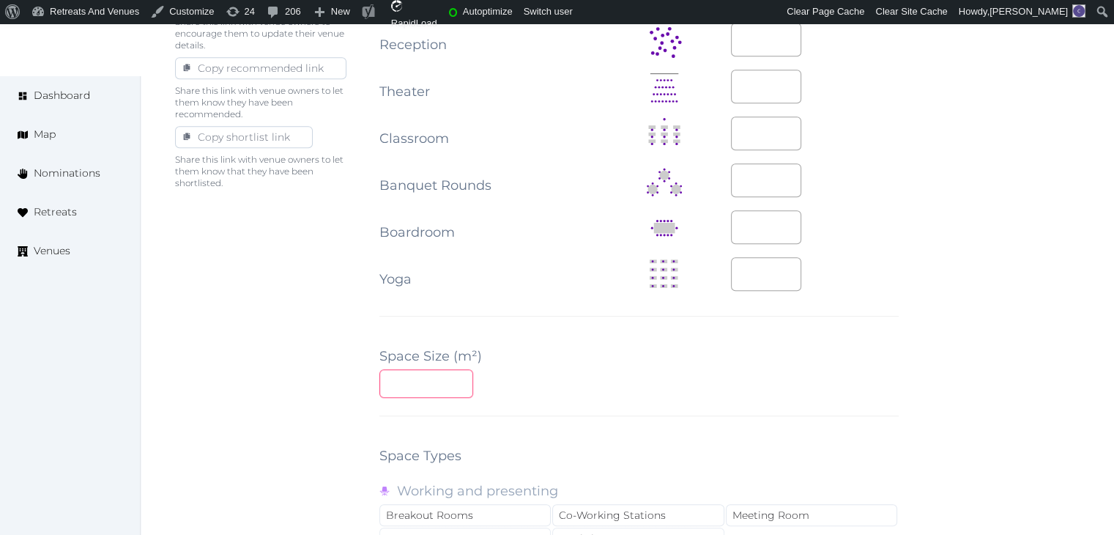
click at [426, 381] on input "number" at bounding box center [427, 383] width 94 height 29
type input "***"
click at [554, 376] on div "***" at bounding box center [640, 383] width 520 height 29
click at [618, 358] on div "**********" at bounding box center [640, 166] width 520 height 1748
click at [747, 86] on input "number" at bounding box center [766, 87] width 70 height 34
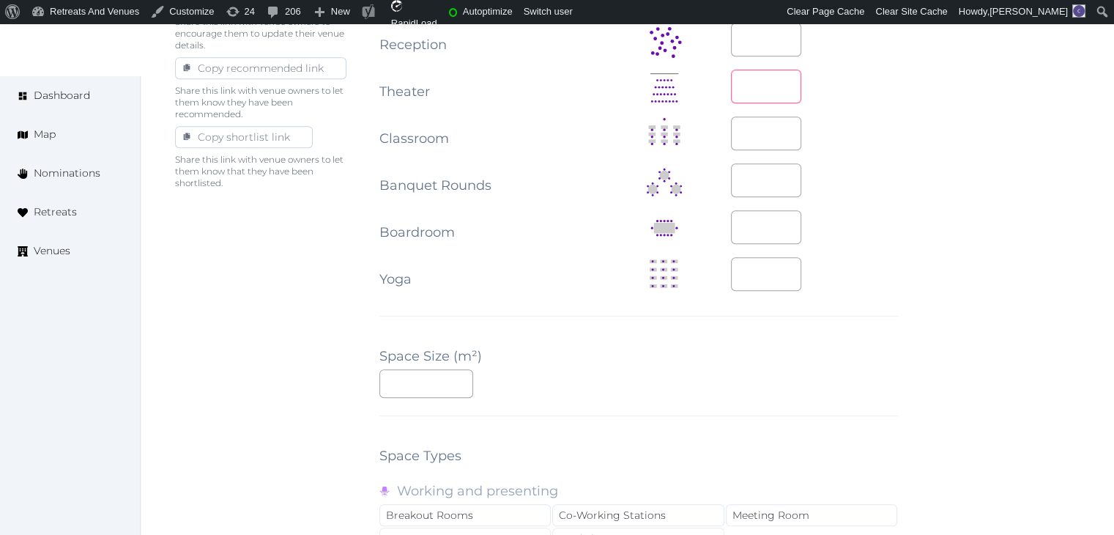
type input "***"
click at [747, 129] on input "number" at bounding box center [766, 134] width 70 height 34
type input "***"
click at [754, 182] on input "number" at bounding box center [766, 180] width 70 height 34
type input "***"
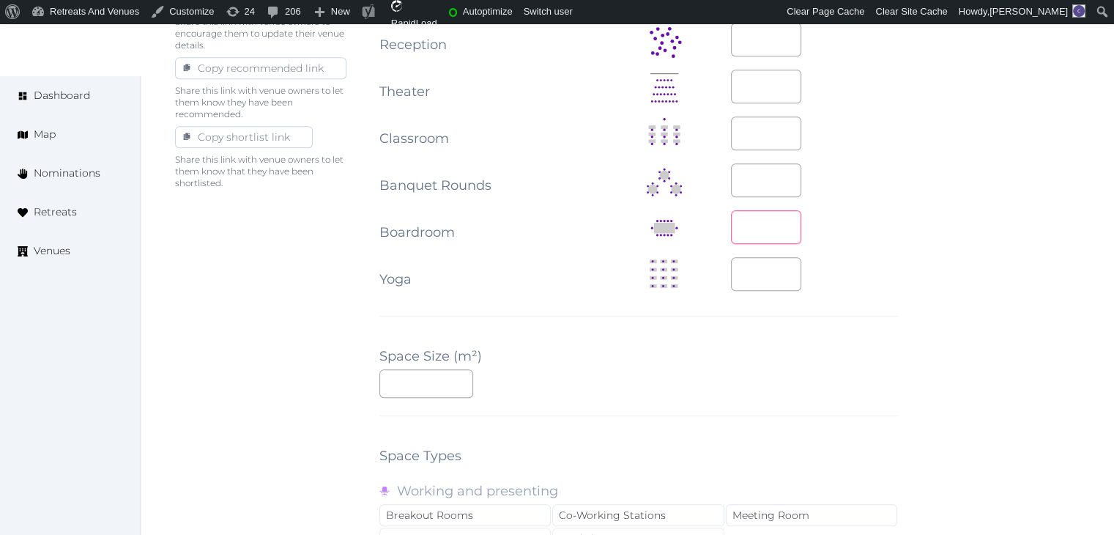
click at [750, 237] on input "number" at bounding box center [766, 227] width 70 height 34
type input "**"
drag, startPoint x: 759, startPoint y: 380, endPoint x: 747, endPoint y: 394, distance: 18.8
click at [758, 380] on div "***" at bounding box center [640, 383] width 520 height 29
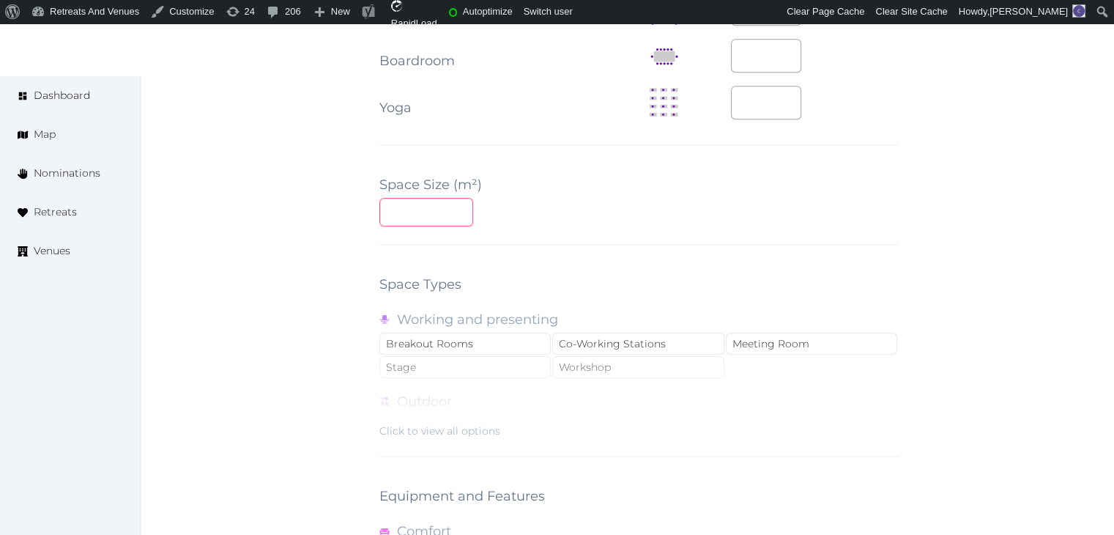
scroll to position [1172, 0]
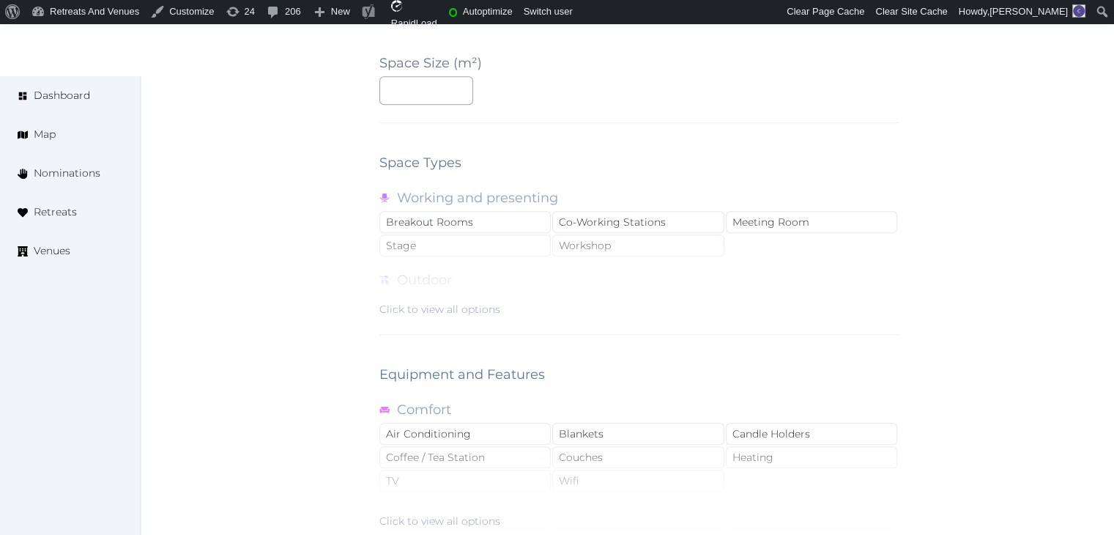
click at [484, 303] on div "Click to view all options" at bounding box center [440, 309] width 121 height 15
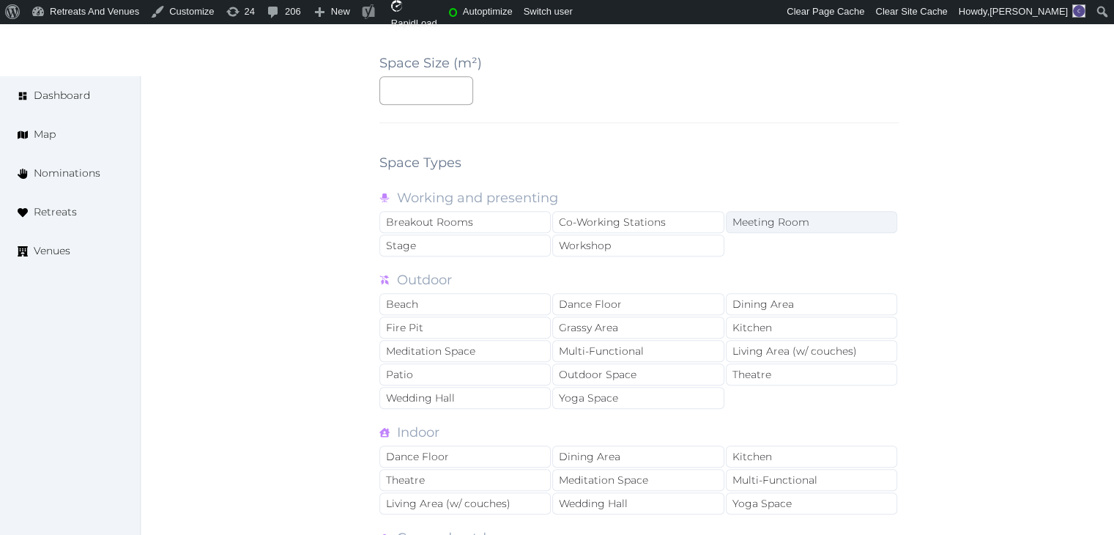
click at [746, 223] on div "Meeting Room" at bounding box center [811, 222] width 171 height 22
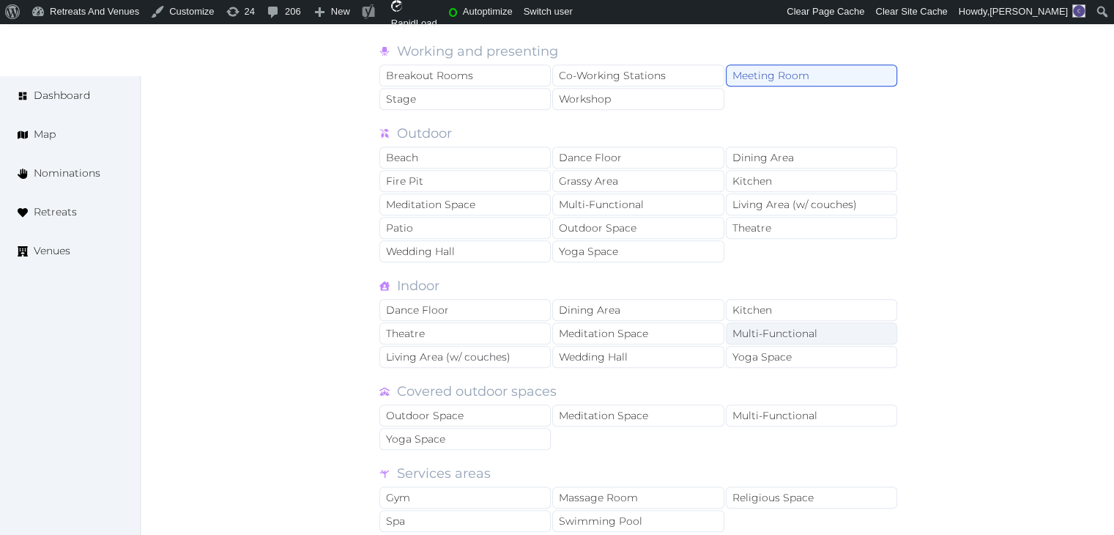
click at [780, 330] on div "Multi-Functional" at bounding box center [811, 333] width 171 height 22
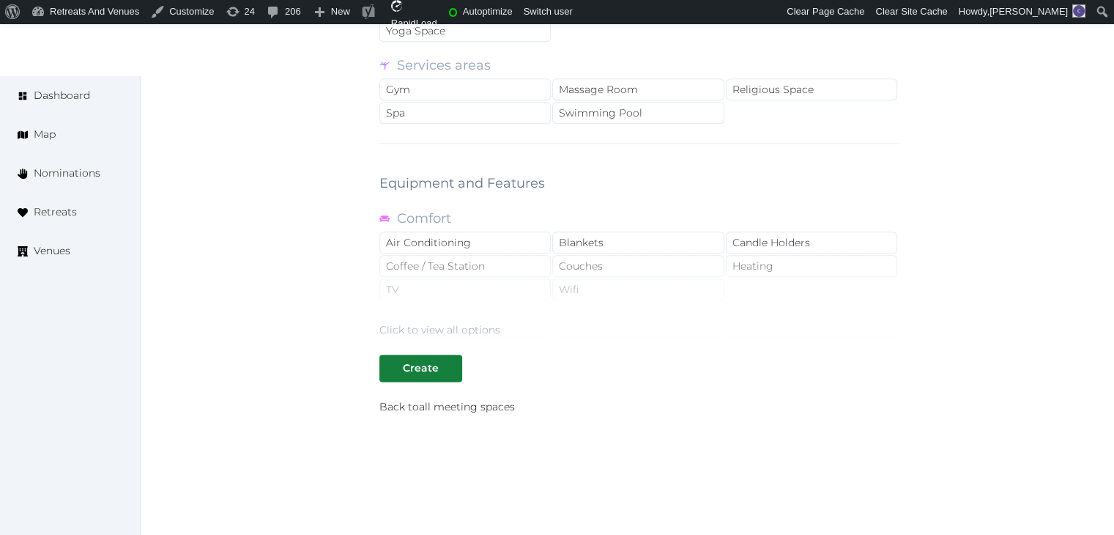
scroll to position [1765, 0]
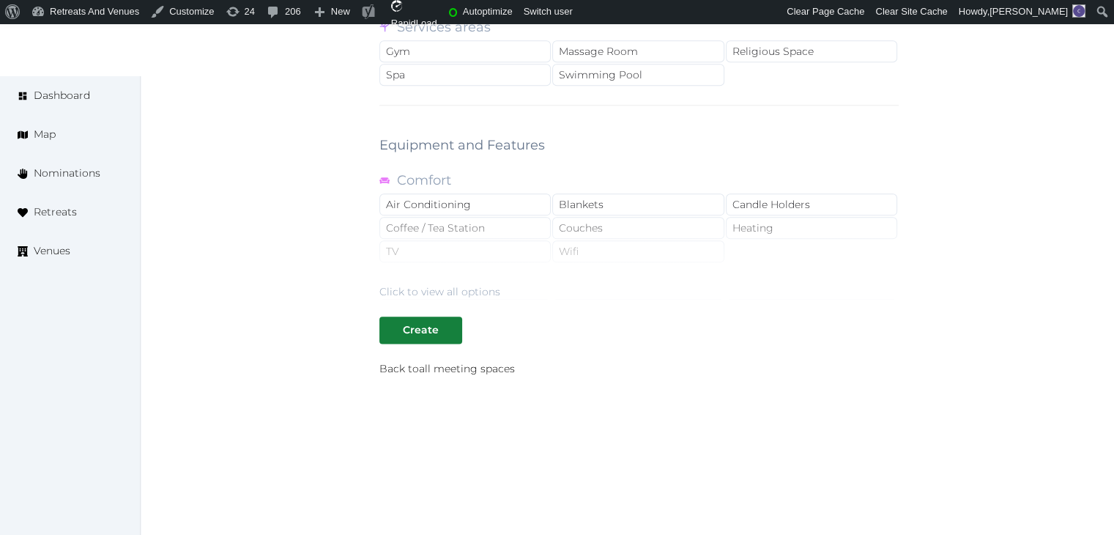
click at [473, 288] on div "Click to view all options" at bounding box center [440, 291] width 121 height 15
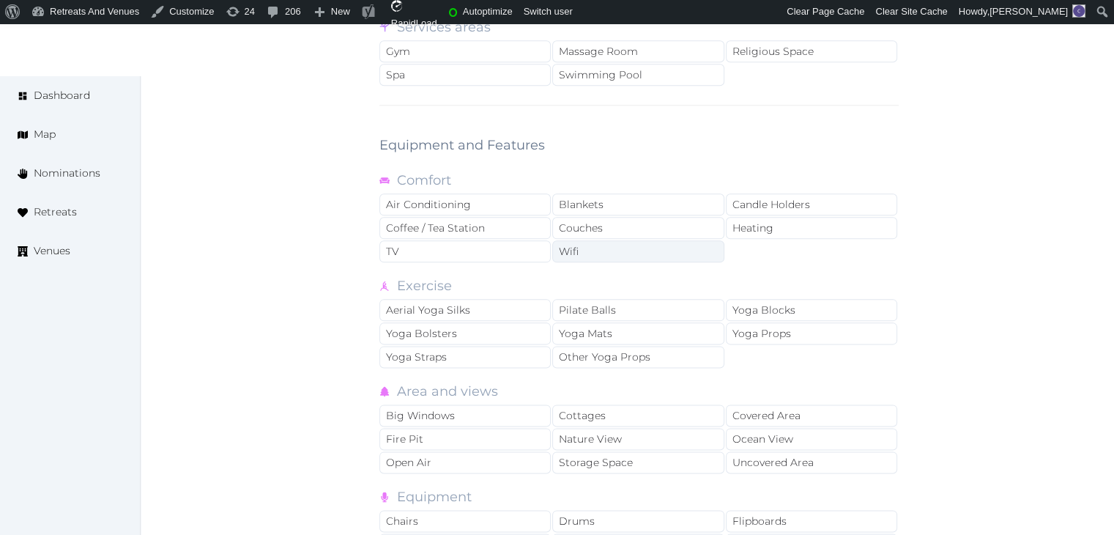
click at [604, 243] on div "Wifi" at bounding box center [637, 251] width 171 height 22
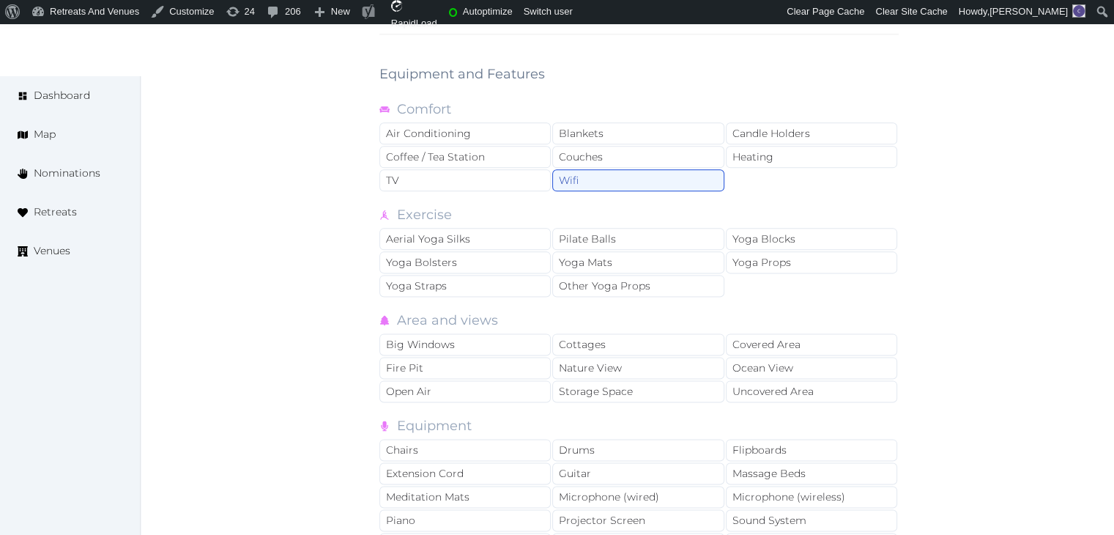
scroll to position [2112, 0]
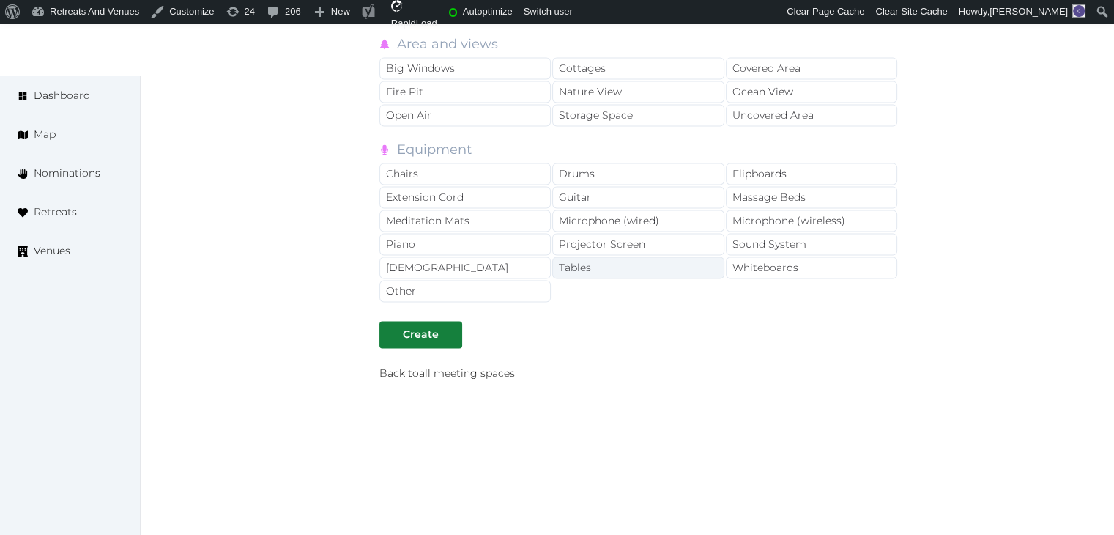
click at [630, 259] on div "Tables" at bounding box center [637, 267] width 171 height 22
click at [641, 233] on div "Projector Screen" at bounding box center [637, 244] width 171 height 22
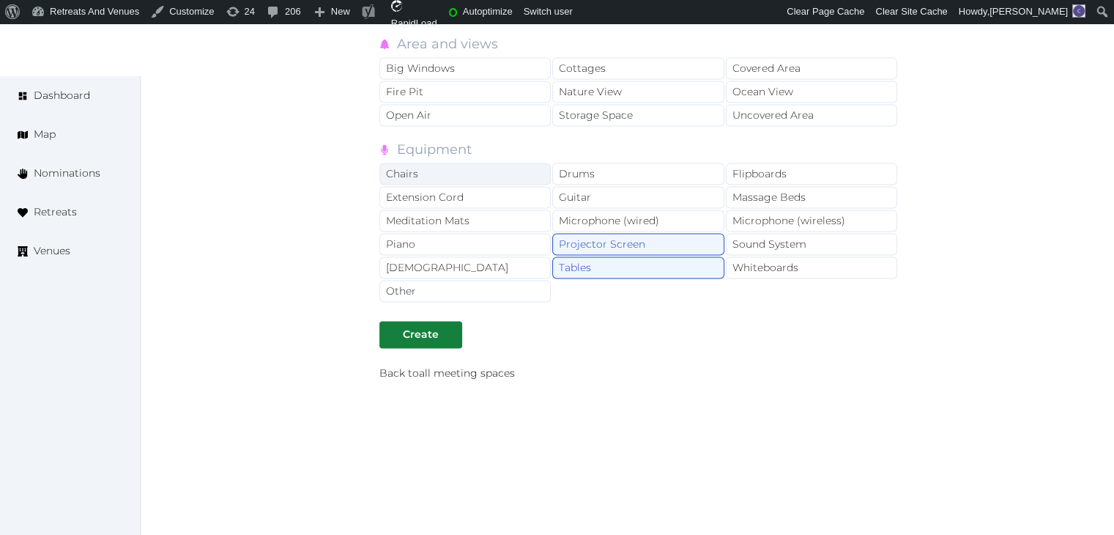
click at [456, 163] on div "Chairs" at bounding box center [465, 174] width 171 height 22
drag, startPoint x: 754, startPoint y: 231, endPoint x: 756, endPoint y: 213, distance: 17.7
click at [754, 233] on div "Sound System" at bounding box center [811, 244] width 171 height 22
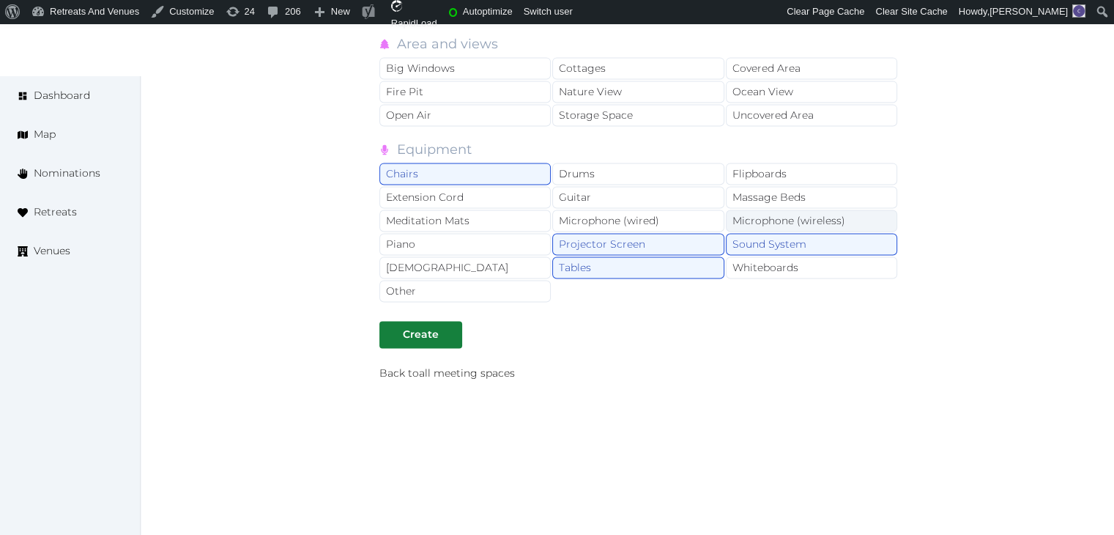
click at [756, 210] on div "Microphone (wireless)" at bounding box center [811, 221] width 171 height 22
click at [766, 163] on div "Flipboards" at bounding box center [811, 174] width 171 height 22
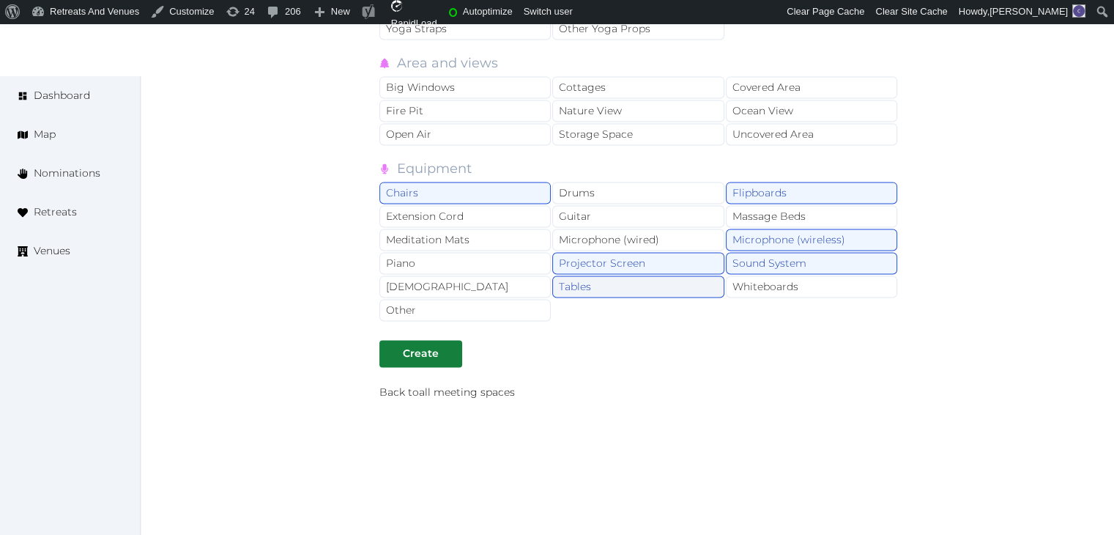
scroll to position [1893, 0]
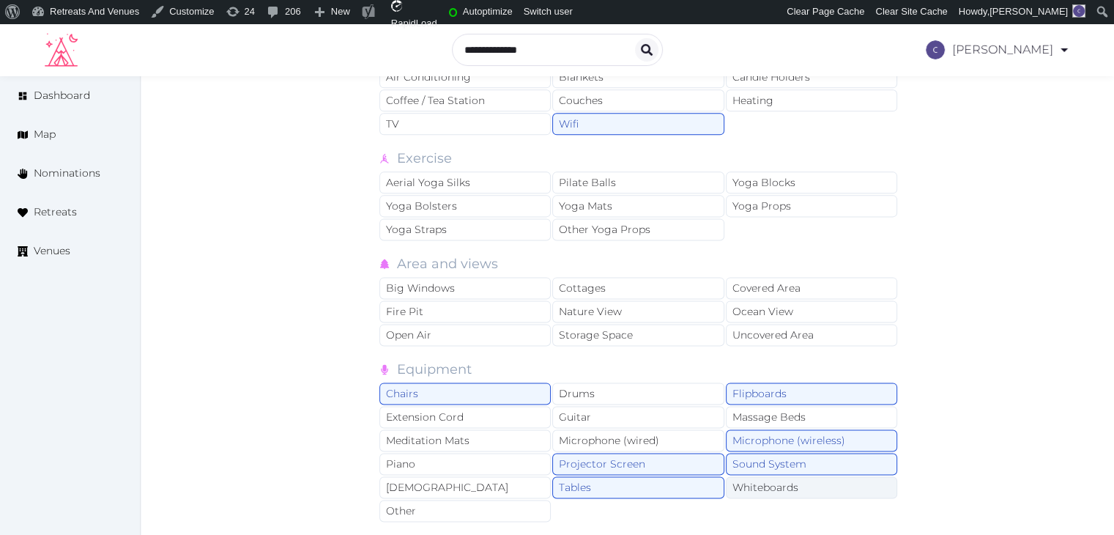
click at [768, 478] on div "Whiteboards" at bounding box center [811, 487] width 171 height 22
click at [489, 113] on div "TV" at bounding box center [465, 124] width 171 height 22
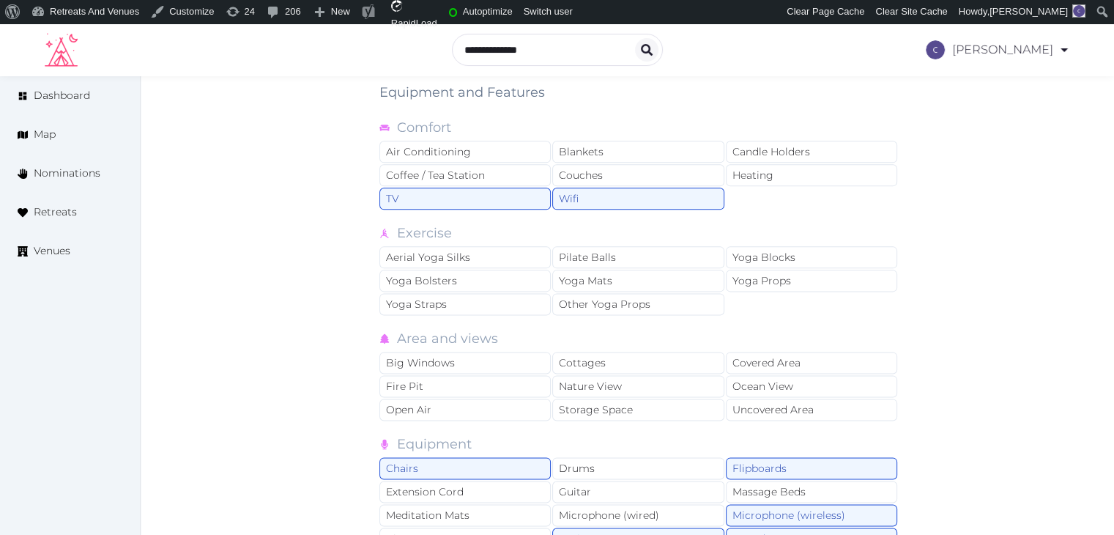
scroll to position [1746, 0]
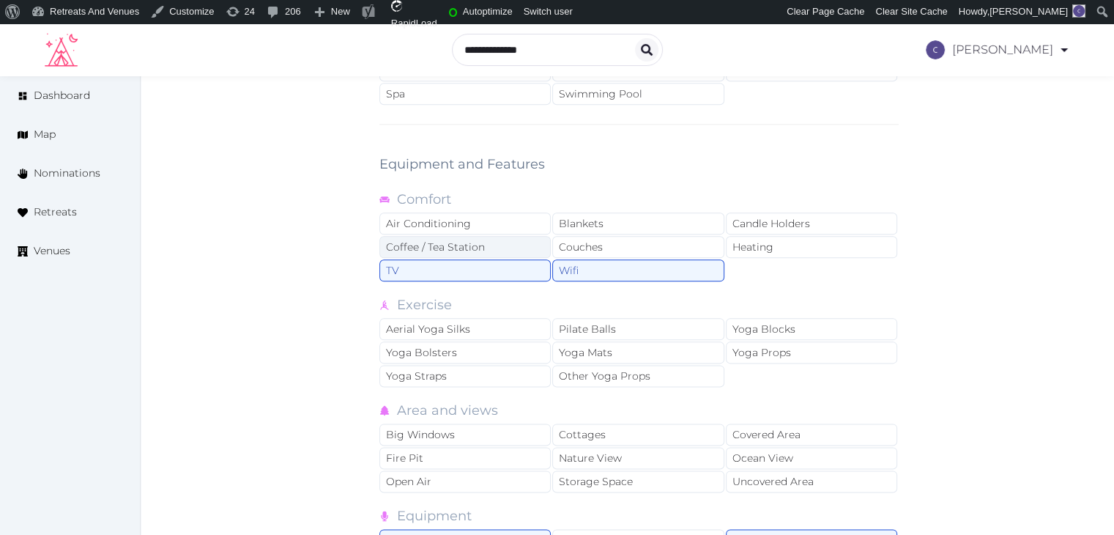
click at [499, 241] on div "Coffee / Tea Station" at bounding box center [465, 247] width 171 height 22
click at [500, 215] on div "Air Conditioning" at bounding box center [465, 223] width 171 height 22
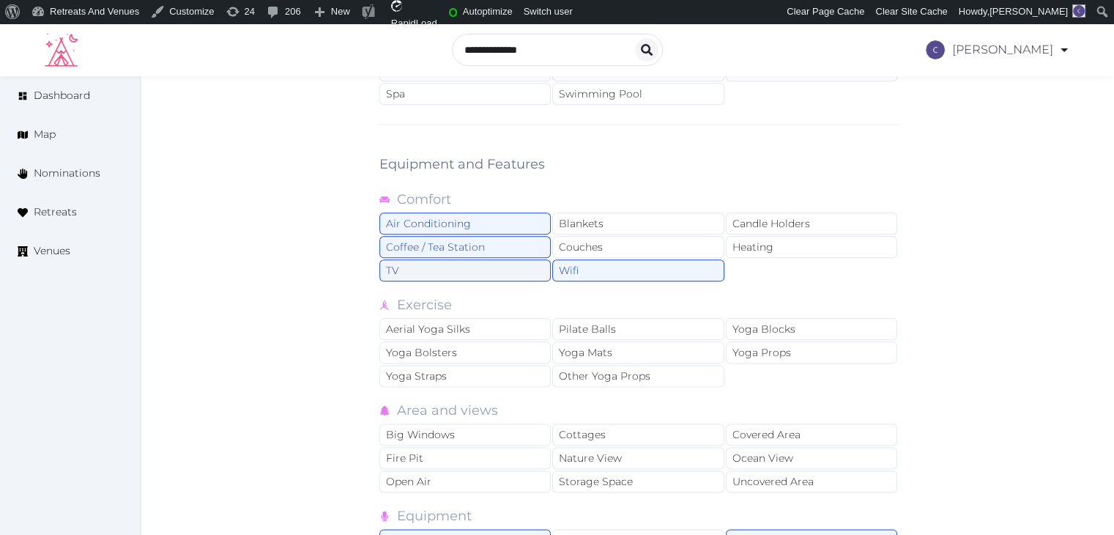
click at [429, 262] on div "TV" at bounding box center [465, 270] width 171 height 22
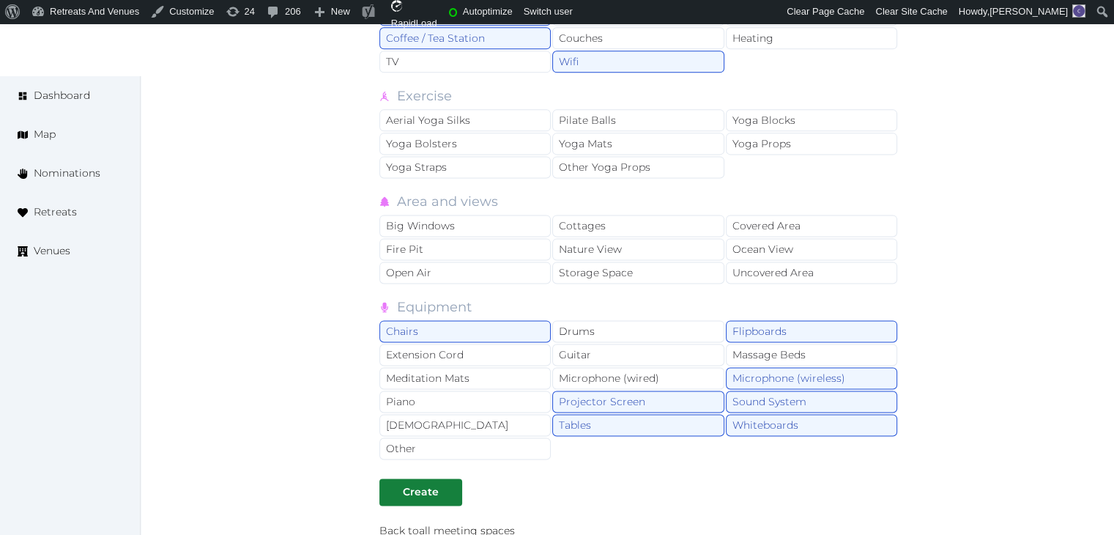
scroll to position [2112, 0]
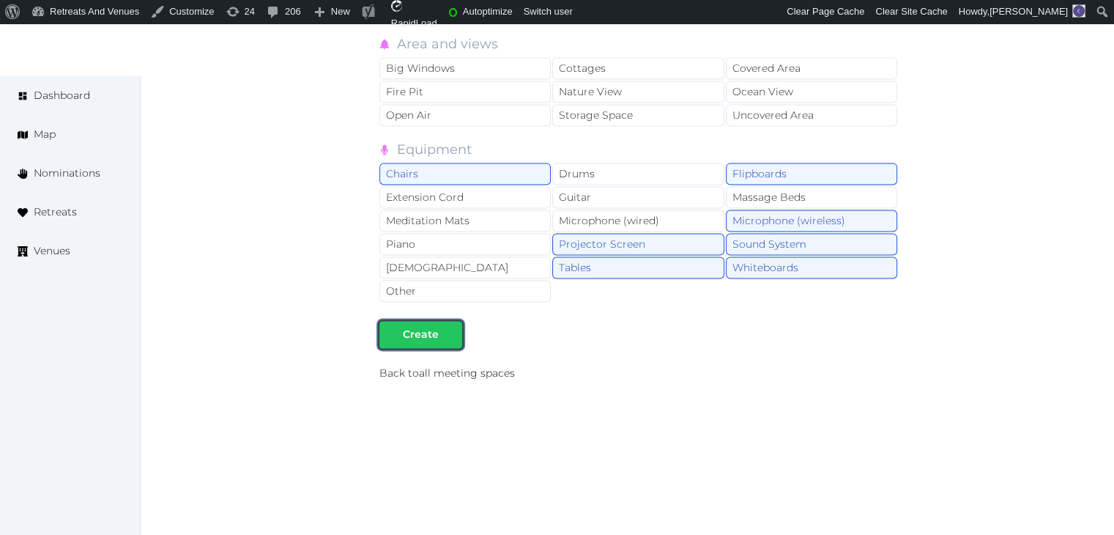
click at [413, 327] on div "Create" at bounding box center [421, 334] width 36 height 15
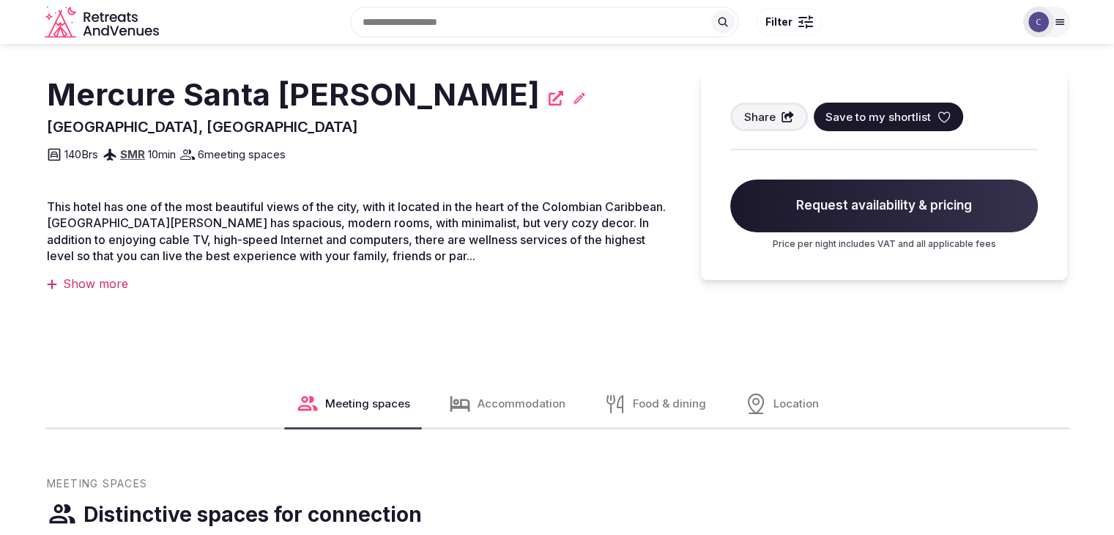
click at [355, 67] on div "Mercure Santa [PERSON_NAME] [PERSON_NAME], [GEOGRAPHIC_DATA] Share Save to my s…" at bounding box center [557, 171] width 1021 height 254
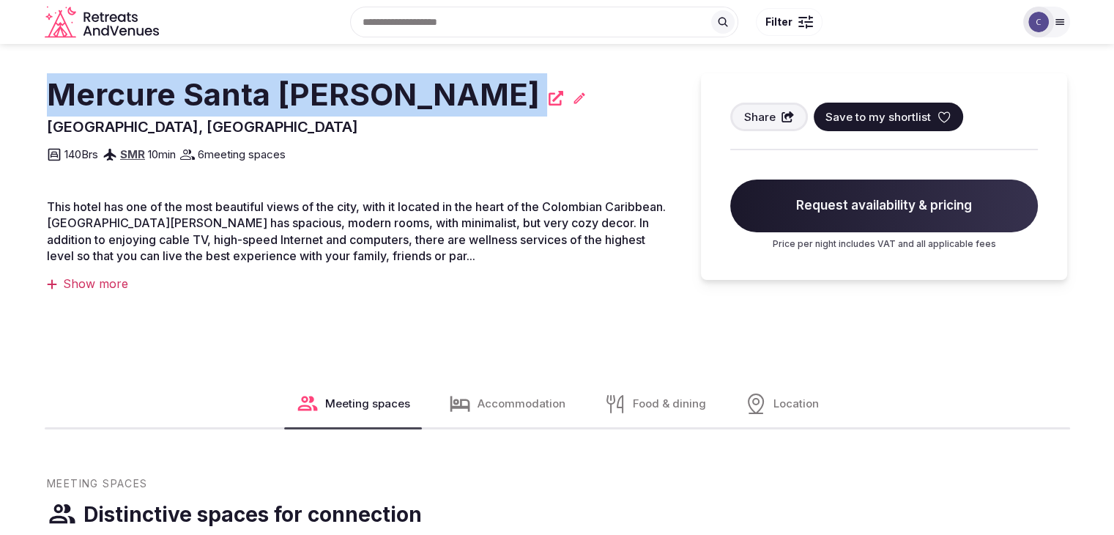
click at [355, 67] on div "Mercure Santa [PERSON_NAME] [PERSON_NAME], [GEOGRAPHIC_DATA] Share Save to my s…" at bounding box center [557, 171] width 1021 height 254
copy div "Mercure Santa [PERSON_NAME]"
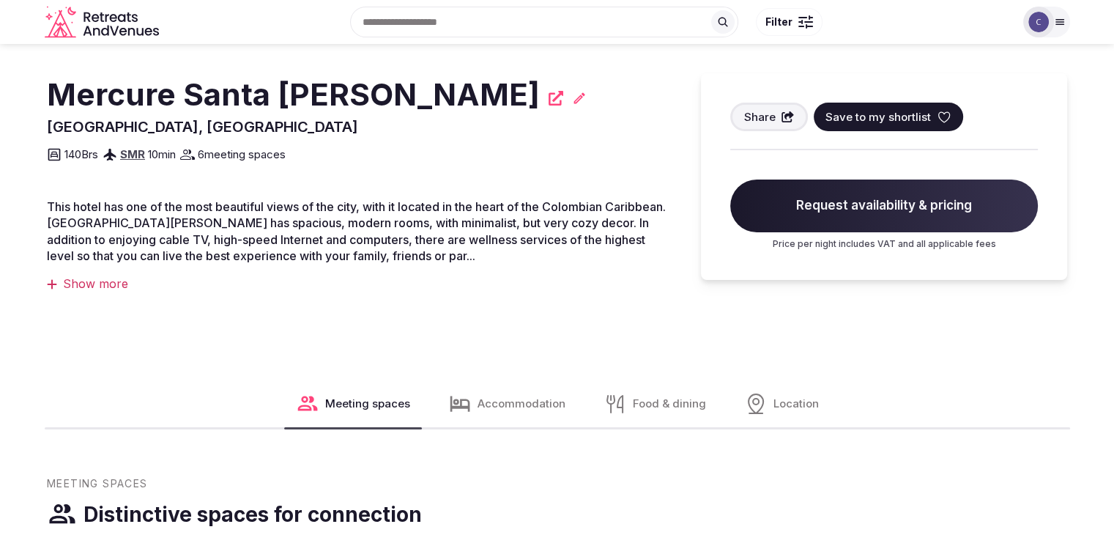
click at [599, 476] on div "Meeting Spaces" at bounding box center [557, 486] width 1021 height 21
click at [589, 297] on div "Mercure Santa [PERSON_NAME] [PERSON_NAME], [GEOGRAPHIC_DATA] Share Save to my s…" at bounding box center [359, 185] width 625 height 225
